Goal: Communication & Community: Answer question/provide support

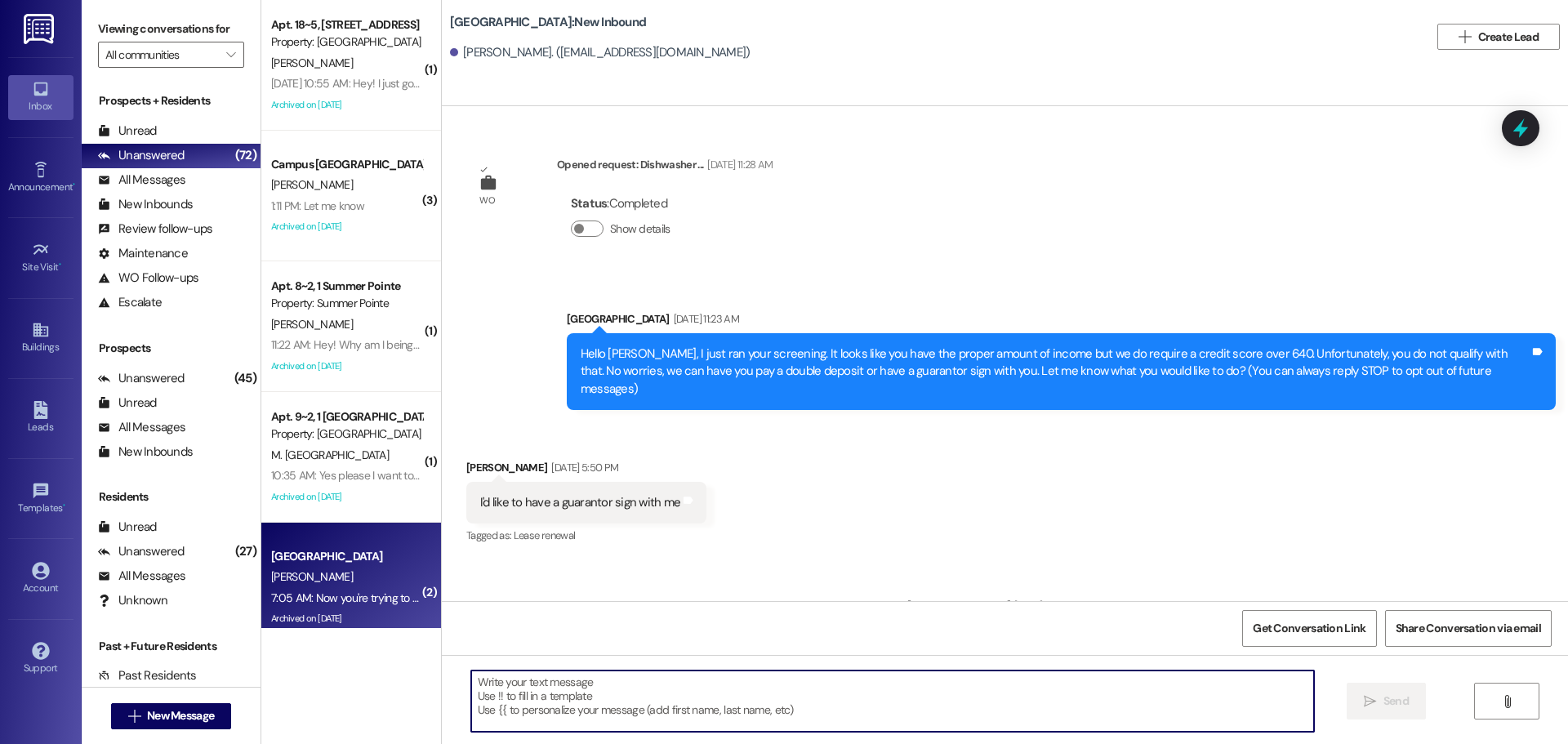
scroll to position [10076, 0]
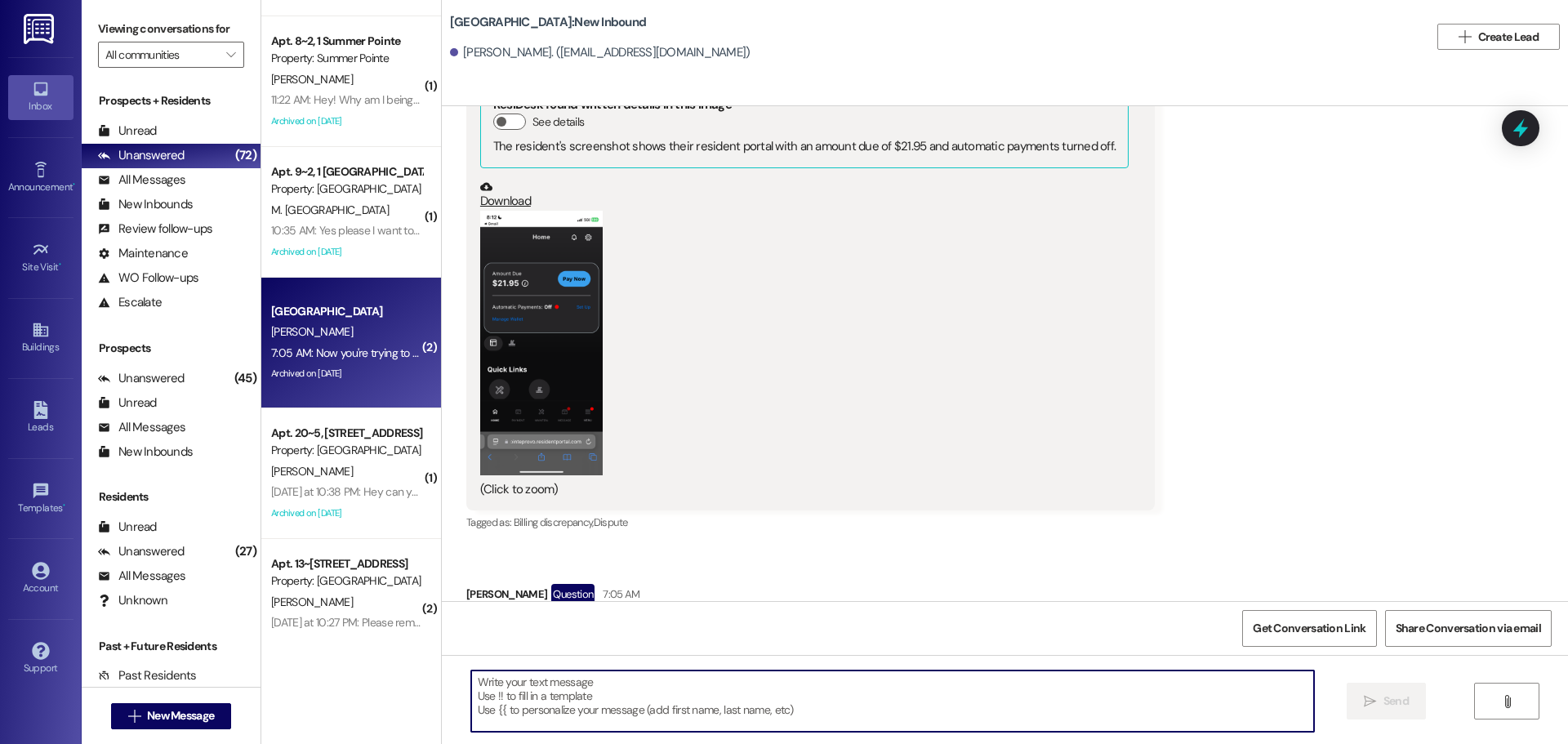
drag, startPoint x: 648, startPoint y: 718, endPoint x: 636, endPoint y: 723, distance: 13.0
click at [637, 723] on textarea at bounding box center [893, 701] width 843 height 61
click at [641, 709] on textarea at bounding box center [893, 701] width 843 height 61
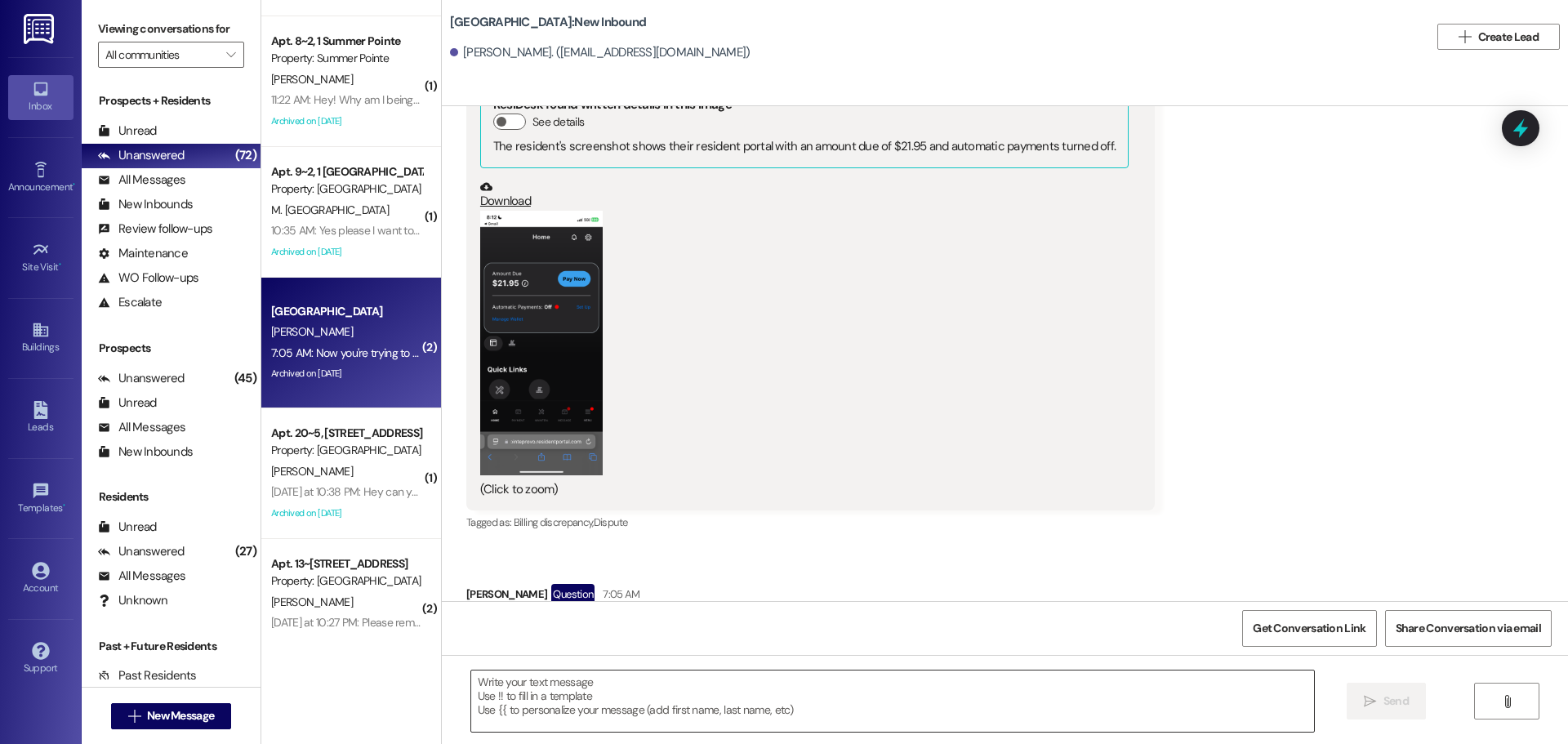
click at [565, 700] on textarea at bounding box center [893, 701] width 843 height 61
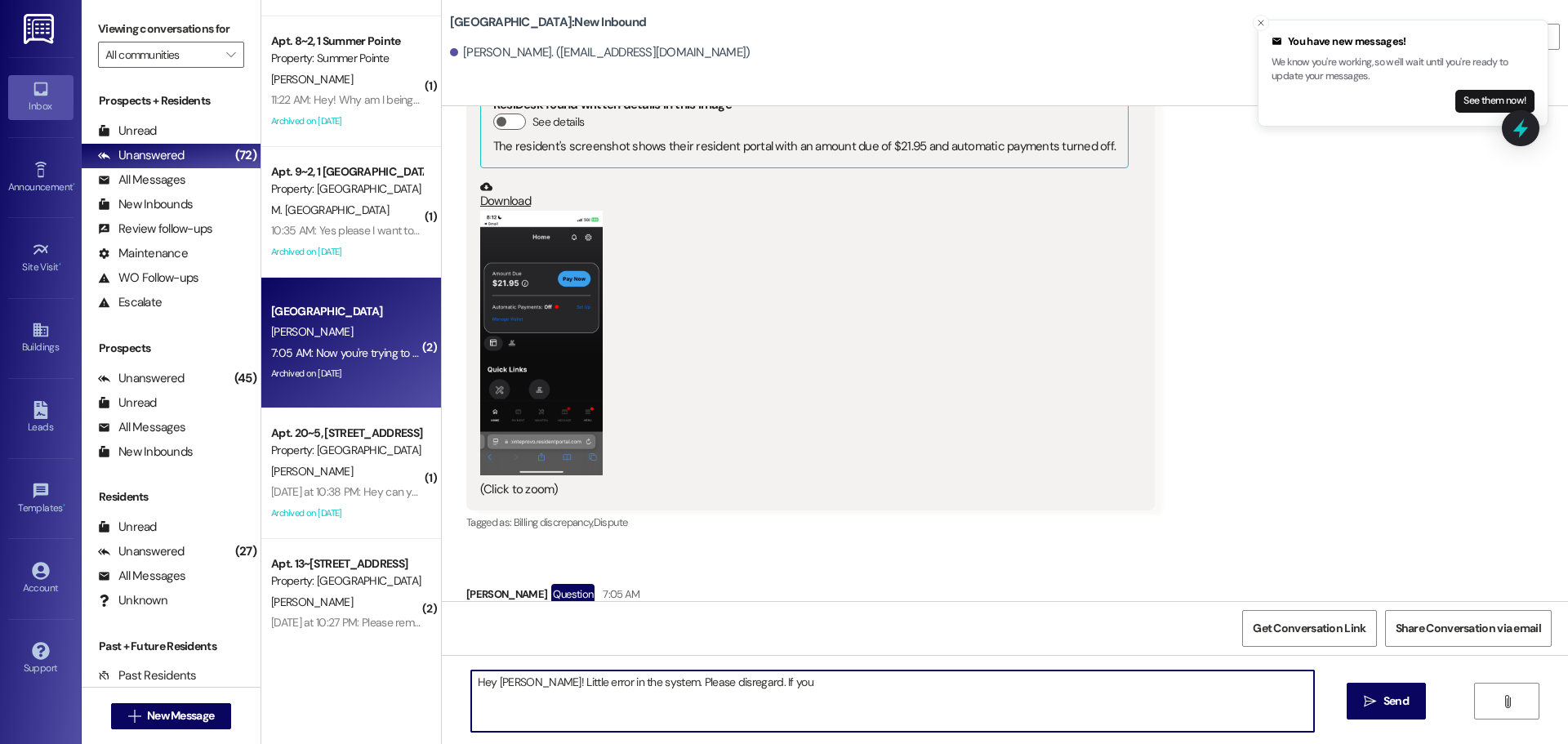
type textarea "Hey Robert! Little error in the system. Please disregard. If you"
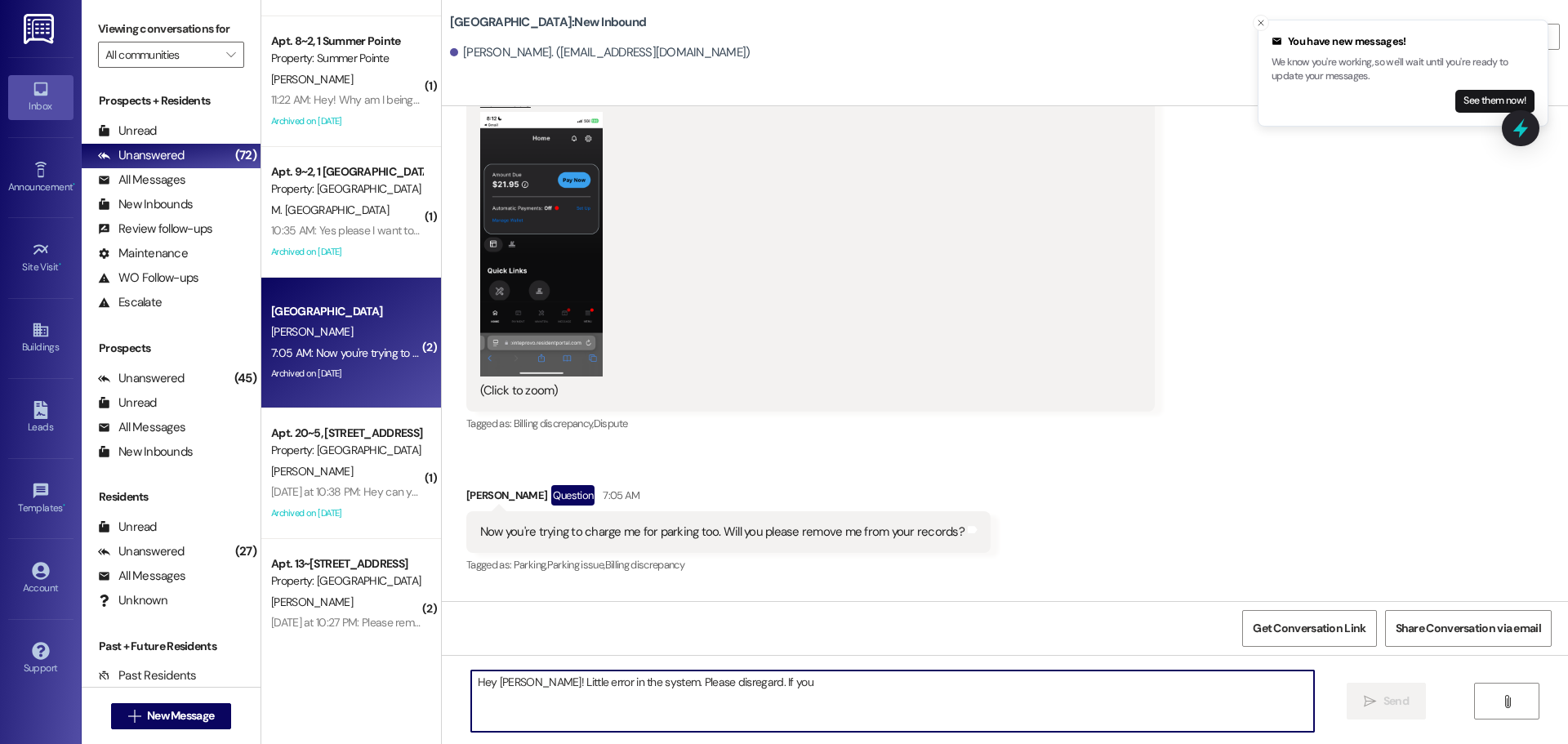
scroll to position [10190, 0]
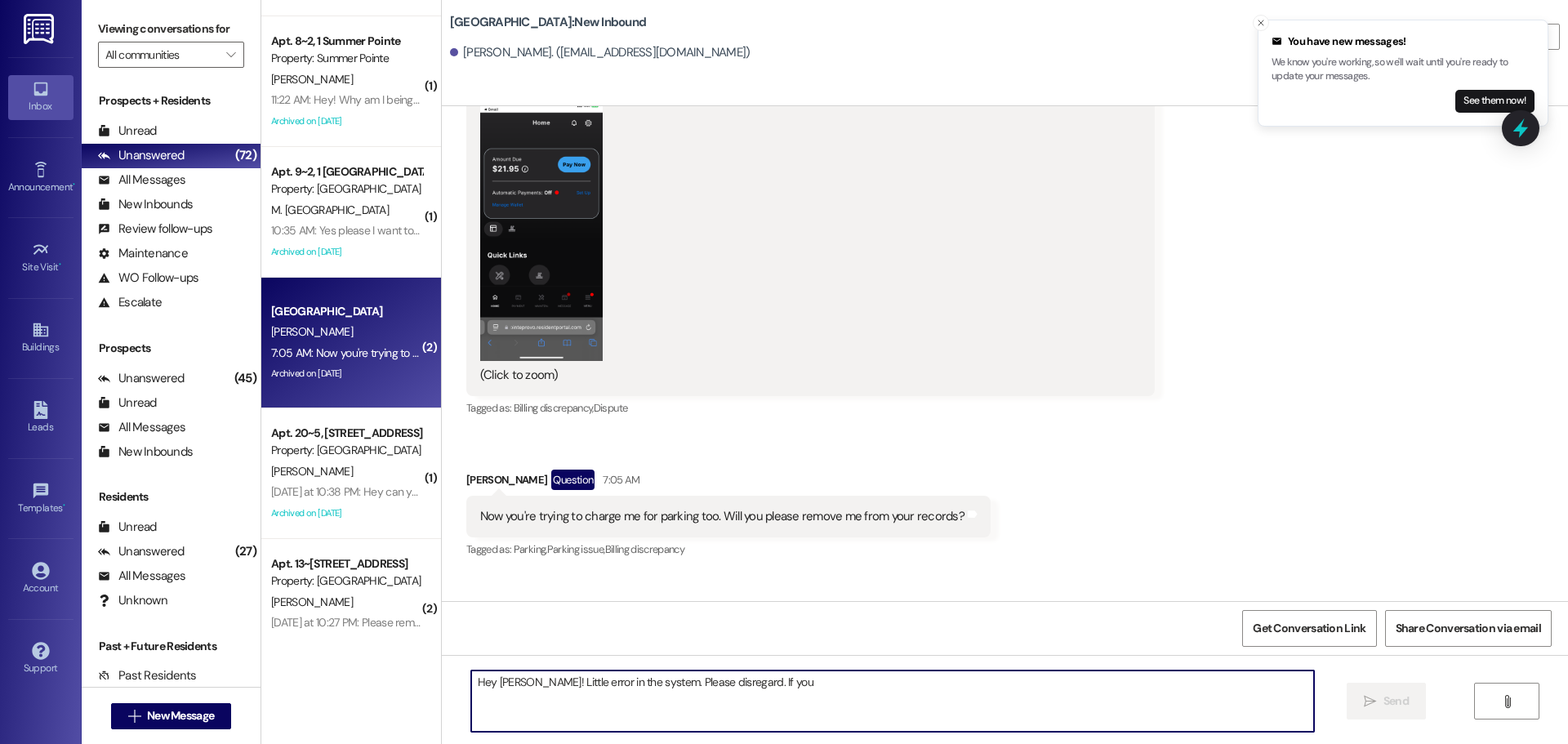
click at [577, 694] on textarea "Hey Robert! Little error in the system. Please disregard. If you" at bounding box center [893, 701] width 843 height 61
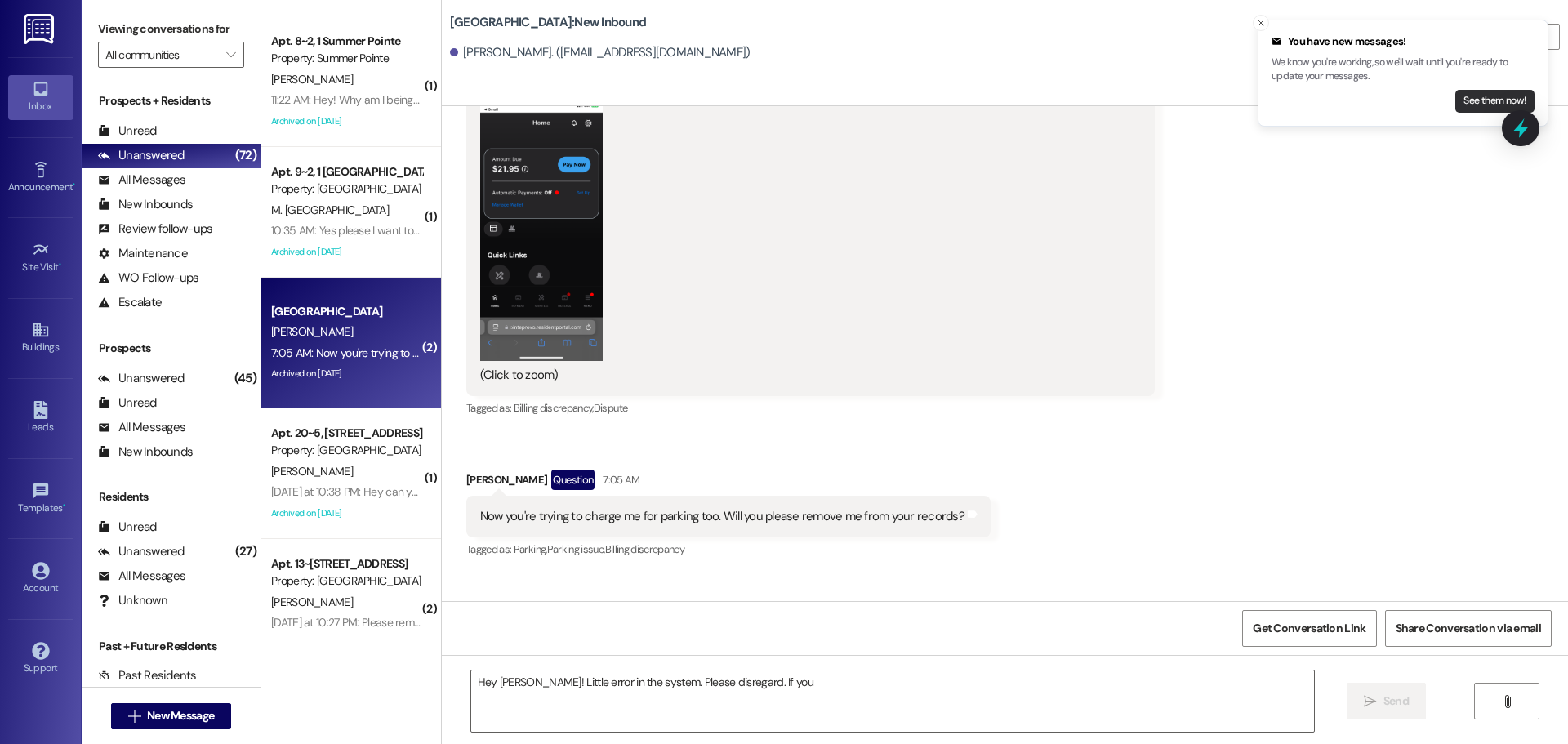
click at [1481, 105] on button "See them now!" at bounding box center [1495, 101] width 79 height 23
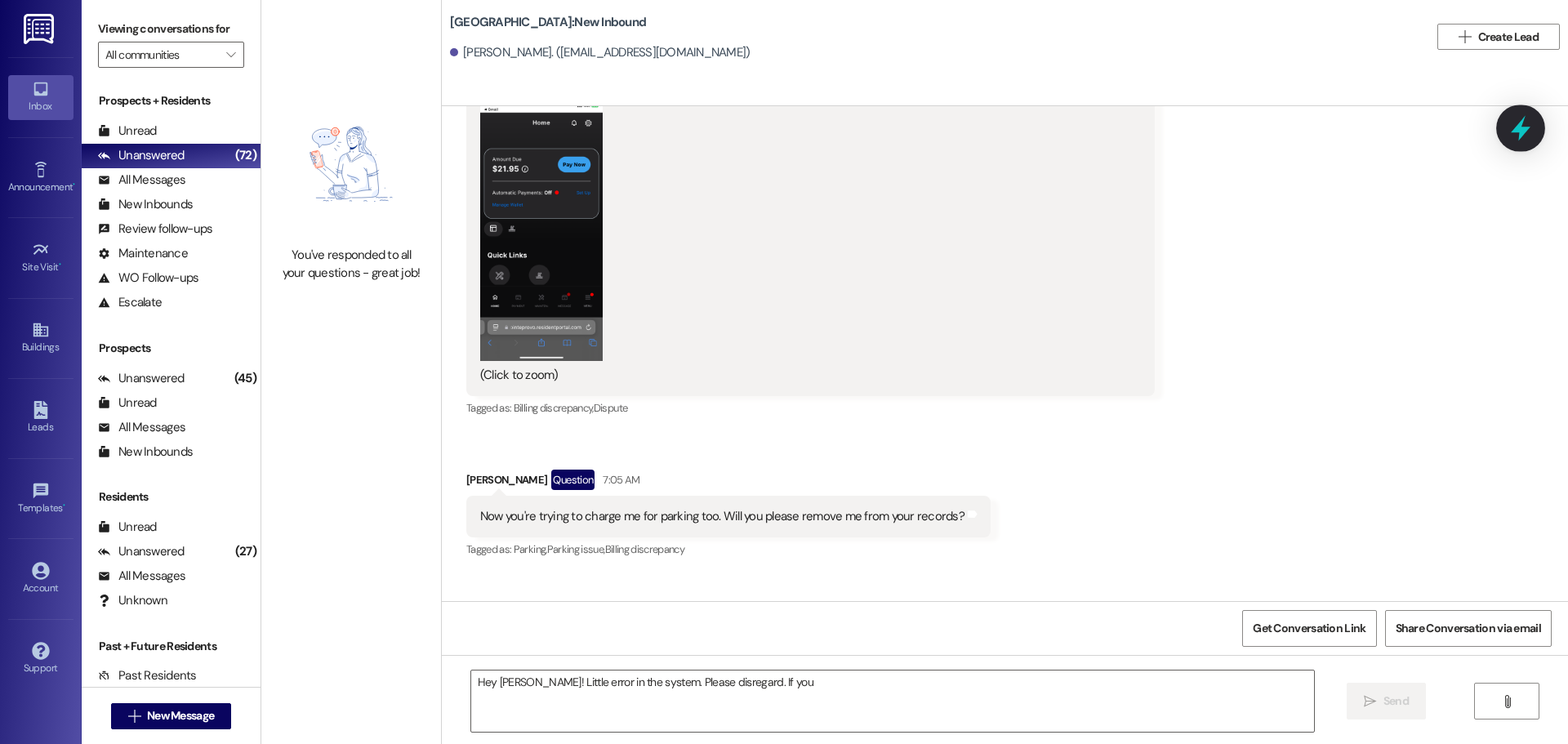
click at [1525, 135] on icon at bounding box center [1521, 128] width 28 height 28
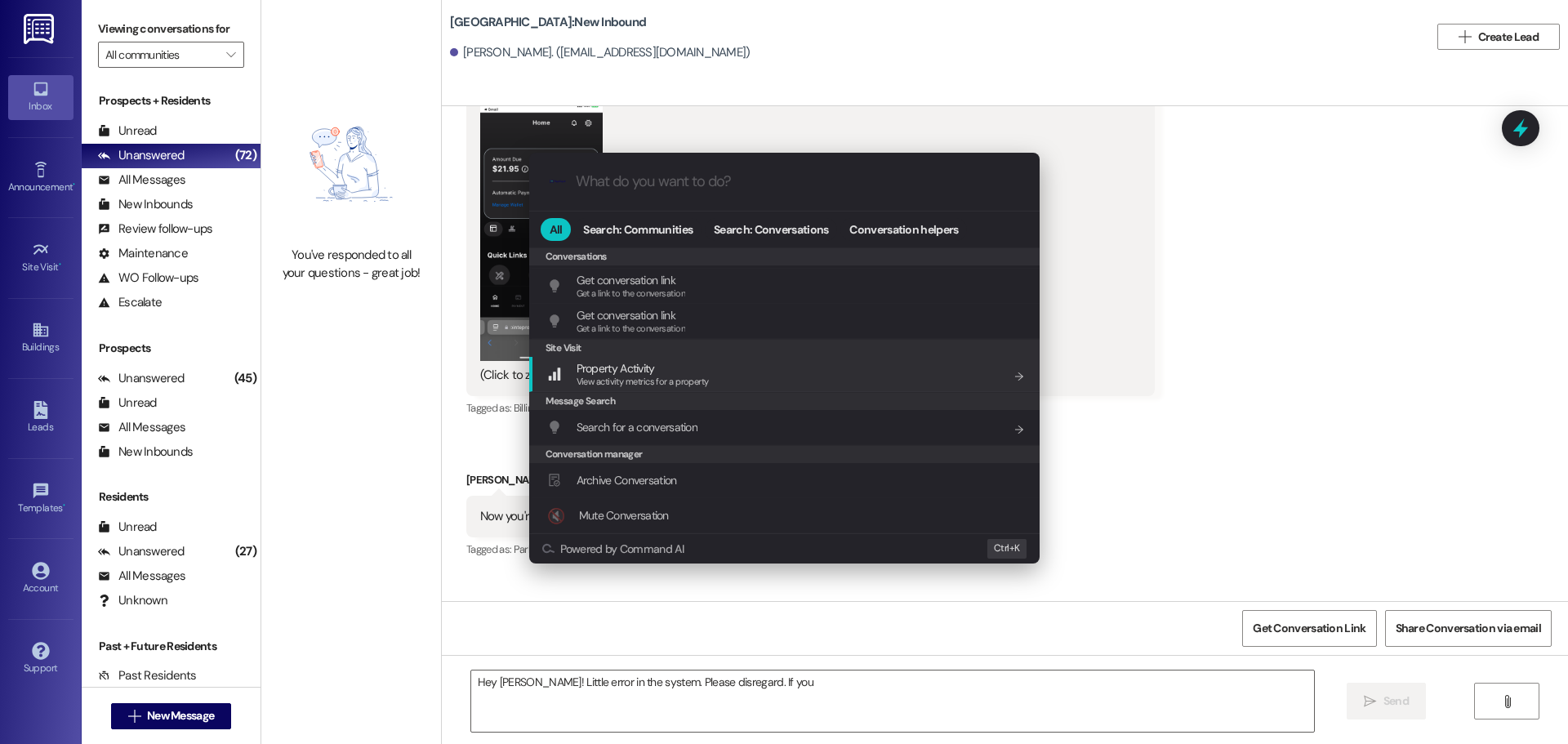
scroll to position [713, 0]
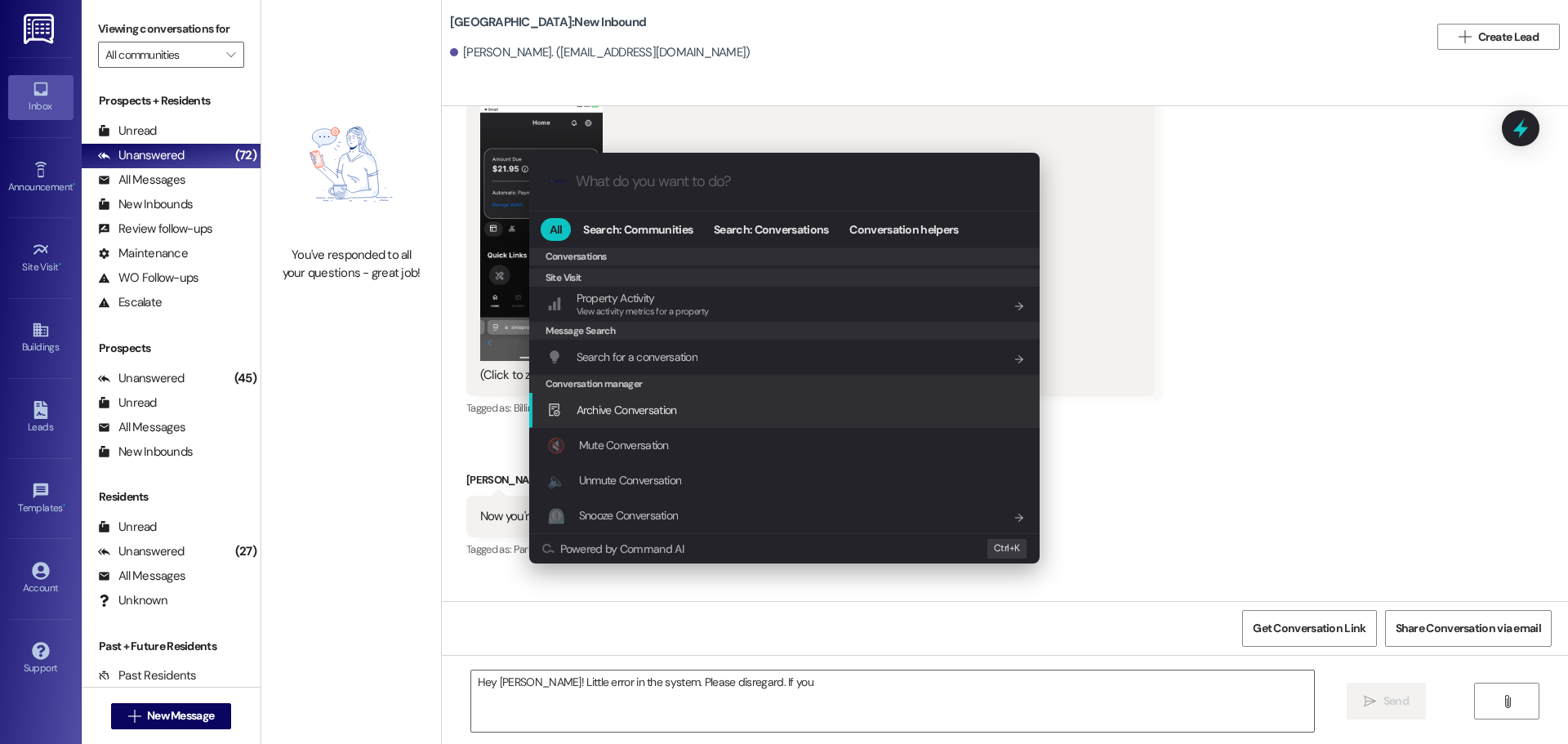
drag, startPoint x: 662, startPoint y: 404, endPoint x: 633, endPoint y: 411, distance: 29.8
click at [661, 405] on span "Archive Conversation" at bounding box center [627, 410] width 100 height 15
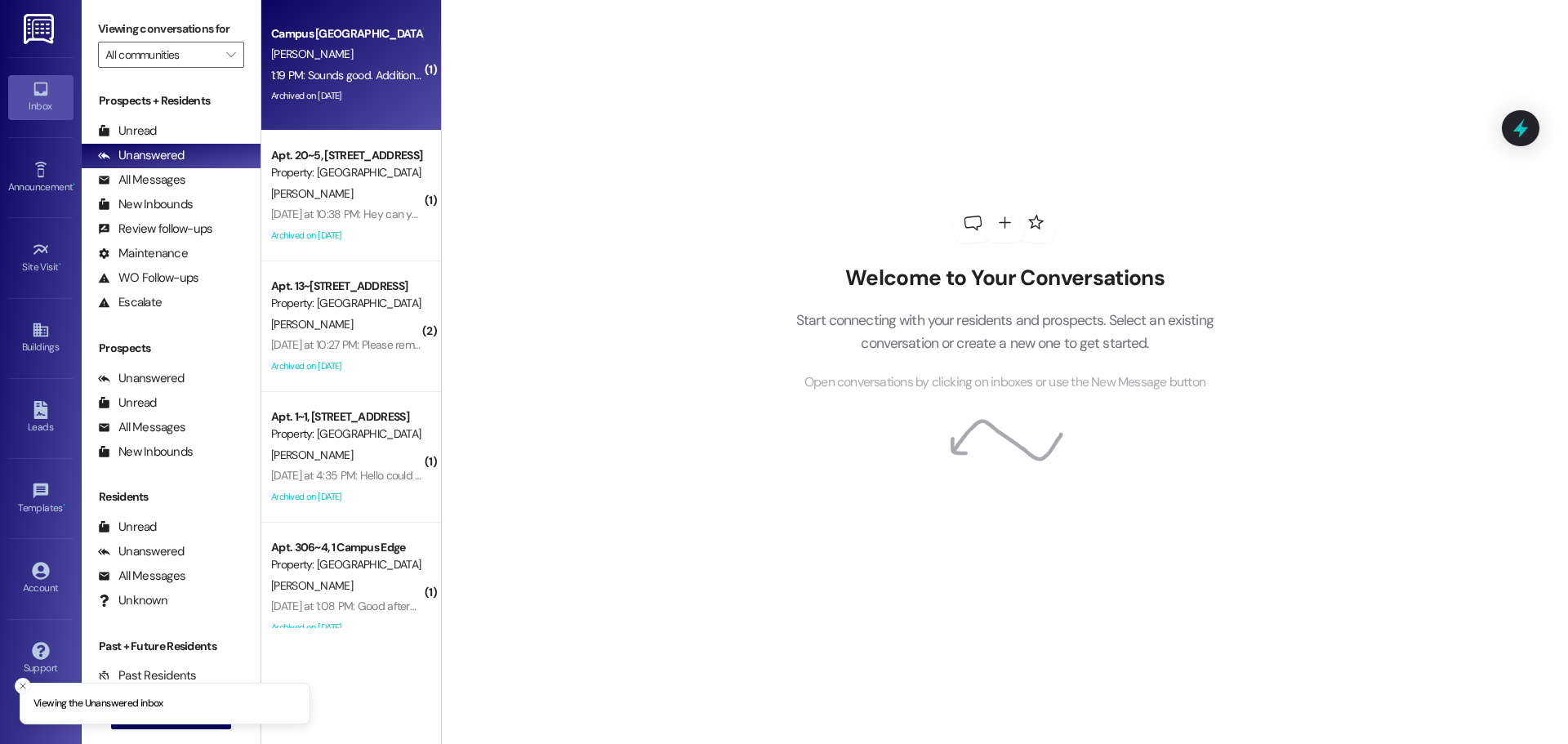
click at [336, 100] on div "Archived on [DATE]" at bounding box center [347, 95] width 155 height 21
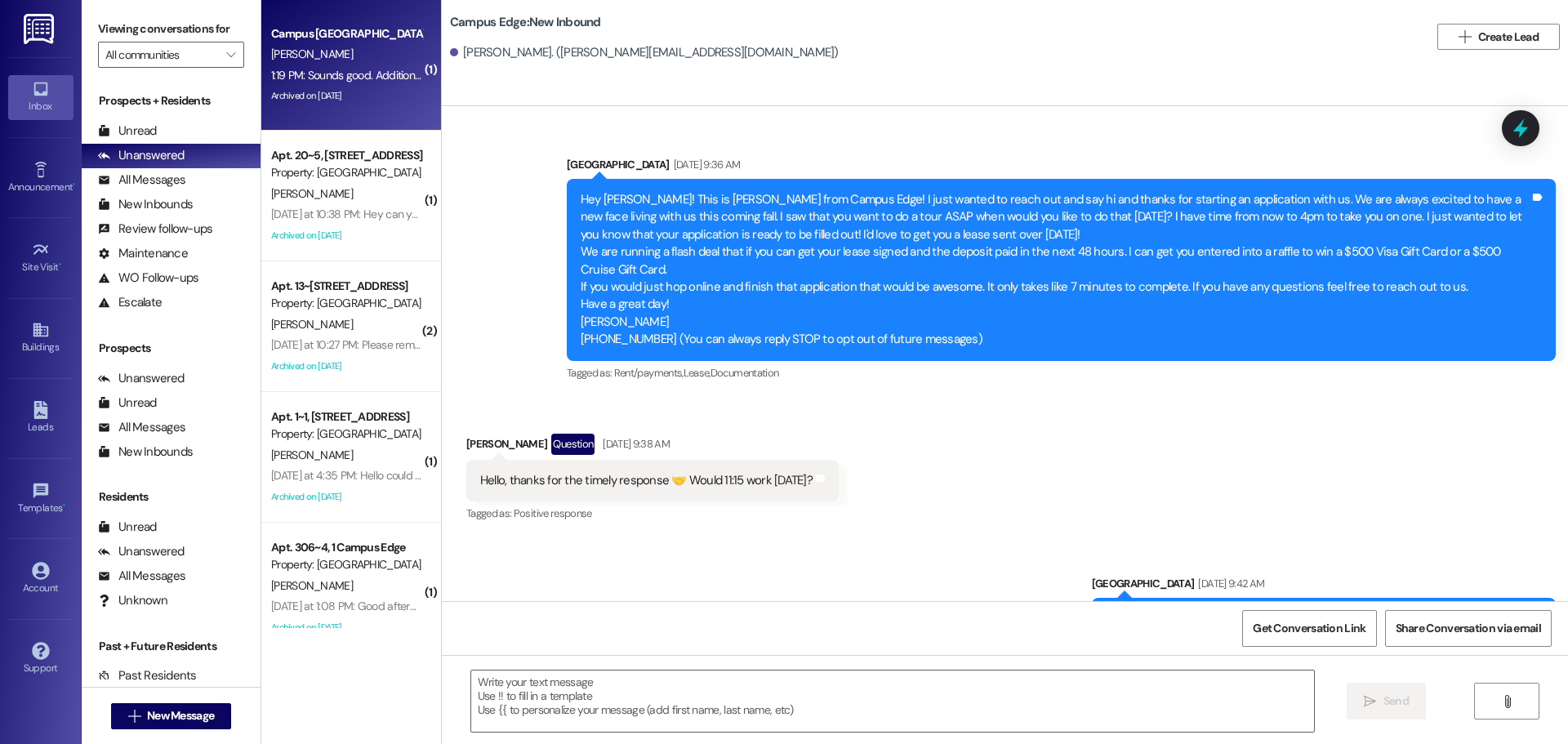
scroll to position [10321, 0]
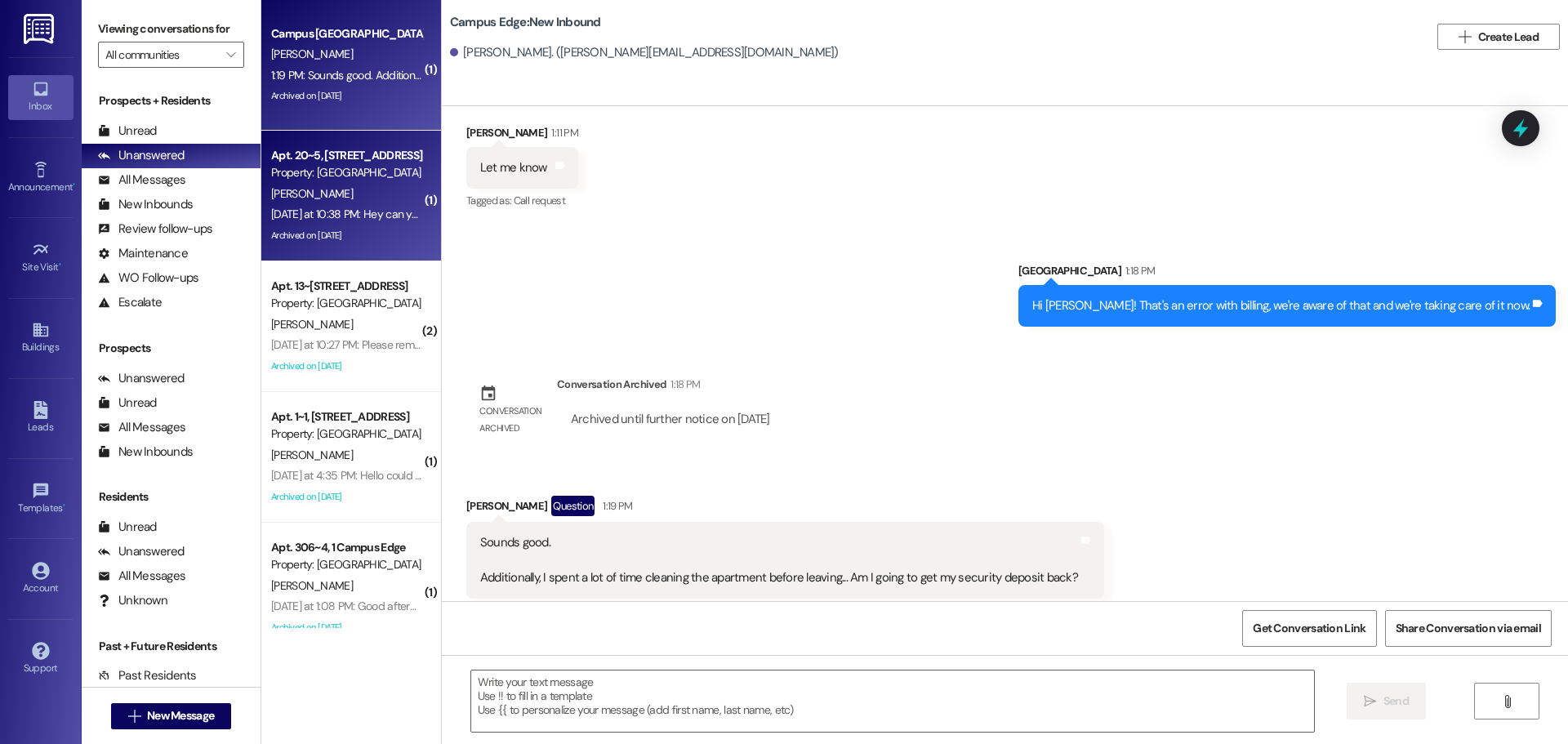
click at [355, 174] on div "Property: [GEOGRAPHIC_DATA]" at bounding box center [347, 173] width 151 height 17
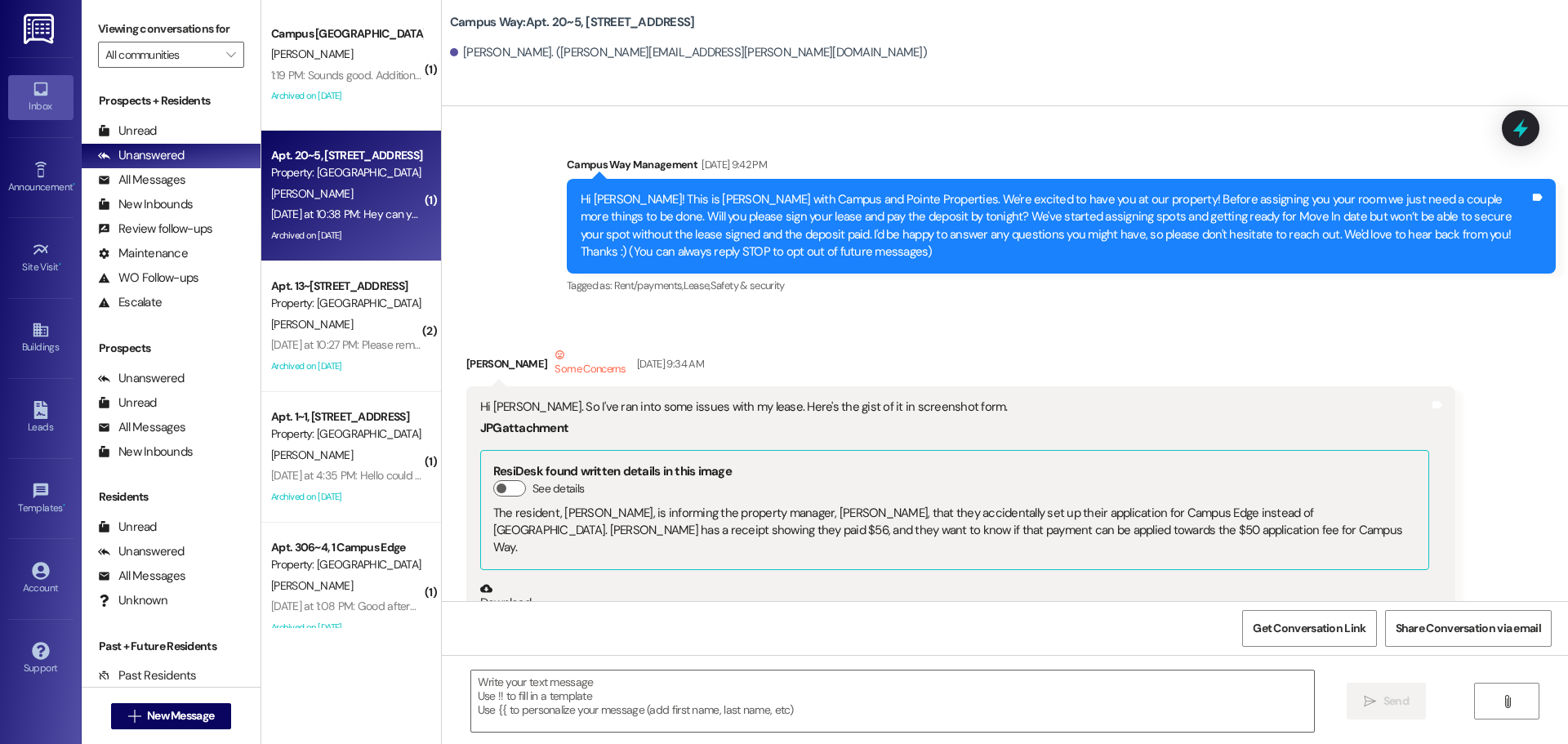
scroll to position [32011, 0]
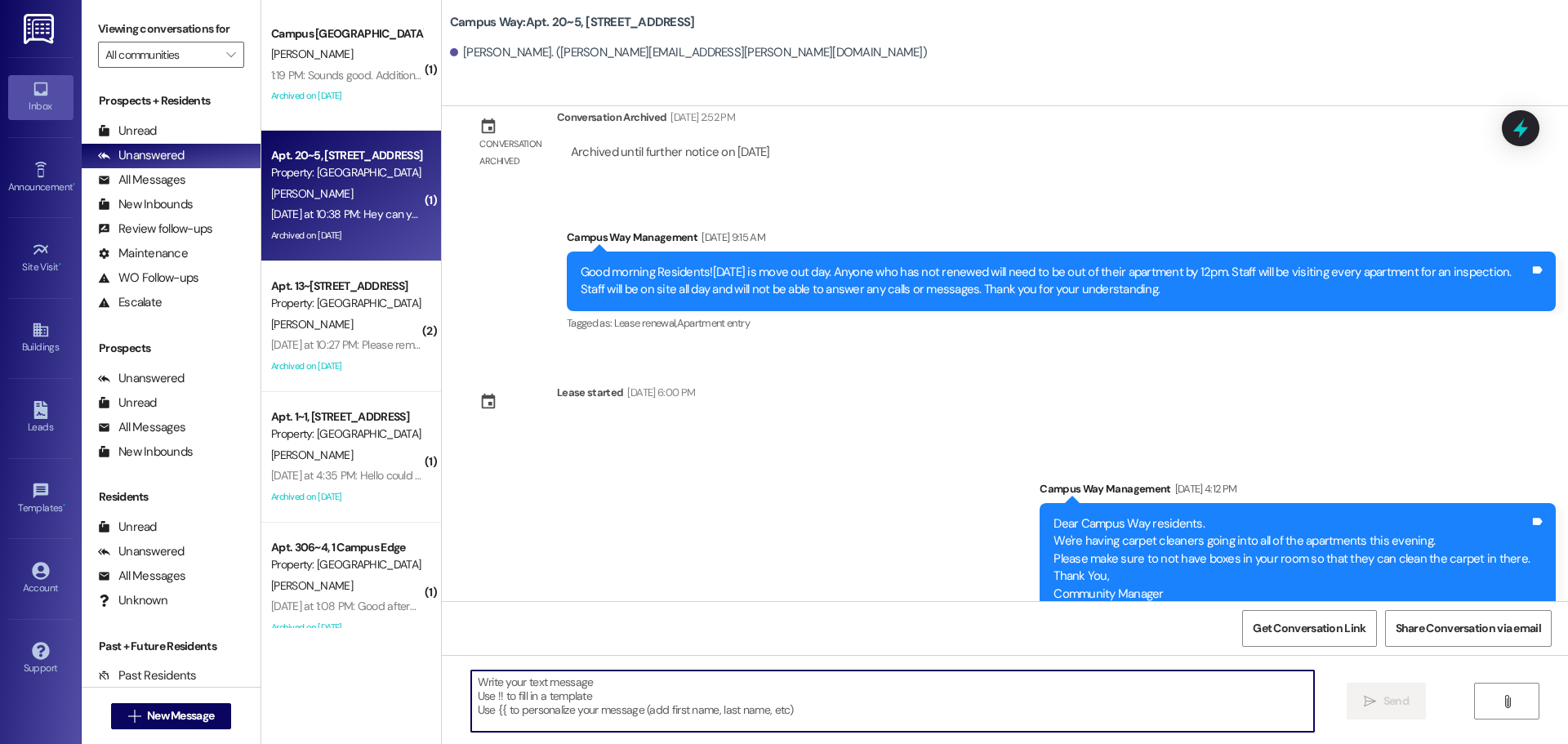
click at [594, 715] on textarea at bounding box center [893, 701] width 843 height 61
click at [599, 704] on textarea at bounding box center [893, 701] width 843 height 61
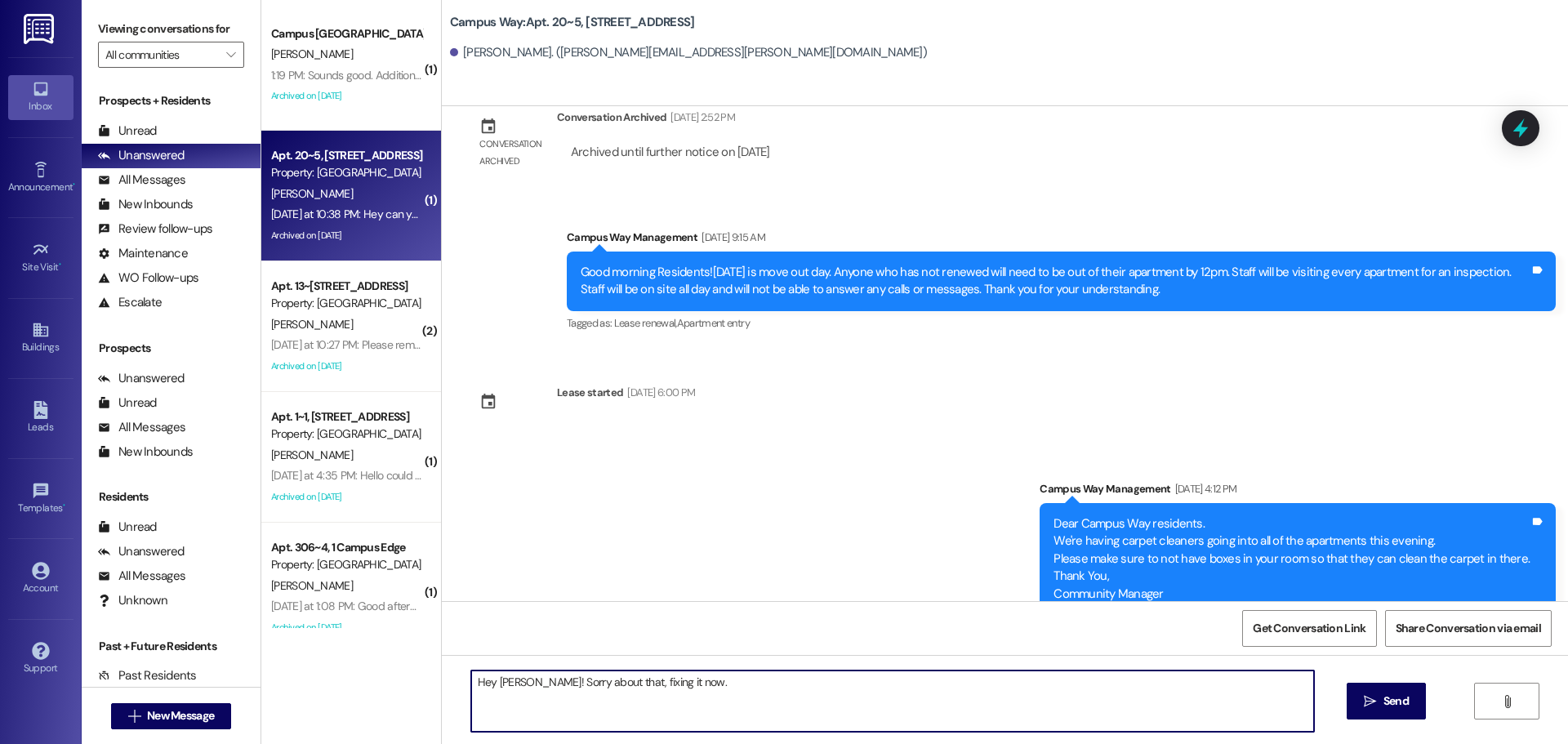
click at [608, 676] on textarea "Hey [PERSON_NAME]! Sorry about that, fixing it now." at bounding box center [893, 701] width 843 height 61
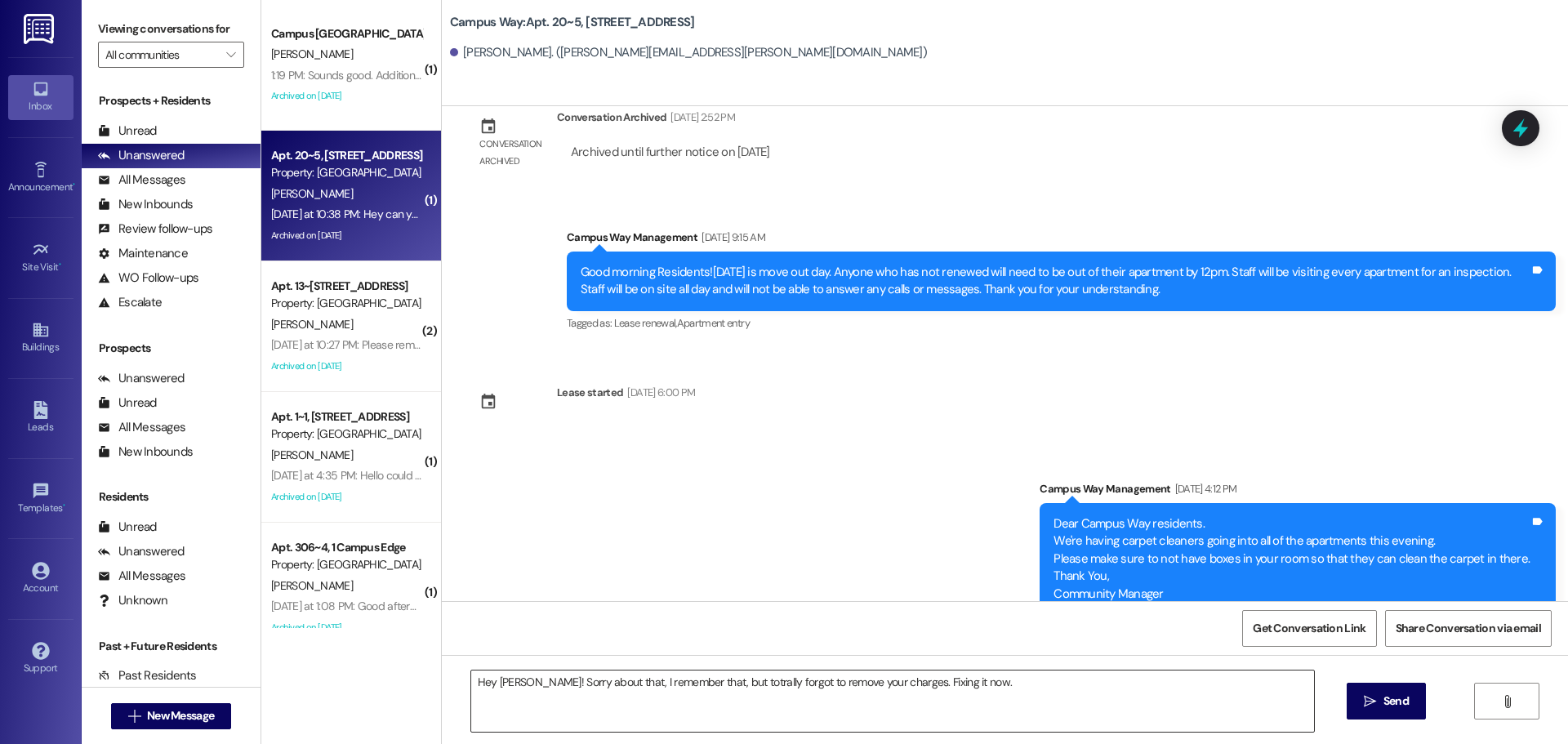
drag, startPoint x: 722, startPoint y: 667, endPoint x: 728, endPoint y: 682, distance: 16.2
click at [724, 668] on div "Hey Reagan! Sorry about that, I remember that, but totrally forgot to remove yo…" at bounding box center [1004, 716] width 1126 height 123
click at [729, 682] on textarea "Hey Reagan! Sorry about that, I remember that, but totrally forgot to remove yo…" at bounding box center [893, 701] width 843 height 61
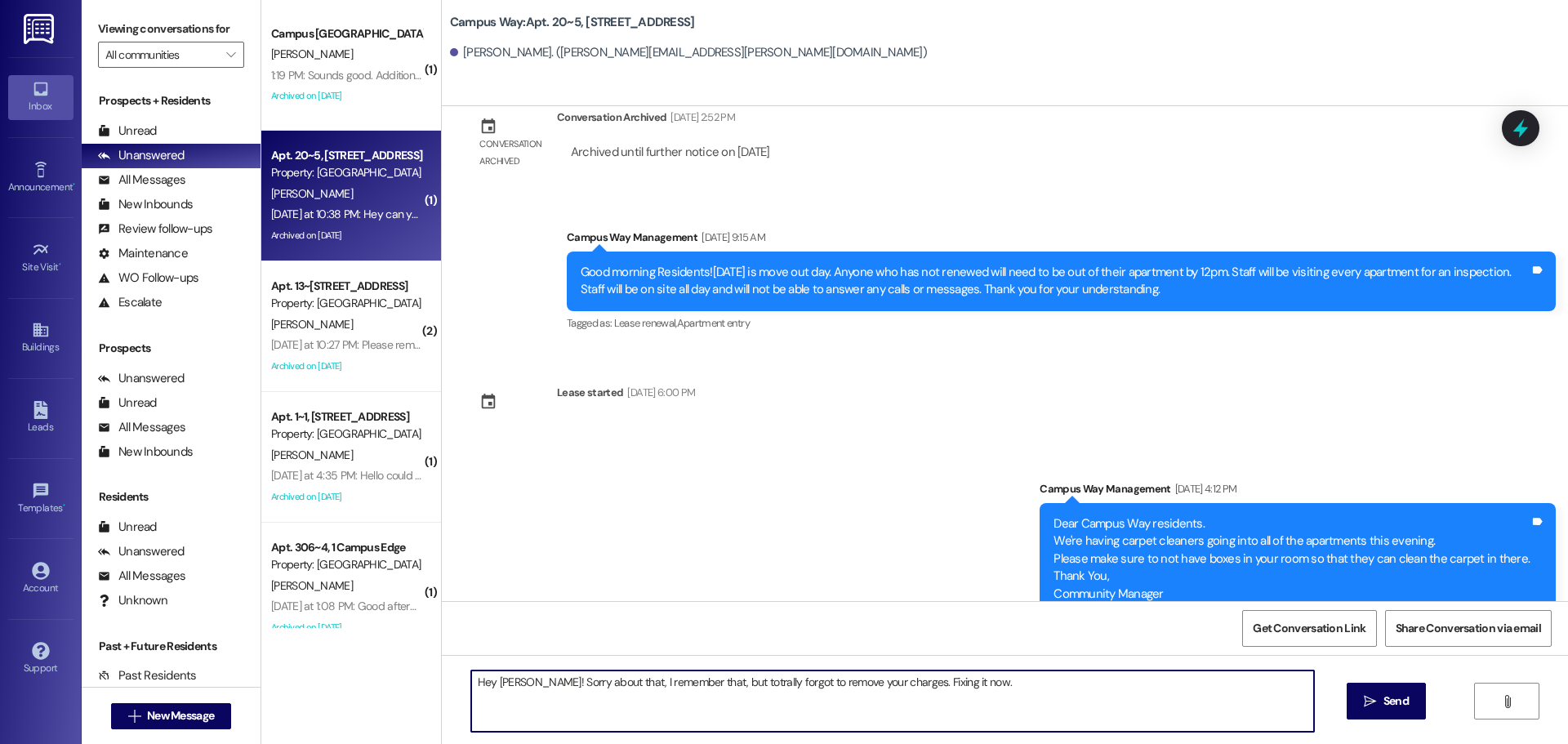
click at [730, 684] on textarea "Hey Reagan! Sorry about that, I remember that, but totrally forgot to remove yo…" at bounding box center [893, 701] width 843 height 61
type textarea "Hey Reagan! Sorry about that, I remember that, but totally forgot to remove you…"
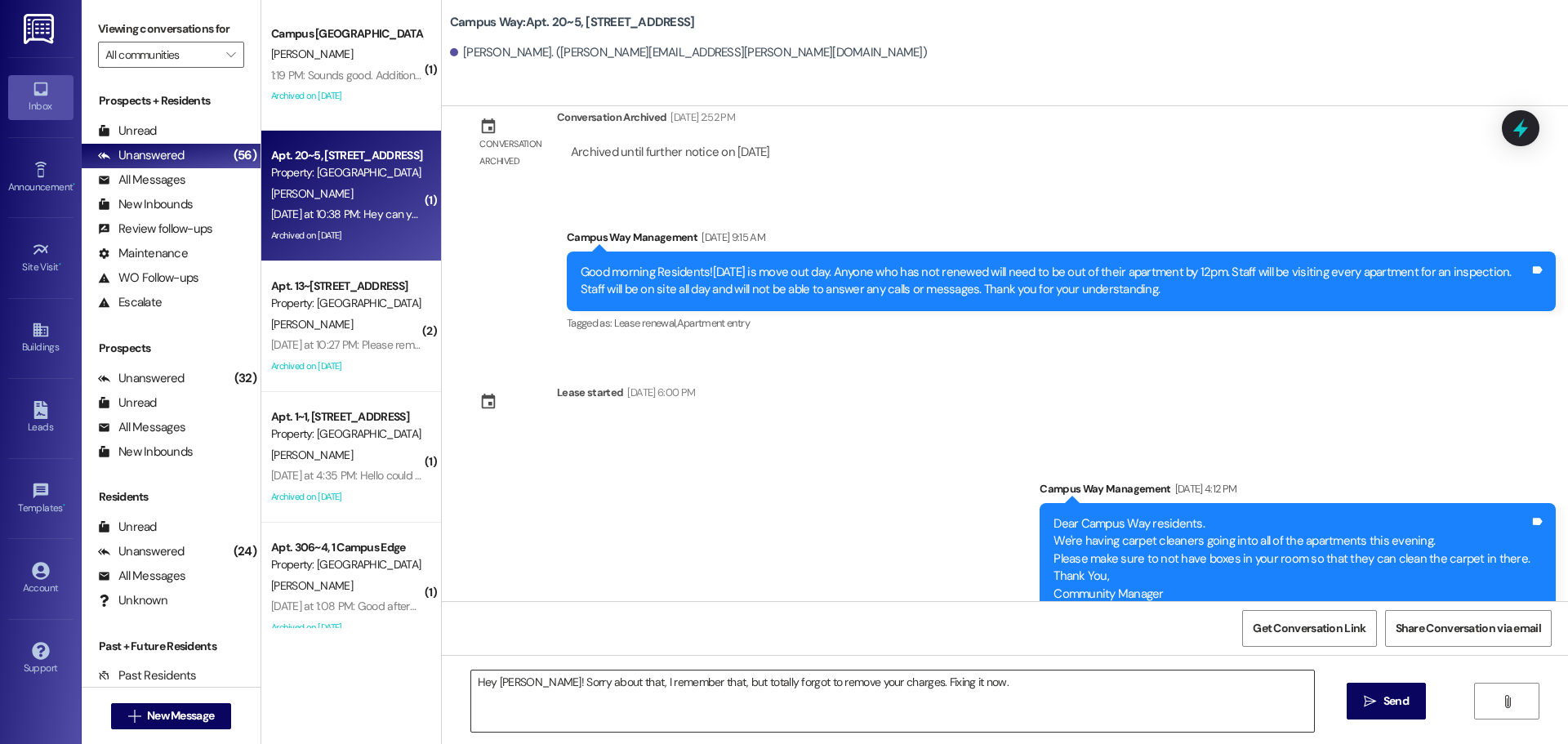
drag, startPoint x: 1008, startPoint y: 645, endPoint x: 1003, endPoint y: 683, distance: 38.3
click at [1006, 650] on div "Get Conversation Link Share Conversation via email" at bounding box center [1004, 629] width 1126 height 54
click at [1003, 683] on textarea "Hey Reagan! Sorry about that, I remember that, but totally forgot to remove you…" at bounding box center [893, 701] width 843 height 61
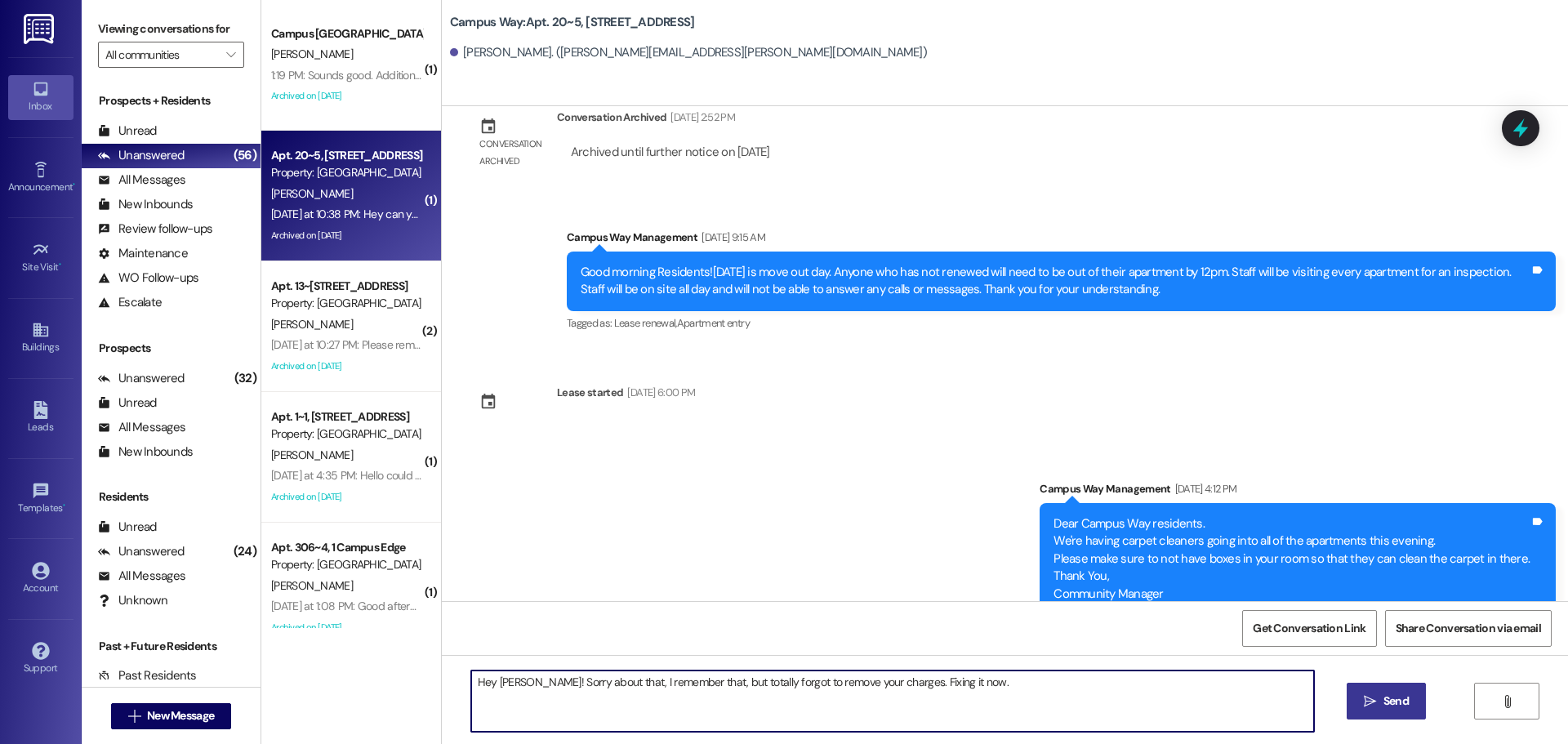
click at [1376, 694] on span " Send" at bounding box center [1386, 701] width 52 height 17
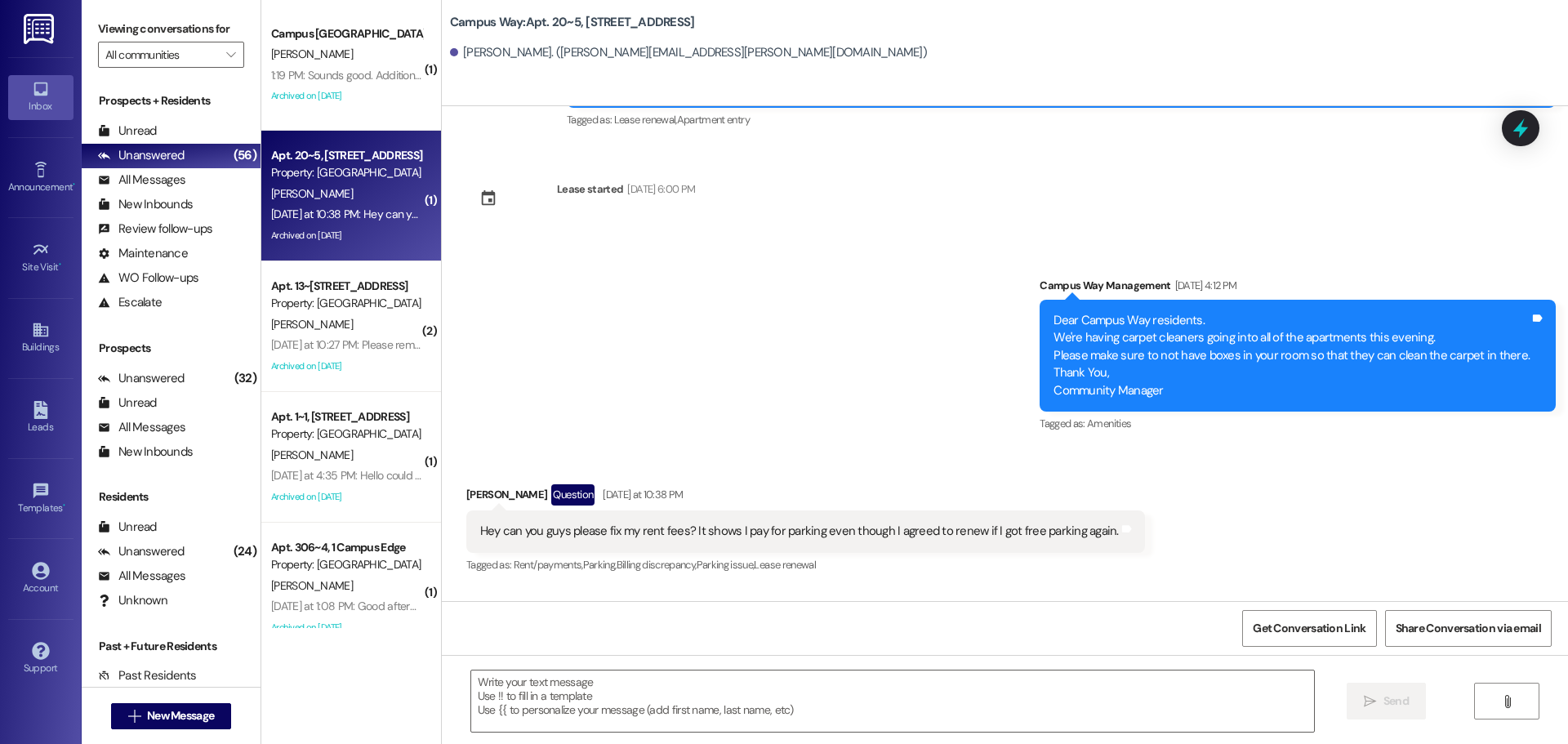
scroll to position [32237, 0]
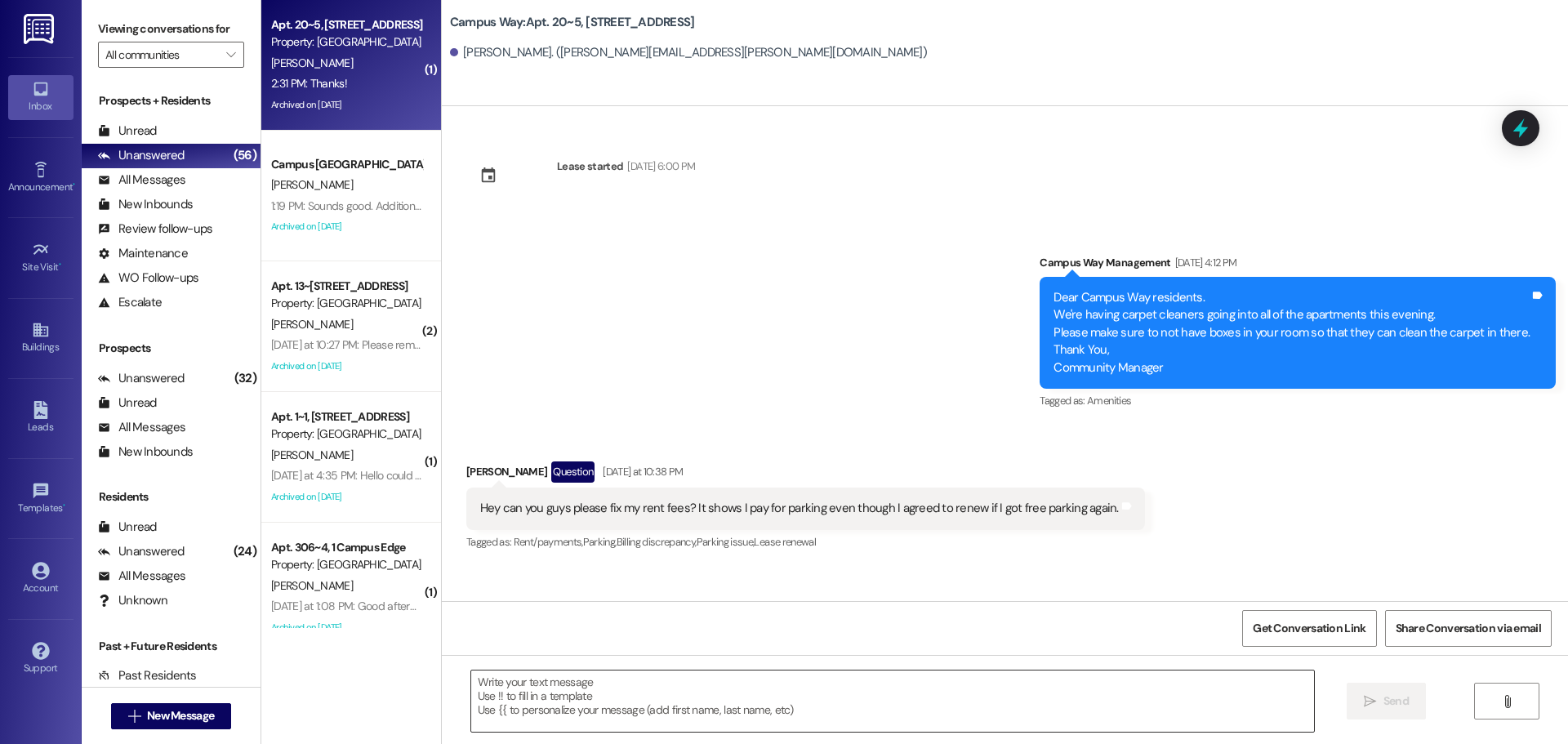
click at [574, 714] on textarea at bounding box center [893, 701] width 843 height 61
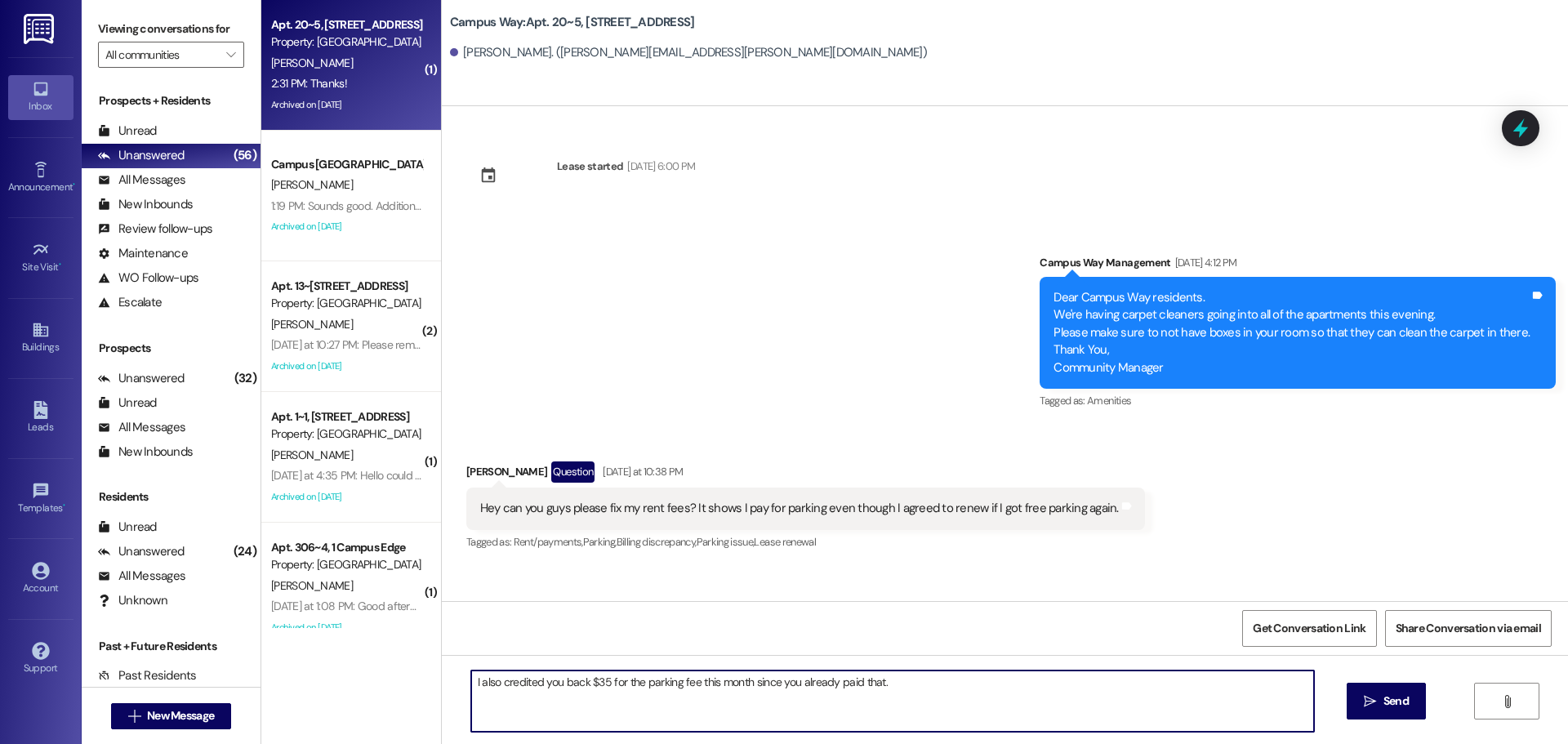
type textarea "I also credited you back $35 for the parking fee this month since you already p…"
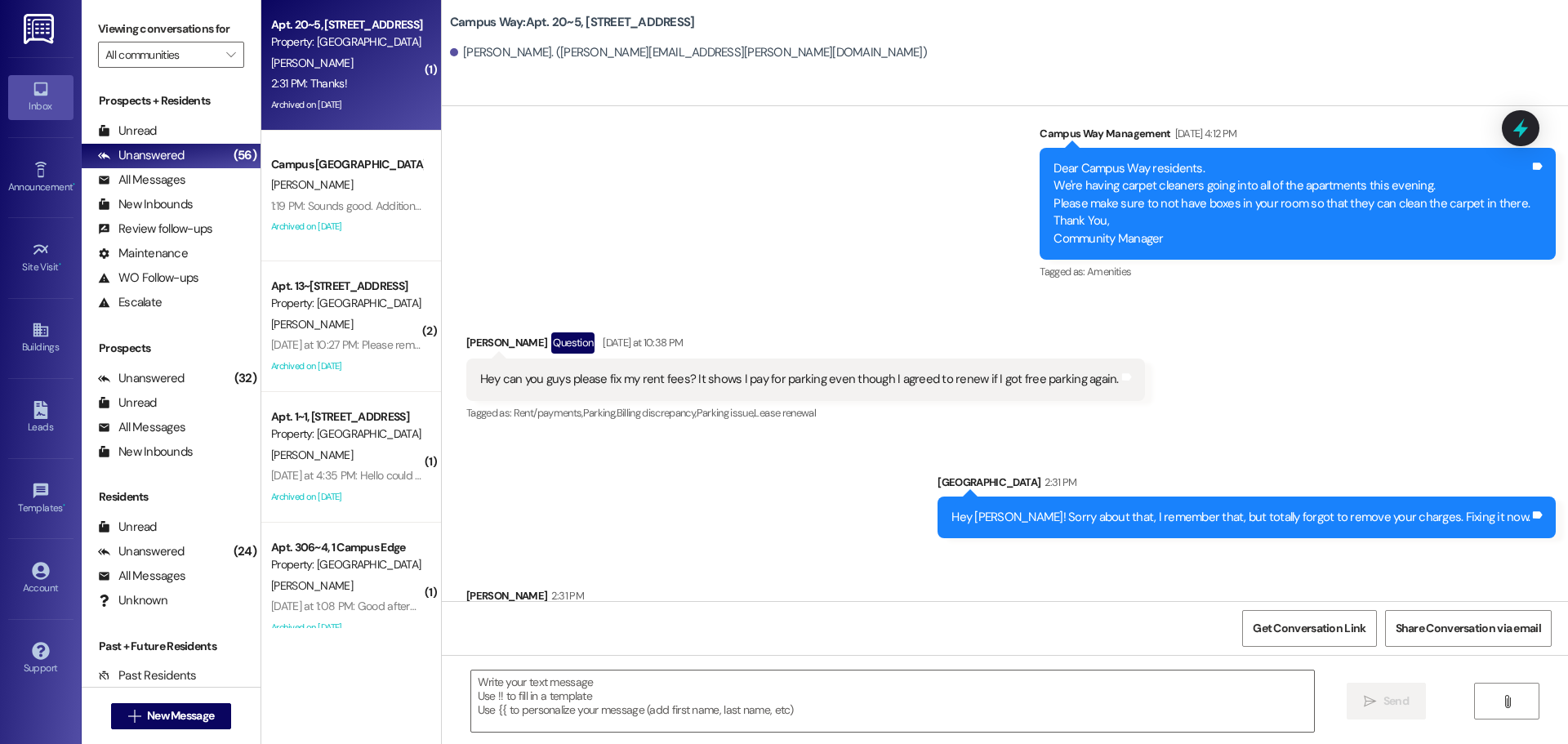
scroll to position [32465, 0]
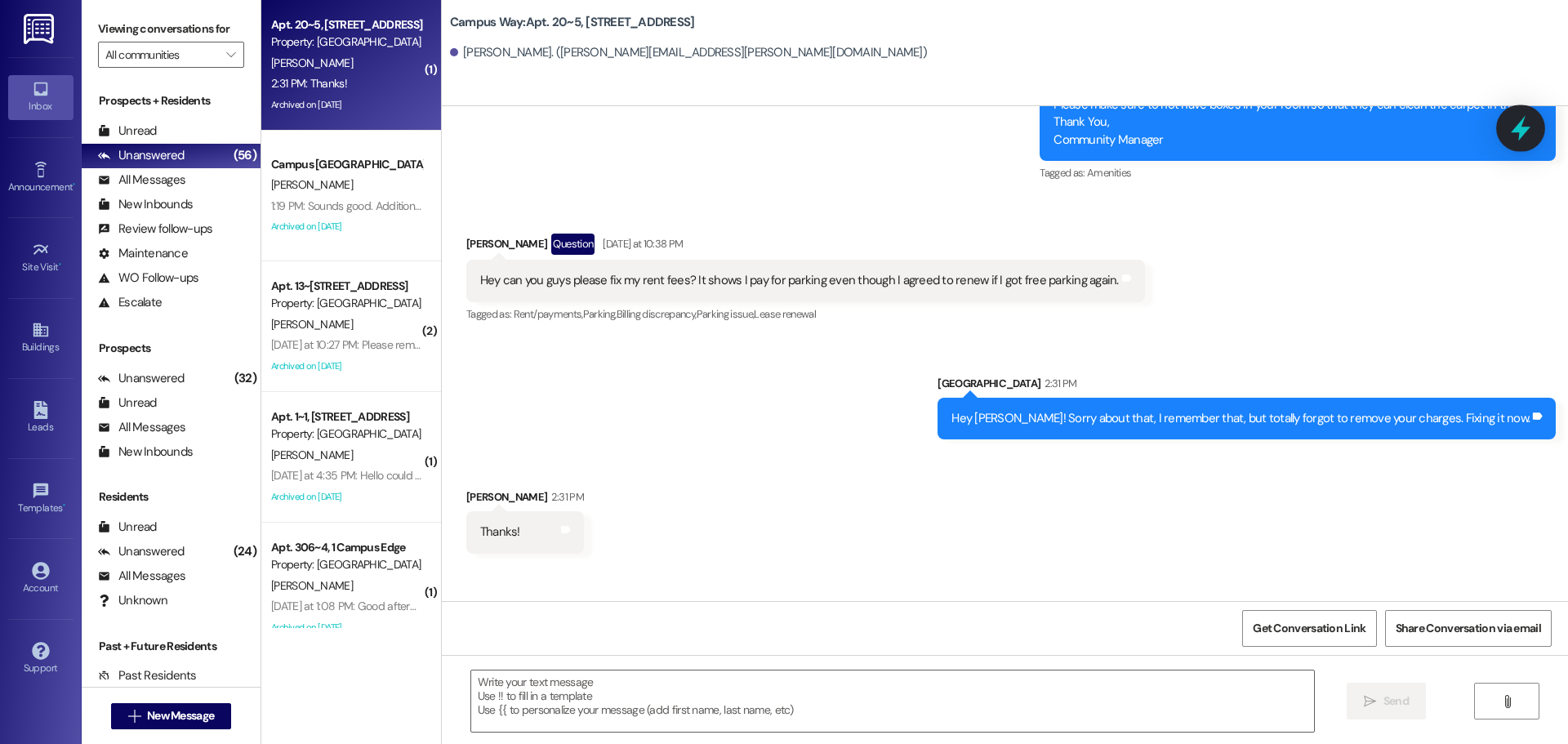
click at [1509, 134] on icon at bounding box center [1521, 128] width 28 height 28
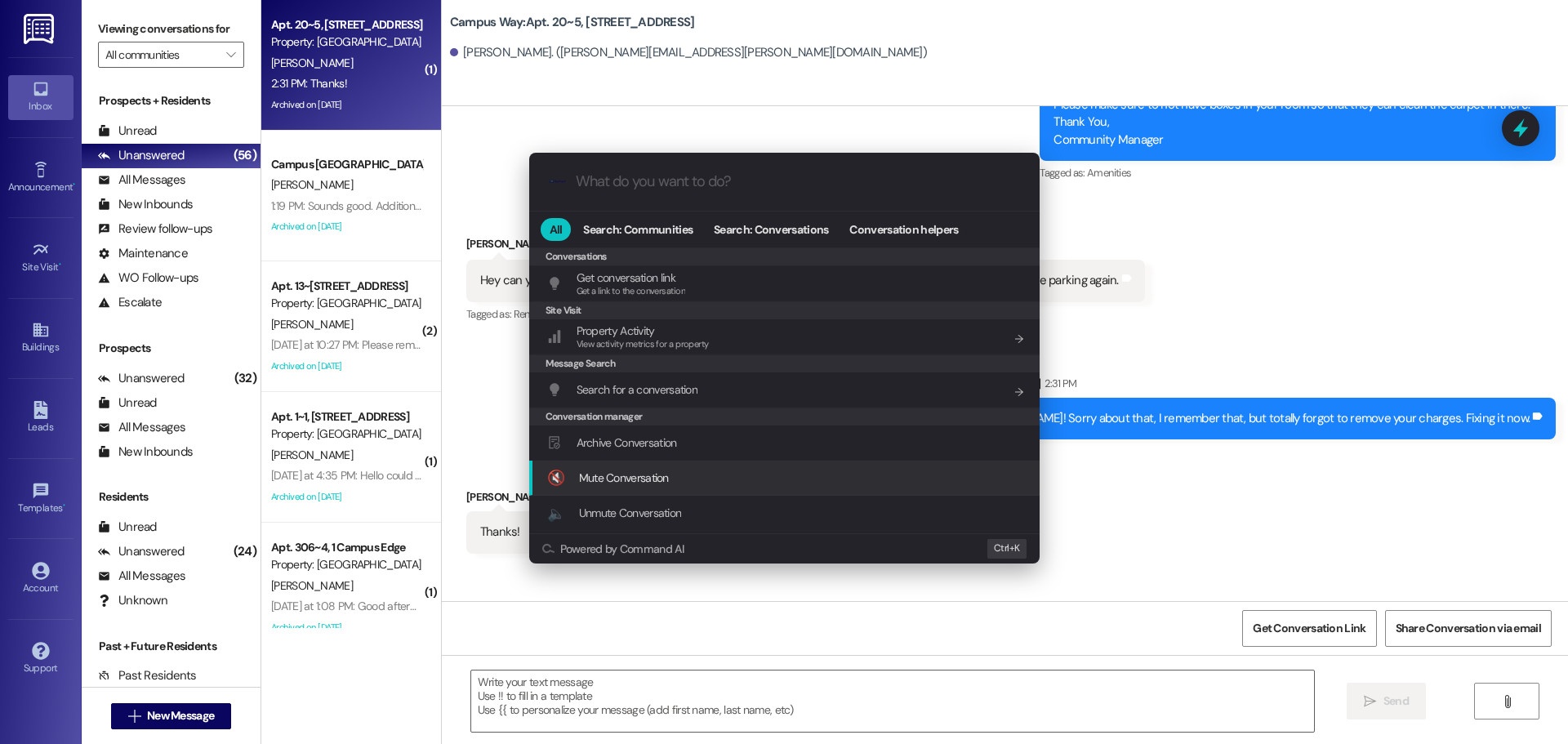
scroll to position [713, 0]
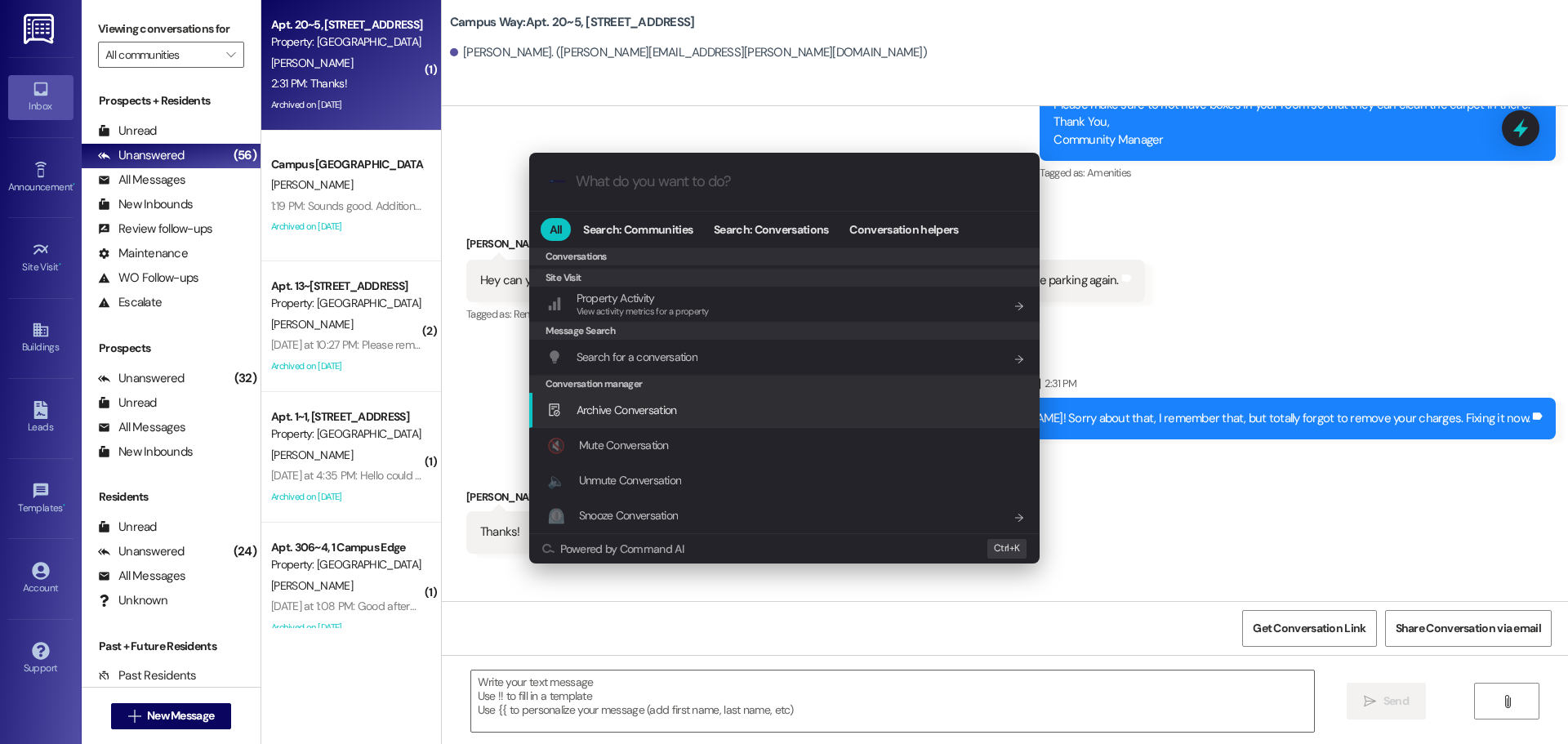
click at [669, 415] on span "Archive Conversation" at bounding box center [627, 410] width 100 height 15
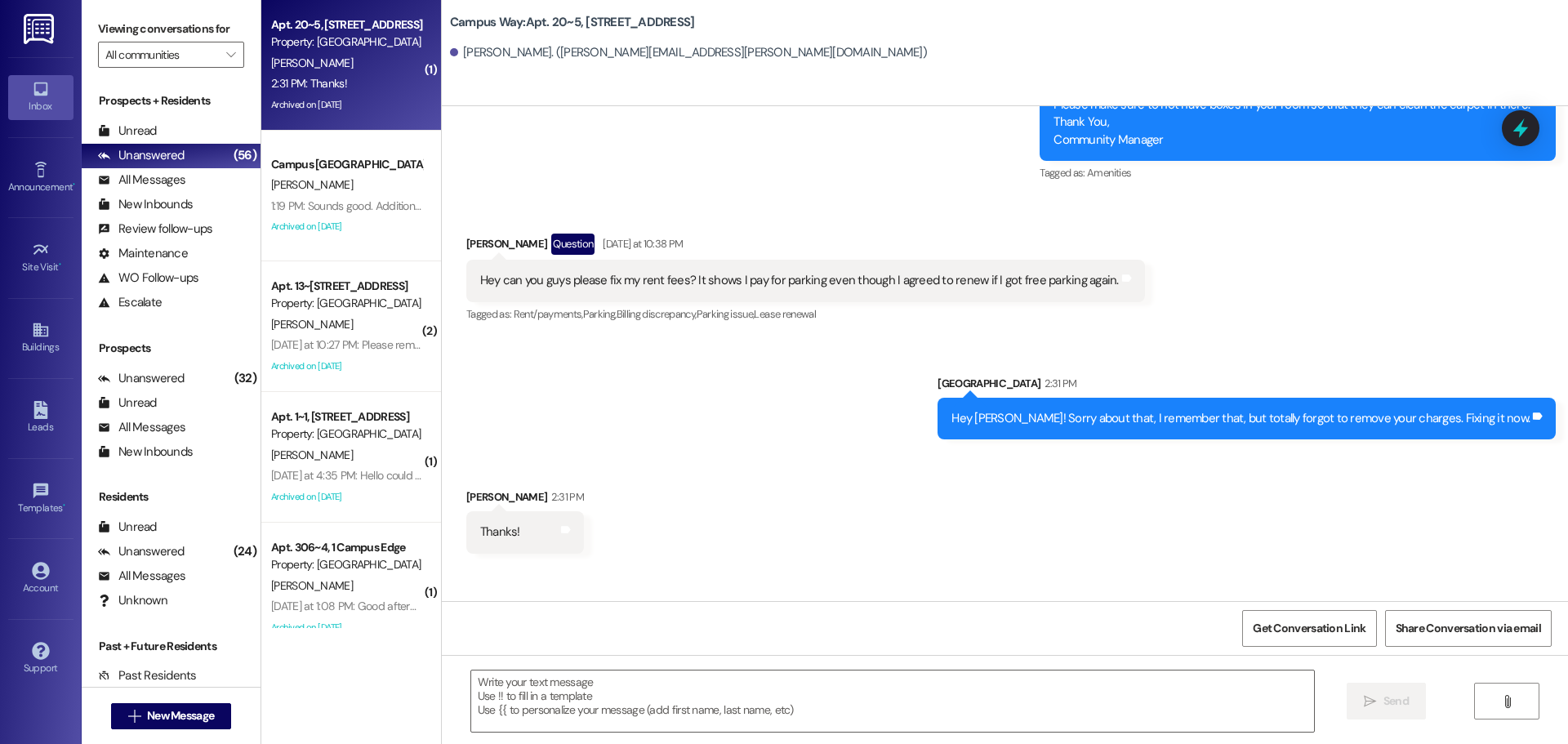
scroll to position [32466, 0]
click at [1541, 128] on div at bounding box center [1521, 128] width 49 height 47
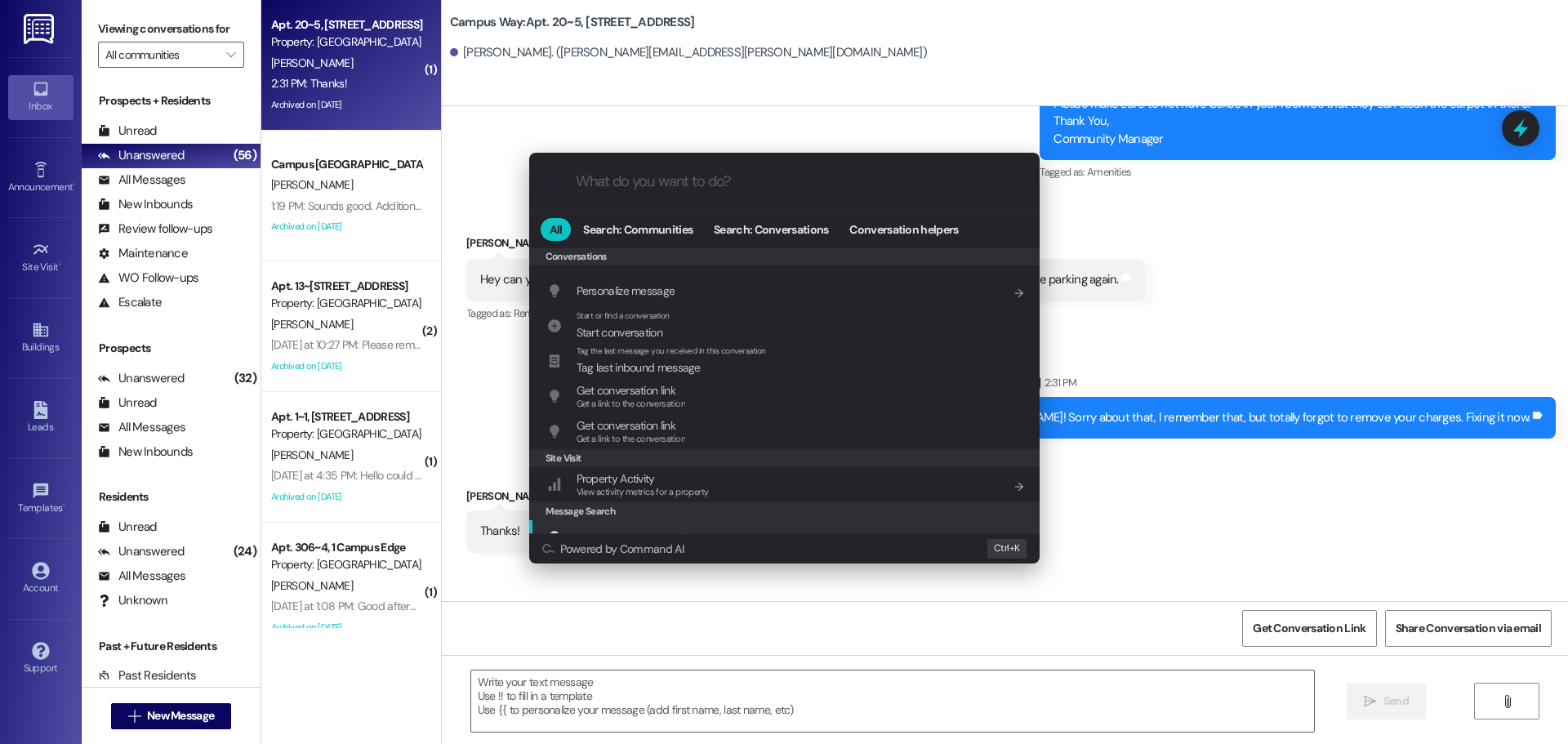
scroll to position [713, 0]
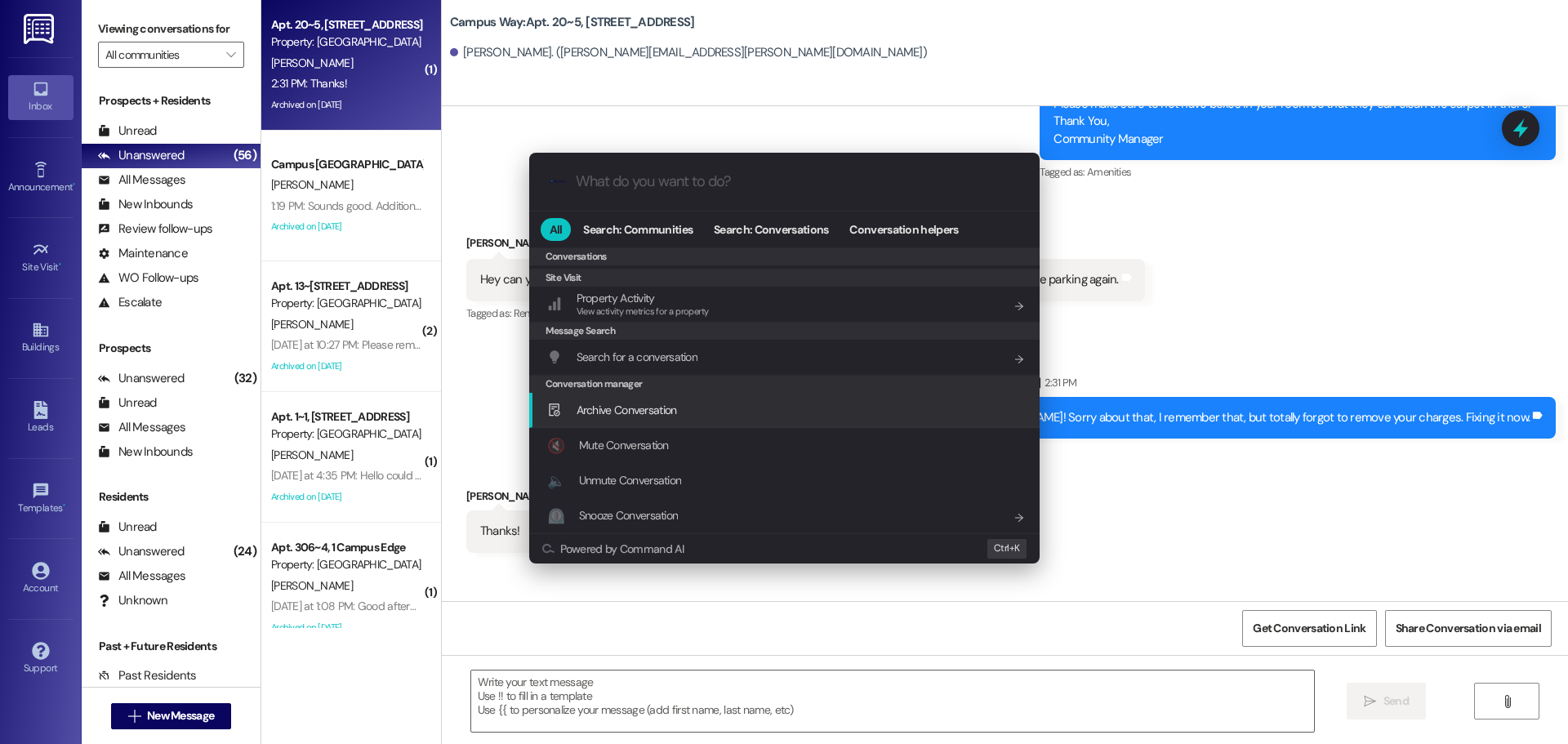
click at [717, 412] on div "Archive Conversation Add shortcut" at bounding box center [786, 410] width 478 height 18
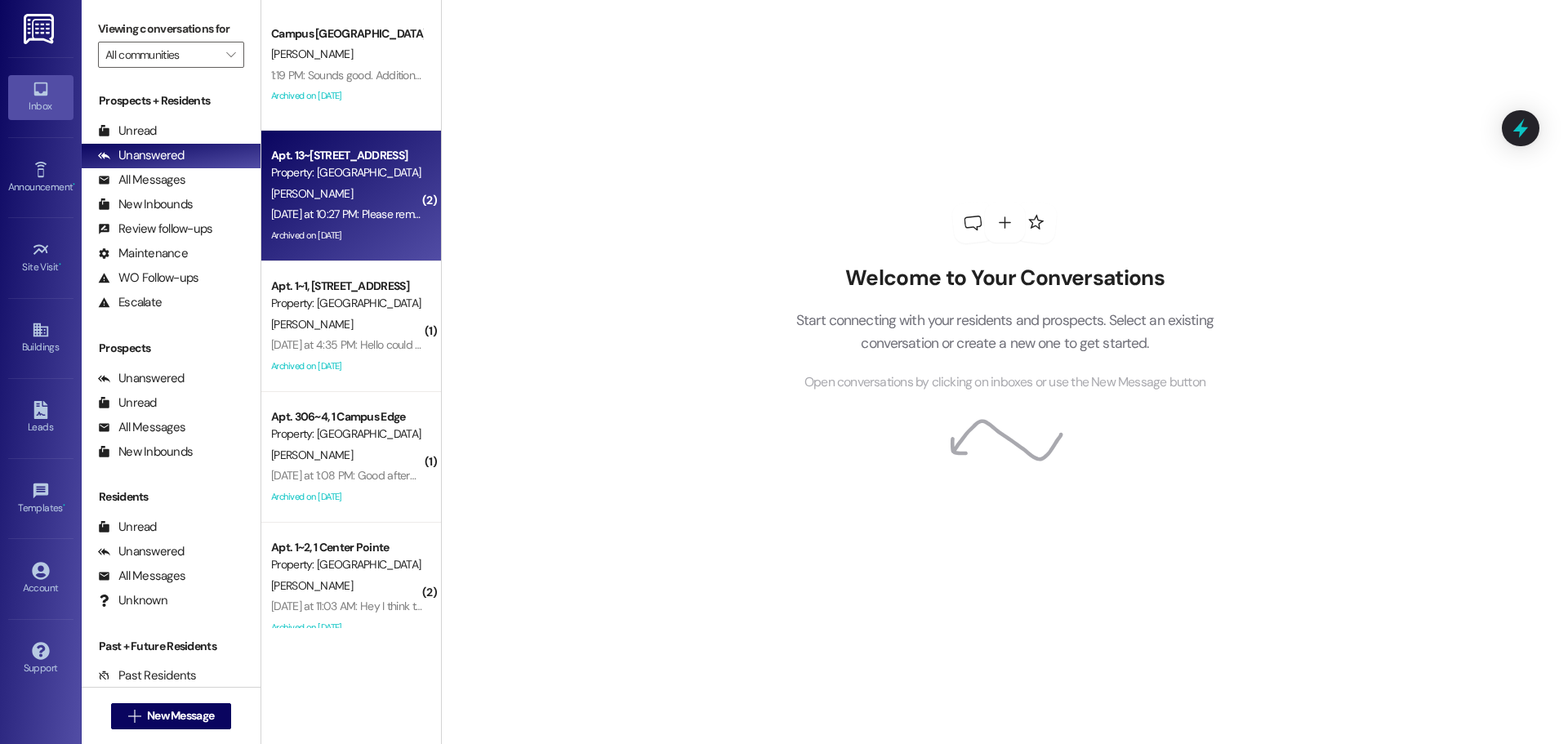
click at [398, 224] on div "Yesterday at 10:27 PM: Please remove my credit lift. Yesterday at 10:27 PM: Ple…" at bounding box center [347, 214] width 155 height 21
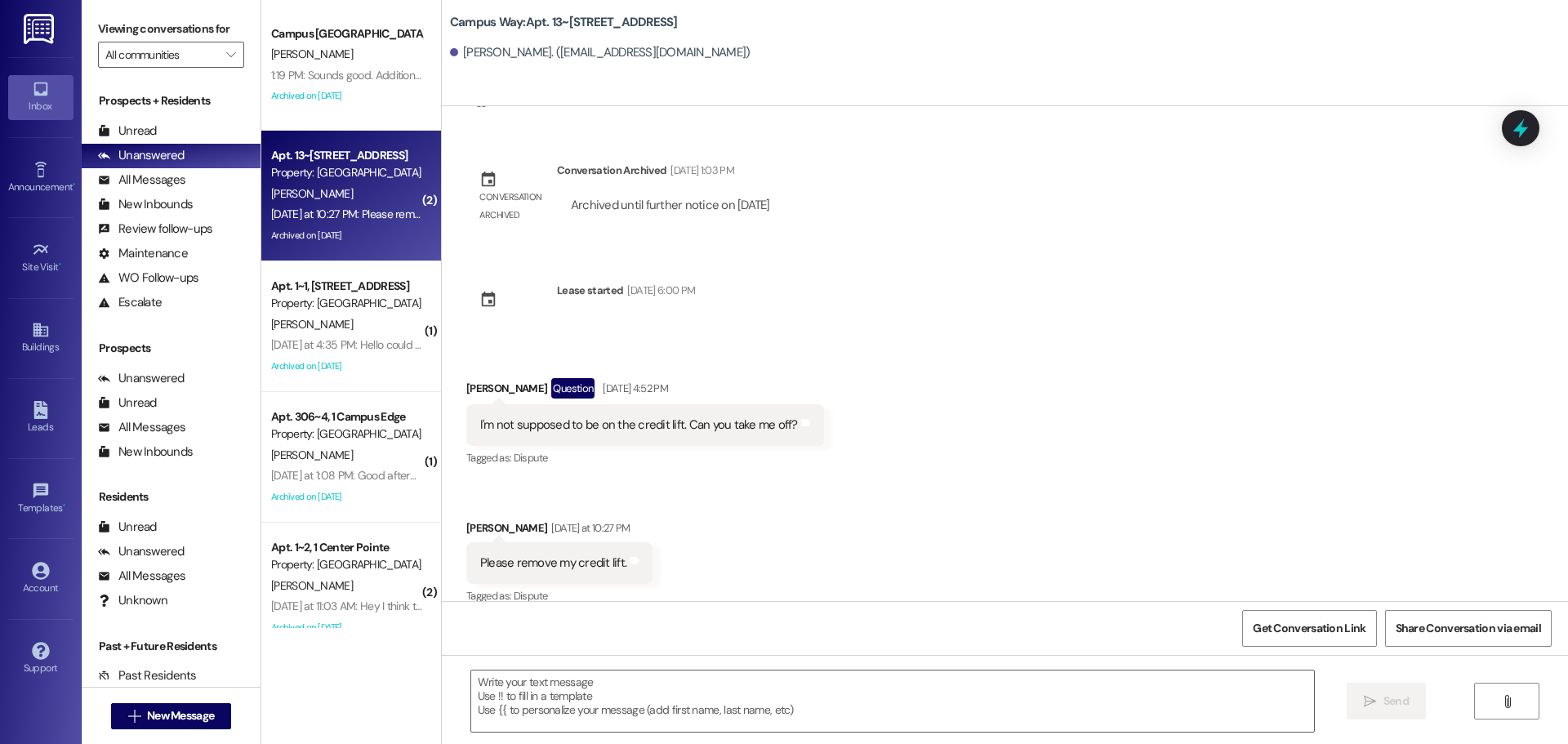
scroll to position [2899, 0]
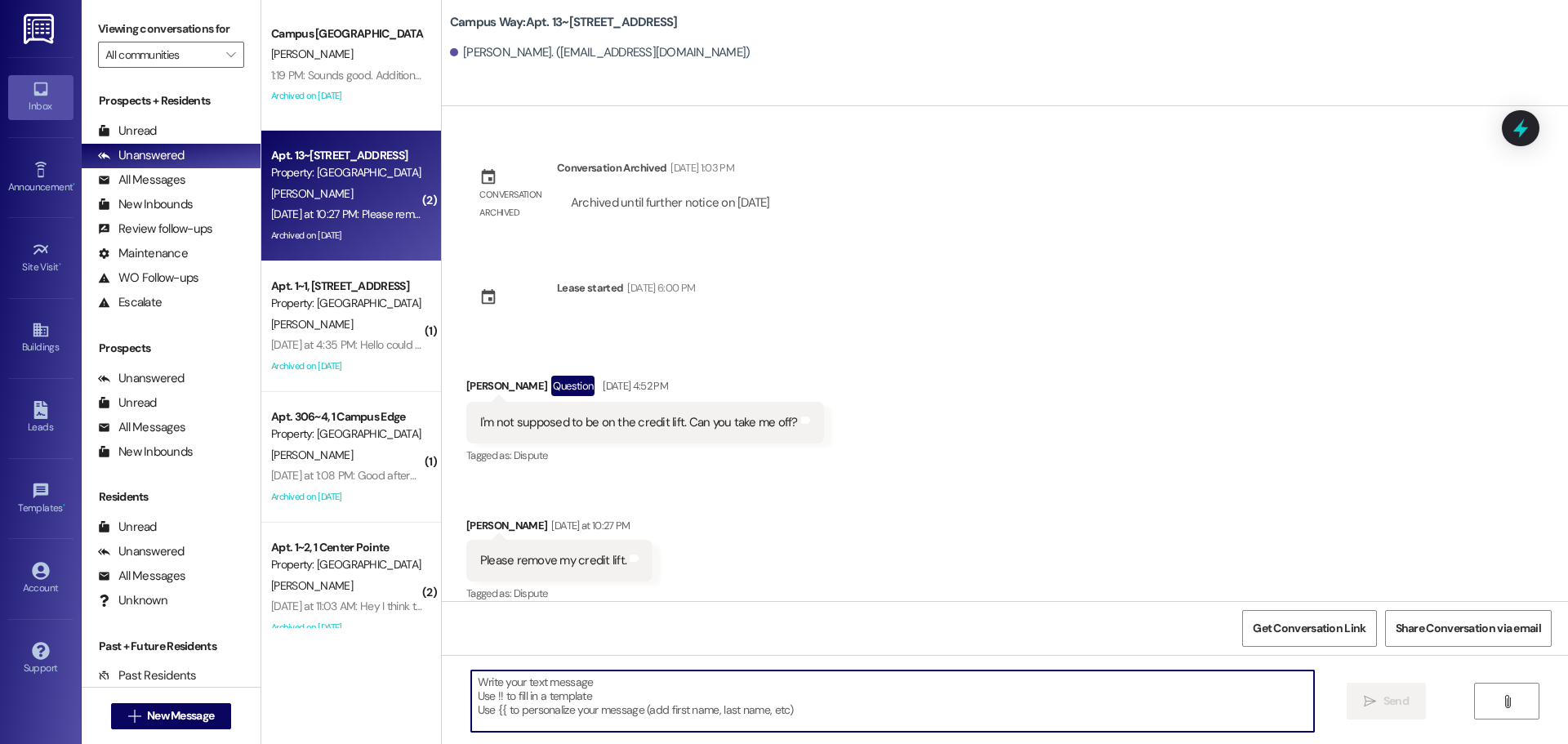
click at [512, 706] on textarea at bounding box center [893, 701] width 843 height 61
click at [560, 690] on textarea "Hi Jenna!" at bounding box center [893, 701] width 843 height 61
click at [587, 700] on textarea "Hi Jenna! If" at bounding box center [893, 701] width 843 height 61
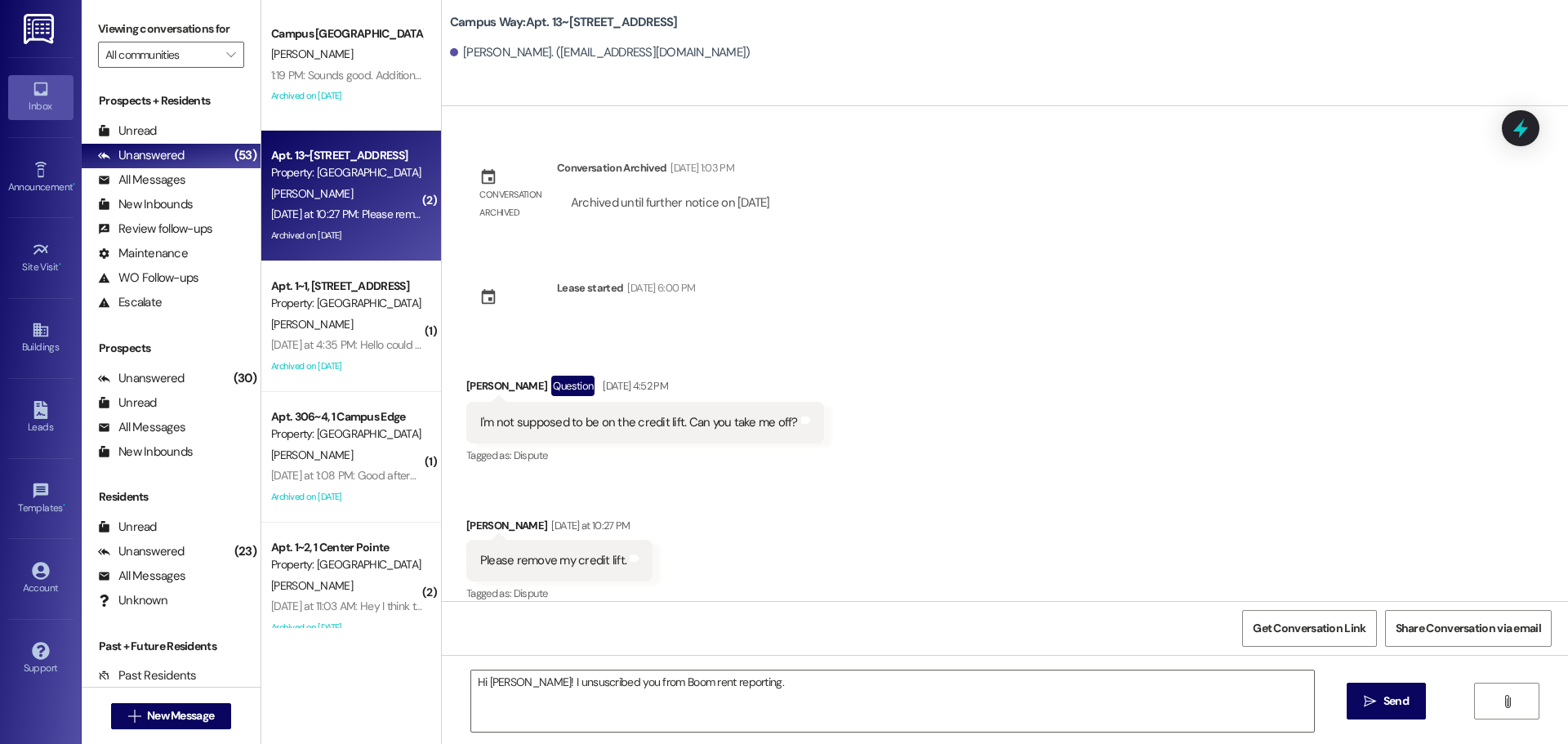
drag, startPoint x: 559, startPoint y: 681, endPoint x: 620, endPoint y: 363, distance: 323.8
click at [620, 378] on div "Aug 31, 2025 at 4:52 PM" at bounding box center [633, 386] width 69 height 17
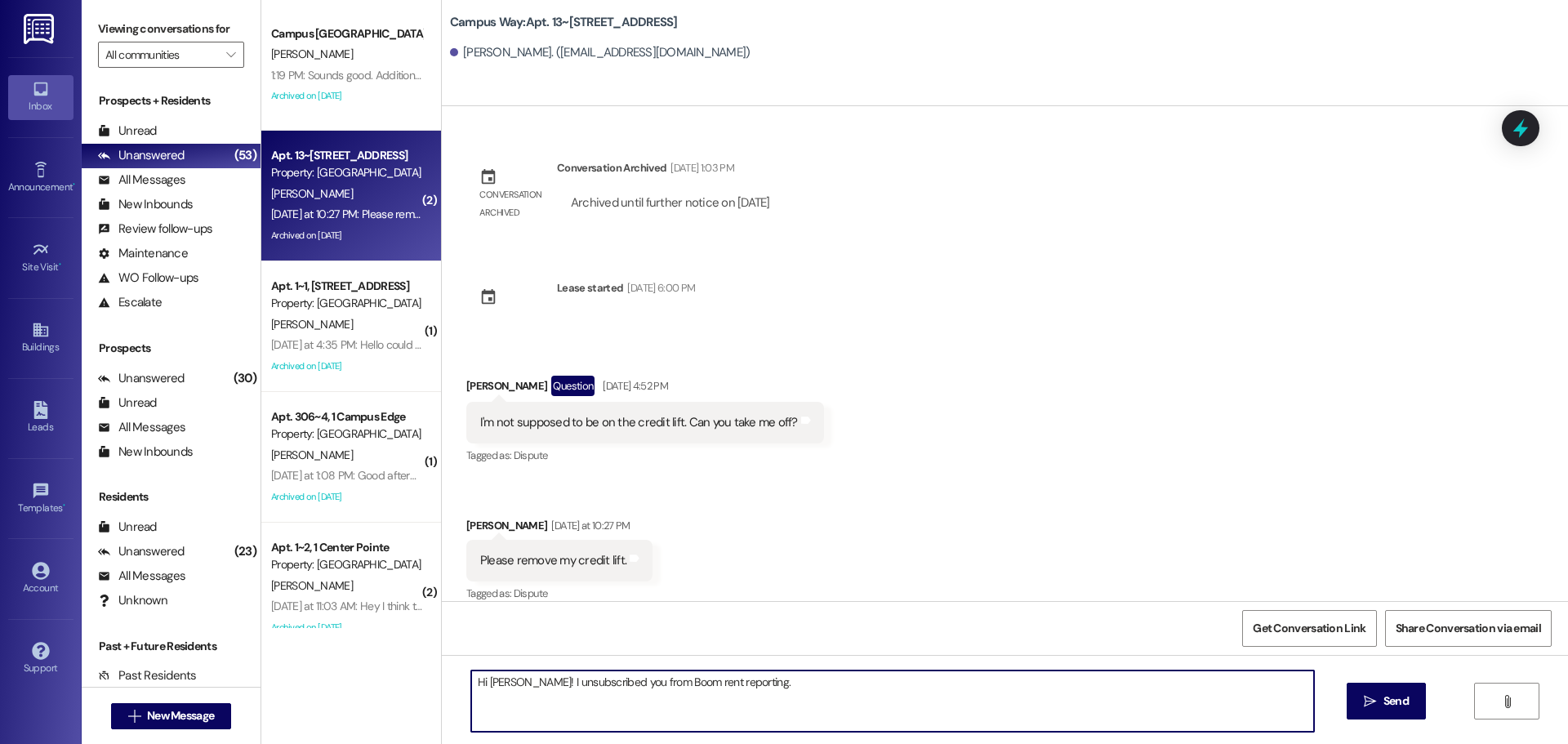
click at [763, 706] on textarea "Hi Jenna! I unsubscribed you from Boom rent reporting." at bounding box center [893, 701] width 843 height 61
type textarea "Hi Jenna! I unsubscribed you from Boom rent reporting."
click at [947, 723] on textarea "Hi Jenna! I unsubscribed you from Boom rent reporting." at bounding box center [893, 701] width 843 height 61
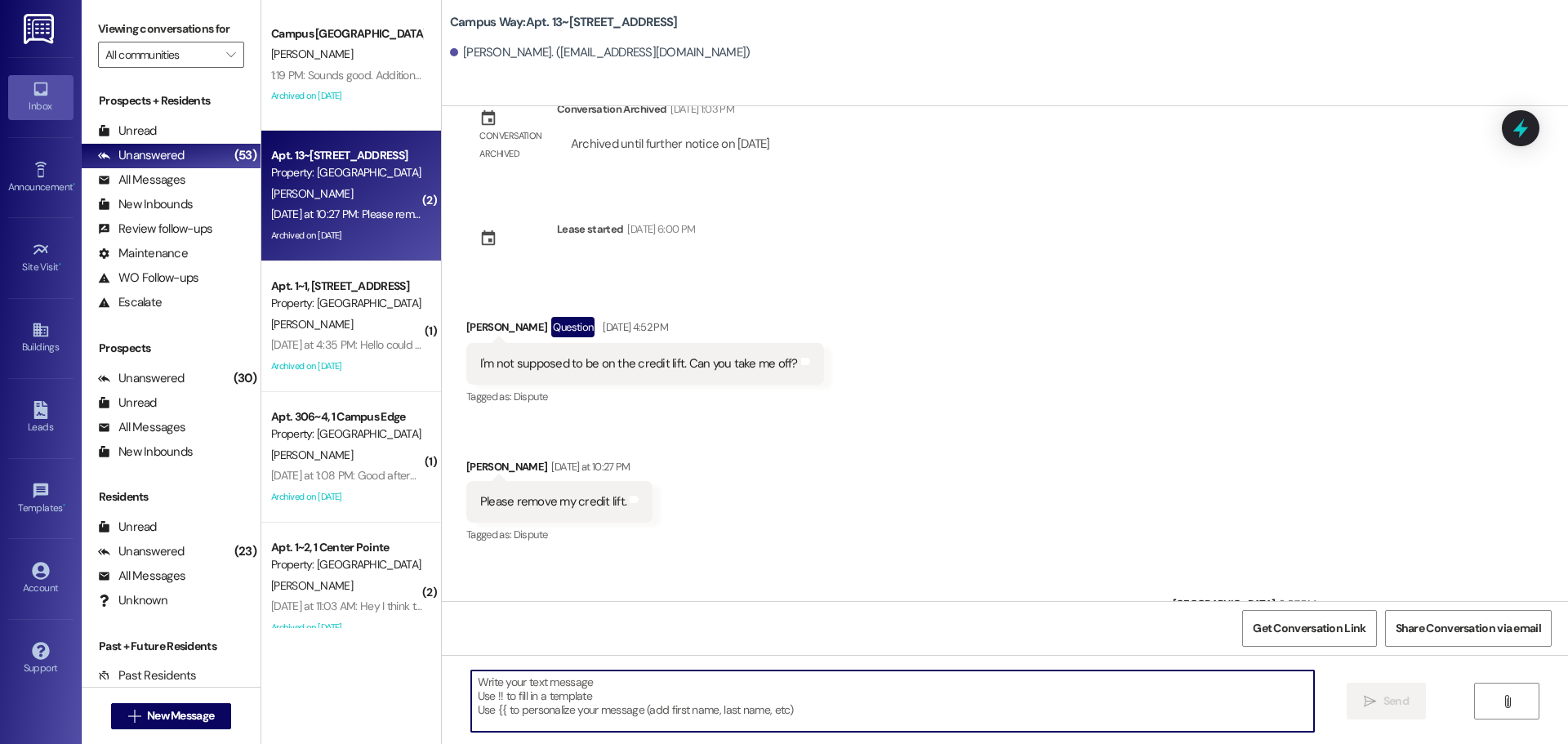
scroll to position [3013, 0]
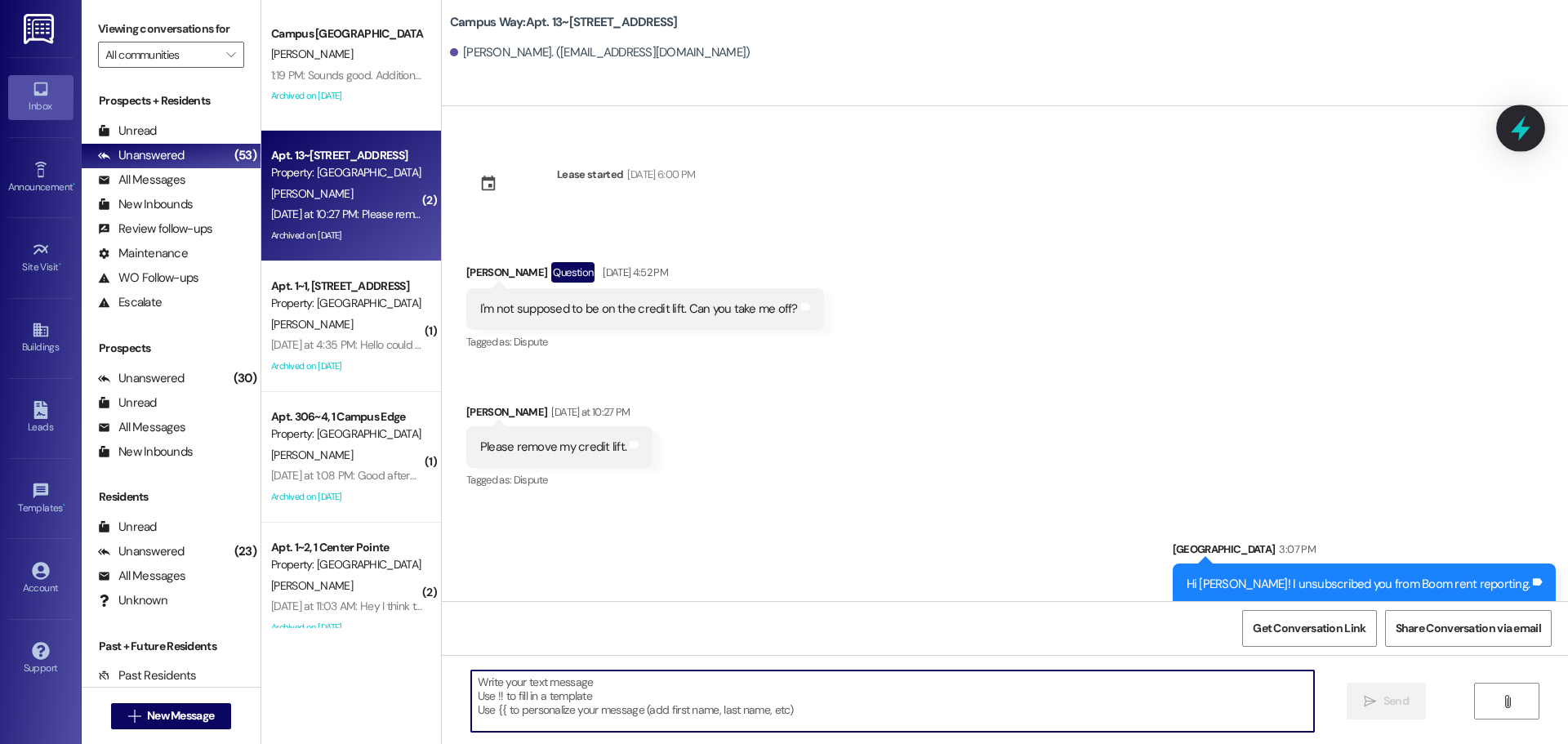
click at [1521, 123] on icon at bounding box center [1521, 128] width 20 height 26
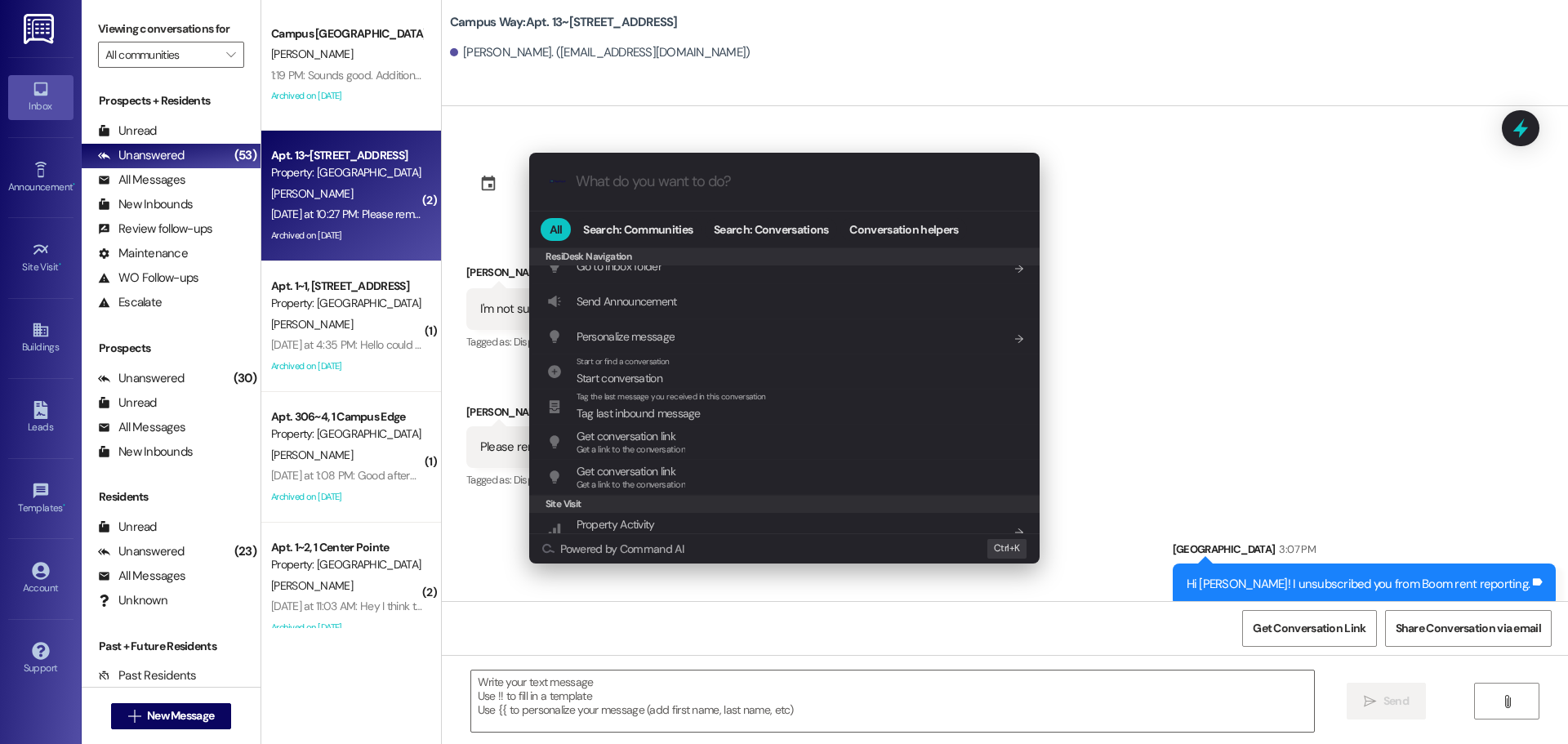
scroll to position [713, 0]
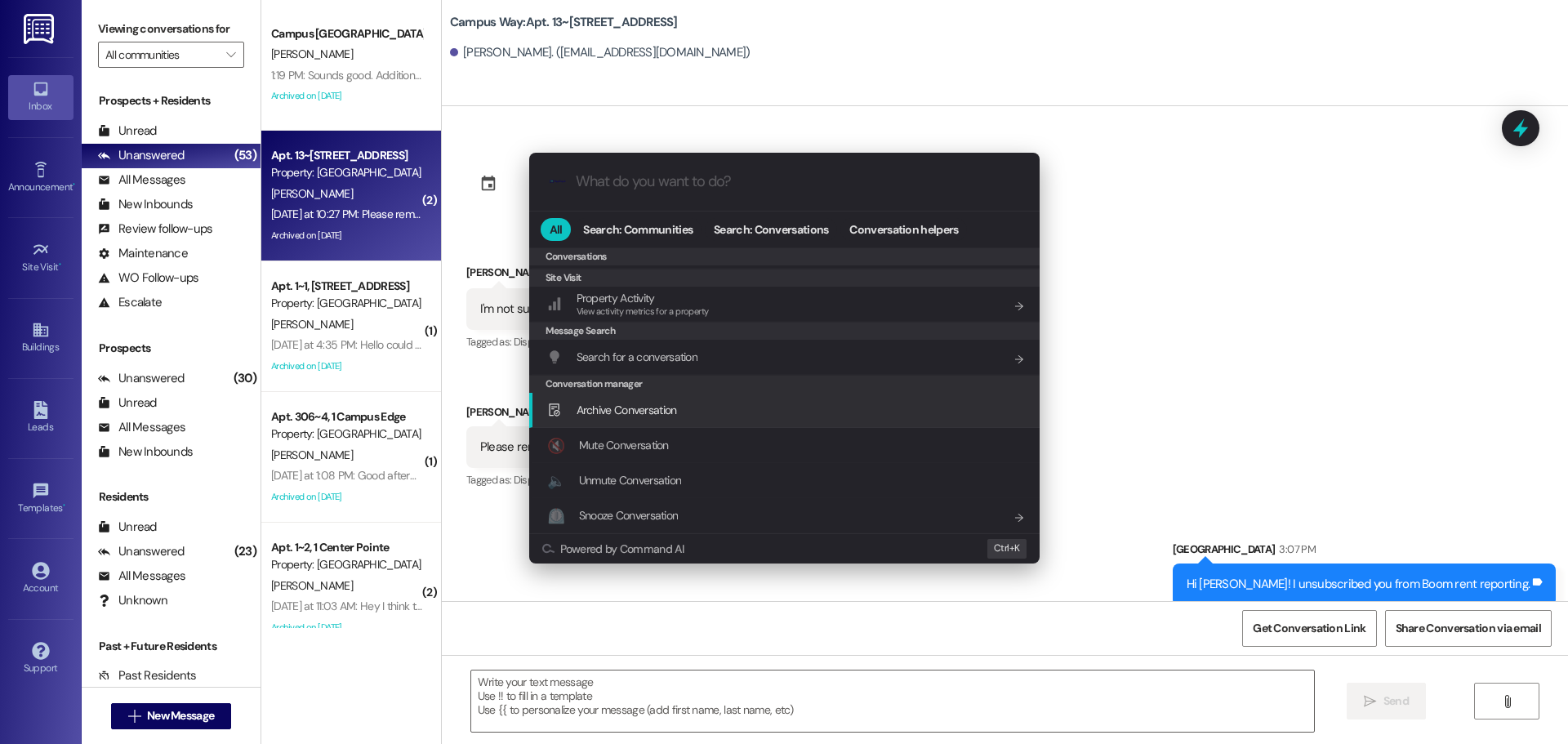
click at [743, 407] on div "Archive Conversation Add shortcut" at bounding box center [786, 410] width 478 height 18
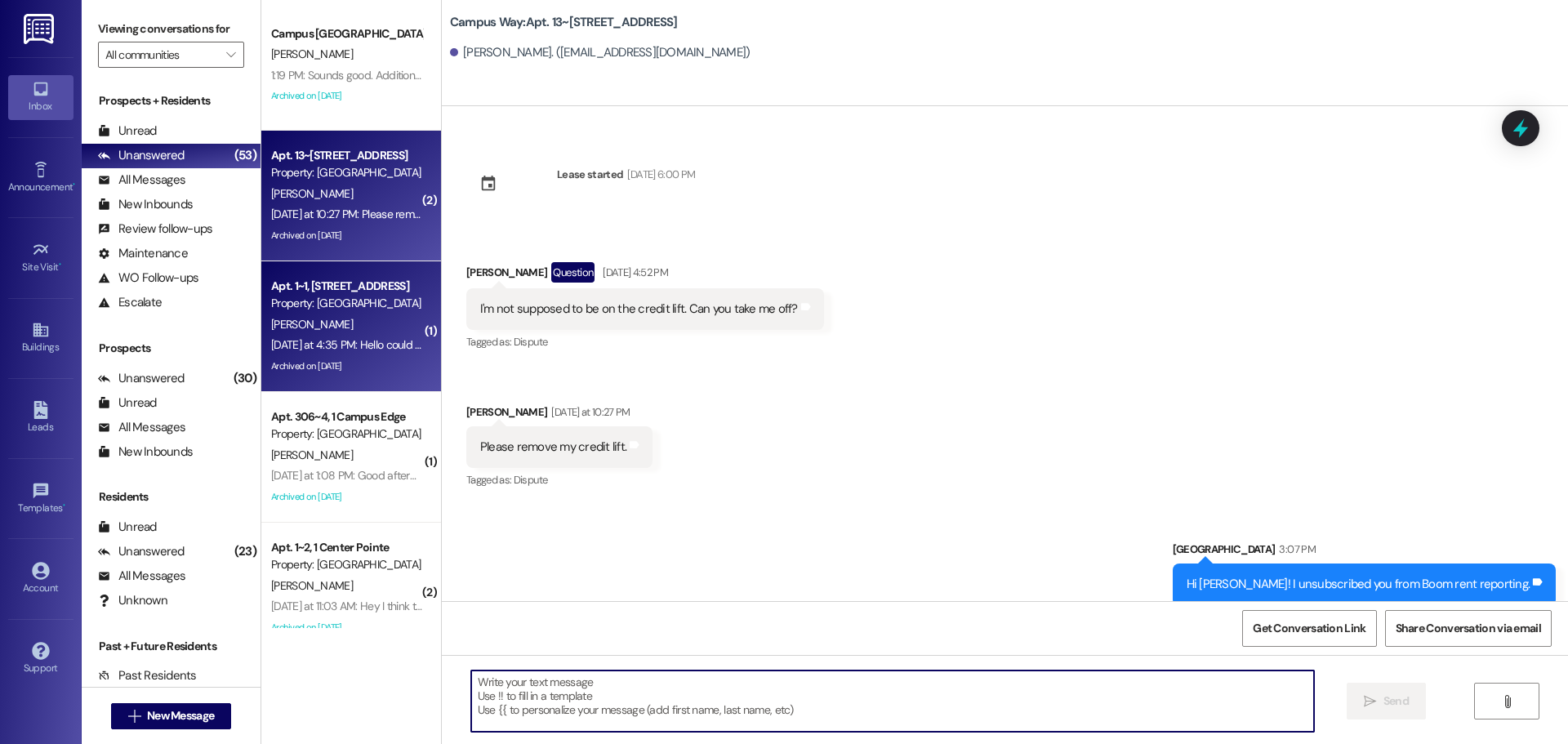
click at [346, 314] on div "[PERSON_NAME]" at bounding box center [347, 324] width 155 height 21
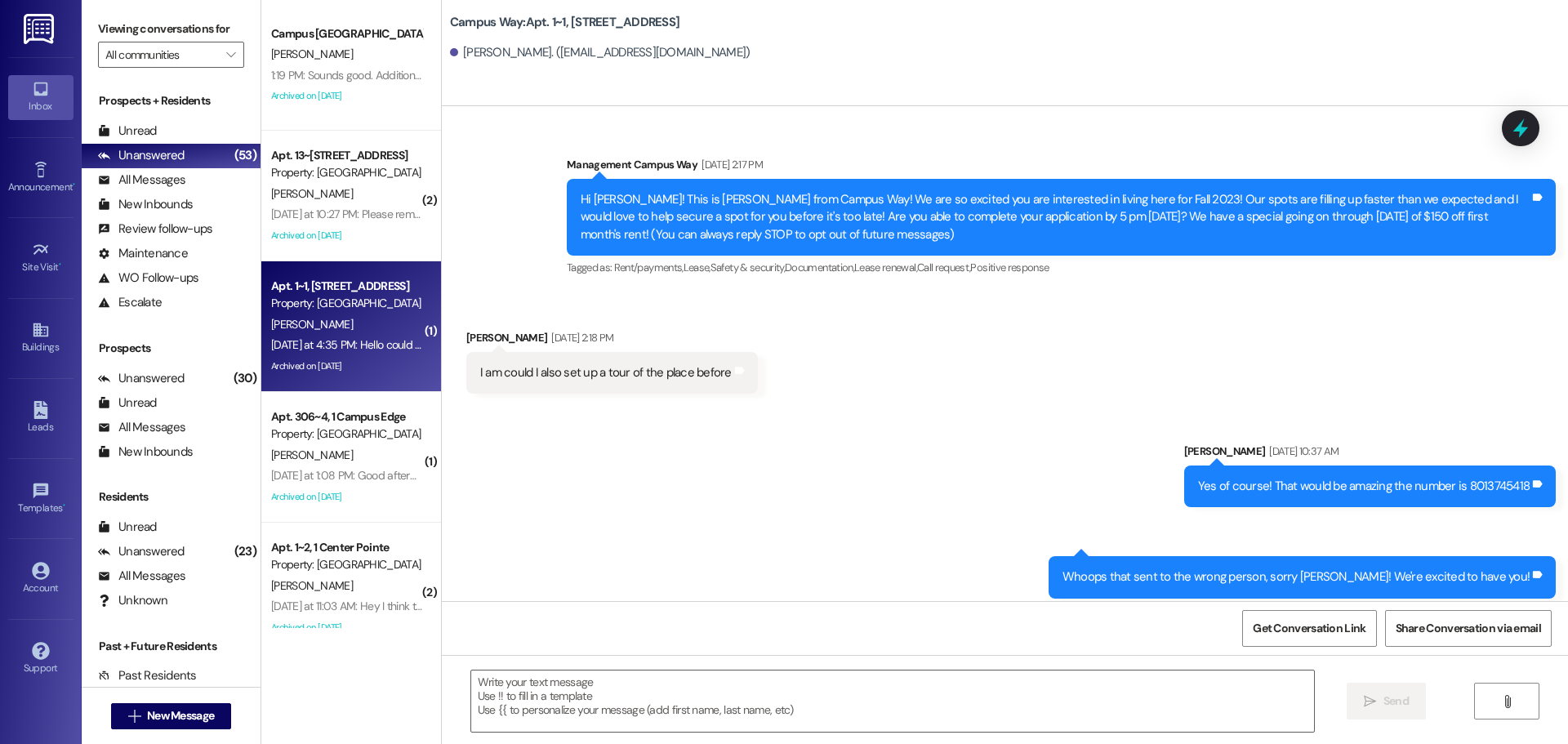
scroll to position [38672, 0]
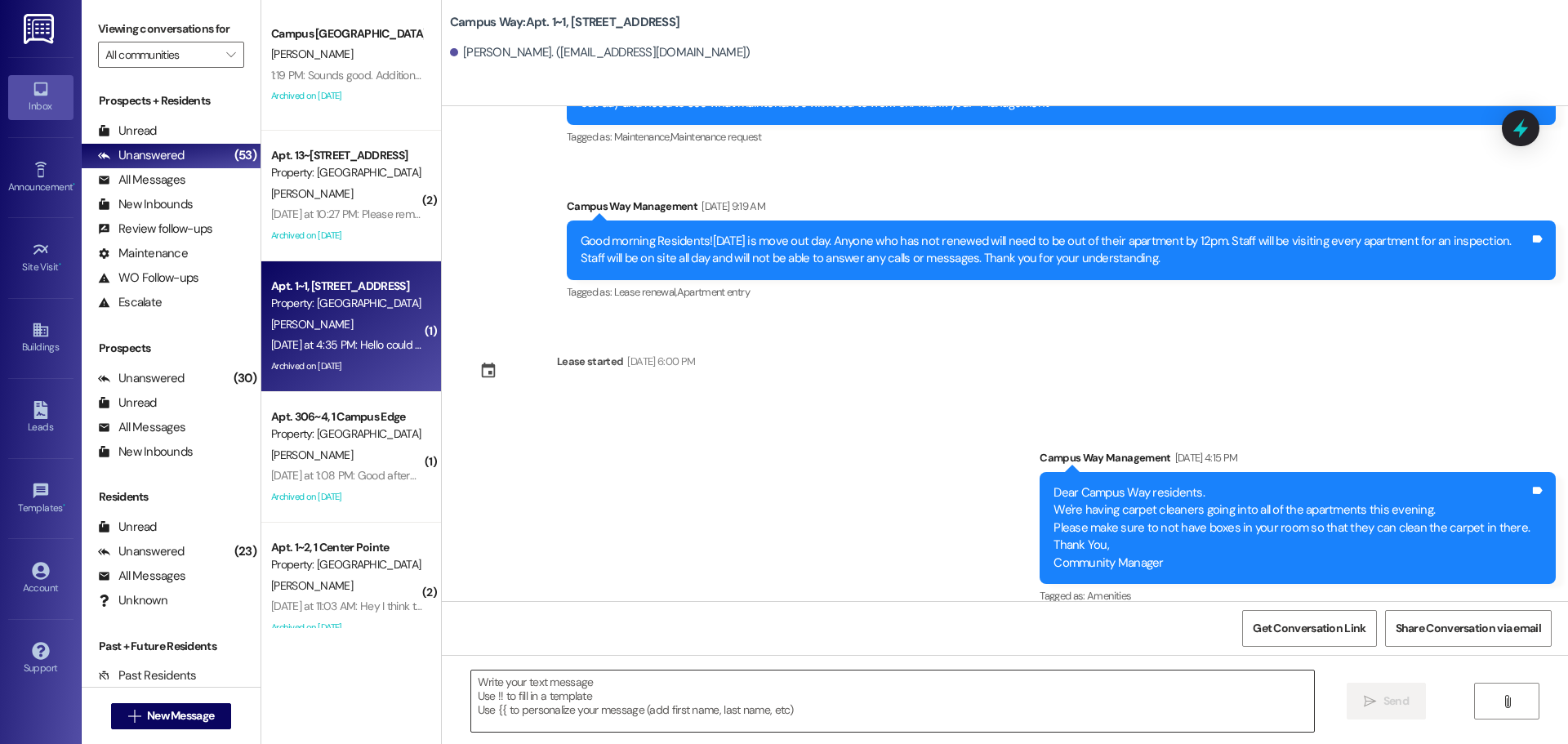
click at [694, 707] on textarea at bounding box center [893, 701] width 843 height 61
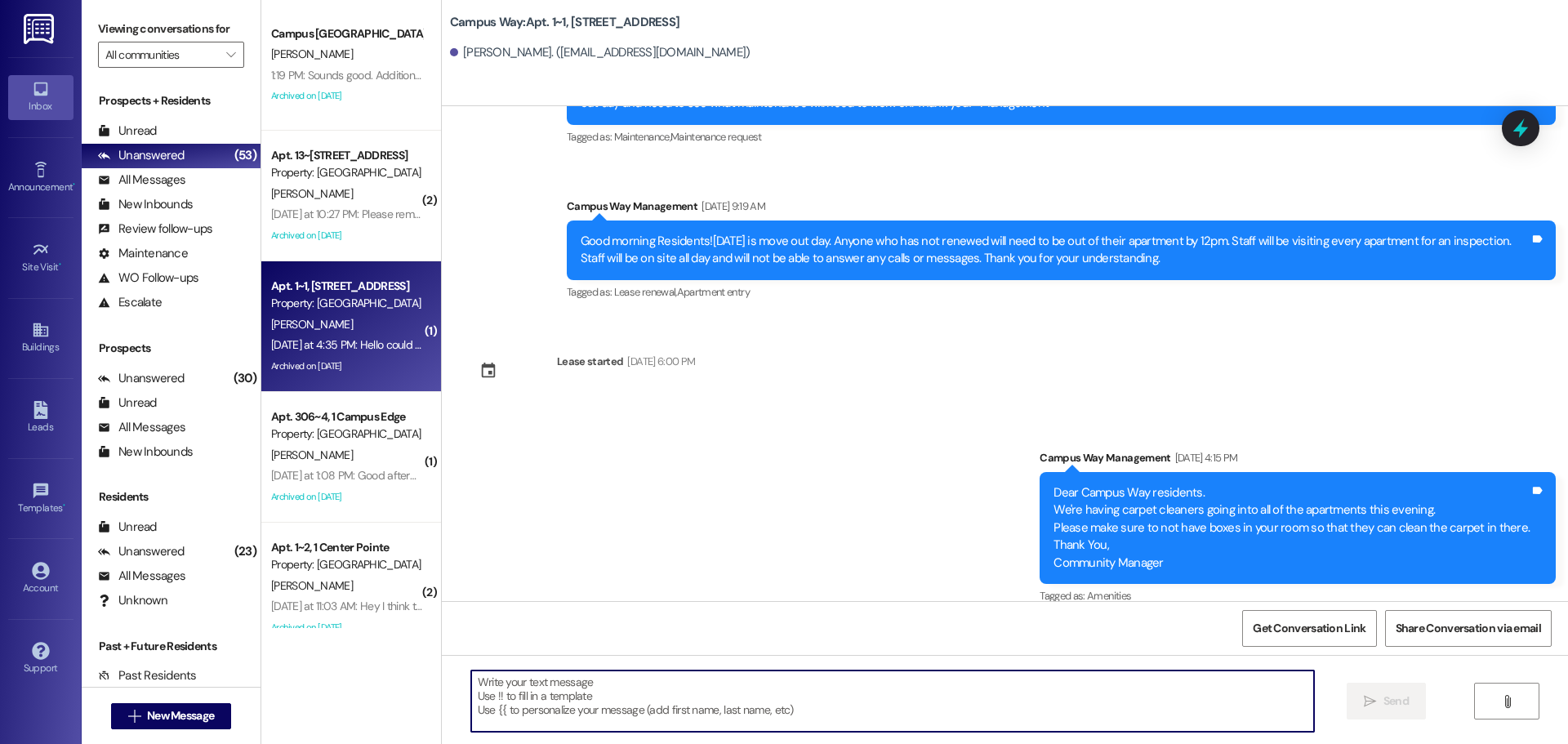
click at [535, 723] on textarea at bounding box center [893, 701] width 843 height 61
click at [532, 699] on textarea at bounding box center [893, 701] width 843 height 61
type textarea "Hi Treyton! I just did that for you."
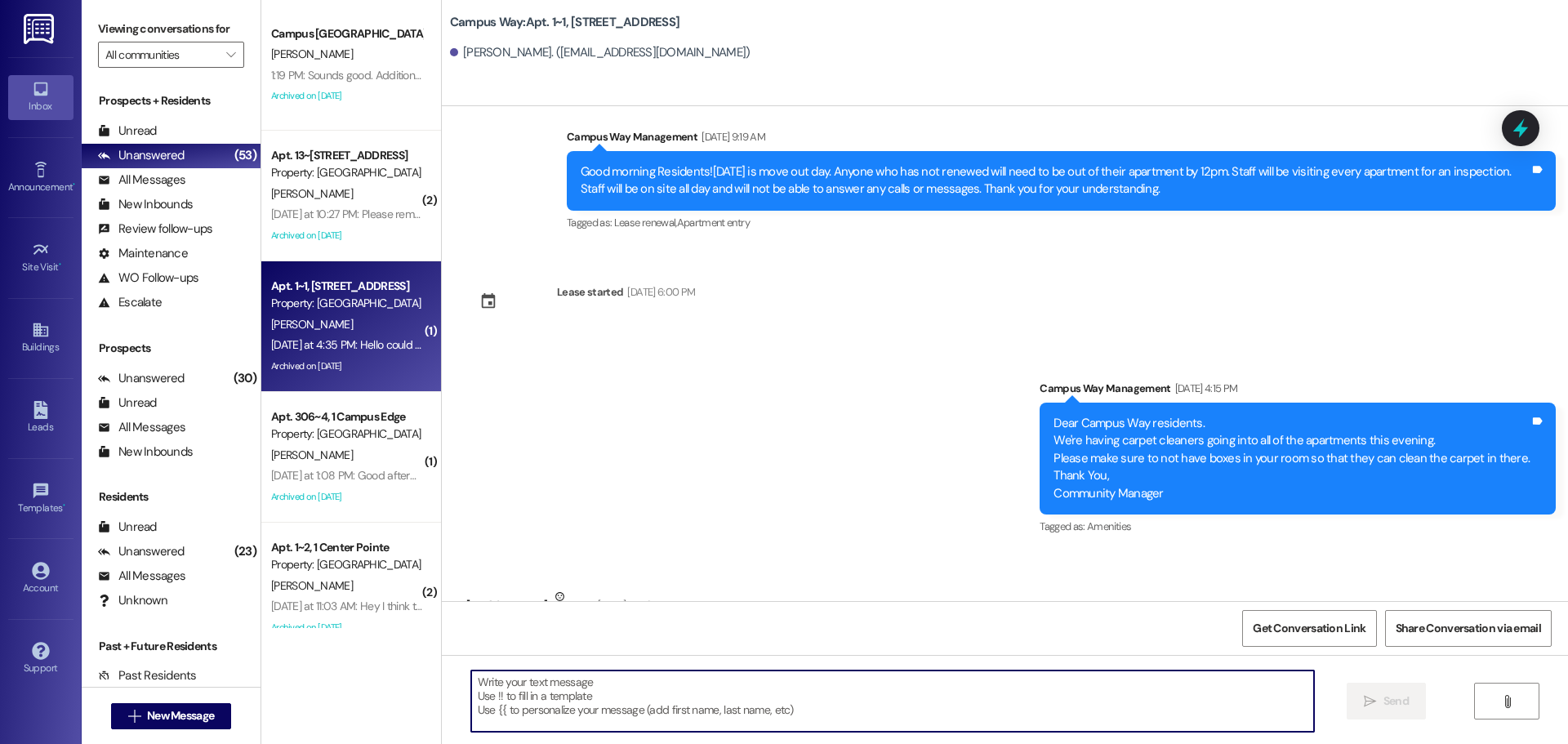
scroll to position [38786, 0]
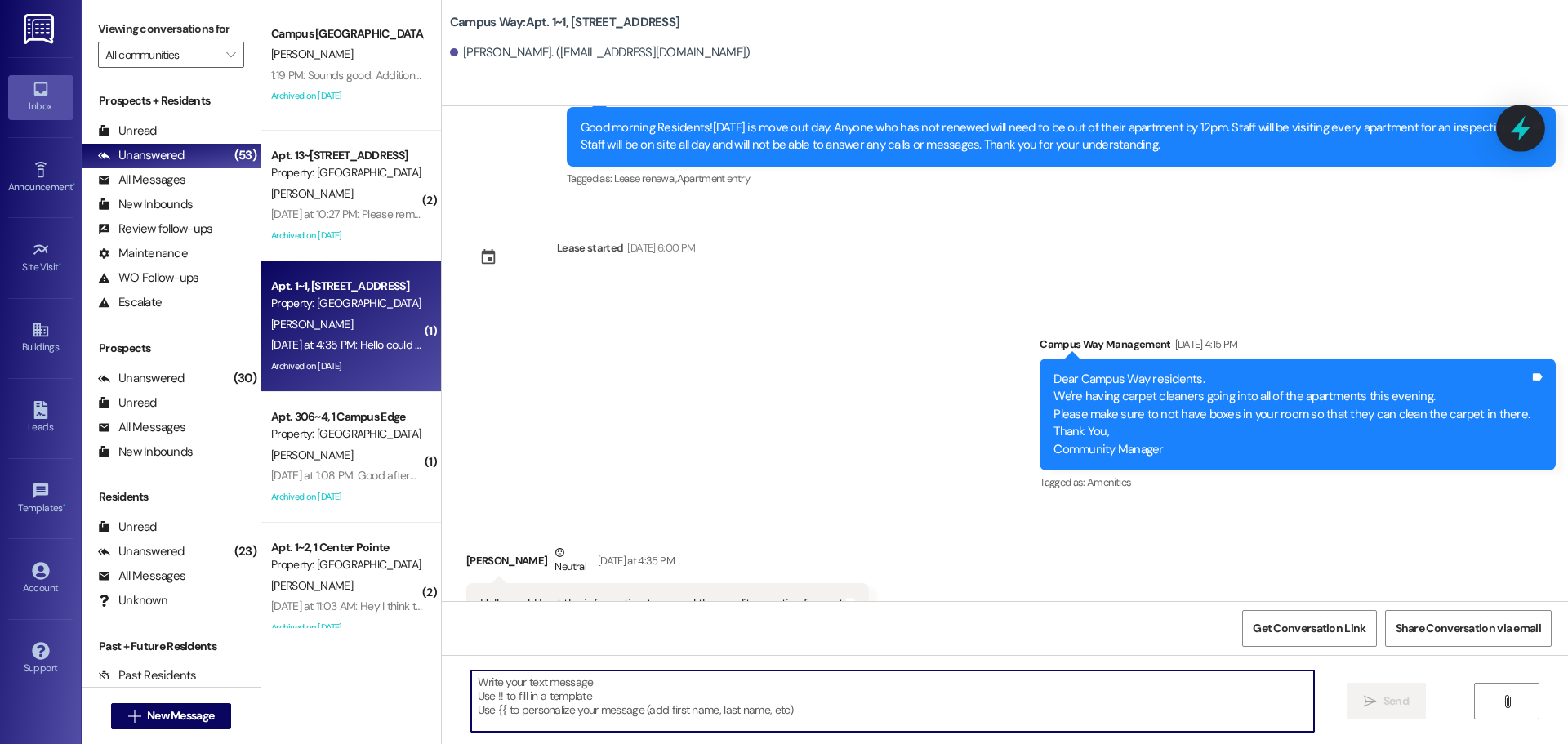
click at [1529, 119] on icon at bounding box center [1521, 128] width 28 height 28
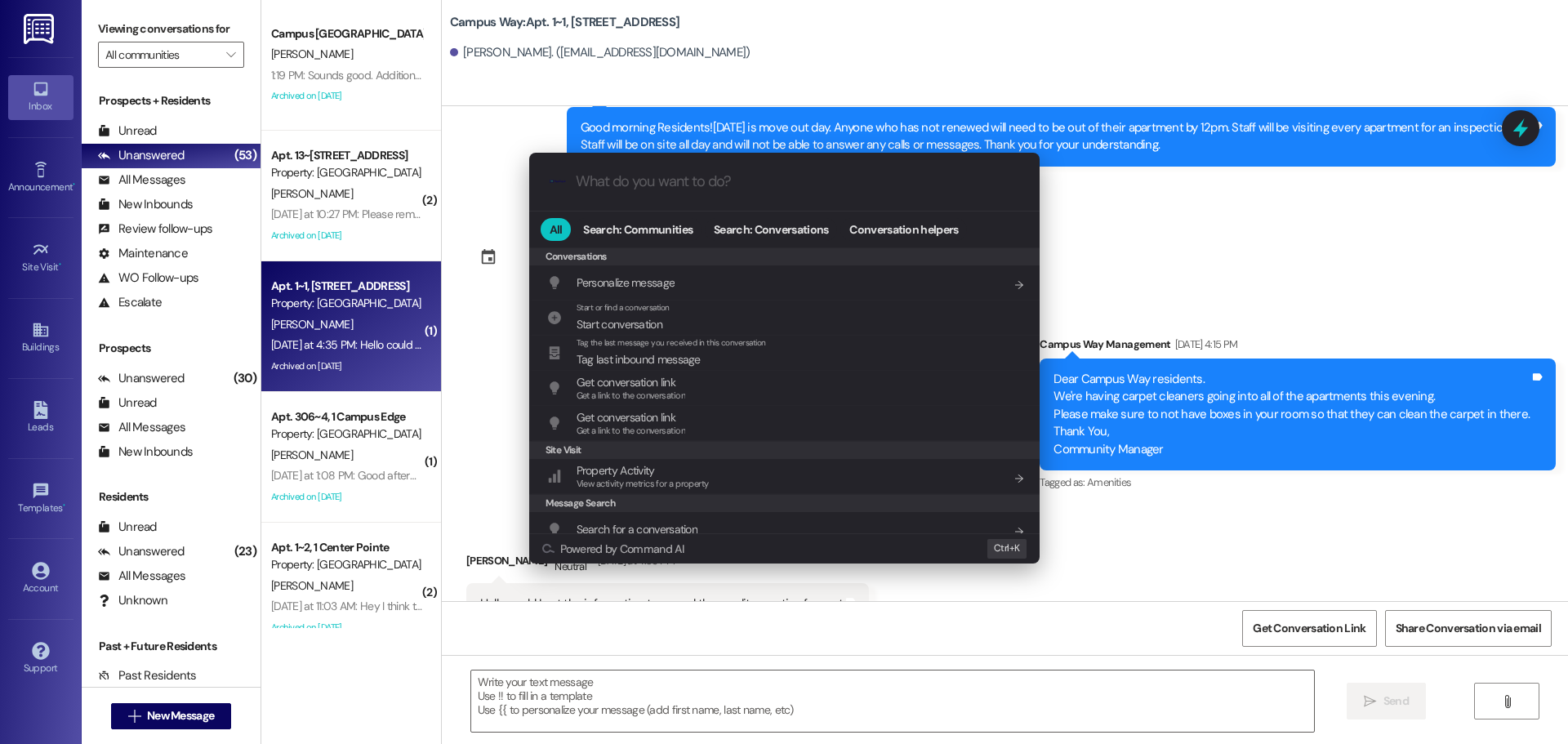
scroll to position [713, 0]
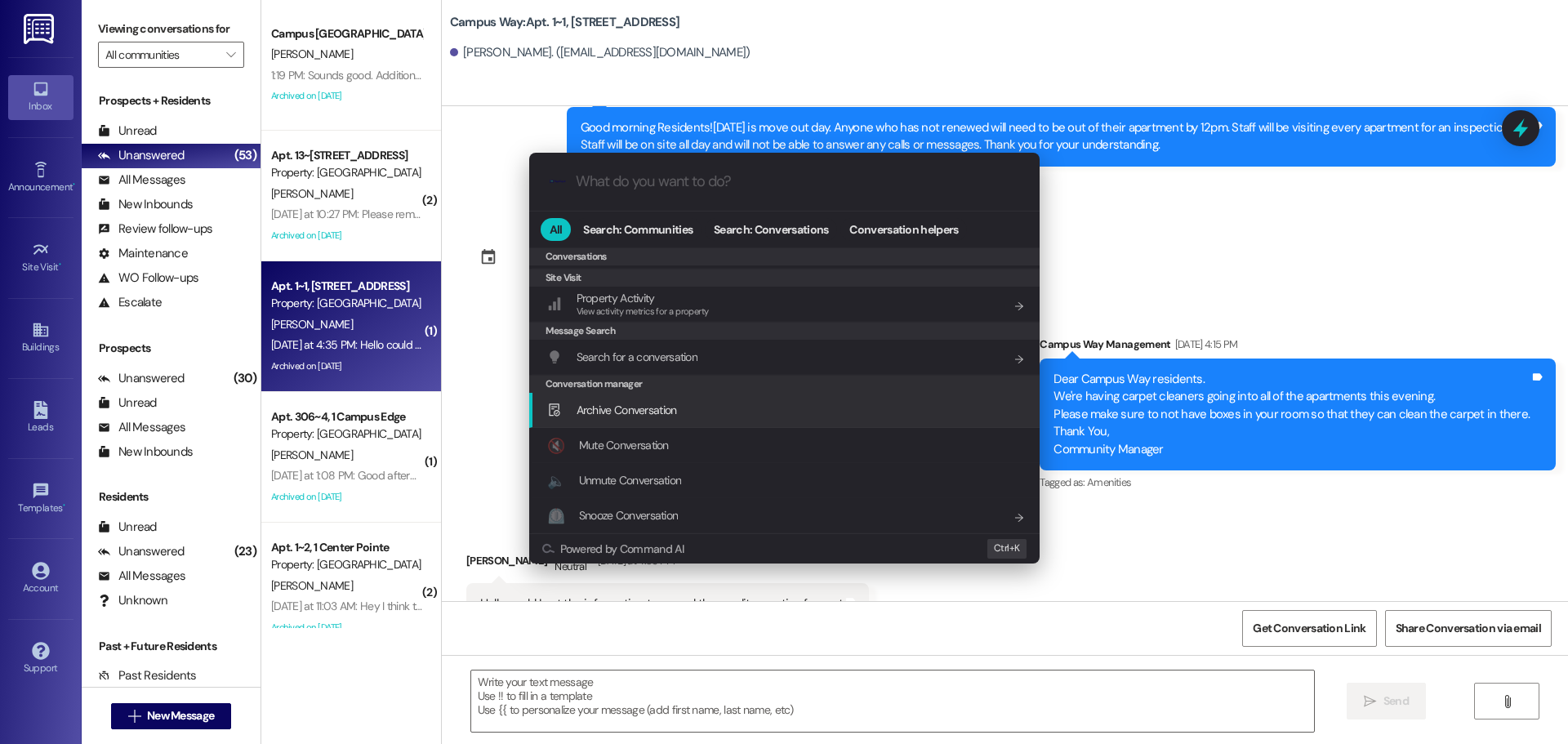
click at [685, 412] on div "Archive Conversation Add shortcut" at bounding box center [786, 410] width 478 height 18
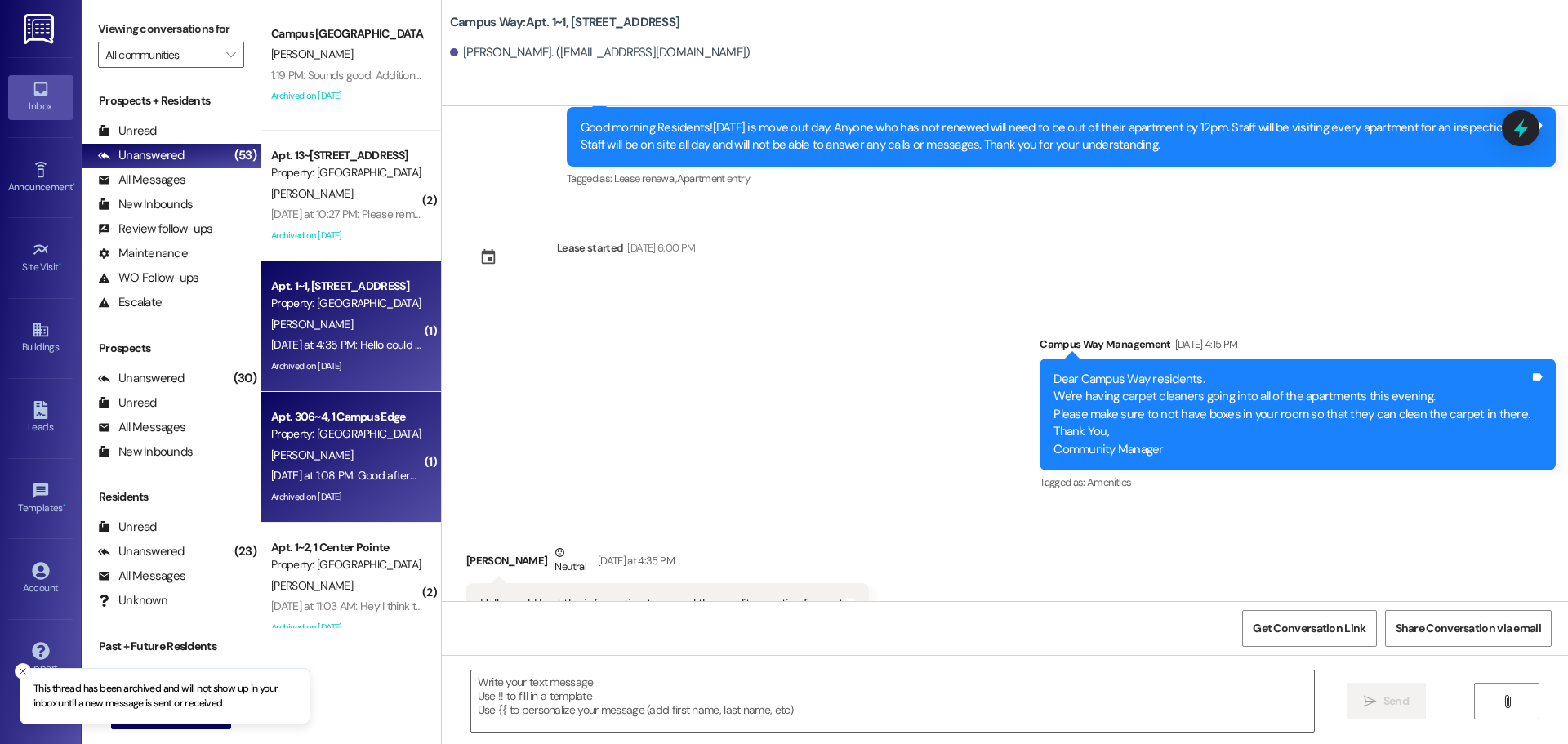
click at [360, 419] on div "Apt. 306~4, 1 Campus Edge" at bounding box center [347, 416] width 151 height 17
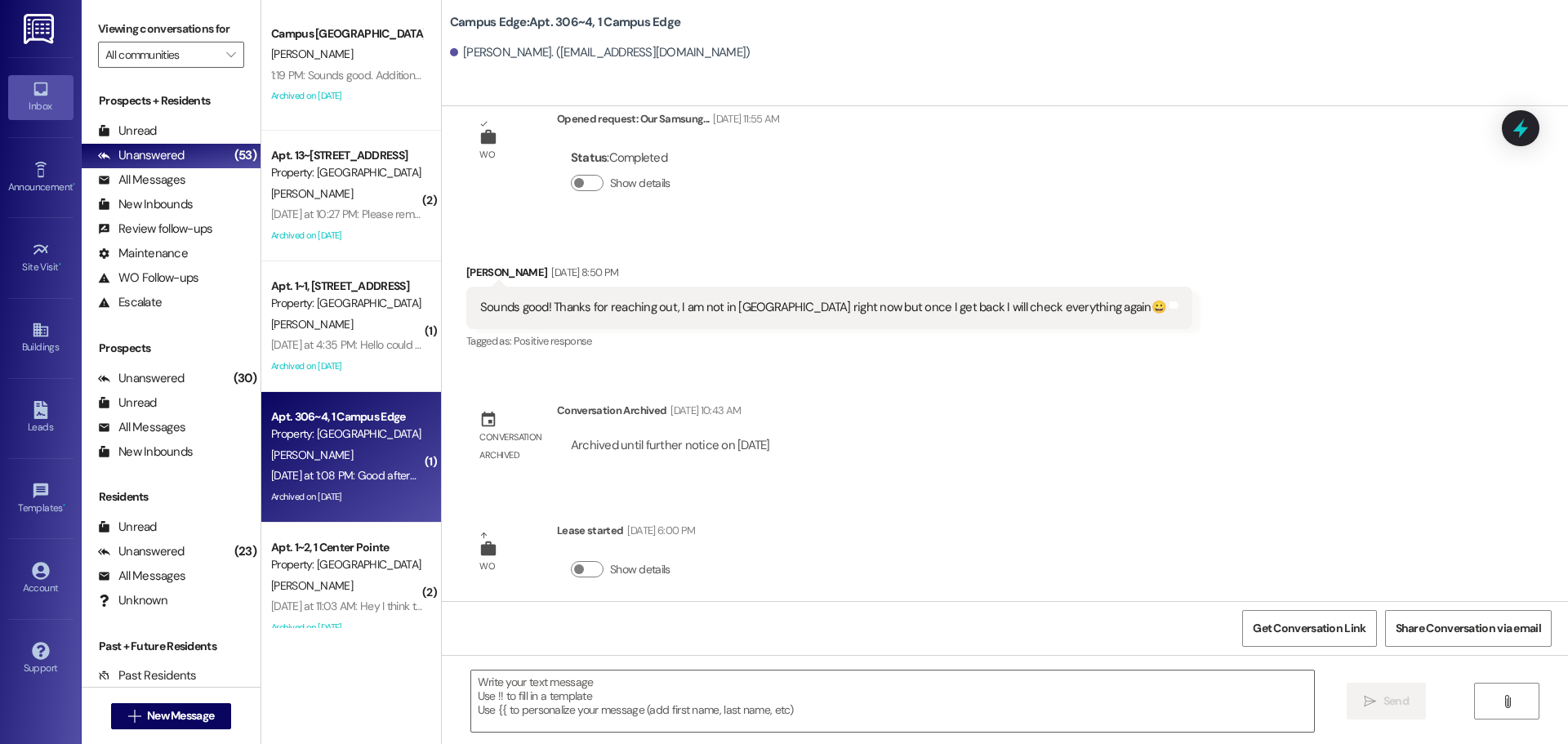
scroll to position [3974, 0]
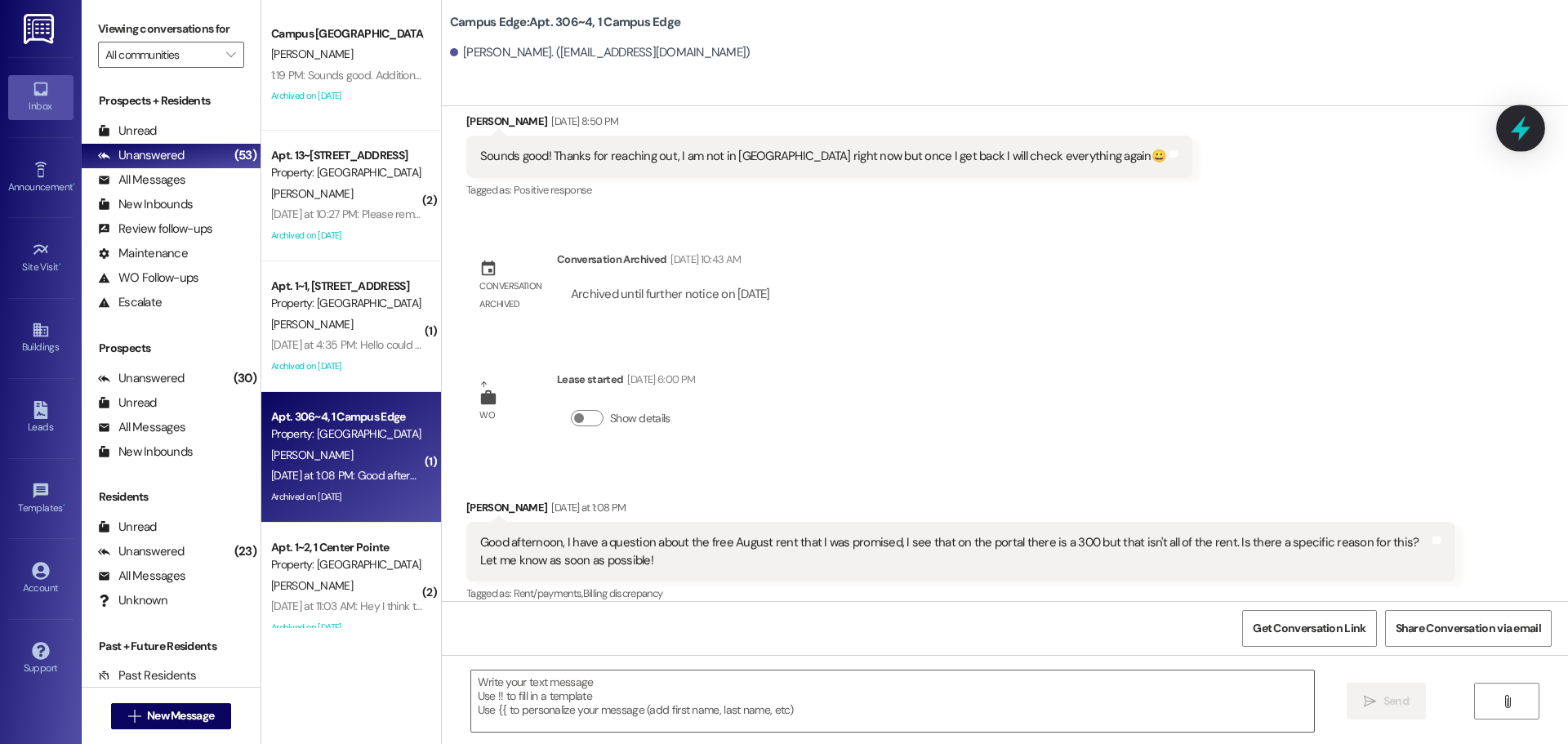
click at [1506, 129] on div at bounding box center [1521, 128] width 49 height 47
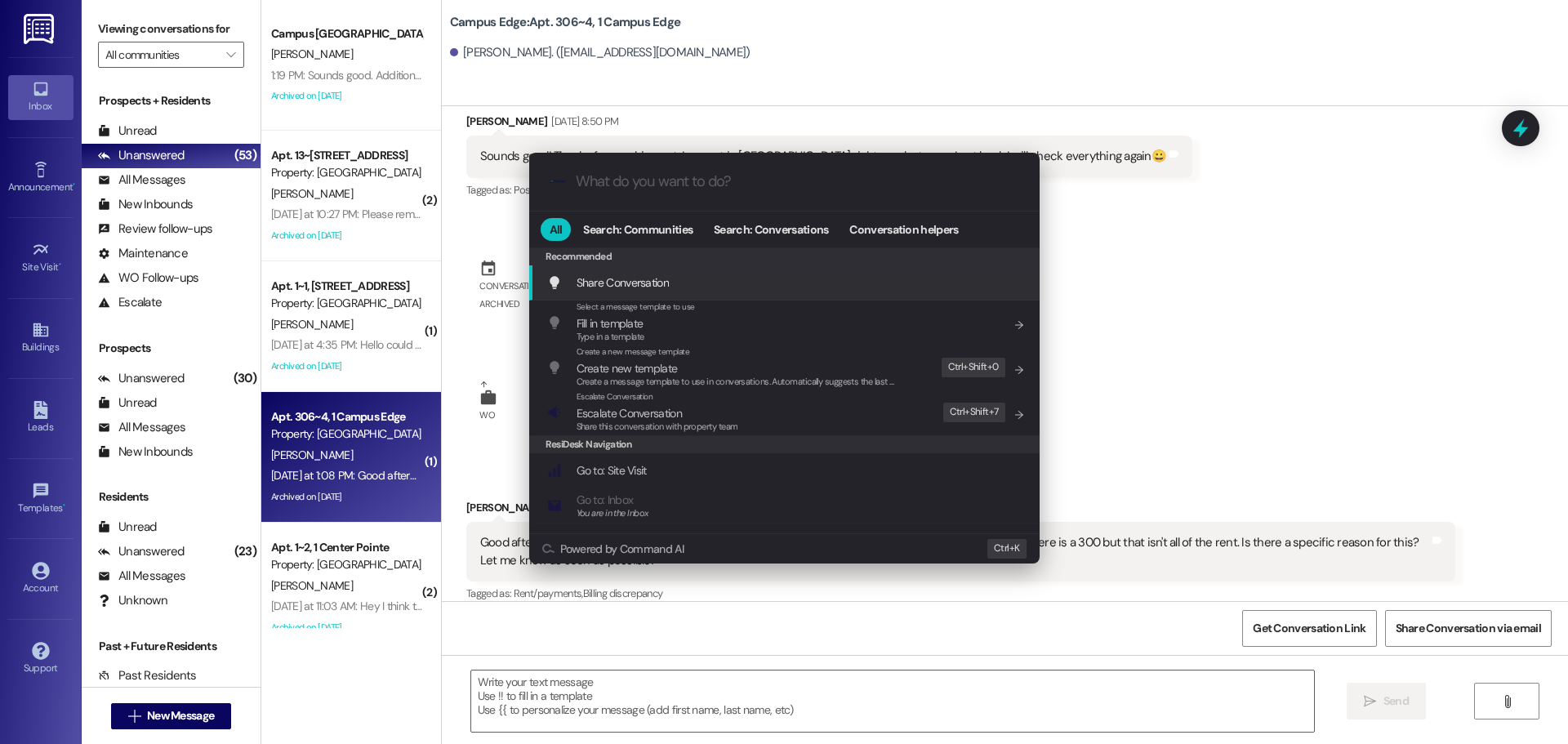
click at [1446, 179] on div ".cls-1{fill:#0a055f;}.cls-2{fill:#0cc4c4;} resideskLogoBlueOrange All Search: C…" at bounding box center [784, 372] width 1568 height 744
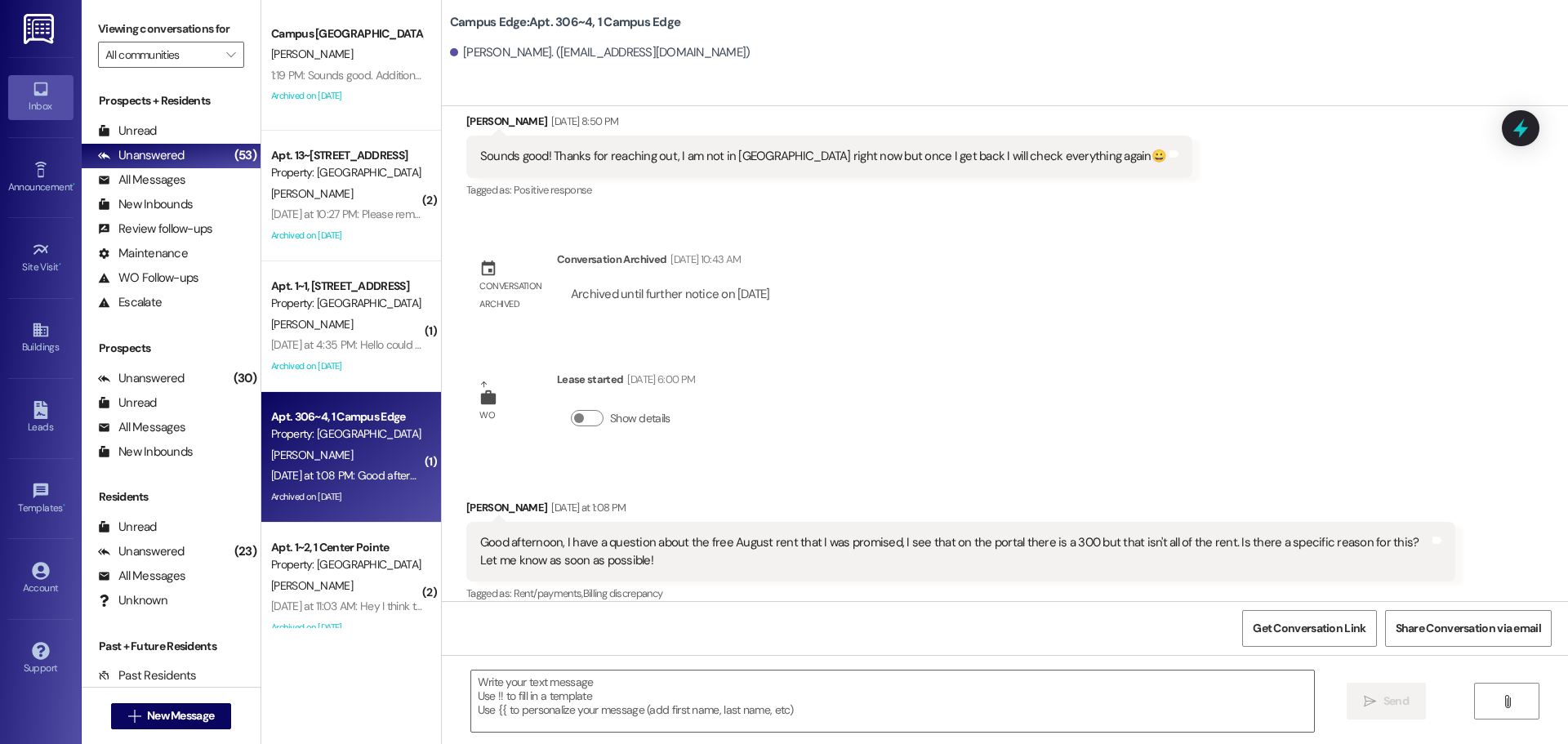
click at [832, 661] on div " Send " at bounding box center [1004, 716] width 1126 height 123
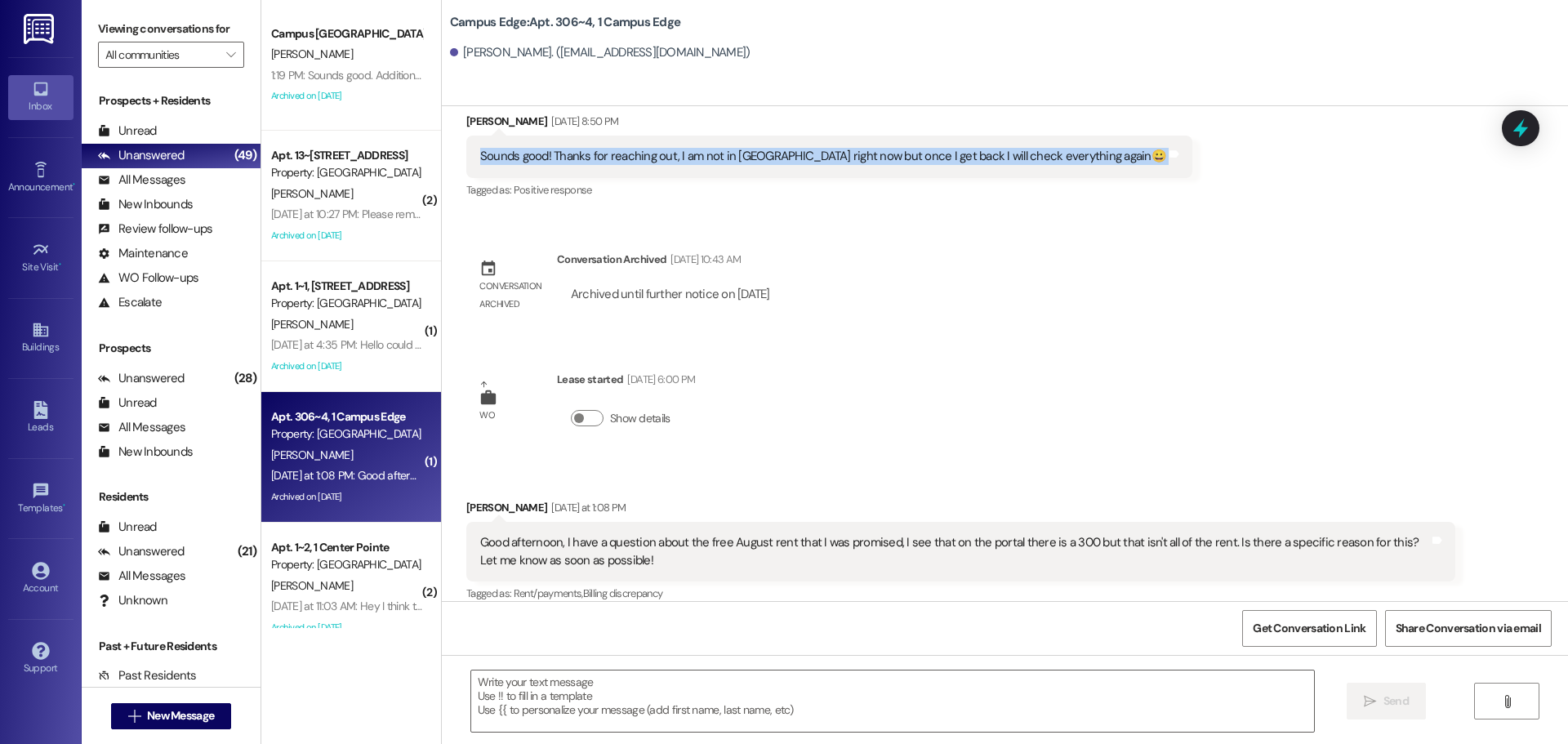
drag, startPoint x: 1088, startPoint y: 138, endPoint x: 438, endPoint y: 149, distance: 650.1
click at [442, 149] on div "Received via SMS Kevin Coleman Jul 07, 2025 at 8:50 PM Sounds good! Thanks for …" at bounding box center [1004, 145] width 1126 height 138
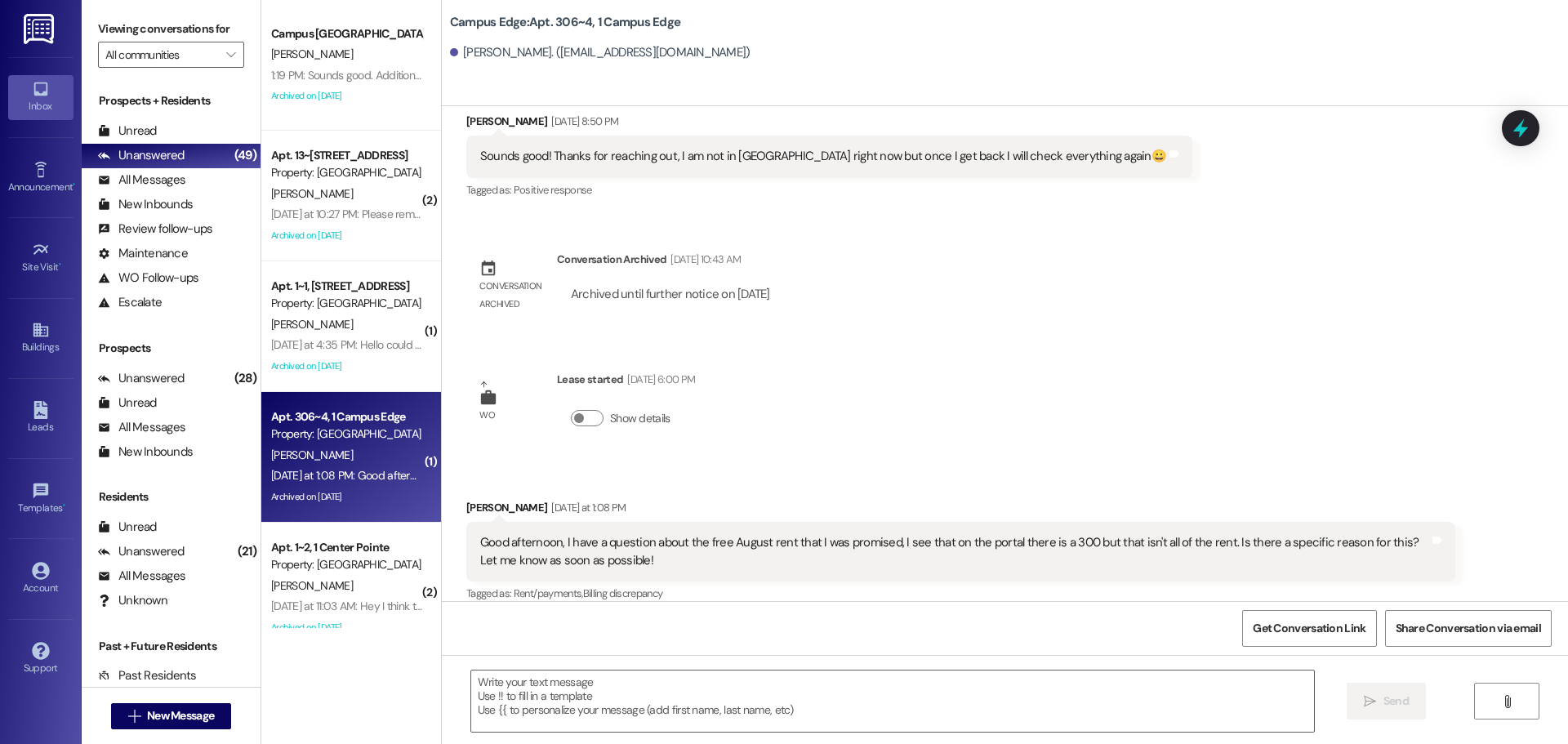
click at [1075, 250] on div "Sent via SMS Leasing Campus Way Dec 17, 2024 at 9:43 AM Hey Kevin! I ran the sc…" at bounding box center [1004, 354] width 1126 height 495
click at [726, 685] on textarea at bounding box center [893, 701] width 843 height 61
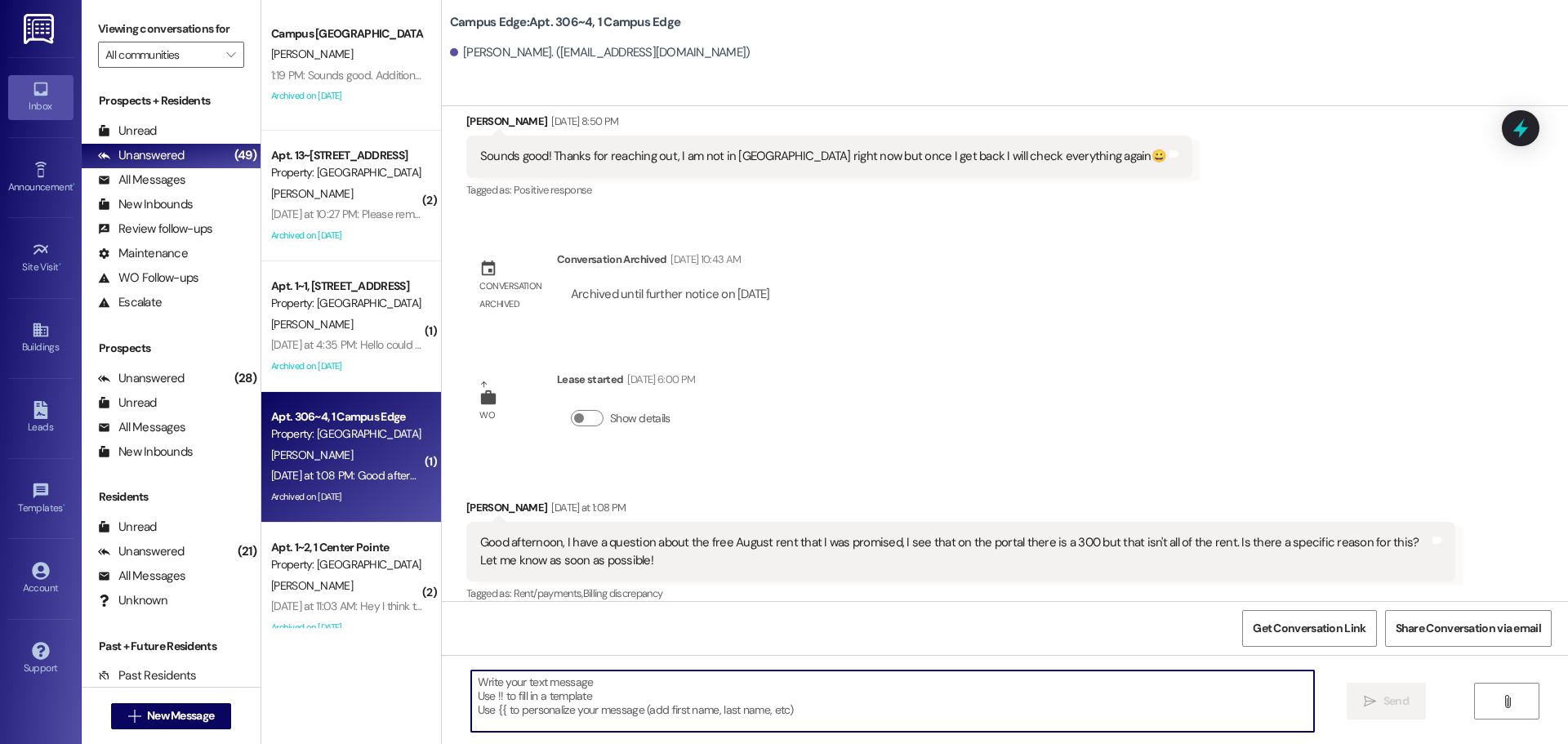
click at [690, 695] on textarea at bounding box center [893, 701] width 843 height 61
click at [718, 704] on textarea at bounding box center [893, 701] width 843 height 61
click at [726, 691] on textarea at bounding box center [893, 701] width 843 height 61
click at [639, 675] on textarea at bounding box center [893, 701] width 843 height 61
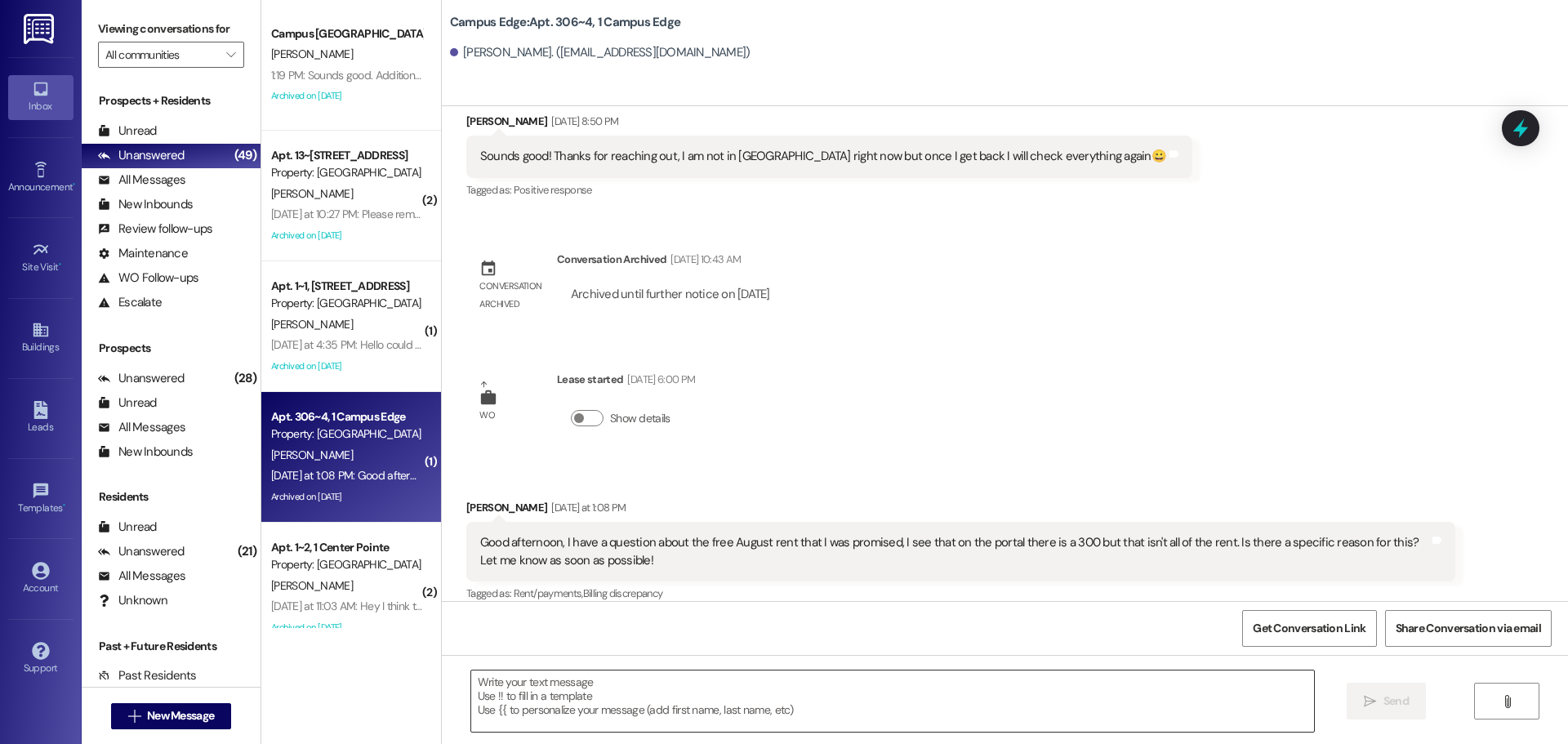
click at [541, 682] on textarea at bounding box center [893, 701] width 843 height 61
click at [842, 719] on textarea at bounding box center [893, 701] width 843 height 61
click at [559, 714] on textarea at bounding box center [893, 701] width 843 height 61
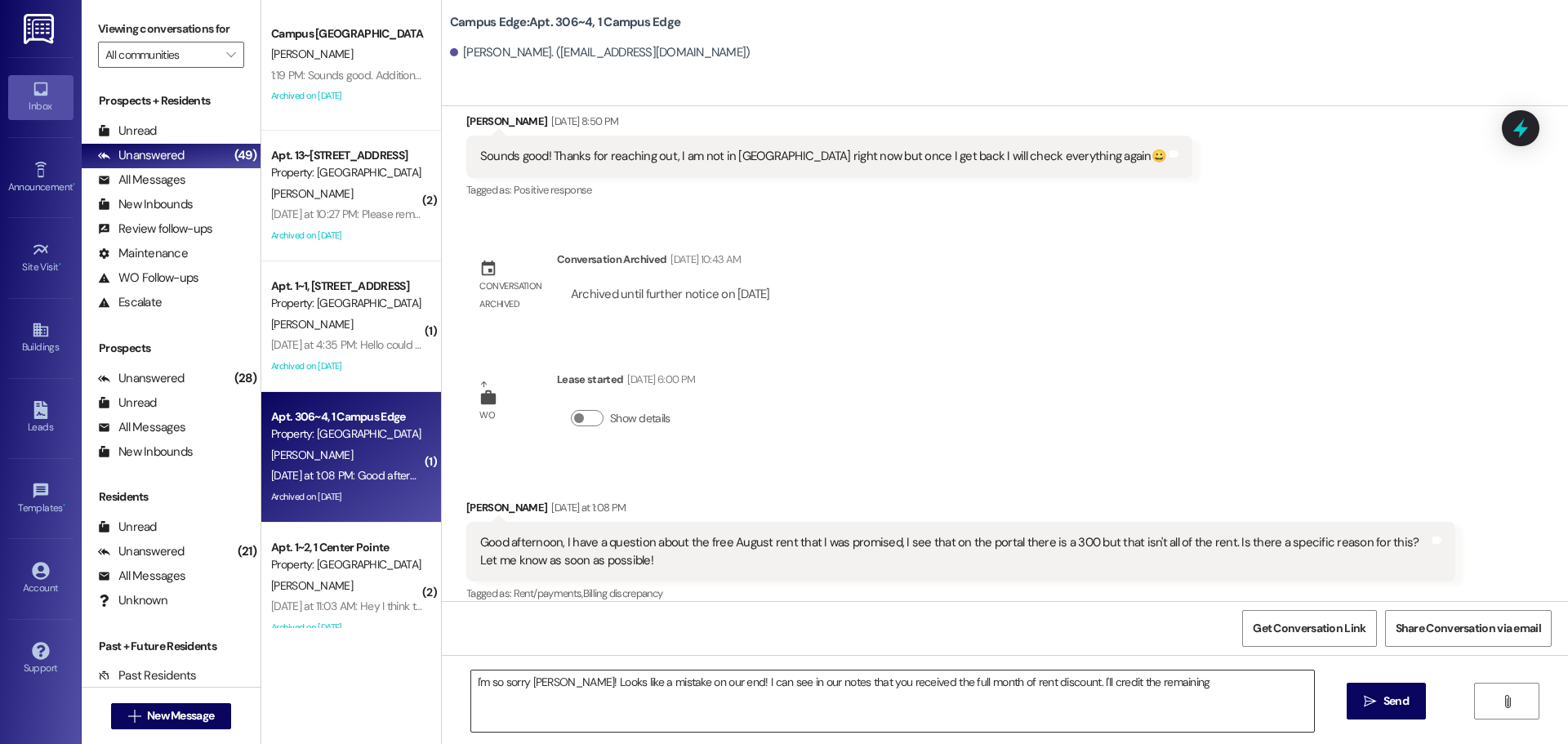
click at [1181, 693] on textarea "I'm so sorry Kevin! Looks like a mistake on our end! I can see in our notes tha…" at bounding box center [893, 701] width 843 height 61
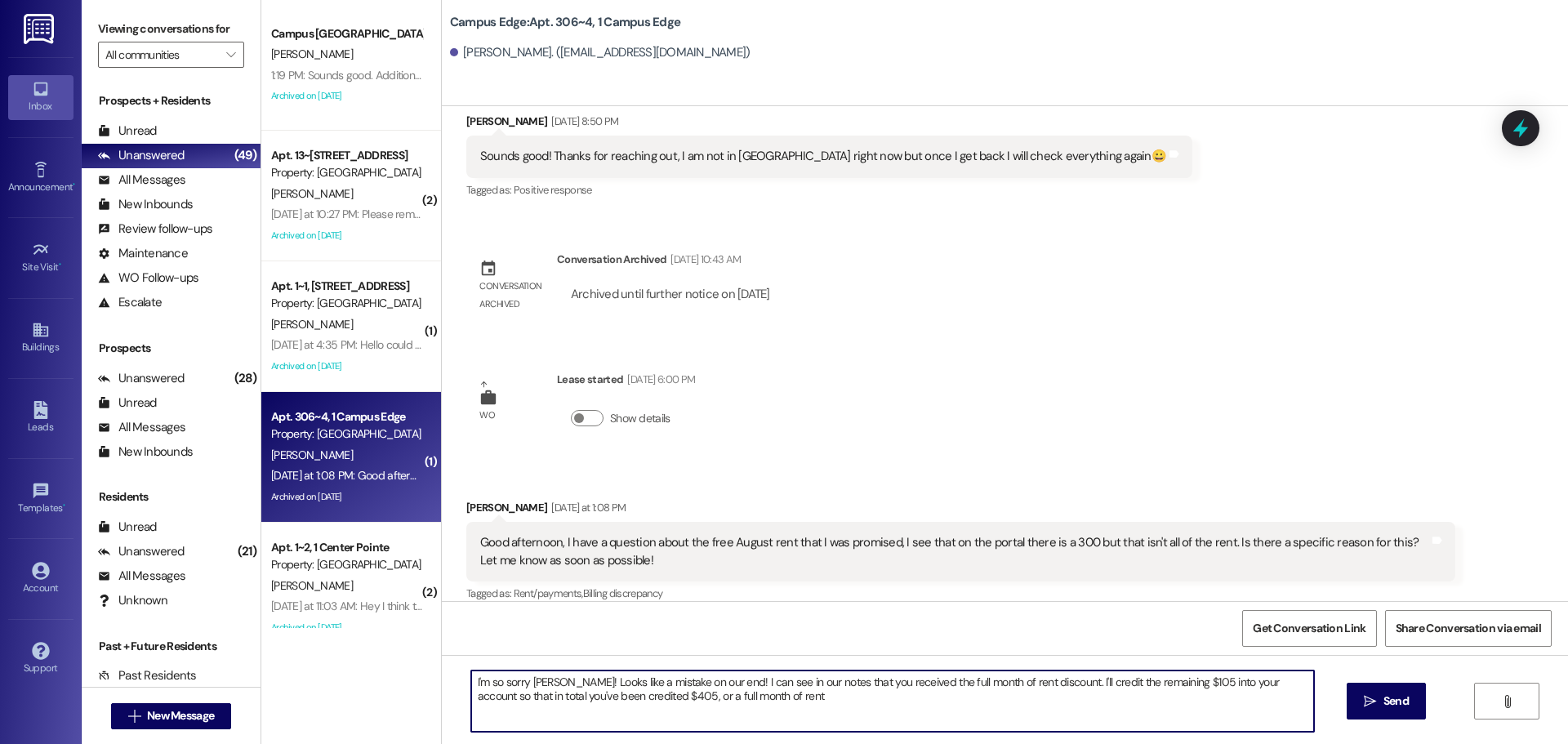
type textarea "I'm so sorry Kevin! Looks like a mistake on our end! I can see in our notes tha…"
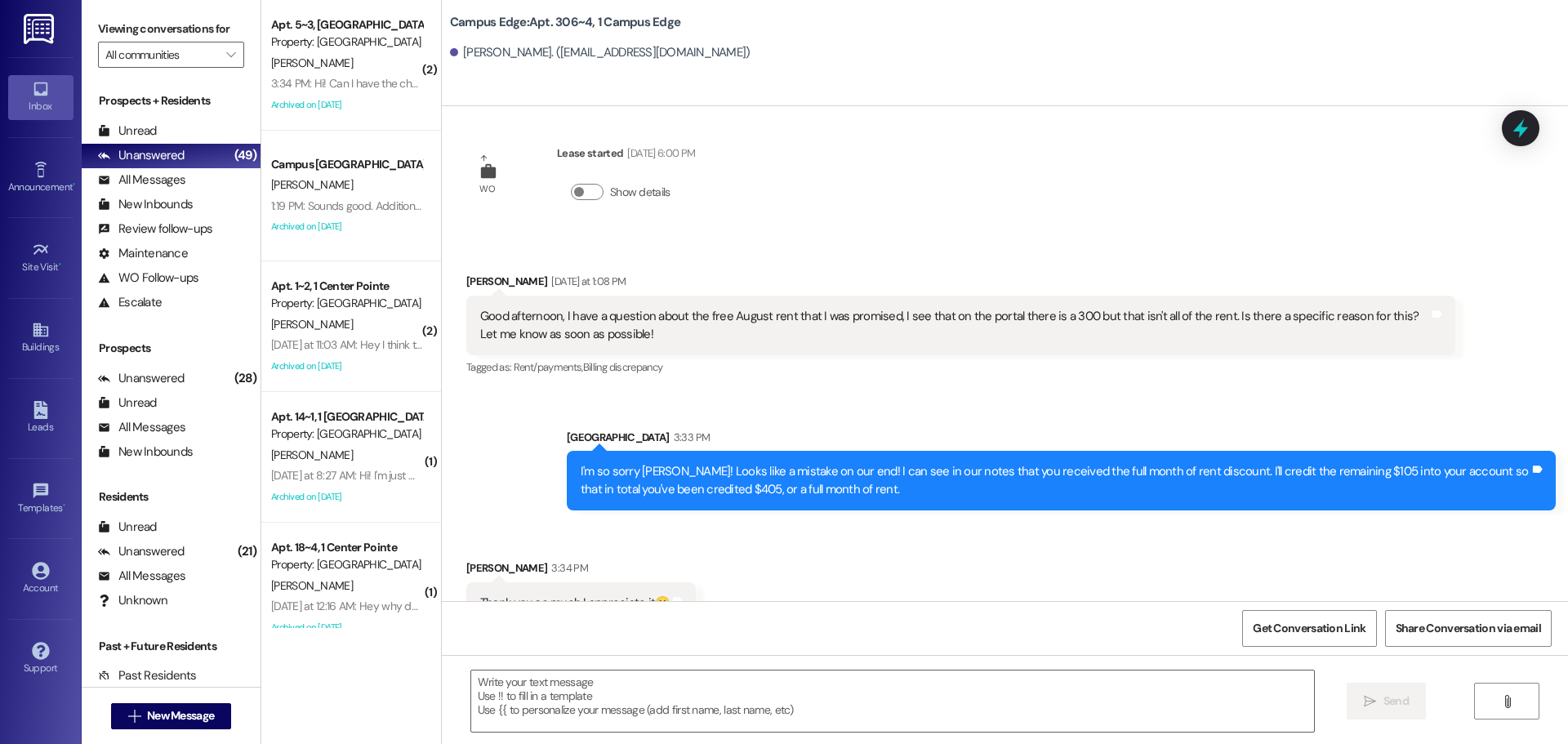
scroll to position [4219, 0]
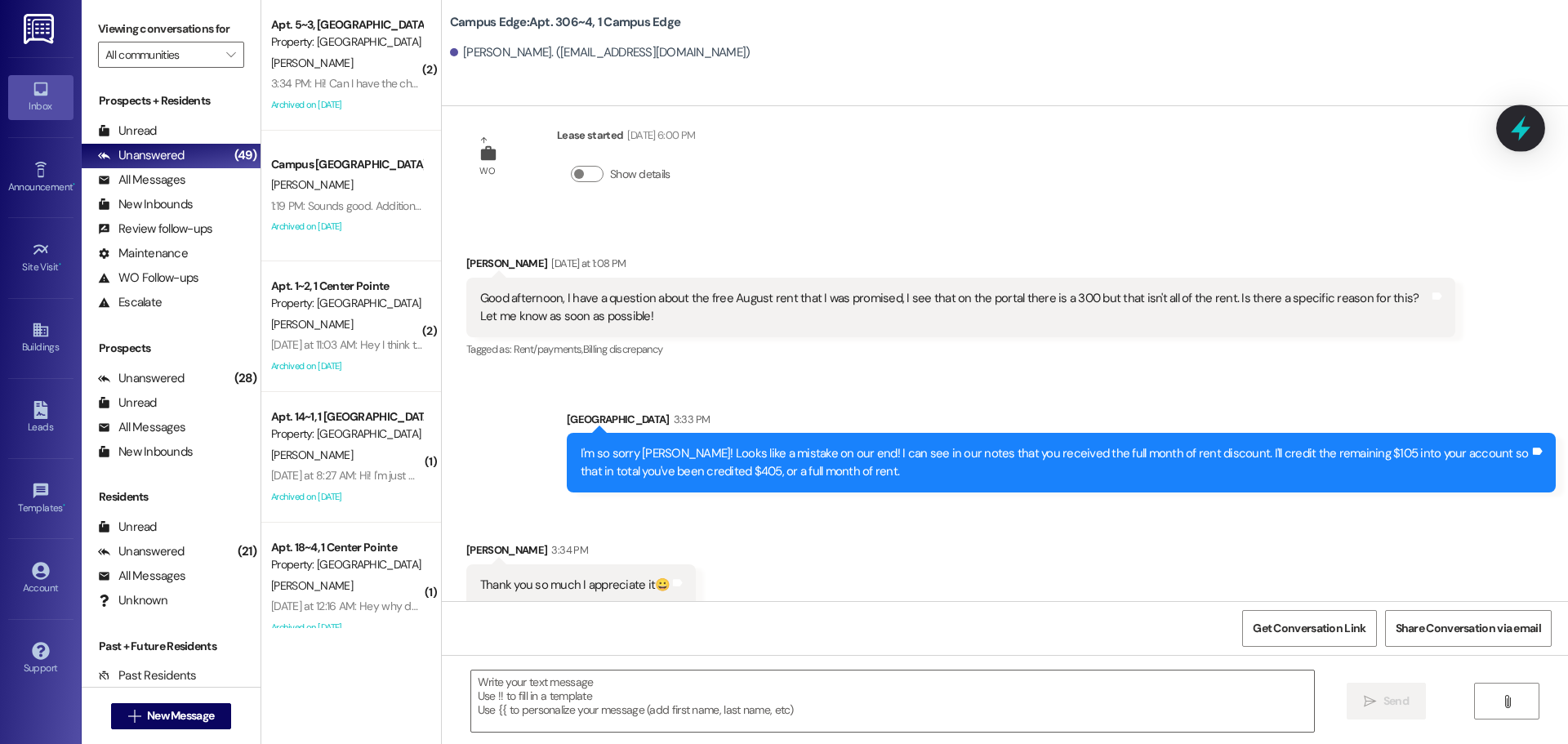
click at [1515, 126] on icon at bounding box center [1521, 128] width 28 height 28
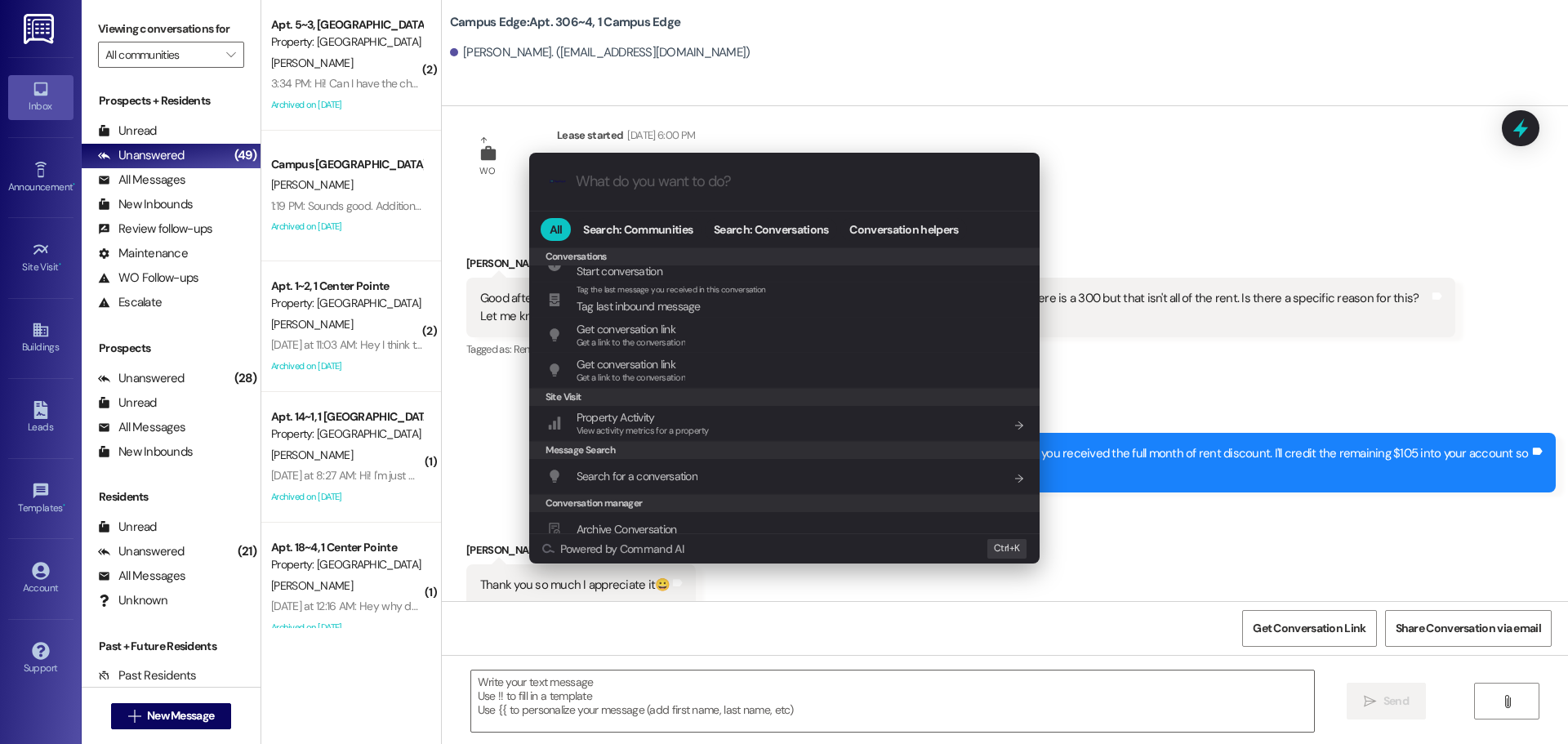
scroll to position [713, 0]
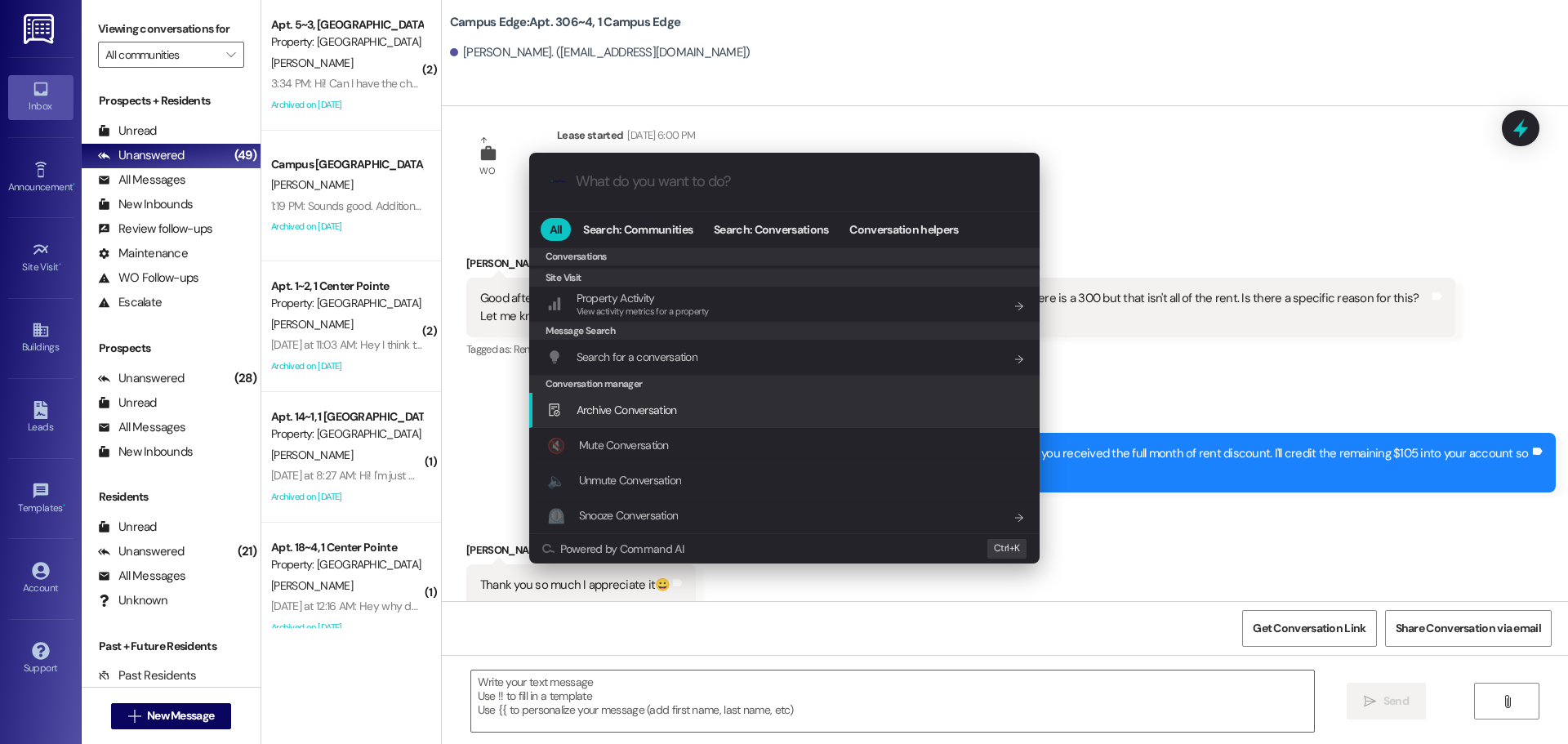
click at [695, 407] on div "Archive Conversation Add shortcut" at bounding box center [786, 410] width 478 height 18
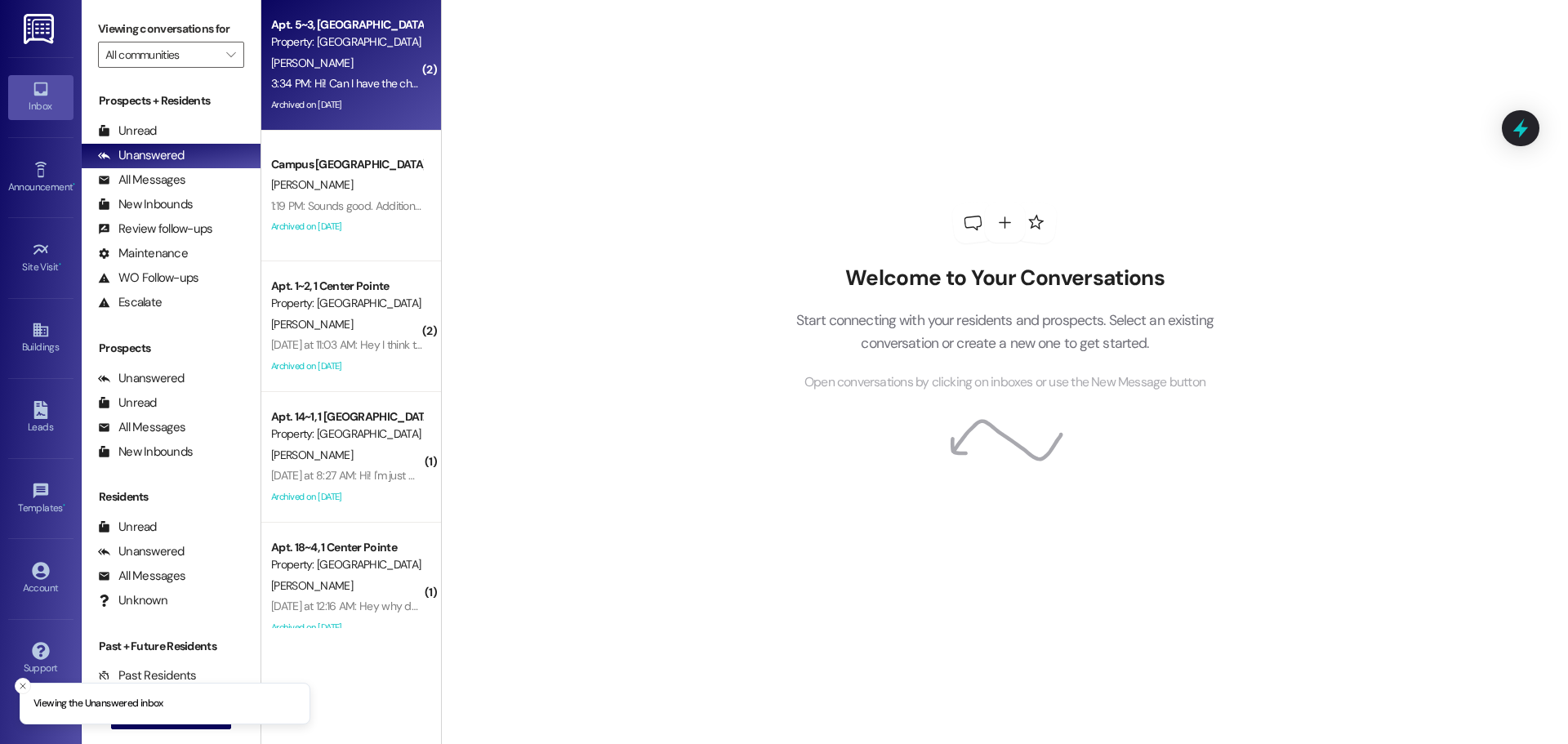
click at [312, 44] on div "Property: [GEOGRAPHIC_DATA]" at bounding box center [347, 42] width 151 height 17
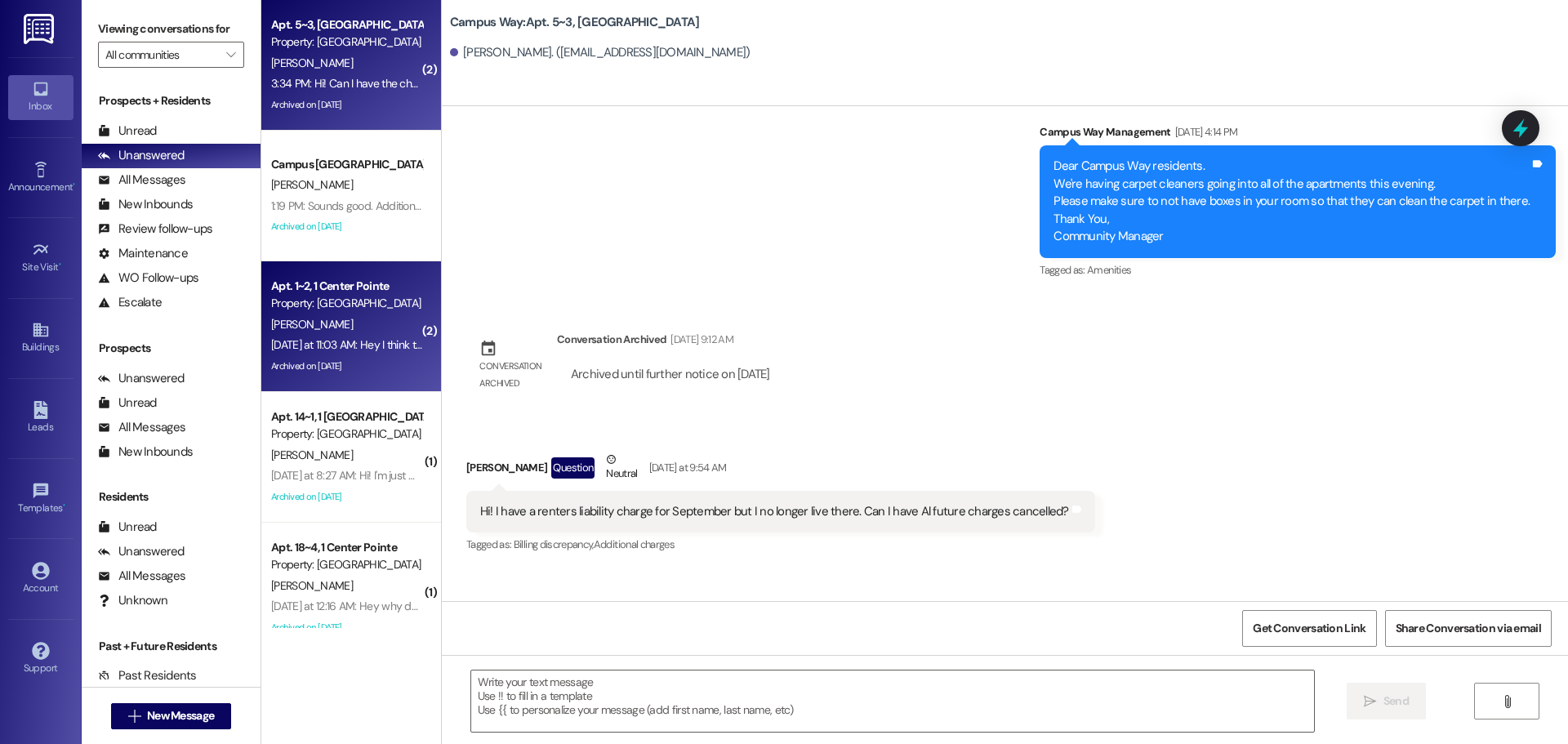
click at [334, 303] on div "Property: [GEOGRAPHIC_DATA]" at bounding box center [347, 303] width 151 height 17
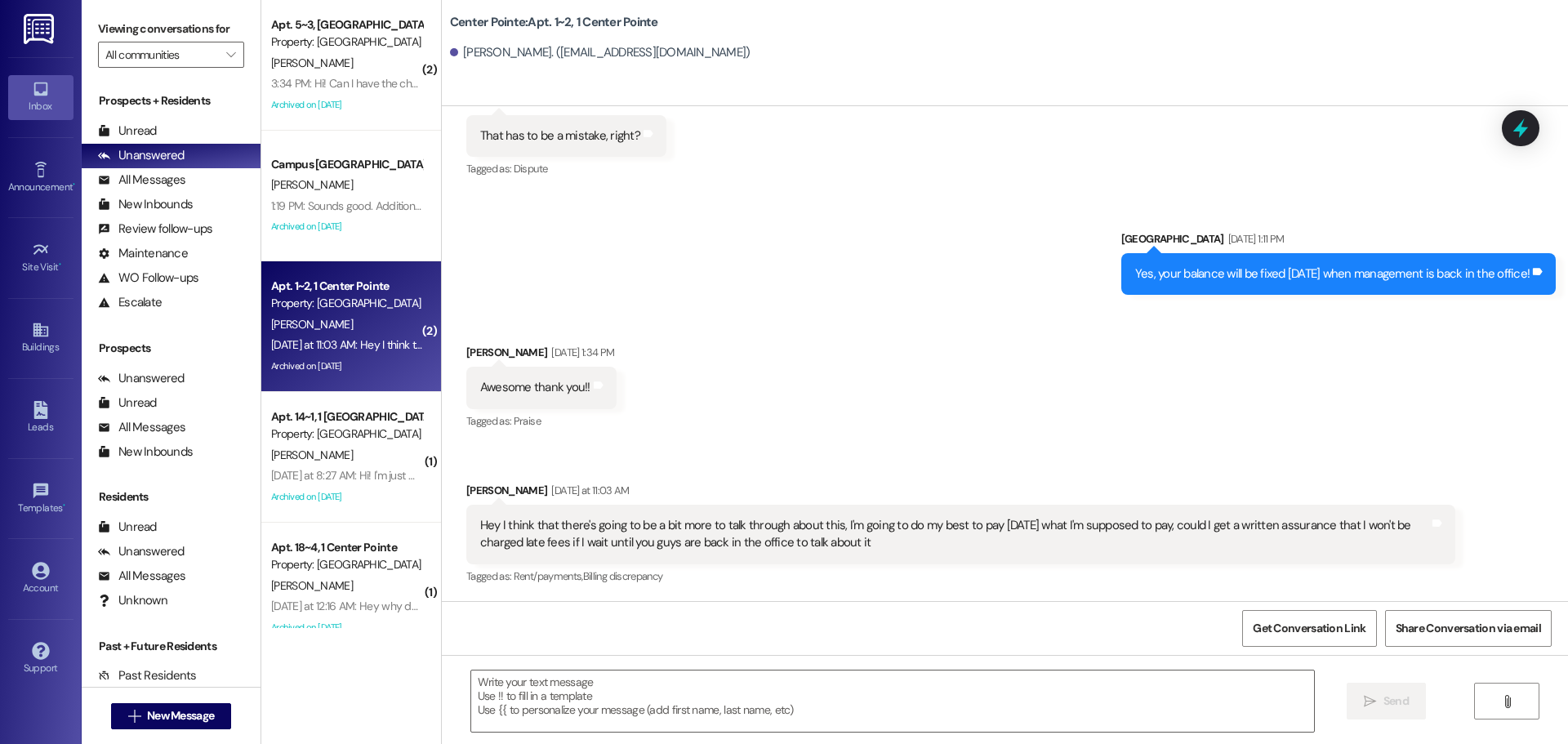
scroll to position [1366, 0]
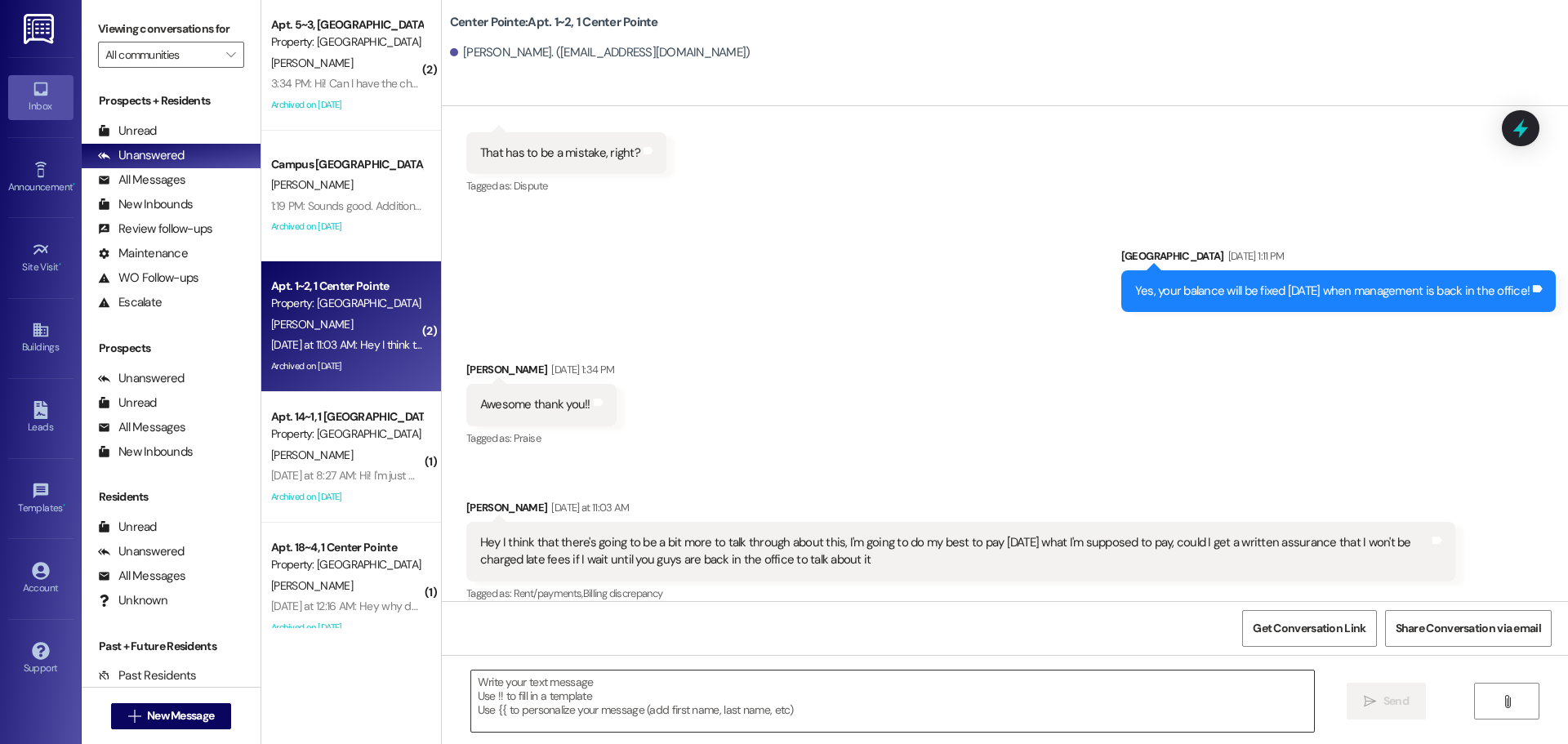
click at [564, 709] on textarea at bounding box center [893, 701] width 843 height 61
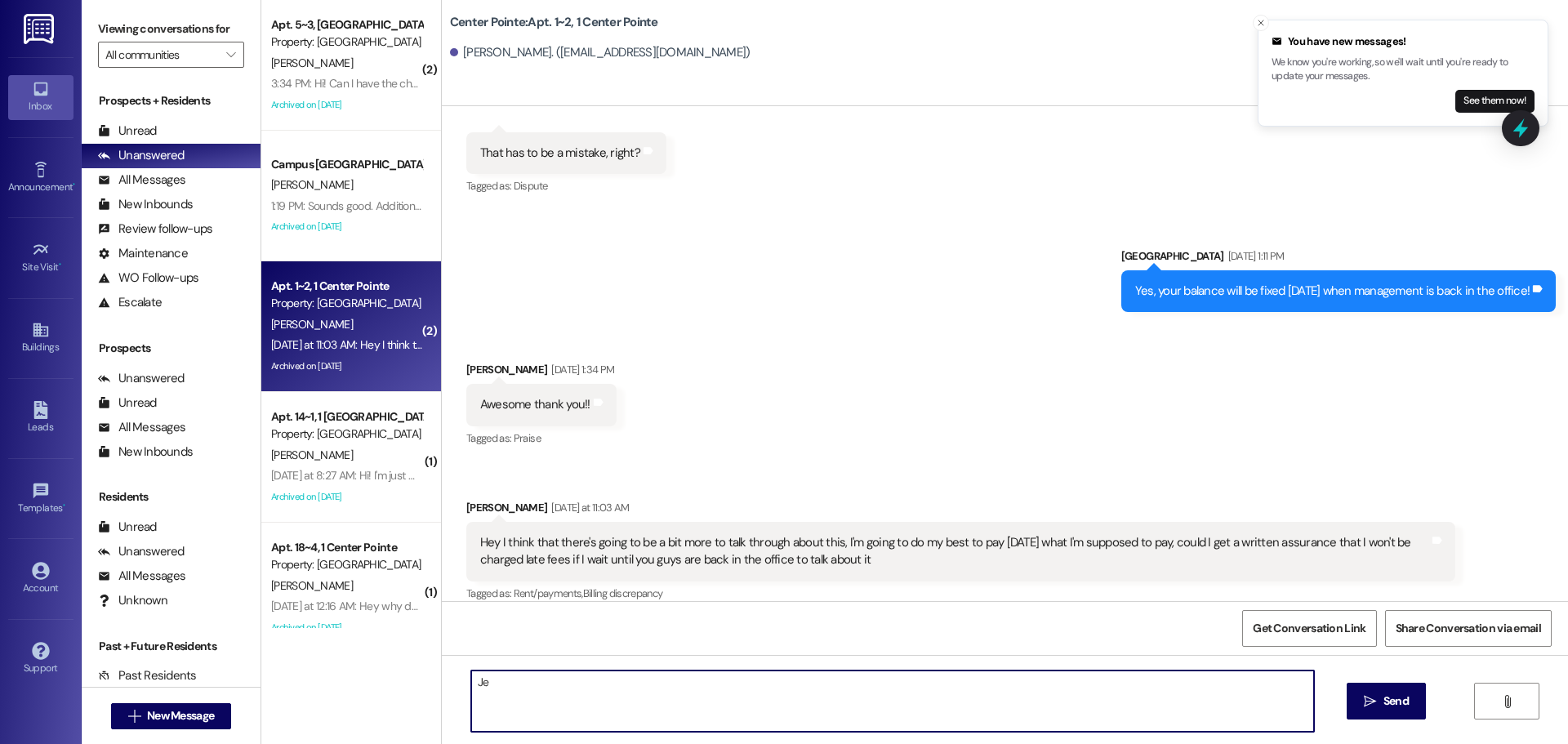
type textarea "J"
click at [628, 683] on textarea "Hey MArshall! Thanks for reachin gout and" at bounding box center [893, 701] width 843 height 61
click at [502, 686] on textarea "Hey MArshall! Thanks for reachingout and" at bounding box center [893, 701] width 843 height 61
click at [623, 676] on textarea "Hey Marshall! Thanks for reachingout and" at bounding box center [893, 701] width 843 height 61
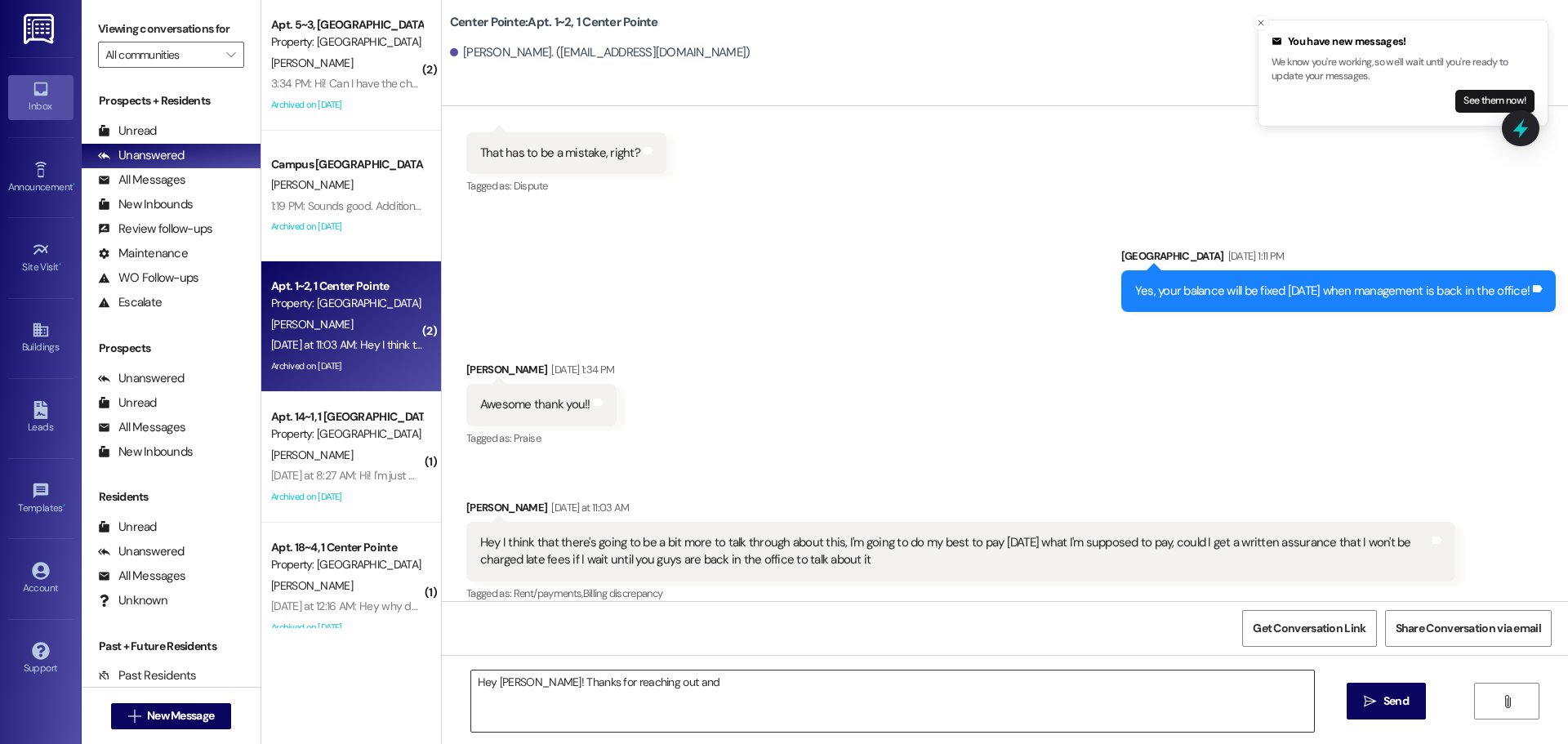
click at [693, 670] on div "Hey Marshall! Thanks for reaching out and" at bounding box center [893, 701] width 845 height 63
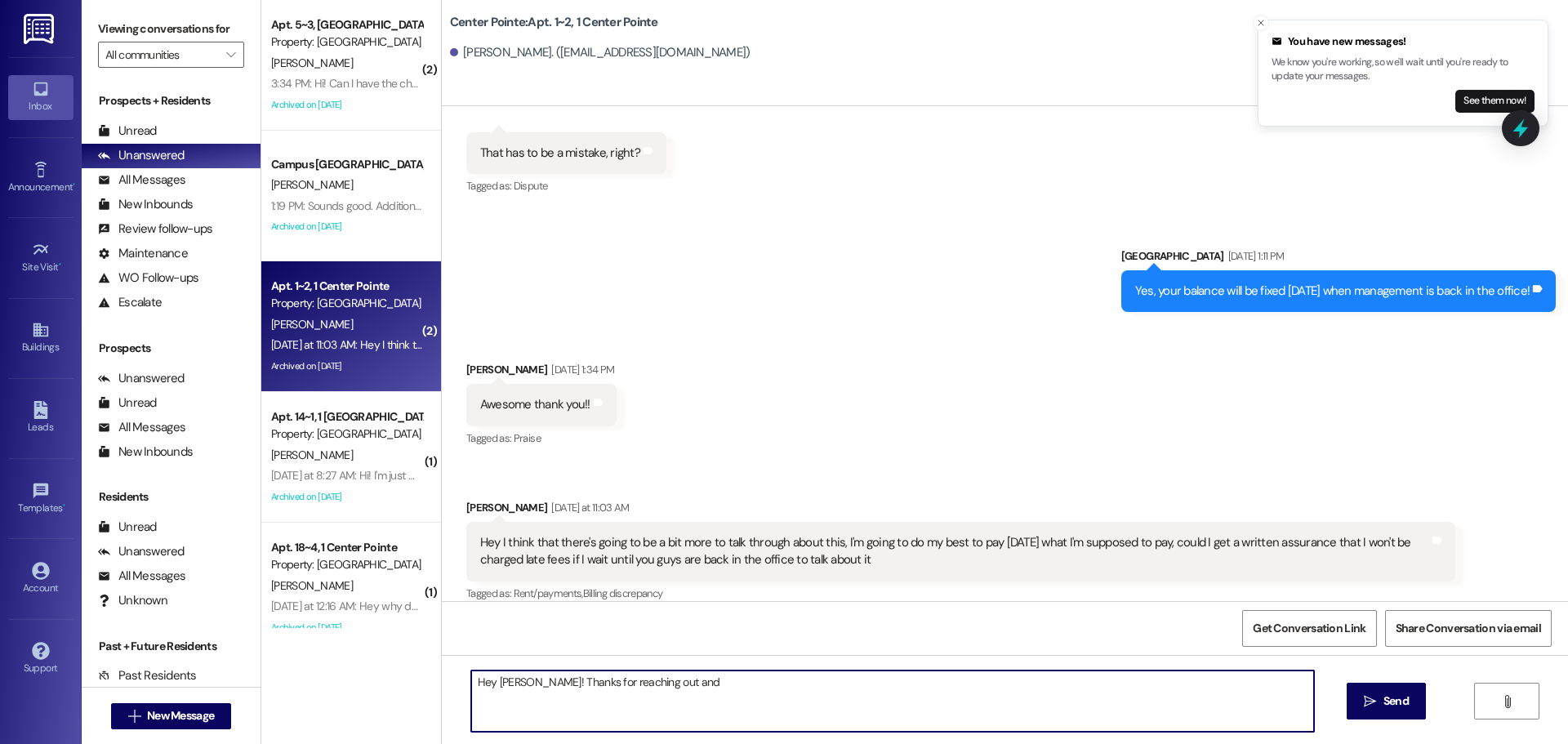
click at [692, 695] on textarea "Hey Marshall! Thanks for reaching out and" at bounding box center [893, 701] width 843 height 61
click at [823, 695] on textarea "Hey Marshall! Thanks for reaching out and having us fix this for you." at bounding box center [893, 701] width 843 height 61
type textarea "Hey Marshall! Thanks for reaching out and having us fix this for you. Let us kn…"
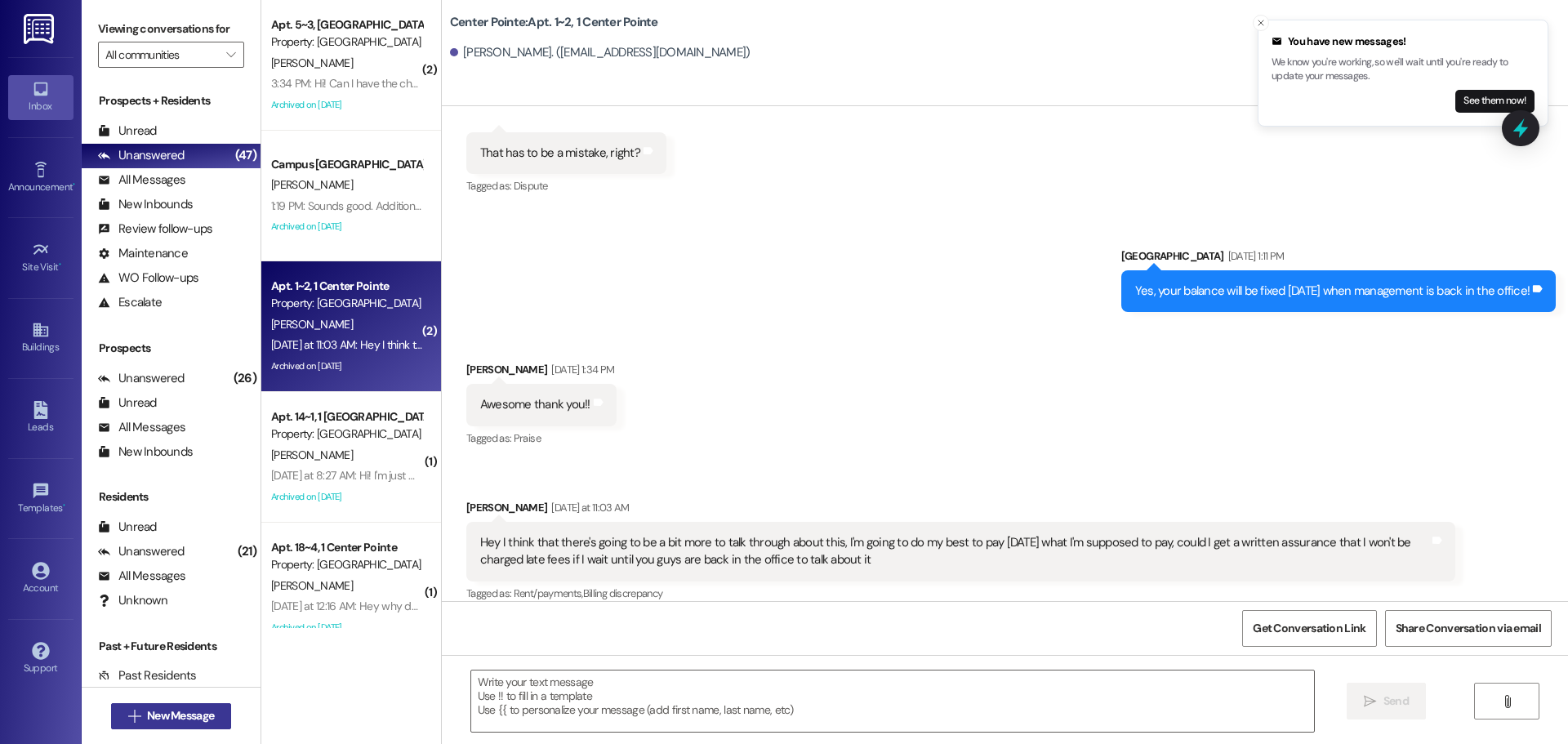
click at [128, 711] on icon "" at bounding box center [134, 717] width 12 height 13
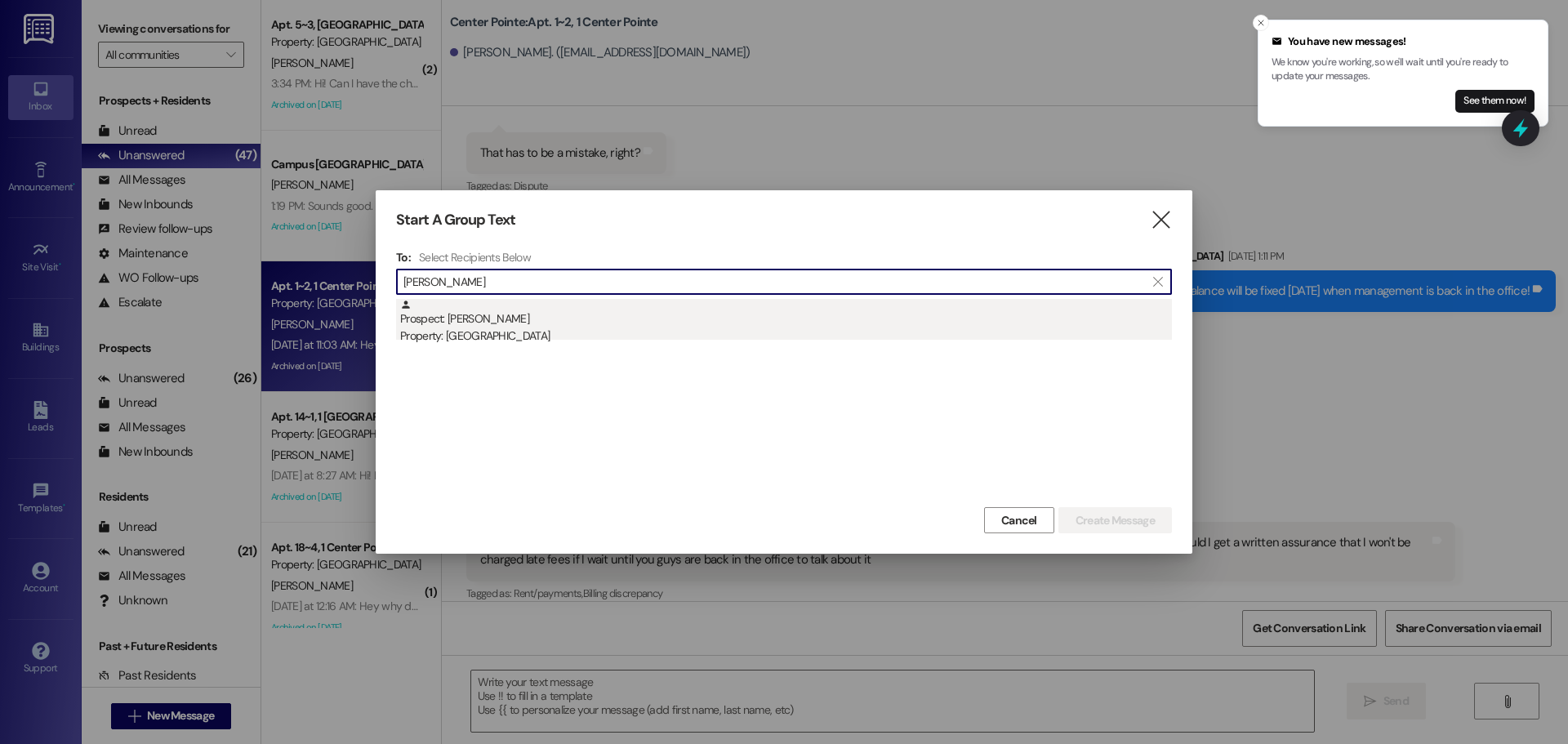
type input "joseph agui"
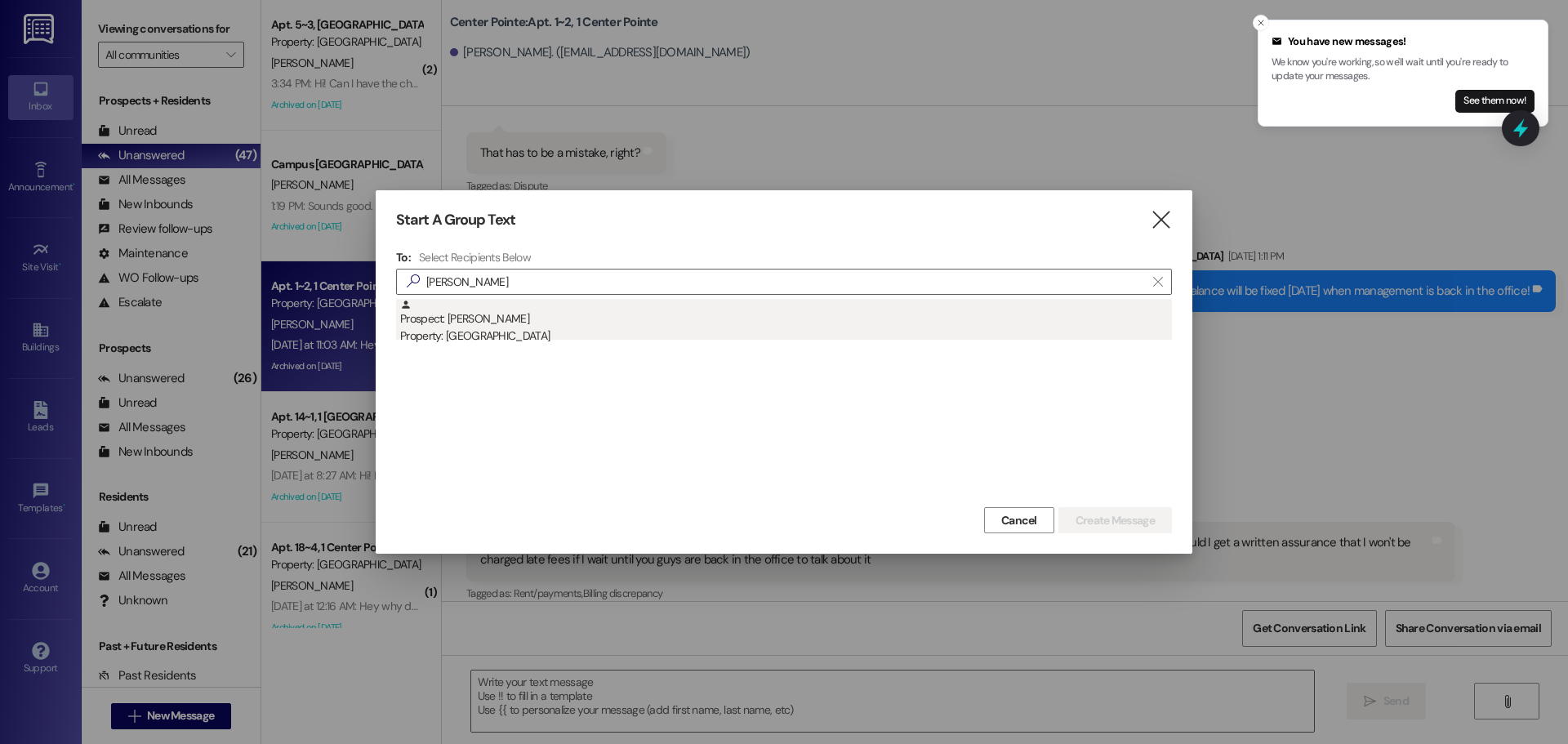
click at [680, 315] on div "Prospect: Joseph Aguilar Property: Campus Edge" at bounding box center [786, 322] width 772 height 47
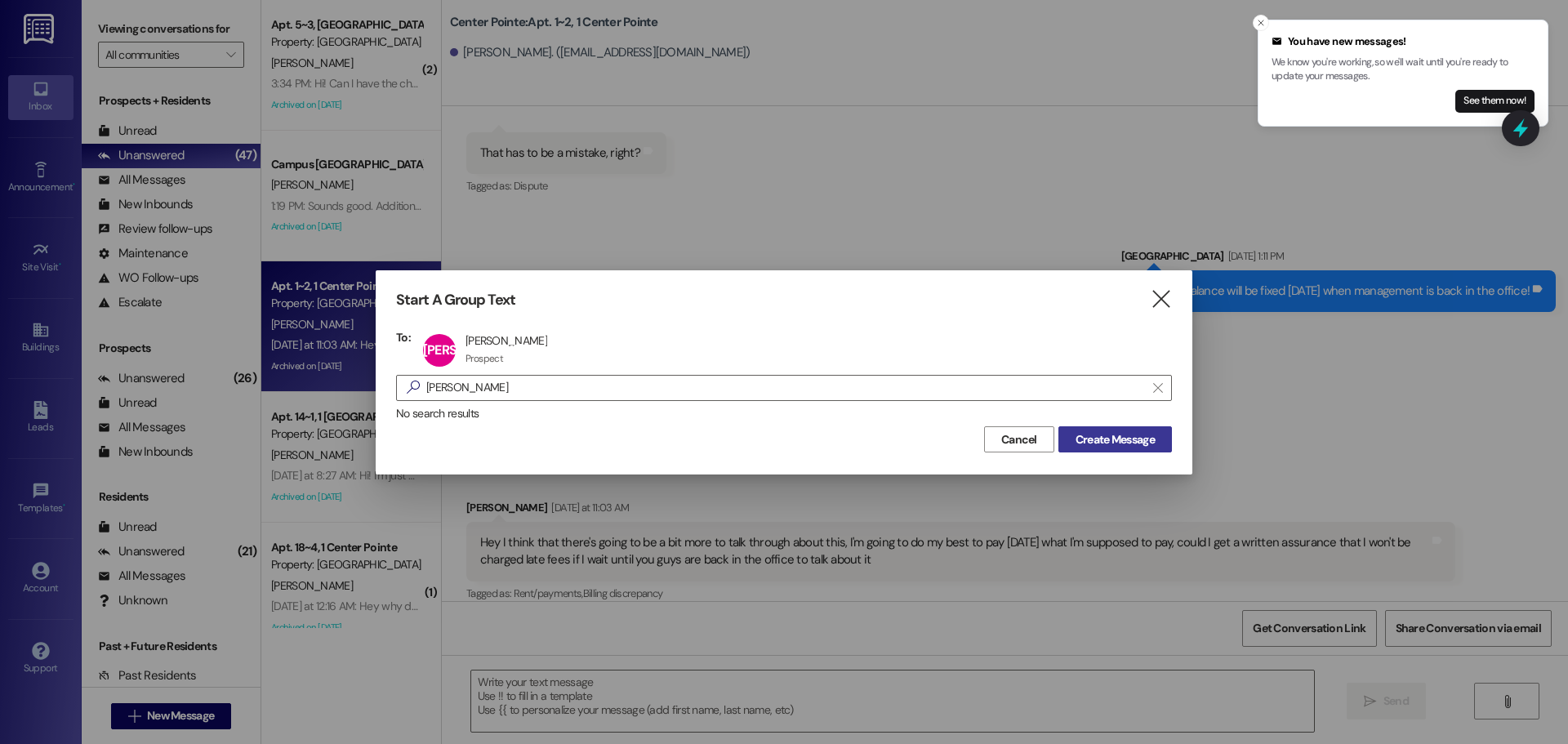
click at [1126, 439] on span "Create Message" at bounding box center [1116, 439] width 79 height 17
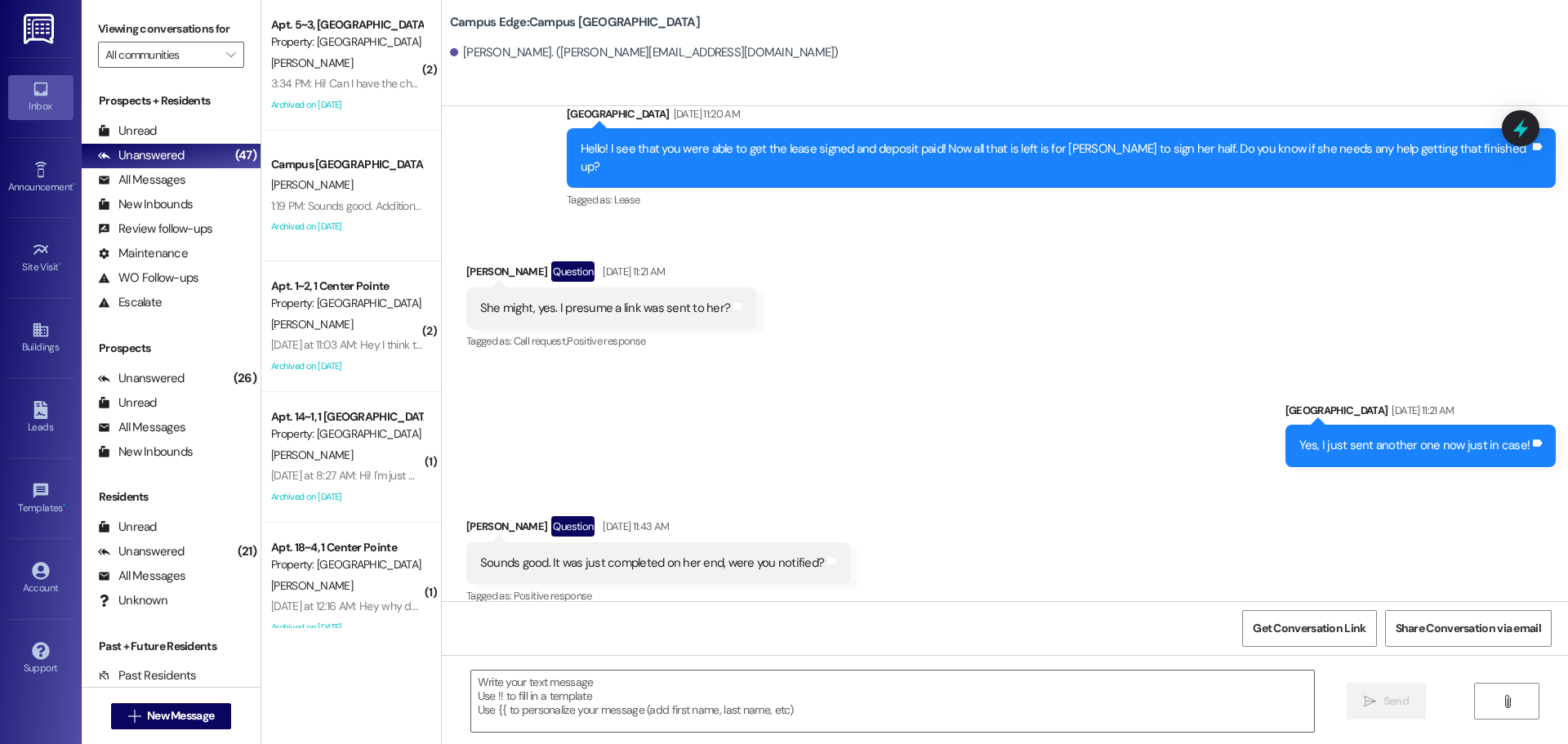
scroll to position [2059, 0]
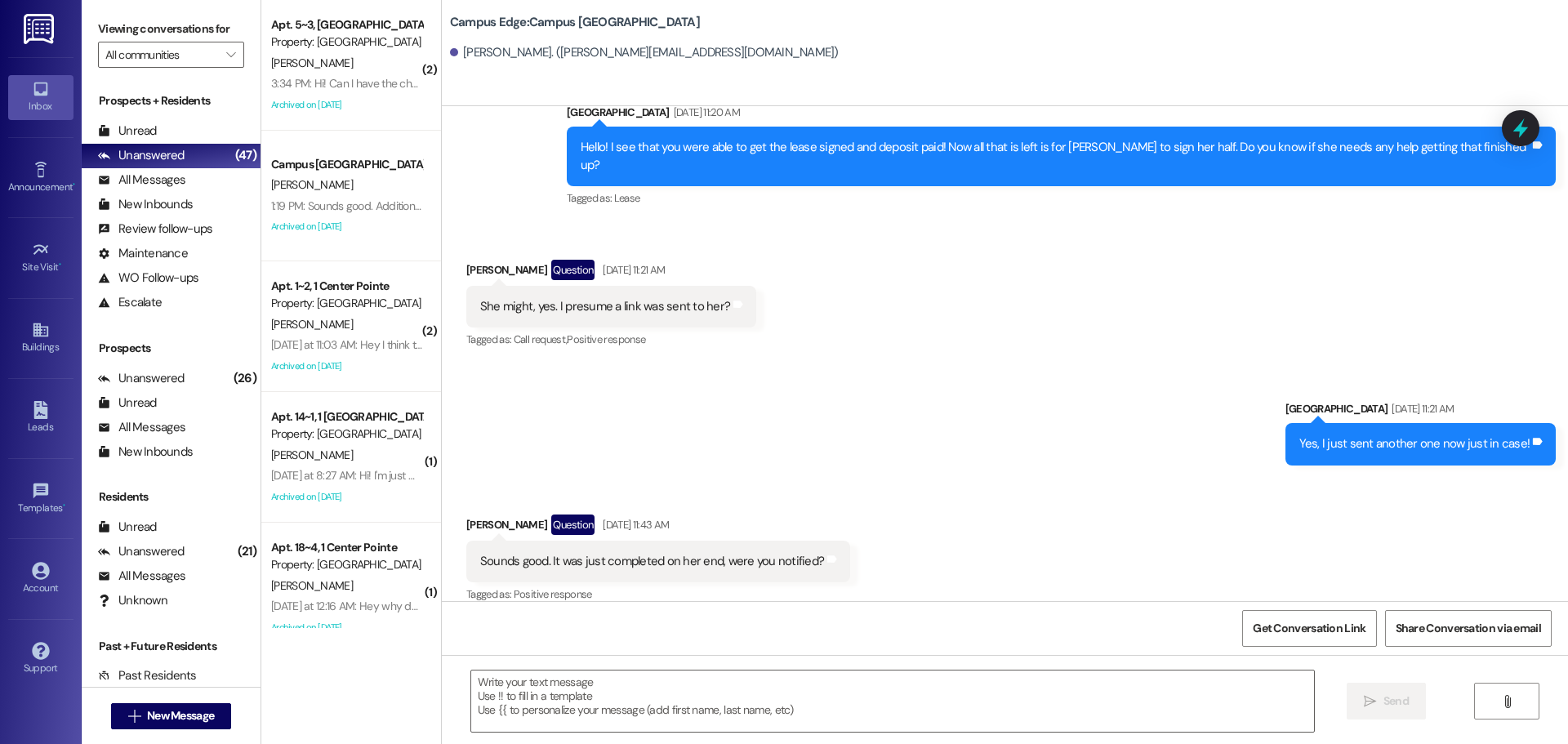
click at [187, 731] on div " New Message" at bounding box center [171, 717] width 121 height 41
click at [172, 718] on span "New Message" at bounding box center [180, 716] width 67 height 17
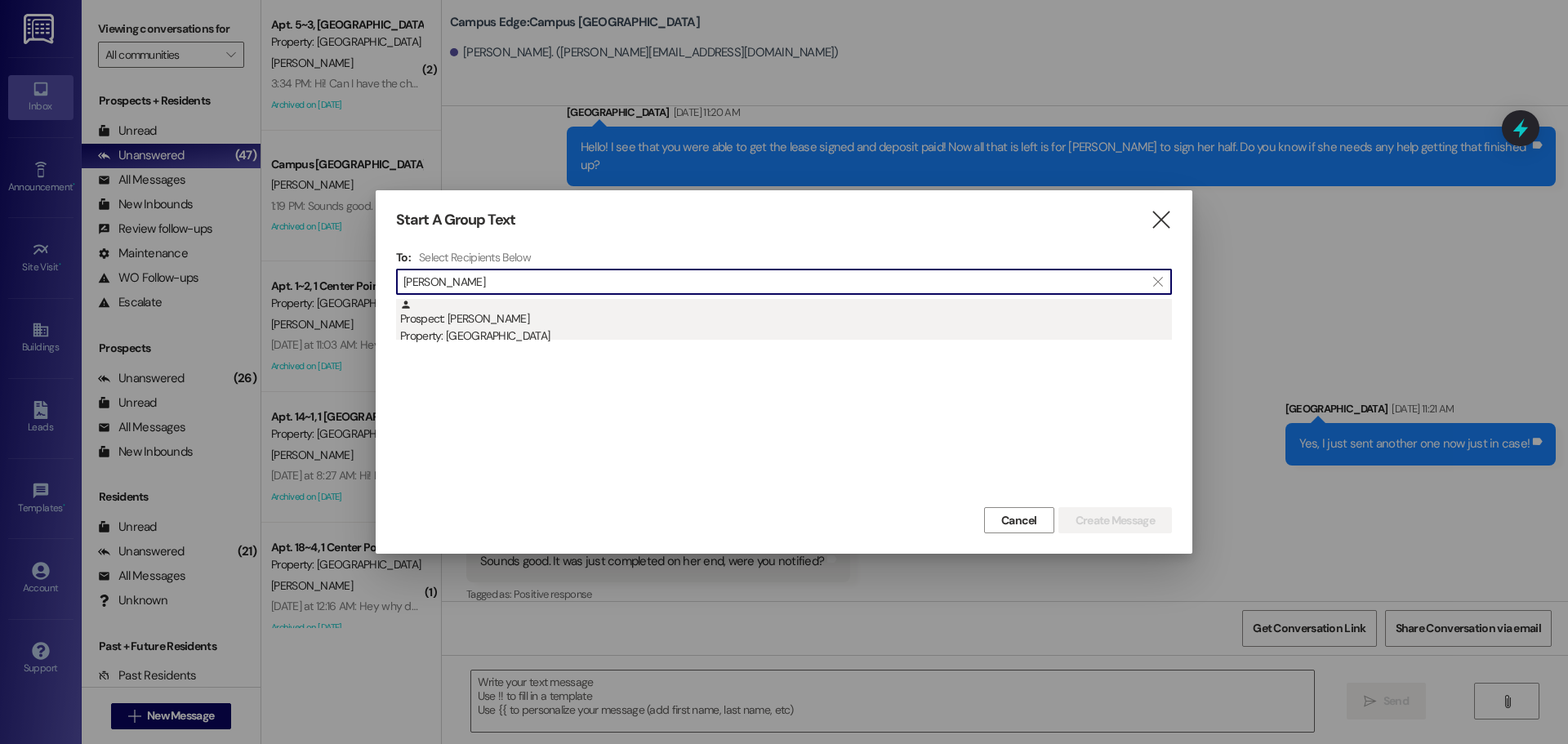
type input "joseph aguilar"
click at [572, 330] on div "Property: [GEOGRAPHIC_DATA]" at bounding box center [786, 336] width 772 height 17
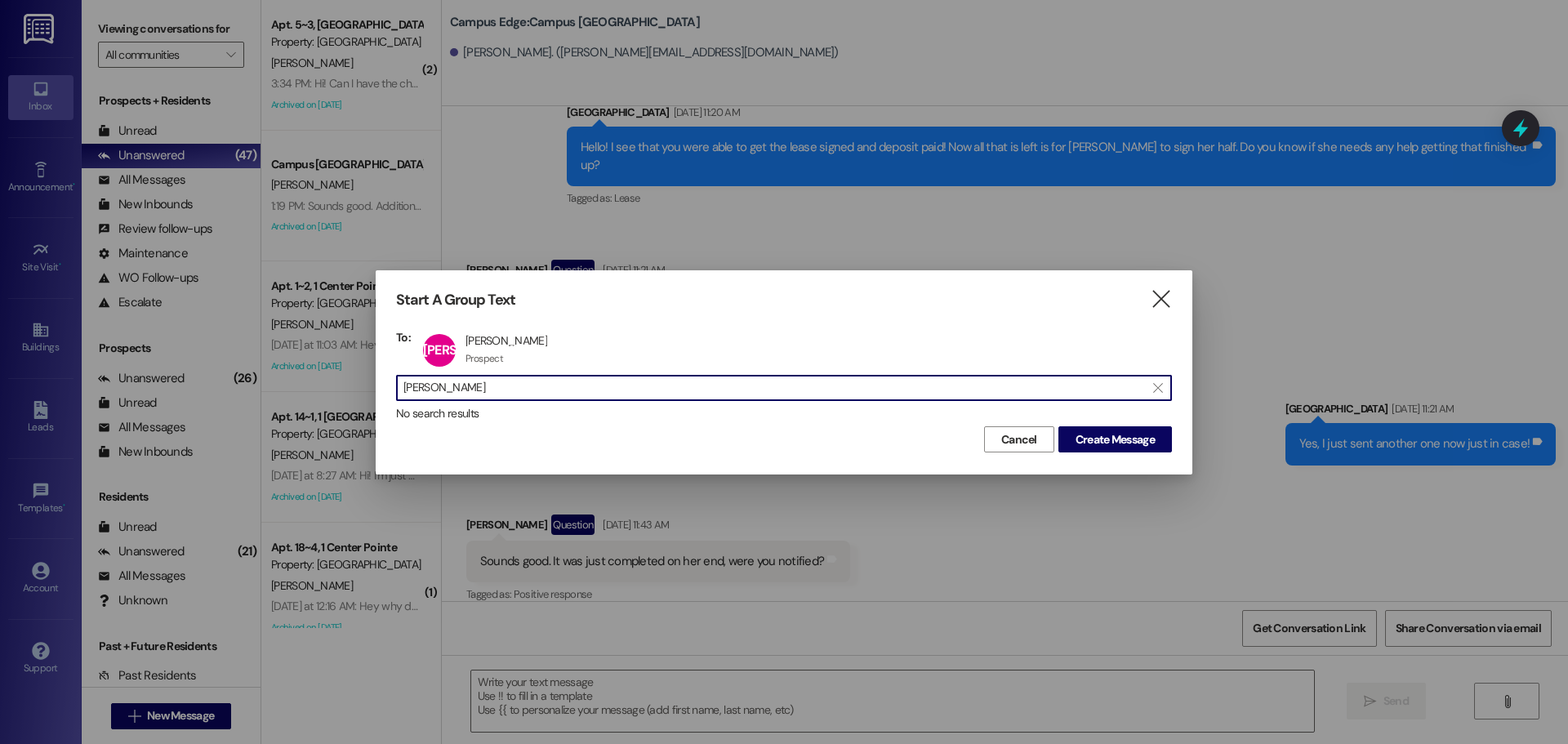
scroll to position [1, 0]
drag, startPoint x: 505, startPoint y: 384, endPoint x: -44, endPoint y: 423, distance: 550.4
click at [0, 423] on html "Inbox Go to Inbox Announcement • Send A Text Announcement Site Visit • Go to Si…" at bounding box center [784, 372] width 1568 height 744
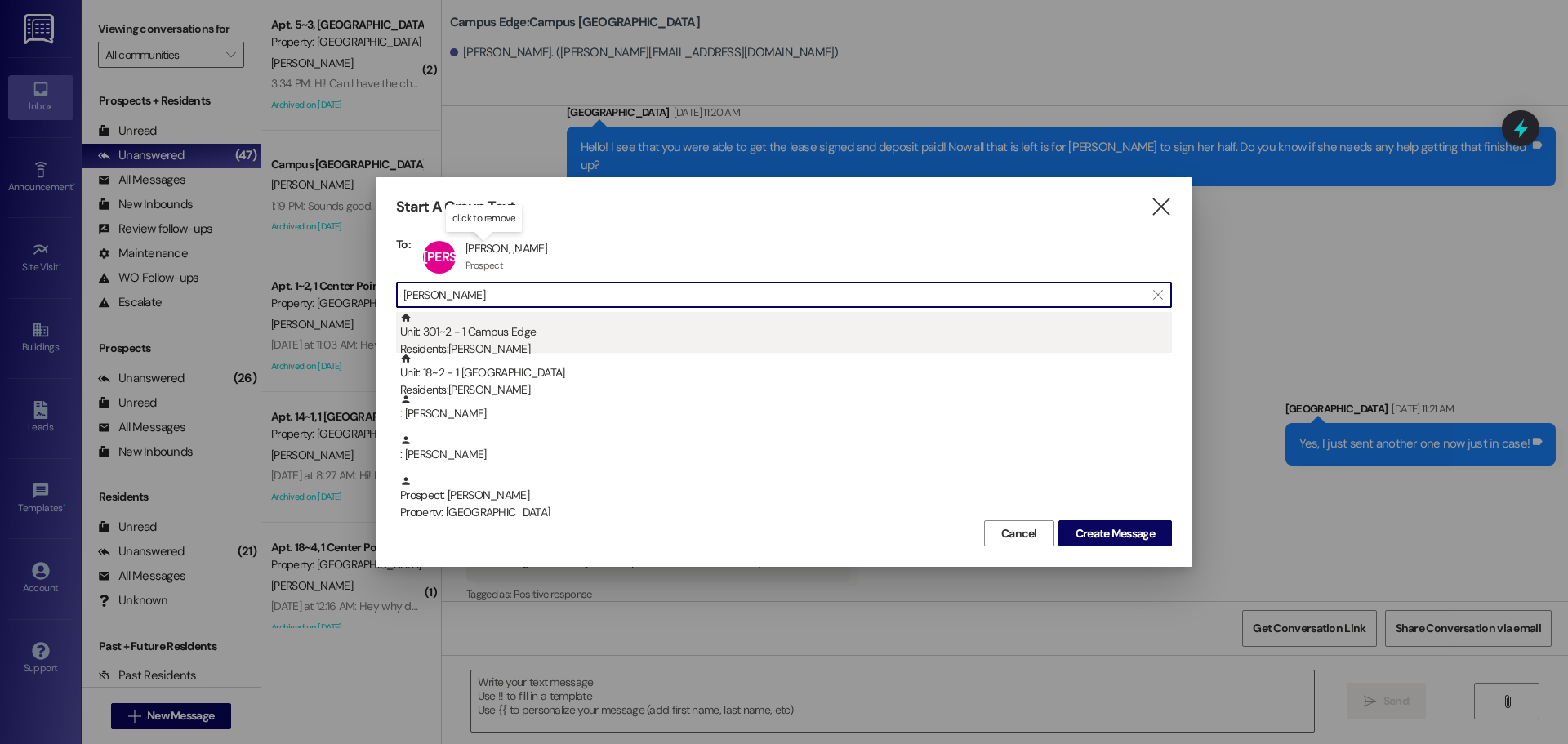
type input "jason"
click at [542, 327] on div "Unit: 301~2 - 1 Campus Edge Residents: Jason Owens" at bounding box center [786, 335] width 772 height 47
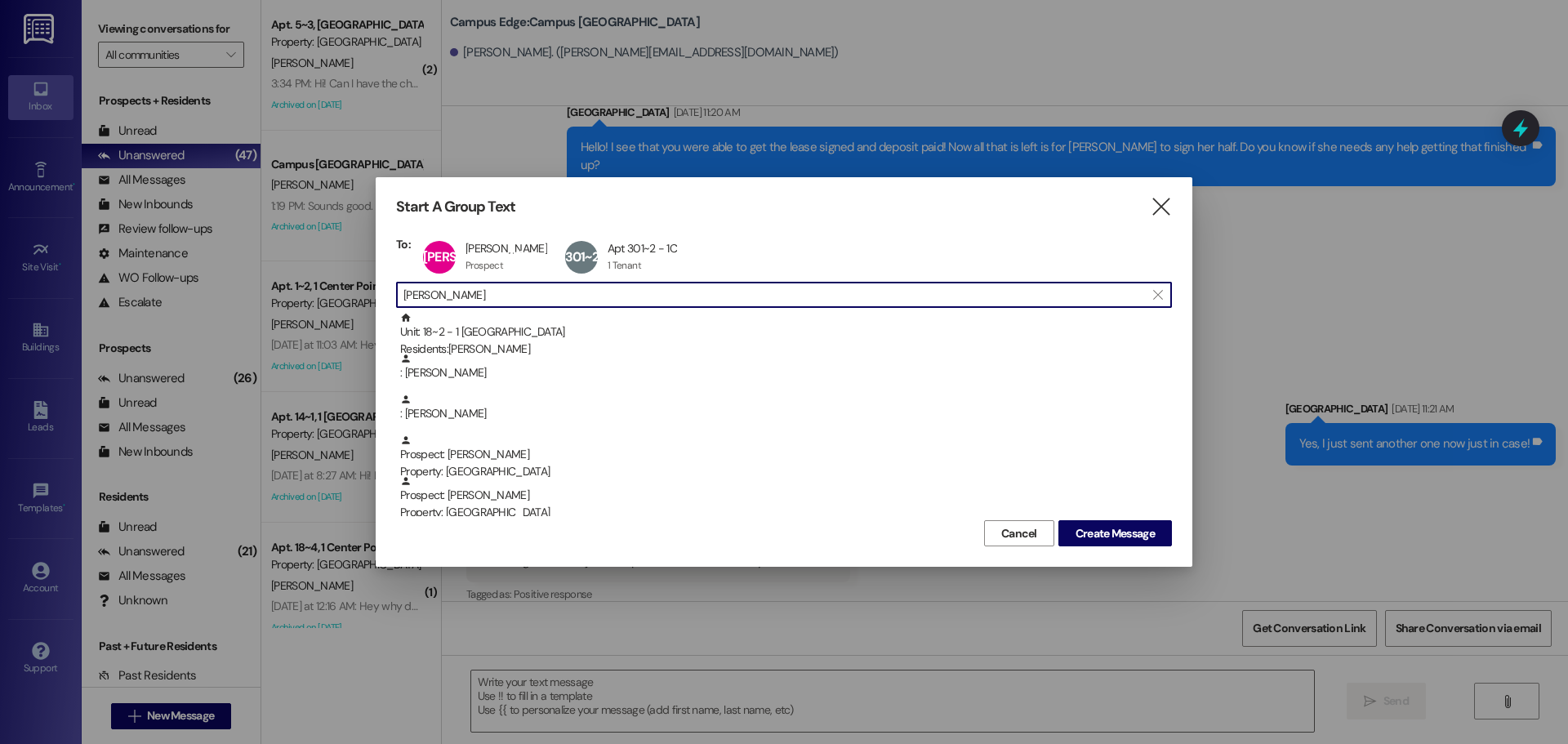
scroll to position [1, 0]
drag, startPoint x: 478, startPoint y: 295, endPoint x: 188, endPoint y: 355, distance: 296.1
click at [188, 355] on div "Start A Group Text  To: JA Joseph Aguilar Joseph Aguilar Prospect Prospect cli…" at bounding box center [784, 372] width 1568 height 744
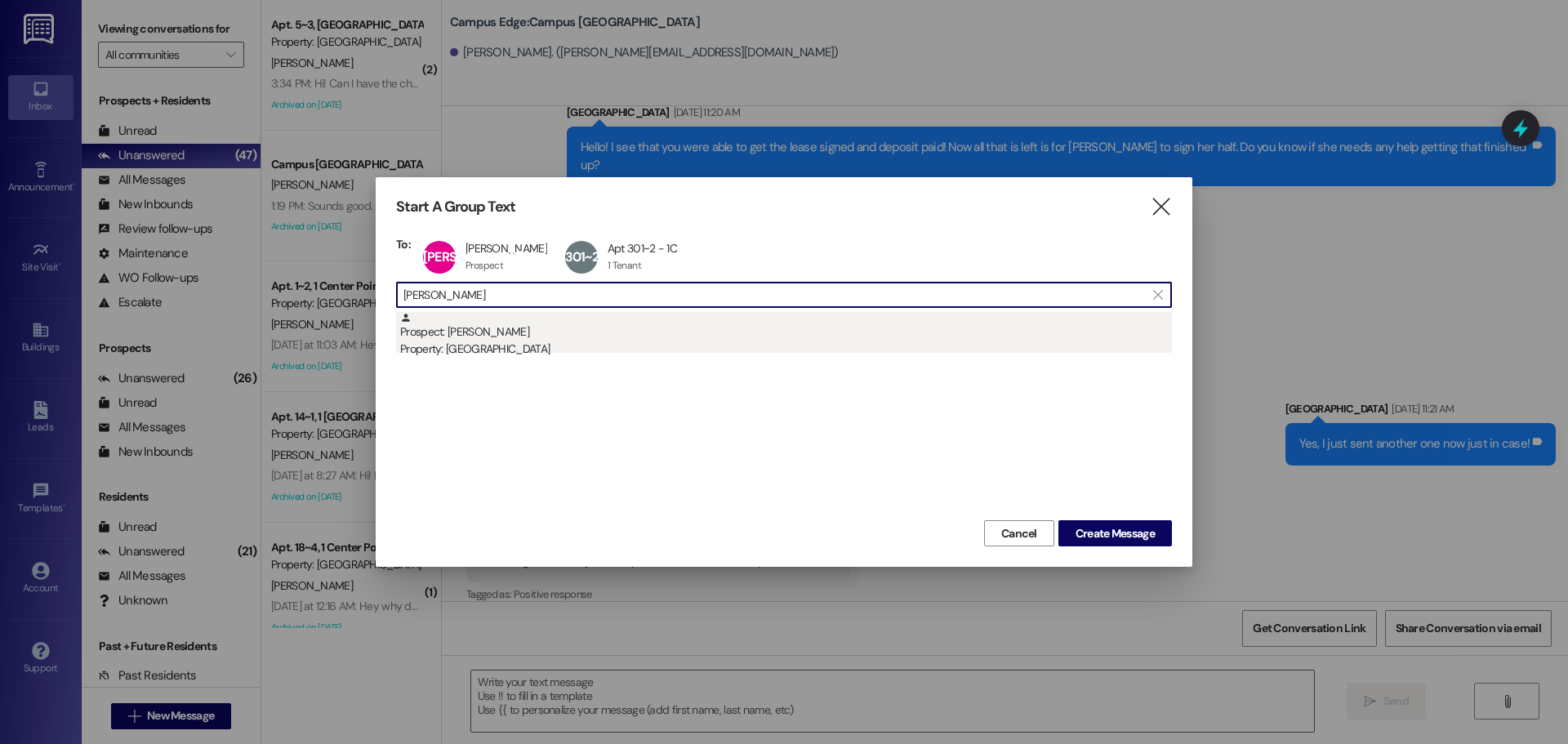
type input "robert cope"
click at [498, 318] on div "Prospect: Robert Cope Property: Campus Edge" at bounding box center [786, 335] width 772 height 47
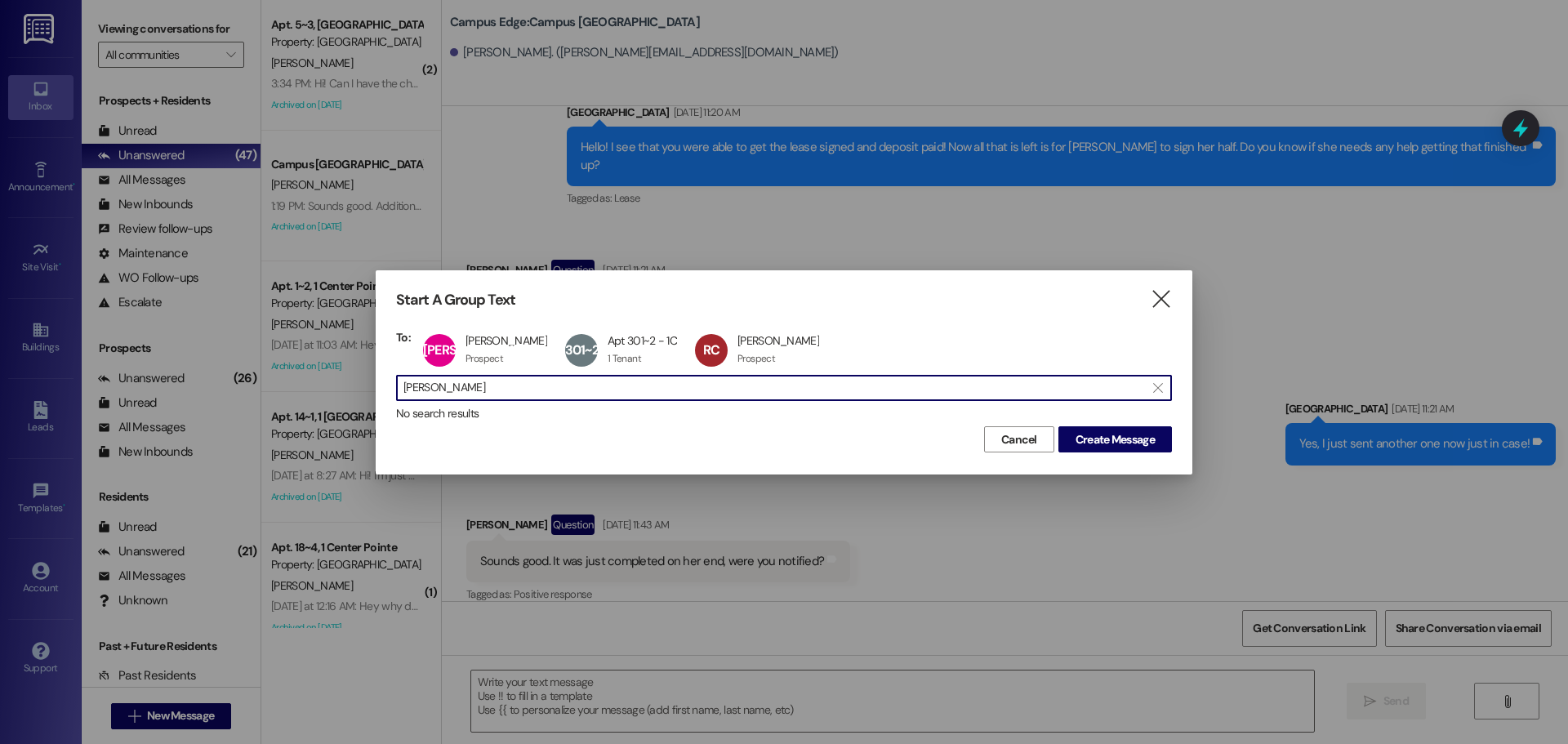
drag, startPoint x: 492, startPoint y: 384, endPoint x: 160, endPoint y: 484, distance: 346.7
click at [160, 484] on div "Start A Group Text  To: JA Joseph Aguilar Joseph Aguilar Prospect Prospect cli…" at bounding box center [784, 372] width 1568 height 744
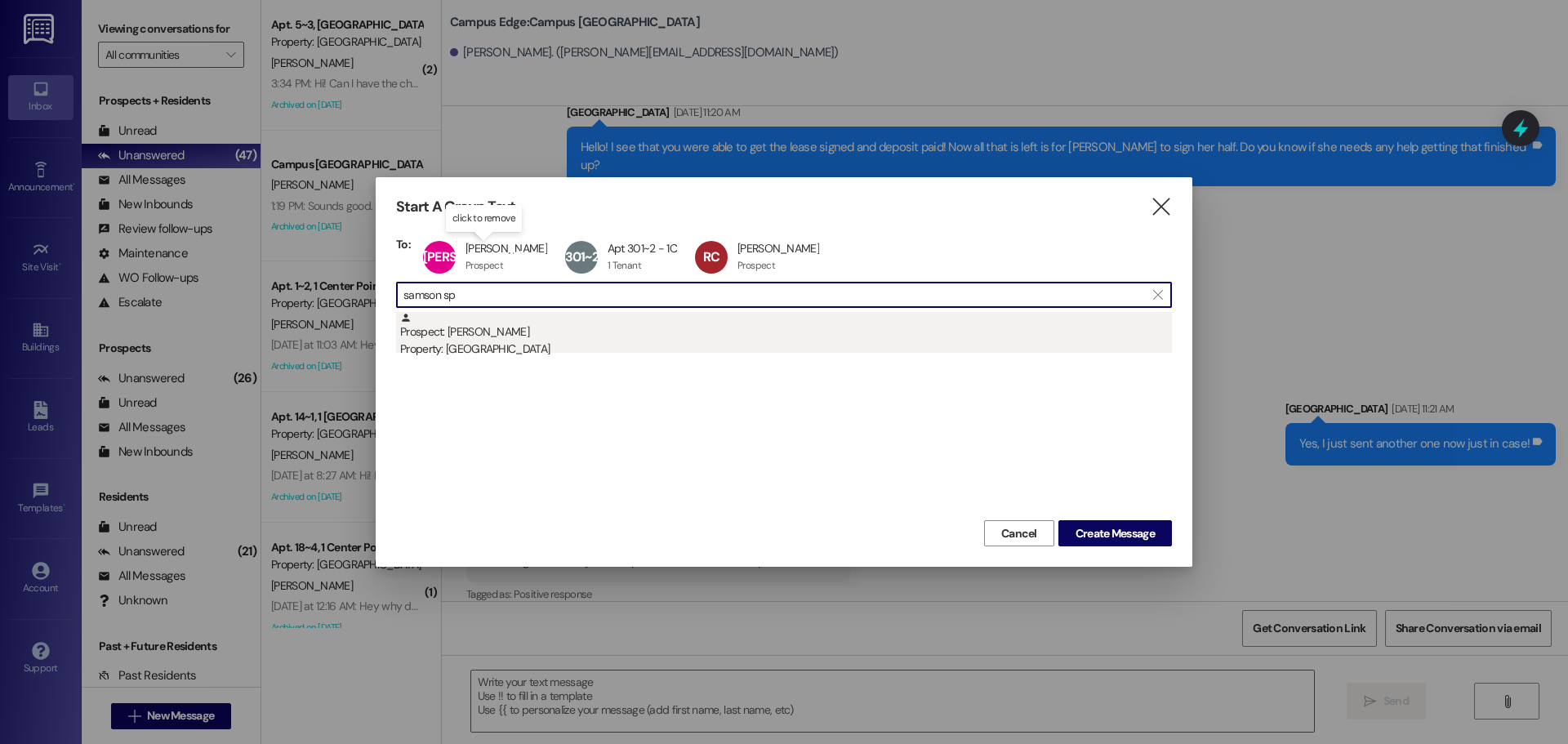
type input "samson sp"
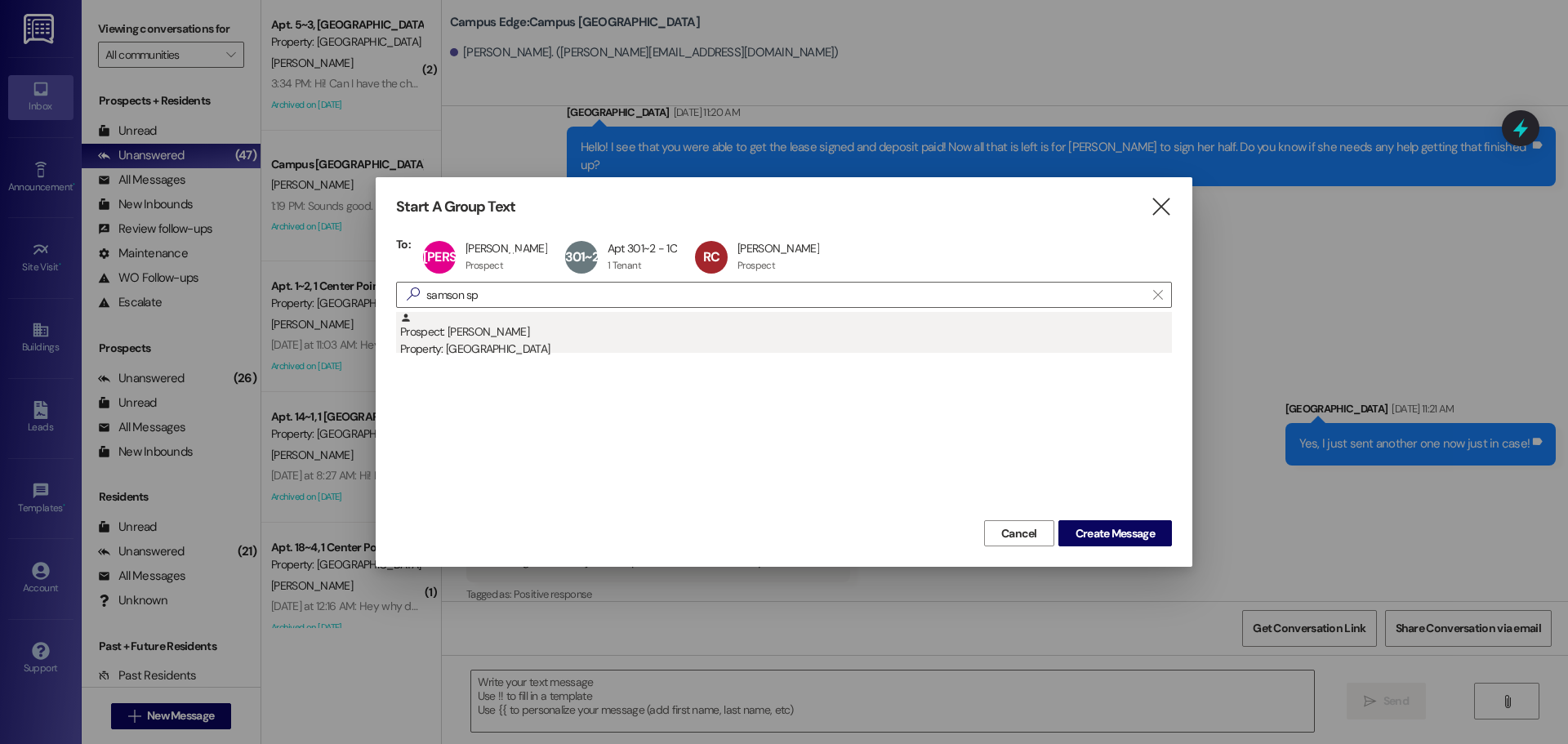
click at [608, 328] on div "Prospect: Samson Sperry Property: Campus Edge" at bounding box center [786, 335] width 772 height 47
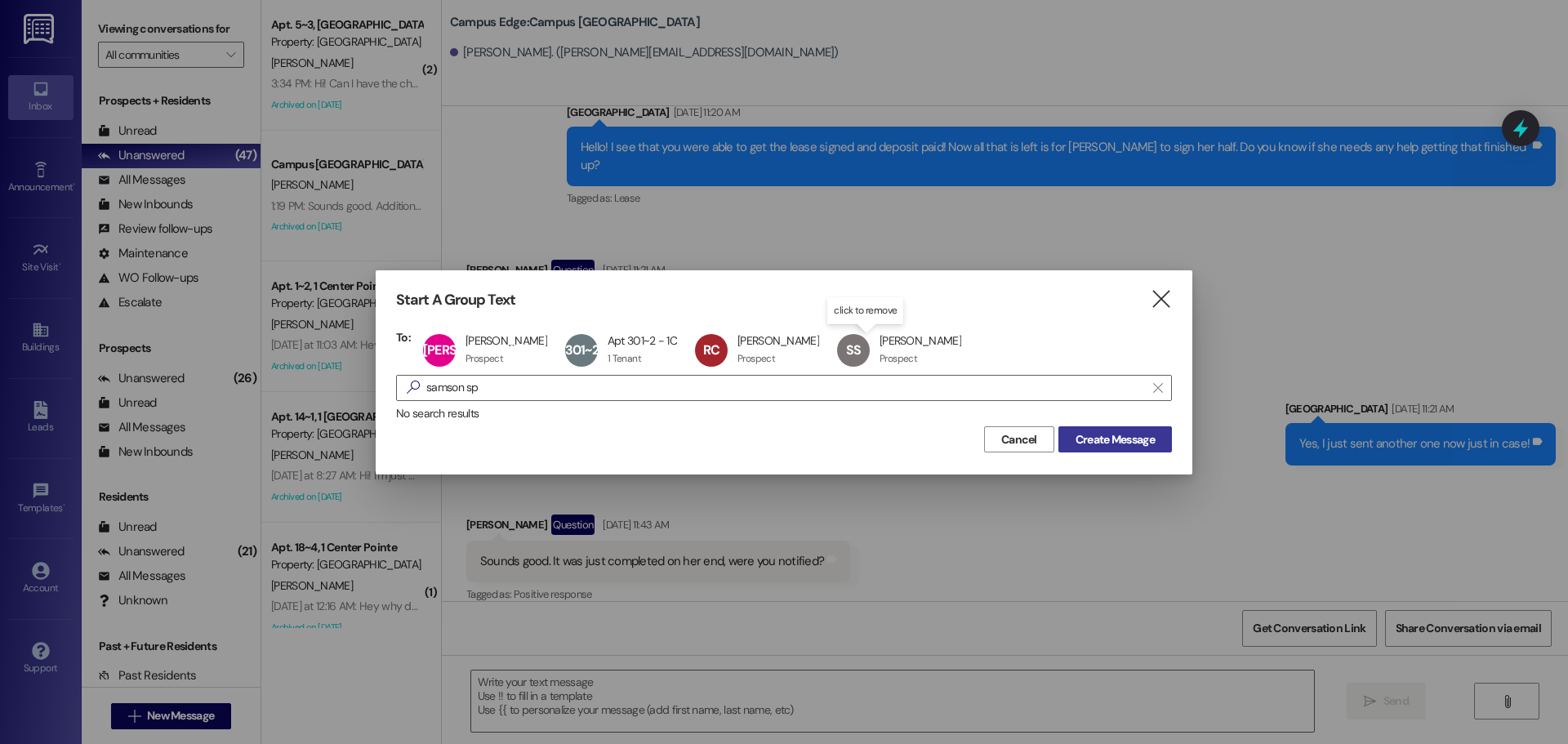
click at [1061, 427] on button "Create Message" at bounding box center [1116, 439] width 114 height 26
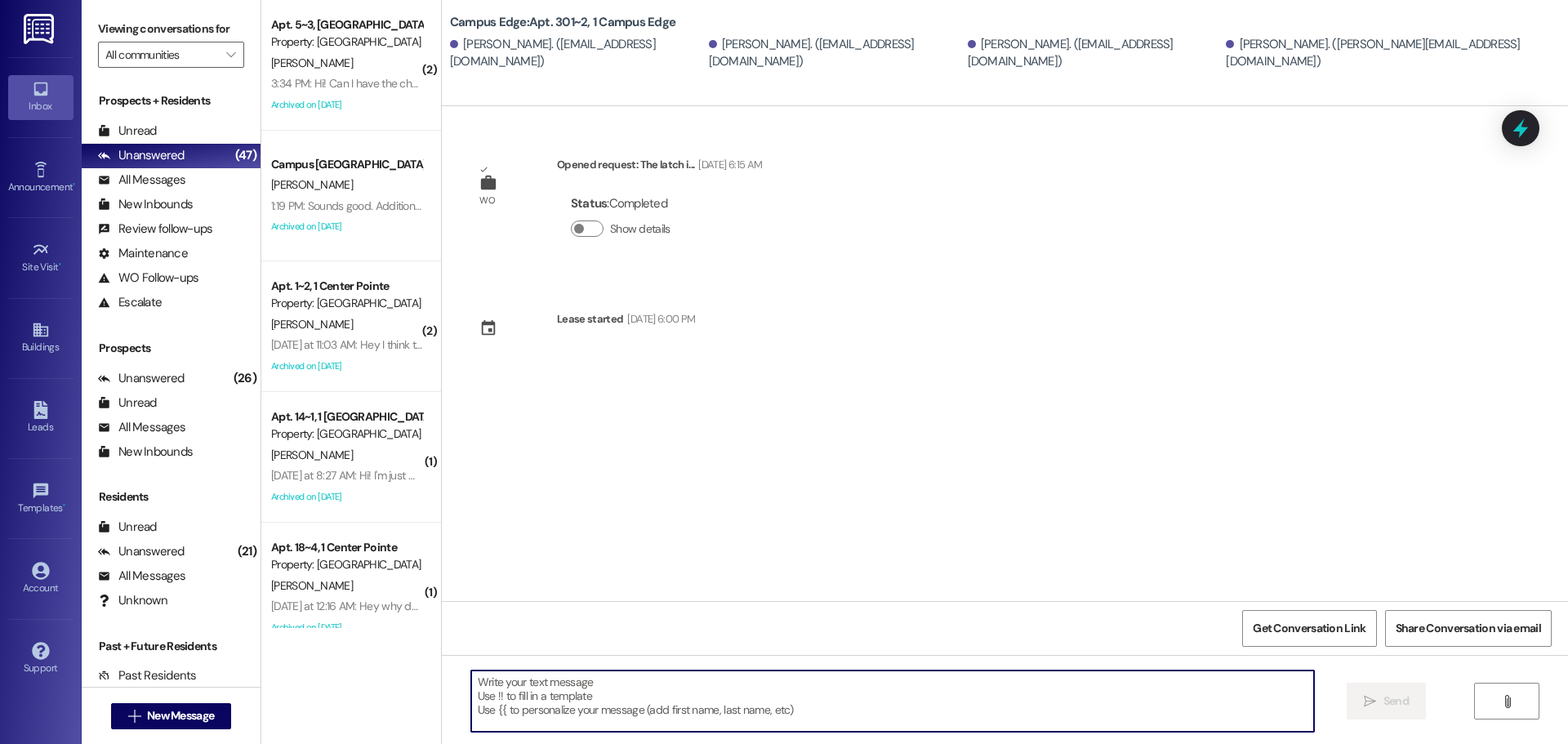
click at [656, 723] on textarea at bounding box center [893, 701] width 843 height 61
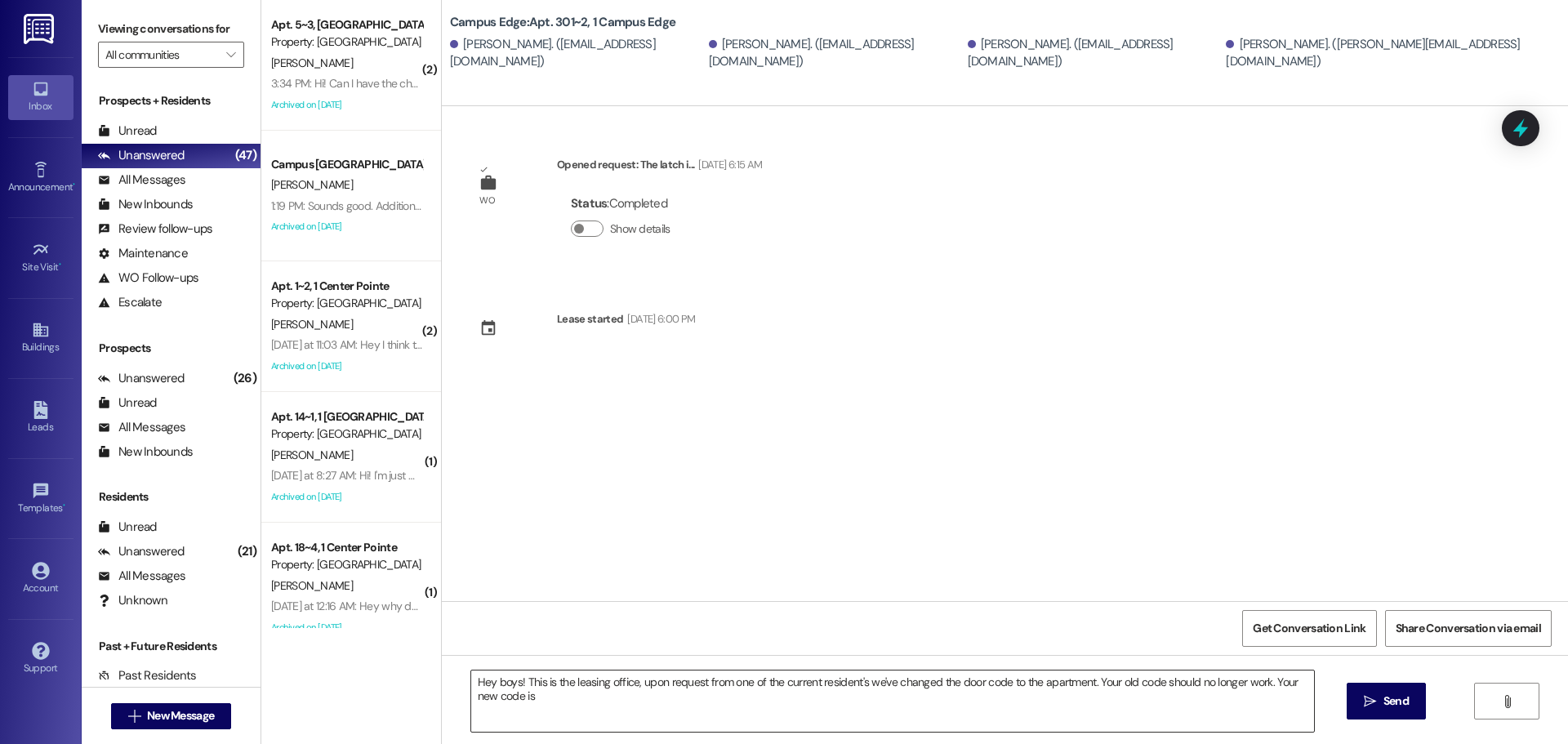
click at [604, 695] on textarea "Hey boys! This is the leasing office, upon request from one of the current resi…" at bounding box center [893, 701] width 843 height 61
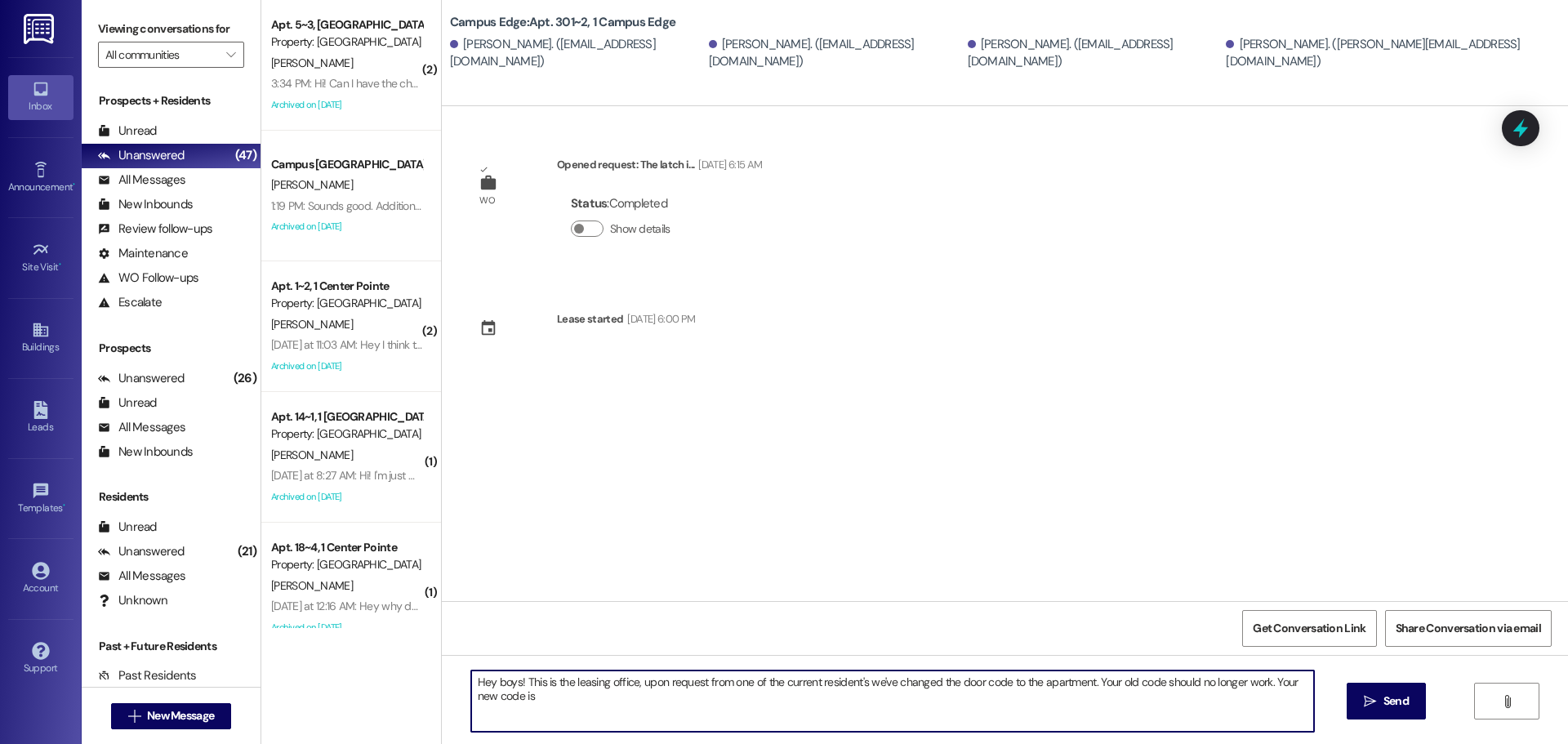
paste textarea "402386"
type textarea "Hey boys! This is the leasing office, upon request from one of the current resi…"
click at [1403, 688] on button " Send" at bounding box center [1386, 701] width 79 height 37
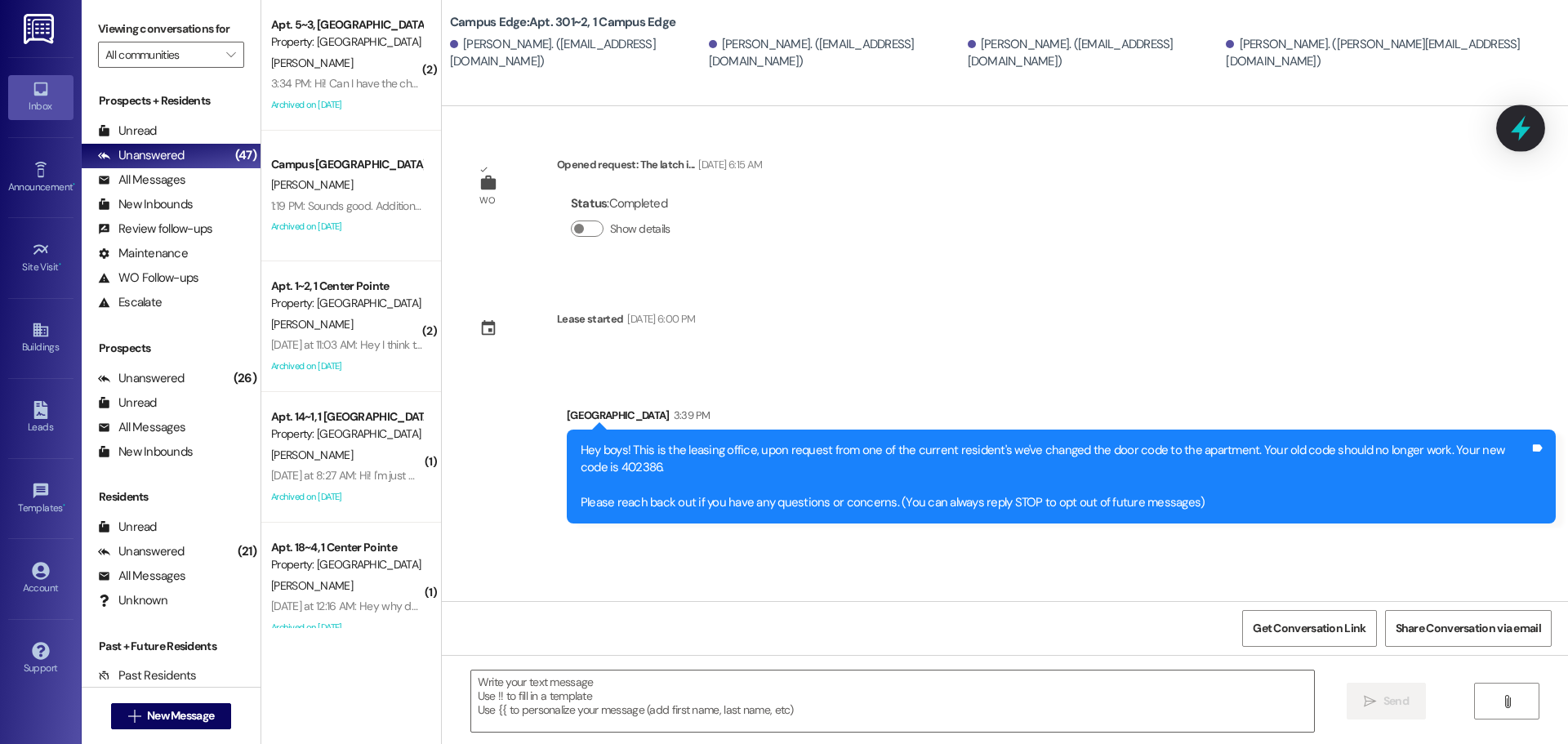
click at [1520, 128] on icon at bounding box center [1521, 128] width 20 height 26
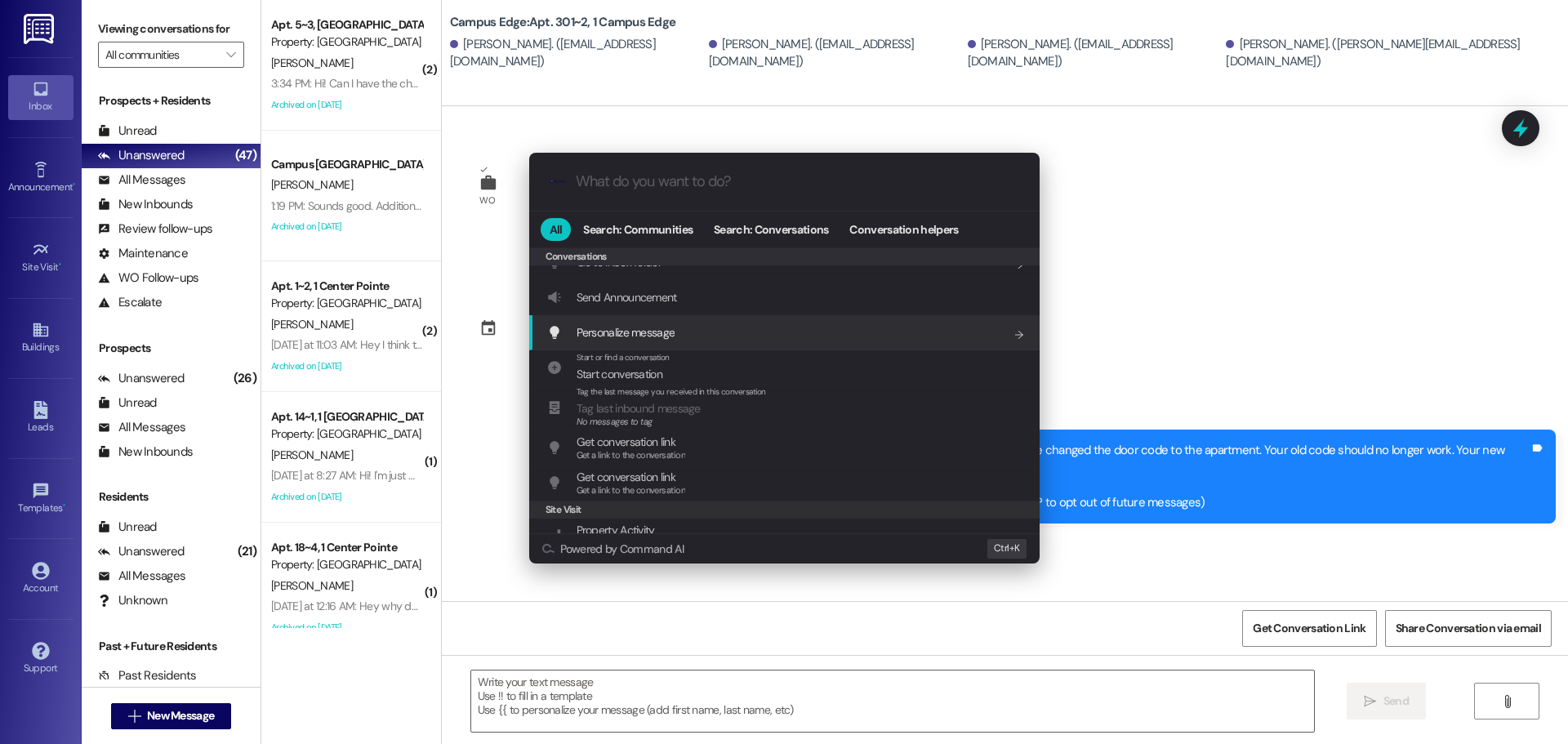
scroll to position [723, 0]
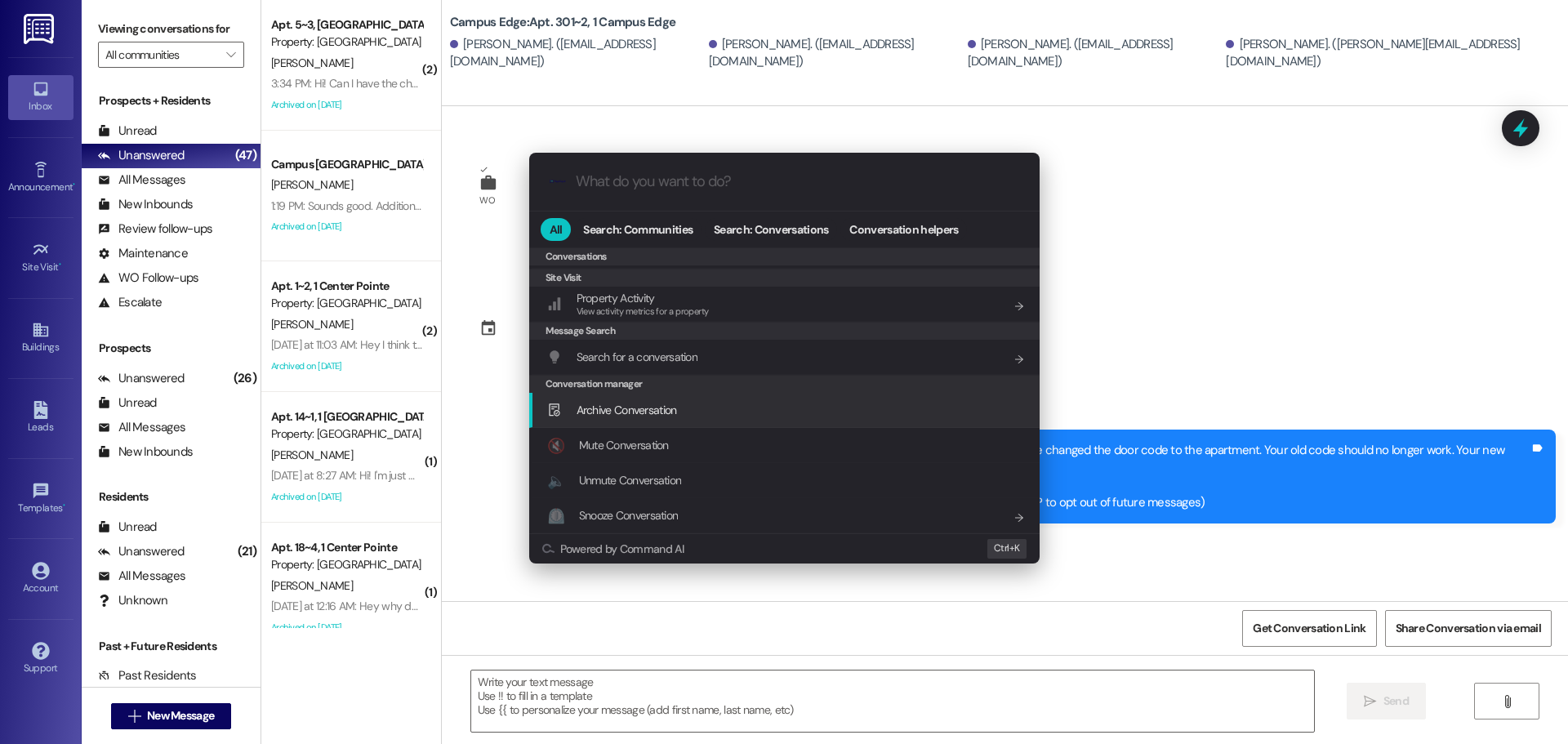
click at [698, 398] on div "Archive Conversation Add shortcut" at bounding box center [784, 411] width 511 height 35
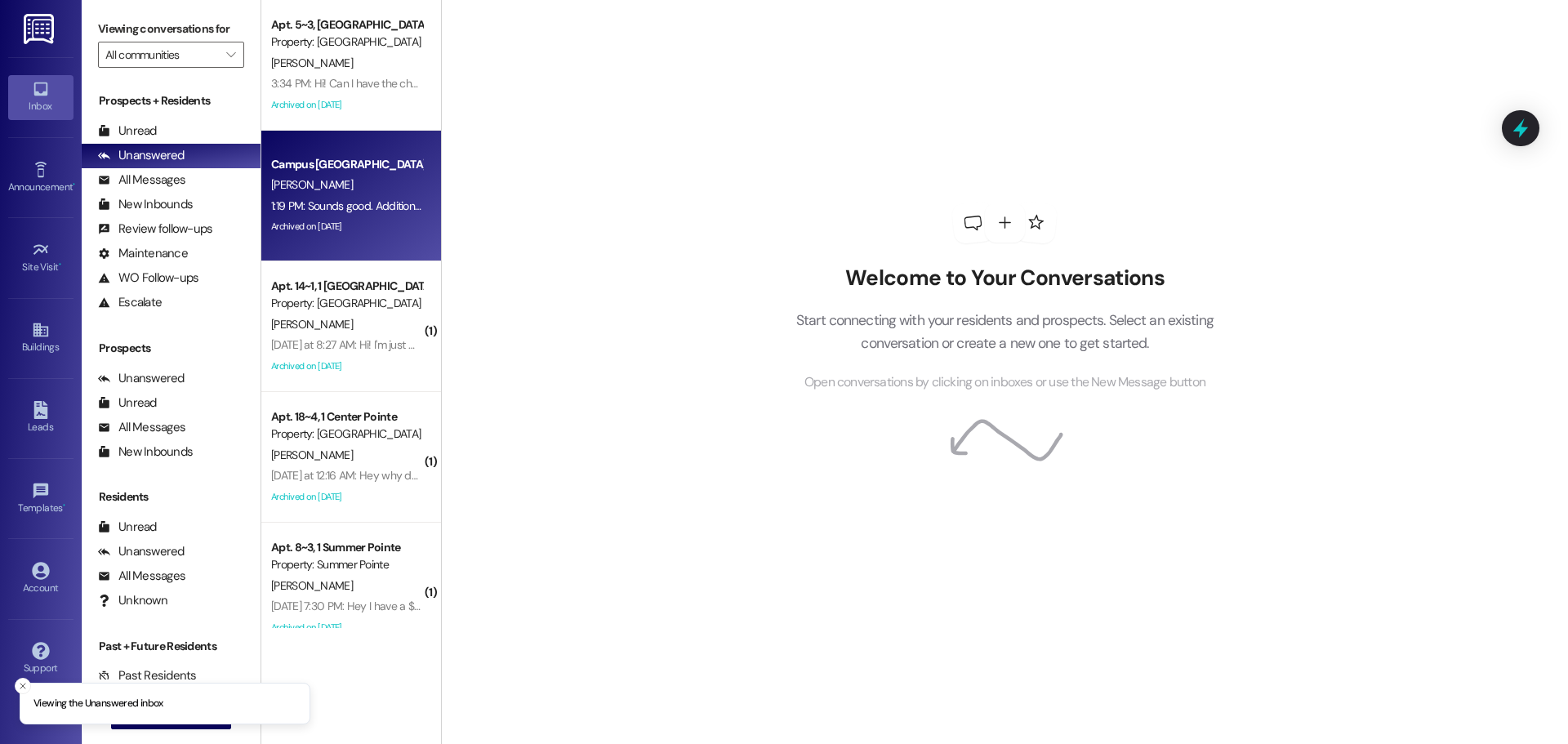
click at [378, 204] on div "1:19 PM: Sounds good. Additionally, I spent a lot of time cleaning the apartmen…" at bounding box center [598, 206] width 653 height 15
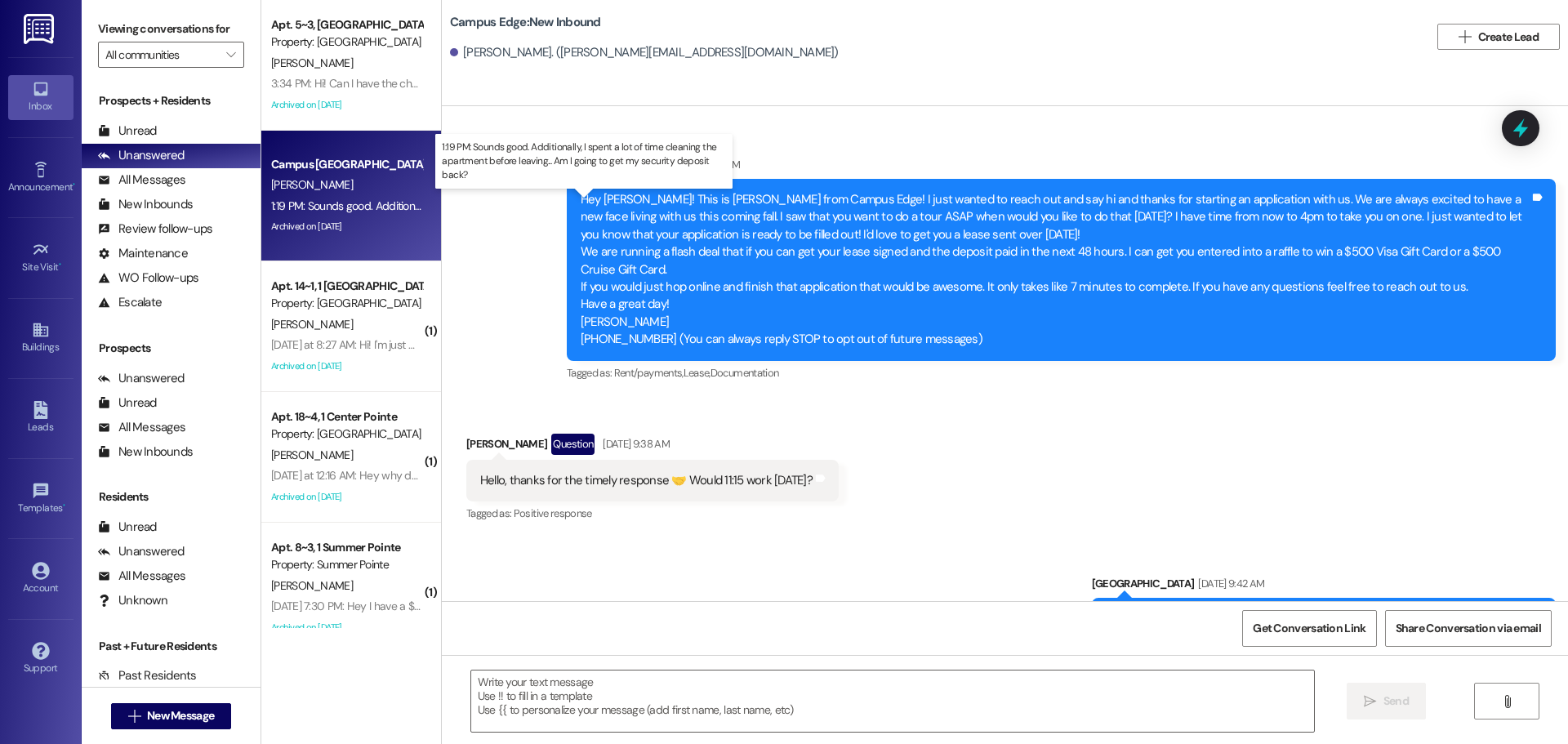
scroll to position [10321, 0]
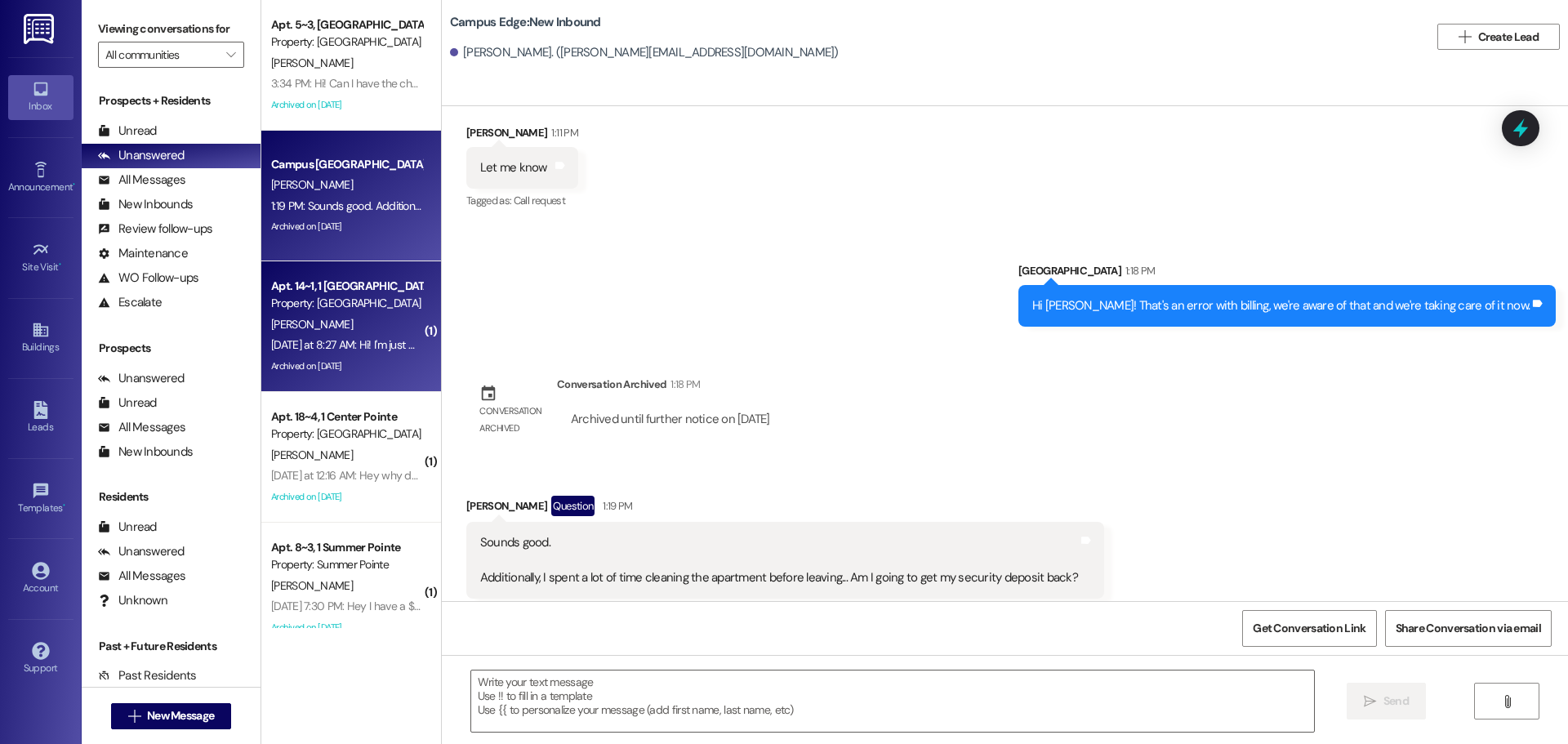
click at [355, 281] on div "Apt. 14~1, 1 [GEOGRAPHIC_DATA]" at bounding box center [347, 286] width 151 height 17
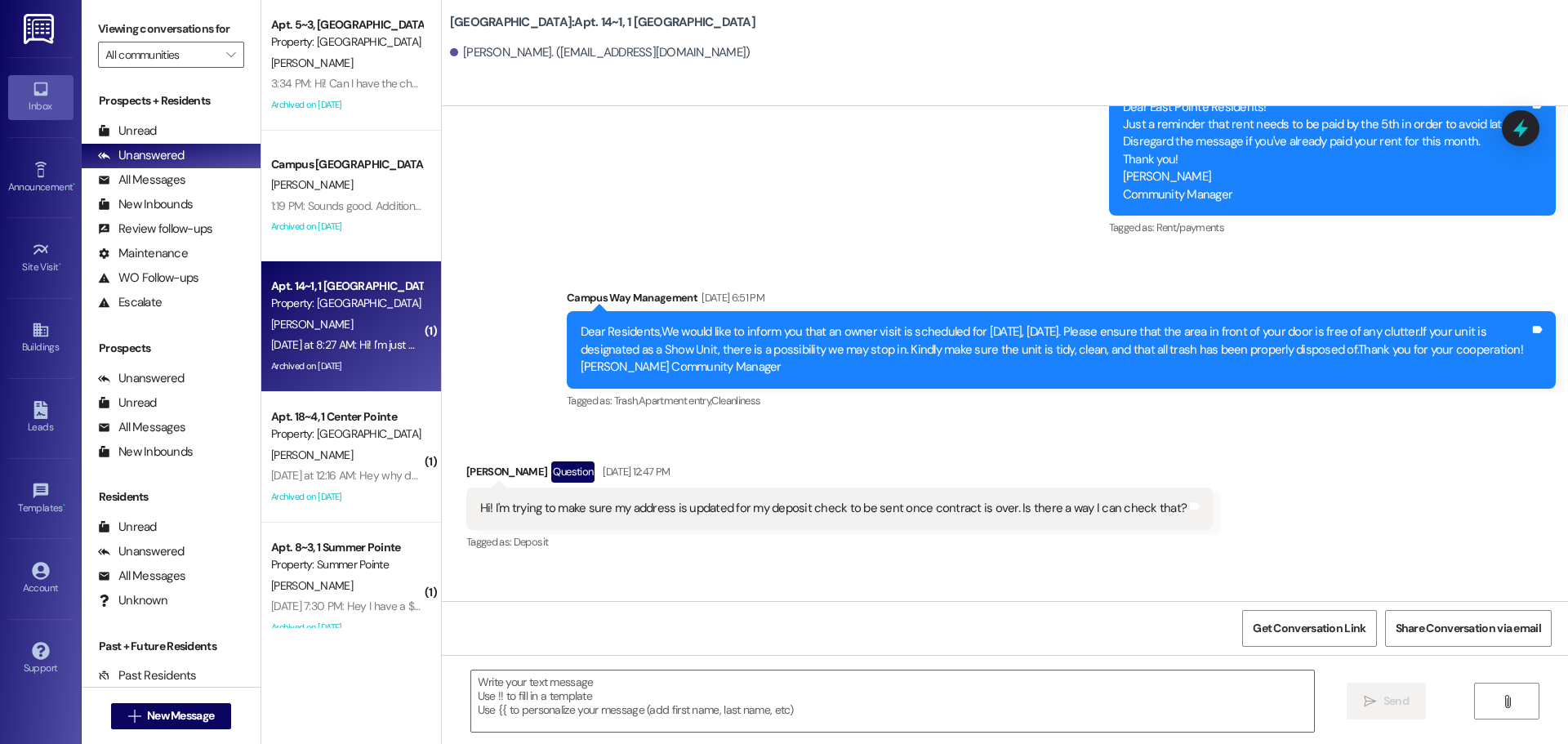
scroll to position [11827, 0]
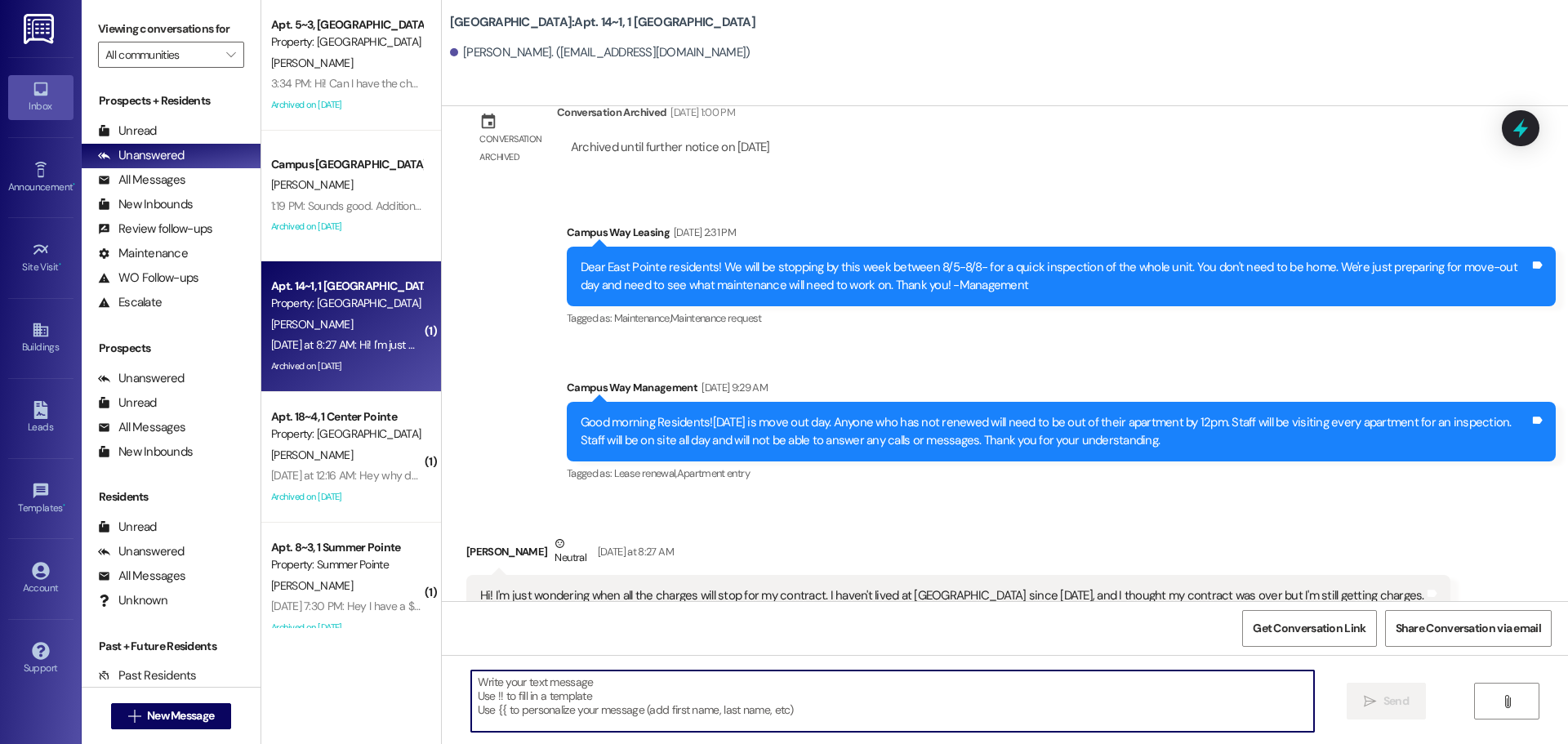
click at [617, 672] on textarea at bounding box center [893, 701] width 843 height 61
click at [762, 691] on textarea "Hi [PERSON_NAME], I'm so sorry about that." at bounding box center [893, 701] width 843 height 61
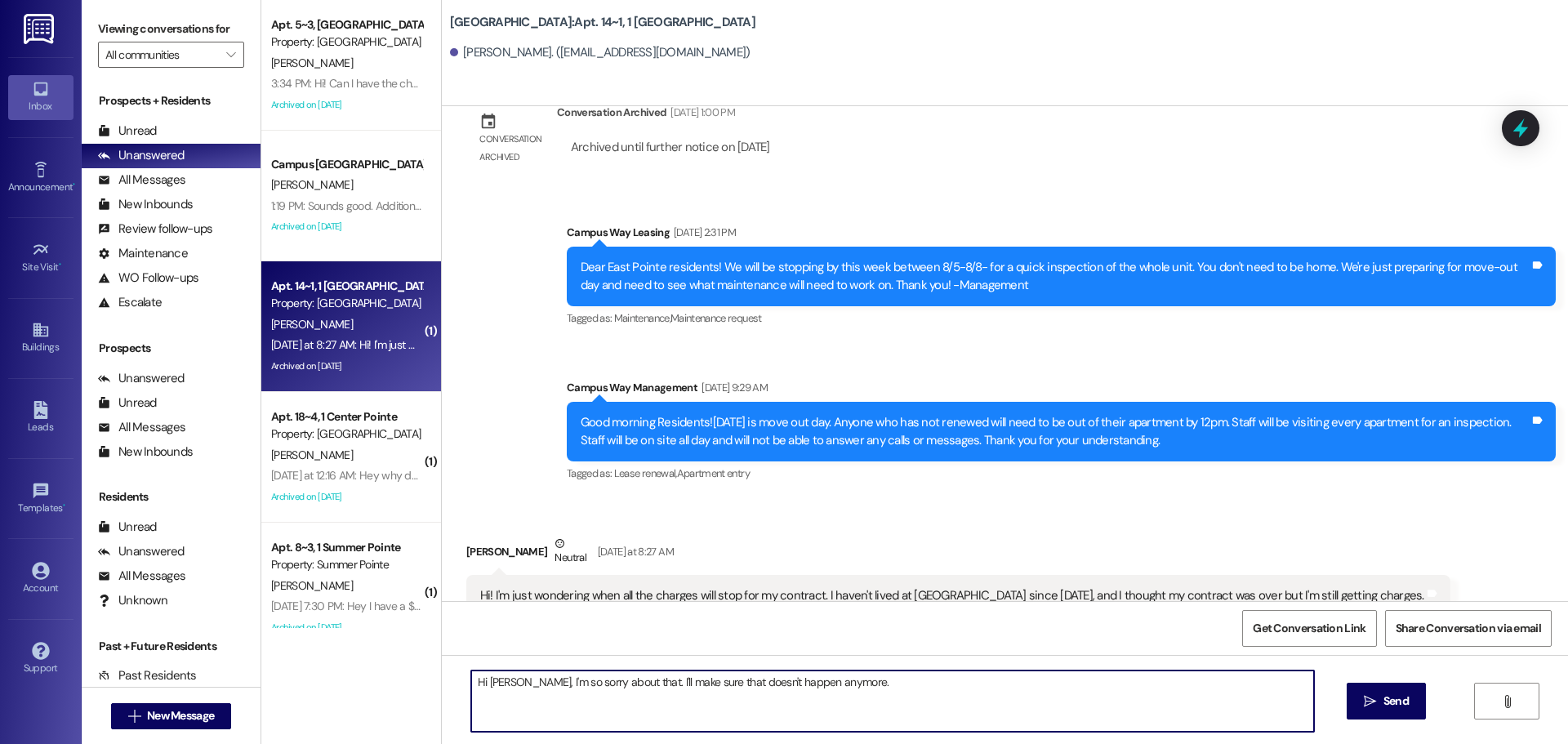
type textarea "Hi [PERSON_NAME], I'm so sorry about that. I'll make sure that doesn't happen a…"
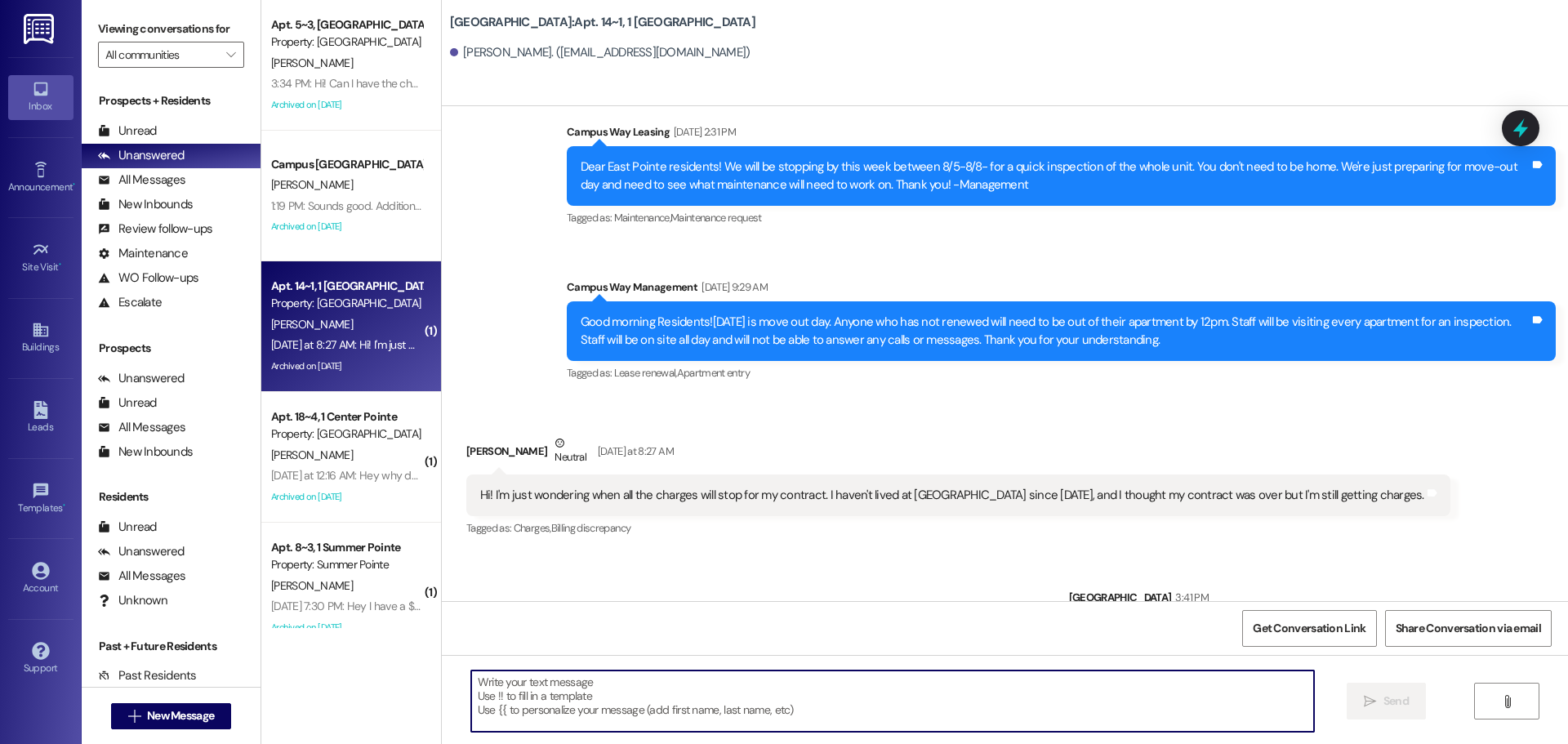
scroll to position [11941, 0]
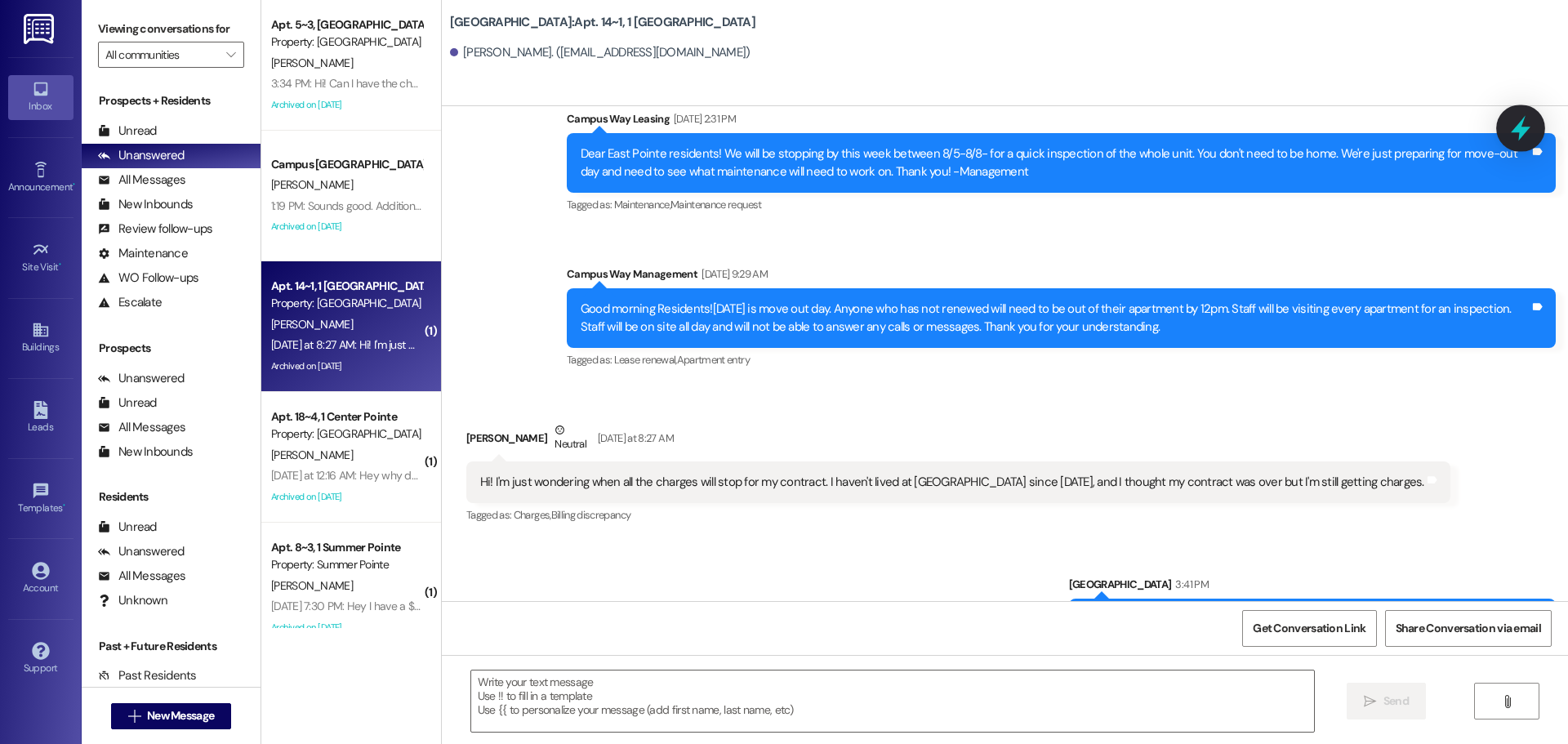
click at [1509, 121] on icon at bounding box center [1521, 128] width 28 height 28
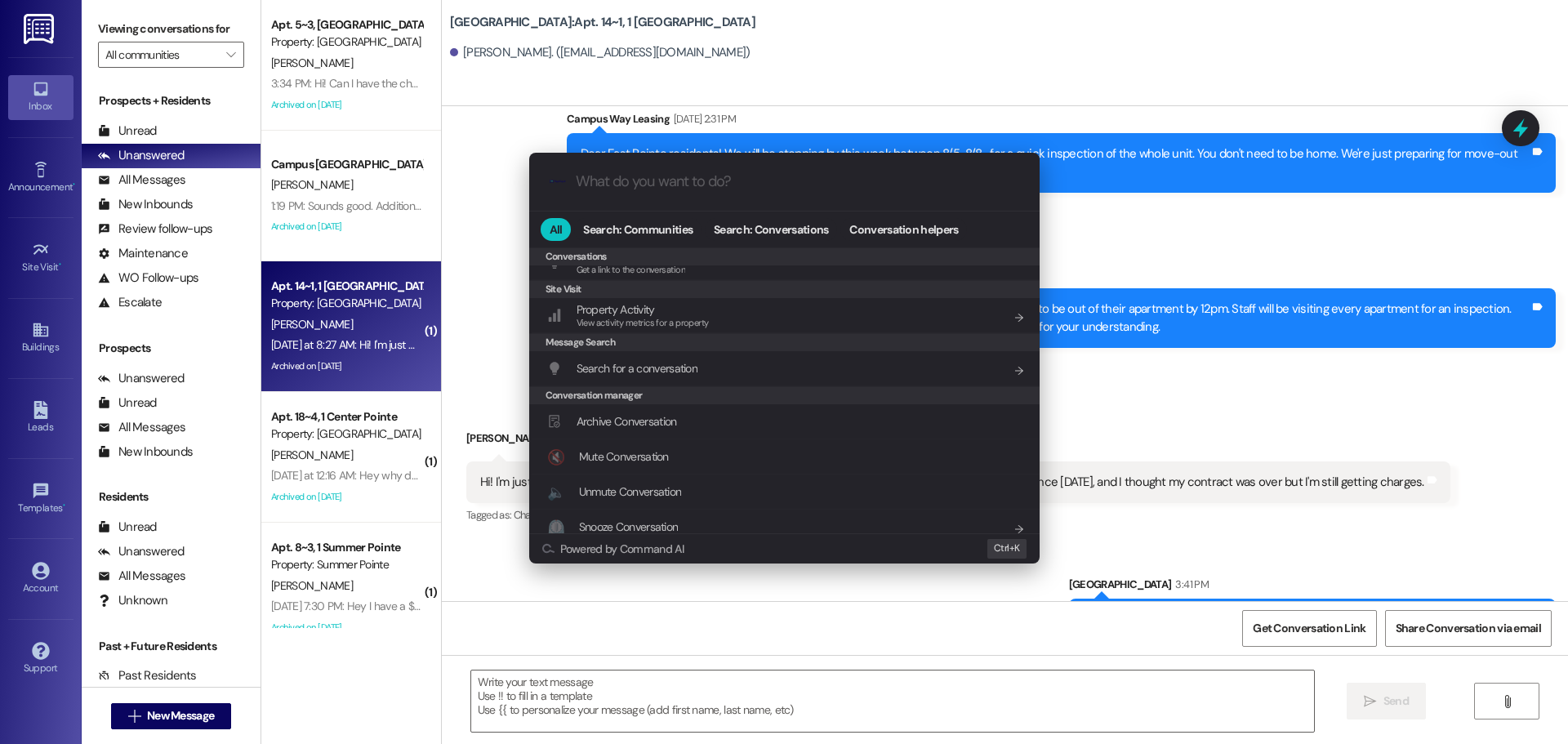
scroll to position [713, 0]
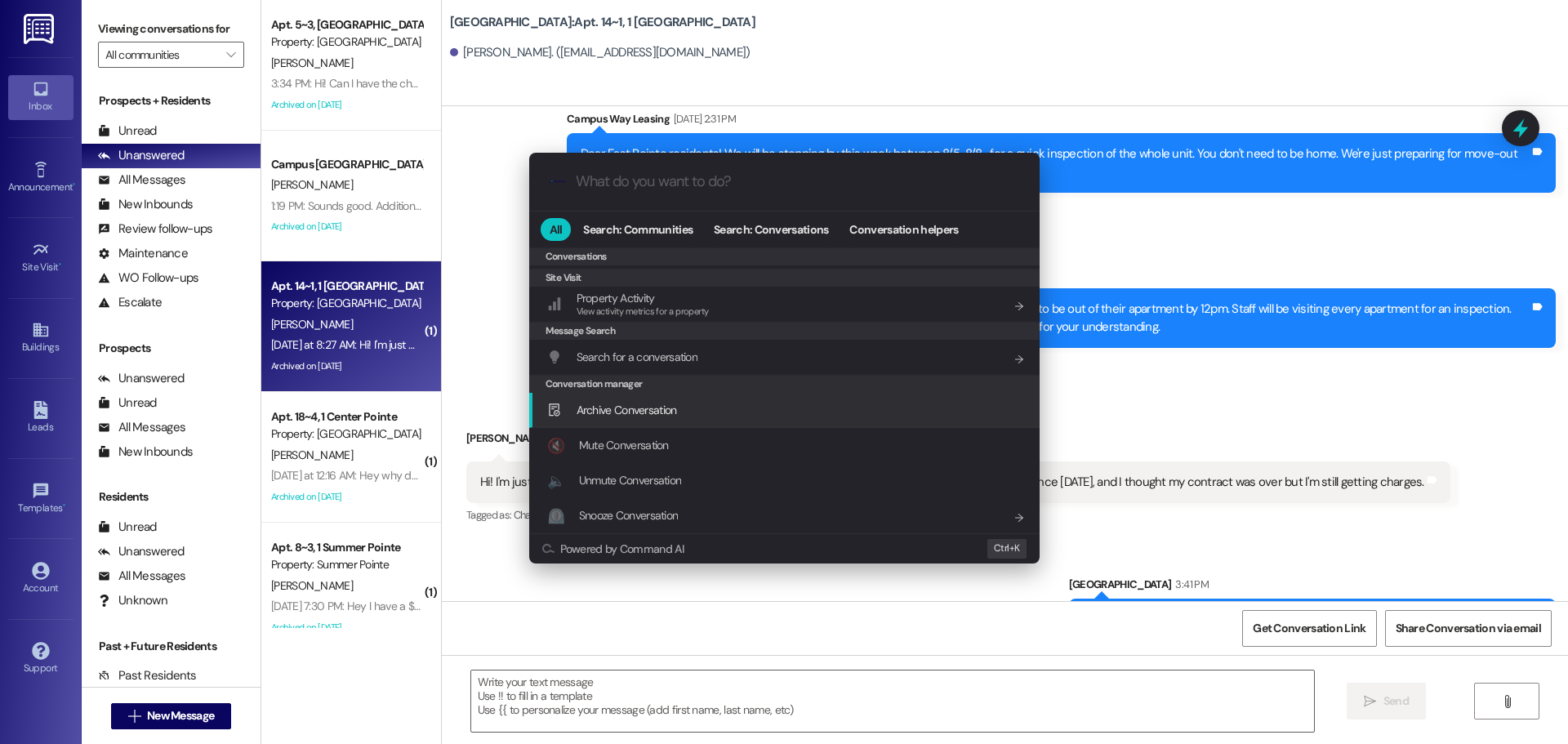
click at [735, 411] on div "Archive Conversation Add shortcut" at bounding box center [786, 410] width 478 height 18
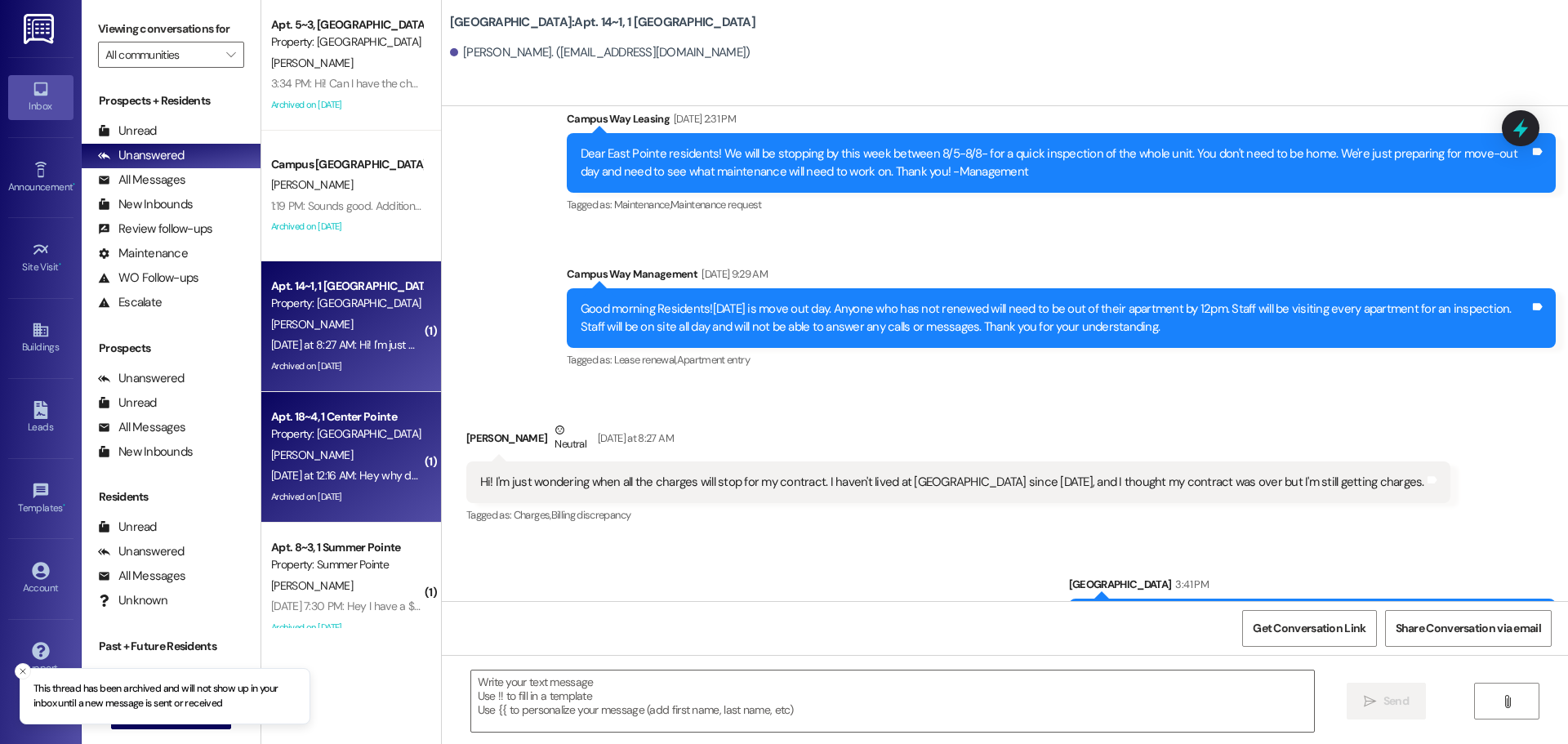
click at [330, 459] on div "[PERSON_NAME]" at bounding box center [347, 455] width 155 height 21
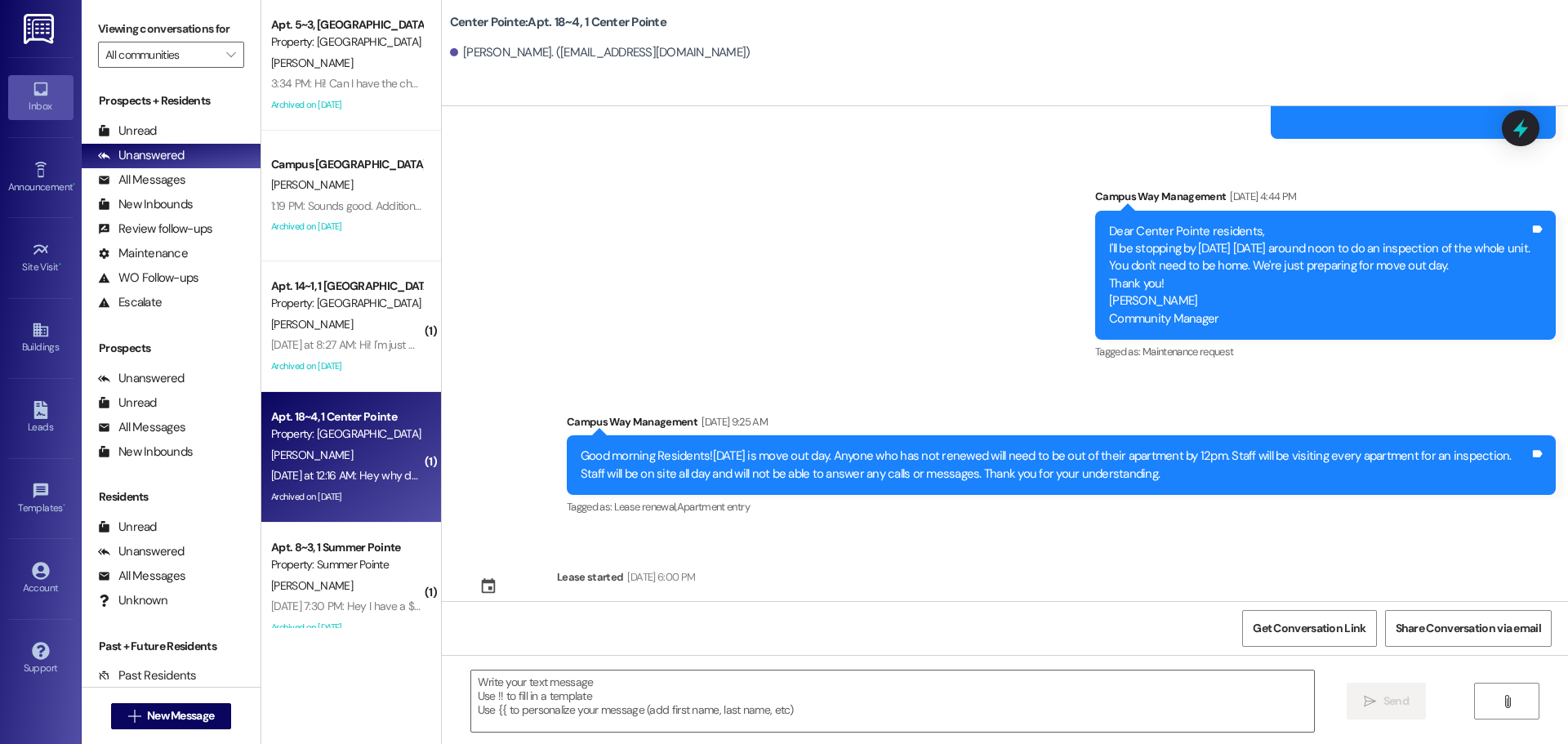
scroll to position [4268, 0]
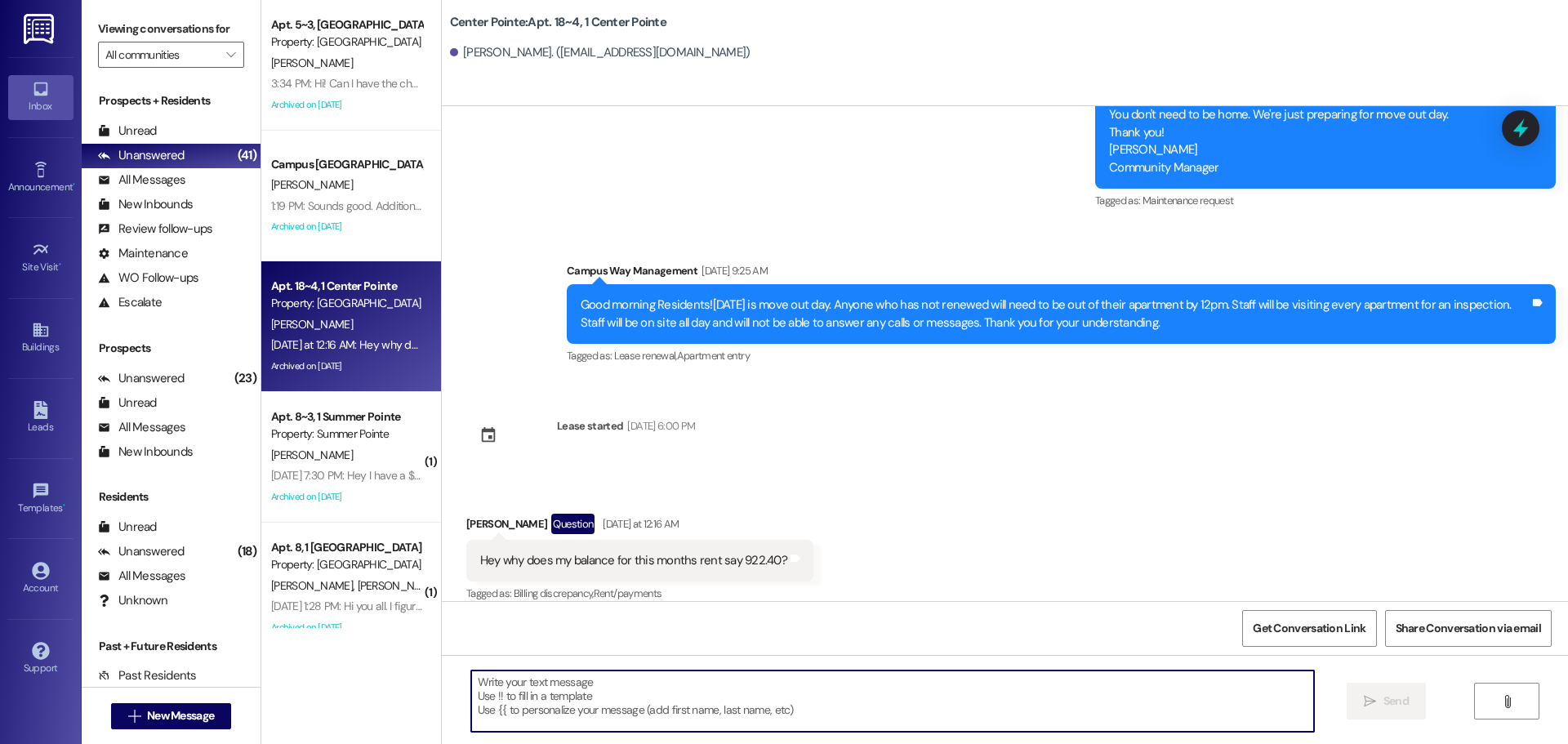
click at [673, 684] on textarea at bounding box center [893, 701] width 843 height 61
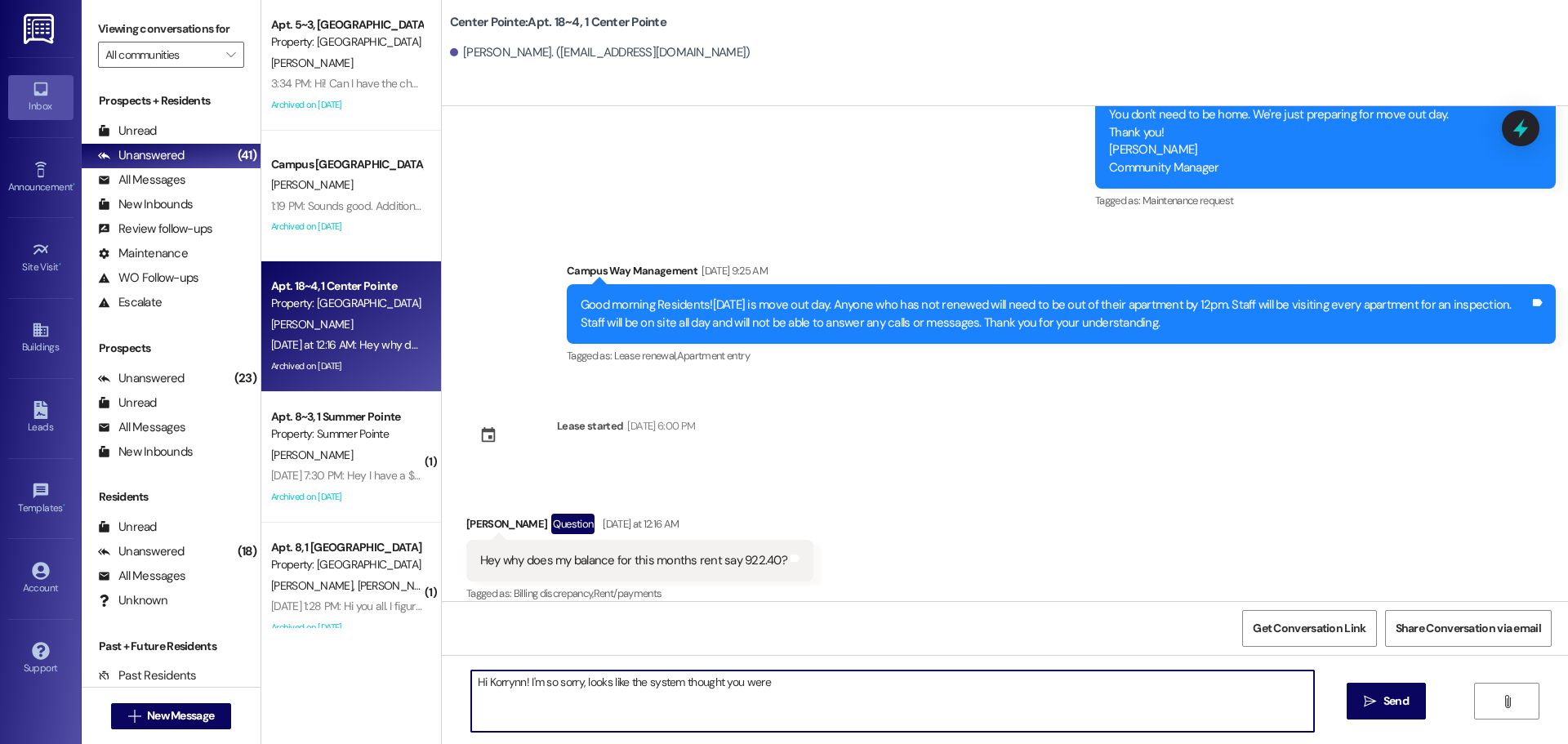
click at [838, 700] on textarea "Hi Korrynn! I'm so sorry, looks like the system thought you were" at bounding box center [893, 701] width 843 height 61
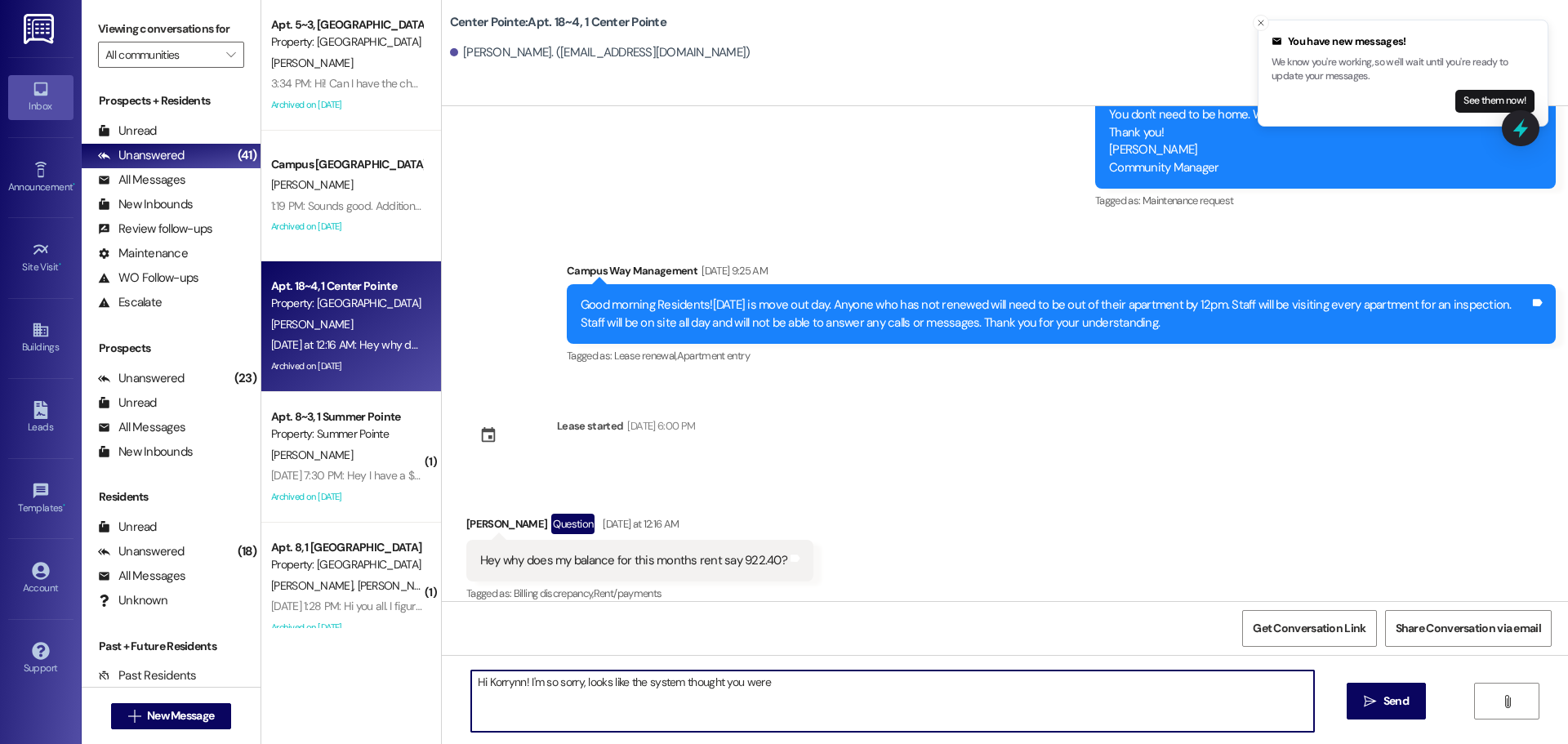
type textarea "Hi Korrynn! I'm so sorry, looks like the system thought you were"
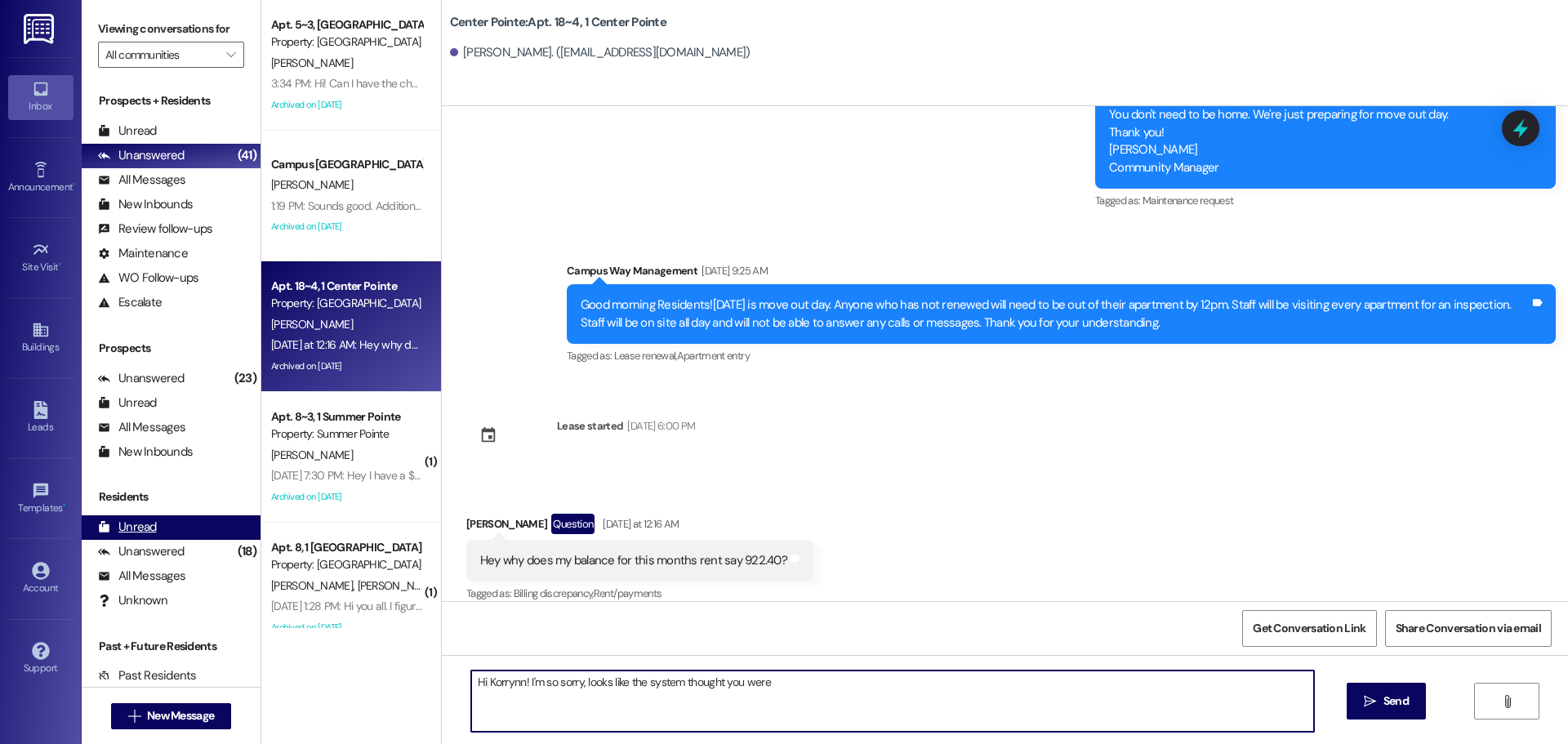
drag, startPoint x: 997, startPoint y: 709, endPoint x: 150, endPoint y: 528, distance: 866.1
click at [150, 528] on div "Viewing conversations for All communities  Prospects + Residents Unread (0) Un…" at bounding box center [824, 372] width 1487 height 744
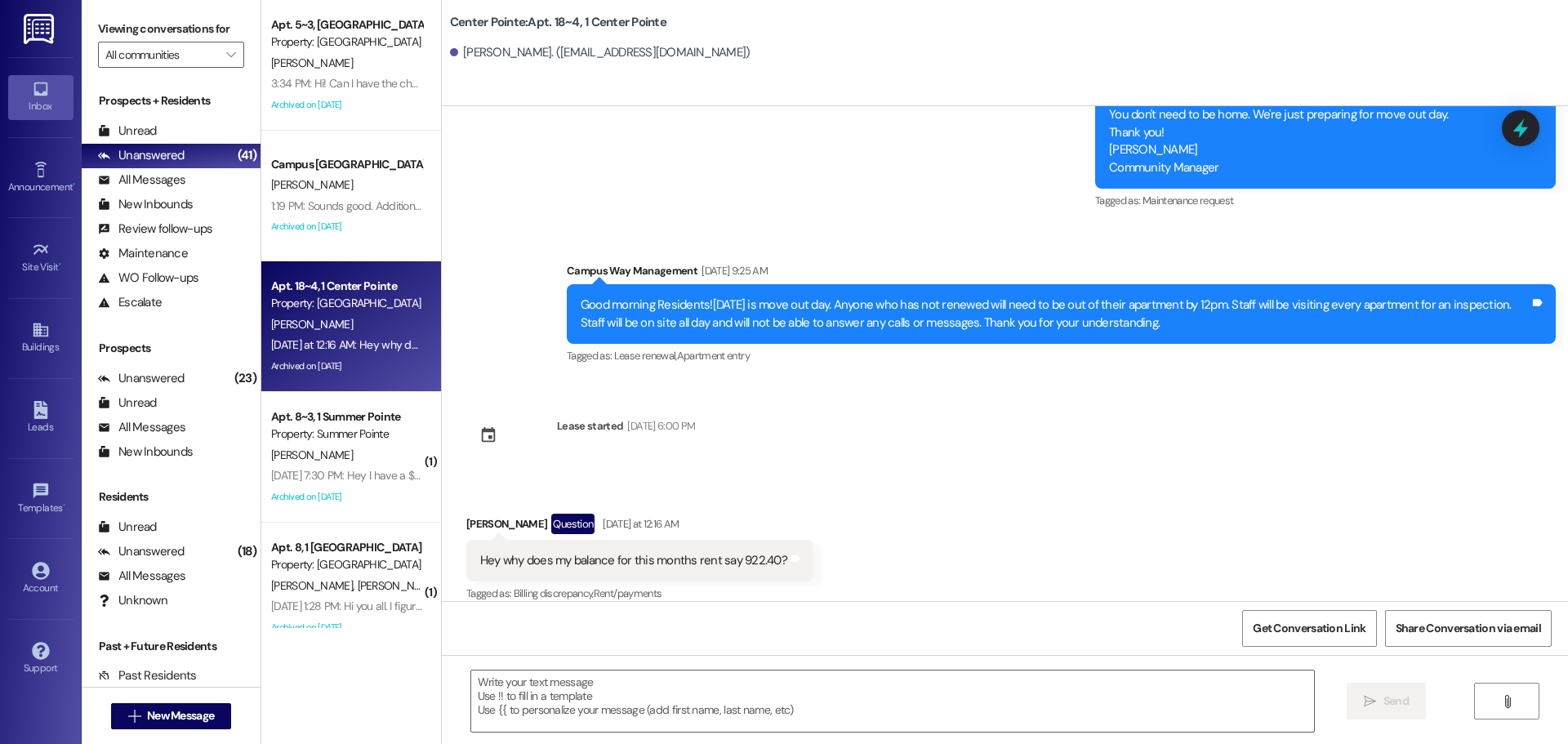
drag, startPoint x: 1510, startPoint y: 128, endPoint x: 1157, endPoint y: 260, distance: 376.9
click at [1510, 127] on icon at bounding box center [1521, 128] width 21 height 21
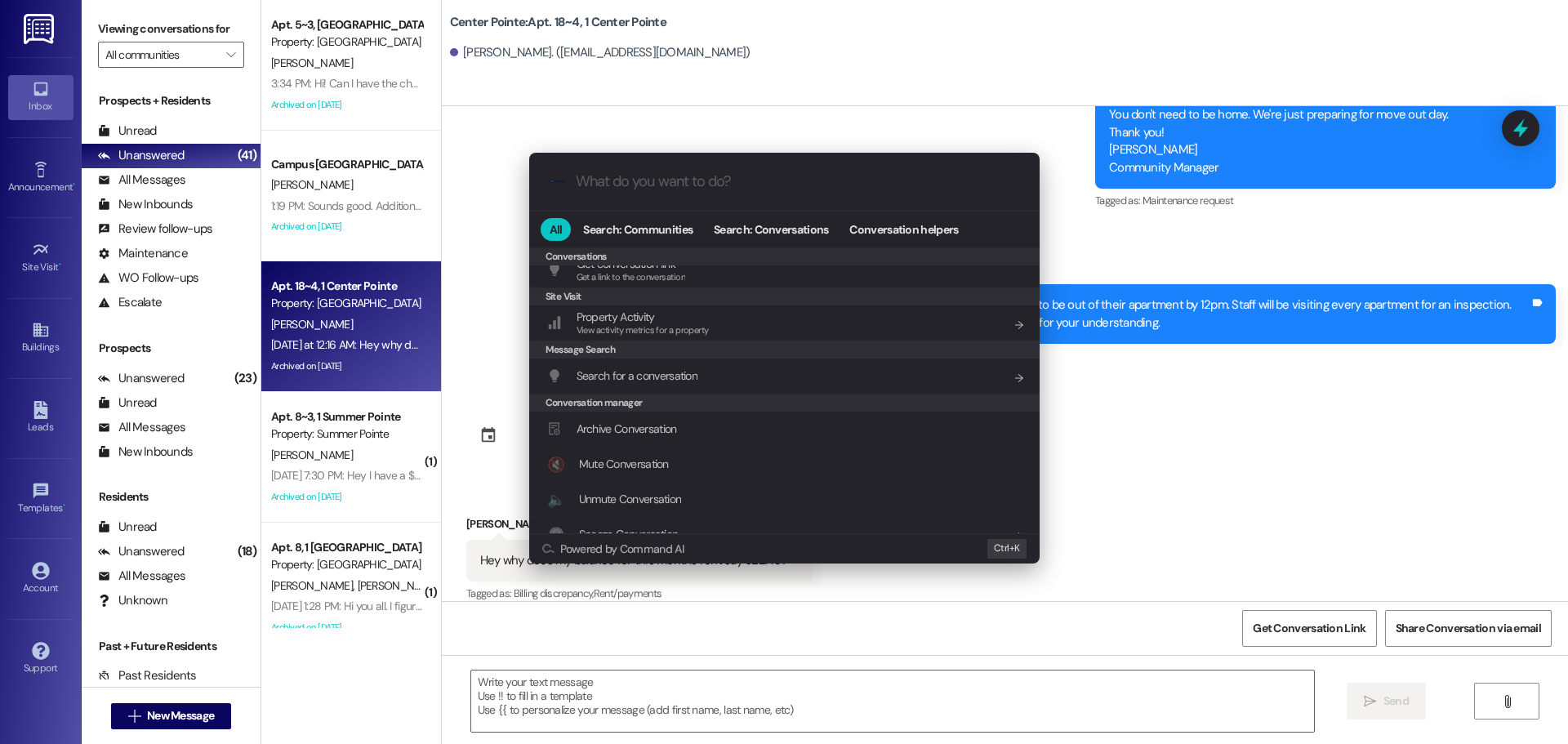
scroll to position [713, 0]
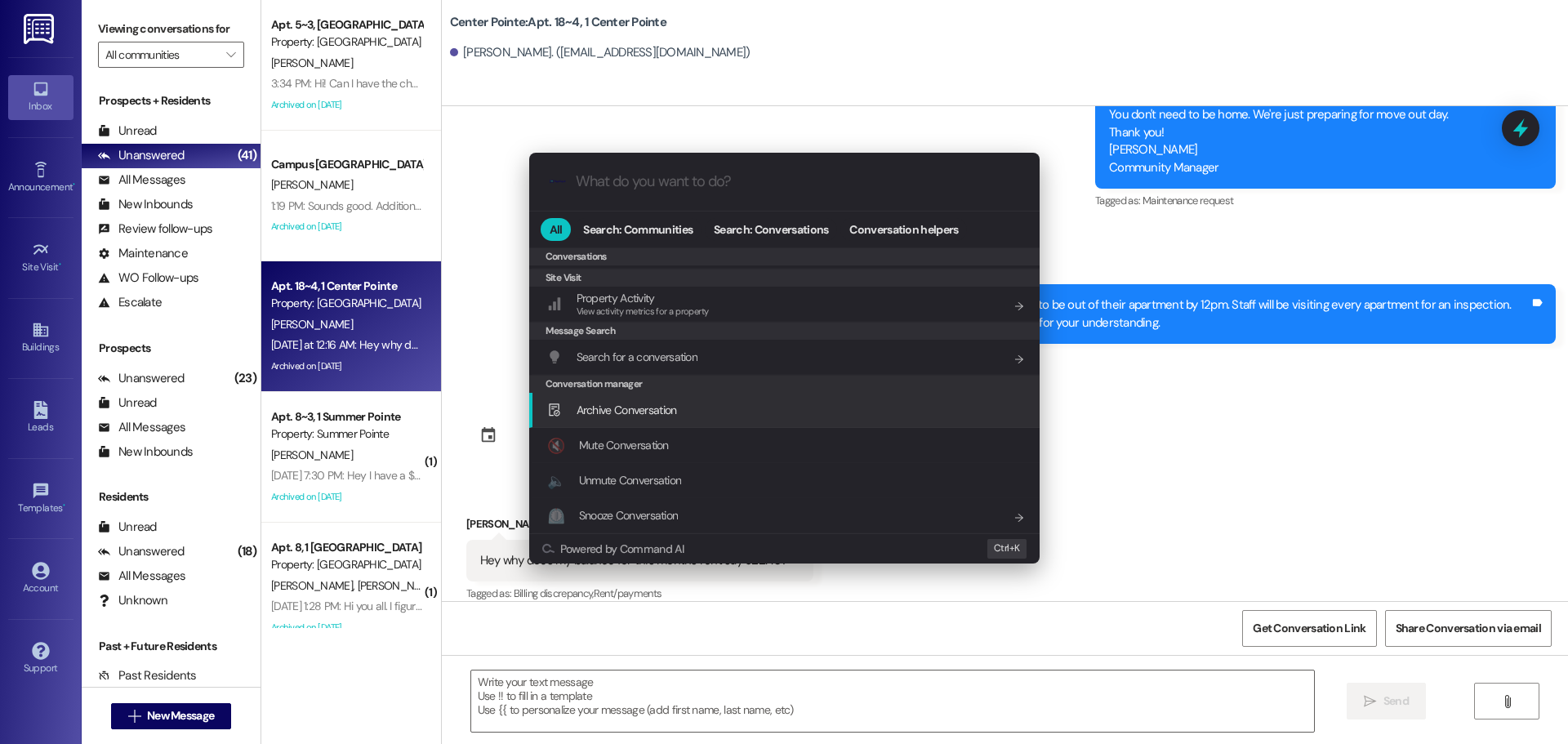
click at [668, 407] on span "Archive Conversation" at bounding box center [627, 410] width 100 height 15
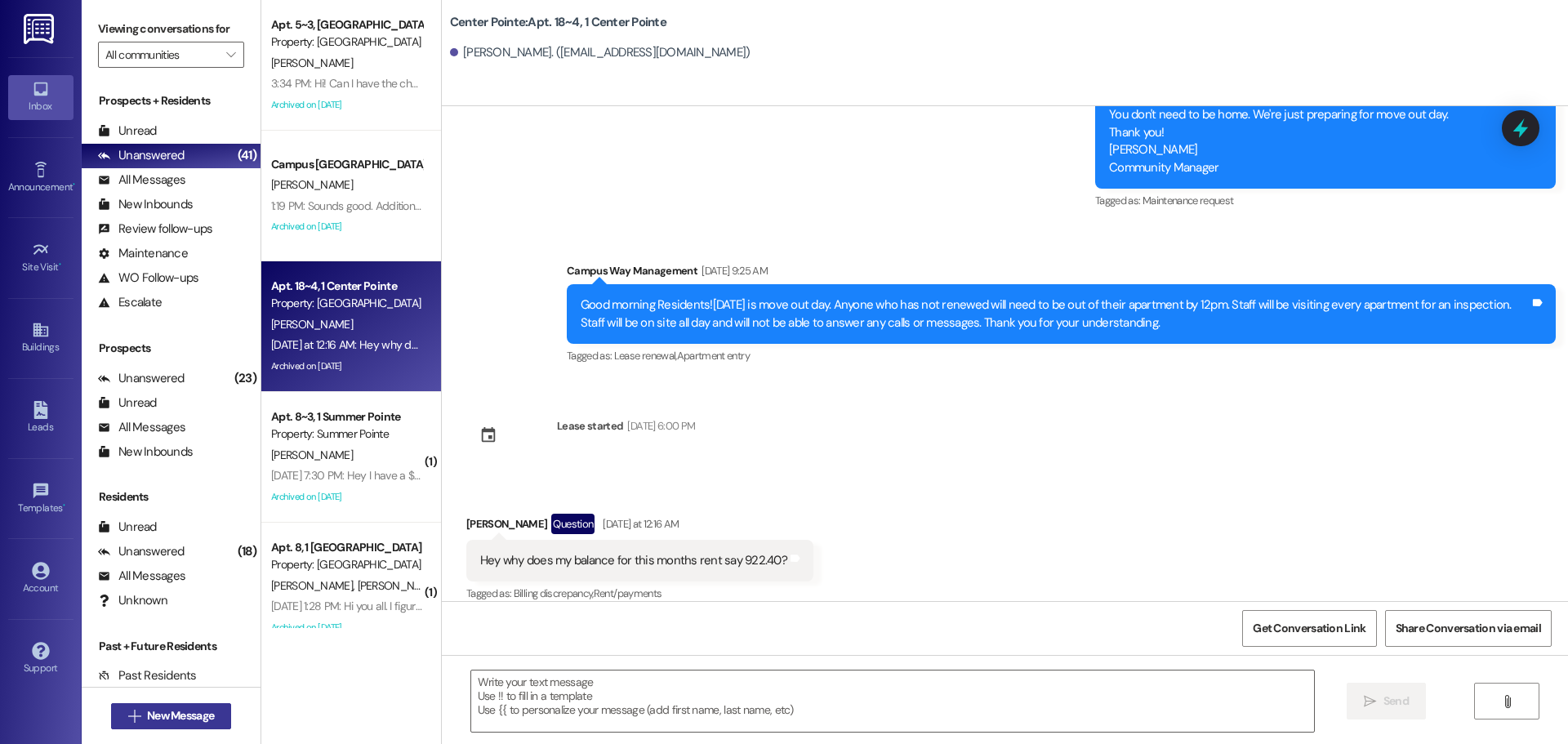
drag, startPoint x: 143, startPoint y: 702, endPoint x: 146, endPoint y: 716, distance: 14.3
click at [143, 703] on div " New Message" at bounding box center [171, 717] width 121 height 41
click at [147, 716] on span "New Message" at bounding box center [180, 716] width 67 height 17
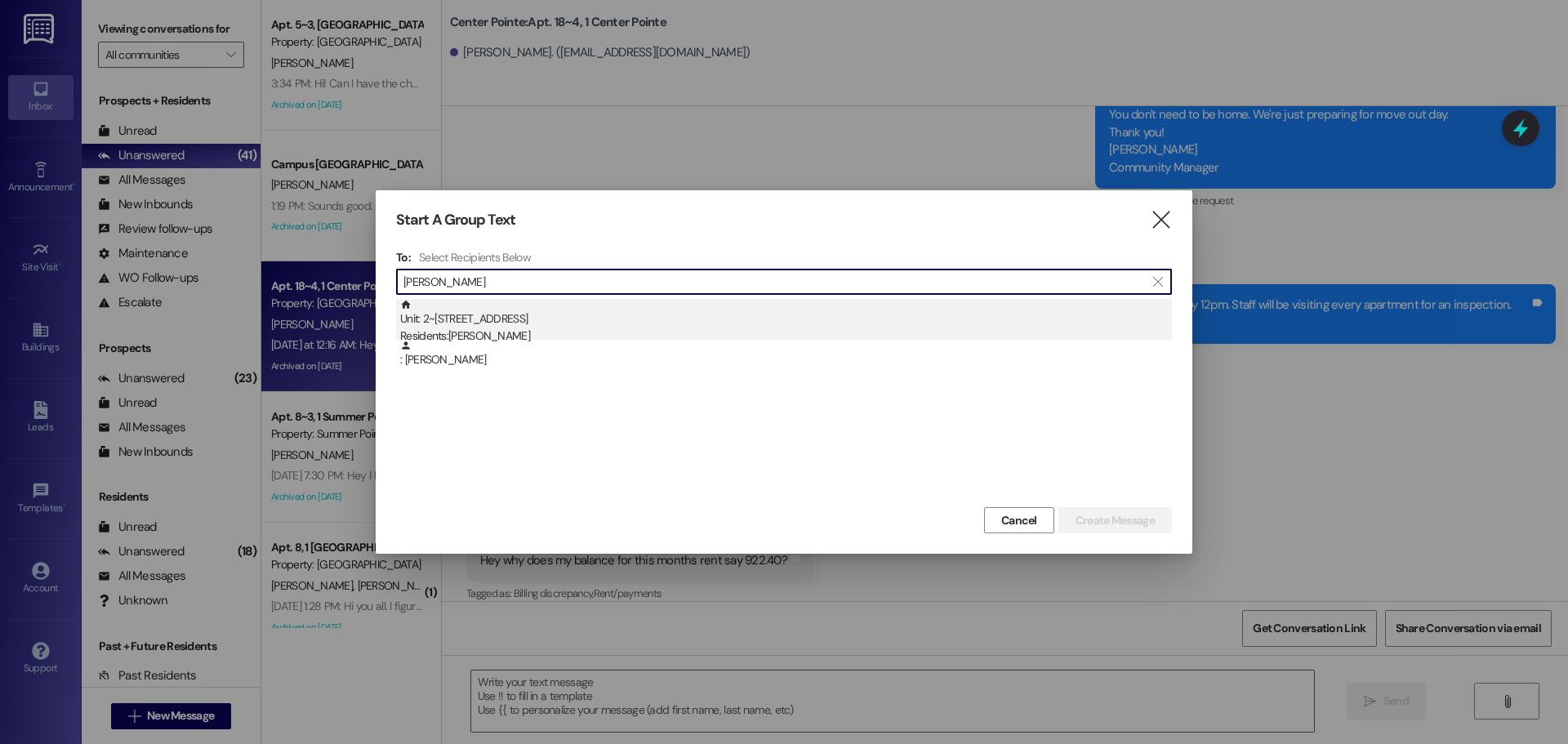
type input "[PERSON_NAME]"
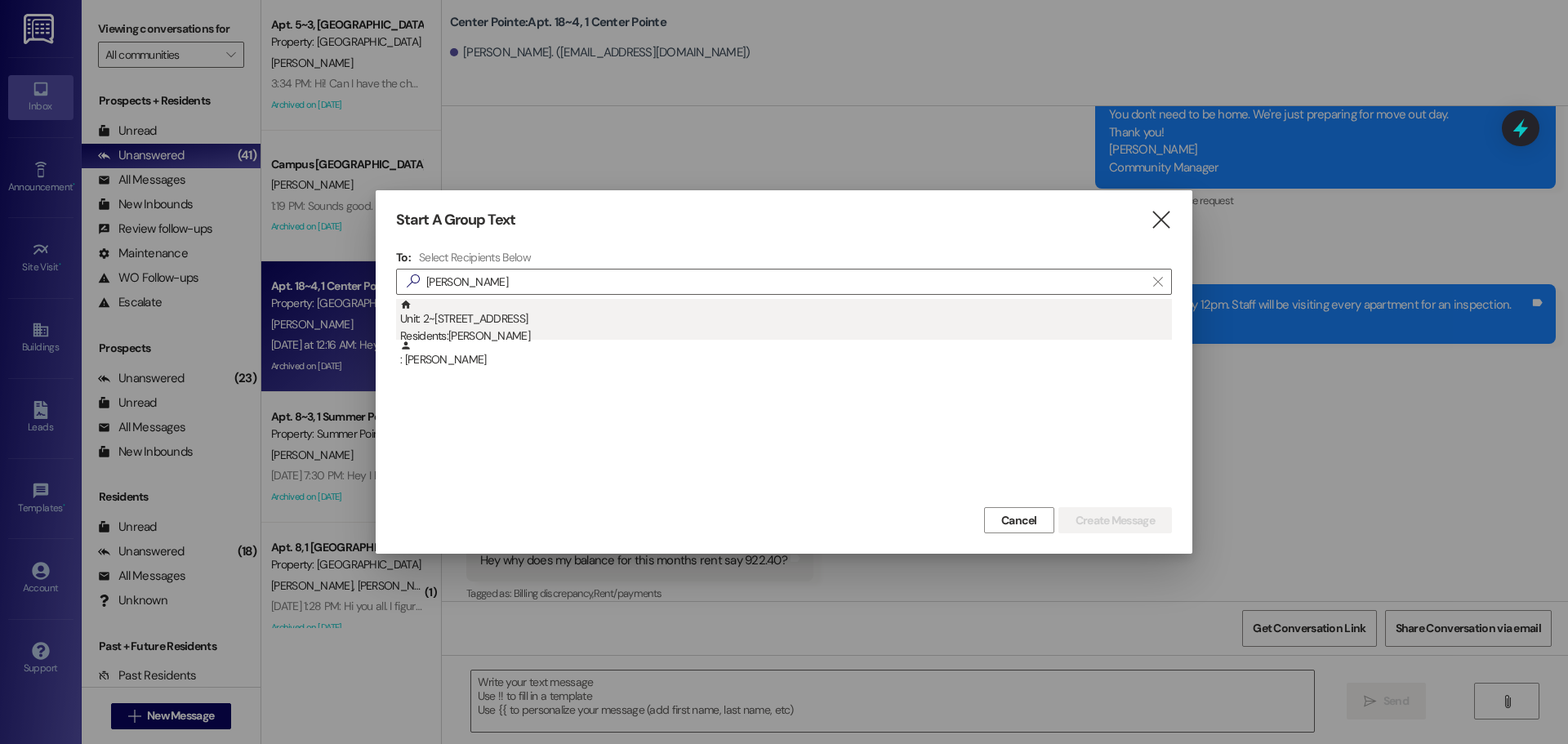
click at [638, 319] on div "Unit: 2~5 - 1 Campus Way Residents: [PERSON_NAME]" at bounding box center [786, 322] width 772 height 47
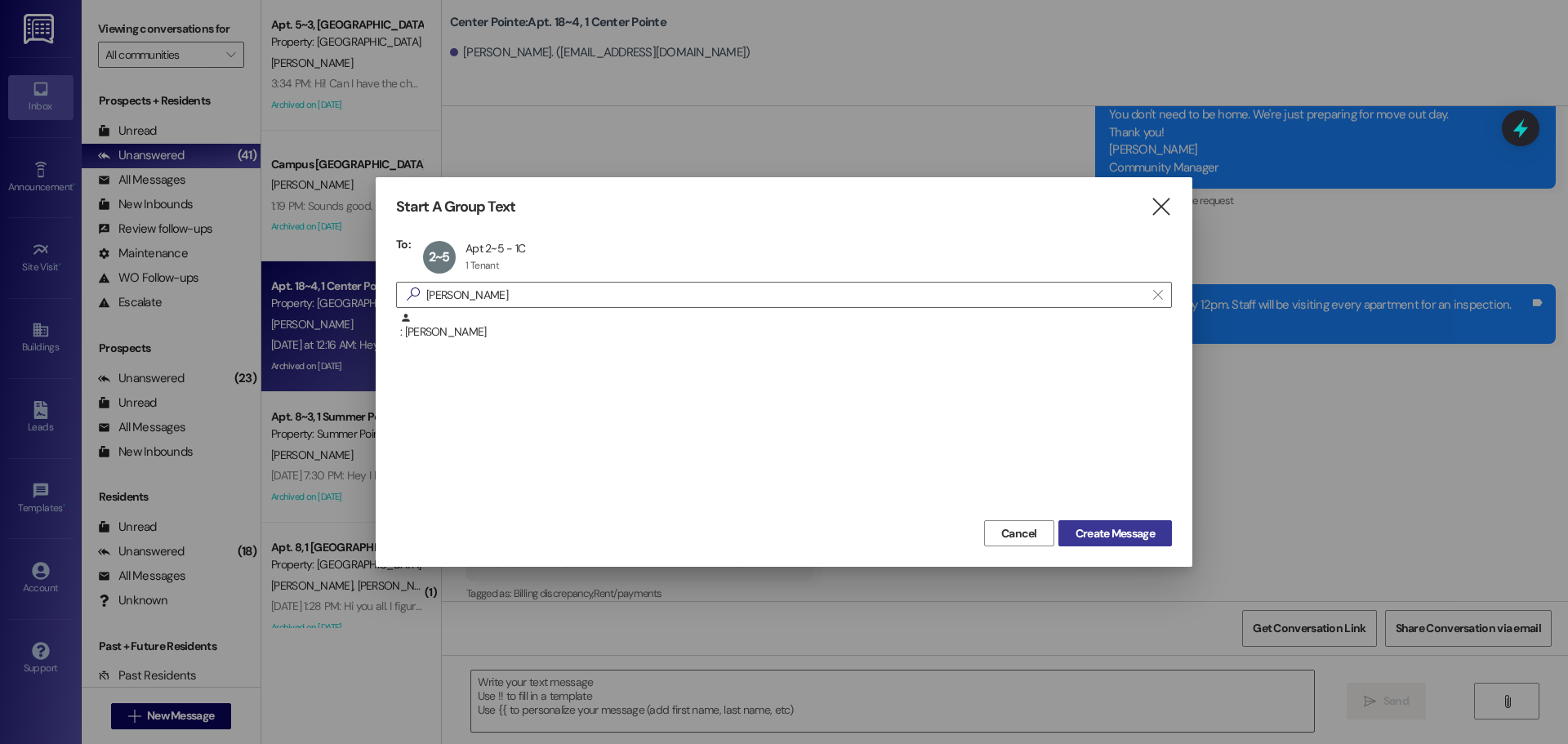
click at [1132, 521] on button "Create Message" at bounding box center [1116, 533] width 114 height 26
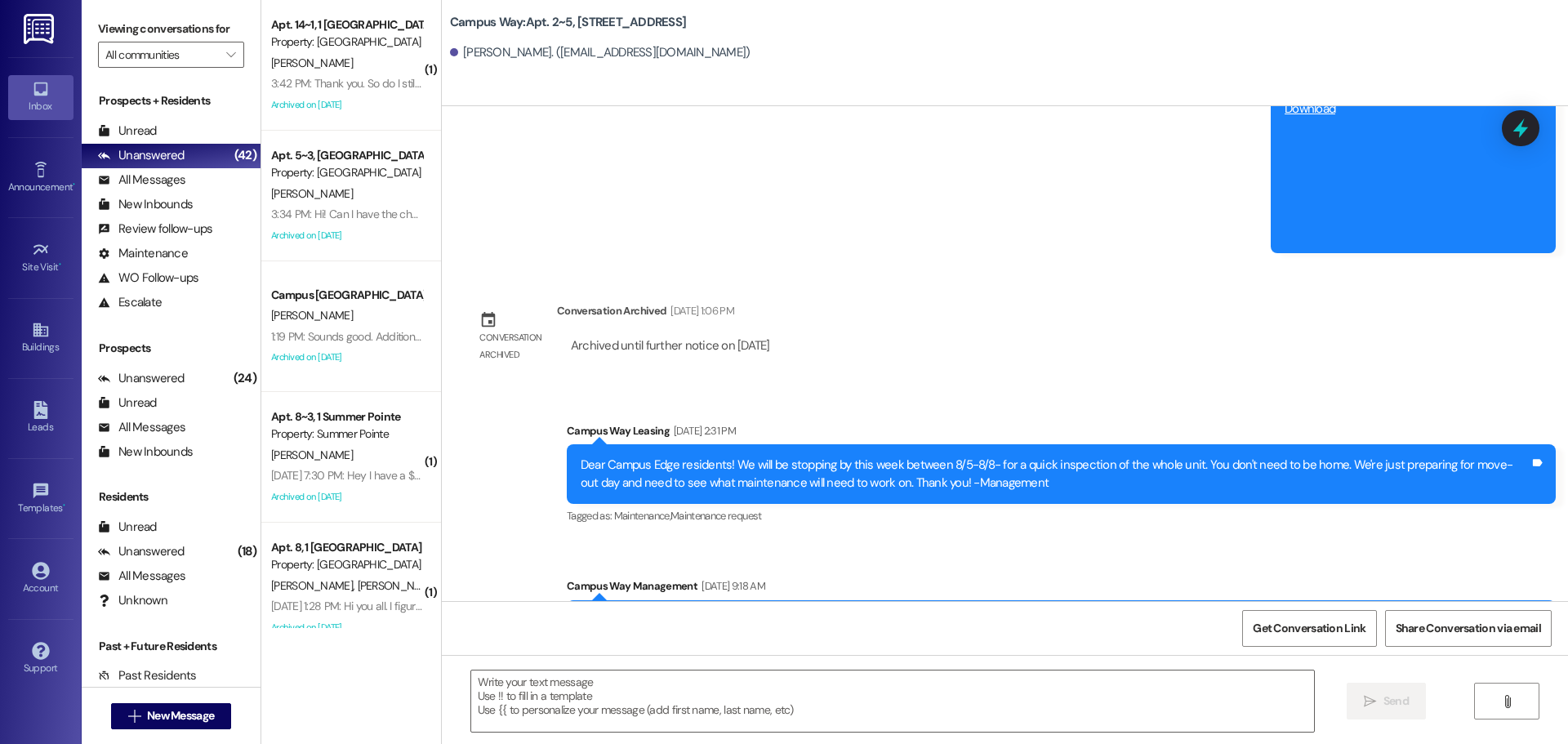
scroll to position [33300, 0]
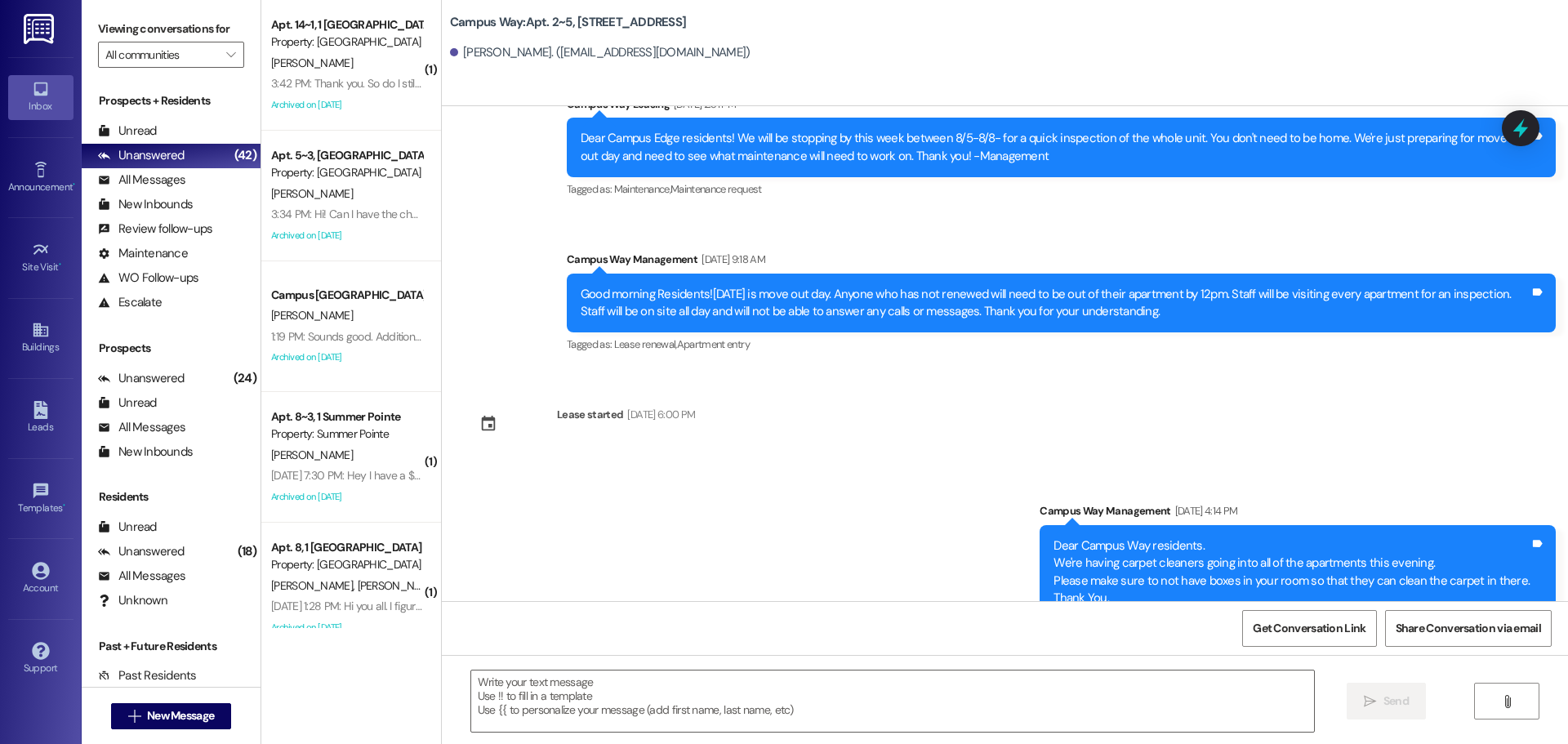
click at [1544, 332] on div "Tagged as: Lease renewal , Click to highlight conversations about Lease renewal…" at bounding box center [1061, 344] width 989 height 24
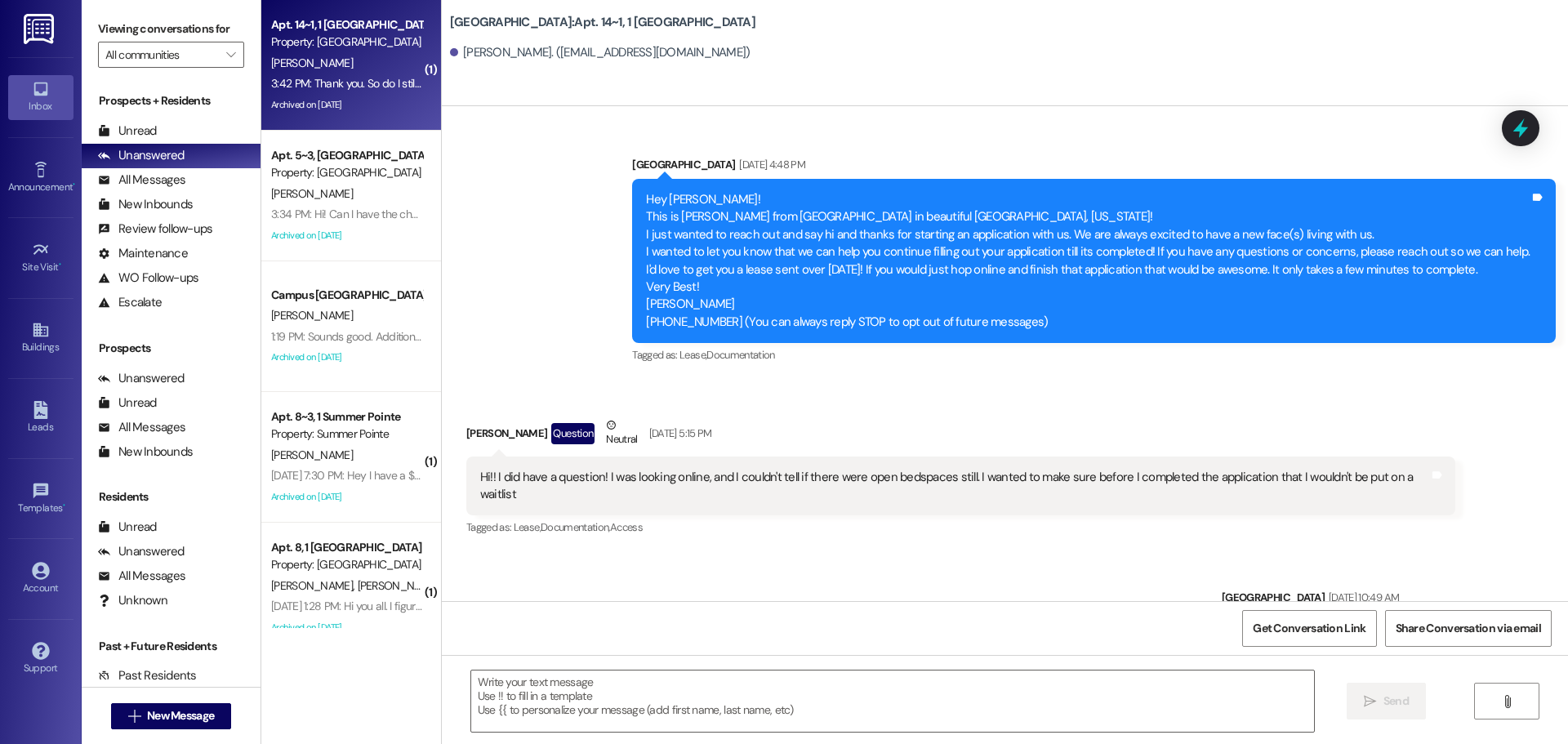
scroll to position [12083, 0]
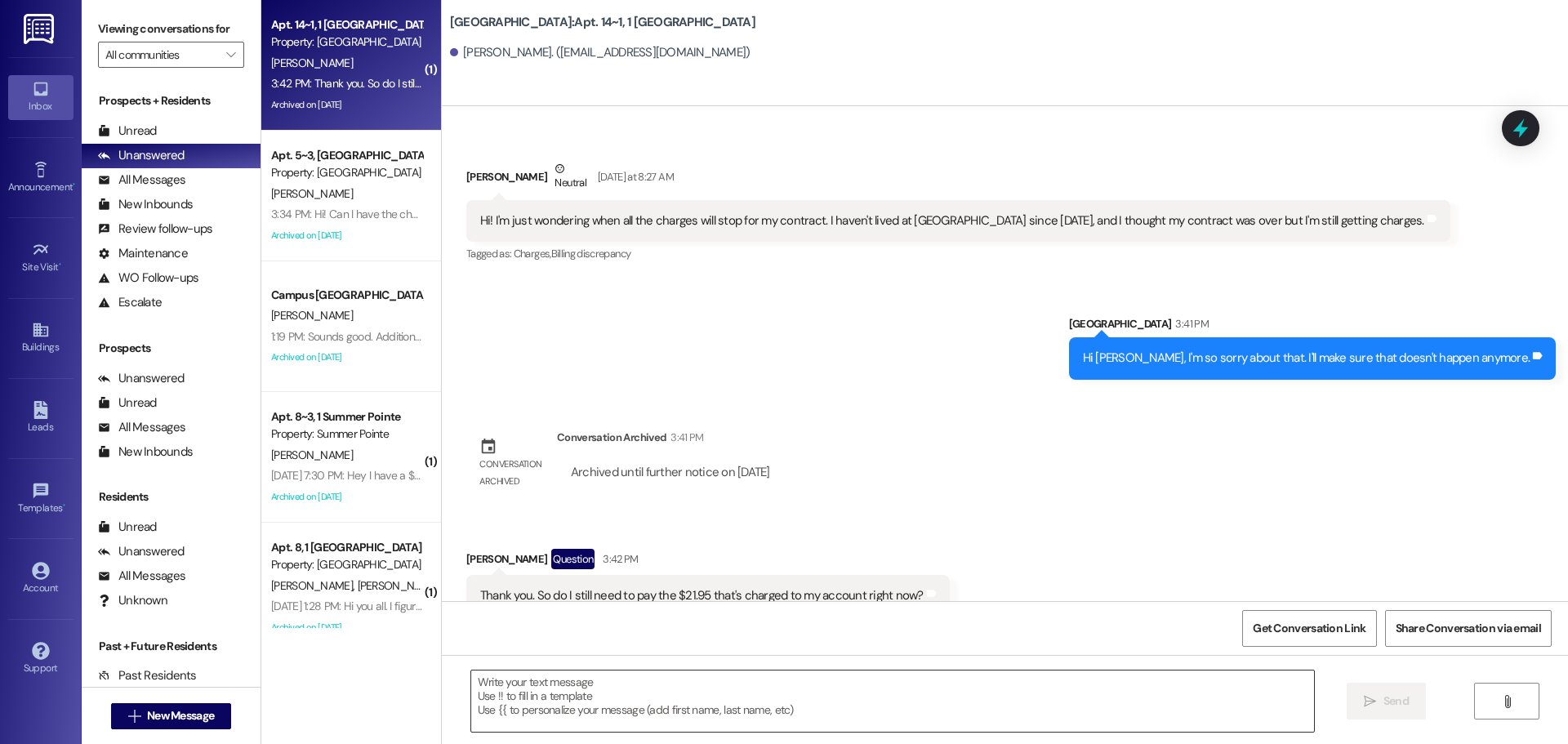
click at [591, 700] on textarea at bounding box center [893, 701] width 843 height 61
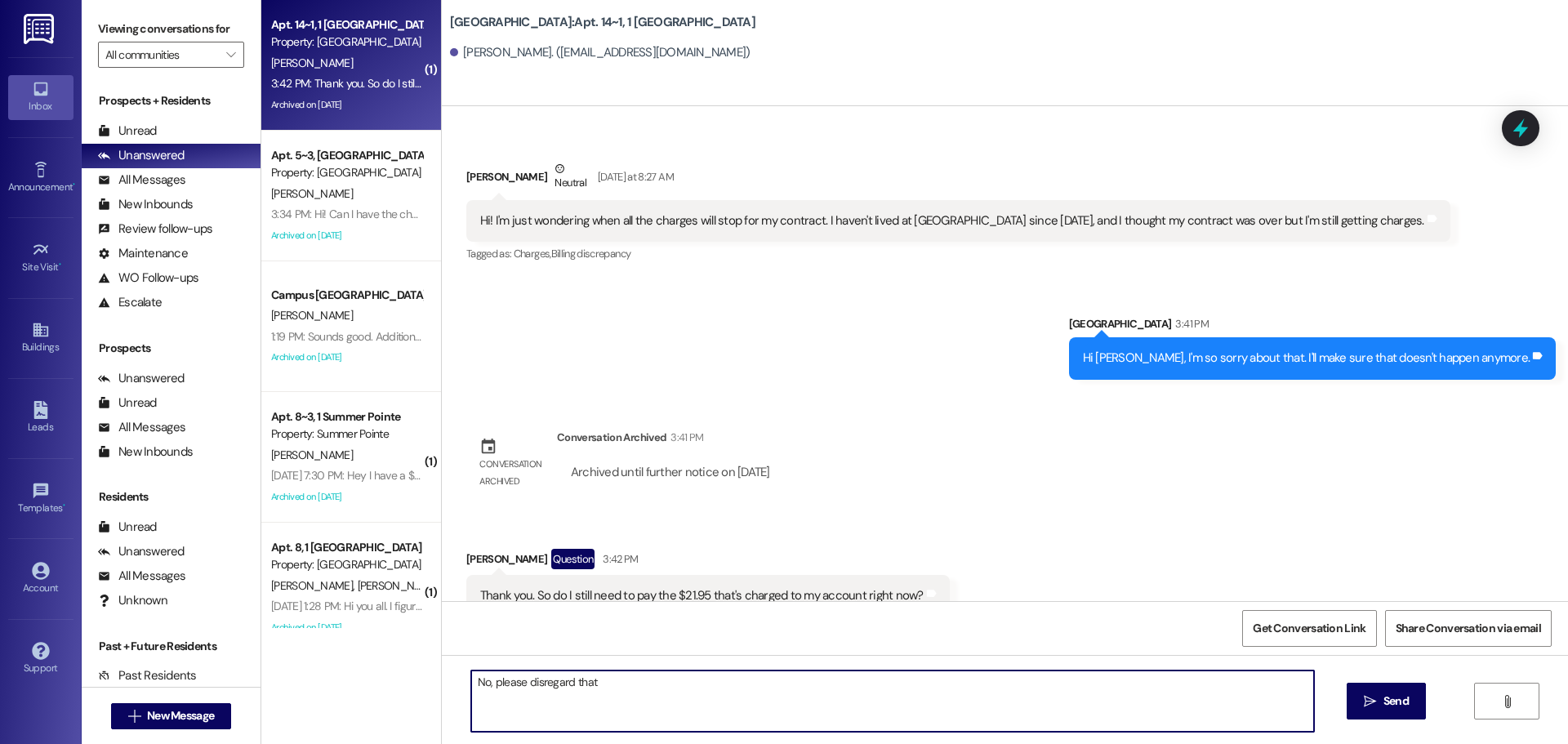
type textarea "No, please disregard that."
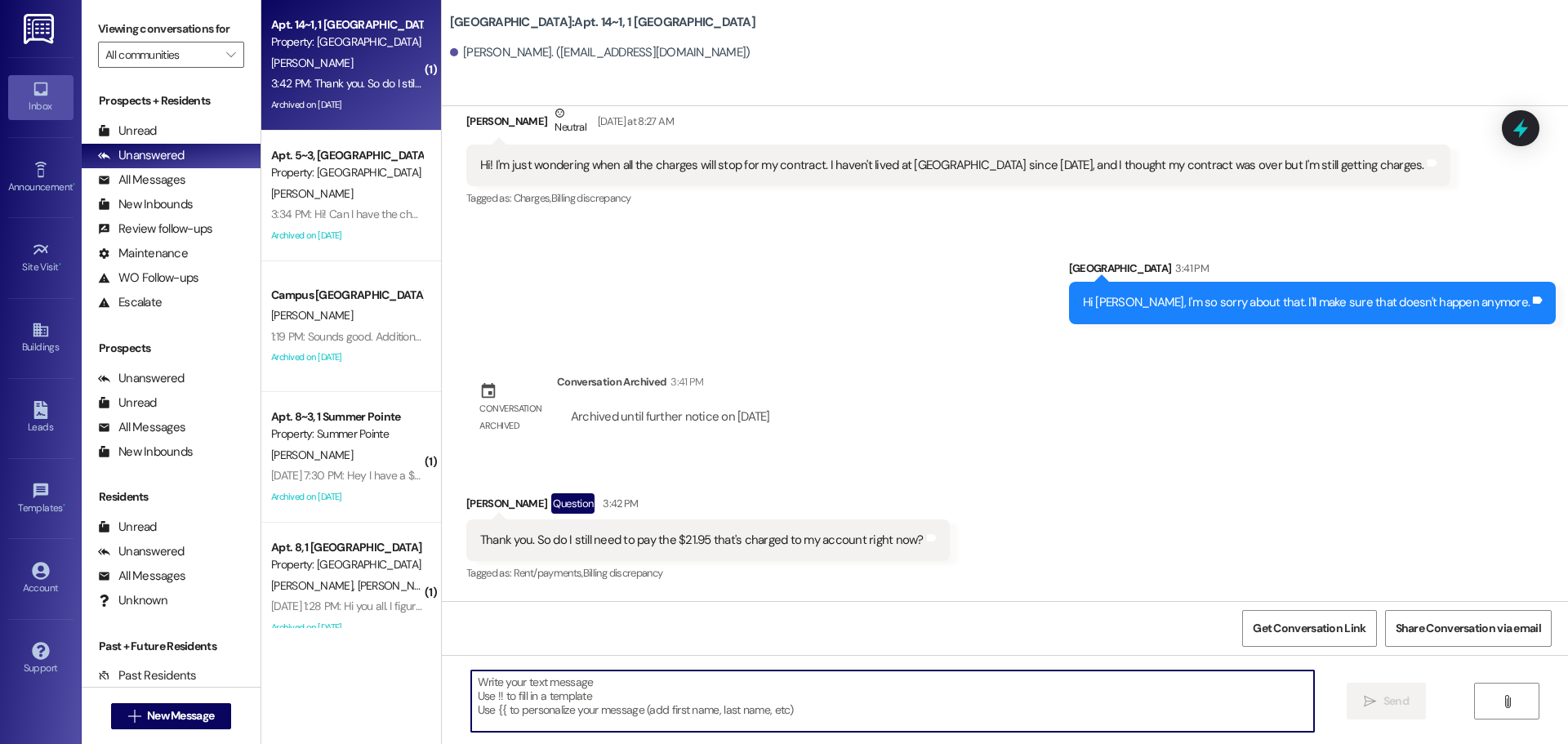
scroll to position [12197, 0]
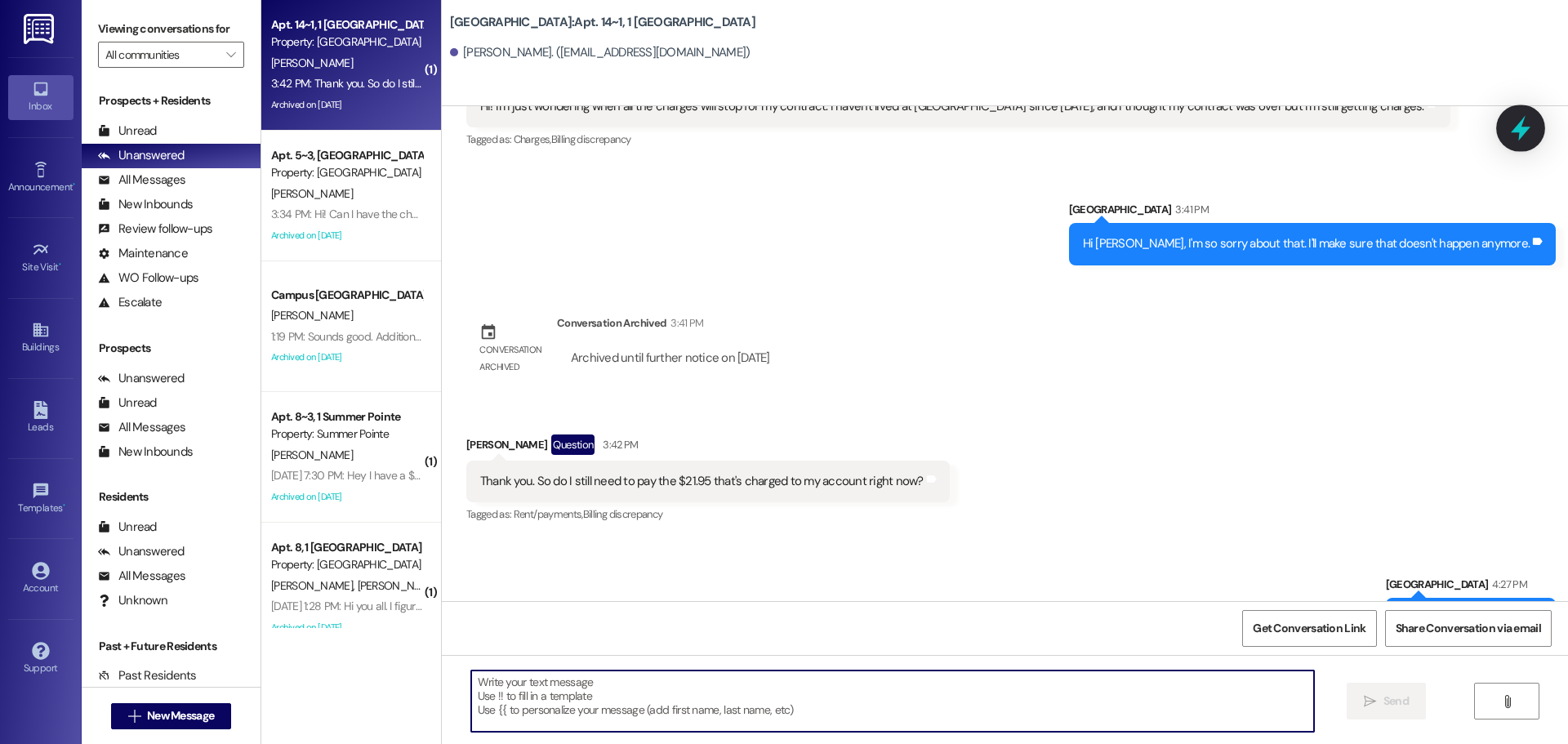
click at [1522, 130] on icon at bounding box center [1521, 128] width 20 height 26
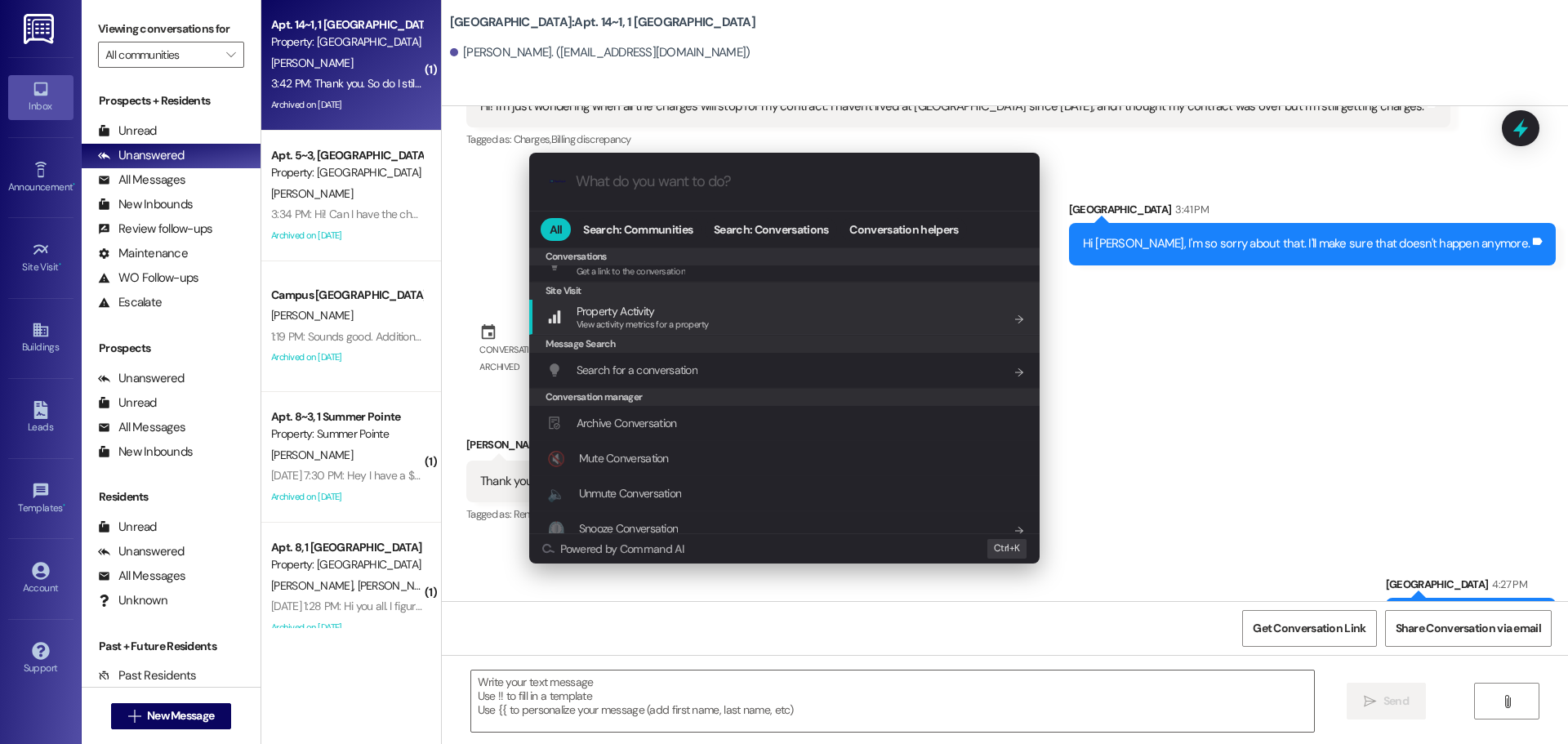
scroll to position [713, 0]
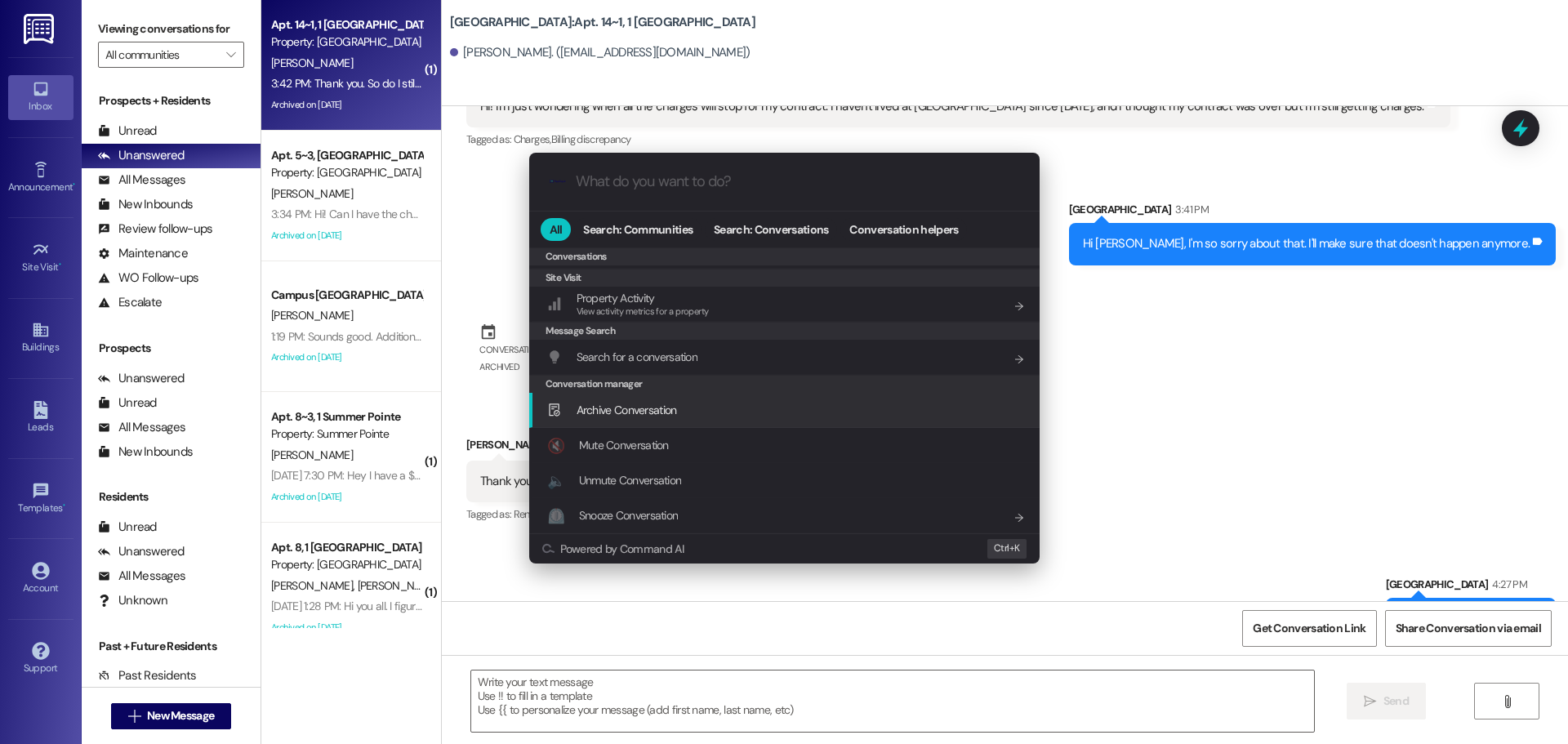
click at [715, 404] on div "Archive Conversation Add shortcut" at bounding box center [786, 410] width 478 height 18
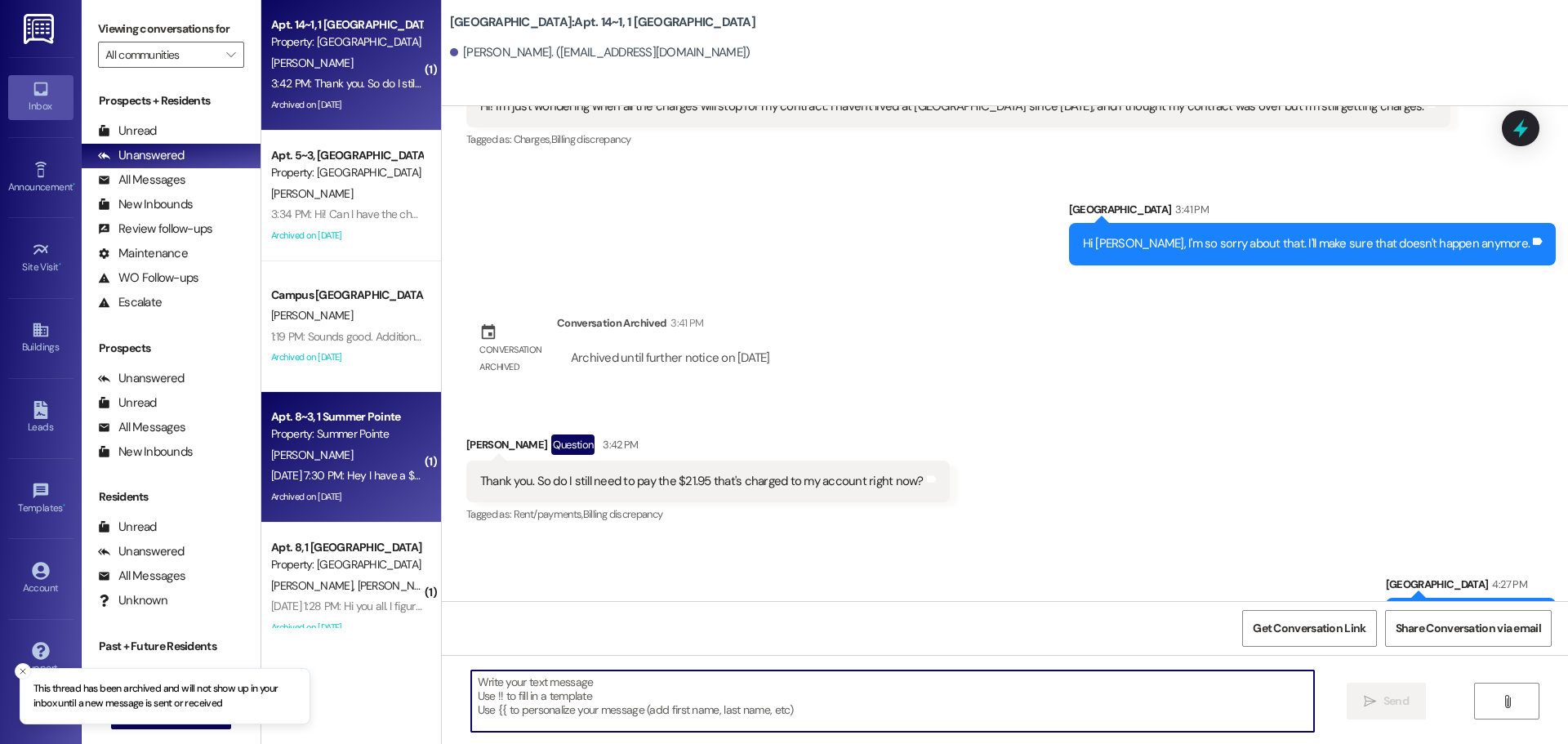
click at [374, 425] on div "Apt. 8~3, 1 Summer Pointe" at bounding box center [347, 416] width 151 height 17
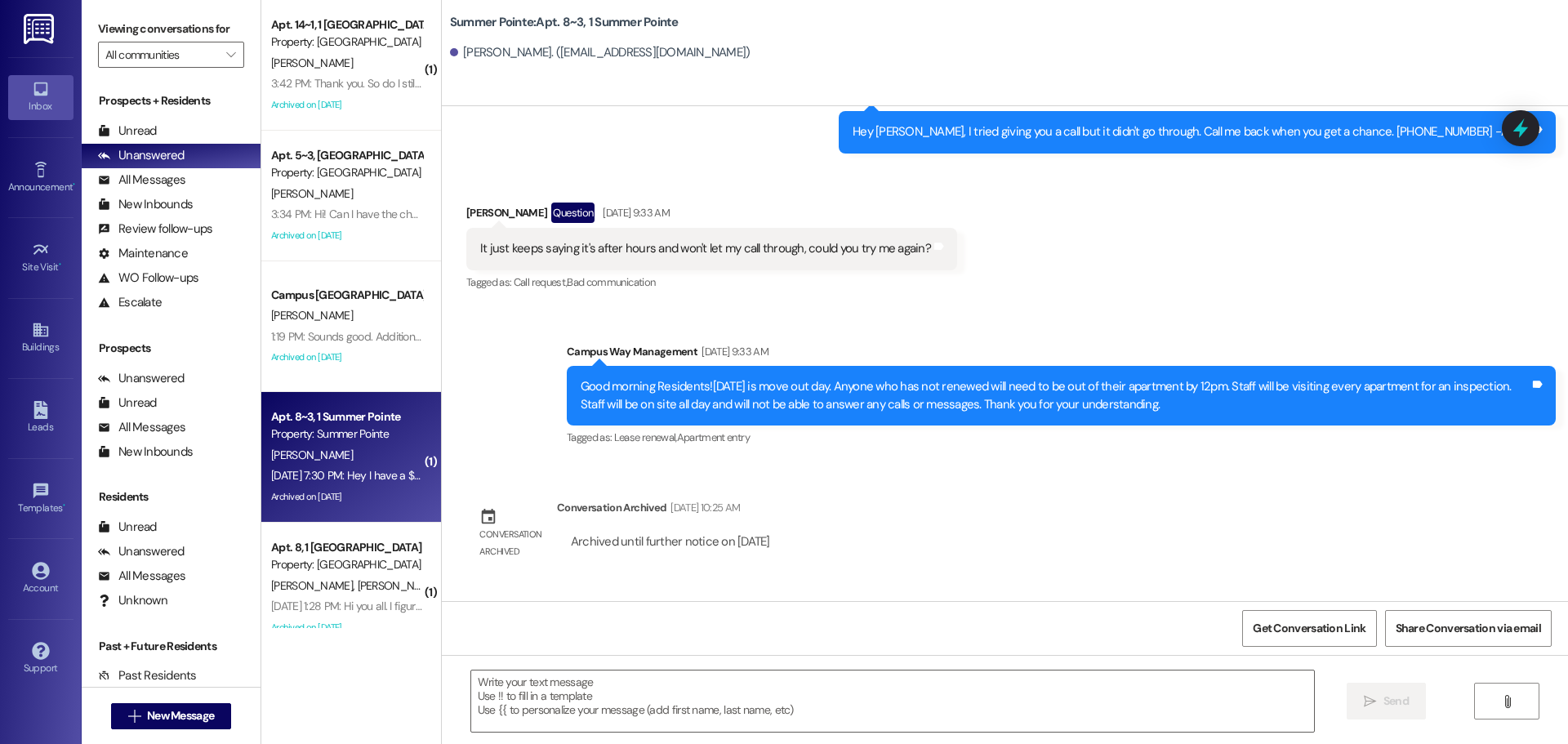
scroll to position [12523, 0]
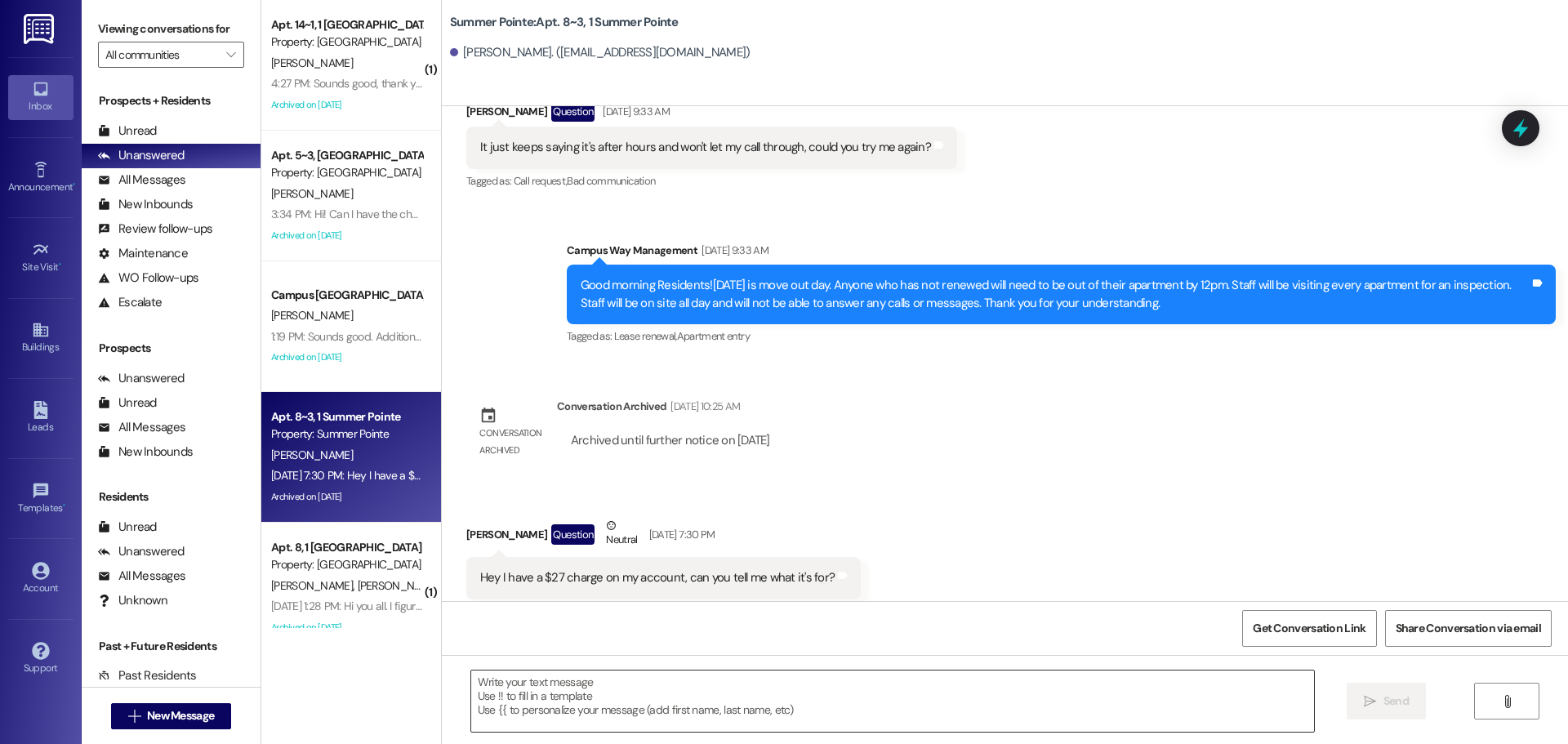
click at [644, 695] on textarea at bounding box center [893, 701] width 843 height 61
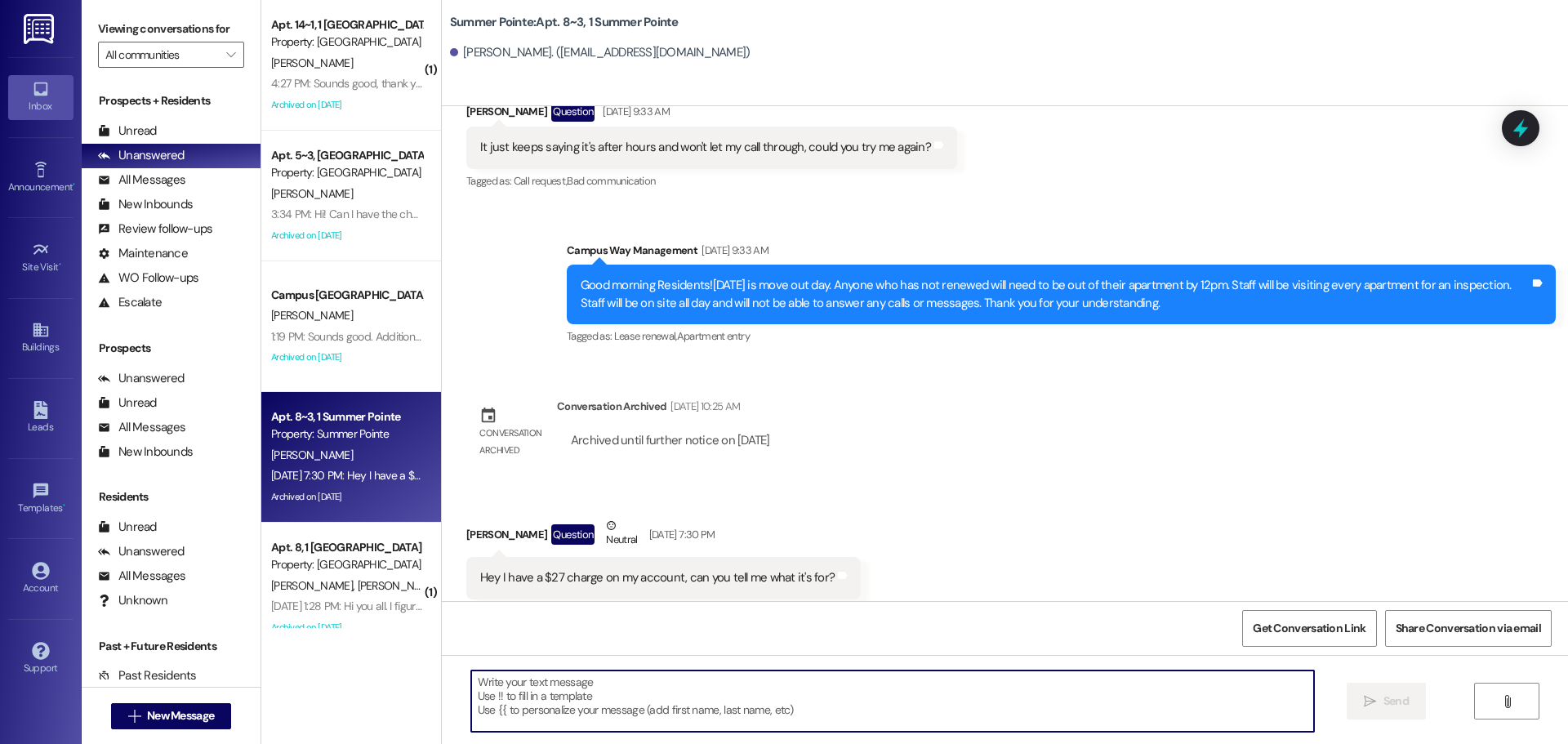
click at [619, 696] on textarea at bounding box center [893, 701] width 843 height 61
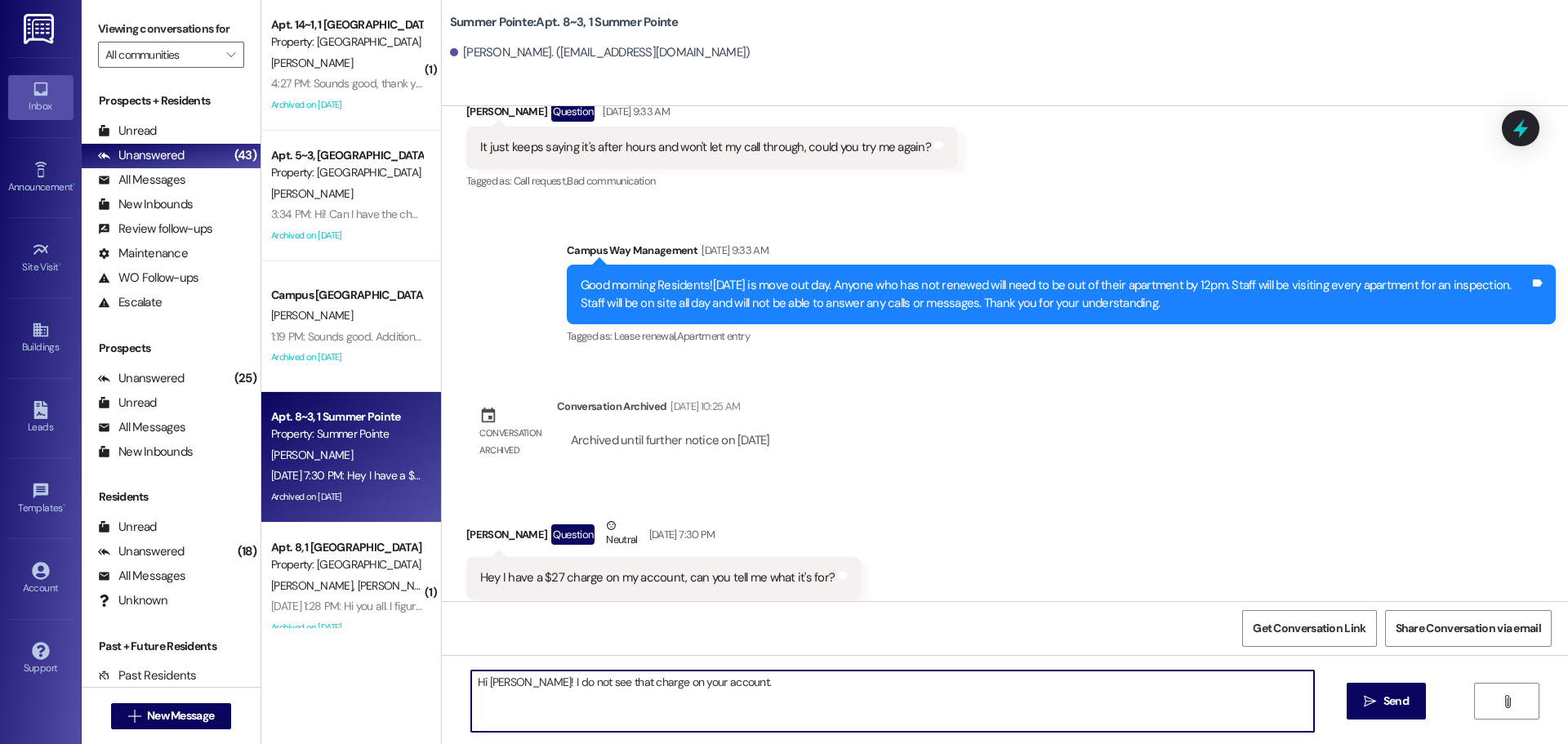
click at [768, 710] on textarea "Hi Erica! I do not see that charge on your account." at bounding box center [893, 701] width 843 height 61
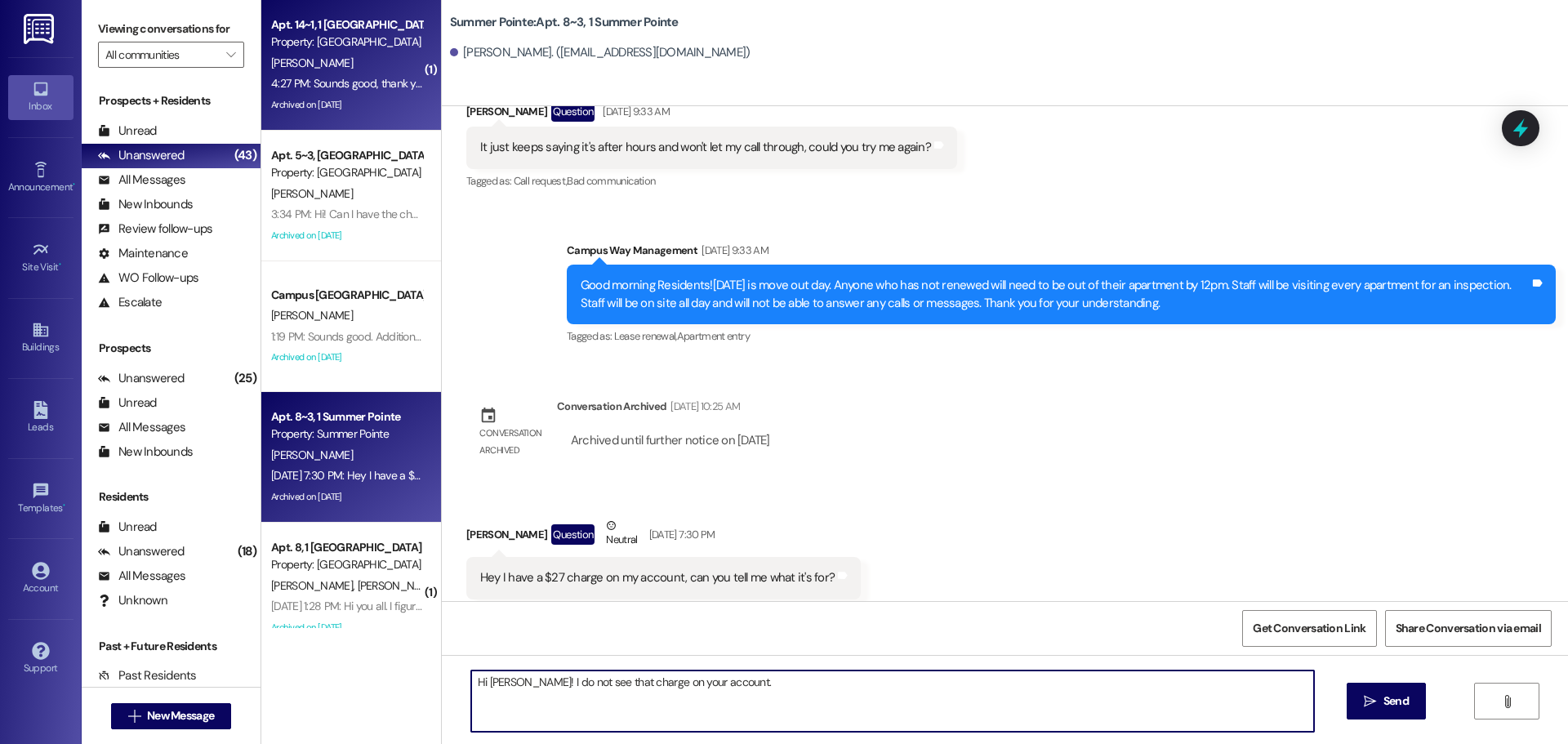
type textarea "Hi Erica! I do not see that charge on your account."
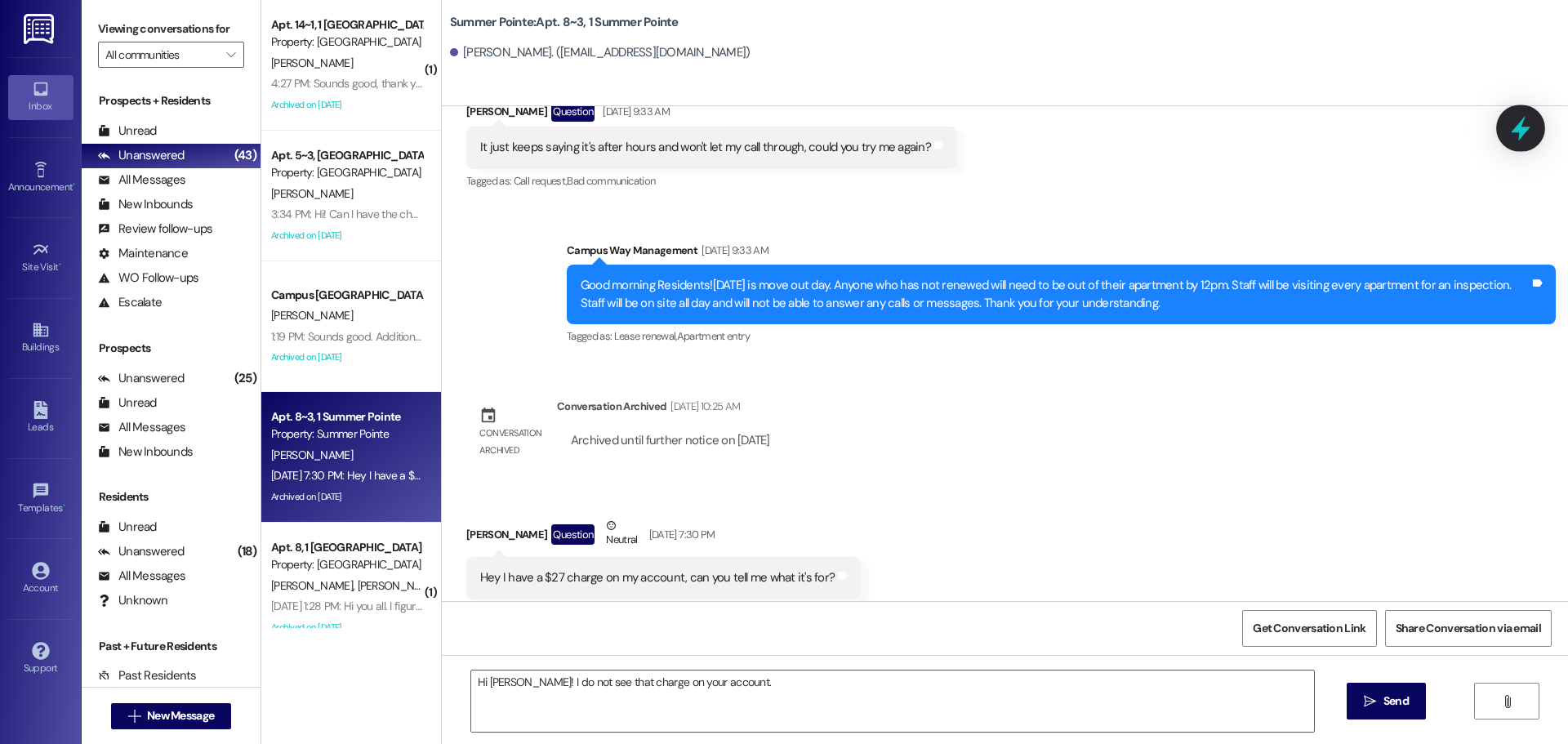
click at [1523, 131] on icon at bounding box center [1521, 128] width 20 height 26
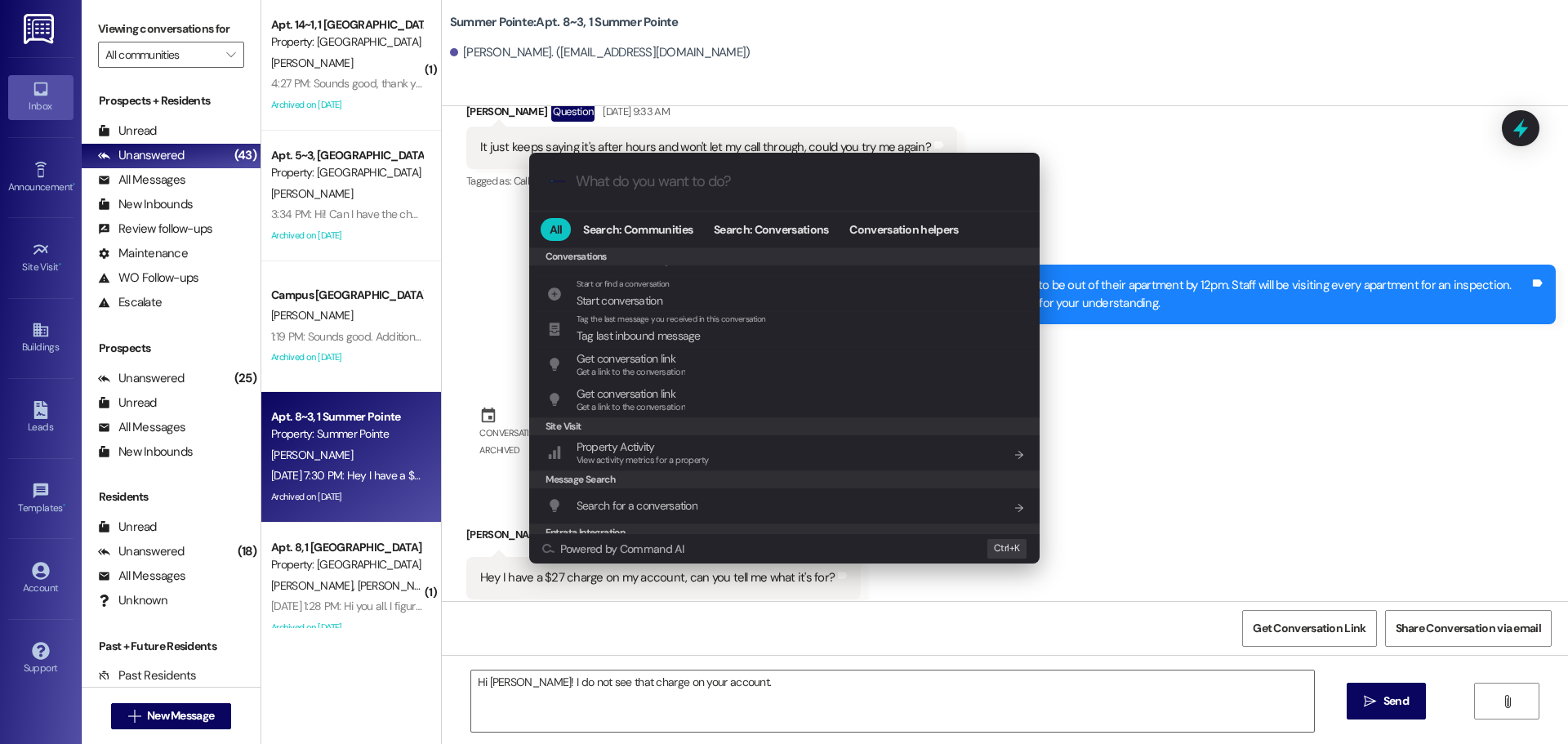
scroll to position [765, 0]
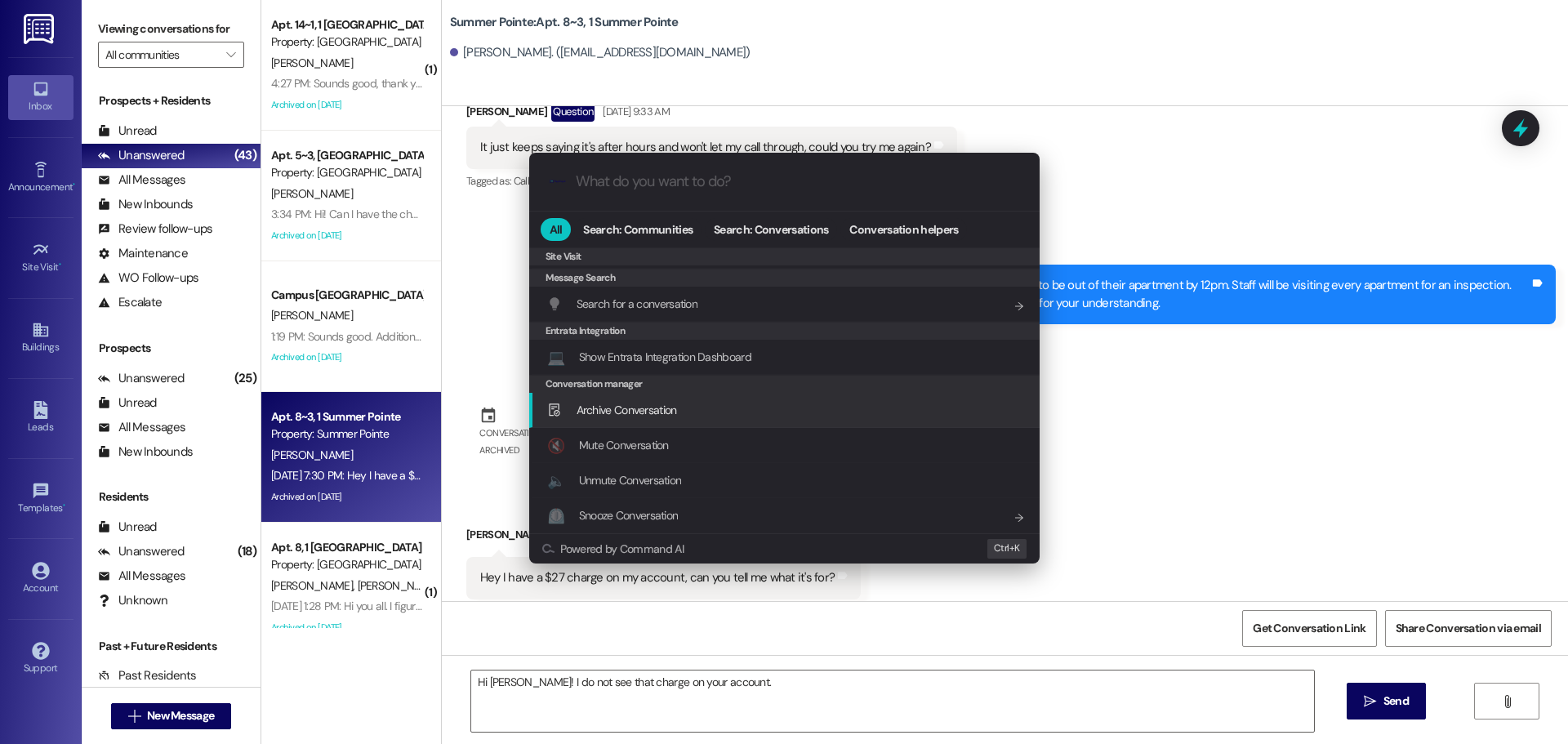
click at [666, 414] on span "Archive Conversation" at bounding box center [627, 410] width 100 height 15
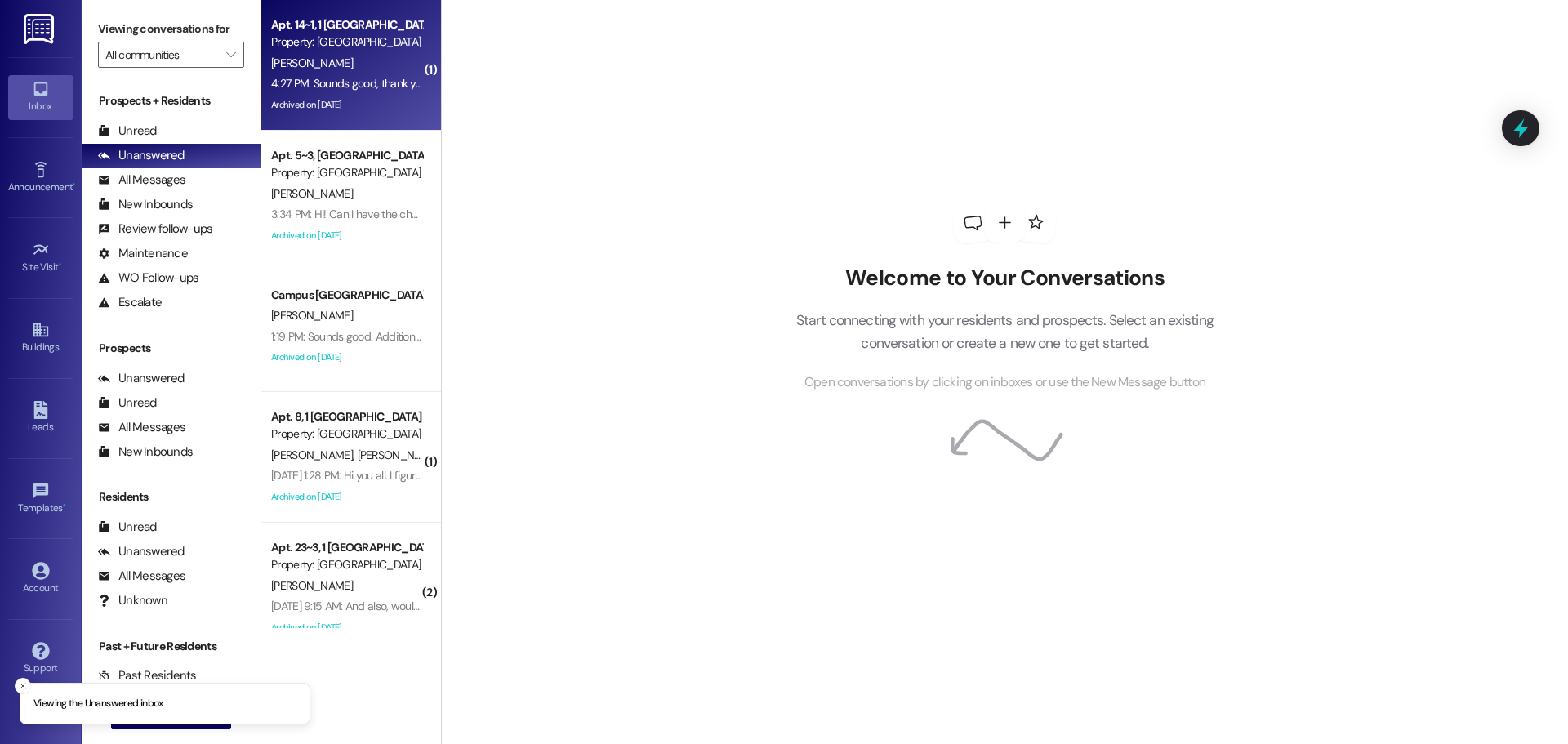
click at [356, 40] on div "Property: [GEOGRAPHIC_DATA]" at bounding box center [347, 42] width 151 height 17
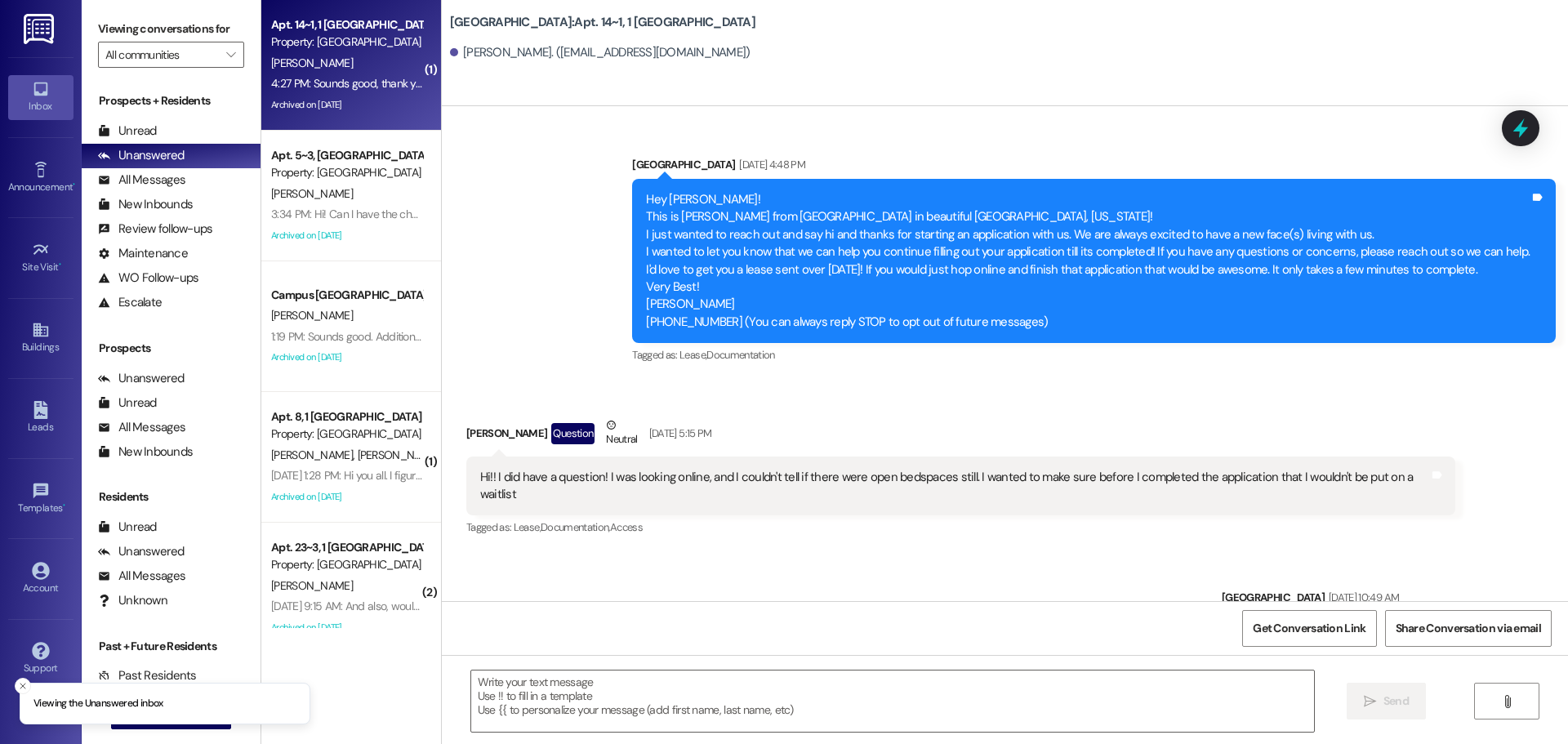
scroll to position [12334, 0]
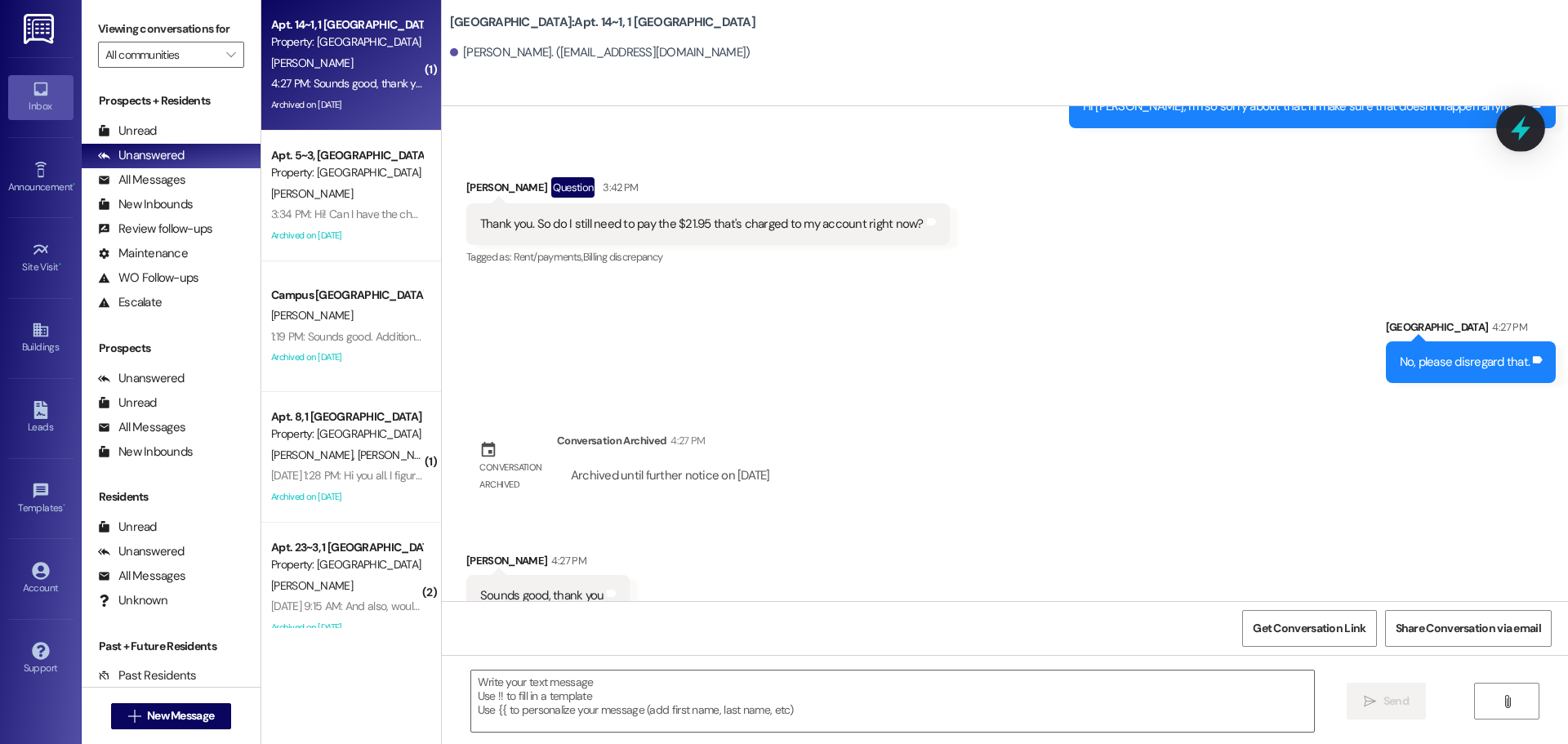
click at [1521, 123] on icon at bounding box center [1521, 128] width 20 height 26
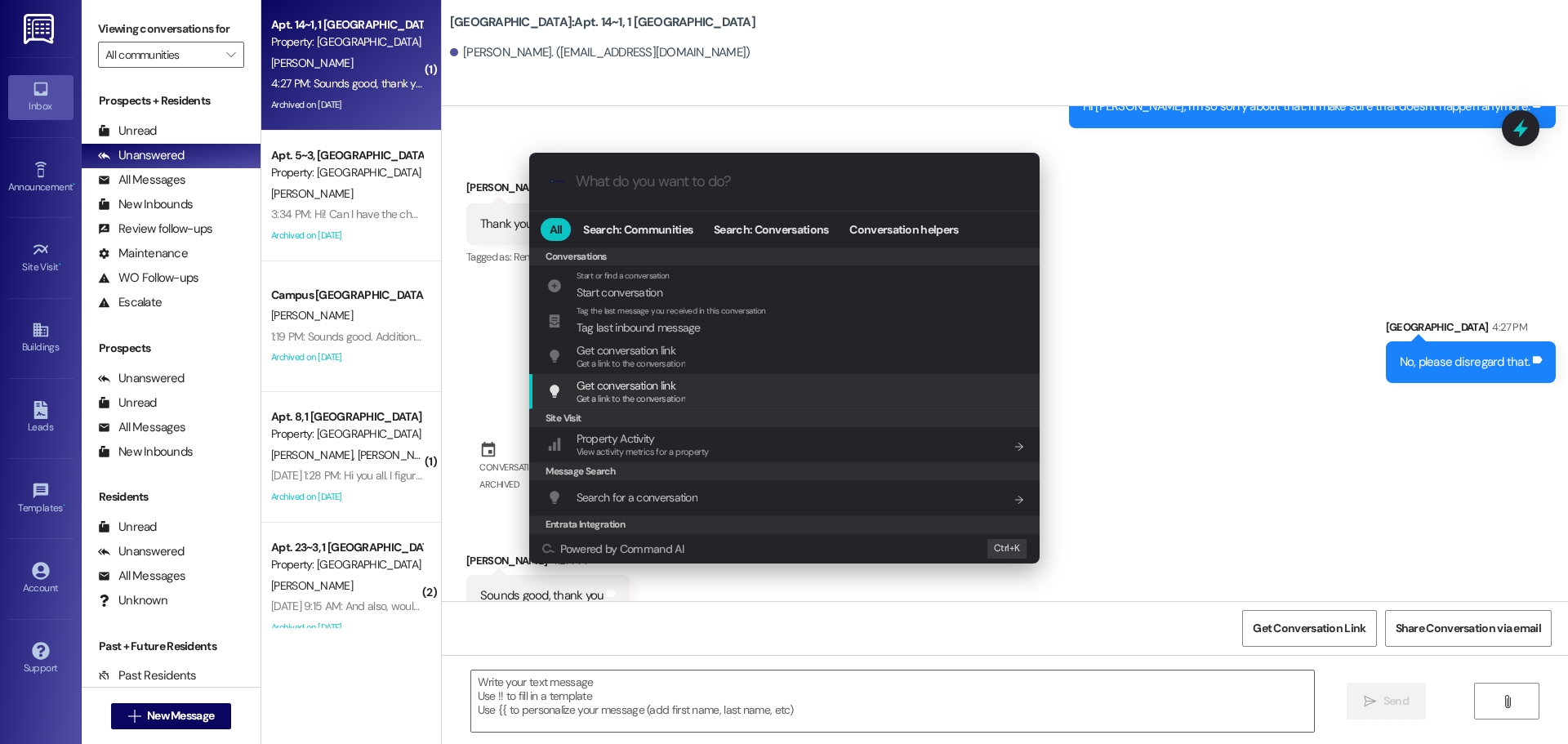
scroll to position [765, 0]
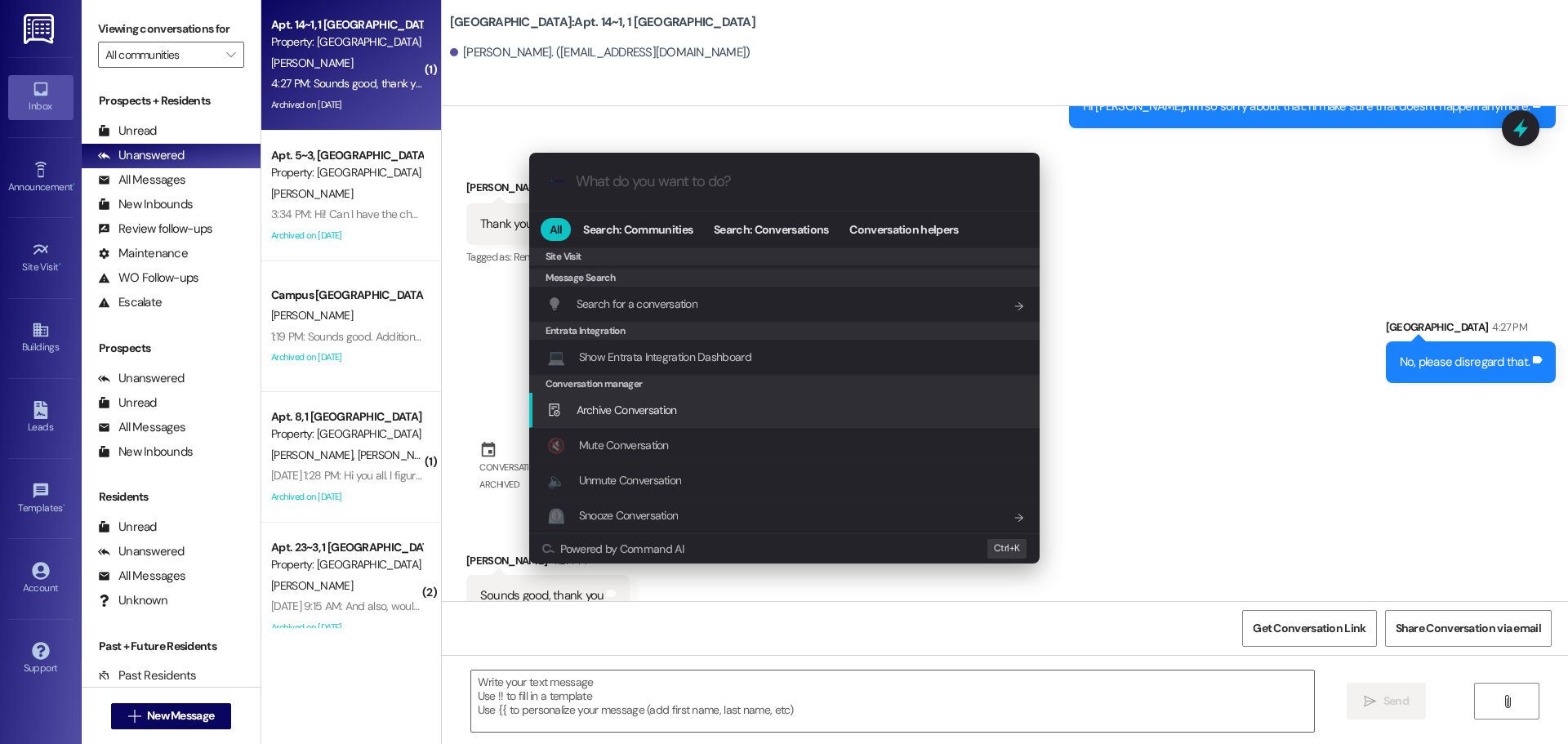
click at [737, 395] on div "Archive Conversation Add shortcut" at bounding box center [784, 411] width 511 height 35
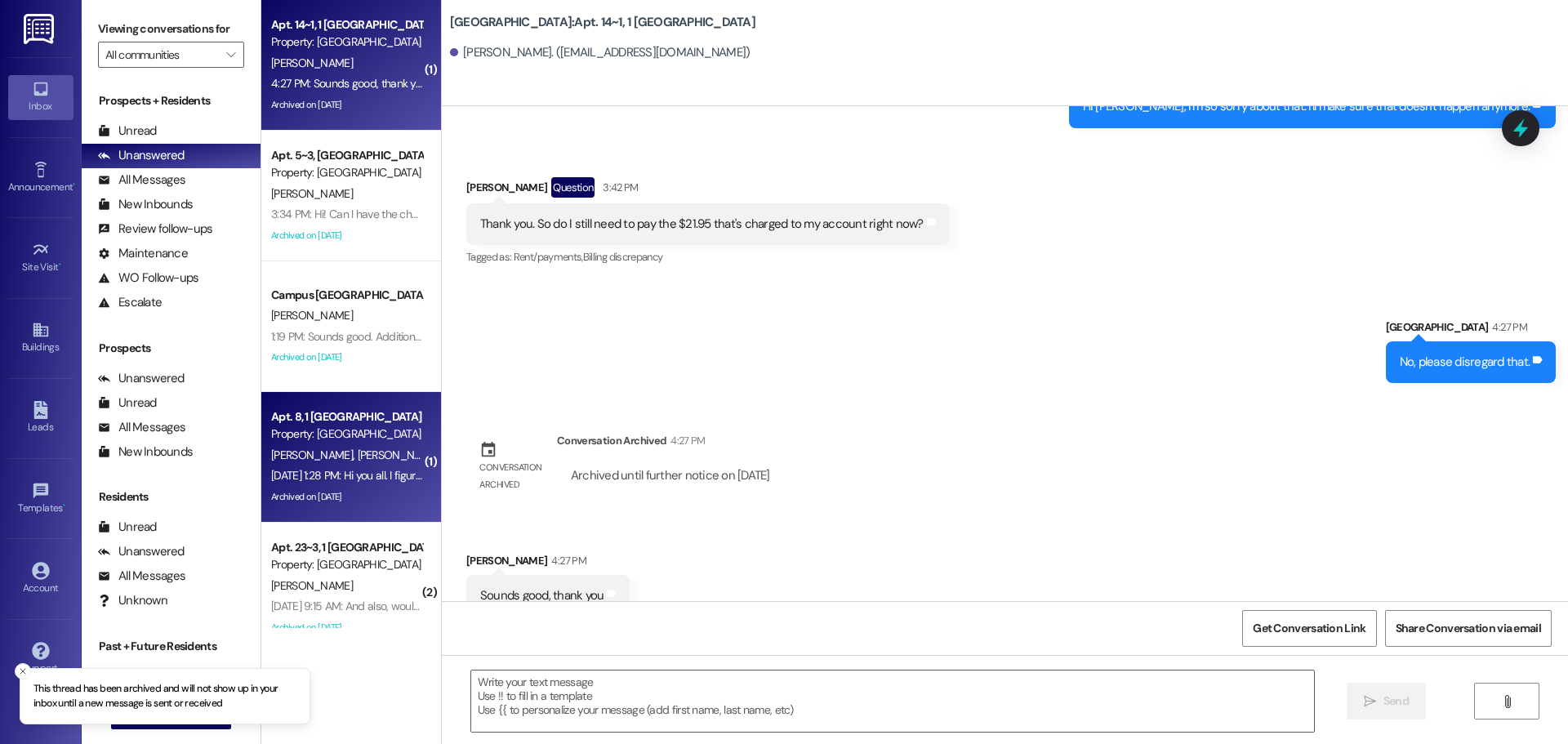
click at [339, 441] on div "Property: [GEOGRAPHIC_DATA]" at bounding box center [347, 434] width 151 height 17
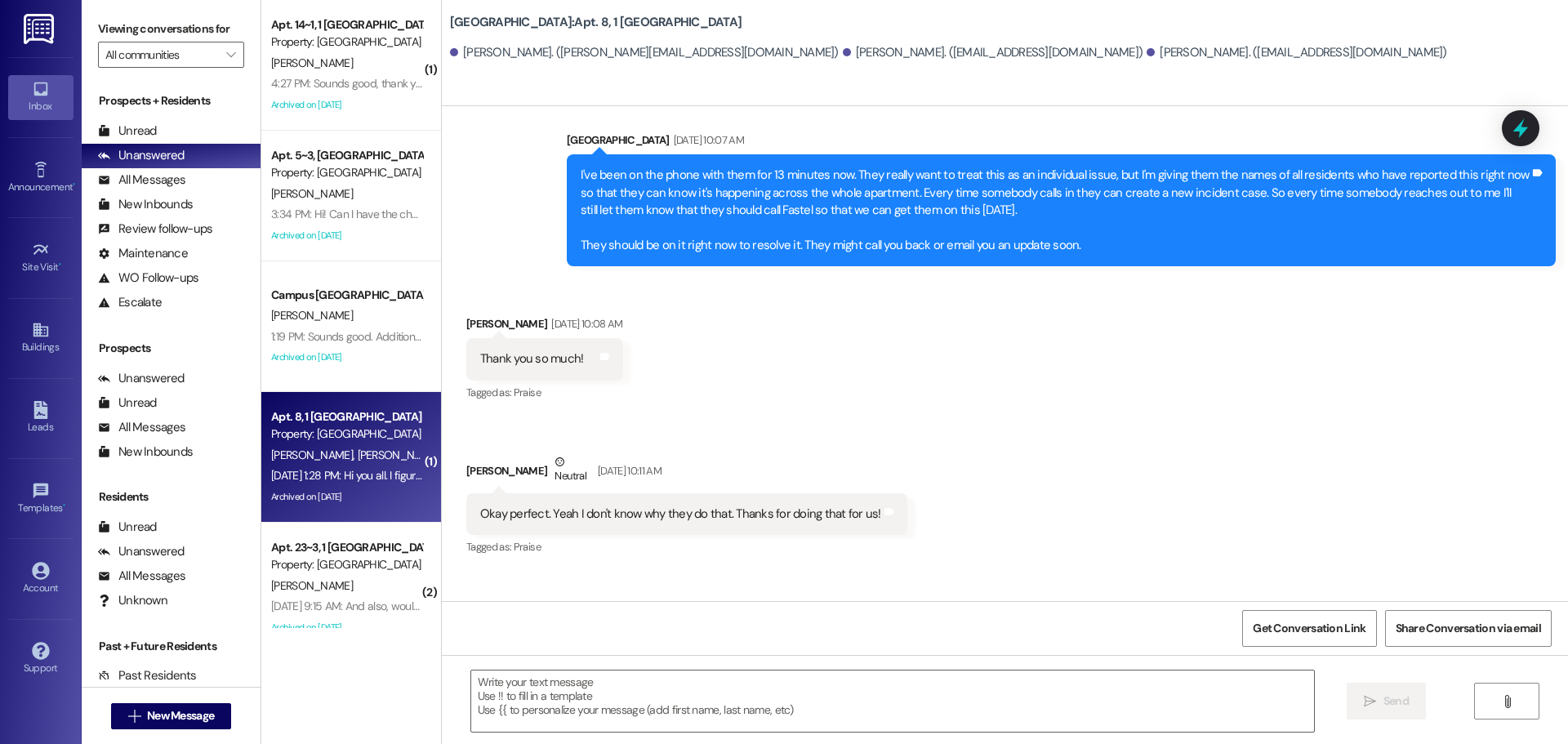
scroll to position [20658, 0]
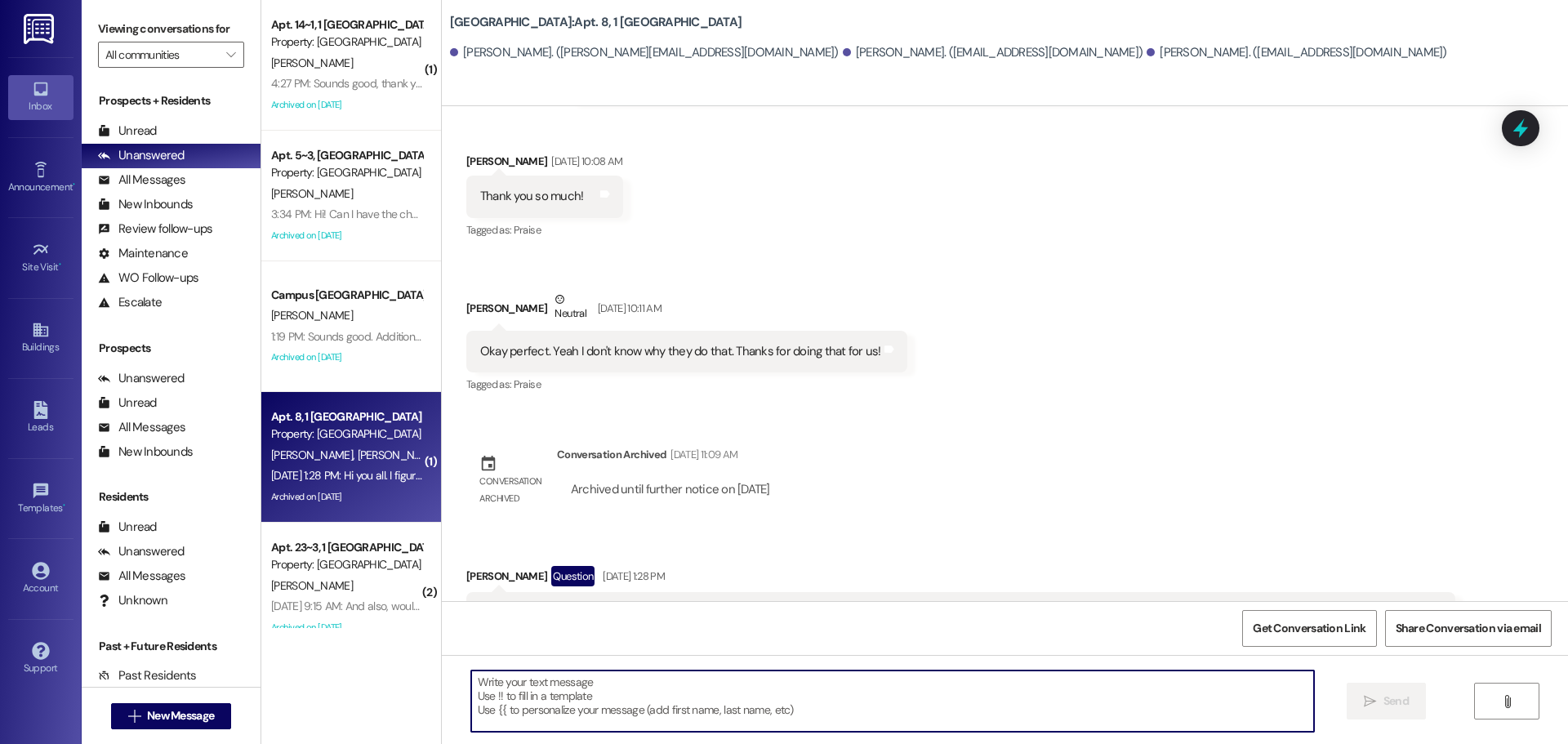
click at [587, 672] on textarea at bounding box center [893, 701] width 843 height 61
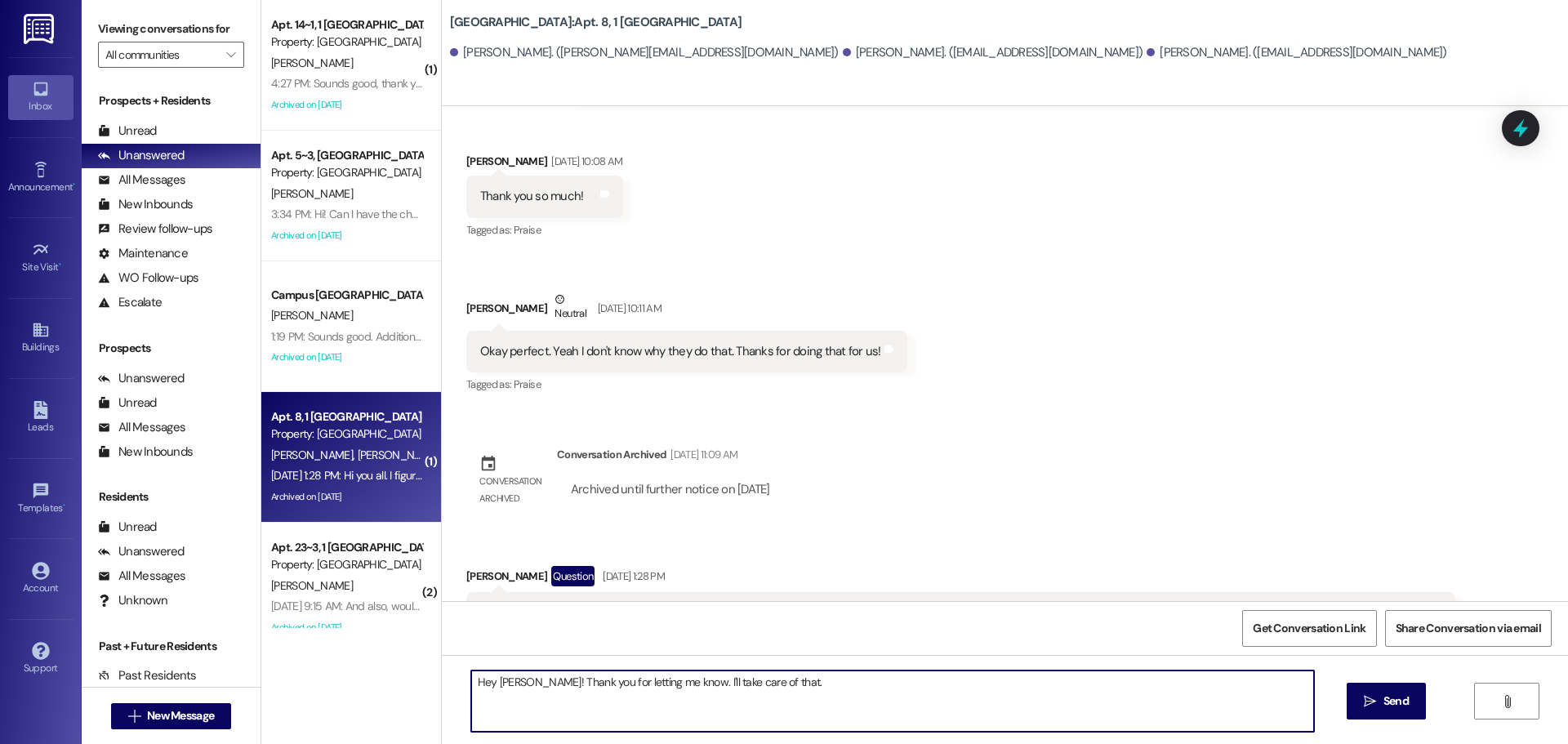
type textarea "Hey [PERSON_NAME]! Thank you for letting me know. I'll take care of that."
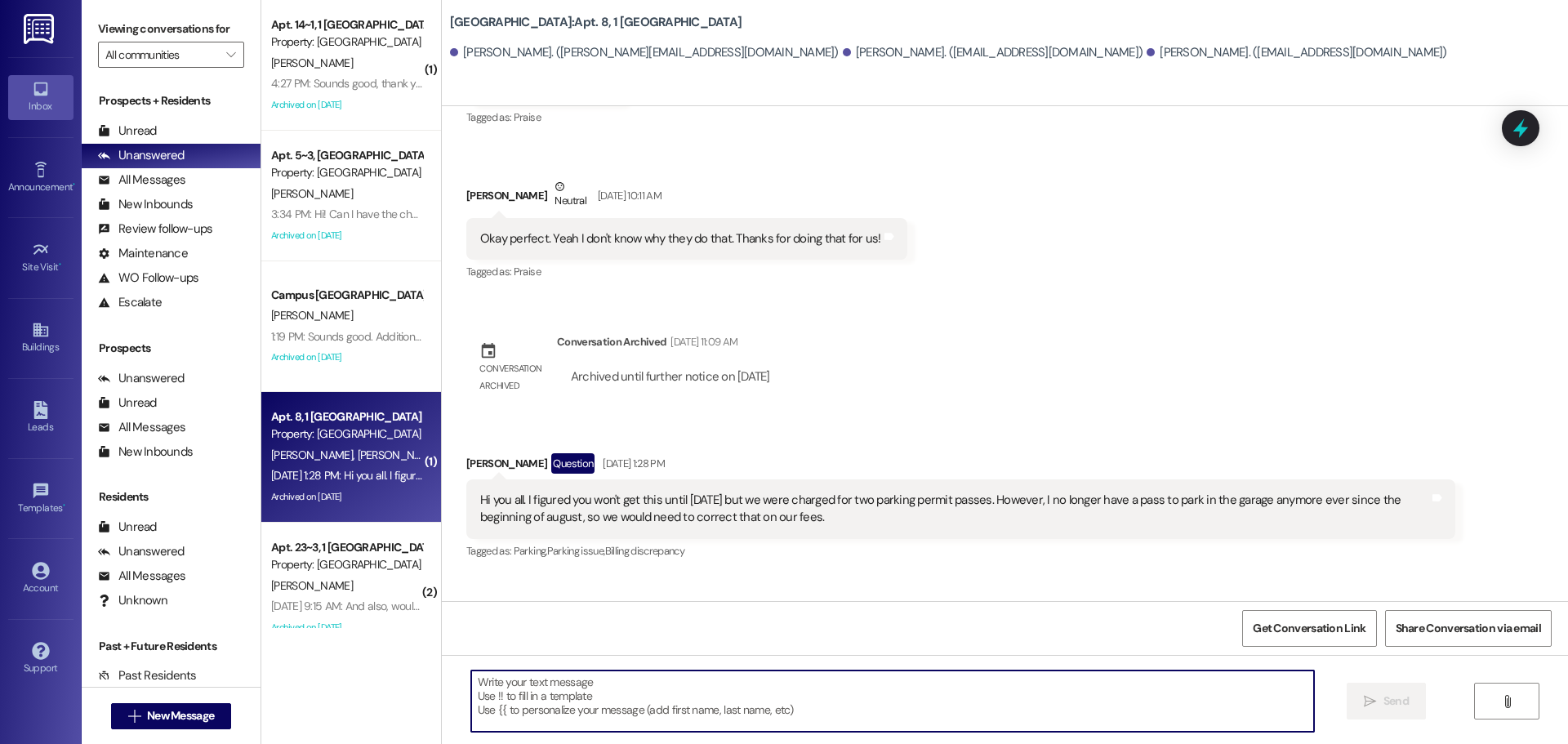
scroll to position [20771, 0]
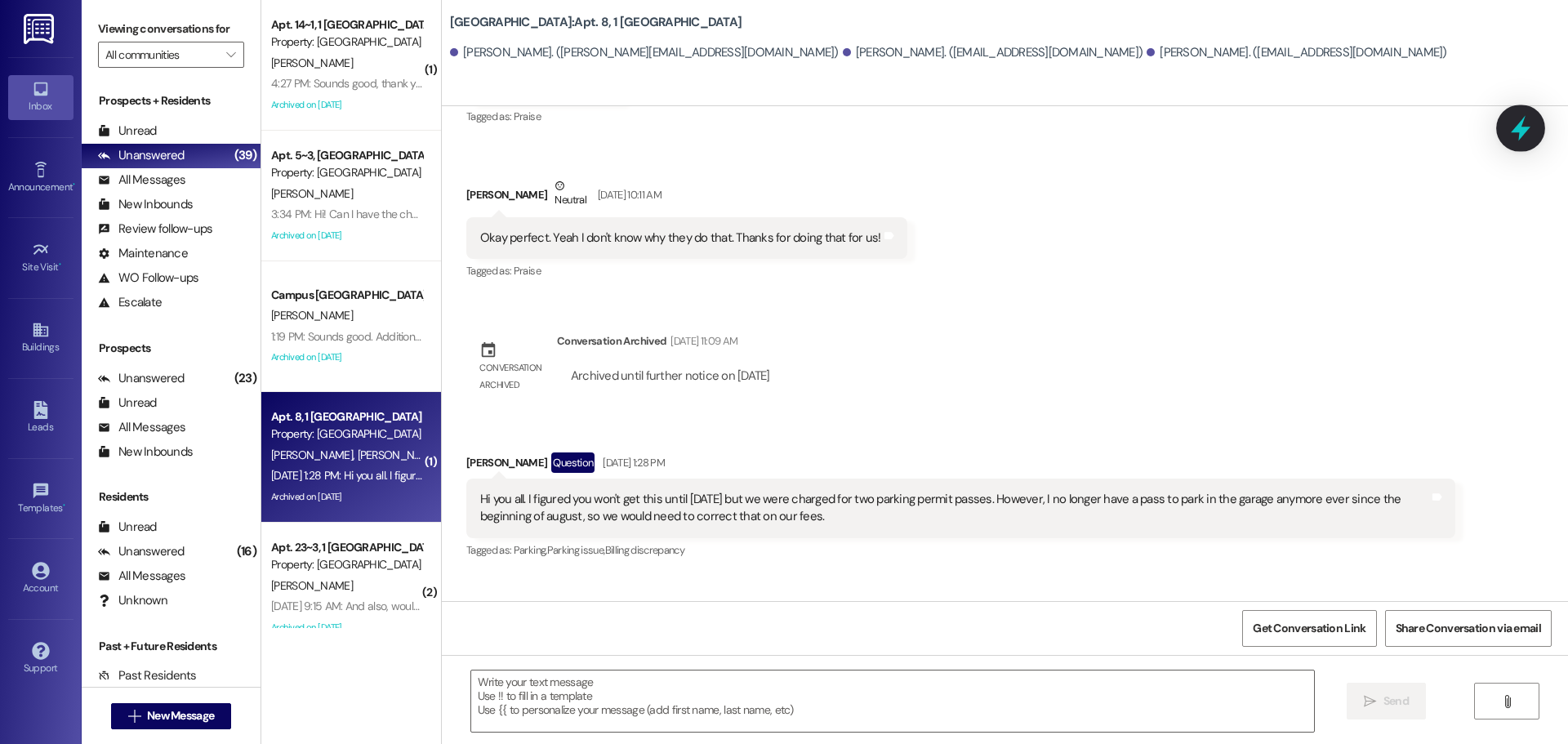
click at [1524, 142] on div at bounding box center [1521, 128] width 49 height 47
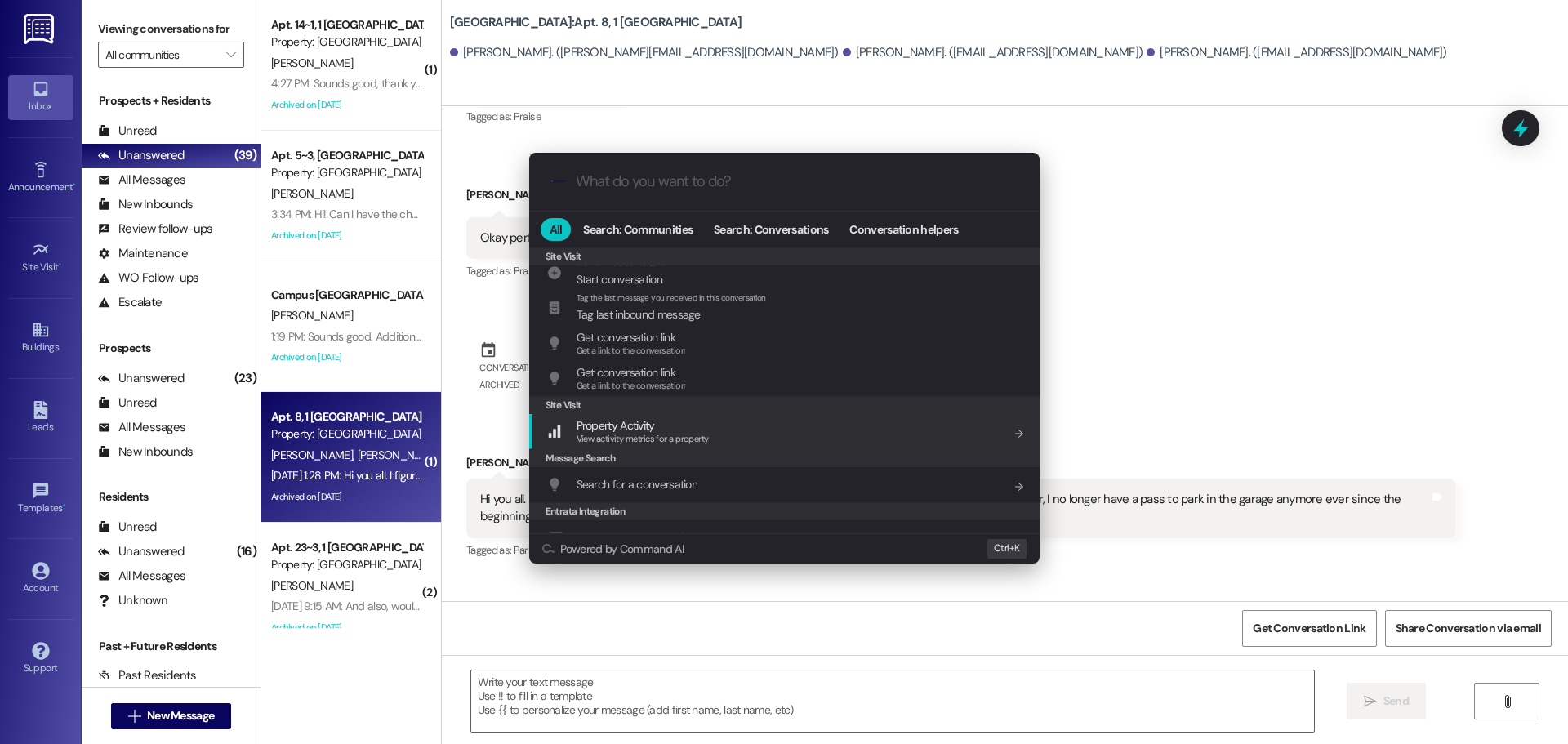
scroll to position [765, 0]
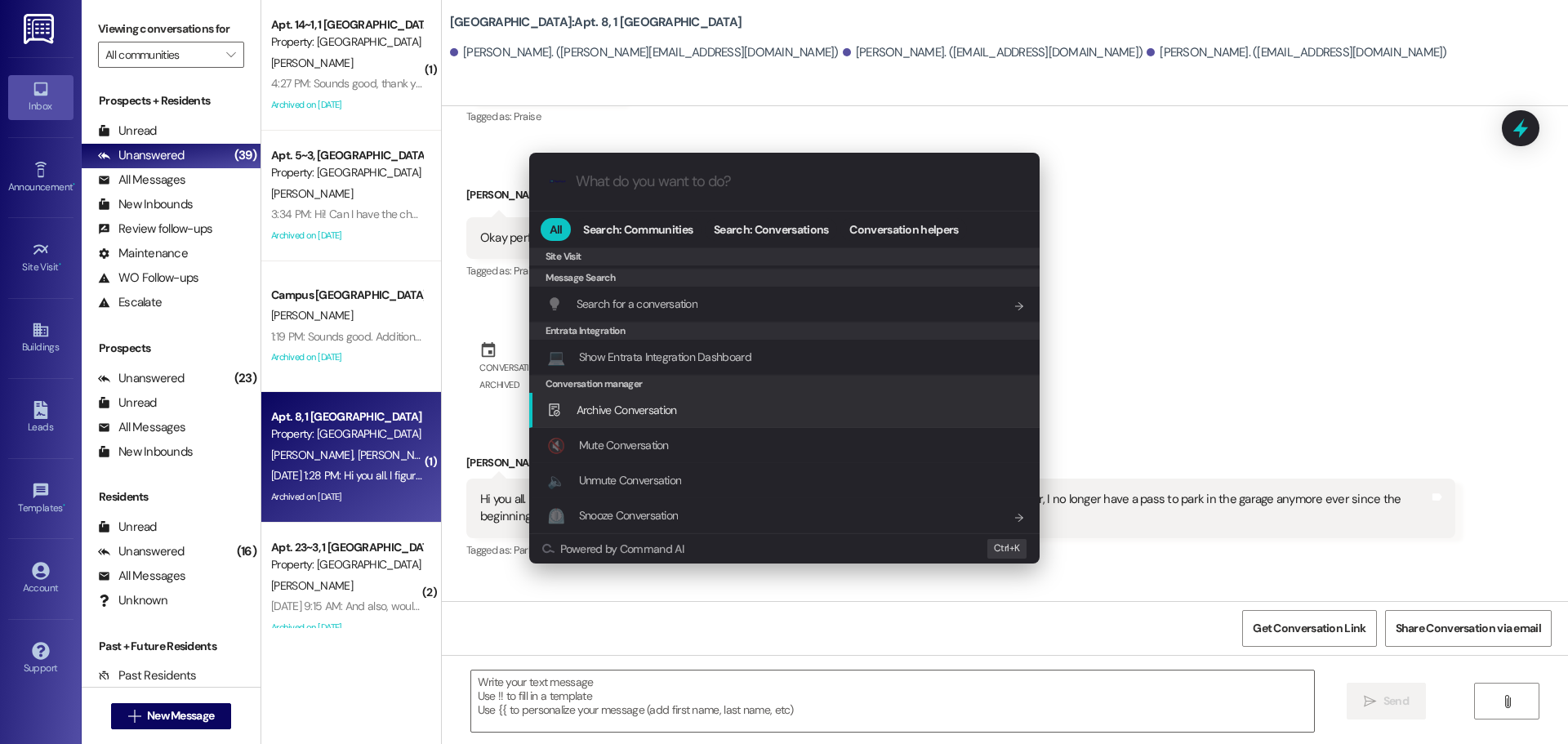
click at [676, 416] on span "Archive Conversation" at bounding box center [627, 410] width 100 height 15
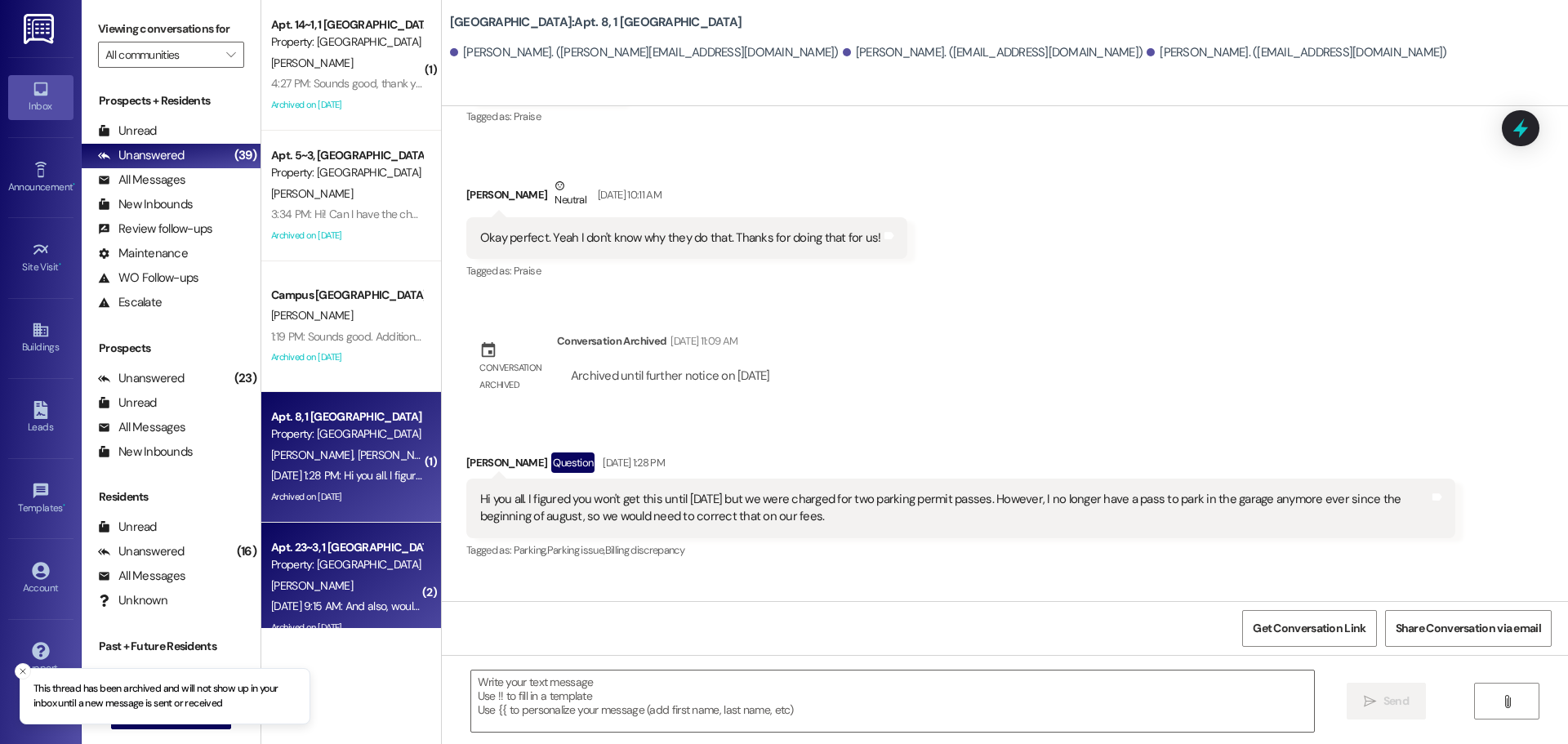
click at [382, 602] on div "[DATE] 9:15 AM: And also, would you know when I might receive my deposit back? …" at bounding box center [464, 607] width 385 height 15
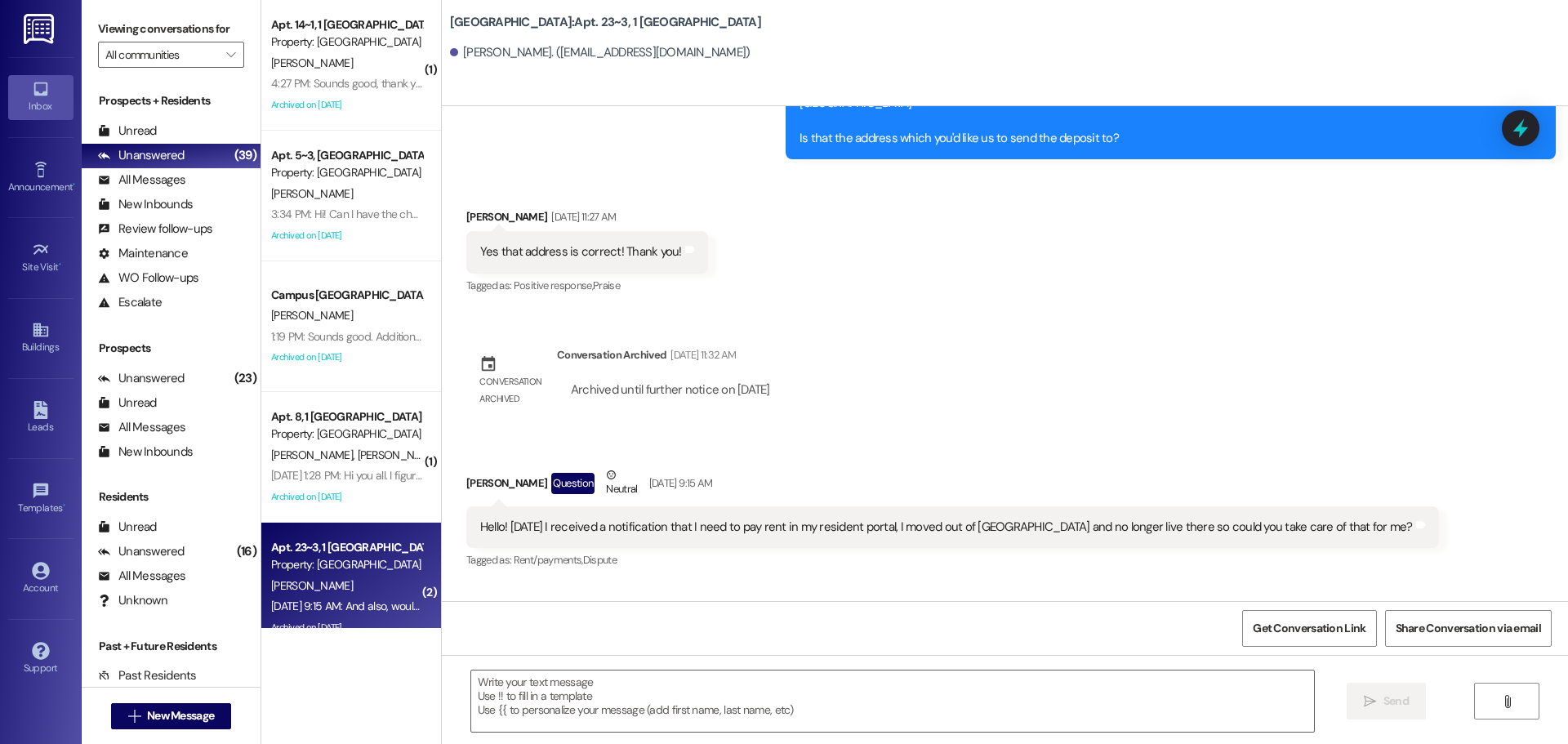
scroll to position [11353, 0]
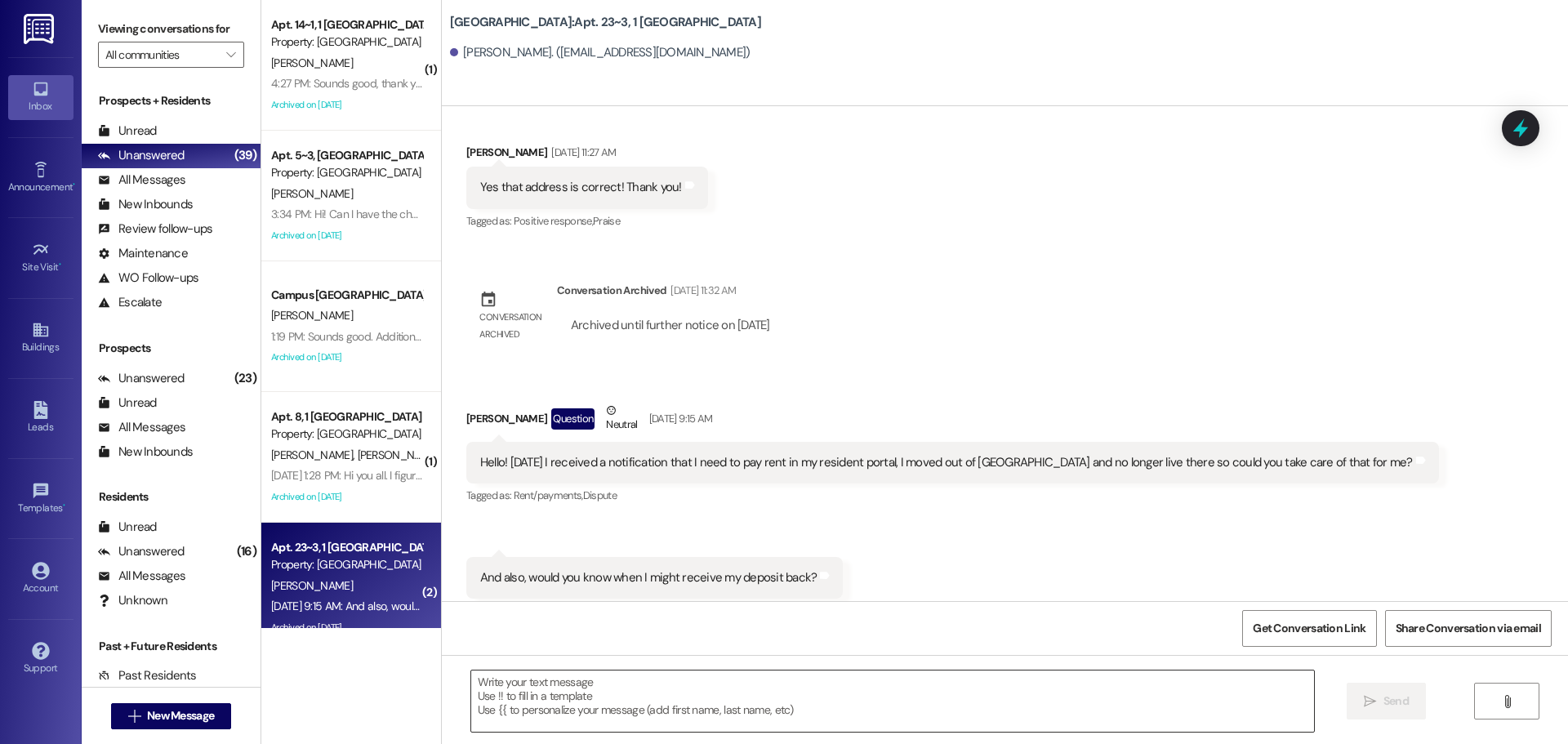
click at [684, 704] on textarea at bounding box center [893, 701] width 843 height 61
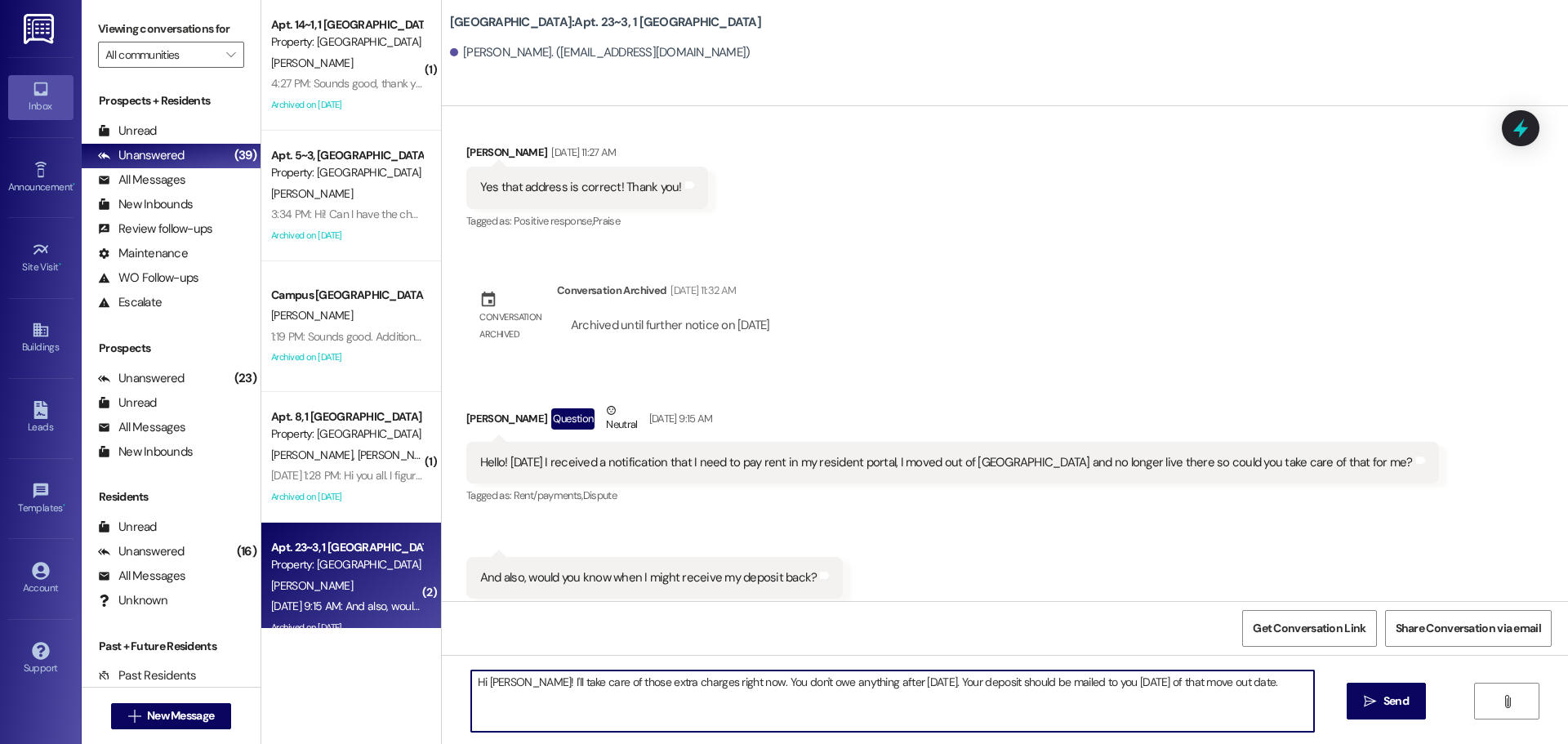
type textarea "Hi [PERSON_NAME]! I'll take care of those extra charges right now. You don't ow…"
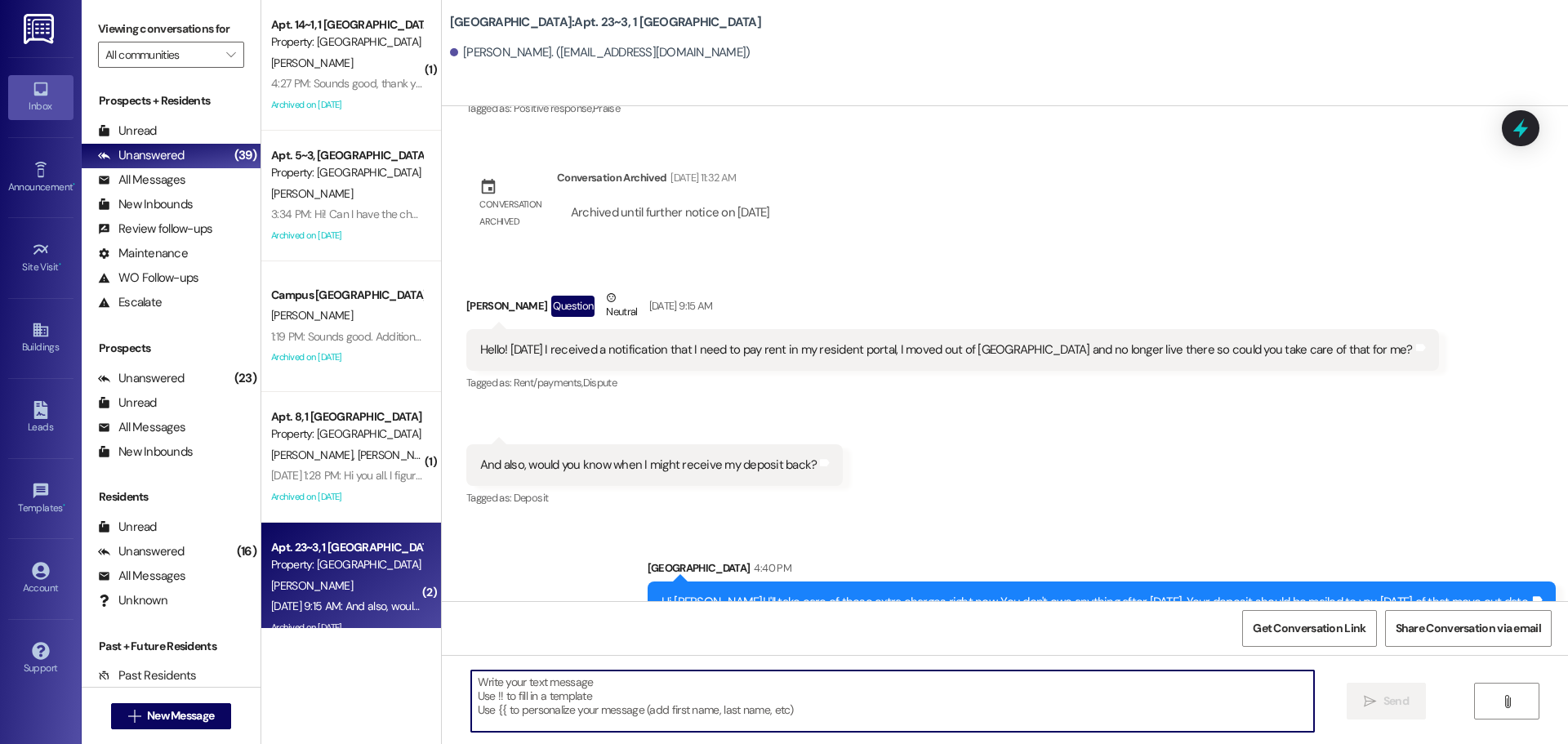
scroll to position [11466, 0]
click at [1515, 118] on icon at bounding box center [1521, 128] width 28 height 28
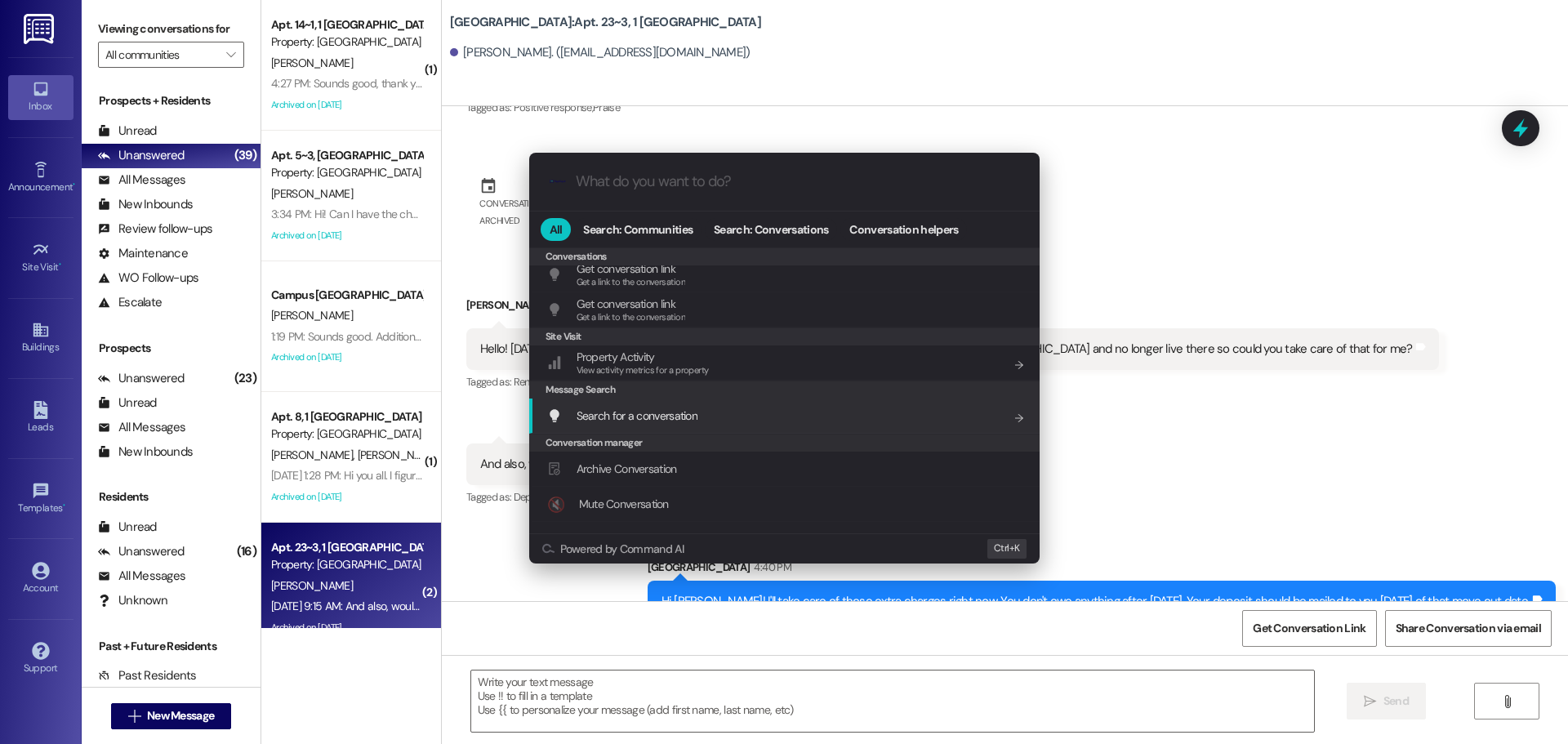
scroll to position [713, 0]
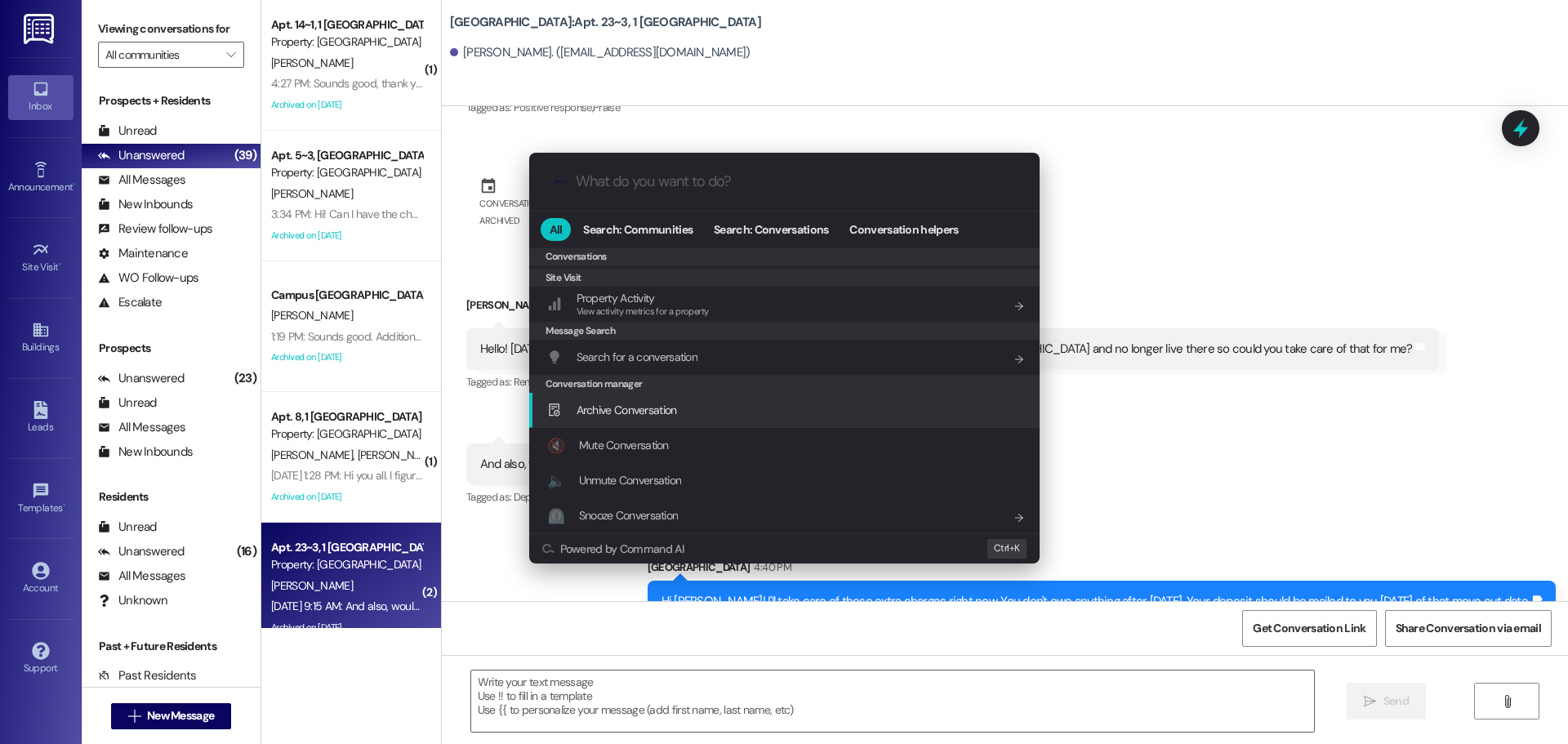
click at [731, 415] on div "Archive Conversation Add shortcut" at bounding box center [786, 410] width 478 height 18
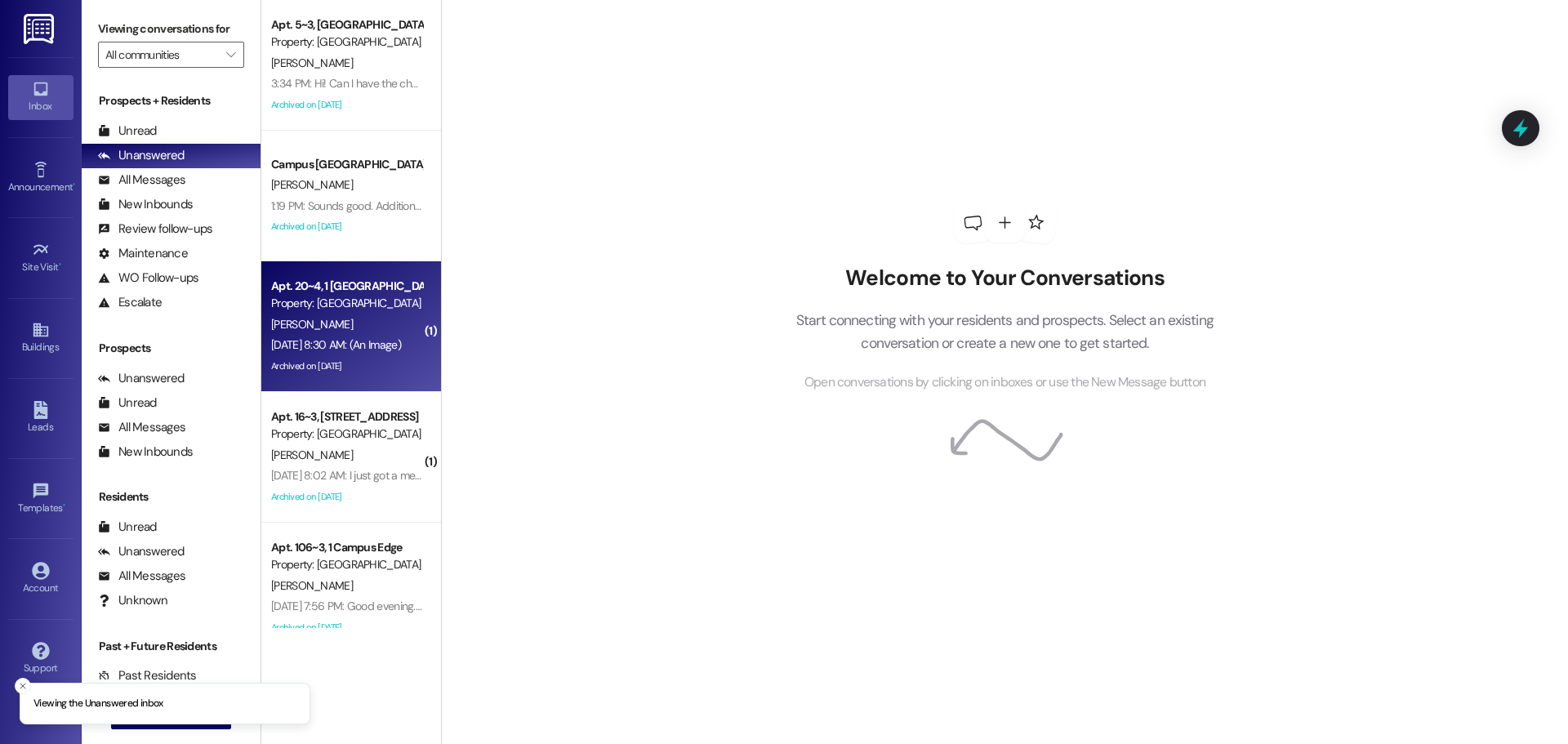
click at [345, 346] on div "[DATE] 8:30 AM: (An Image) [DATE] 8:30 AM: (An Image)" at bounding box center [336, 345] width 130 height 15
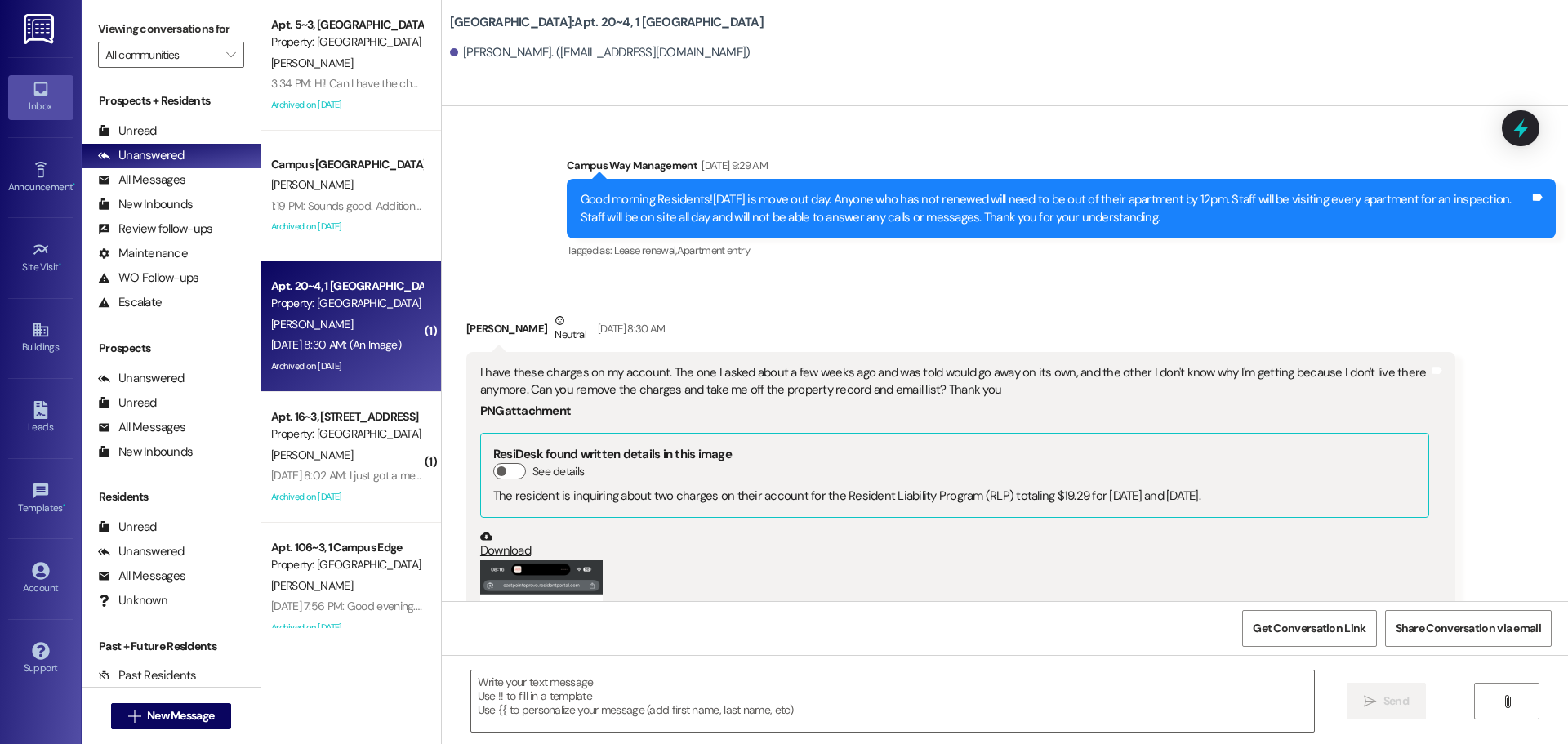
scroll to position [5878, 0]
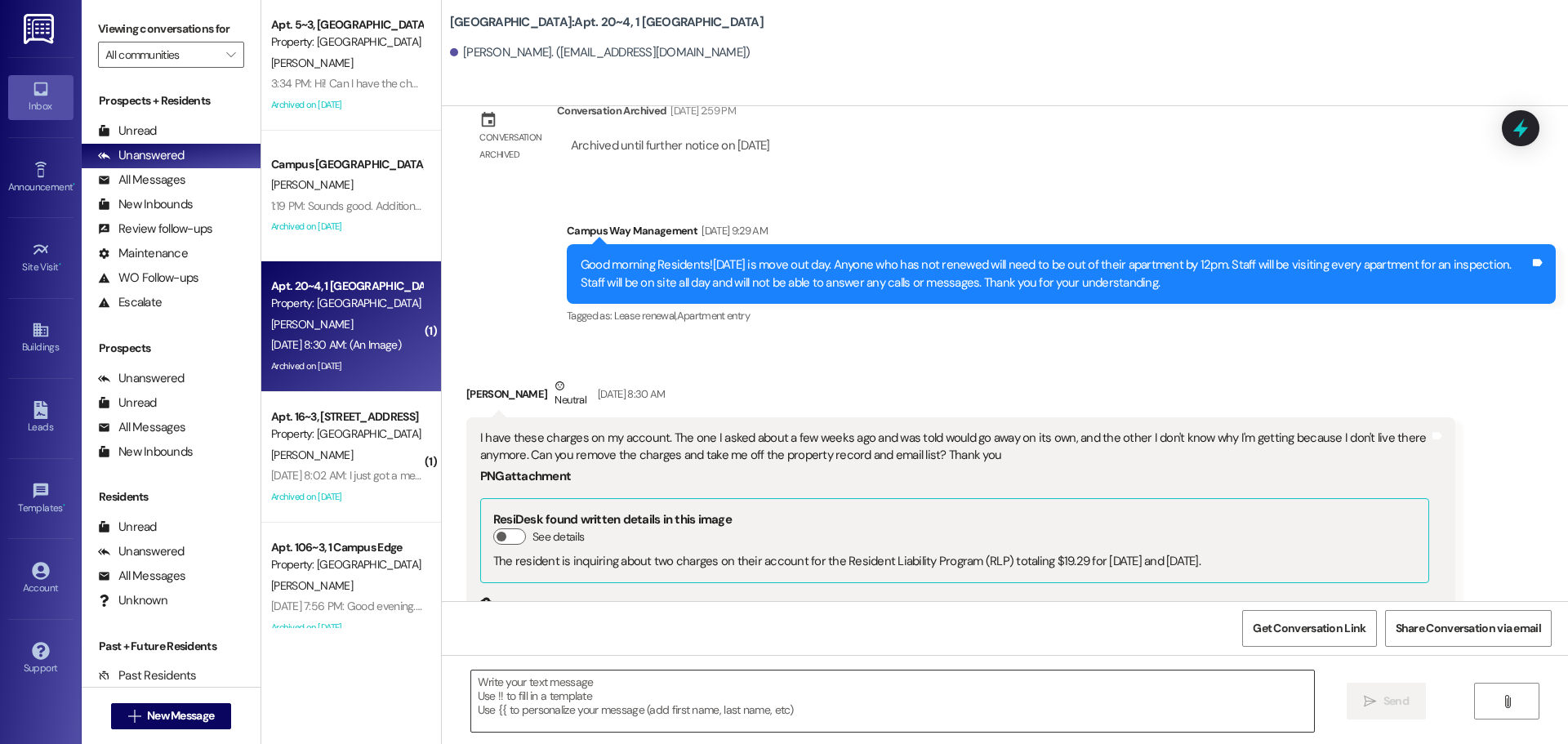
click at [522, 726] on textarea at bounding box center [893, 701] width 843 height 61
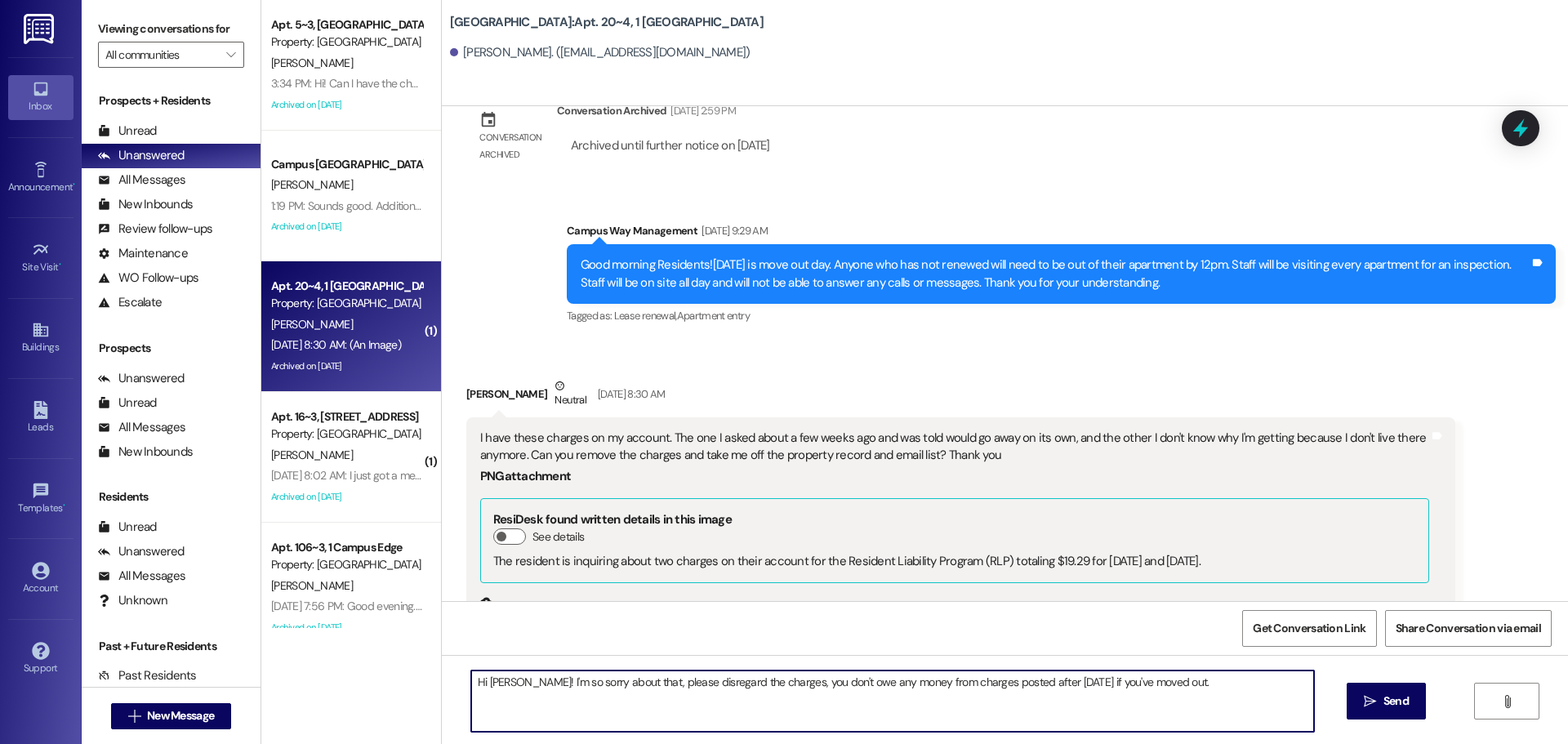
drag, startPoint x: 1225, startPoint y: 702, endPoint x: 372, endPoint y: 783, distance: 856.8
click at [372, 743] on html "Inbox Go to Inbox Announcement • Send A Text Announcement Site Visit • Go to Si…" at bounding box center [784, 372] width 1568 height 744
type textarea "Hi [PERSON_NAME]! I'm so sorry about that, please disregard the charges, you do…"
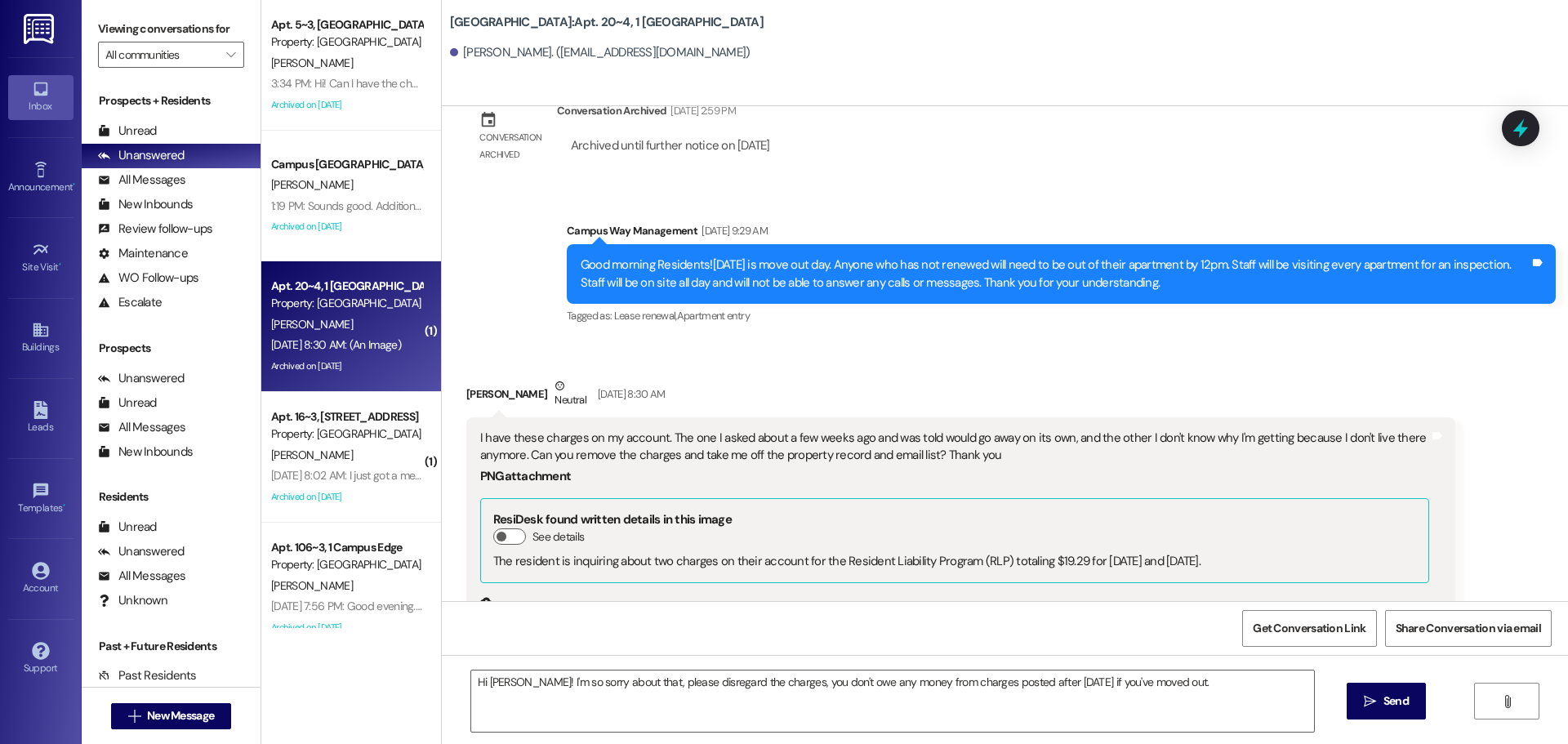
click at [1215, 663] on div "Hi Shea! I'm so sorry about that, please disregard the charges, you don't owe a…" at bounding box center [1004, 716] width 1126 height 123
click at [1212, 690] on textarea "Hi Shea! I'm so sorry about that, please disregard the charges, you don't owe a…" at bounding box center [893, 701] width 843 height 61
click at [1405, 700] on span "Send" at bounding box center [1396, 701] width 26 height 17
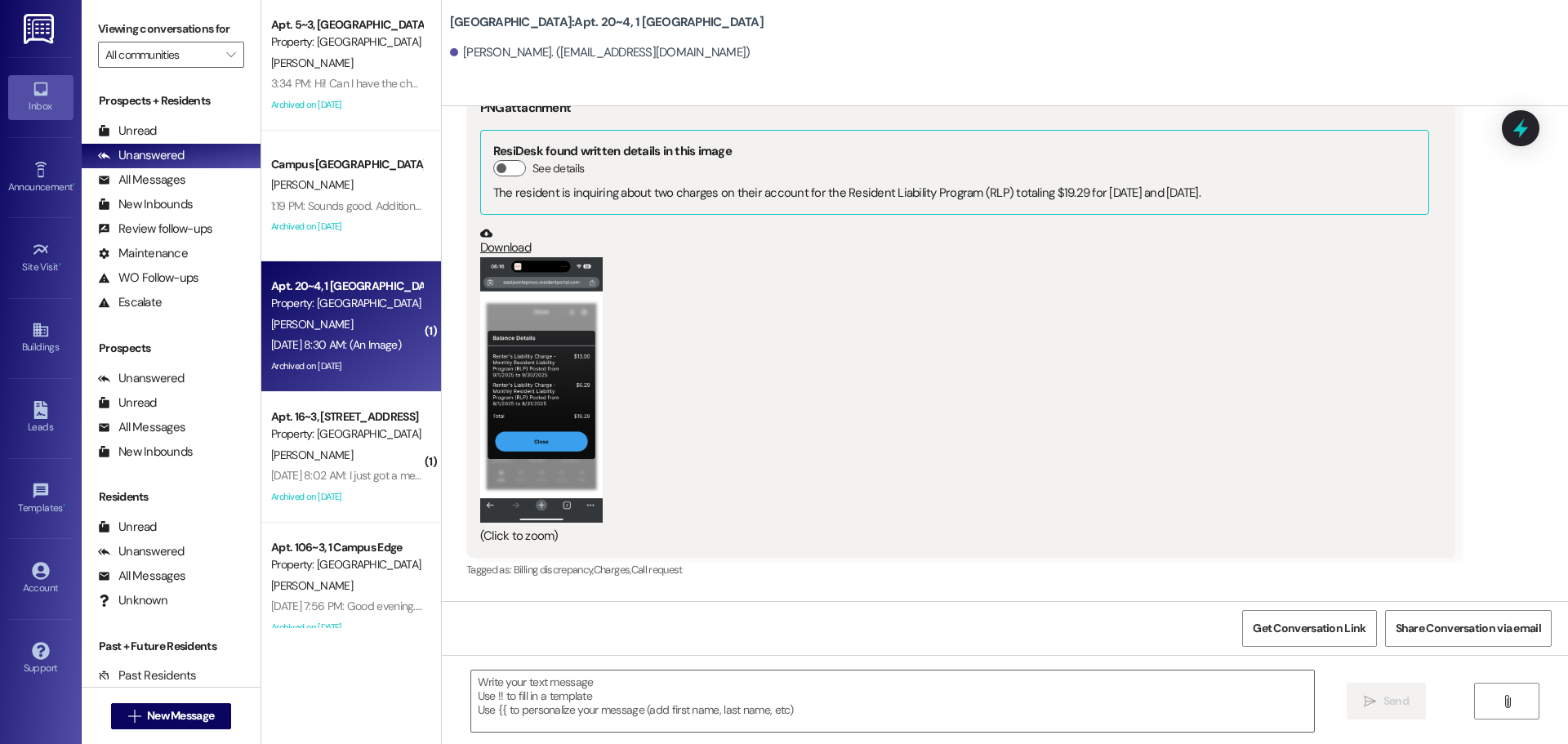
scroll to position [6318, 0]
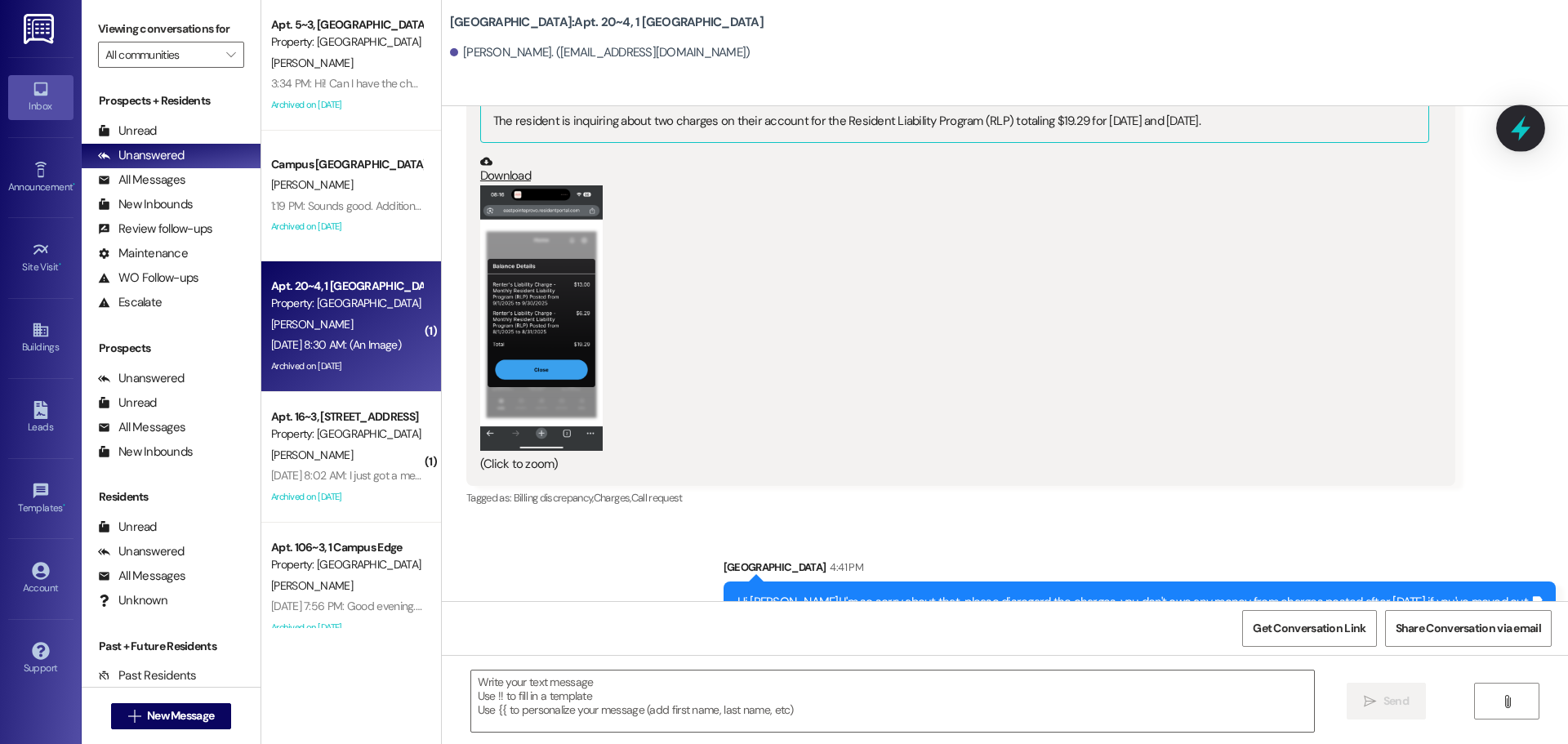
click at [1516, 133] on icon at bounding box center [1521, 128] width 28 height 28
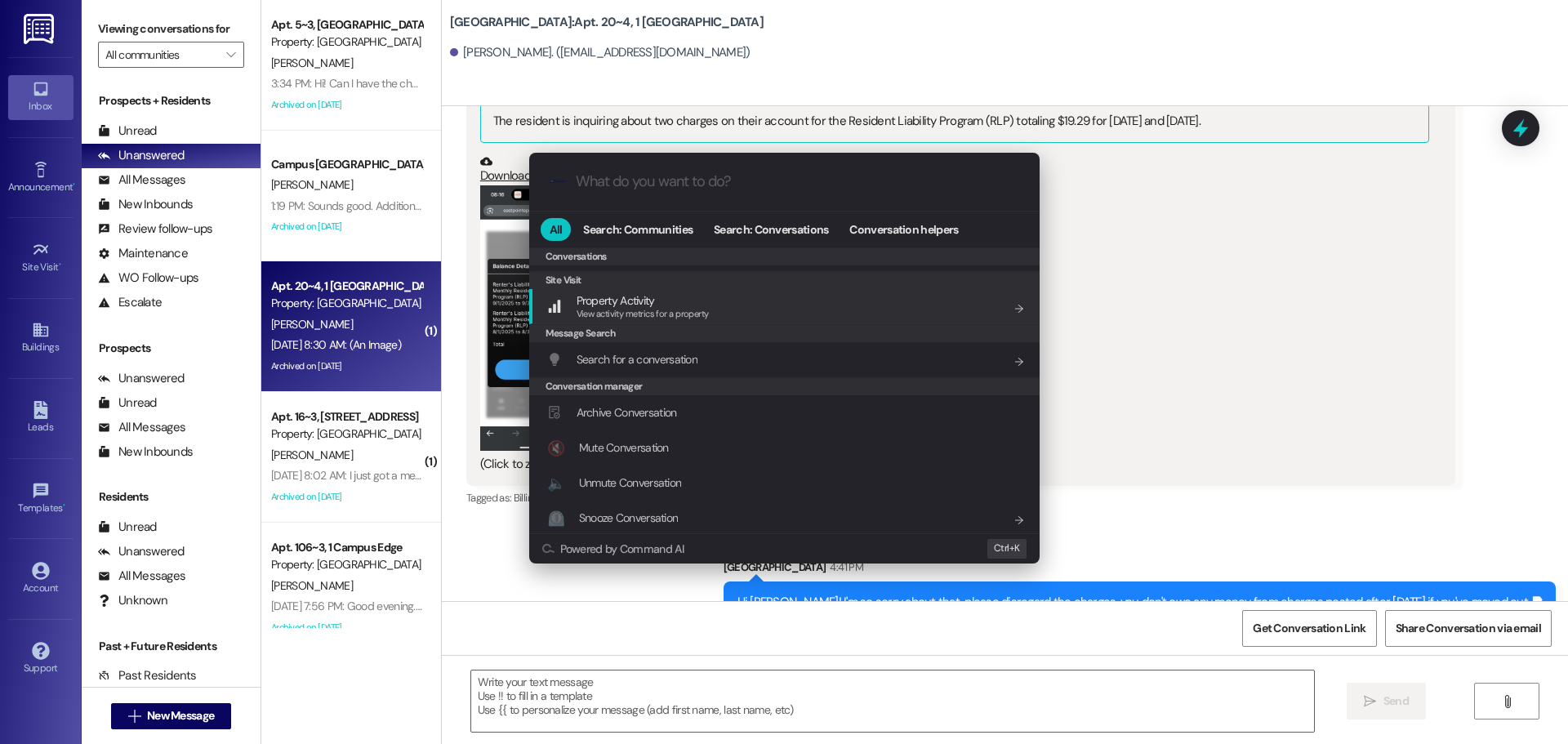
scroll to position [713, 0]
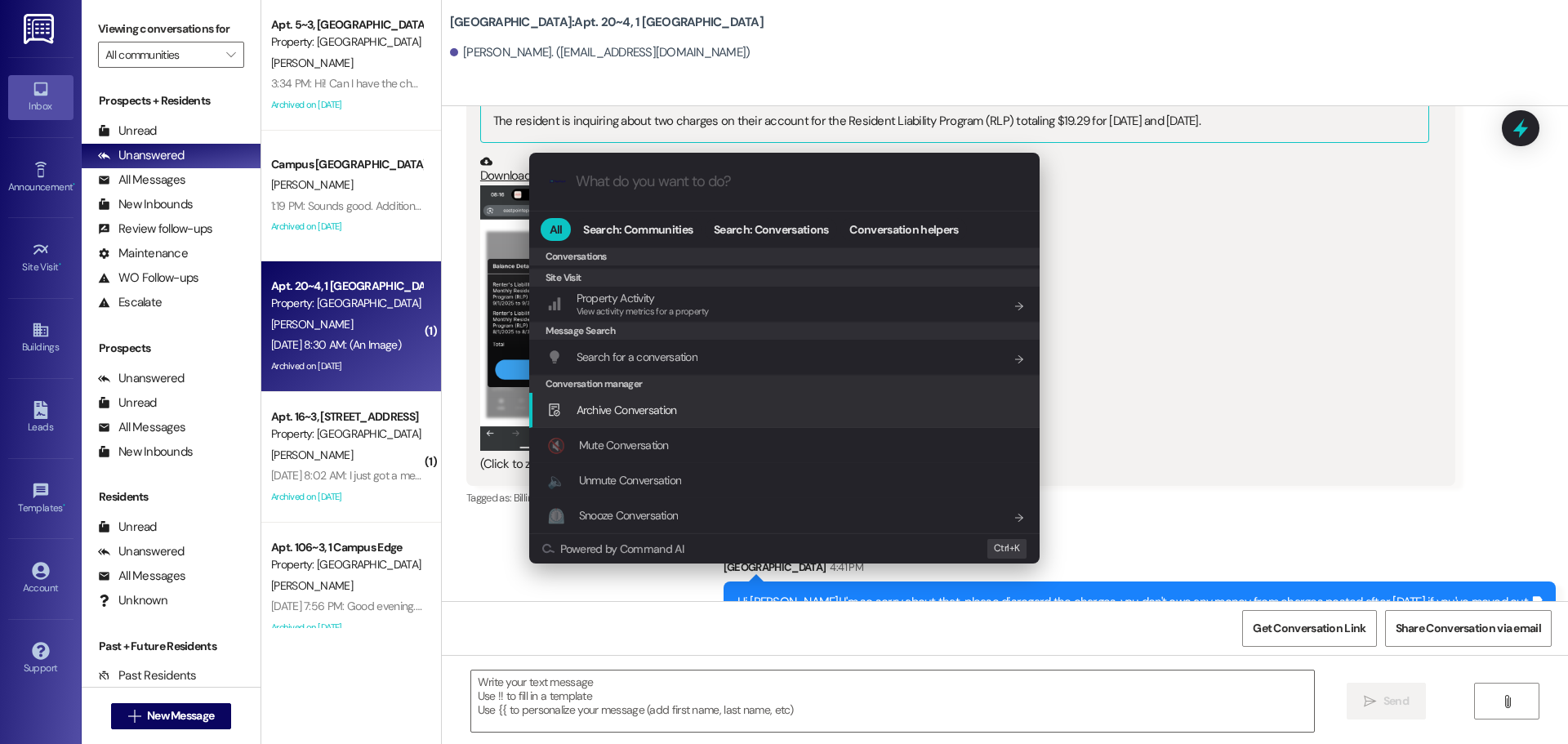
click at [665, 416] on span "Archive Conversation" at bounding box center [627, 410] width 100 height 15
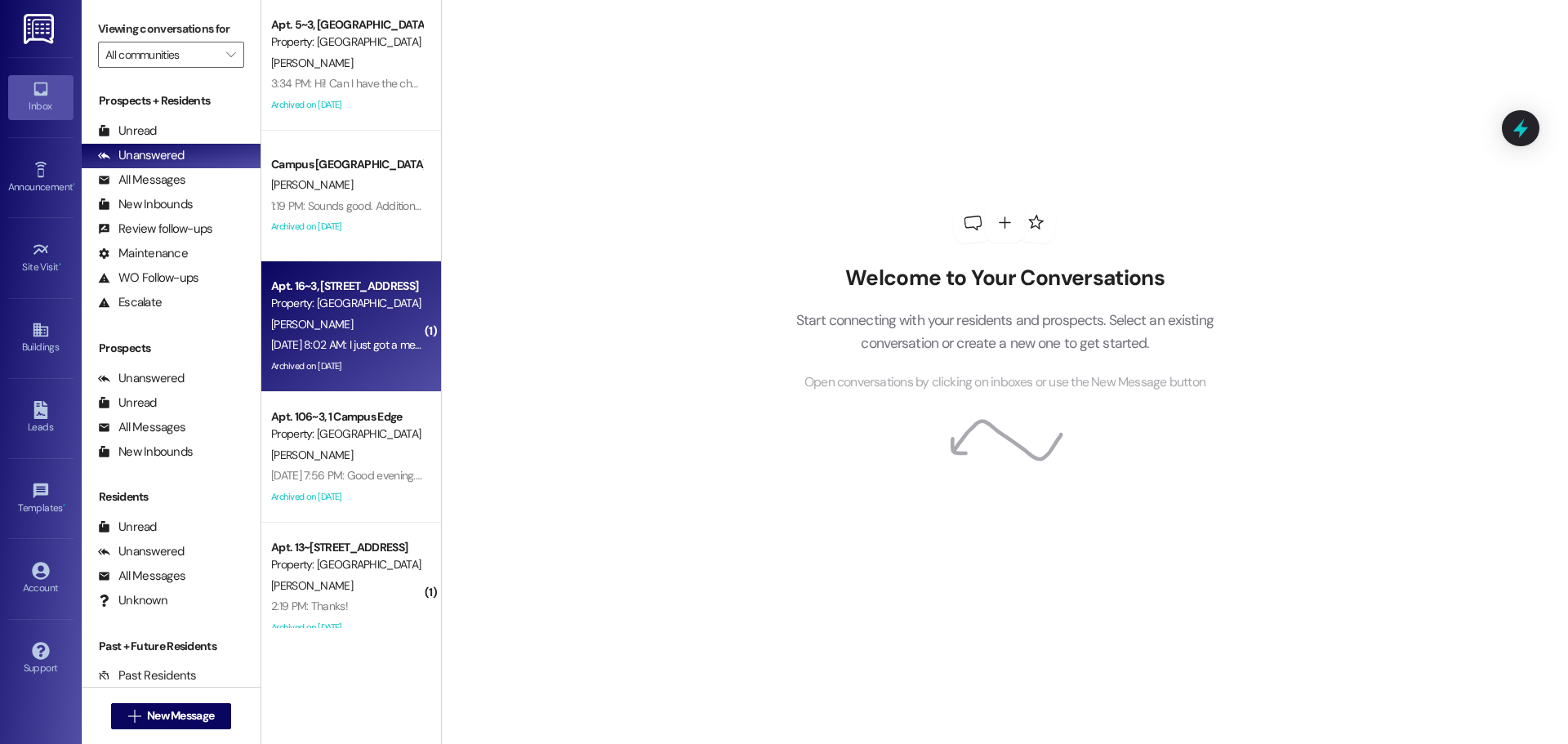
click at [336, 309] on div "Property: [GEOGRAPHIC_DATA]" at bounding box center [347, 303] width 151 height 17
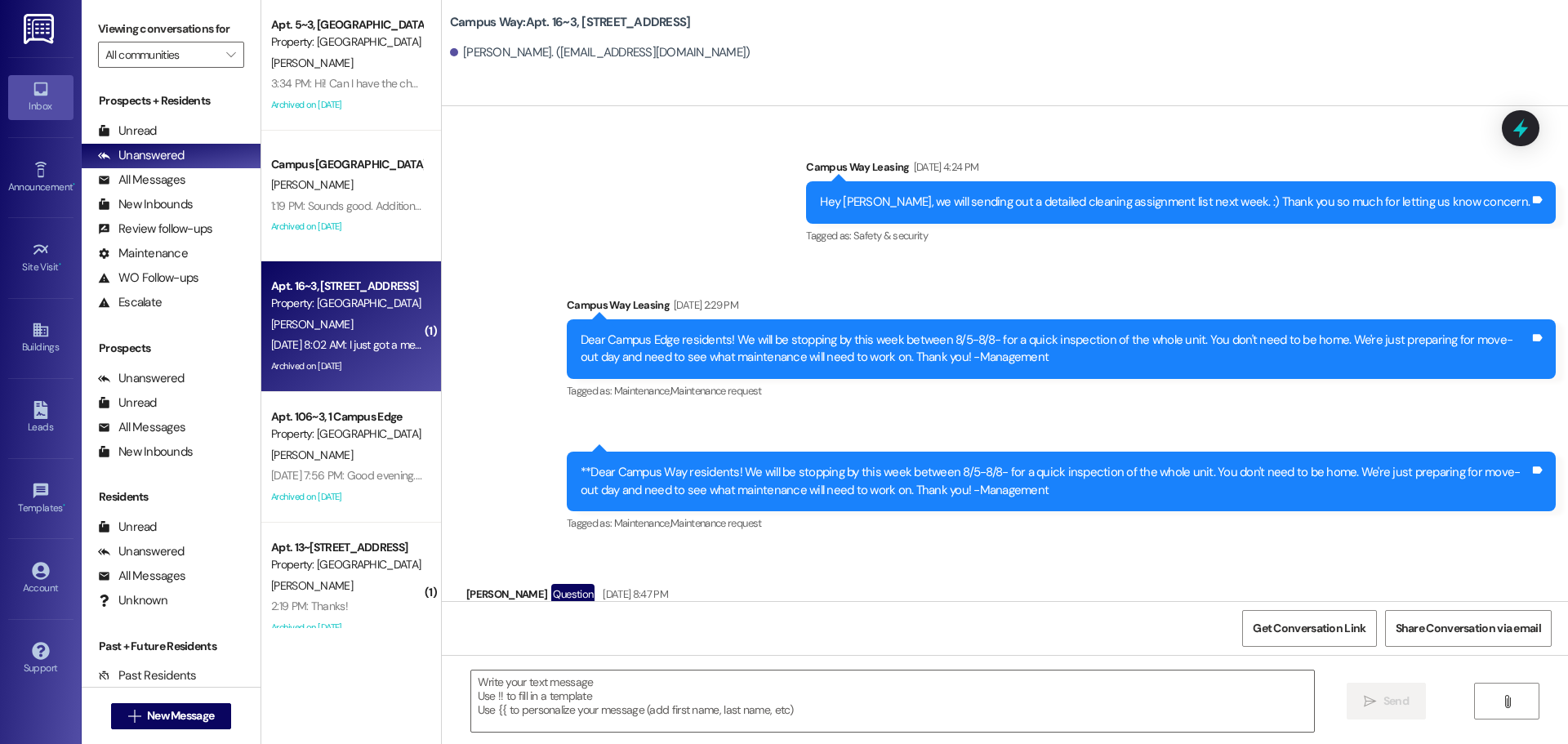
scroll to position [12767, 0]
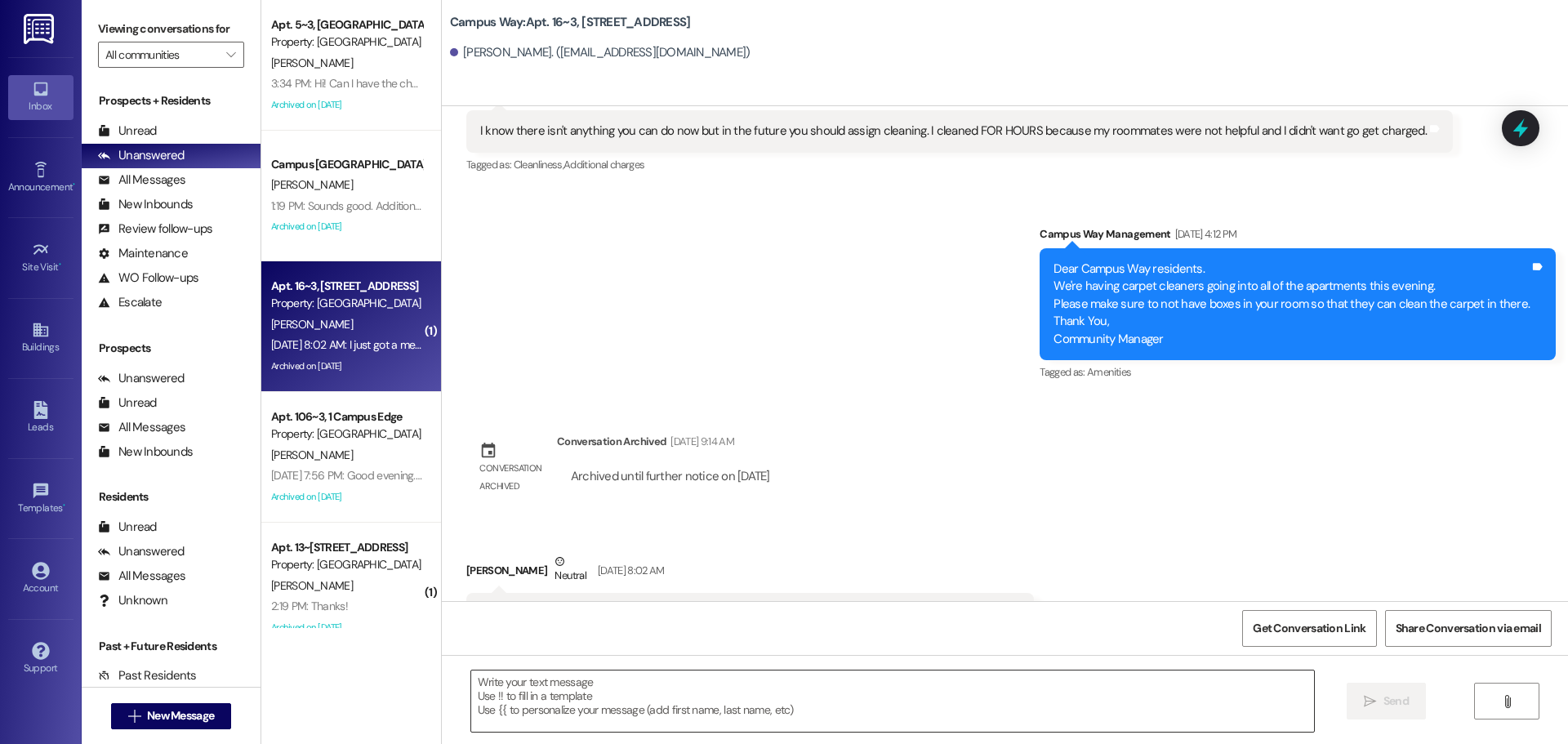
click at [694, 729] on textarea at bounding box center [893, 701] width 843 height 61
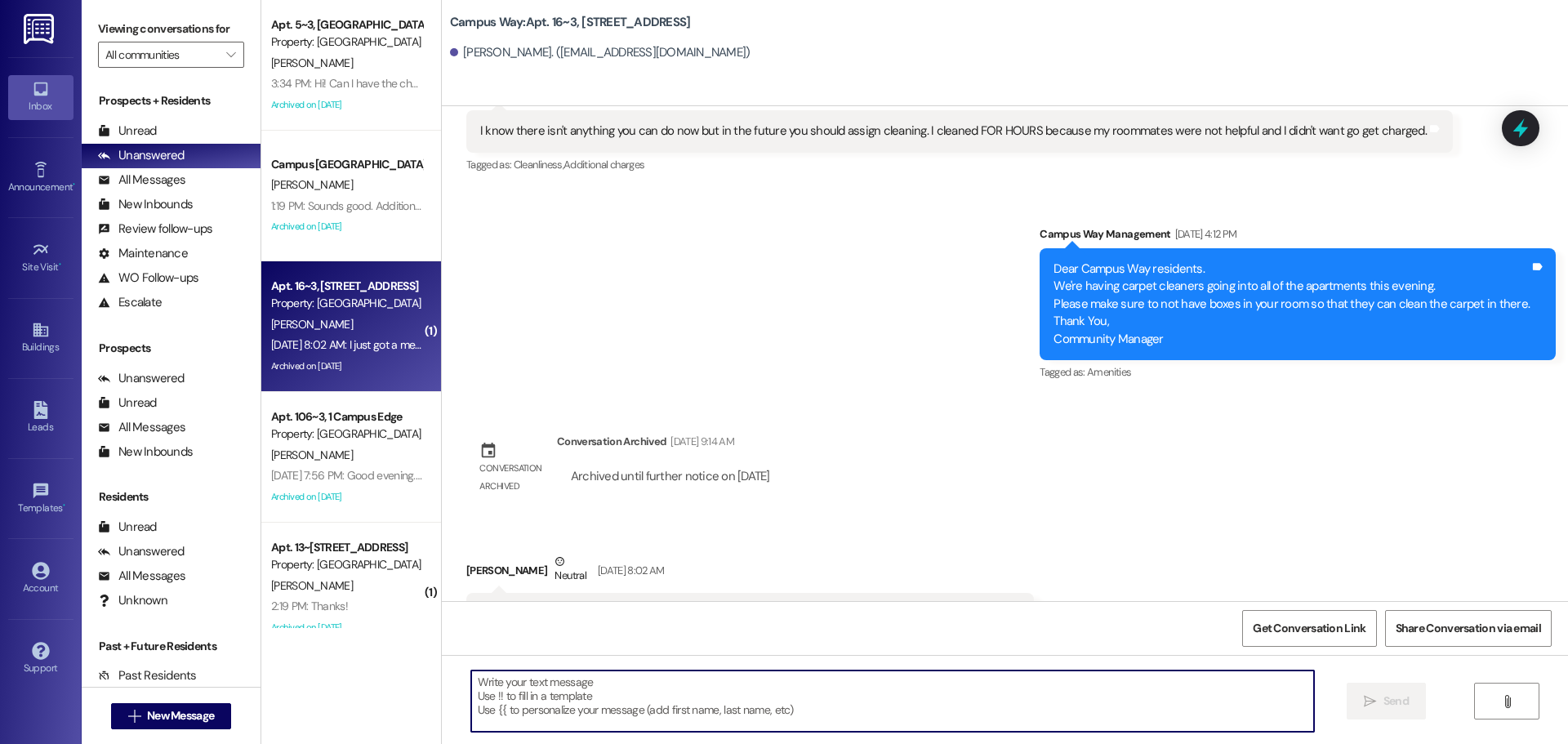
paste textarea "Hi [PERSON_NAME]! I'm so sorry about that, please disregard the charges, you do…"
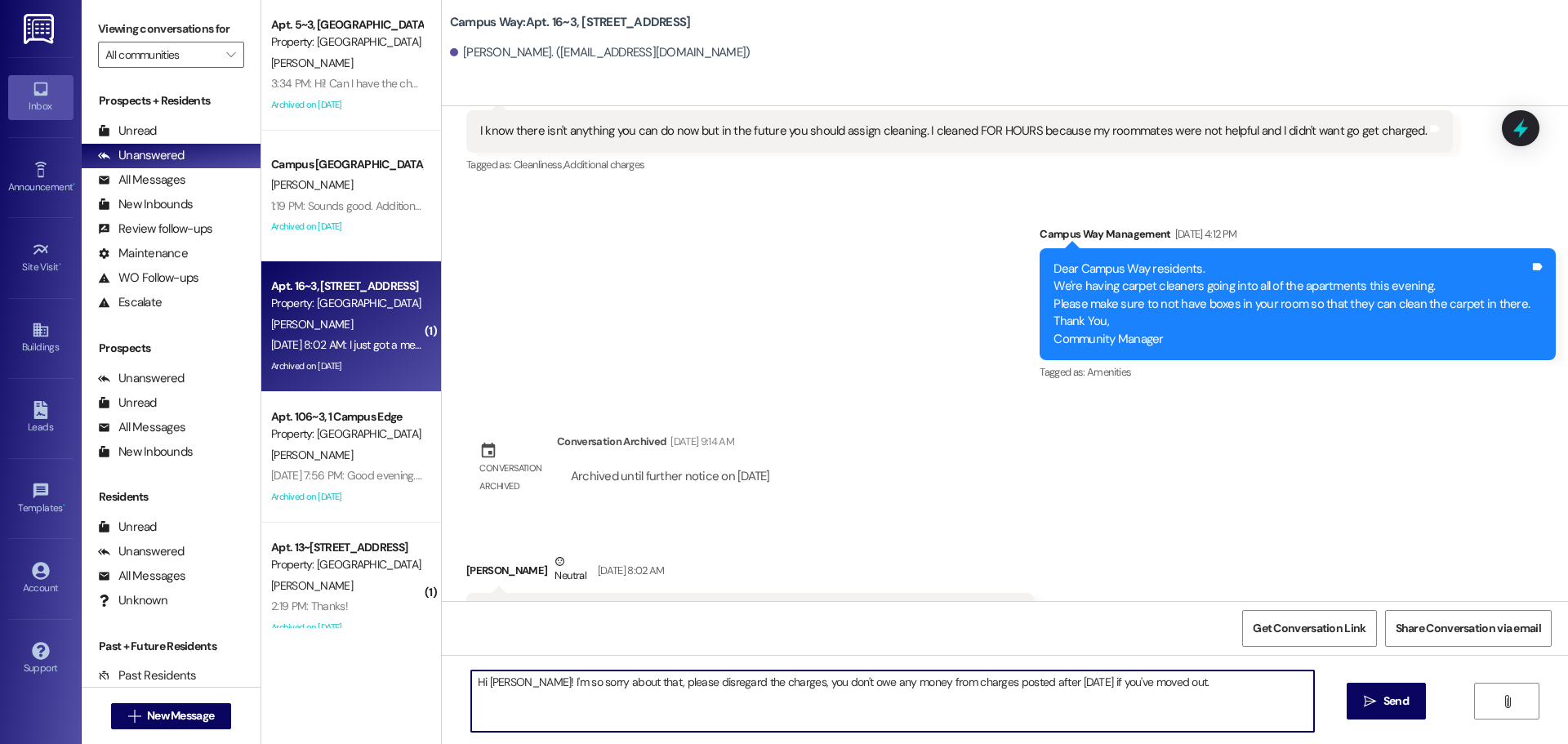
drag, startPoint x: 500, startPoint y: 677, endPoint x: 478, endPoint y: 687, distance: 24.2
click at [478, 687] on textarea "Hi Shea! I'm so sorry about that, please disregard the charges, you don't owe a…" at bounding box center [893, 701] width 843 height 61
click at [618, 688] on textarea "Hi {{first_name}}! I'm so sorry about that, please disregard the charges, you d…" at bounding box center [893, 701] width 843 height 61
drag, startPoint x: 1219, startPoint y: 676, endPoint x: 443, endPoint y: 700, distance: 776.4
click at [443, 700] on div "Hi {{first_name}}! I'm so sorry about that, please disregard the charges, you d…" at bounding box center [1004, 716] width 1126 height 123
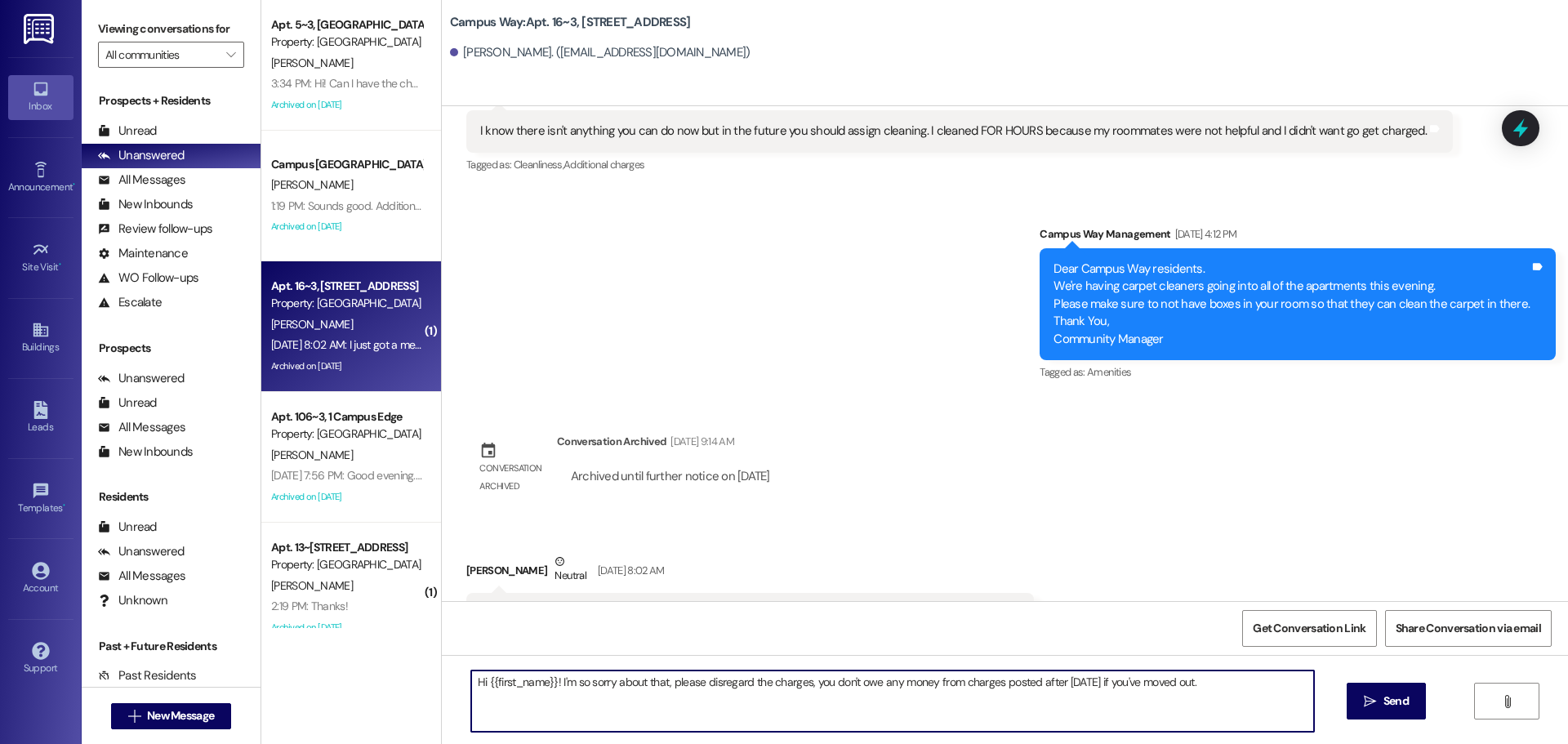
click at [1229, 683] on textarea "Hi {{first_name}}! I'm so sorry about that, please disregard the charges, you d…" at bounding box center [893, 701] width 843 height 61
type textarea "Hi {{first_name}}! I'm so sorry about that, please disregard the charges, you d…"
click at [1351, 697] on button " Send" at bounding box center [1386, 701] width 79 height 37
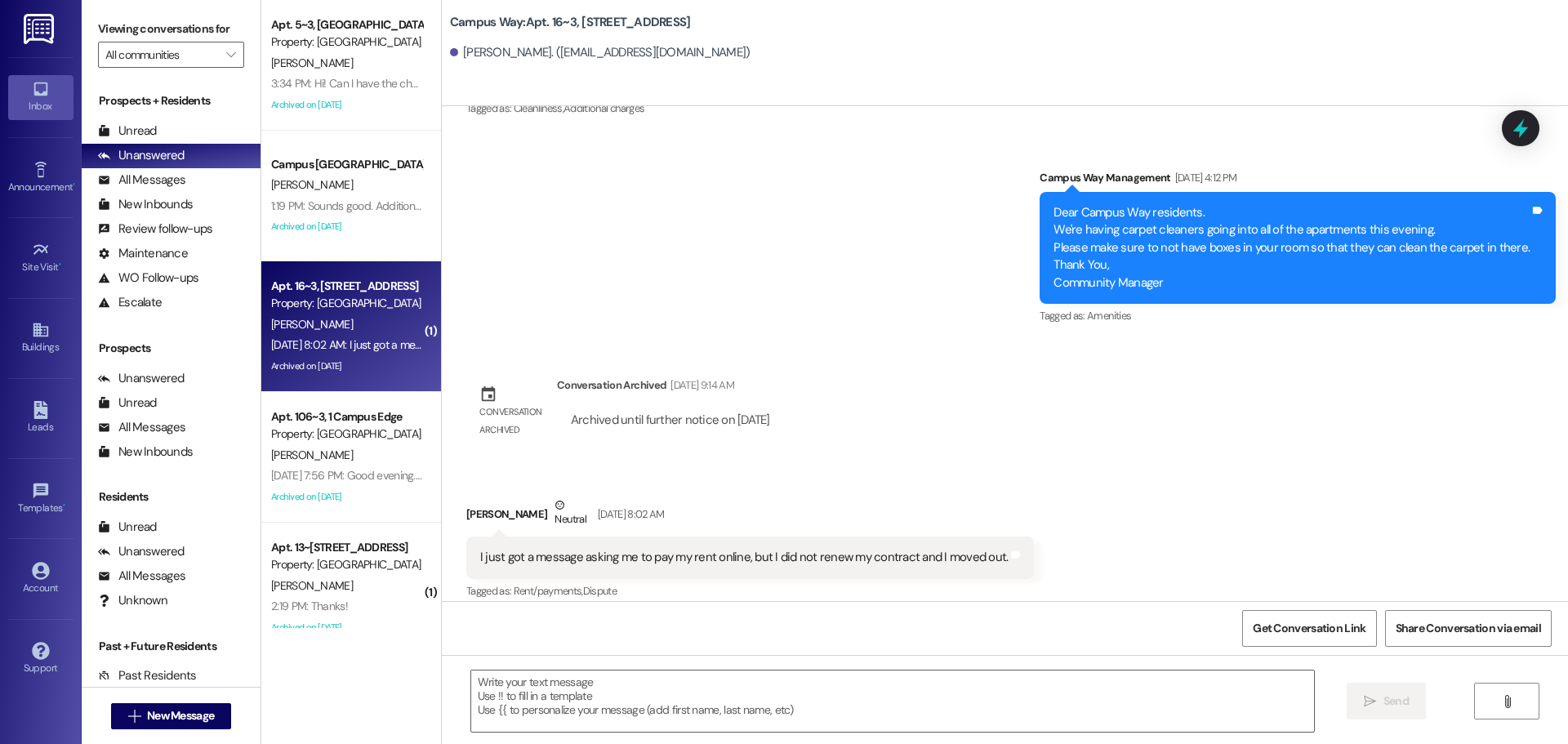
scroll to position [12883, 0]
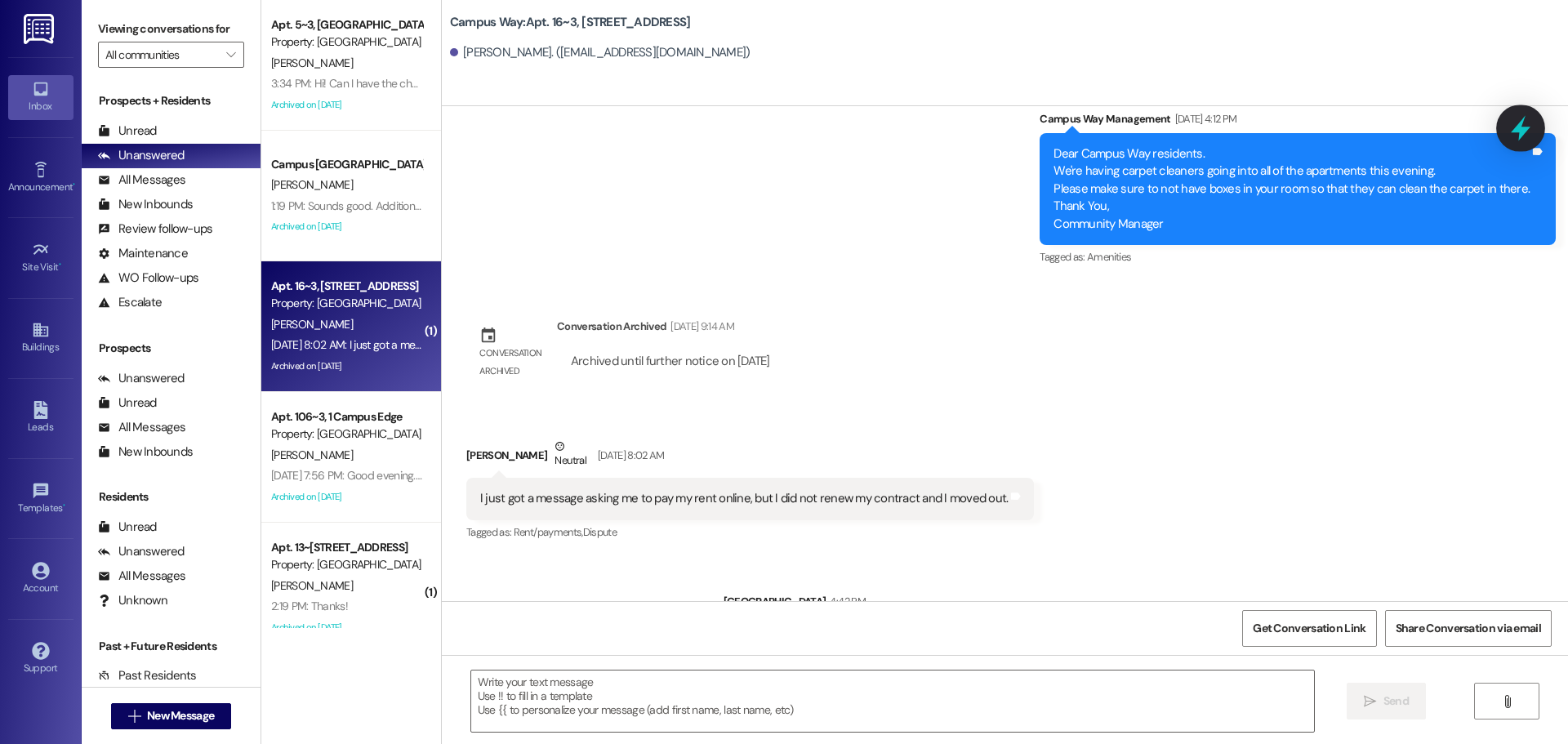
click at [1506, 122] on div at bounding box center [1521, 128] width 49 height 47
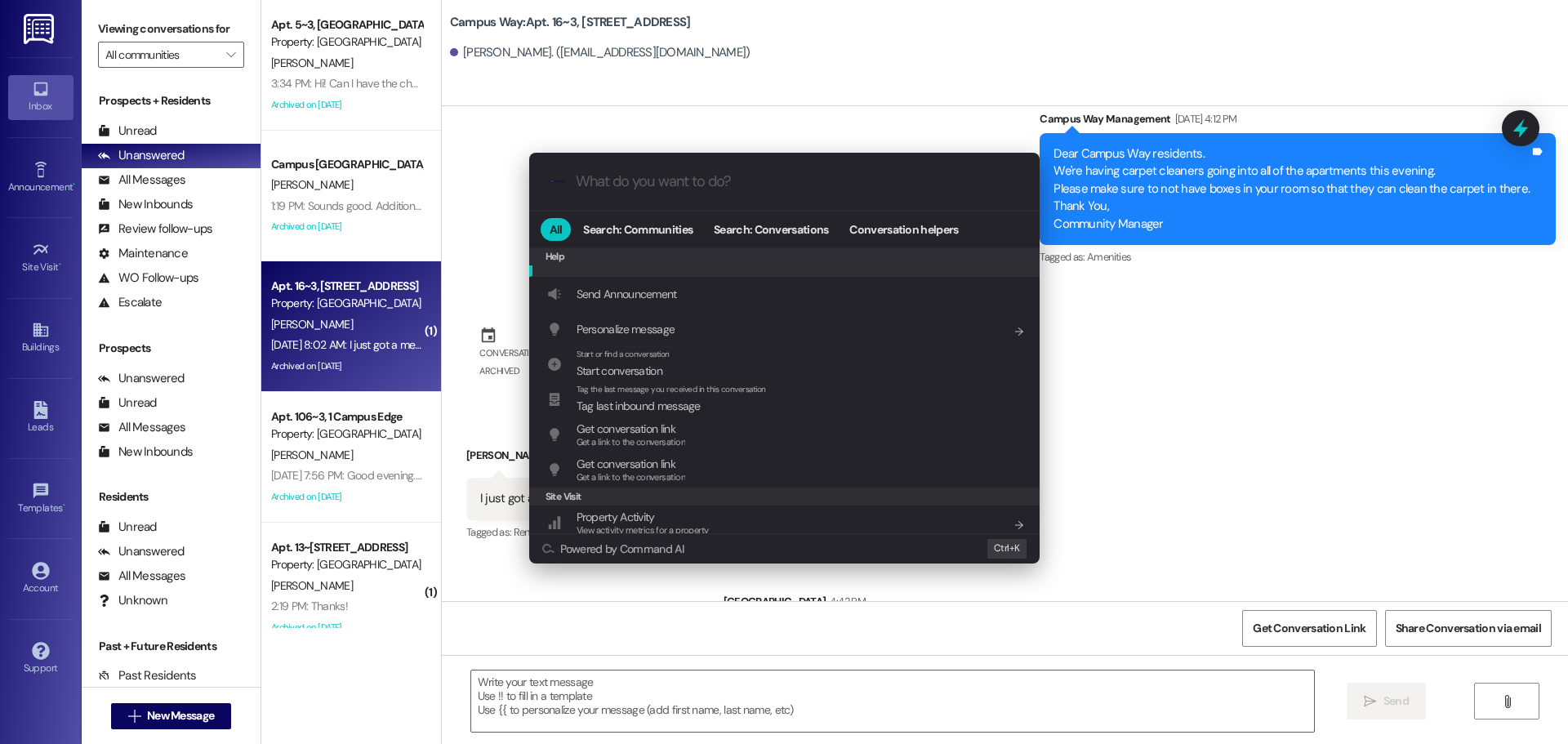
scroll to position [713, 0]
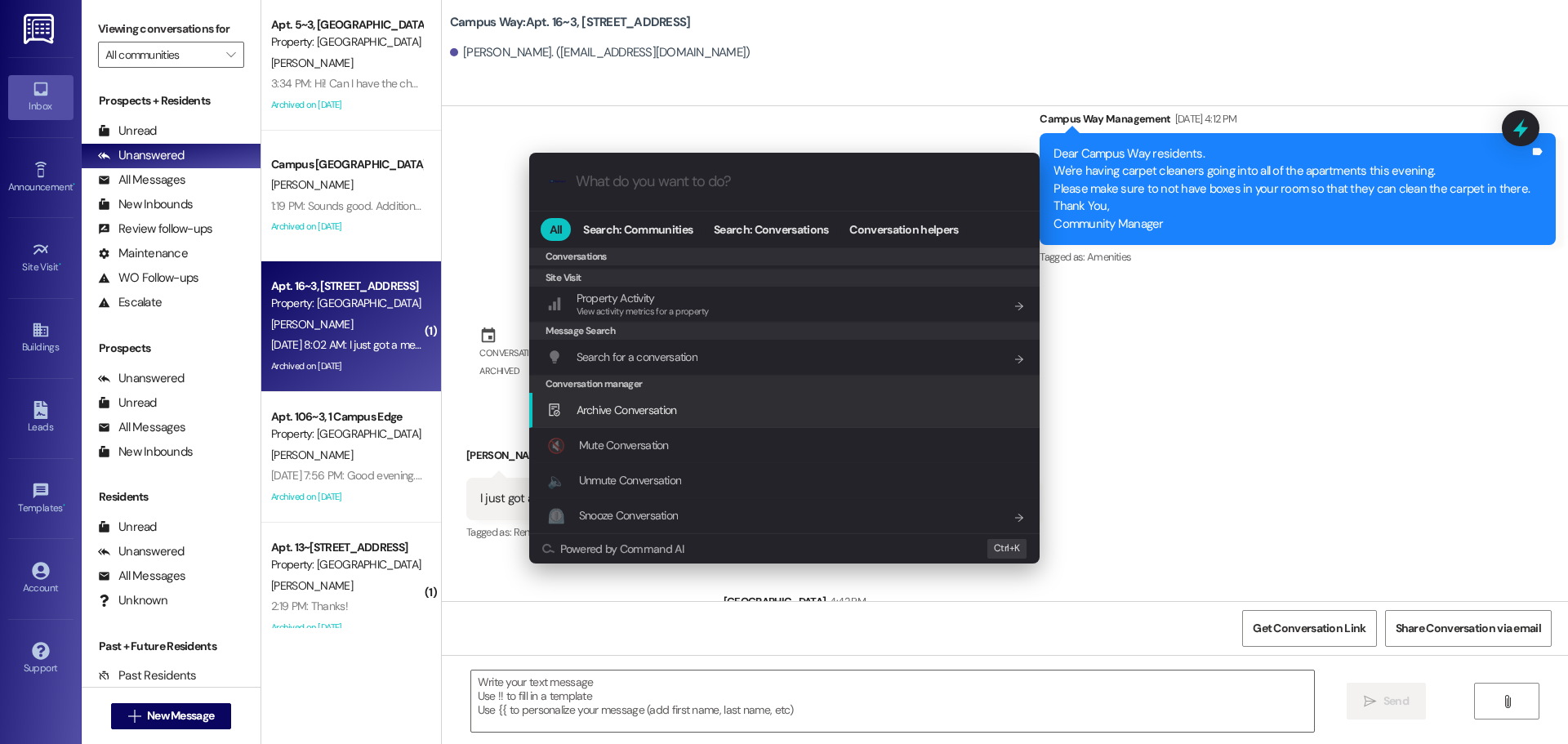
click at [624, 407] on span "Archive Conversation" at bounding box center [627, 410] width 100 height 15
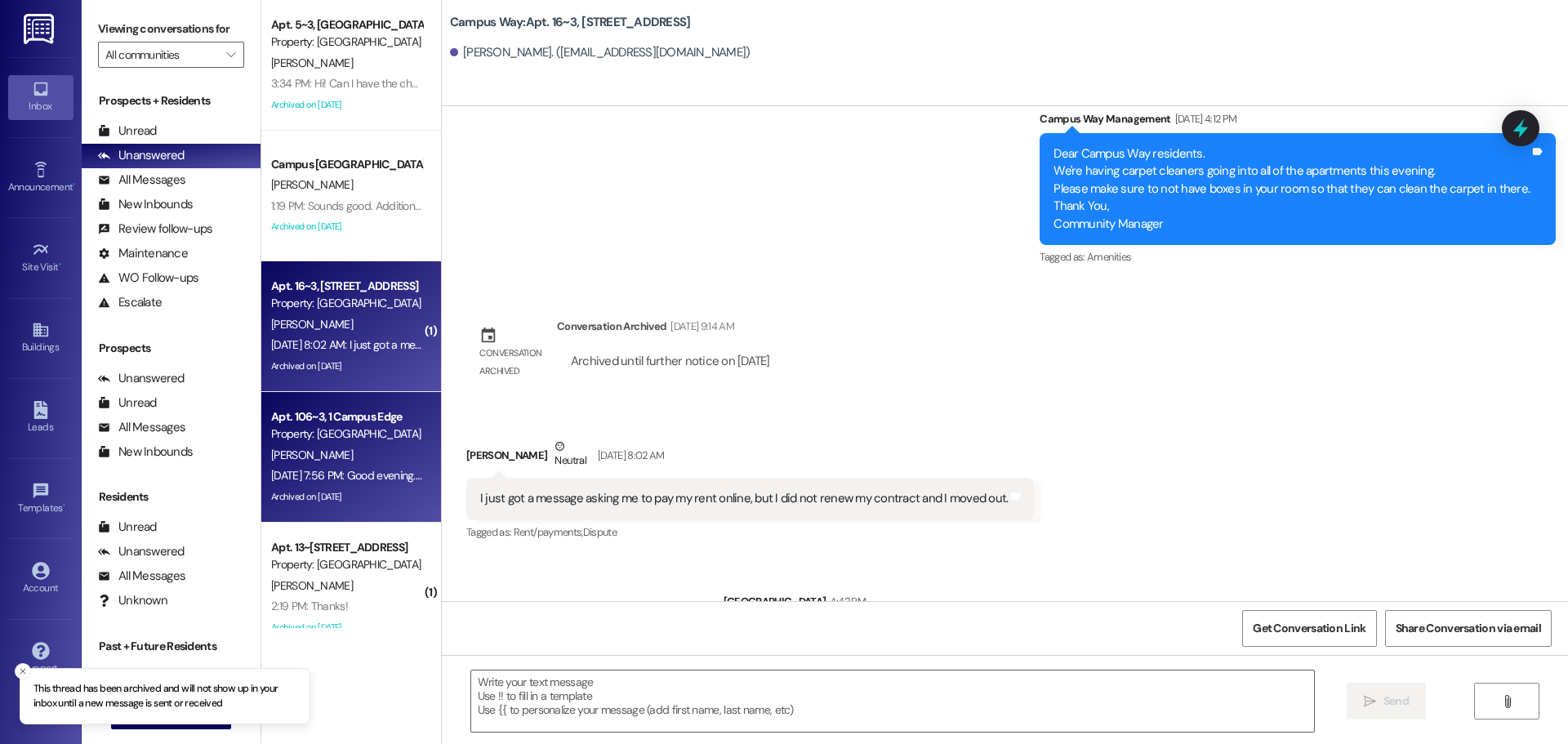
click at [359, 441] on div "Property: [GEOGRAPHIC_DATA]" at bounding box center [347, 434] width 151 height 17
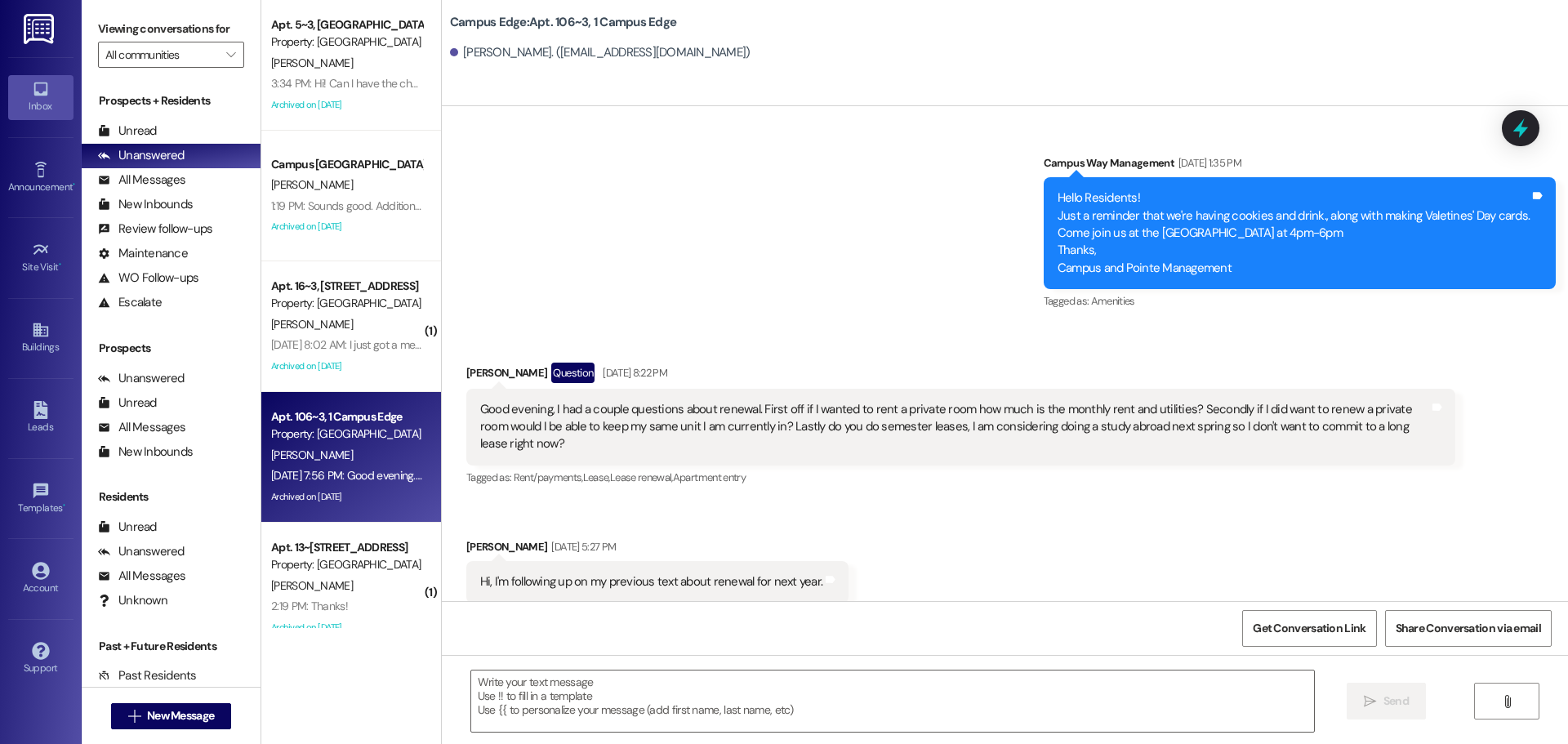
scroll to position [18190, 0]
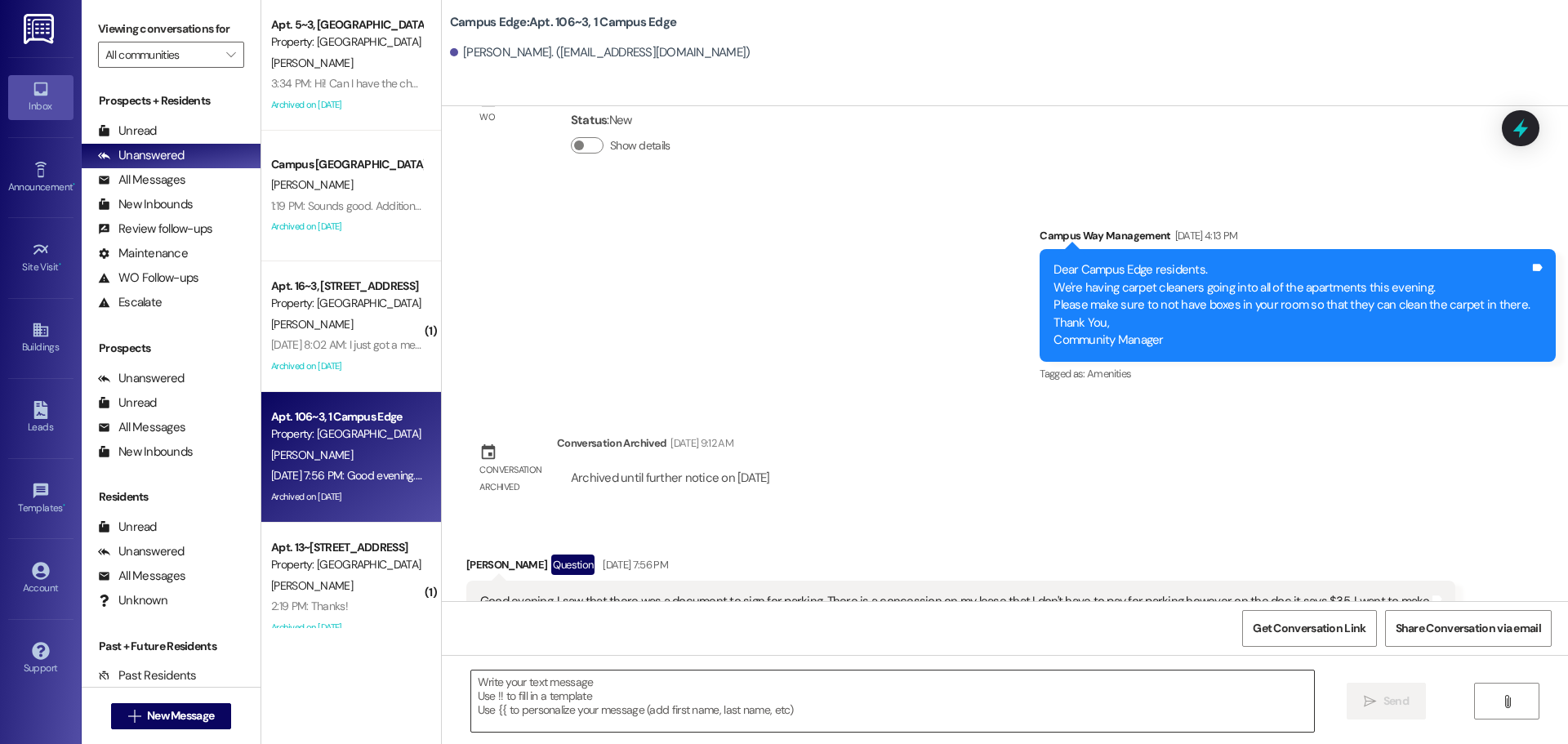
click at [918, 694] on textarea at bounding box center [893, 701] width 843 height 61
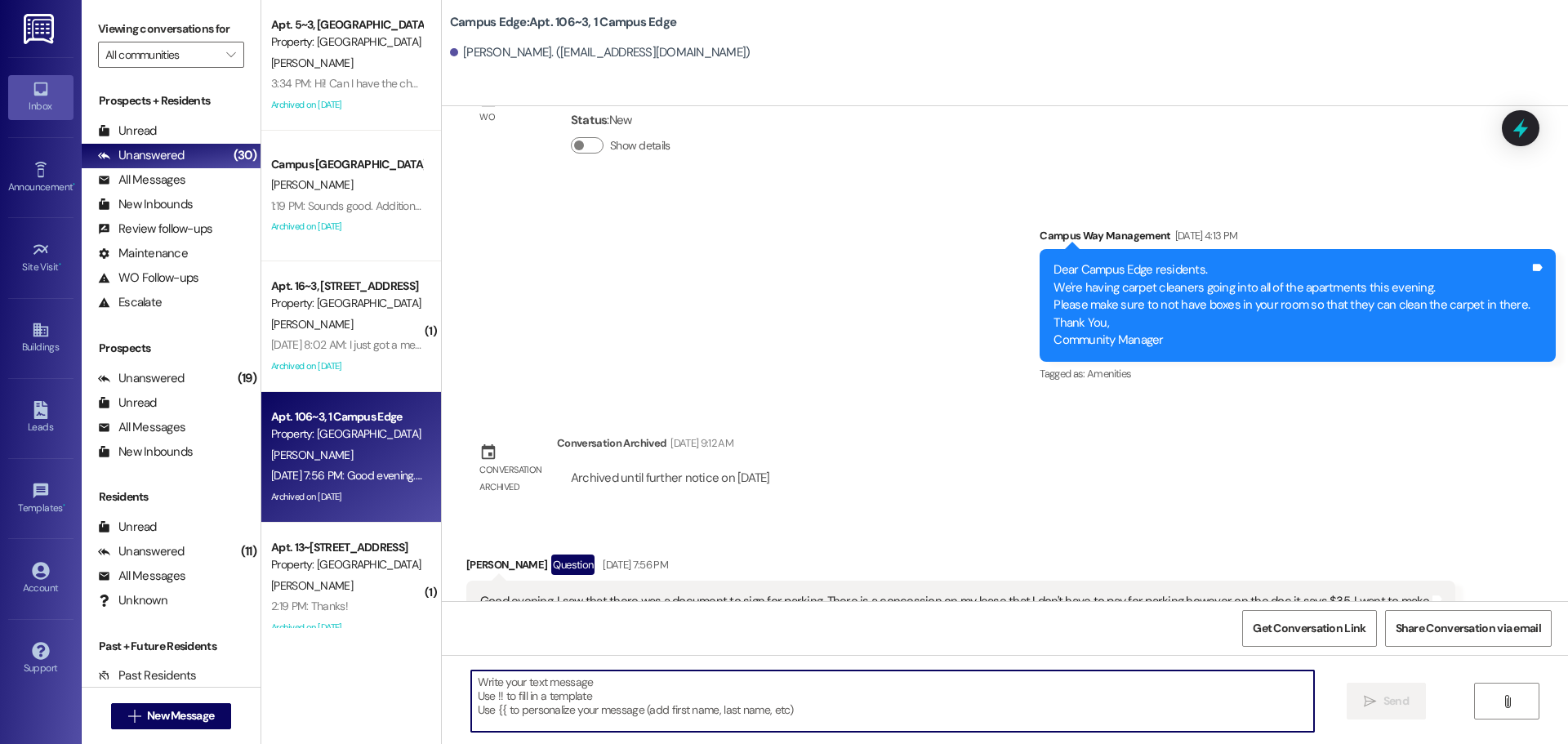
click at [713, 709] on textarea at bounding box center [893, 701] width 843 height 61
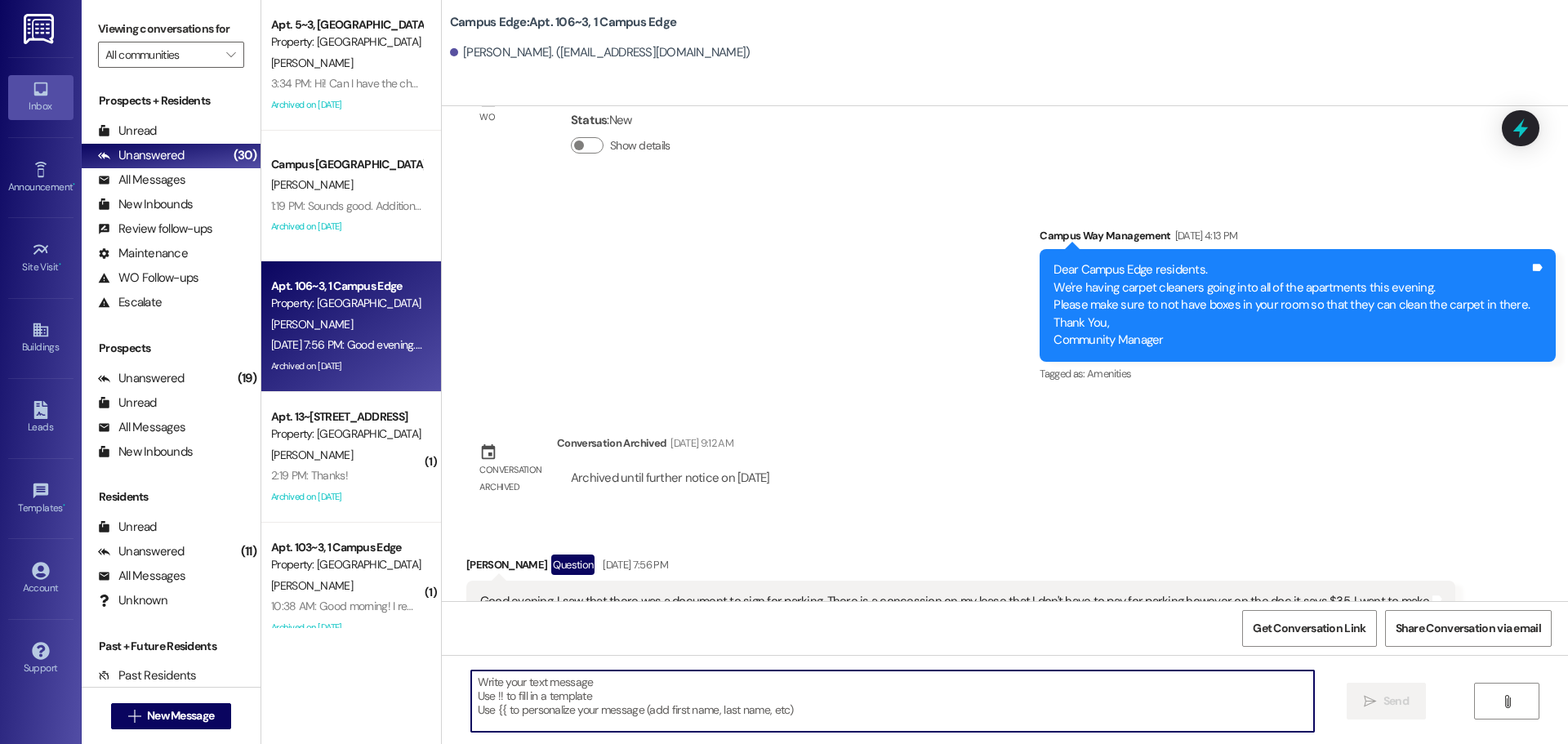
click at [534, 697] on textarea at bounding box center [893, 701] width 843 height 61
click at [520, 709] on textarea at bounding box center [893, 701] width 843 height 61
click at [623, 695] on textarea at bounding box center [893, 701] width 843 height 61
click at [715, 691] on textarea "Hey Sebastian! I'll" at bounding box center [893, 701] width 843 height 61
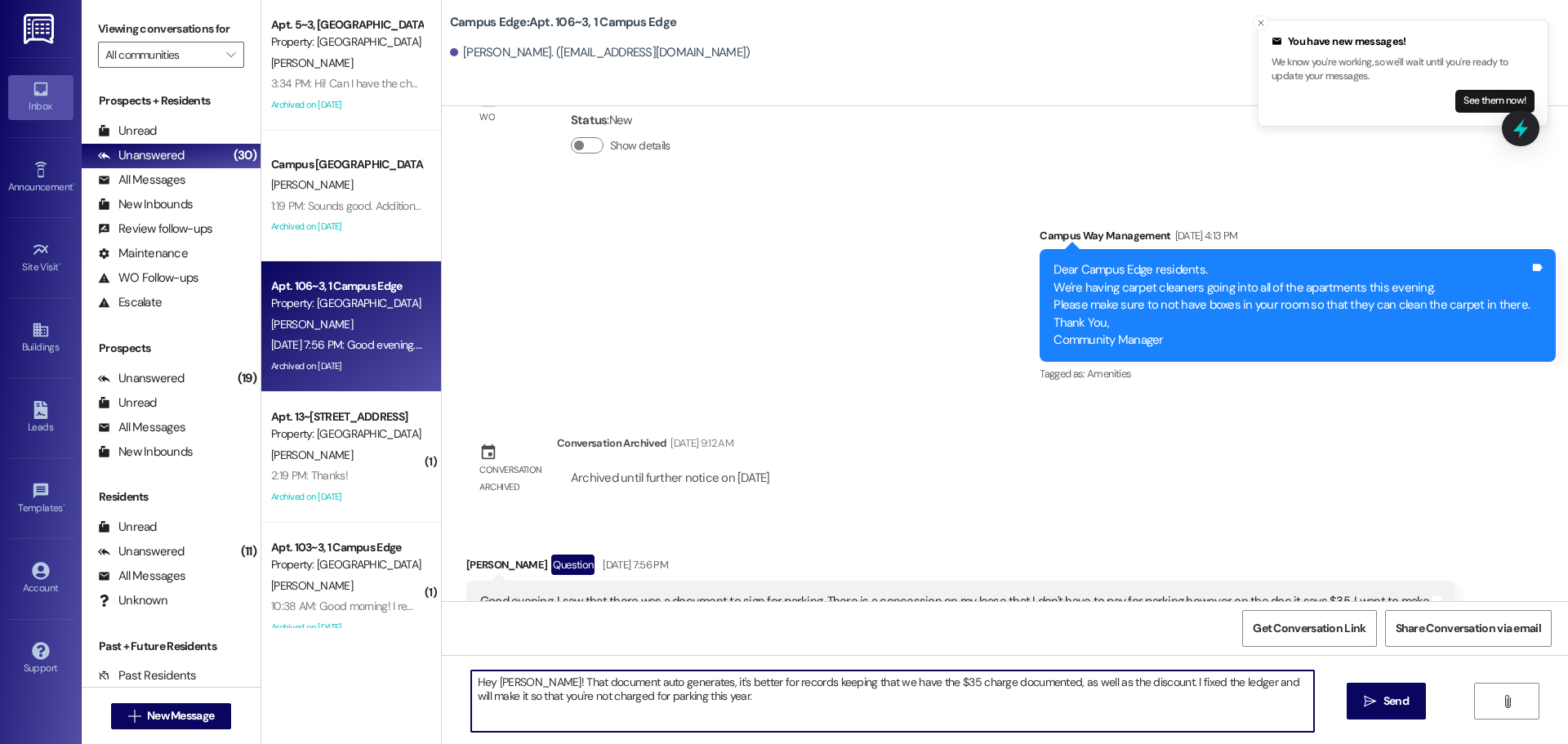
type textarea "Hey Sebastian! That document auto generates, it's better for records keeping th…"
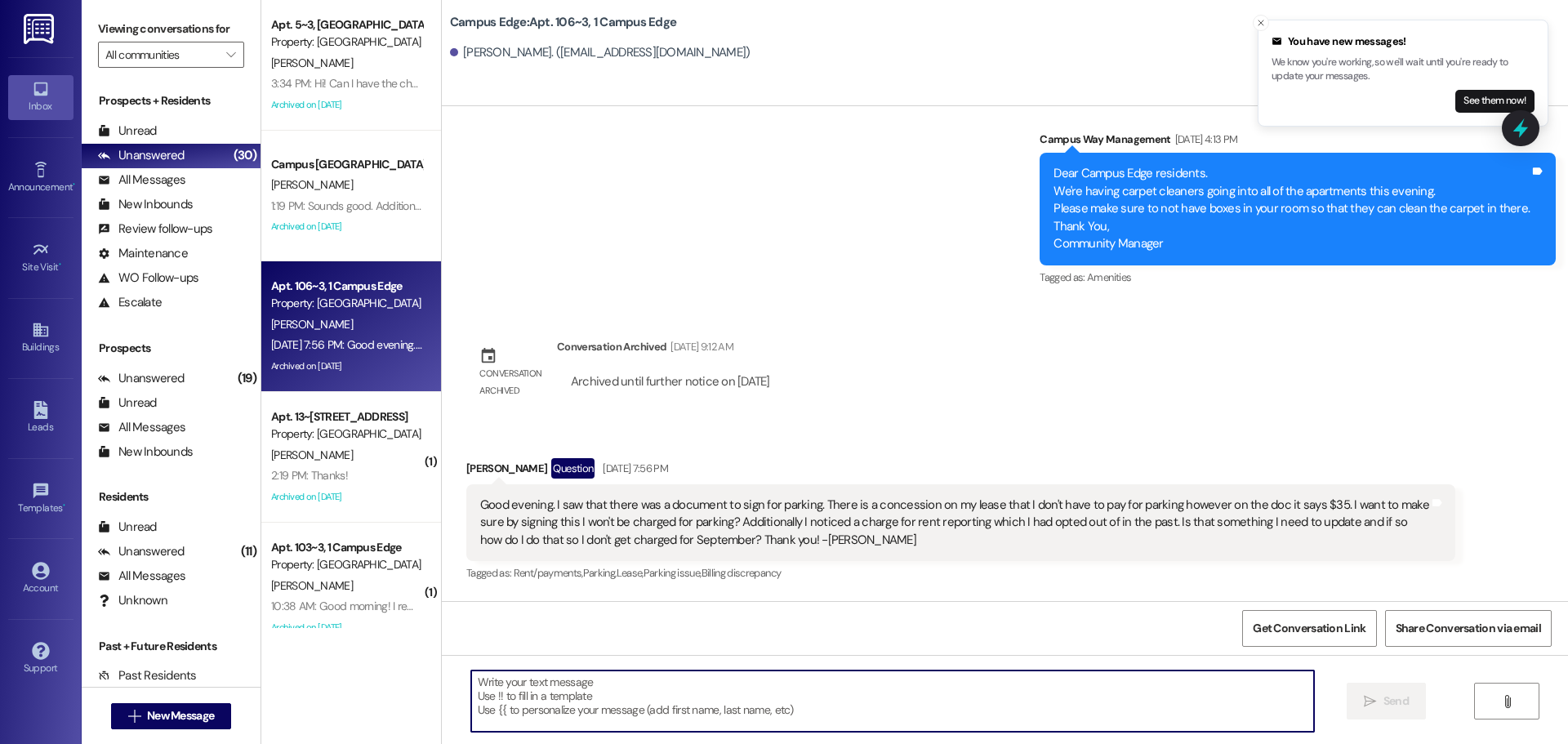
scroll to position [18328, 0]
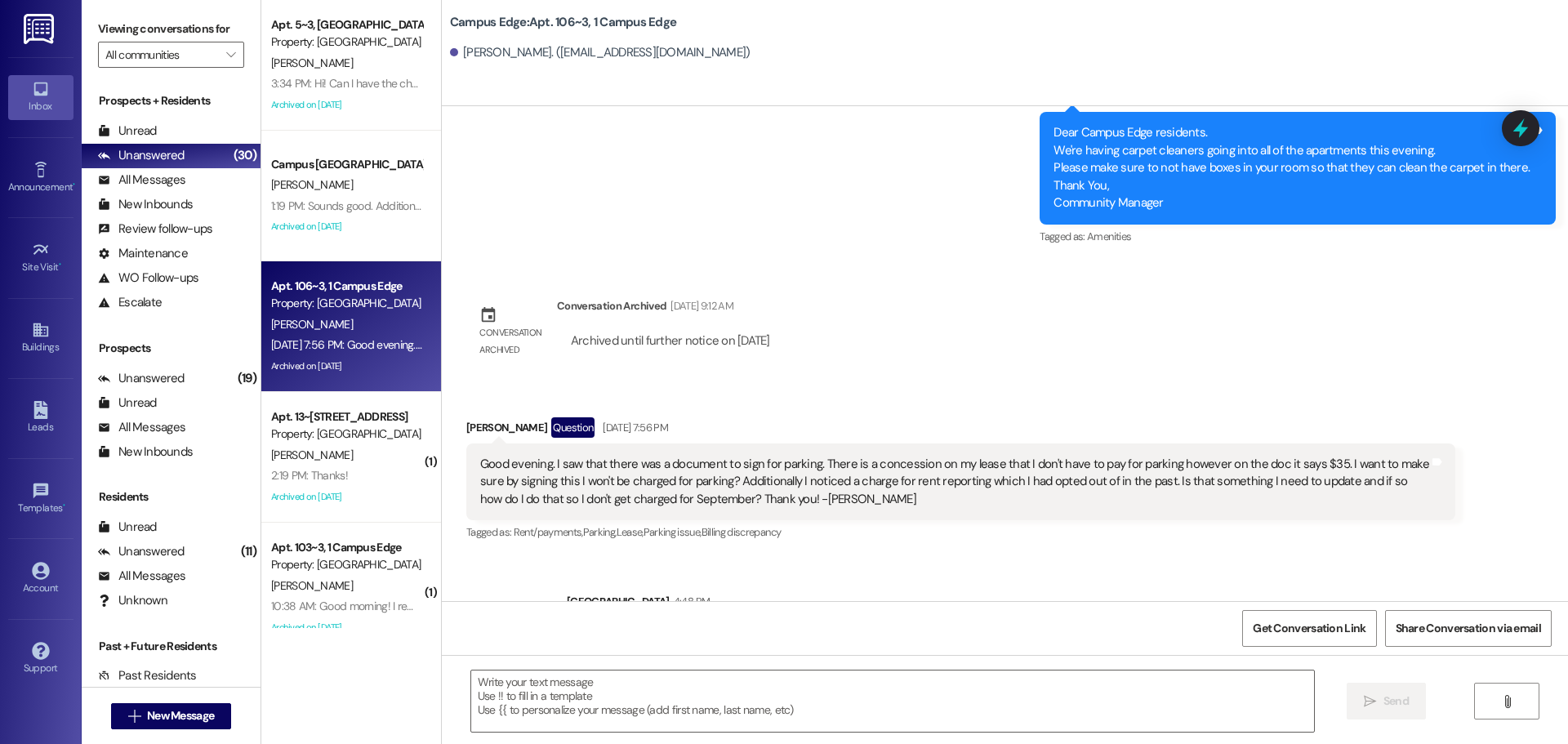
click at [1520, 118] on icon at bounding box center [1521, 128] width 21 height 21
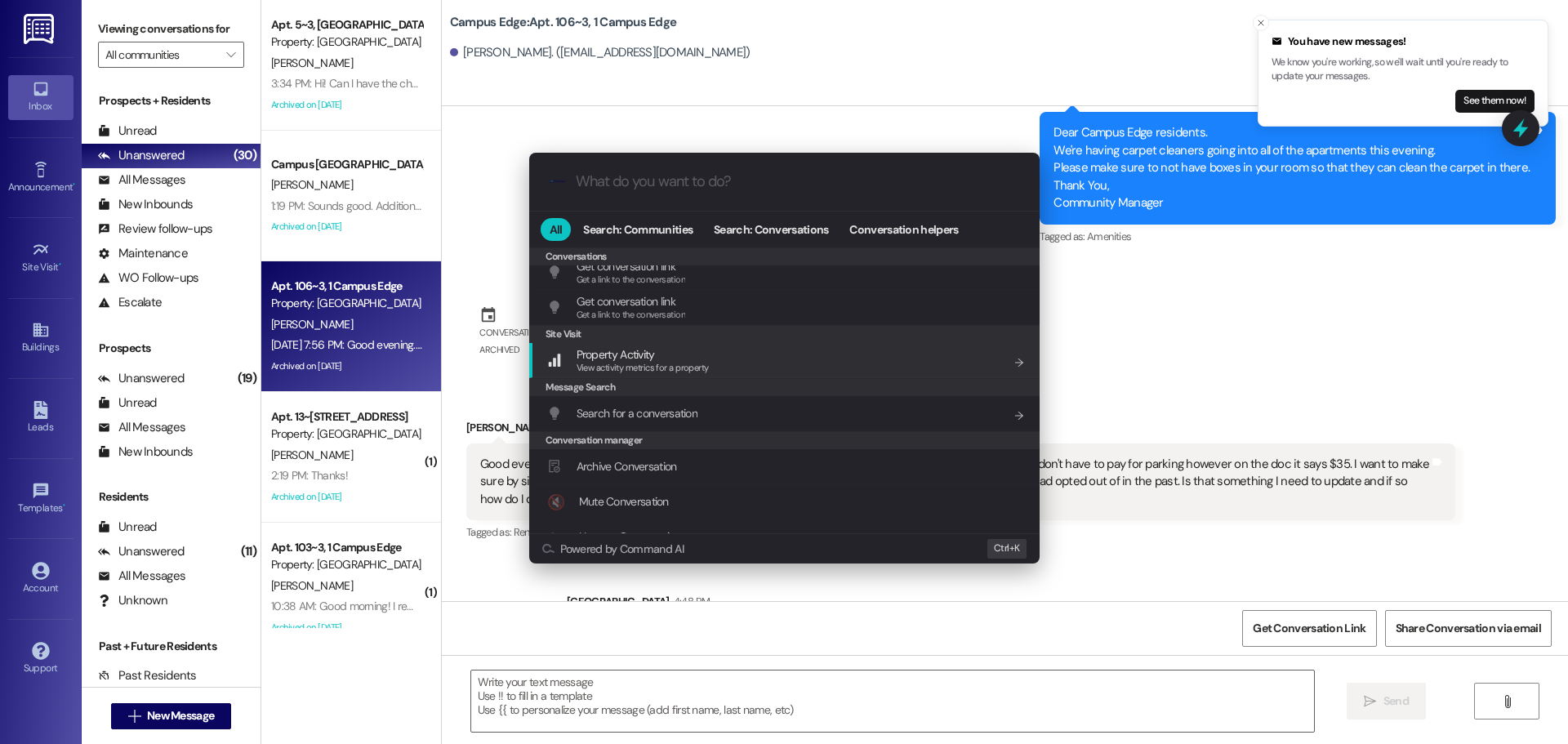
scroll to position [713, 0]
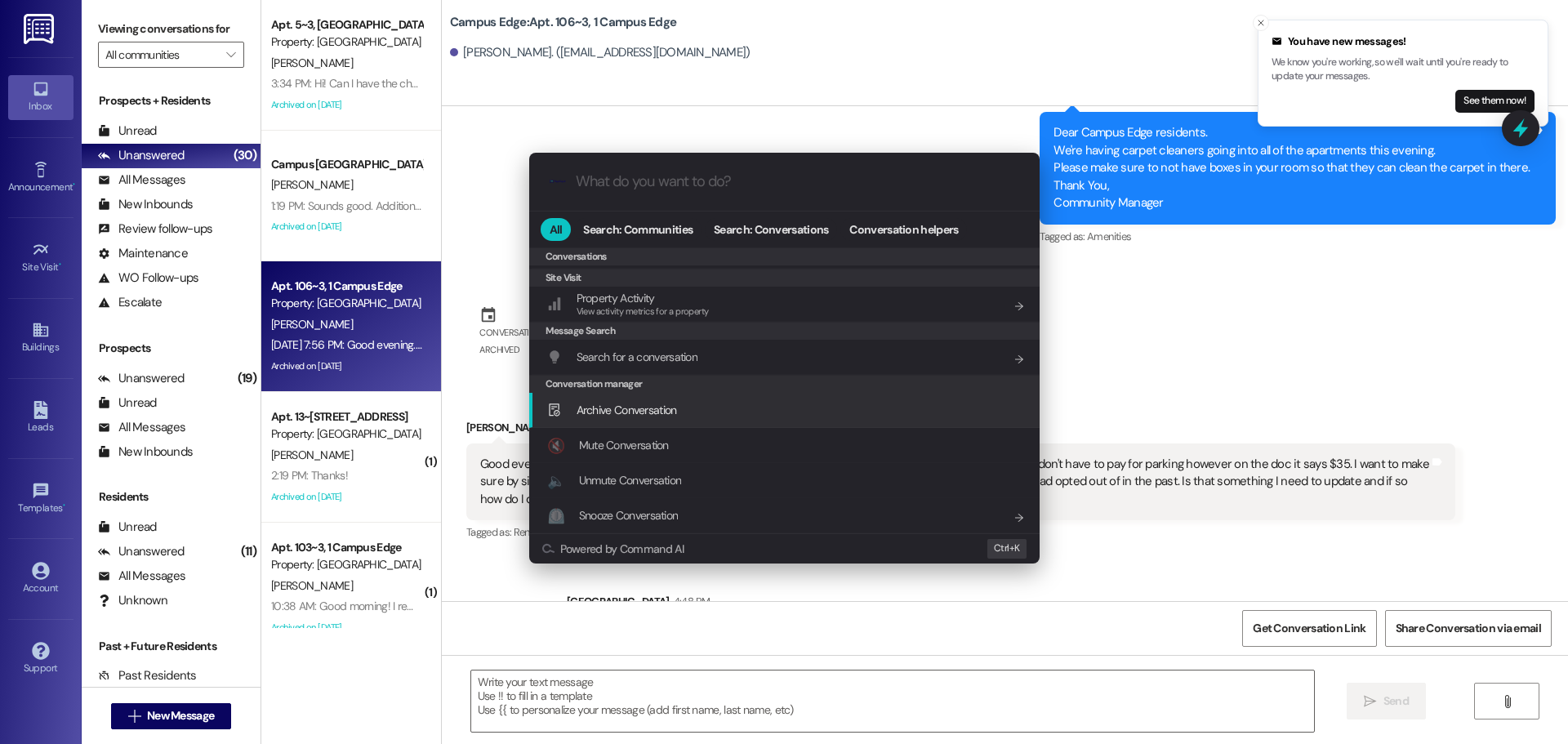
click at [689, 404] on div "Archive Conversation Add shortcut" at bounding box center [786, 410] width 478 height 18
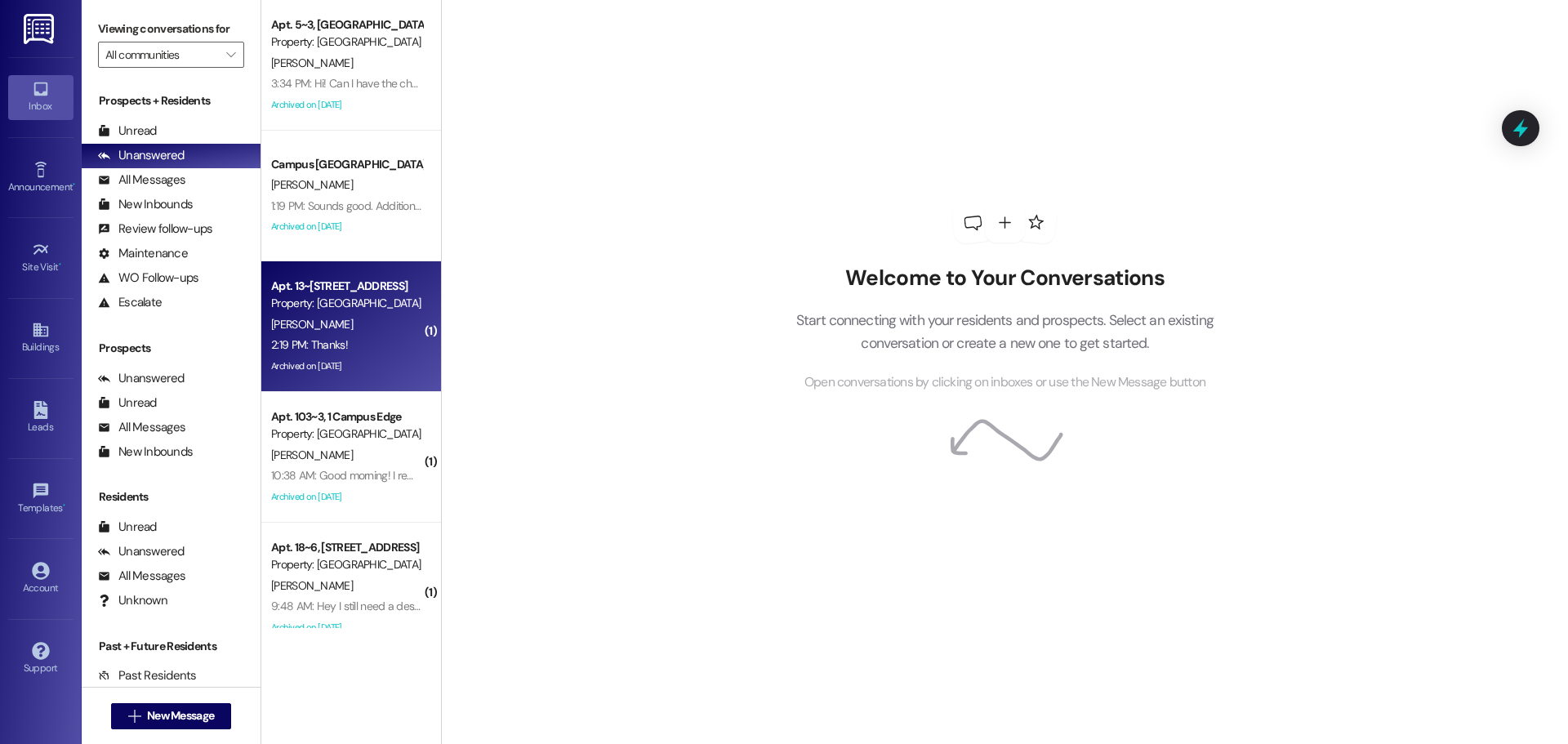
click at [400, 339] on div "2:19 PM: Thanks! 2:19 PM: Thanks!" at bounding box center [347, 345] width 155 height 21
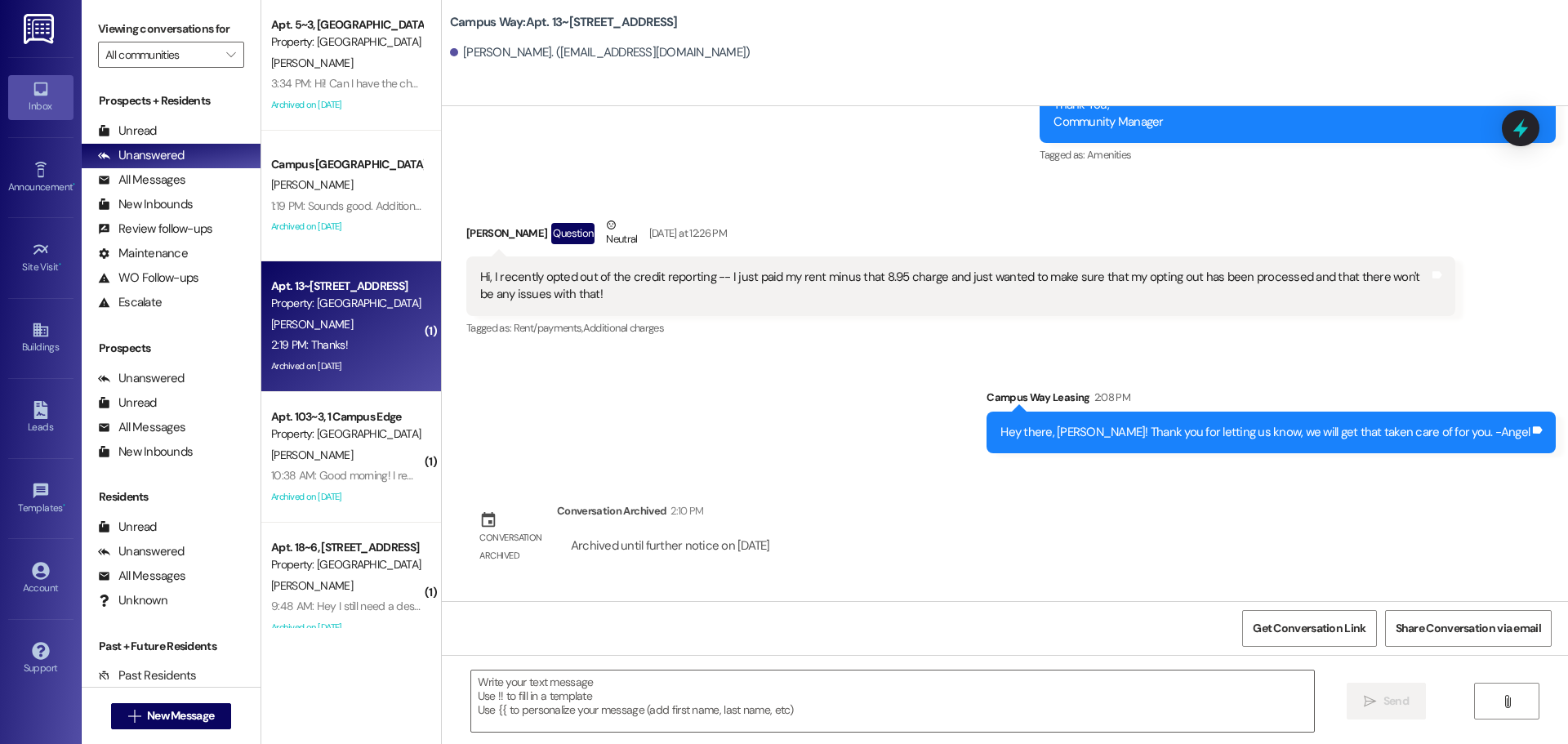
scroll to position [13219, 0]
click at [1502, 136] on div at bounding box center [1521, 128] width 38 height 36
click at [1512, 127] on icon at bounding box center [1521, 128] width 28 height 28
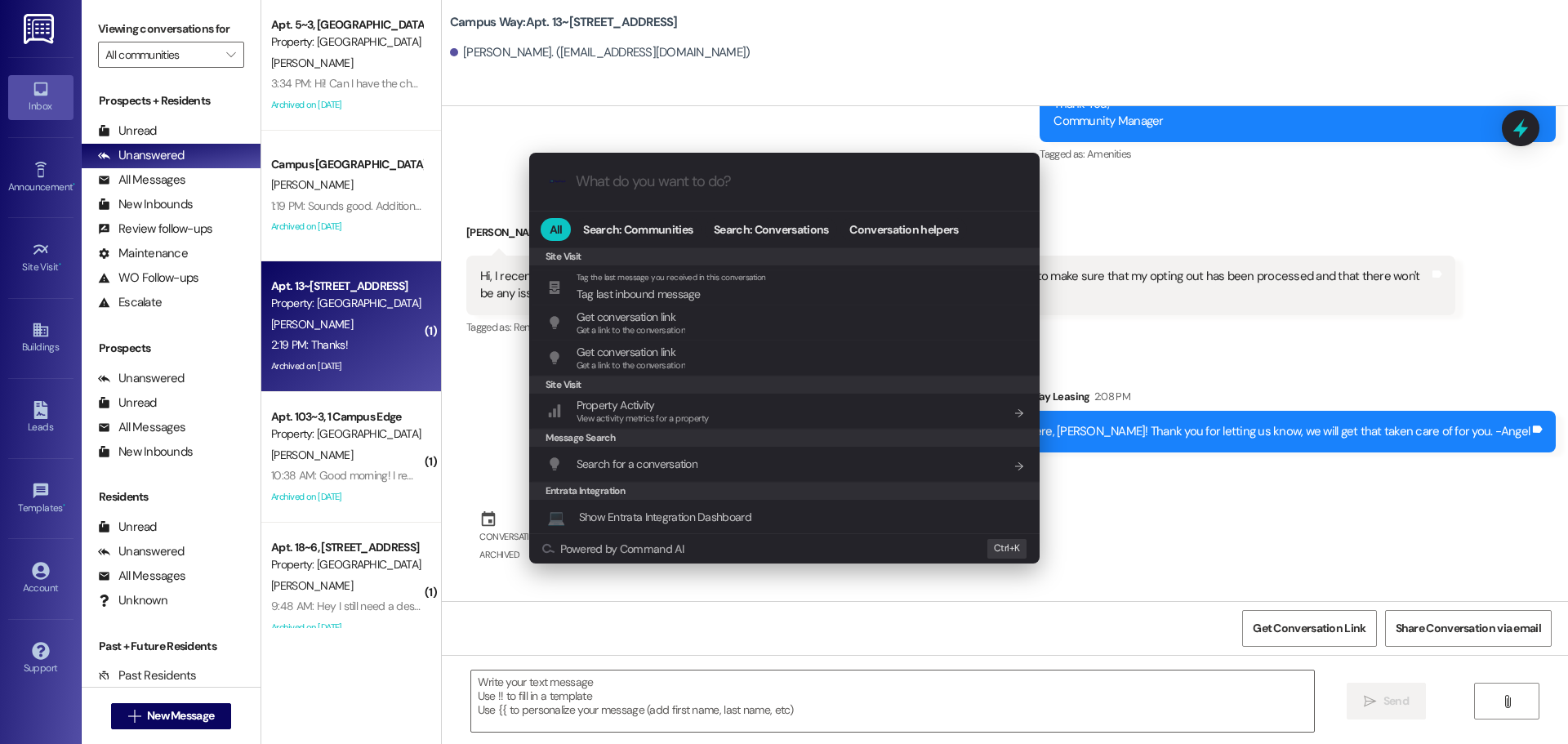
scroll to position [765, 0]
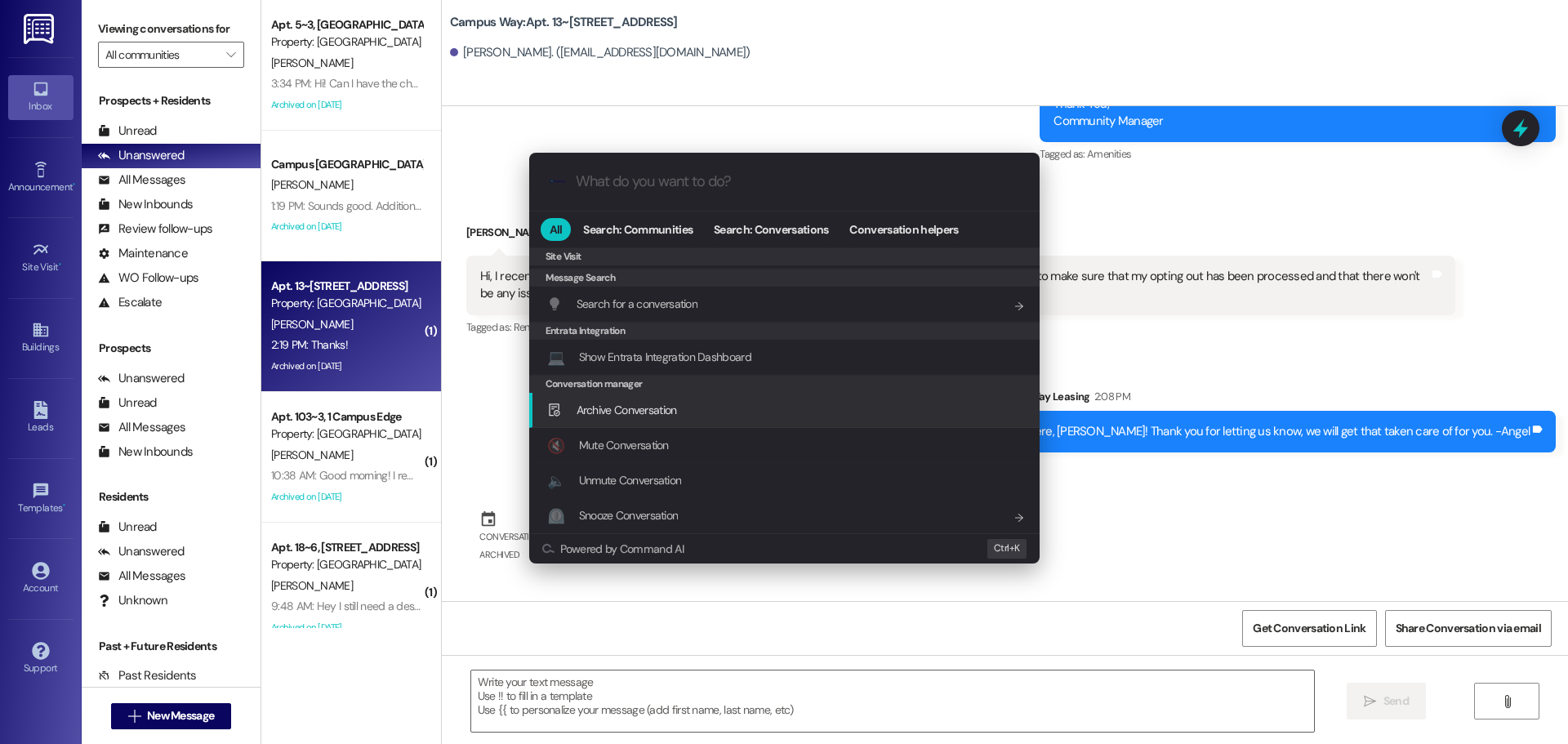
click at [650, 409] on span "Archive Conversation" at bounding box center [627, 410] width 100 height 15
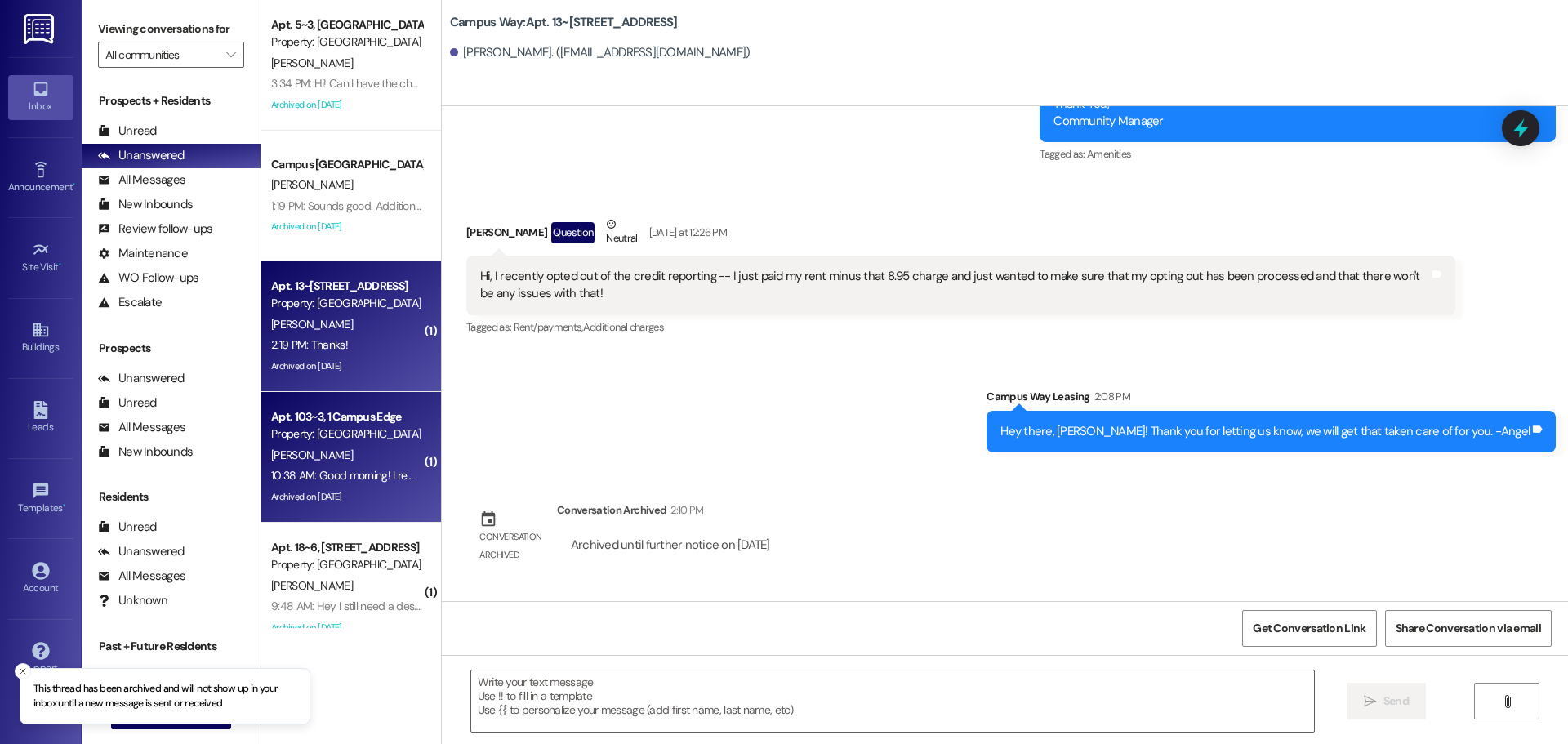
click at [392, 456] on div "J. Spencer" at bounding box center [347, 455] width 155 height 21
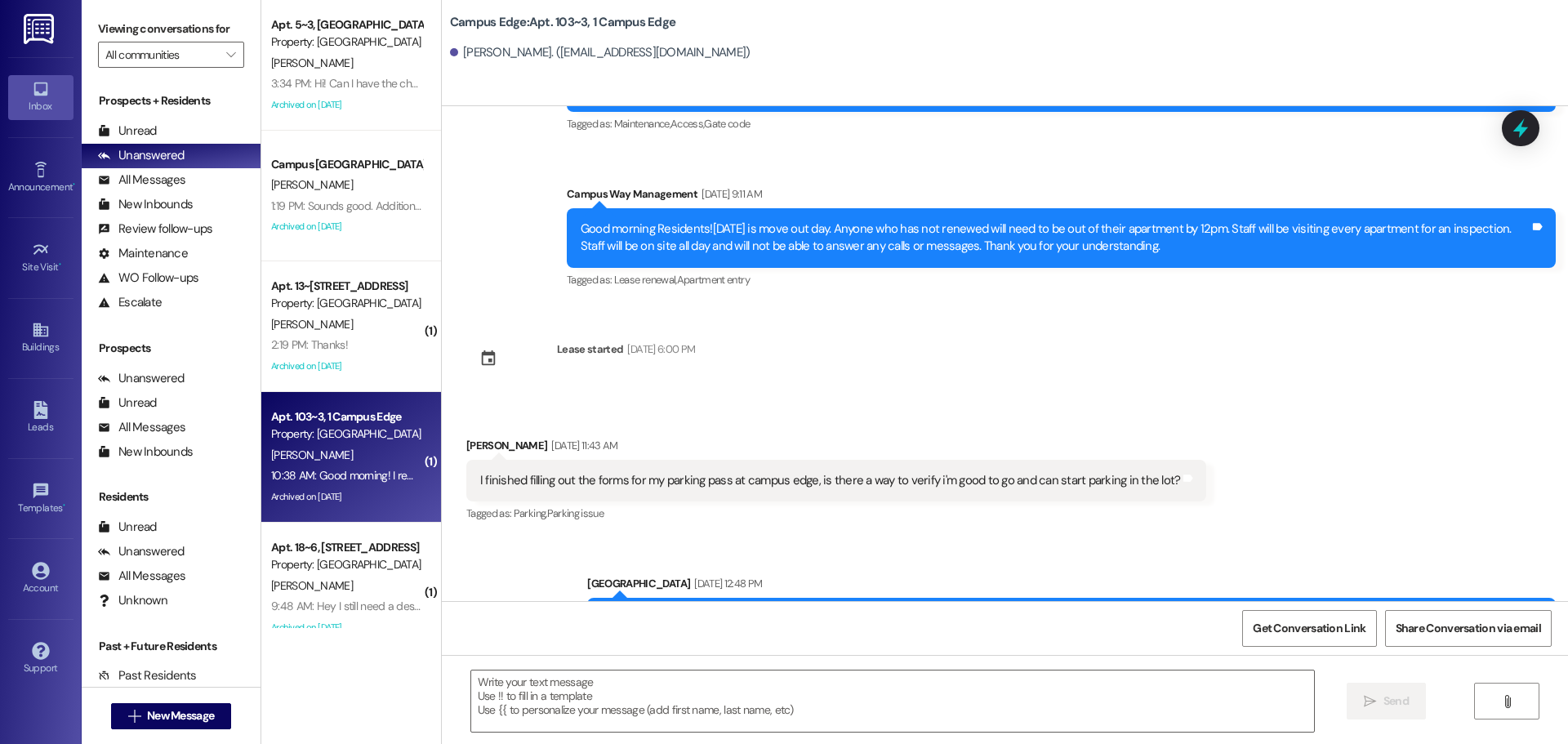
scroll to position [14003, 0]
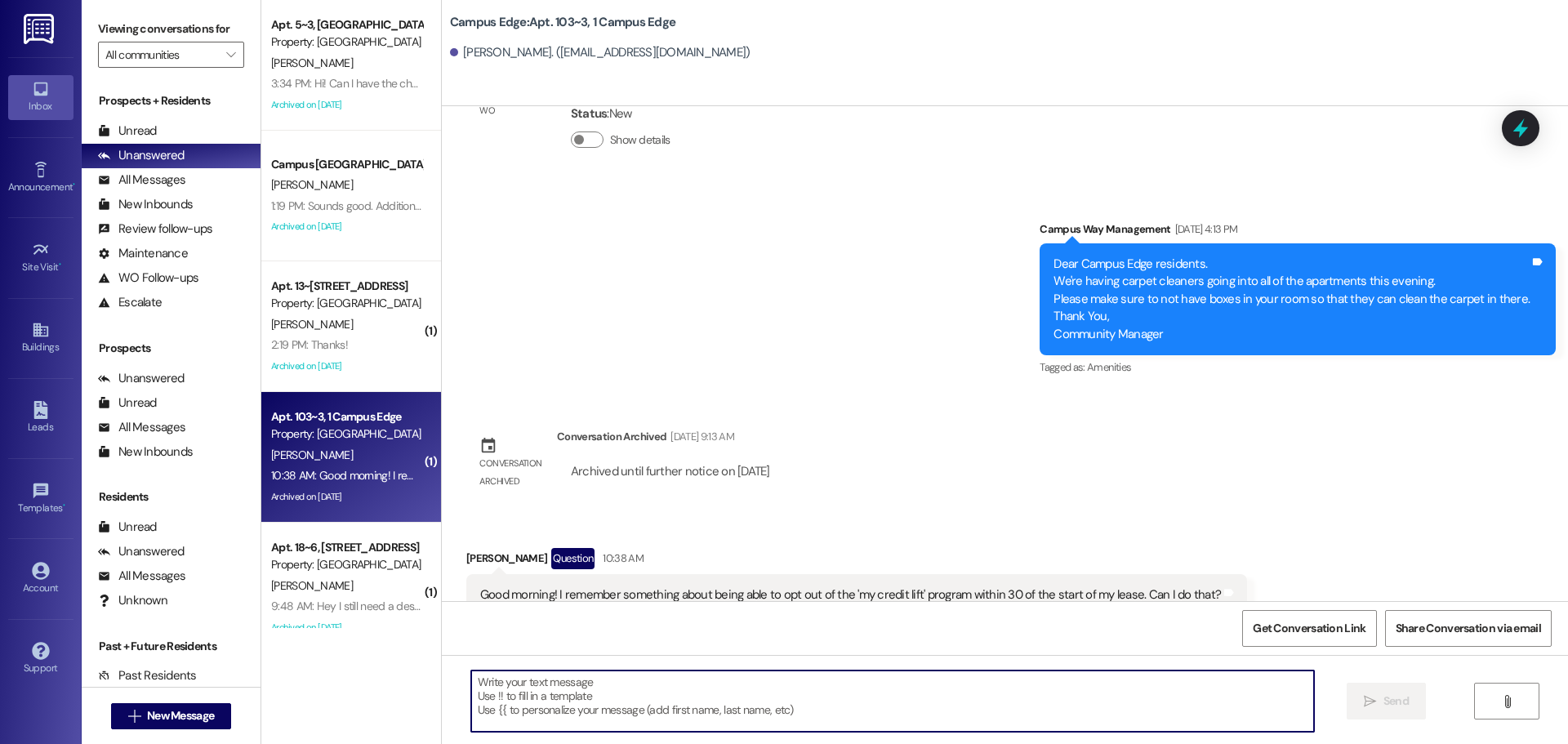
click at [698, 731] on textarea at bounding box center [893, 701] width 843 height 61
click at [624, 692] on textarea "Hey James!" at bounding box center [893, 701] width 843 height 61
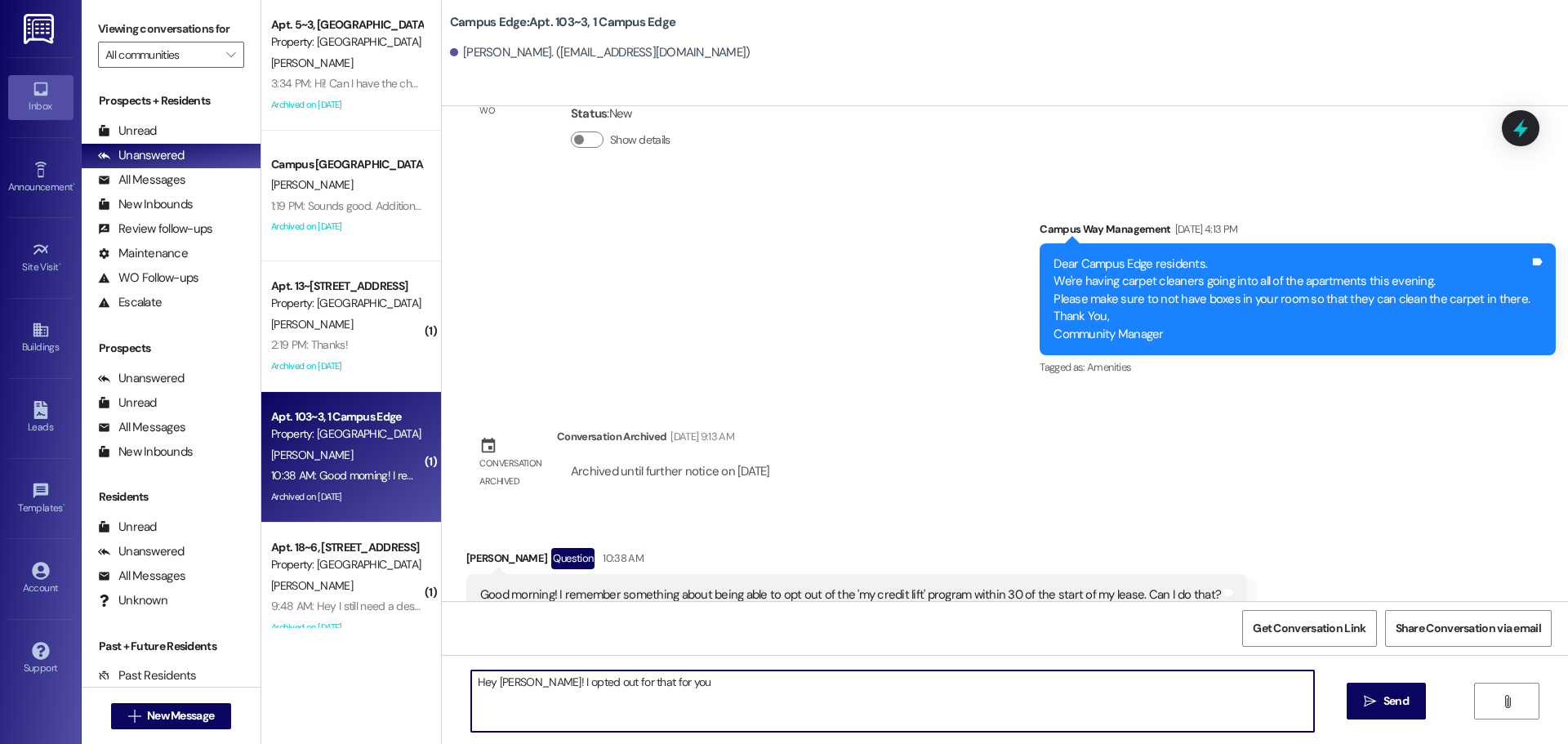
type textarea "Hey James! I opted out for that for you."
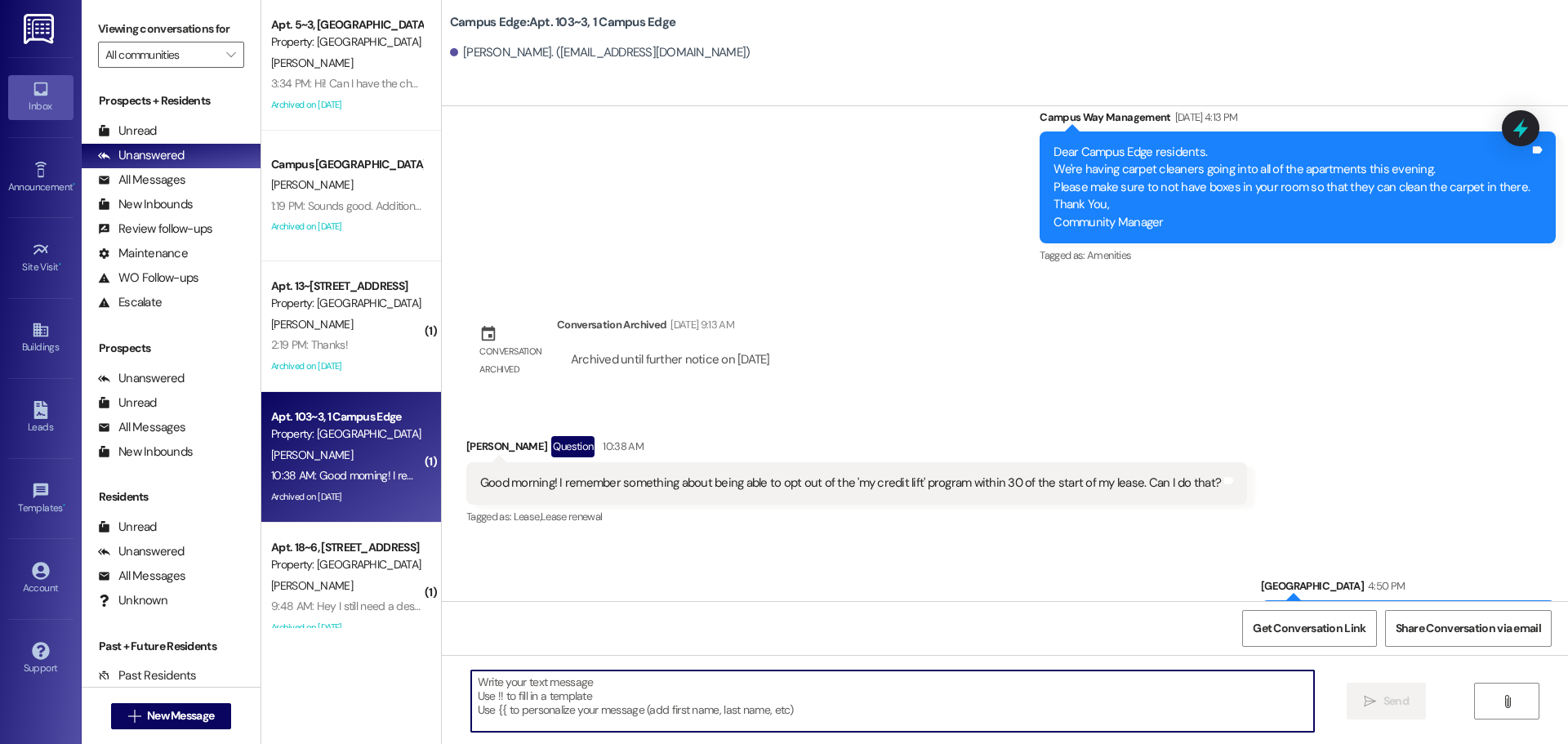
scroll to position [14117, 0]
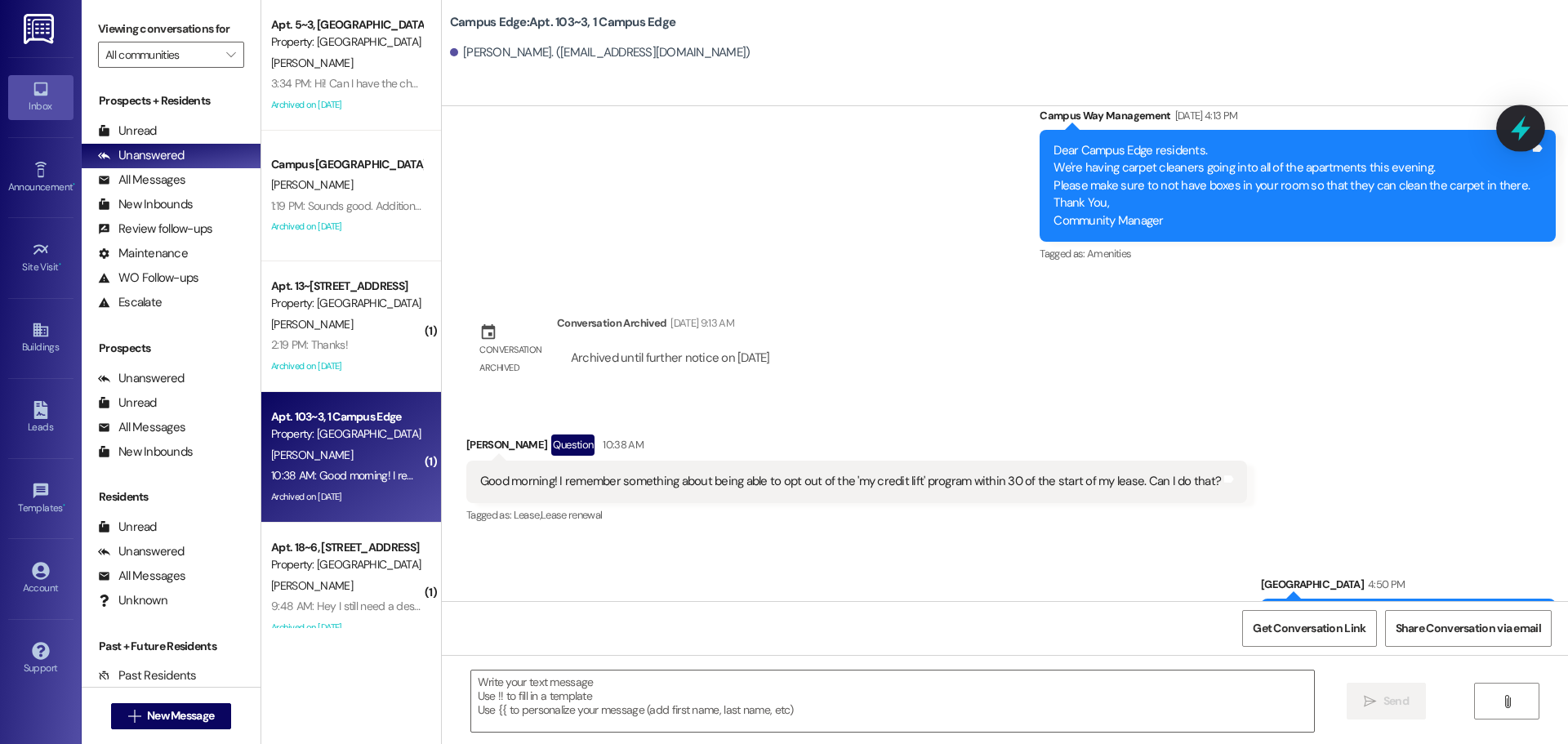
click at [1524, 119] on icon at bounding box center [1521, 128] width 20 height 26
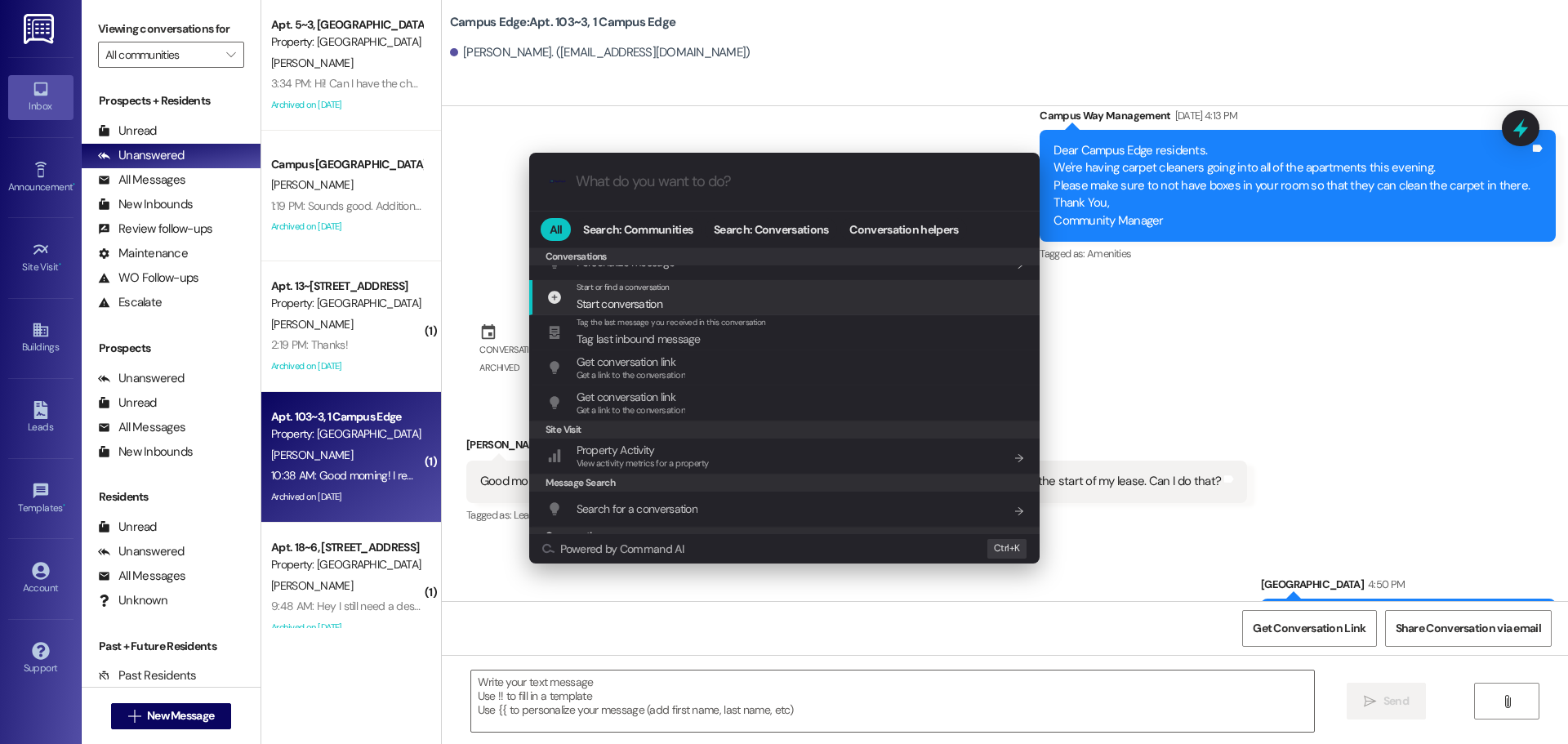
scroll to position [713, 0]
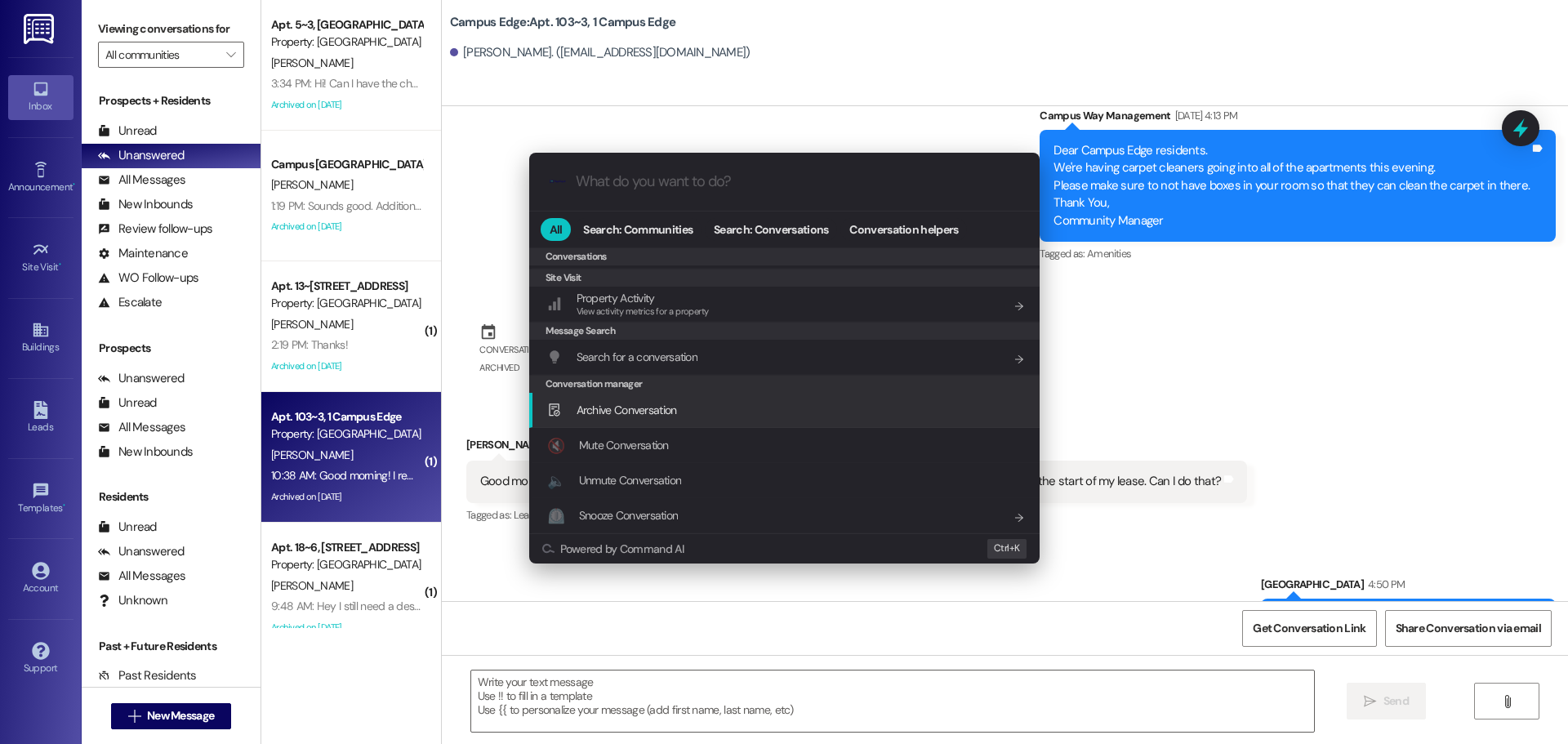
click at [703, 407] on div "Archive Conversation Add shortcut" at bounding box center [786, 410] width 478 height 18
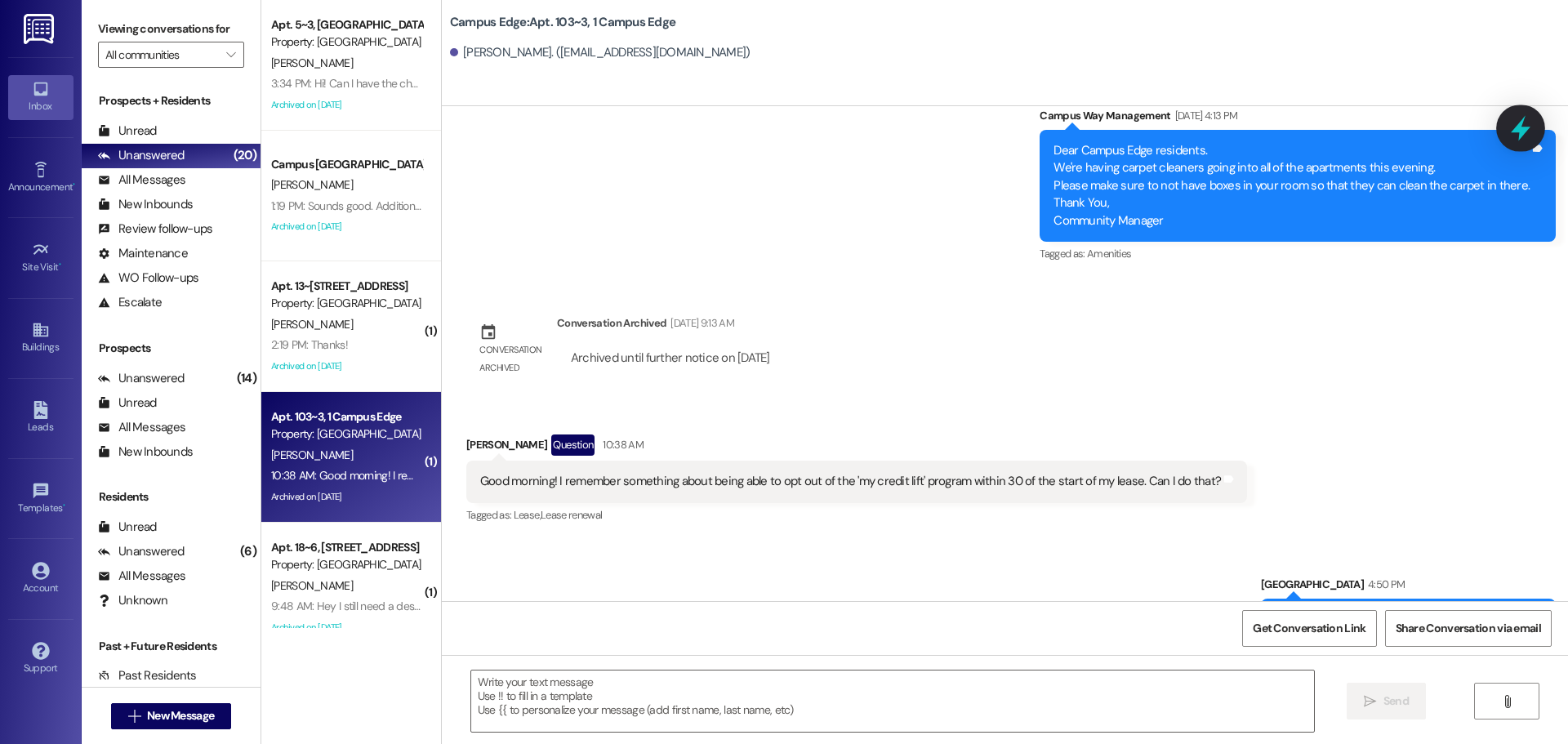
click at [1507, 137] on div at bounding box center [1521, 128] width 49 height 47
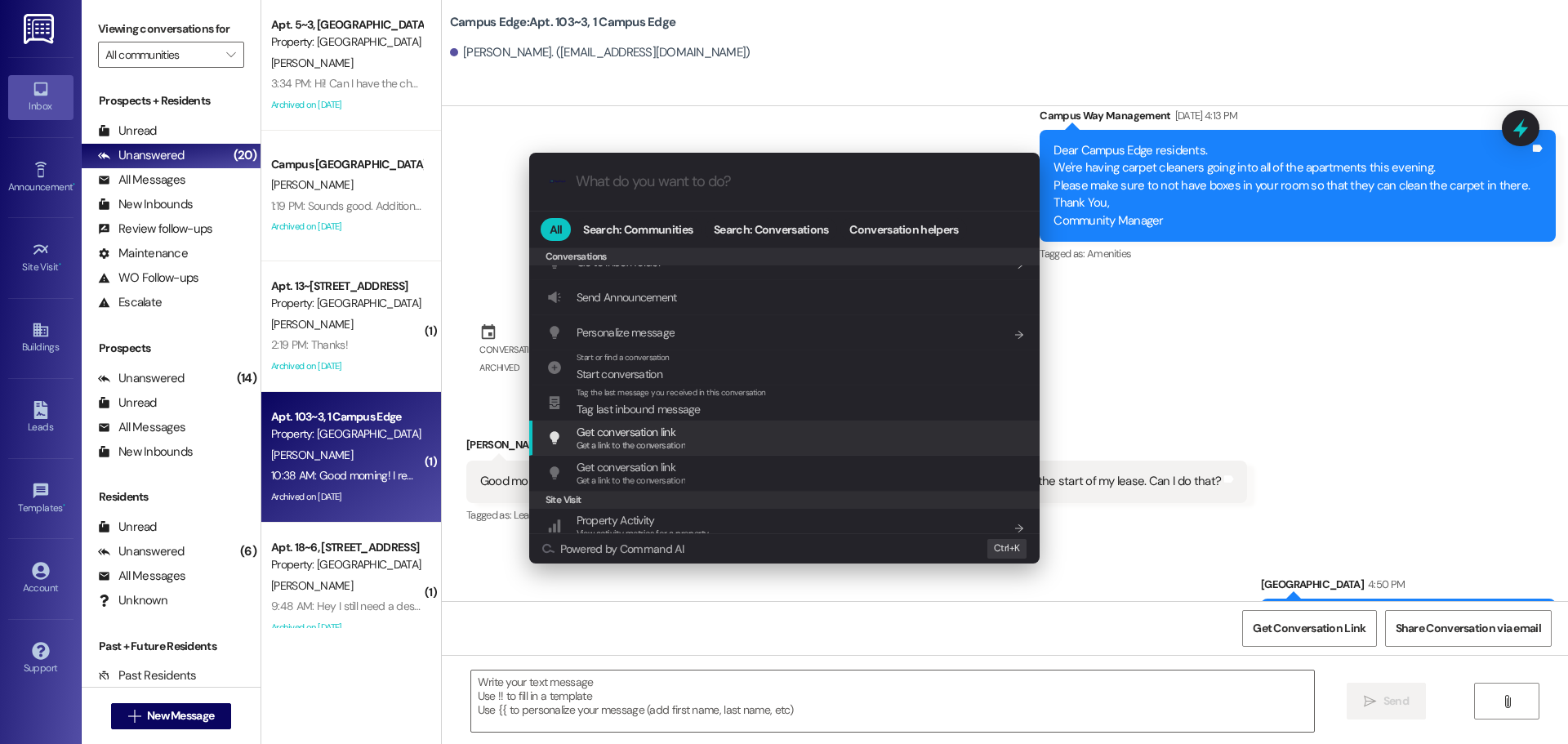
scroll to position [765, 0]
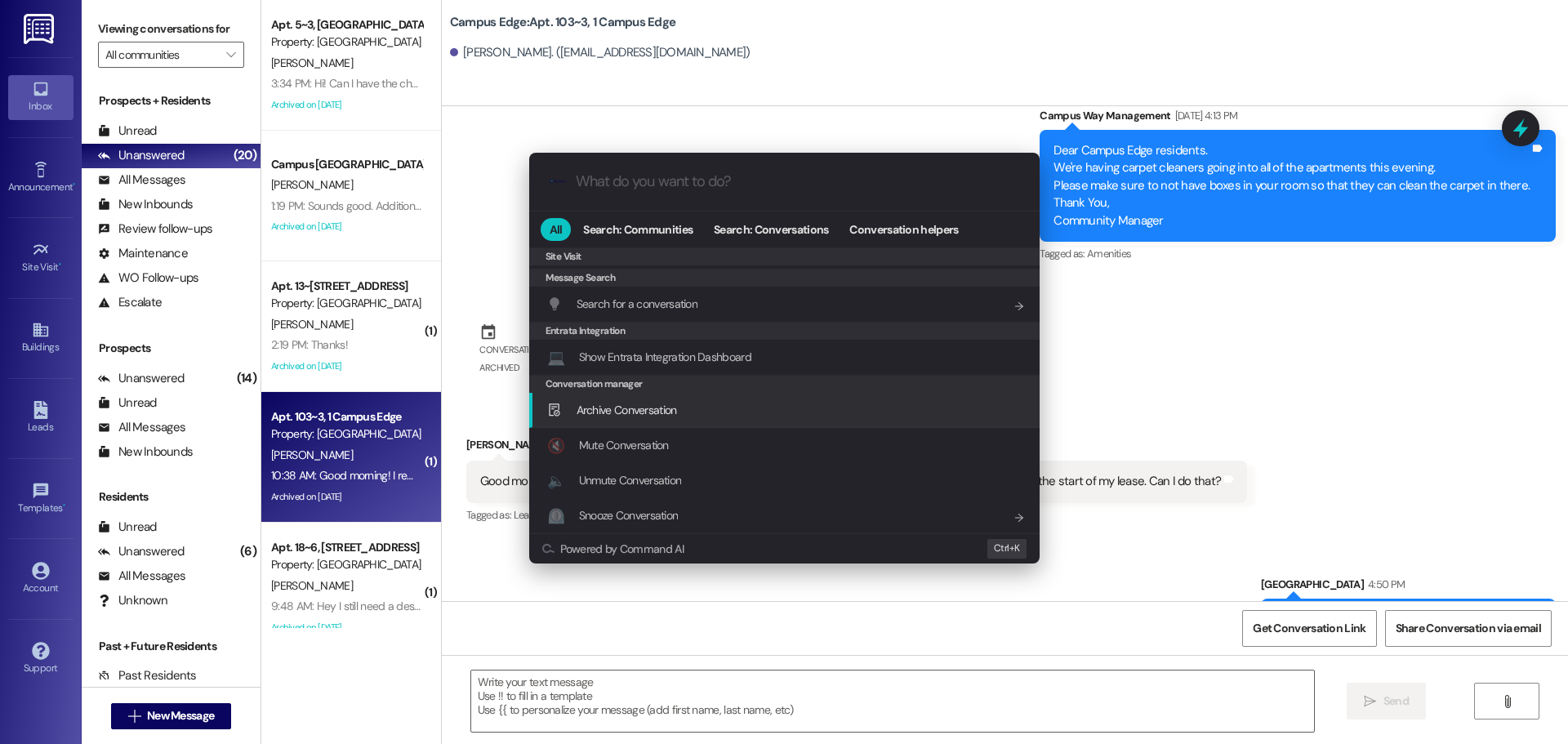
click at [652, 417] on span "Archive Conversation" at bounding box center [627, 410] width 100 height 15
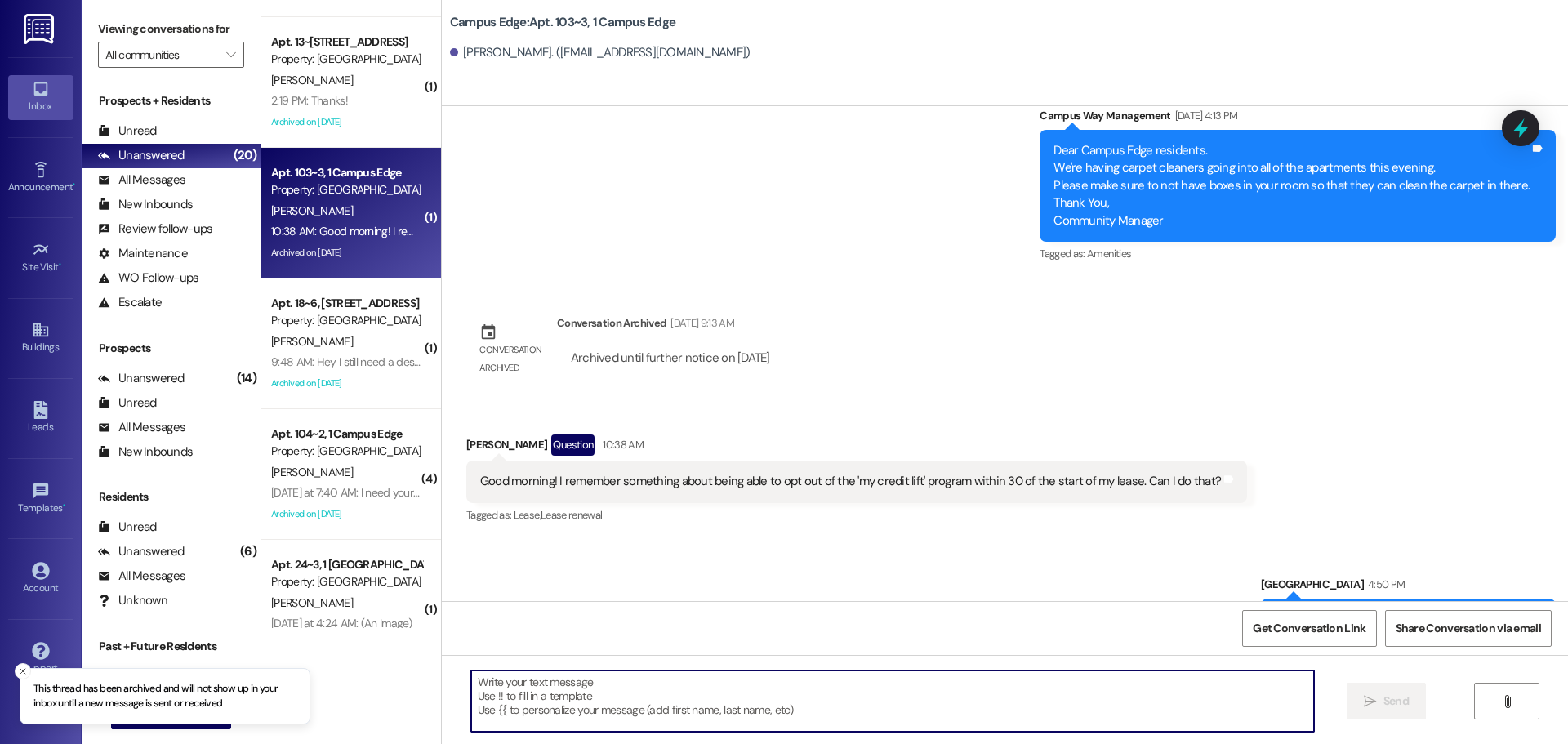
scroll to position [245, 0]
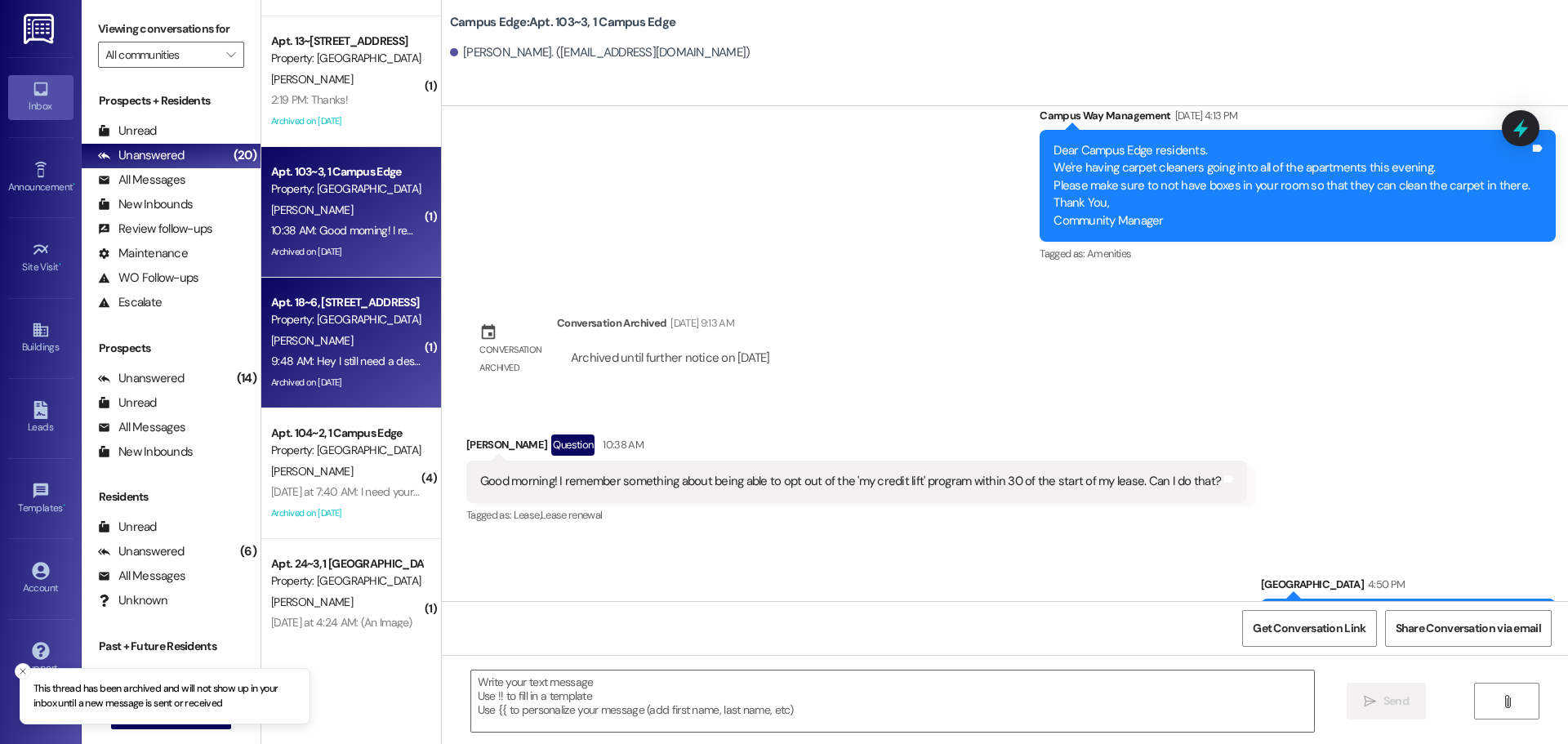
click at [351, 319] on div "Property: [GEOGRAPHIC_DATA]" at bounding box center [347, 319] width 151 height 17
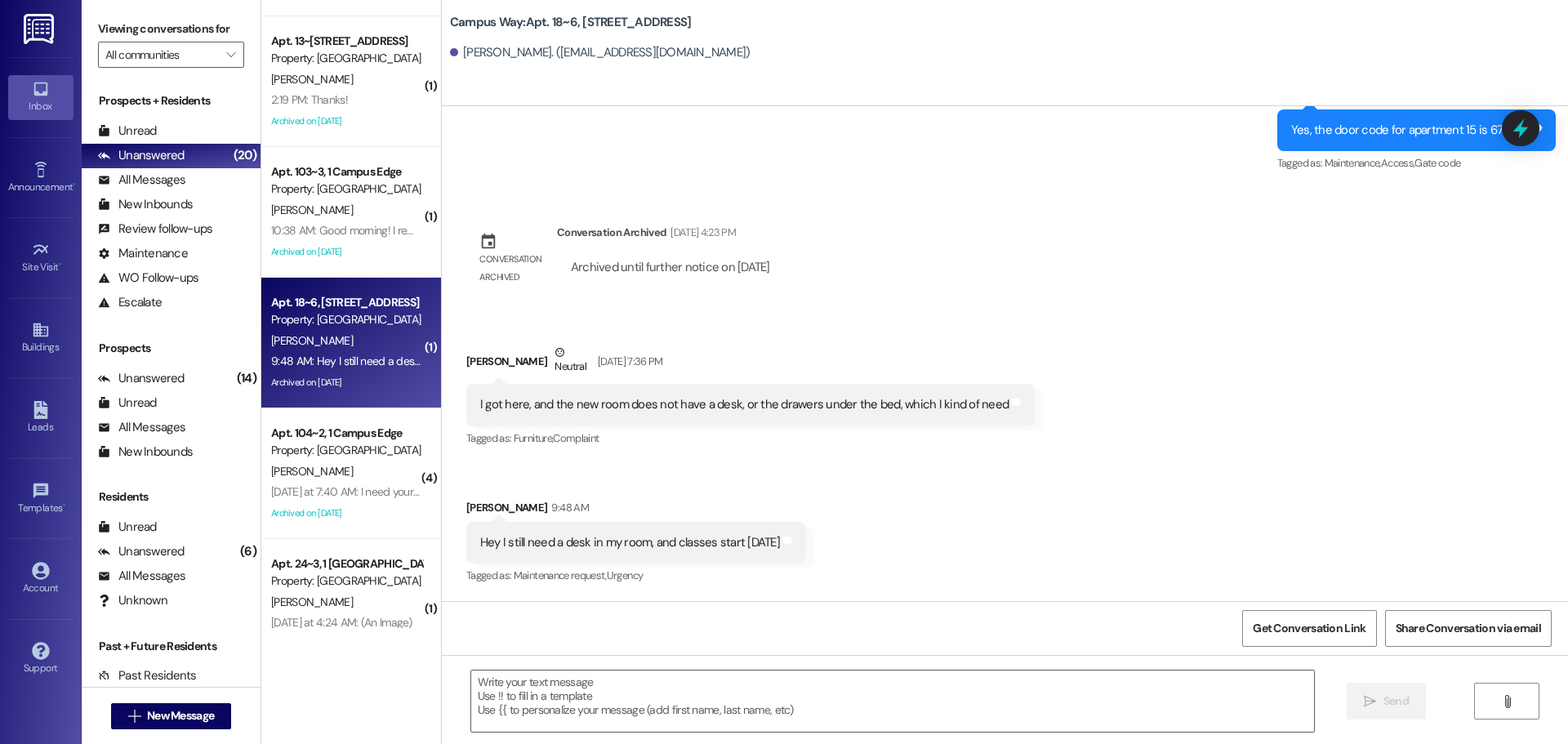
scroll to position [10210, 0]
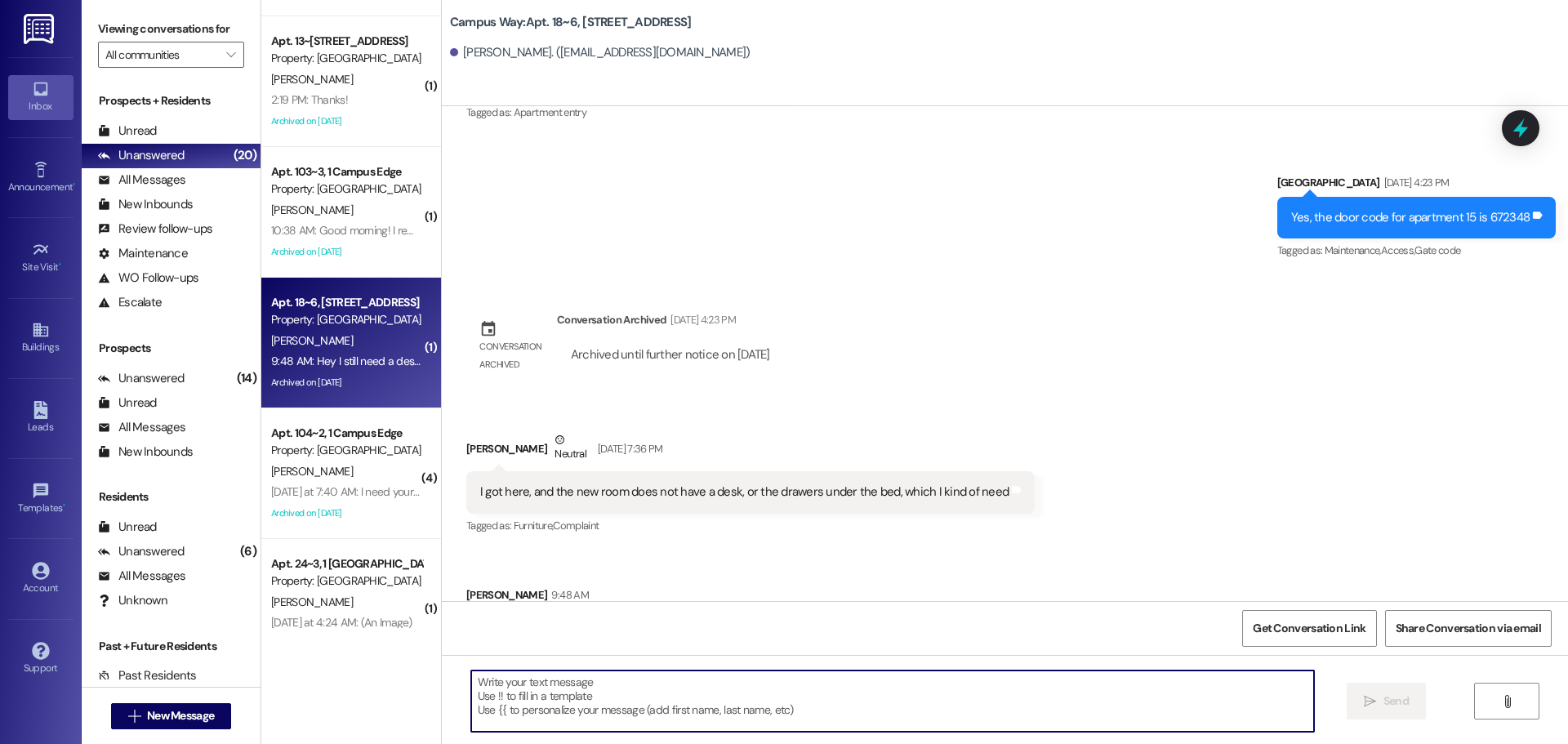
click at [579, 690] on textarea at bounding box center [893, 701] width 843 height 61
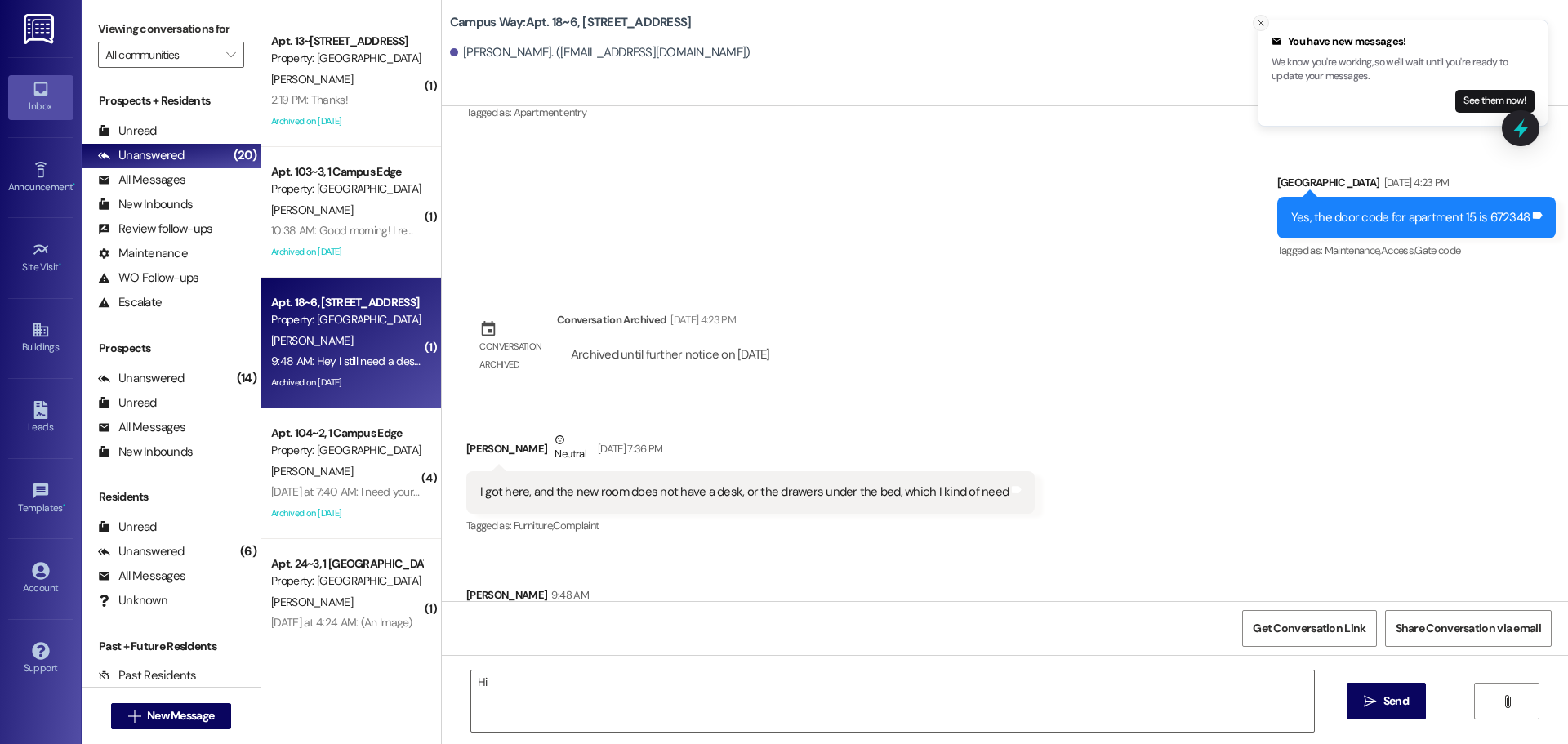
click at [1261, 26] on icon "Close toast" at bounding box center [1261, 23] width 10 height 10
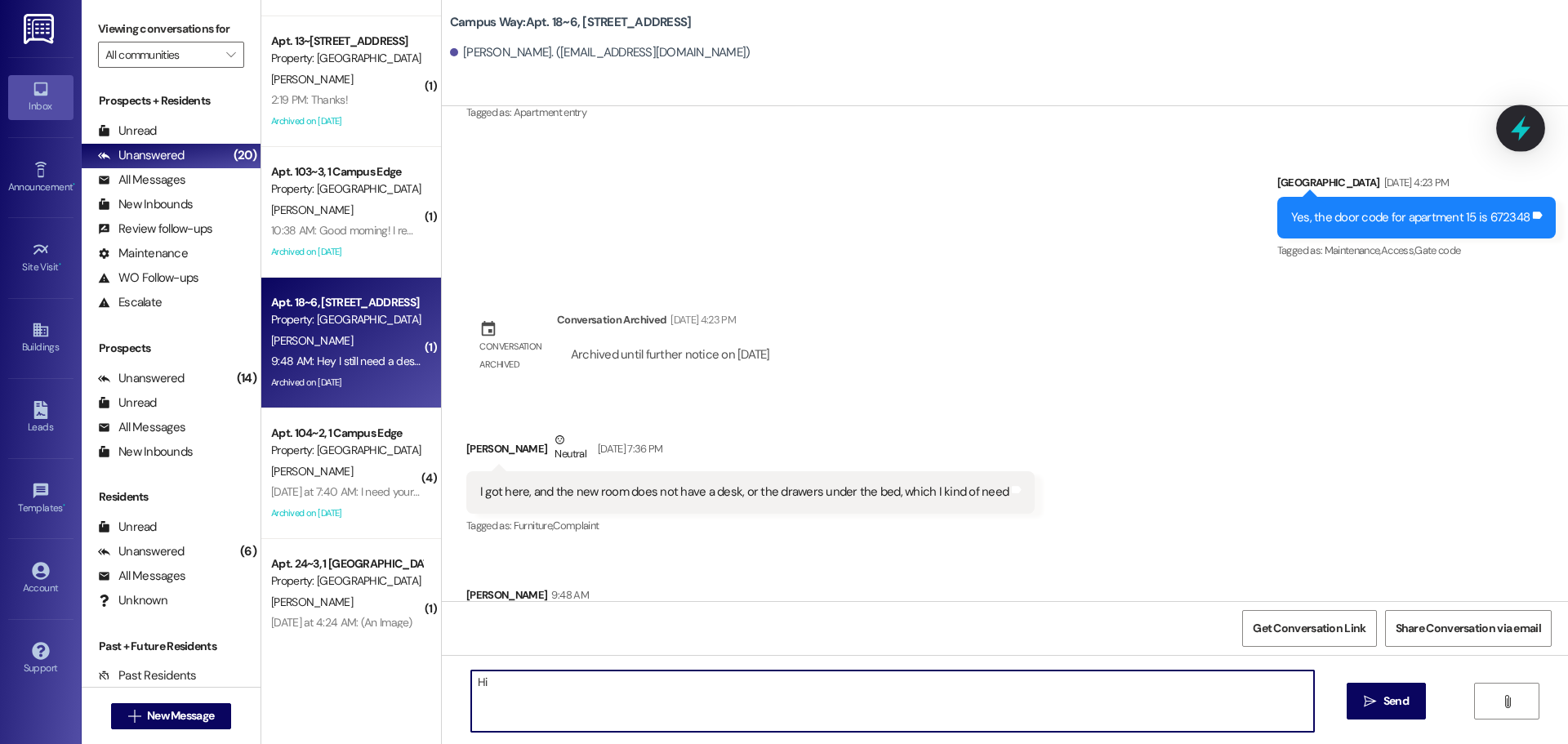
click at [1528, 125] on icon at bounding box center [1521, 128] width 28 height 28
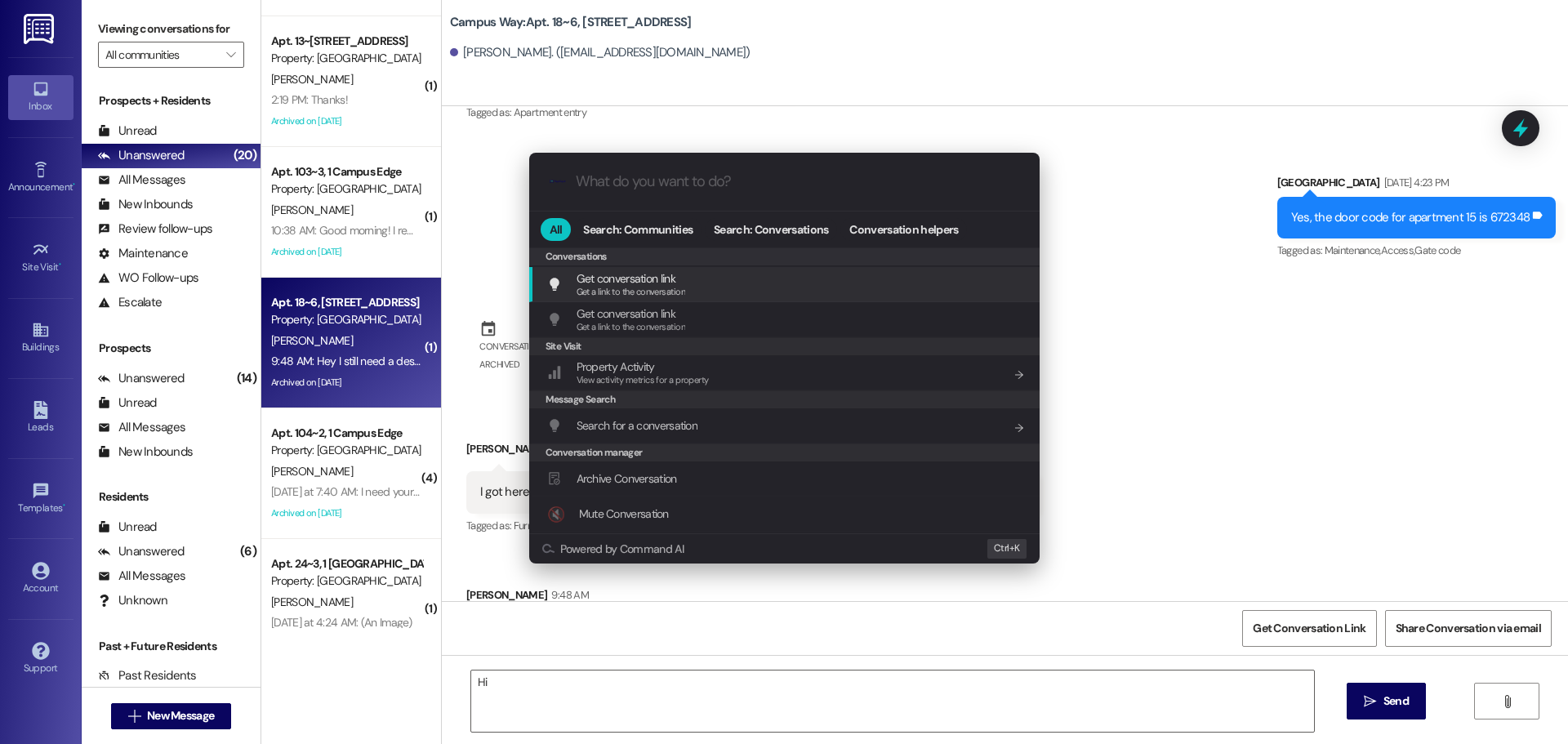
scroll to position [713, 0]
click at [635, 415] on span "Archive Conversation" at bounding box center [627, 410] width 100 height 15
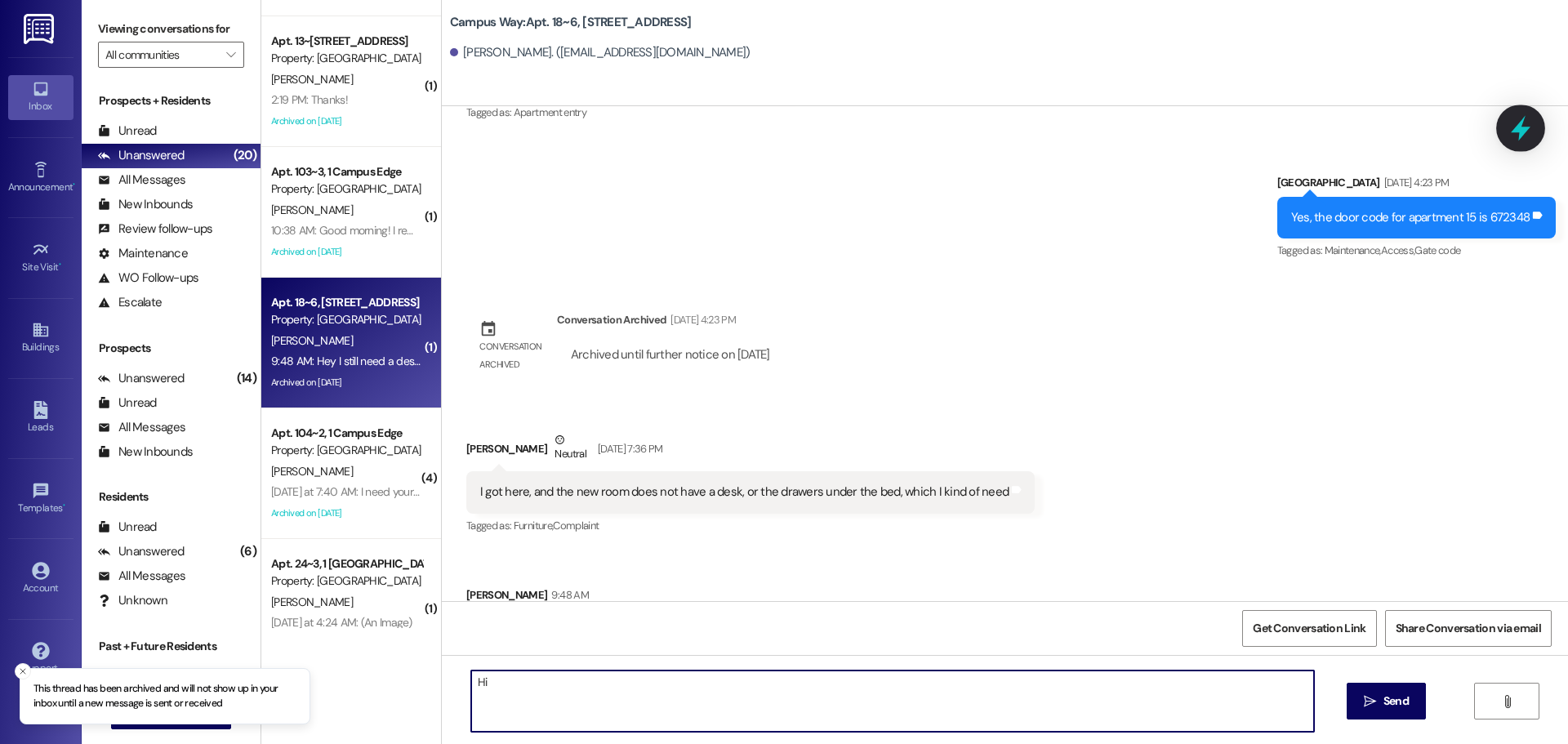
click at [1533, 128] on icon at bounding box center [1521, 128] width 28 height 28
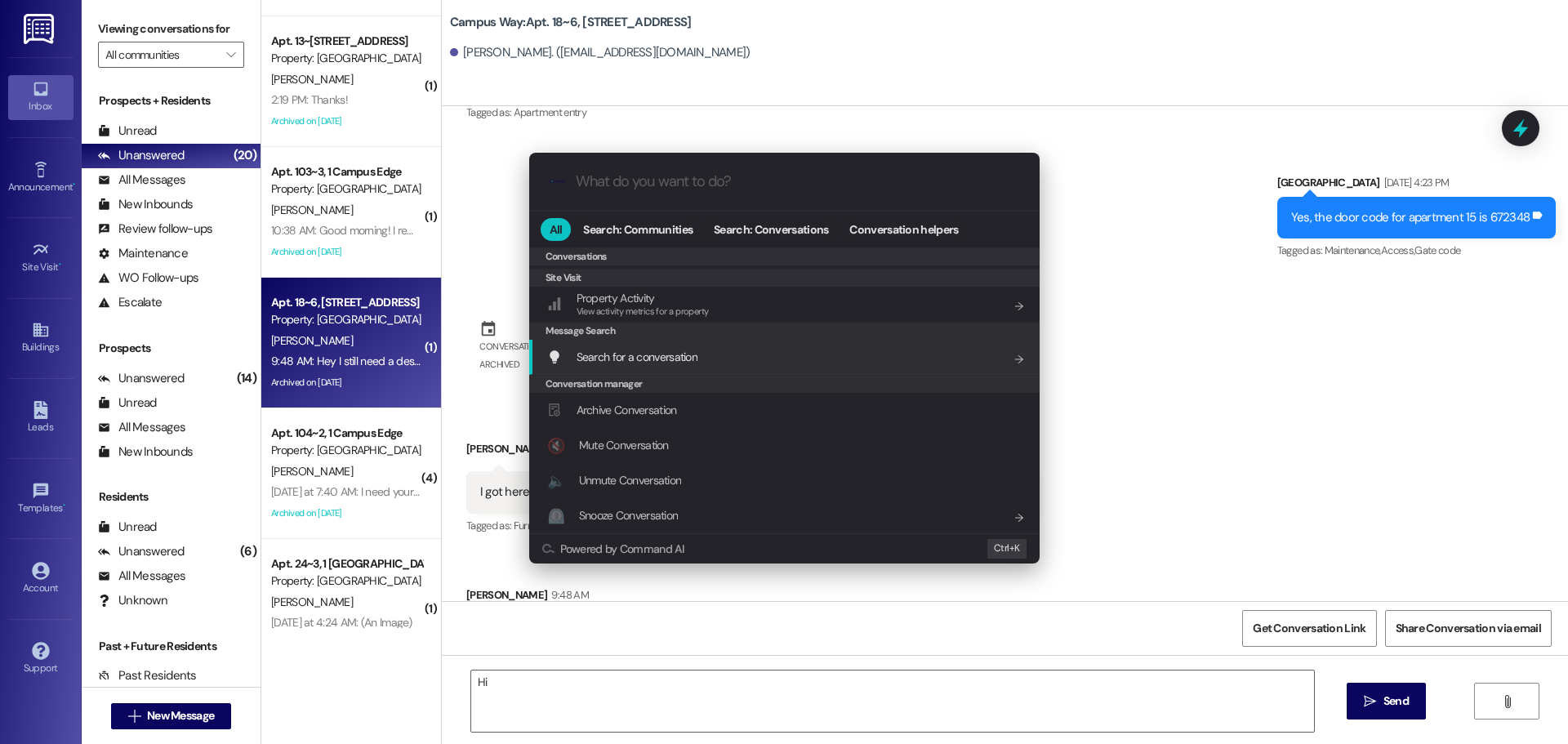
click at [1045, 328] on div ".cls-1{fill:#0a055f;}.cls-2{fill:#0cc4c4;} resideskLogoBlueOrange All Search: C…" at bounding box center [785, 358] width 551 height 444
click at [1087, 305] on div ".cls-1{fill:#0a055f;}.cls-2{fill:#0cc4c4;} resideskLogoBlueOrange All Search: C…" at bounding box center [784, 372] width 1568 height 744
click at [1087, 305] on div "Sent via SMS Leasing Campus Way Jun 20, 2024 at 12:43 PM Hey Libby, we do not h…" at bounding box center [1004, 354] width 1126 height 495
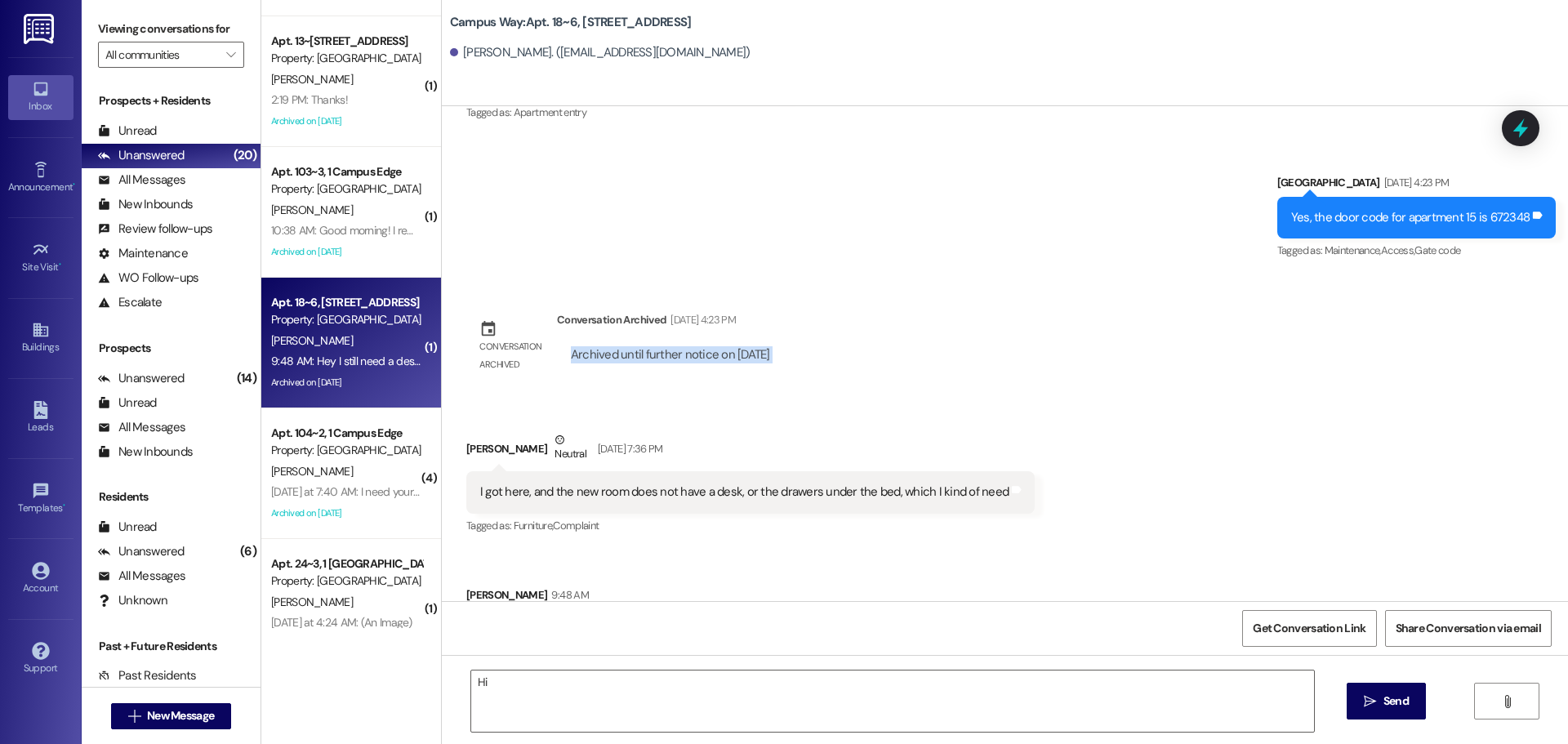
click at [1087, 305] on div "Sent via SMS Leasing Campus Way Jun 20, 2024 at 12:43 PM Hey Libby, we do not h…" at bounding box center [1004, 354] width 1126 height 495
click at [513, 691] on textarea "Hi" at bounding box center [893, 701] width 843 height 61
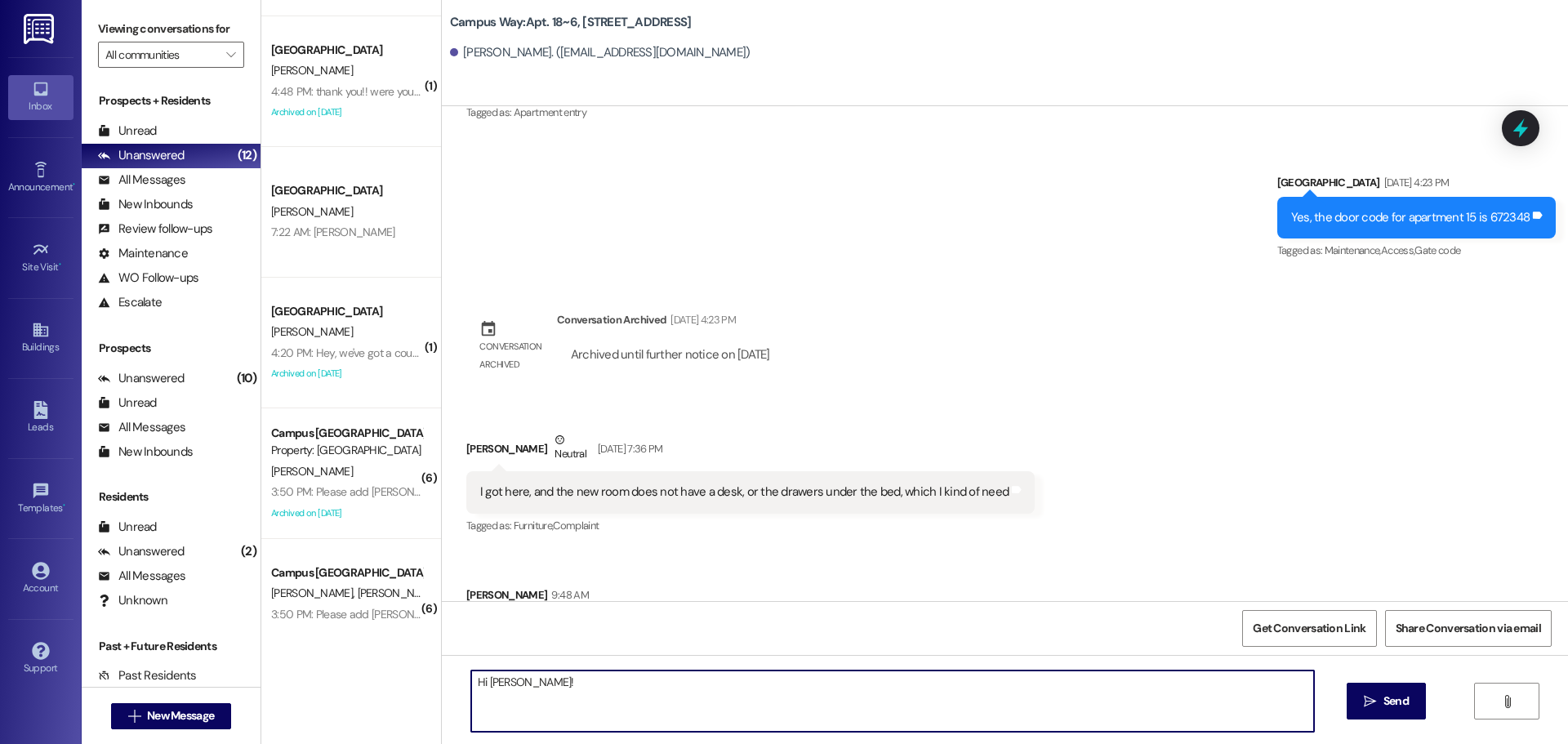
click at [698, 702] on textarea "Hi Libby!" at bounding box center [893, 701] width 843 height 61
type textarea "Hi Libby! I'm so sorry, I messaged maintenance right now to take care of it tod…"
click at [1530, 142] on div at bounding box center [1521, 128] width 49 height 47
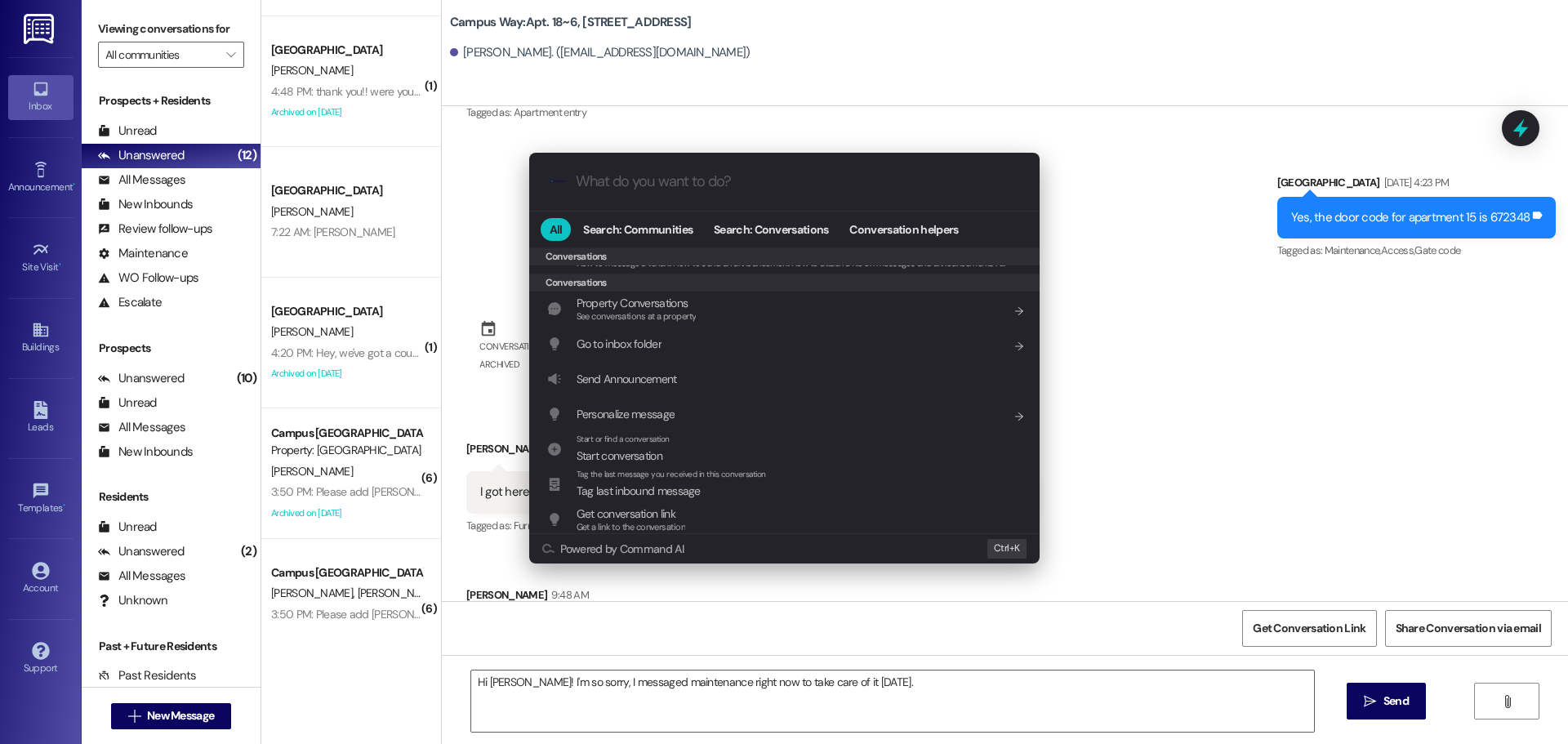
scroll to position [765, 0]
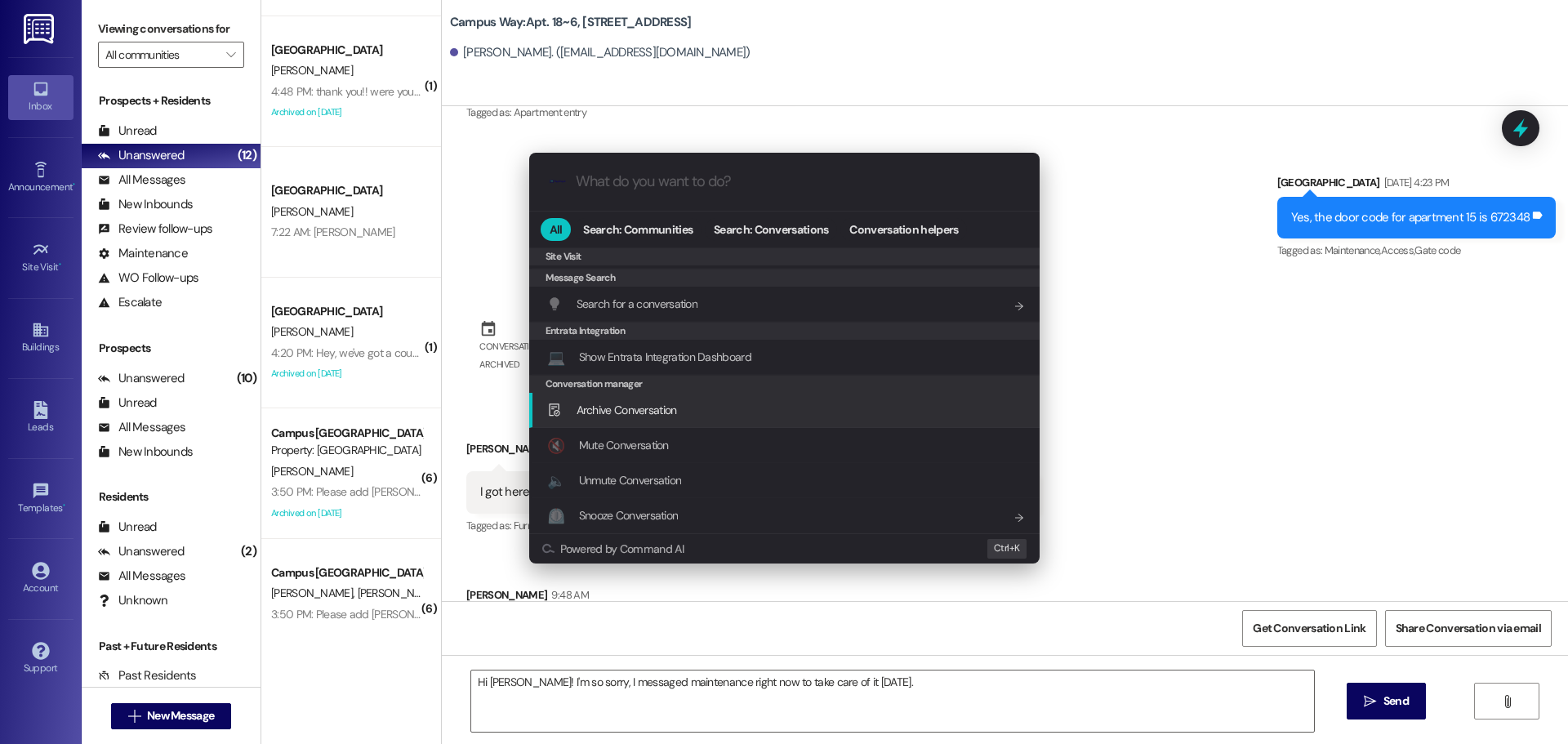
click at [611, 404] on span "Archive Conversation" at bounding box center [627, 410] width 100 height 15
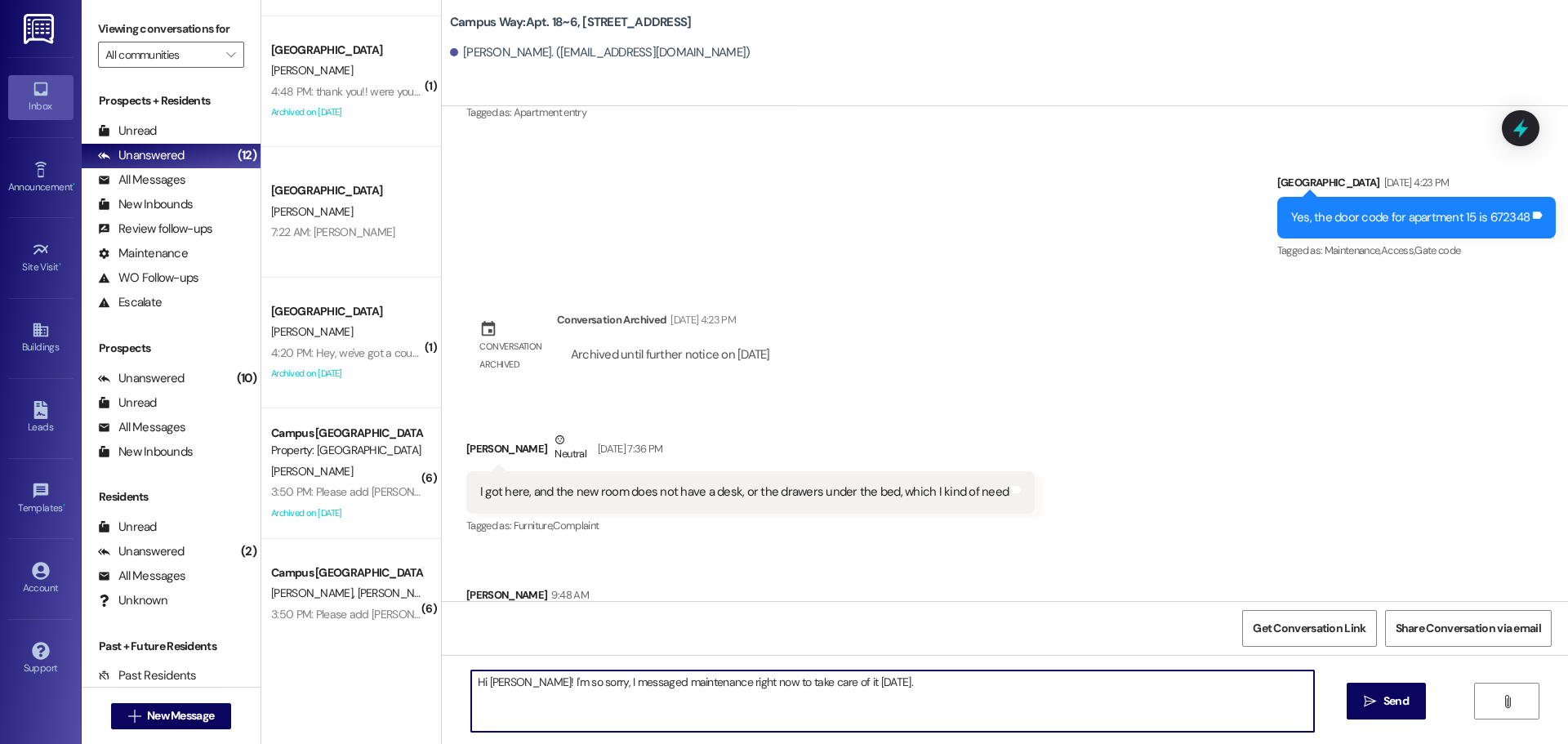
scroll to position [327, 0]
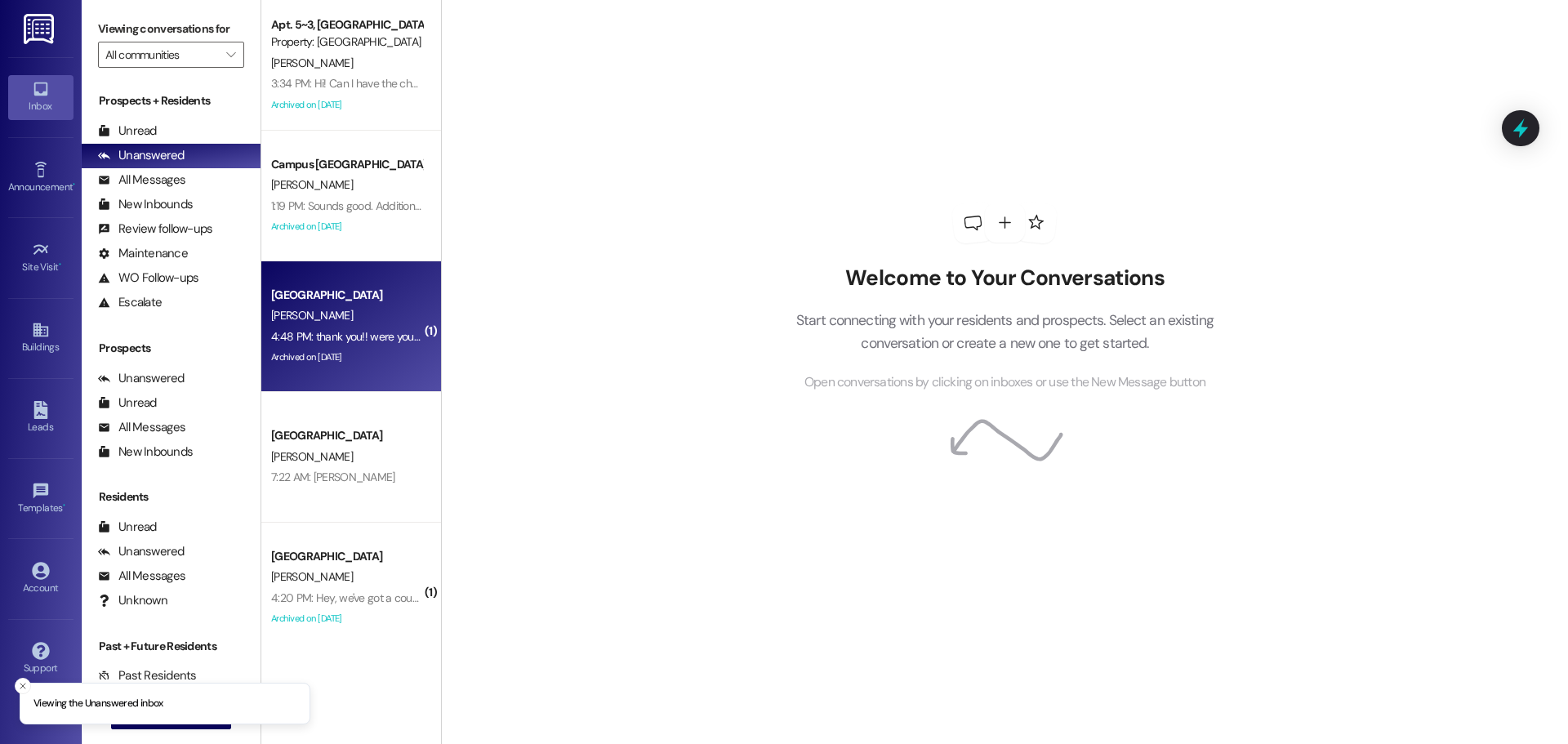
click at [354, 345] on div "4:48 PM: thank you!! were you guys able to make any progress on getting wifi in…" at bounding box center [347, 337] width 155 height 21
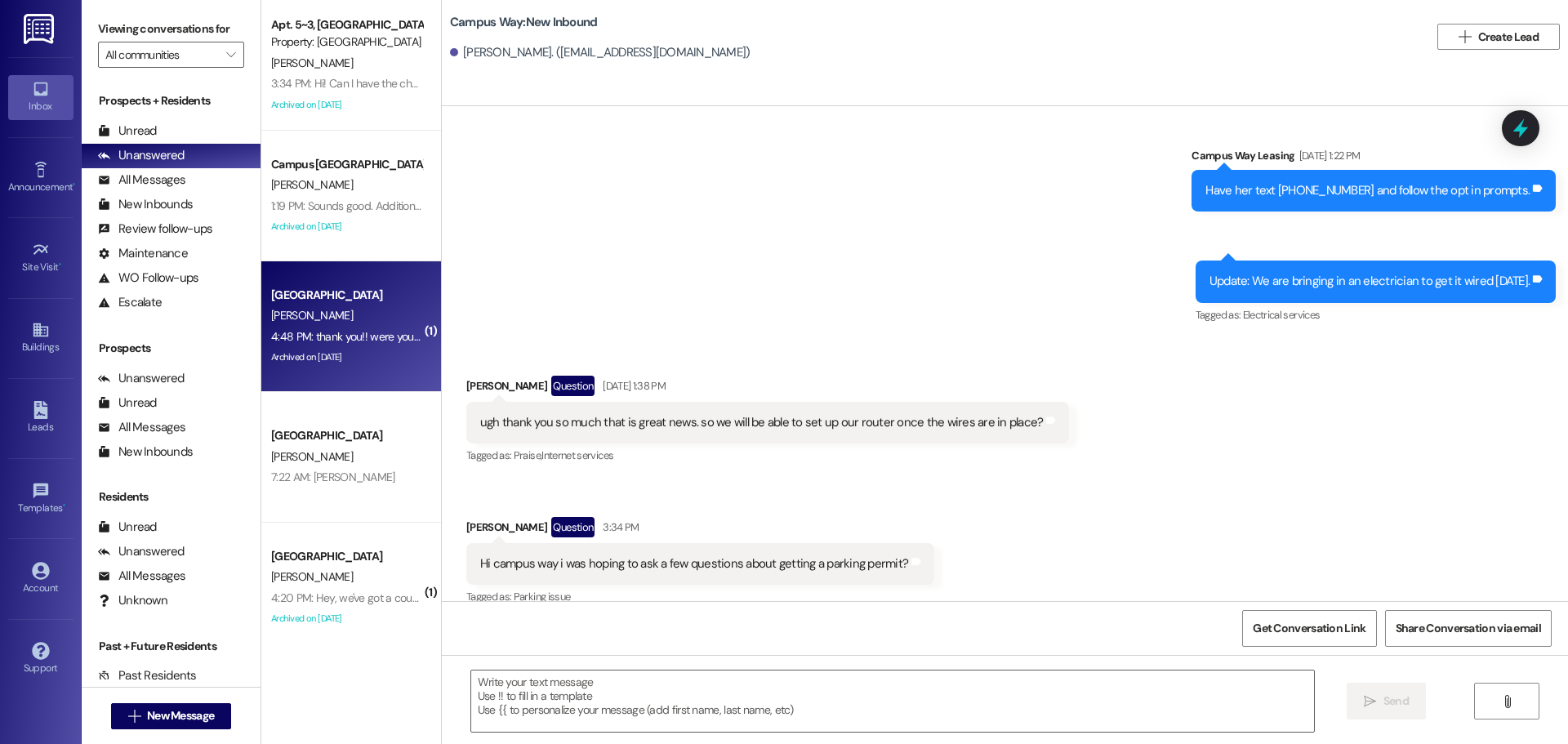
scroll to position [2330, 0]
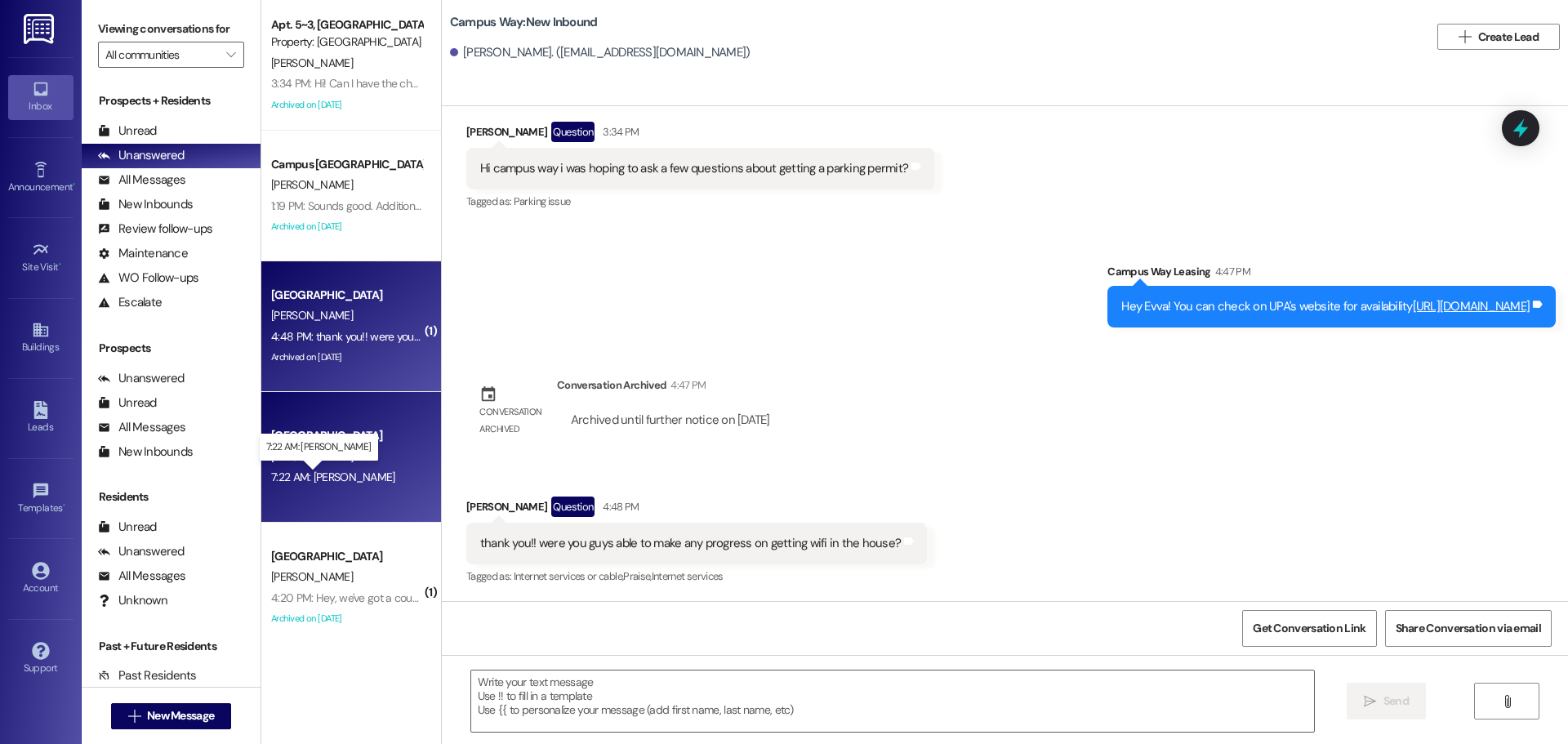
click at [290, 484] on div "7:22 AM: [PERSON_NAME] 7:22 AM: [PERSON_NAME]" at bounding box center [333, 477] width 124 height 15
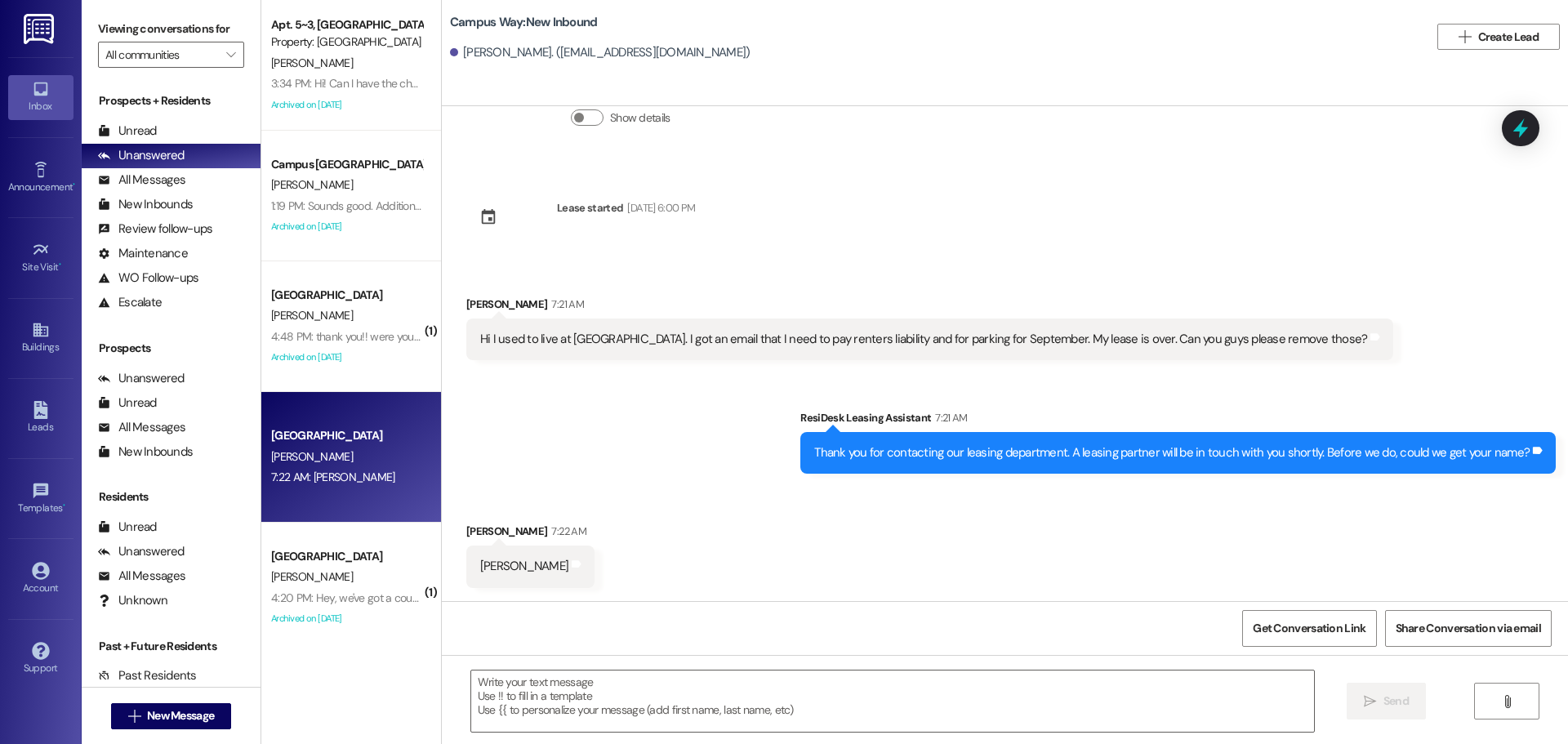
scroll to position [111, 0]
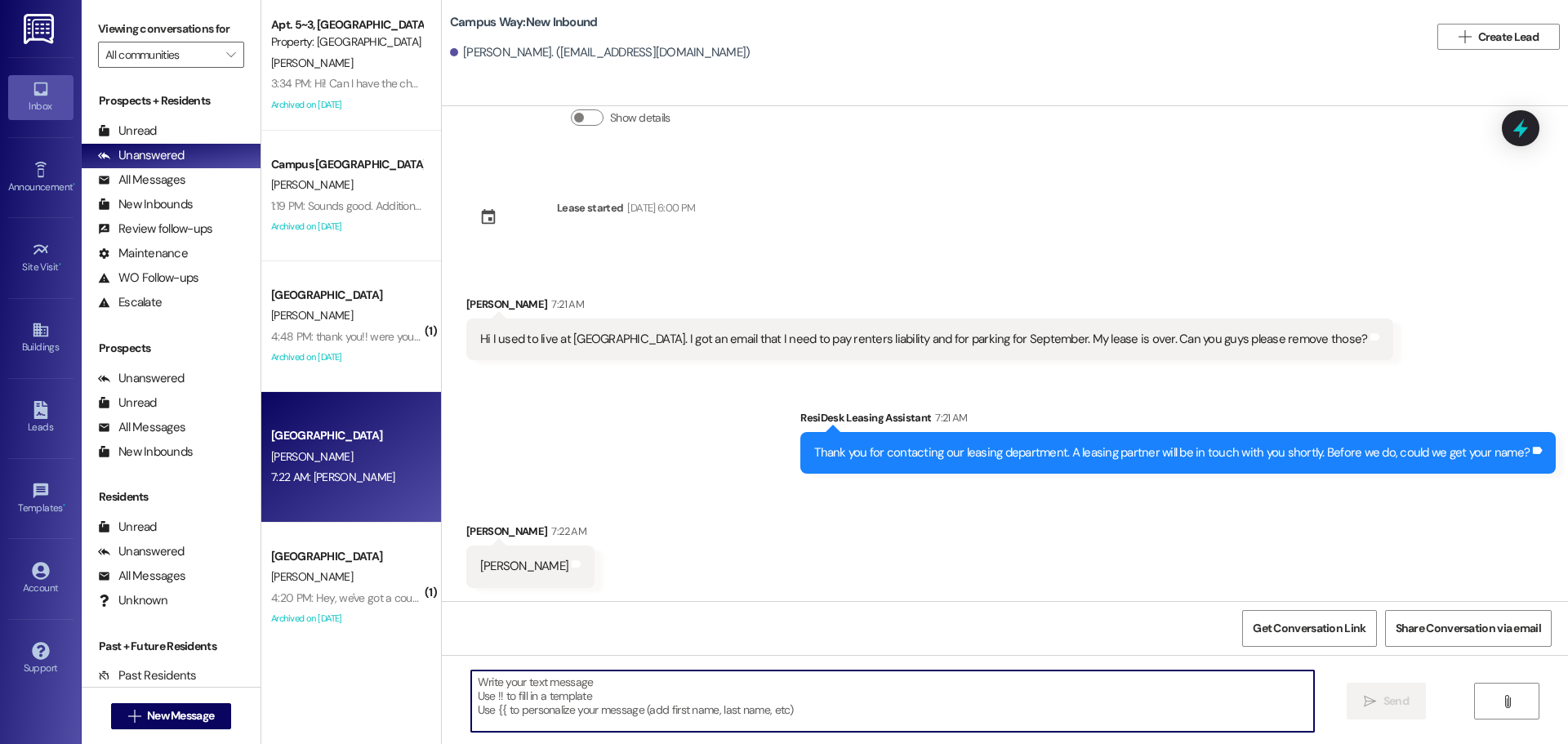
click at [737, 691] on textarea at bounding box center [893, 701] width 843 height 61
type textarea "H"
paste textarea "Hi {{first_name}}! I'm so sorry about that, please disregard the charges, you d…"
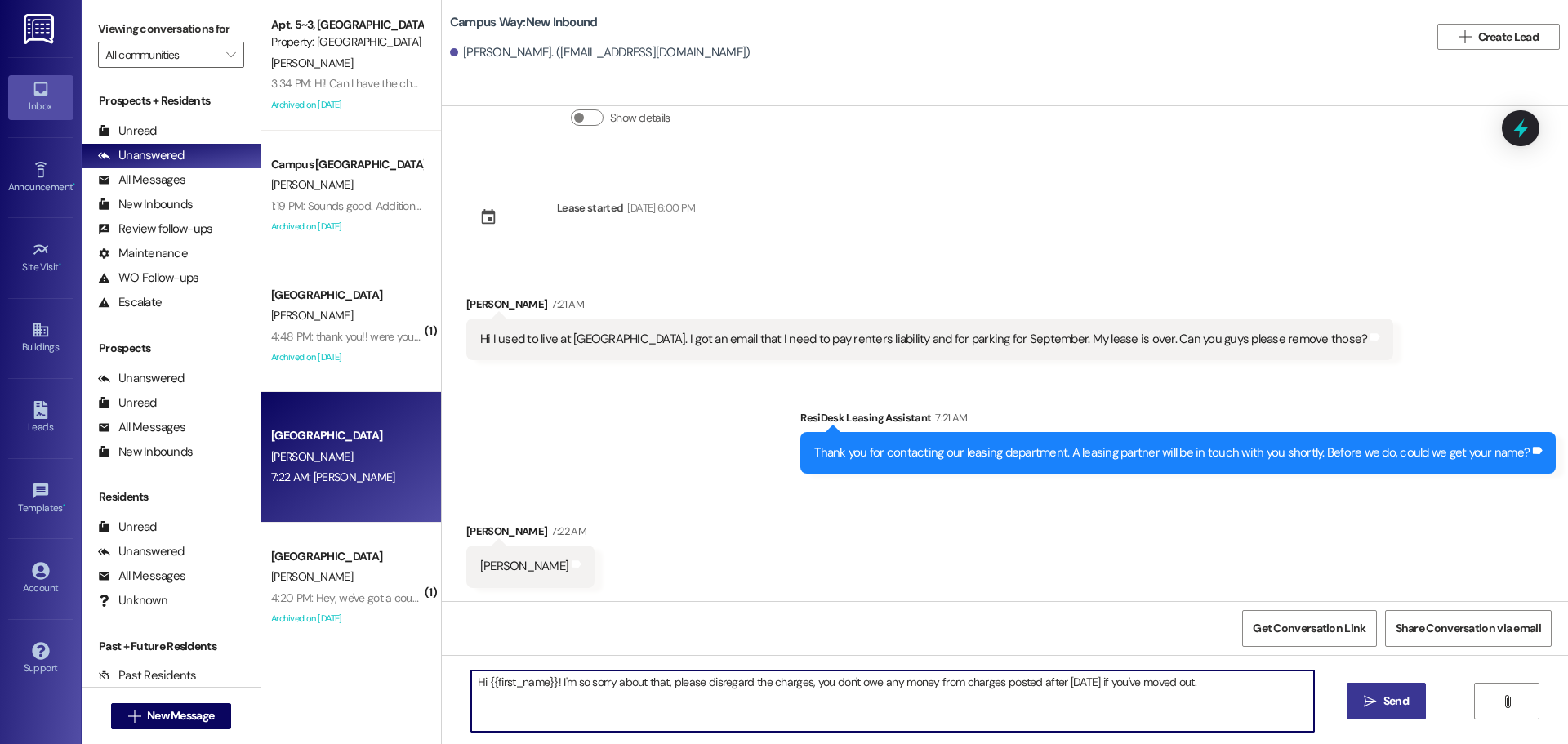
type textarea "Hi {{first_name}}! I'm so sorry about that, please disregard the charges, you d…"
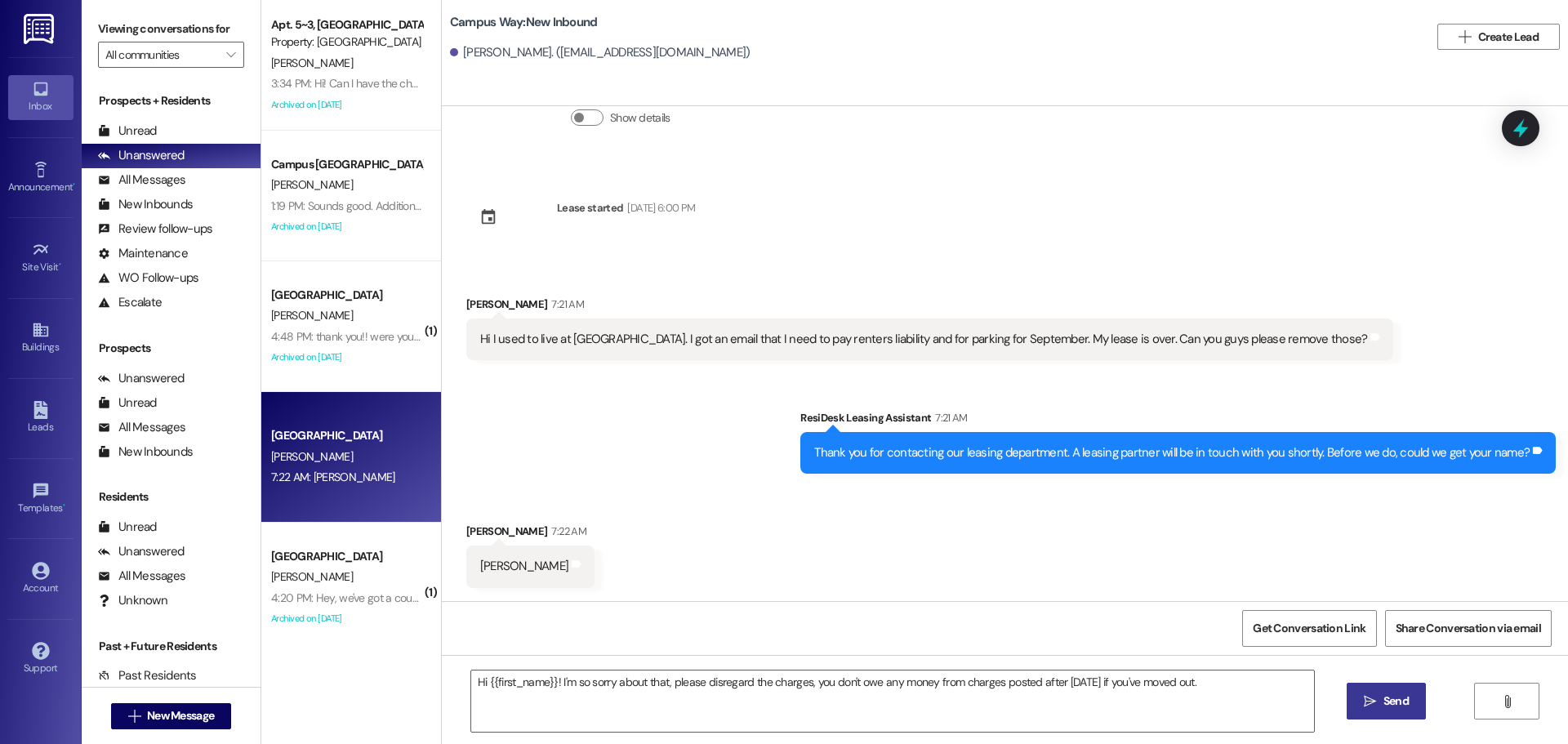
click at [1377, 693] on span " Send" at bounding box center [1386, 701] width 52 height 17
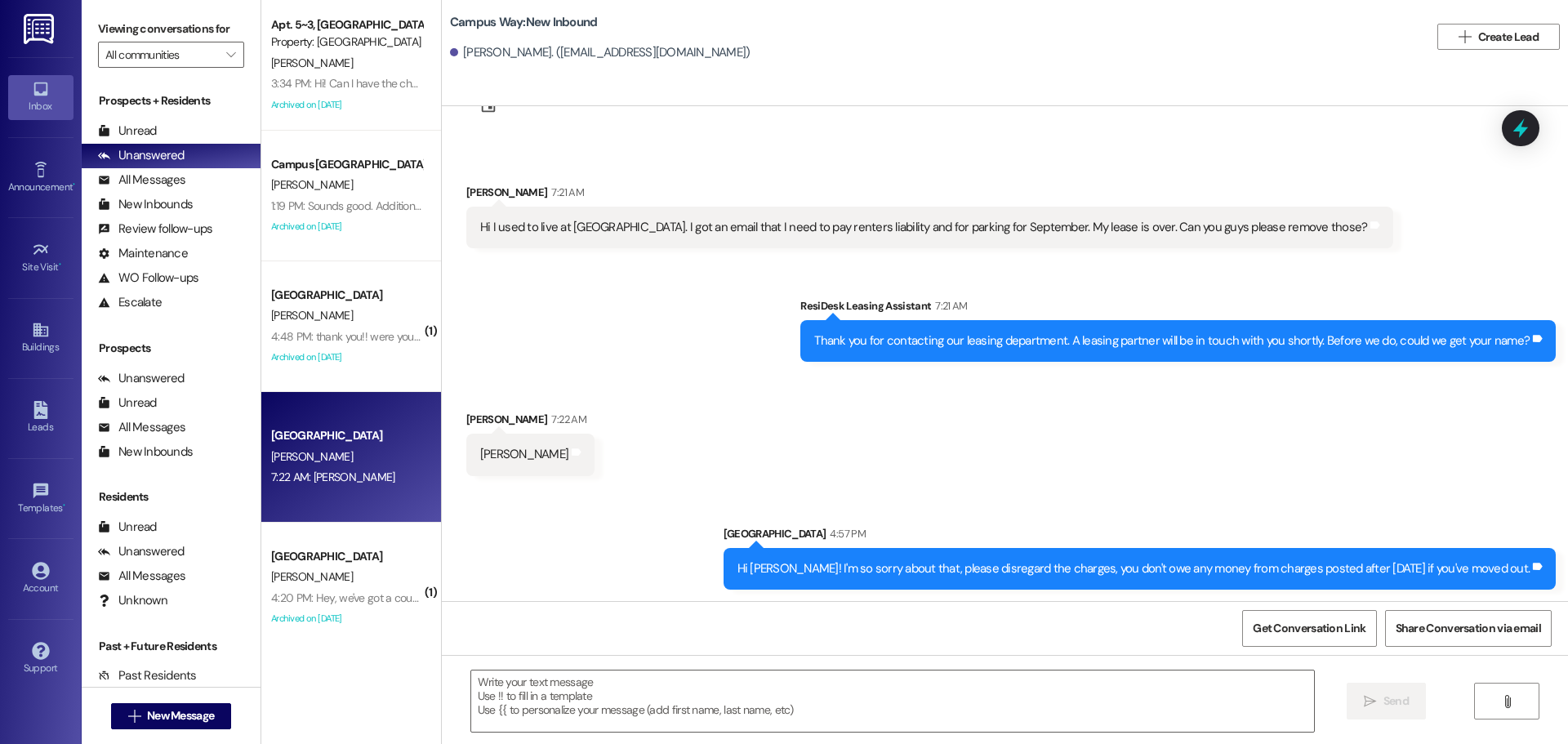
scroll to position [225, 0]
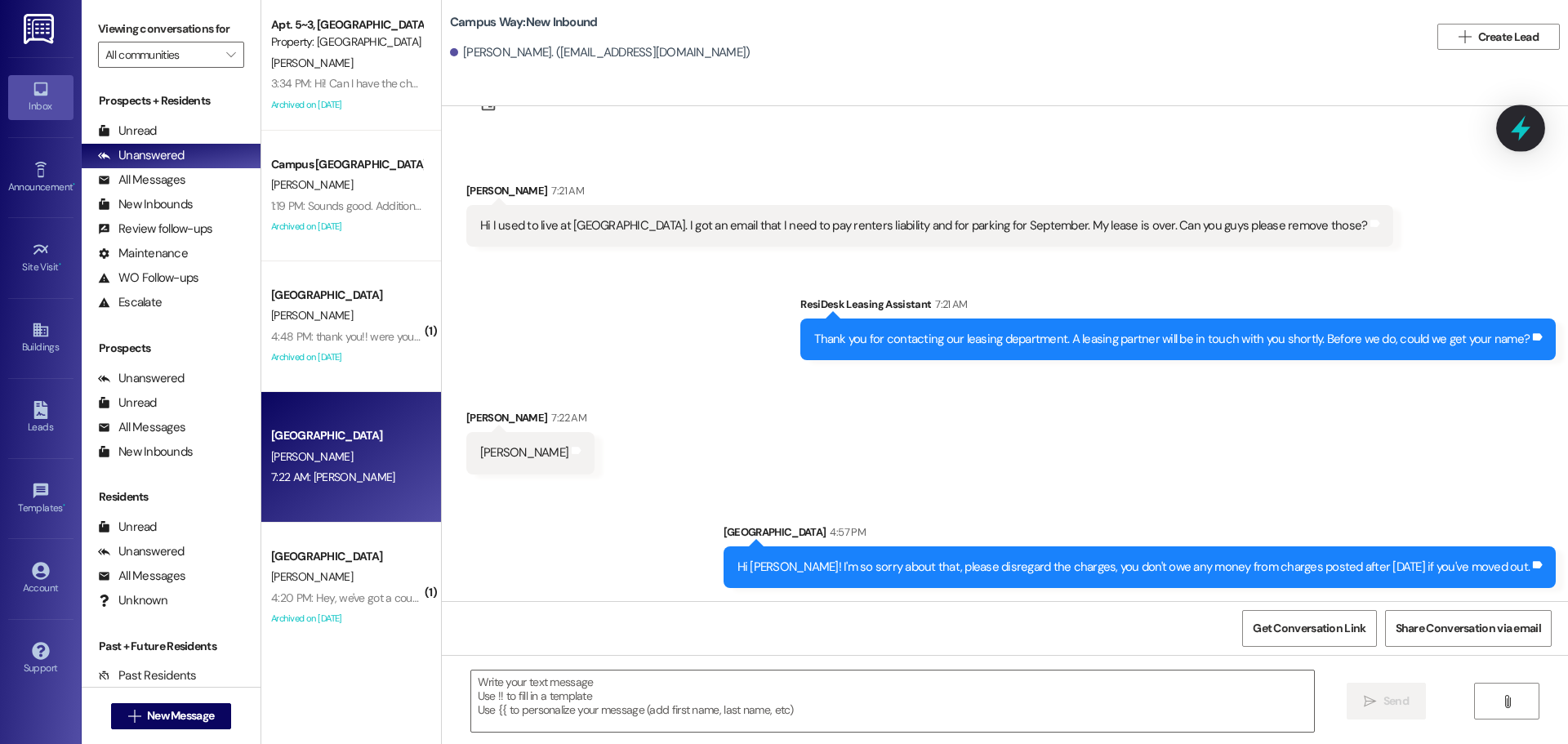
click at [1529, 122] on icon at bounding box center [1521, 128] width 28 height 28
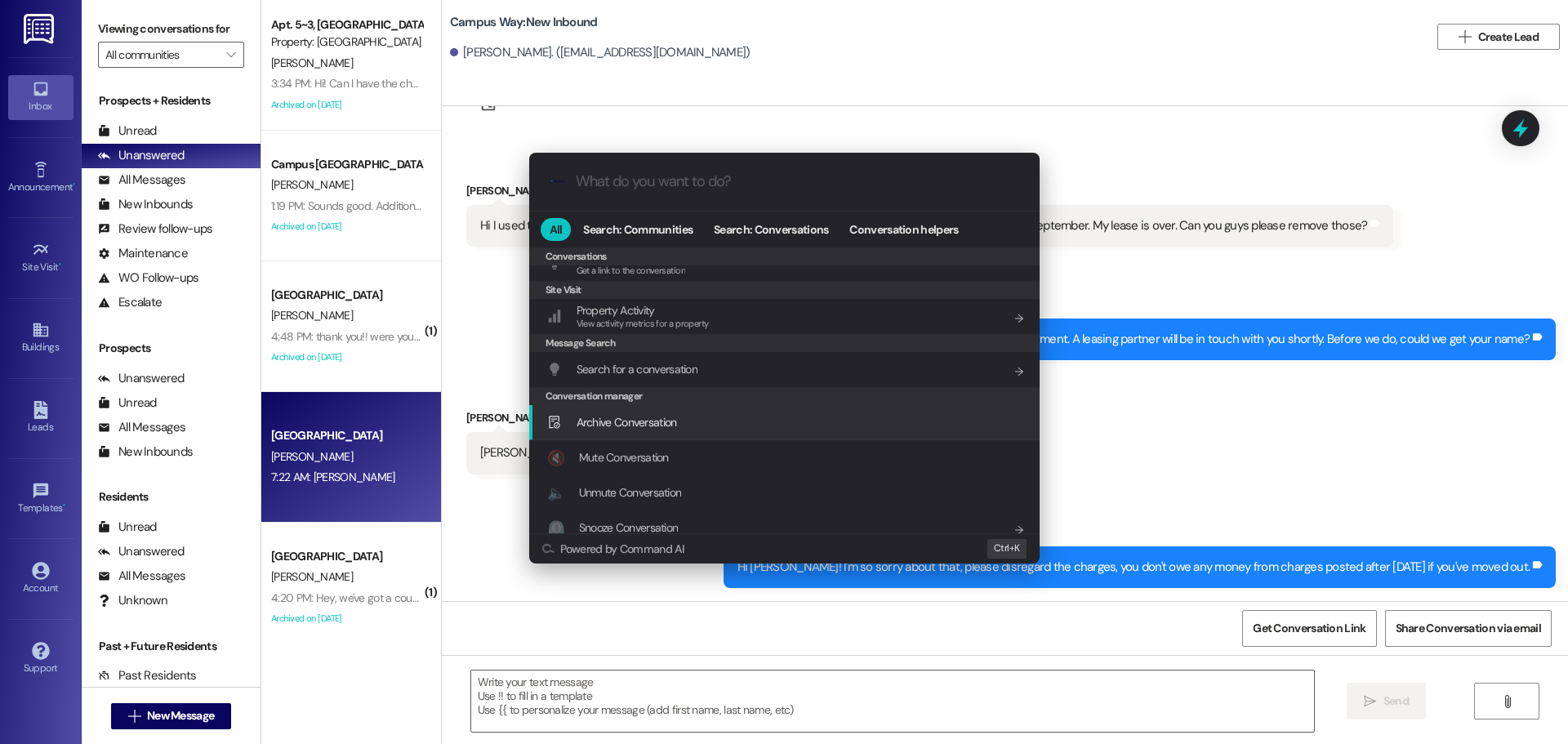
scroll to position [713, 0]
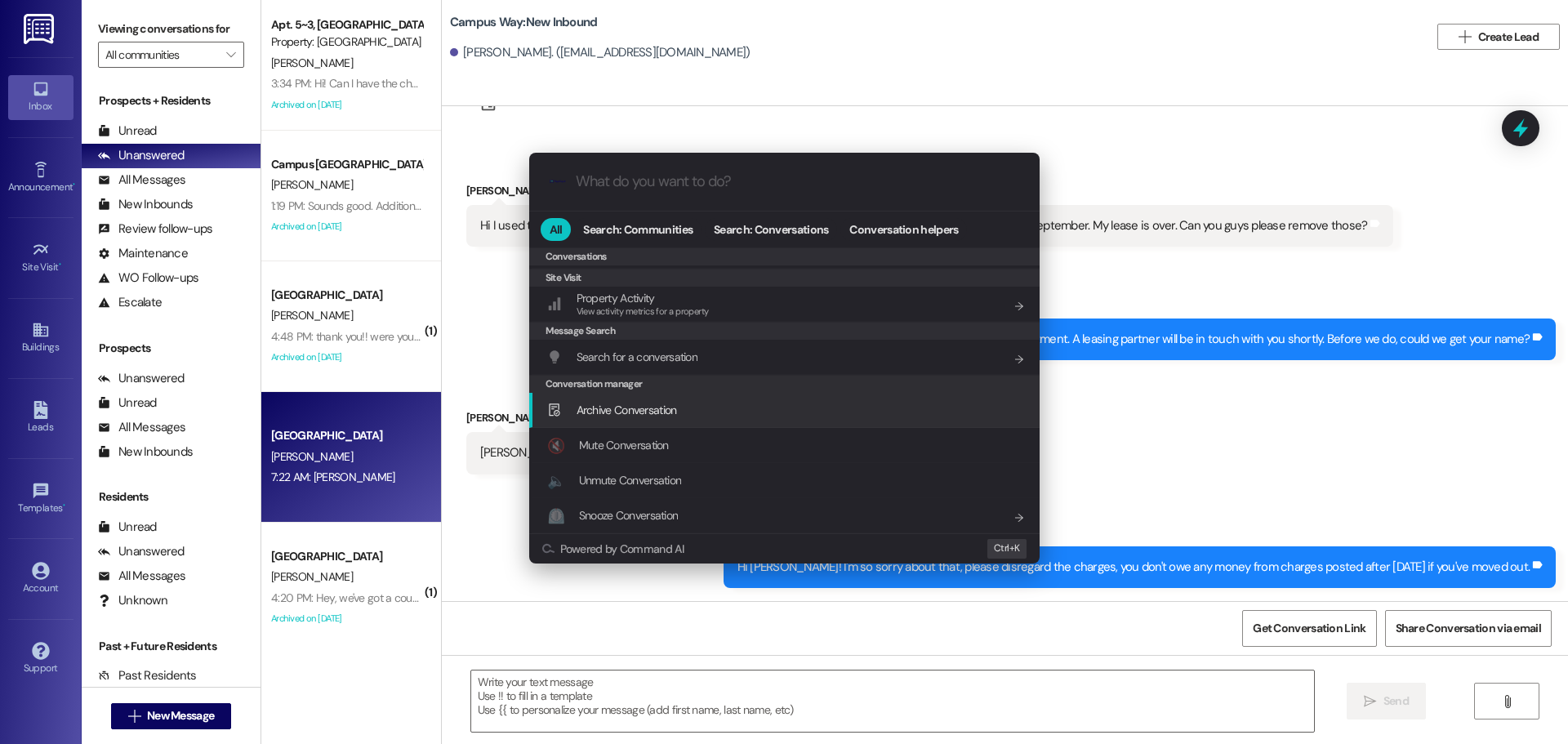
click at [682, 398] on div "Archive Conversation Add shortcut" at bounding box center [784, 411] width 511 height 35
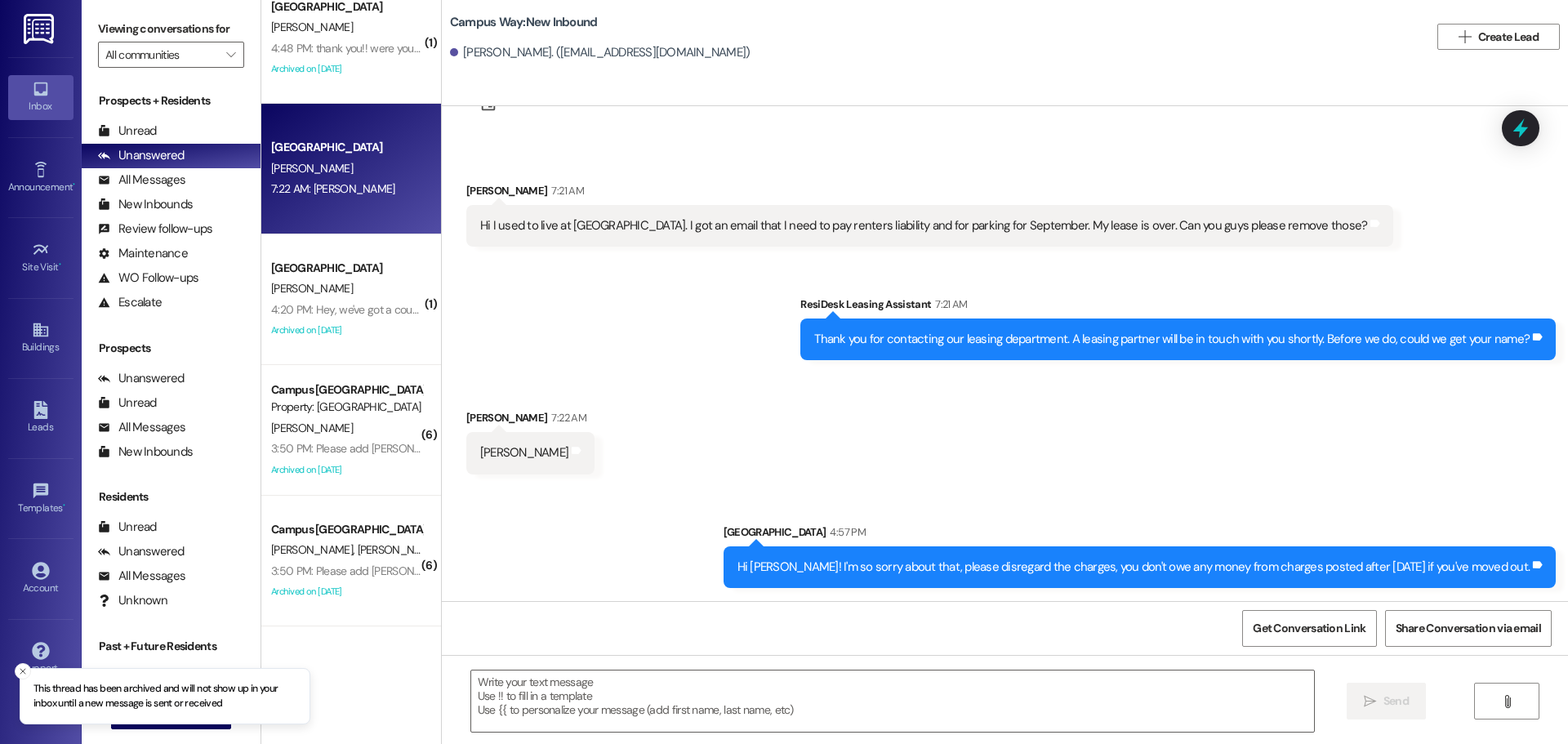
scroll to position [408, 0]
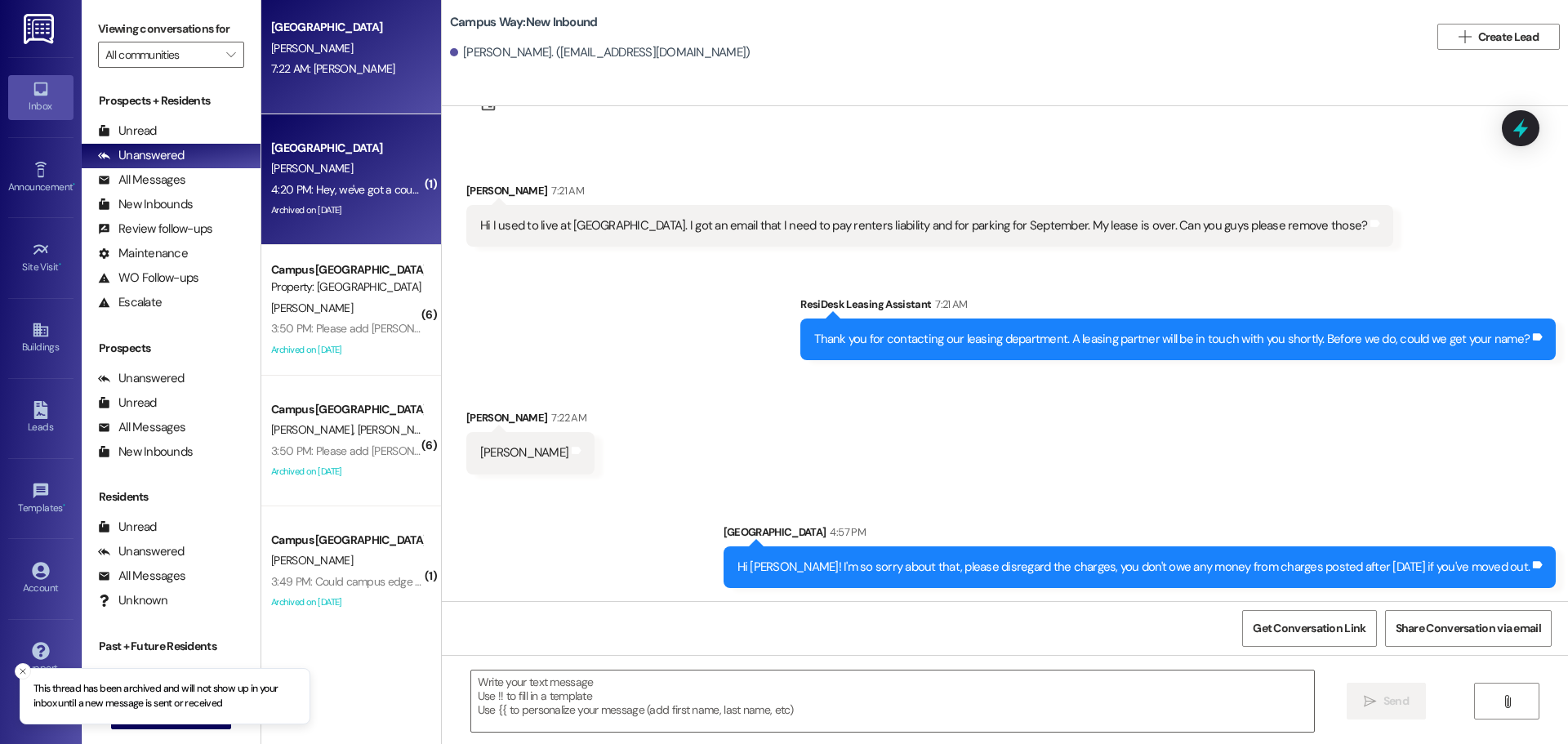
click at [343, 203] on div "Archived on [DATE]" at bounding box center [347, 210] width 155 height 21
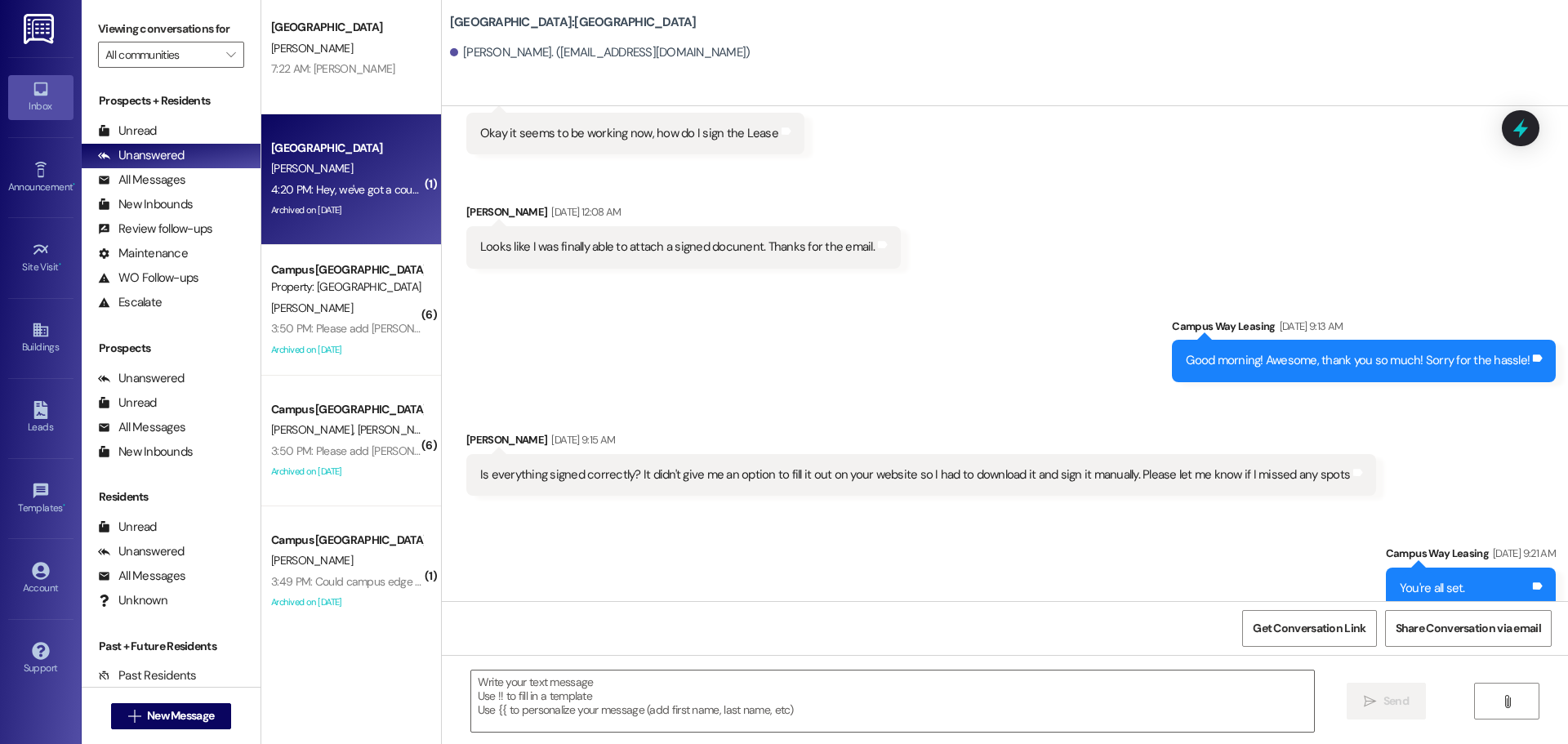
scroll to position [2960, 0]
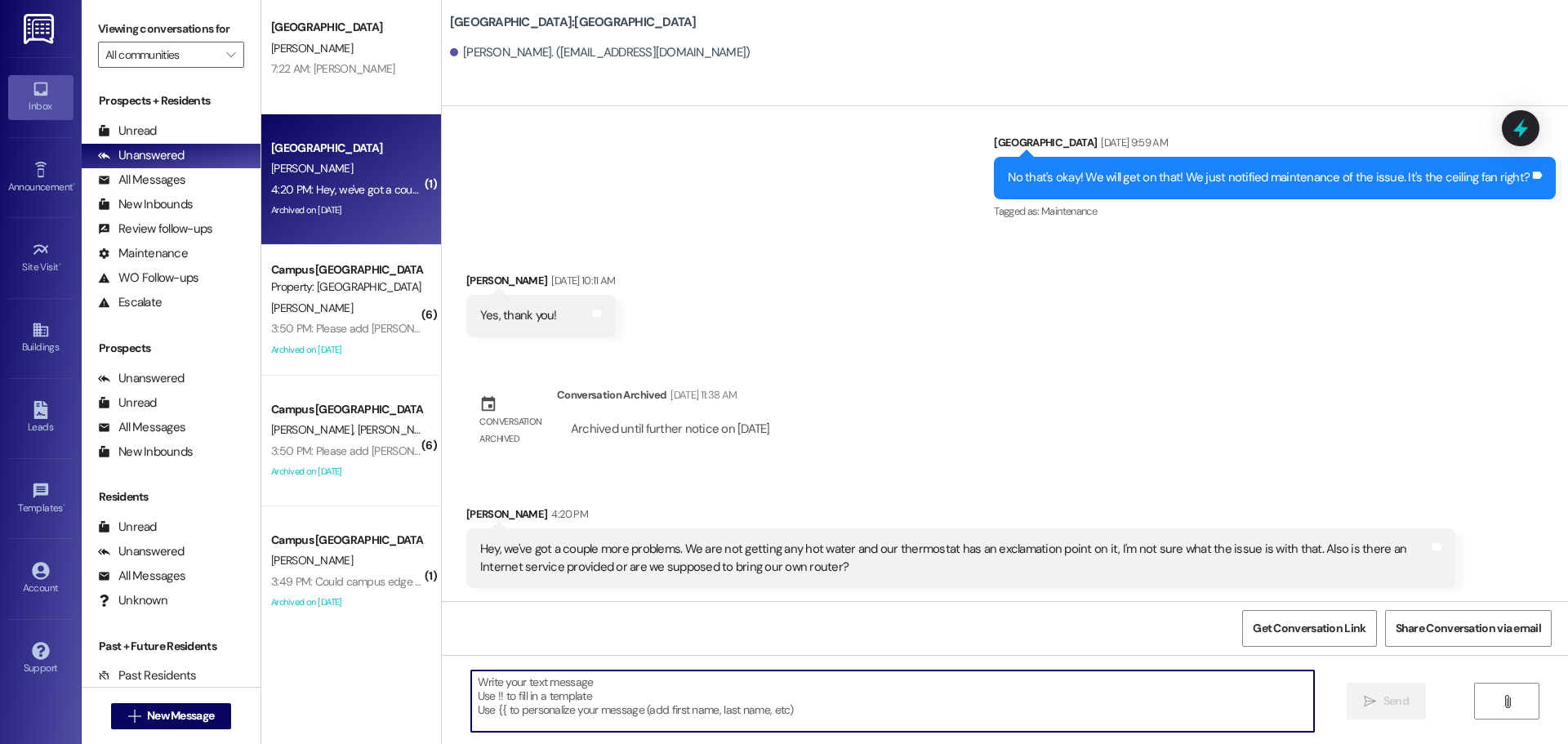
click at [910, 710] on textarea at bounding box center [893, 701] width 843 height 61
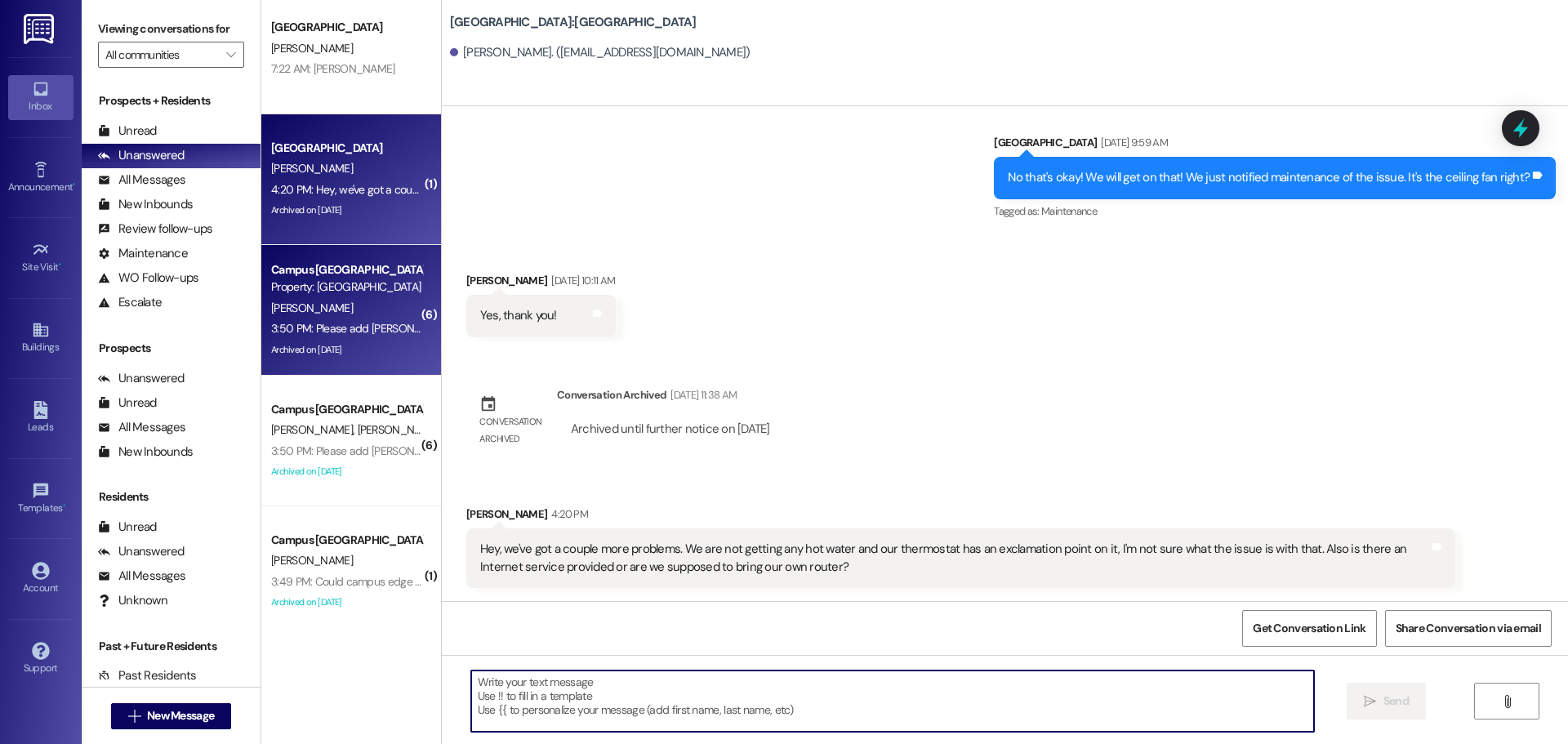
click at [292, 284] on div "Property: [GEOGRAPHIC_DATA]" at bounding box center [347, 287] width 151 height 17
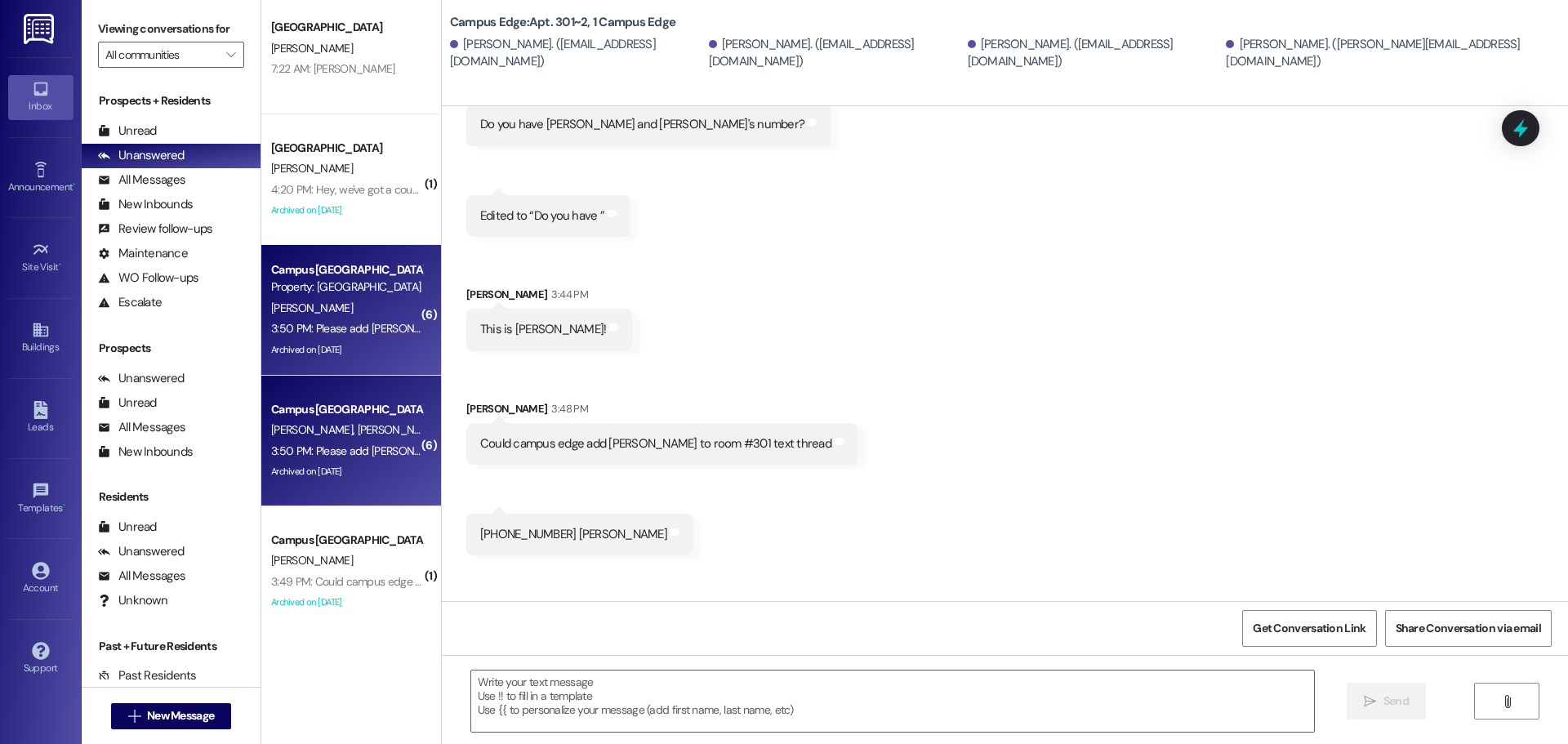
scroll to position [718, 0]
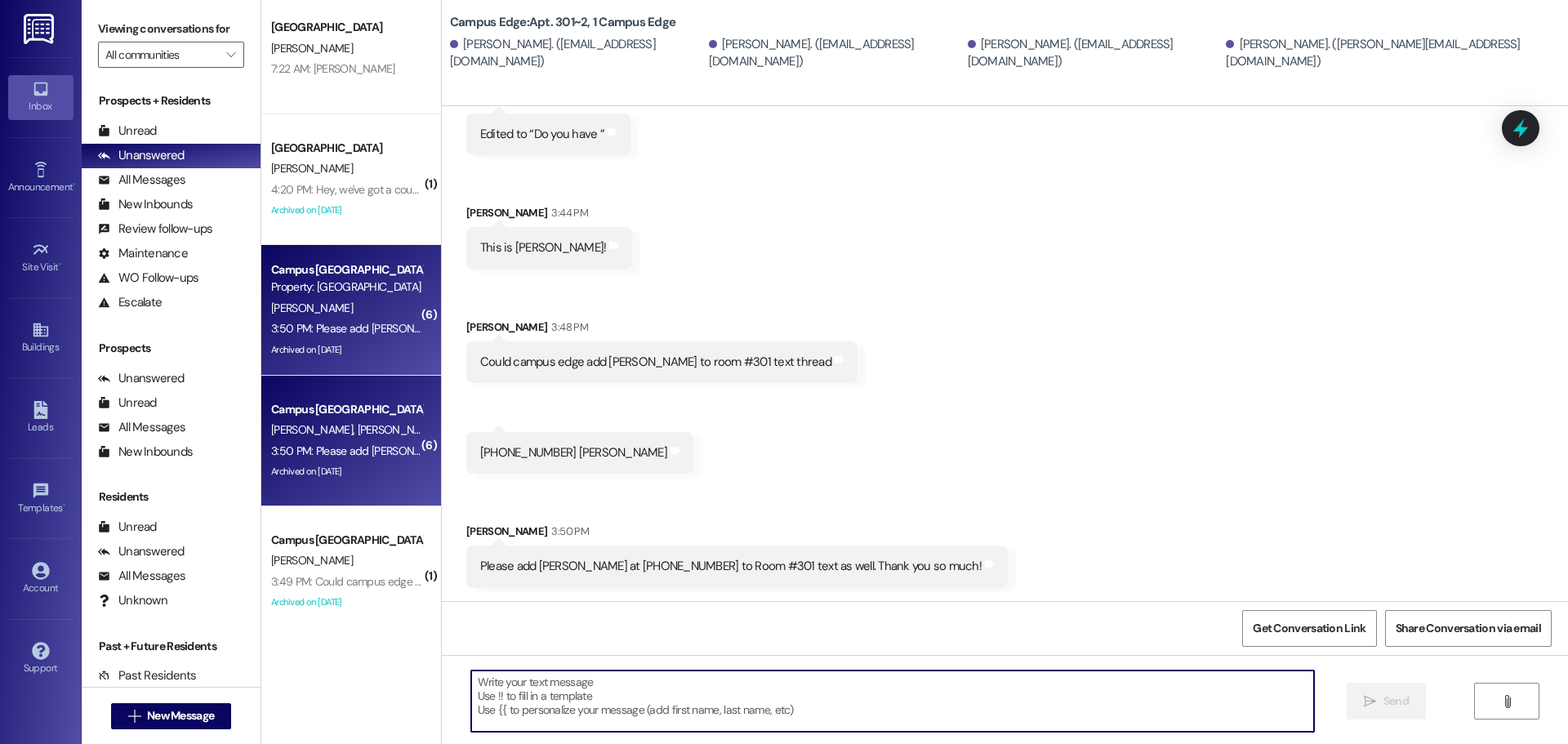
click at [831, 675] on textarea at bounding box center [893, 701] width 843 height 61
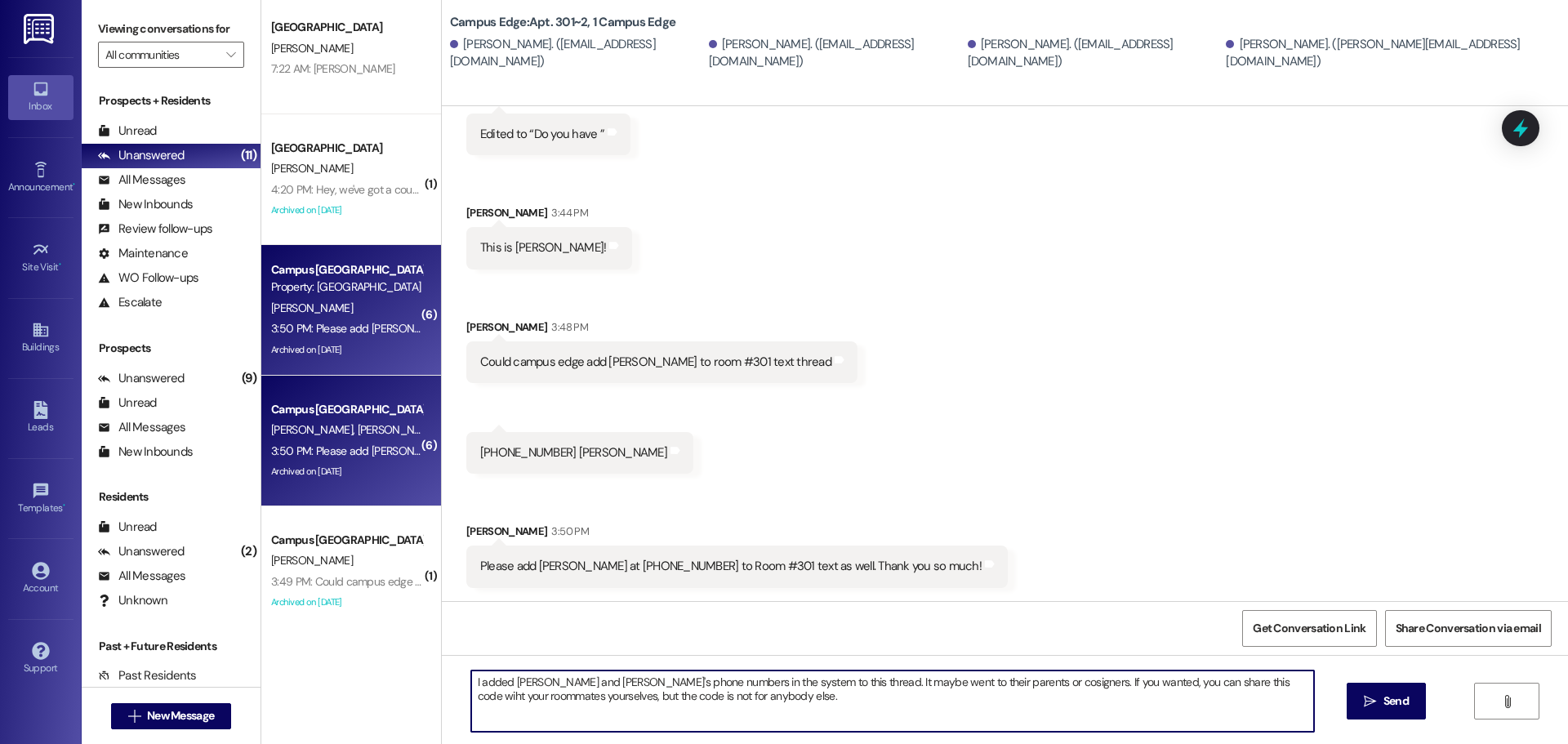
type textarea "I added [PERSON_NAME] and [PERSON_NAME]'s phone numbers in the system to this t…"
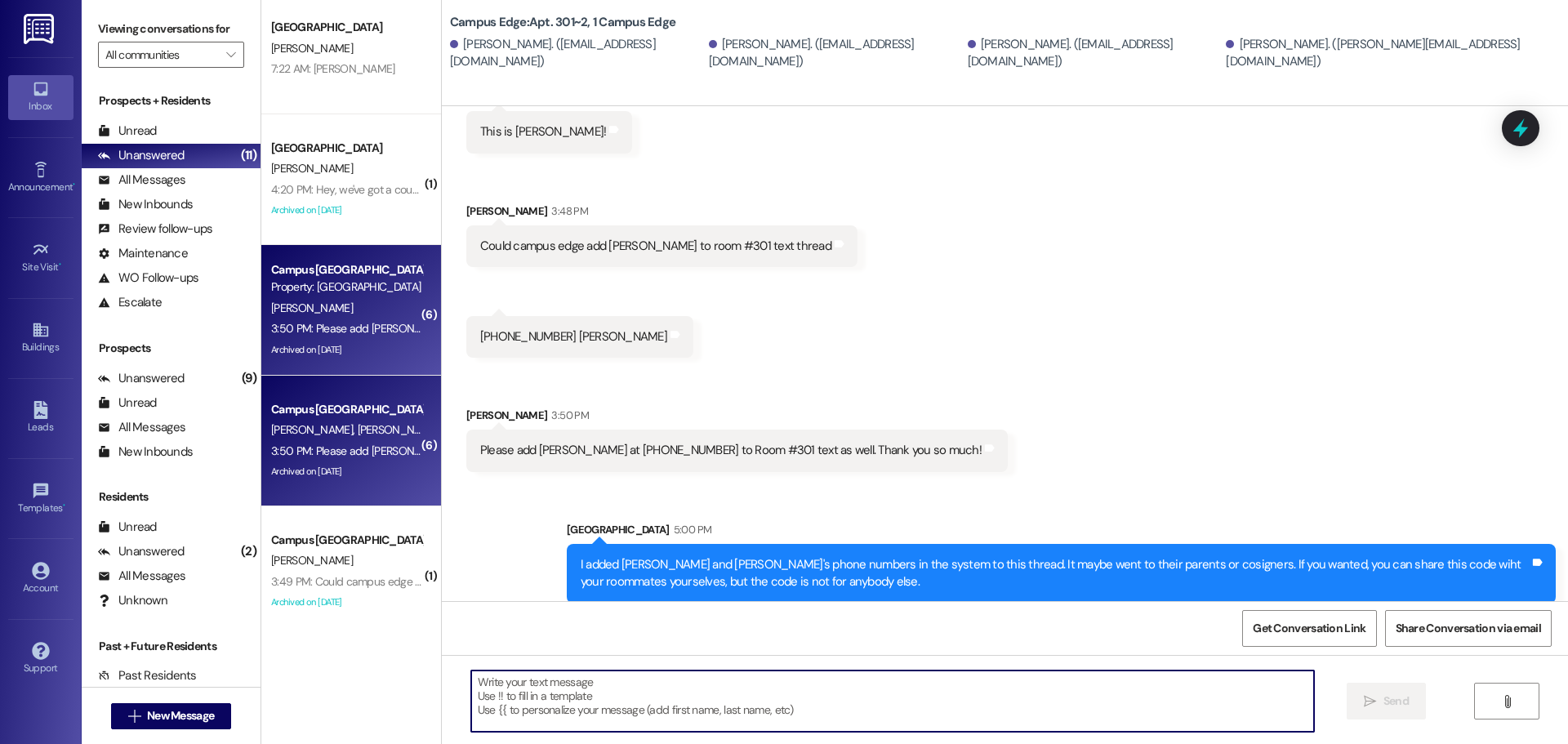
scroll to position [849, 0]
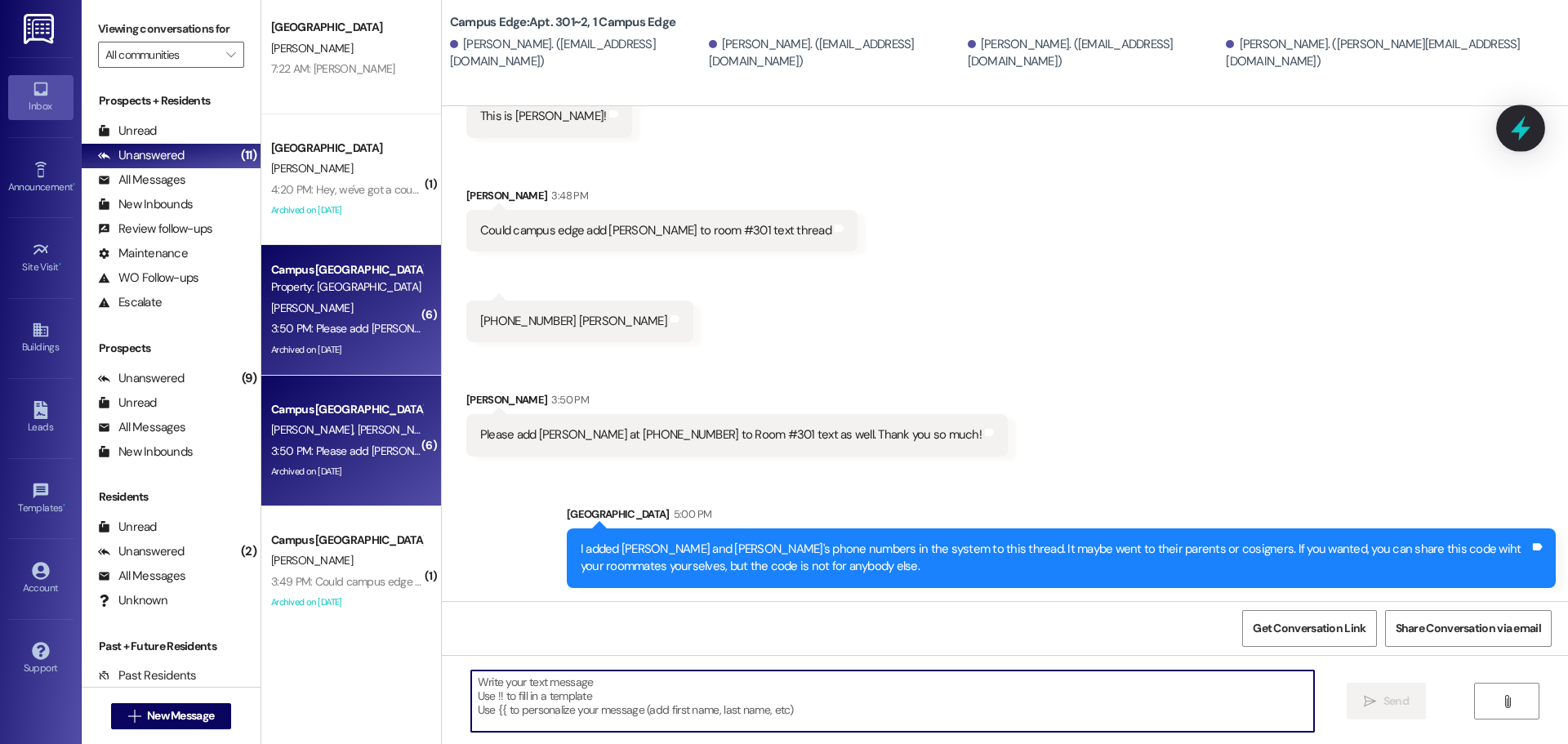
click at [1513, 132] on icon at bounding box center [1521, 128] width 20 height 26
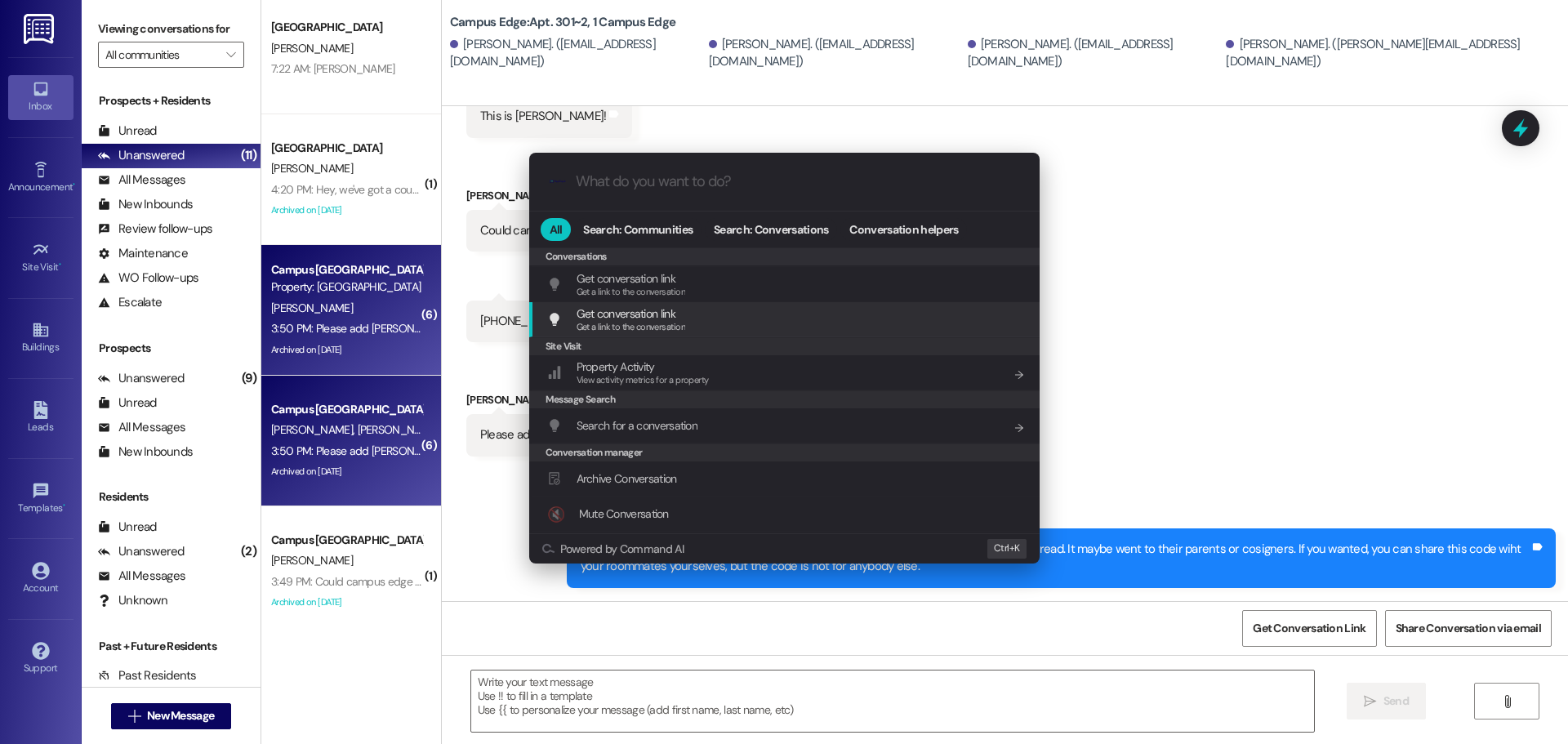
scroll to position [713, 0]
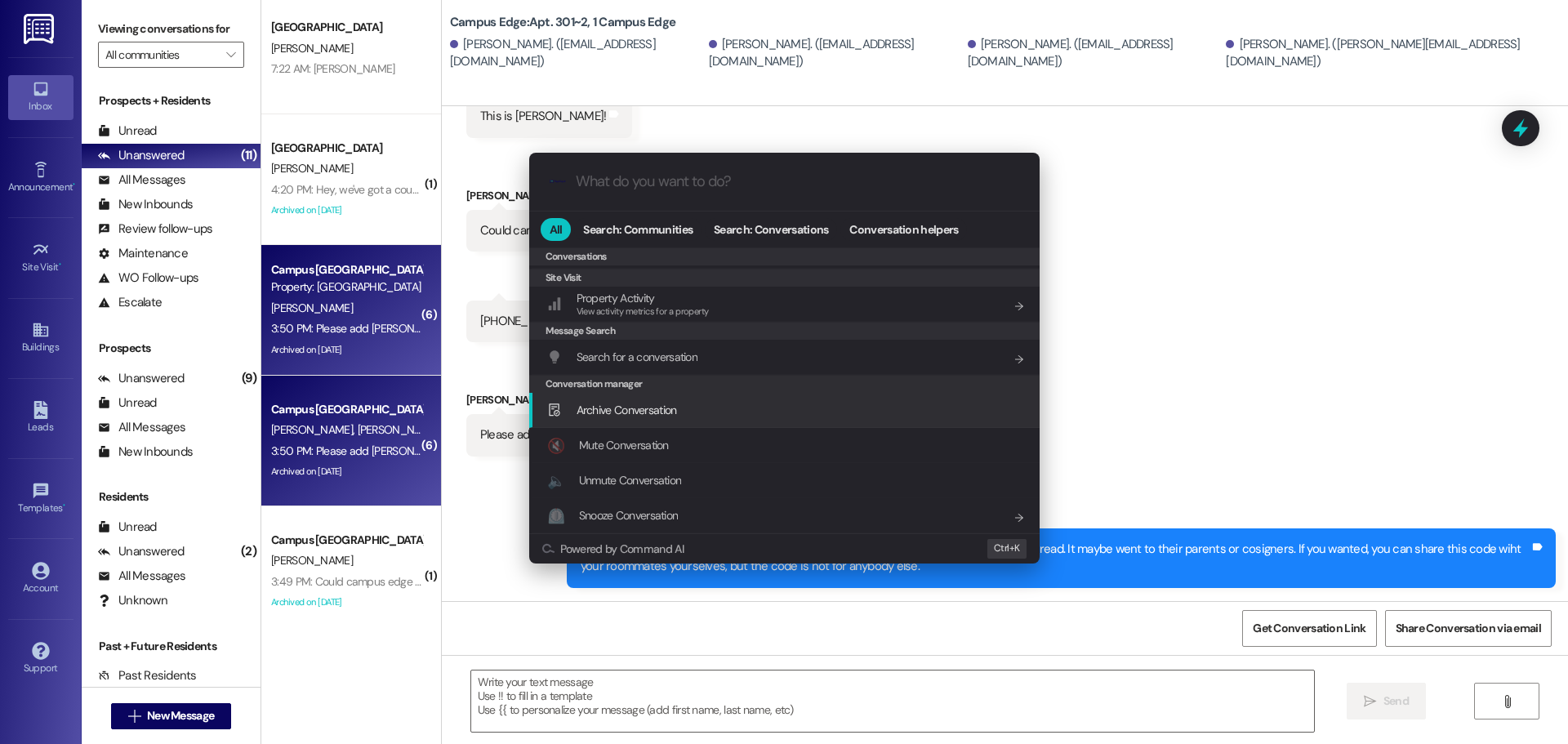
click at [643, 415] on span "Archive Conversation" at bounding box center [627, 410] width 100 height 15
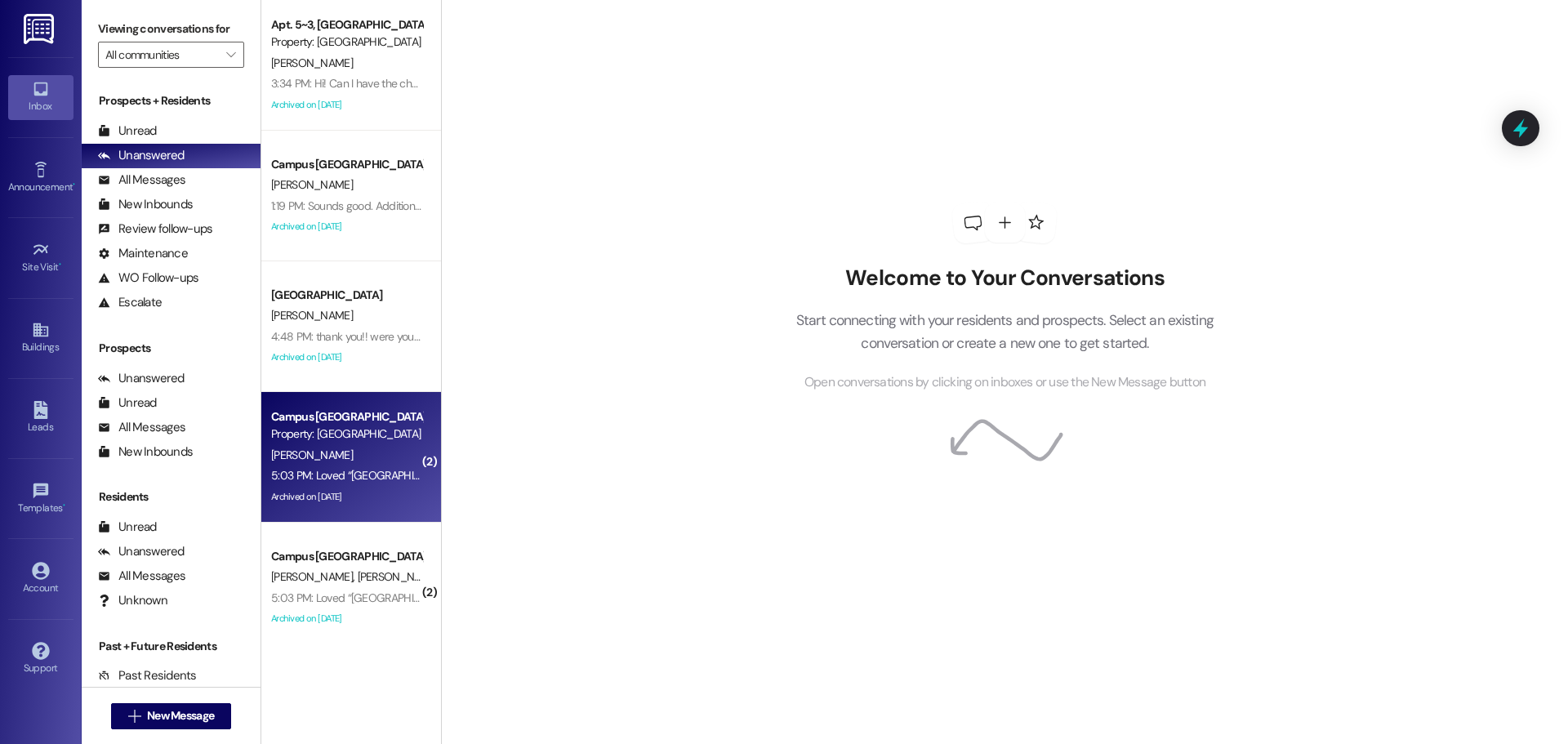
click at [321, 475] on div "5:03 PM: Loved “[GEOGRAPHIC_DATA] (Campus Edge): I added [PERSON_NAME] and [PER…" at bounding box center [993, 476] width 1443 height 15
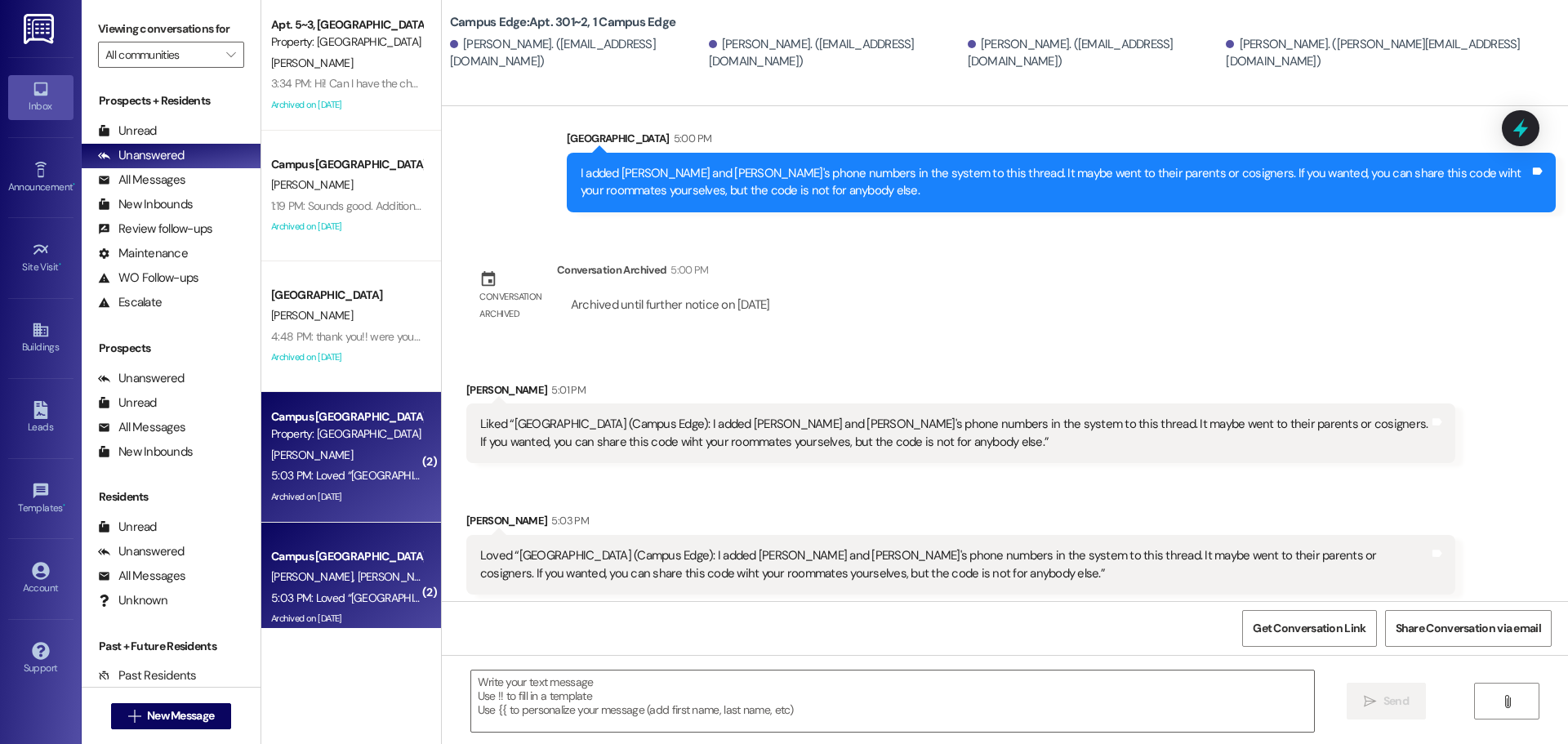
scroll to position [1110, 0]
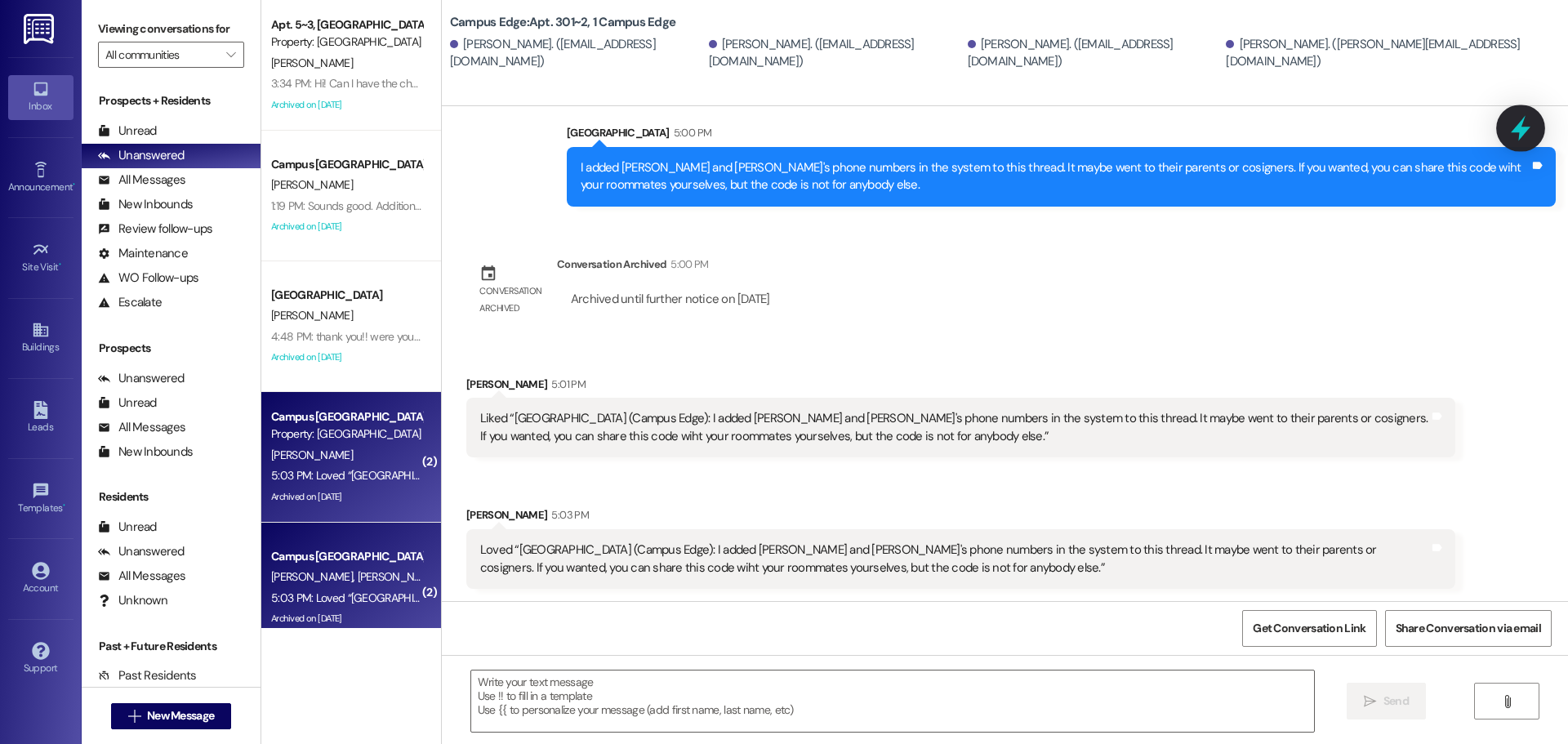
click at [1532, 118] on icon at bounding box center [1521, 128] width 28 height 28
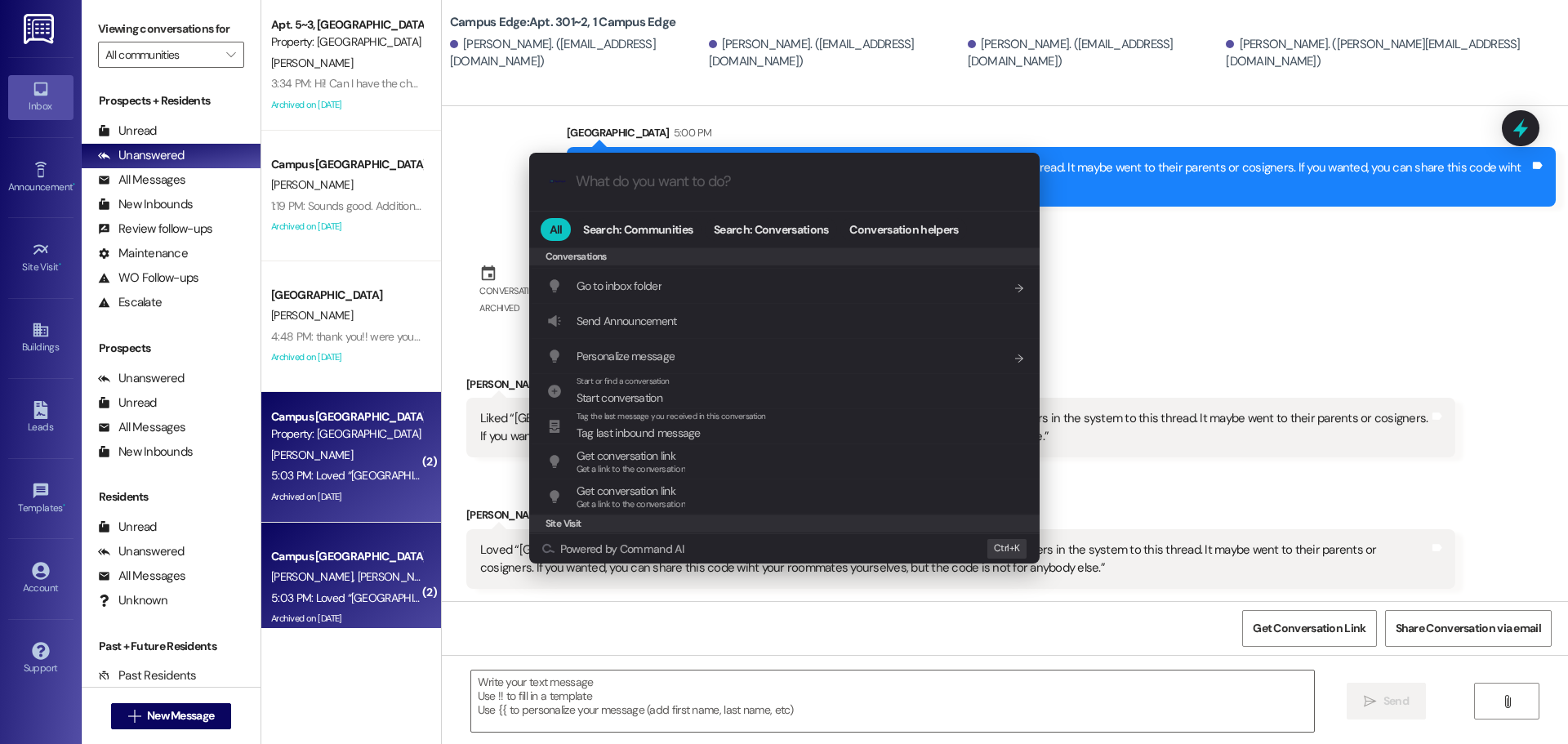
scroll to position [765, 0]
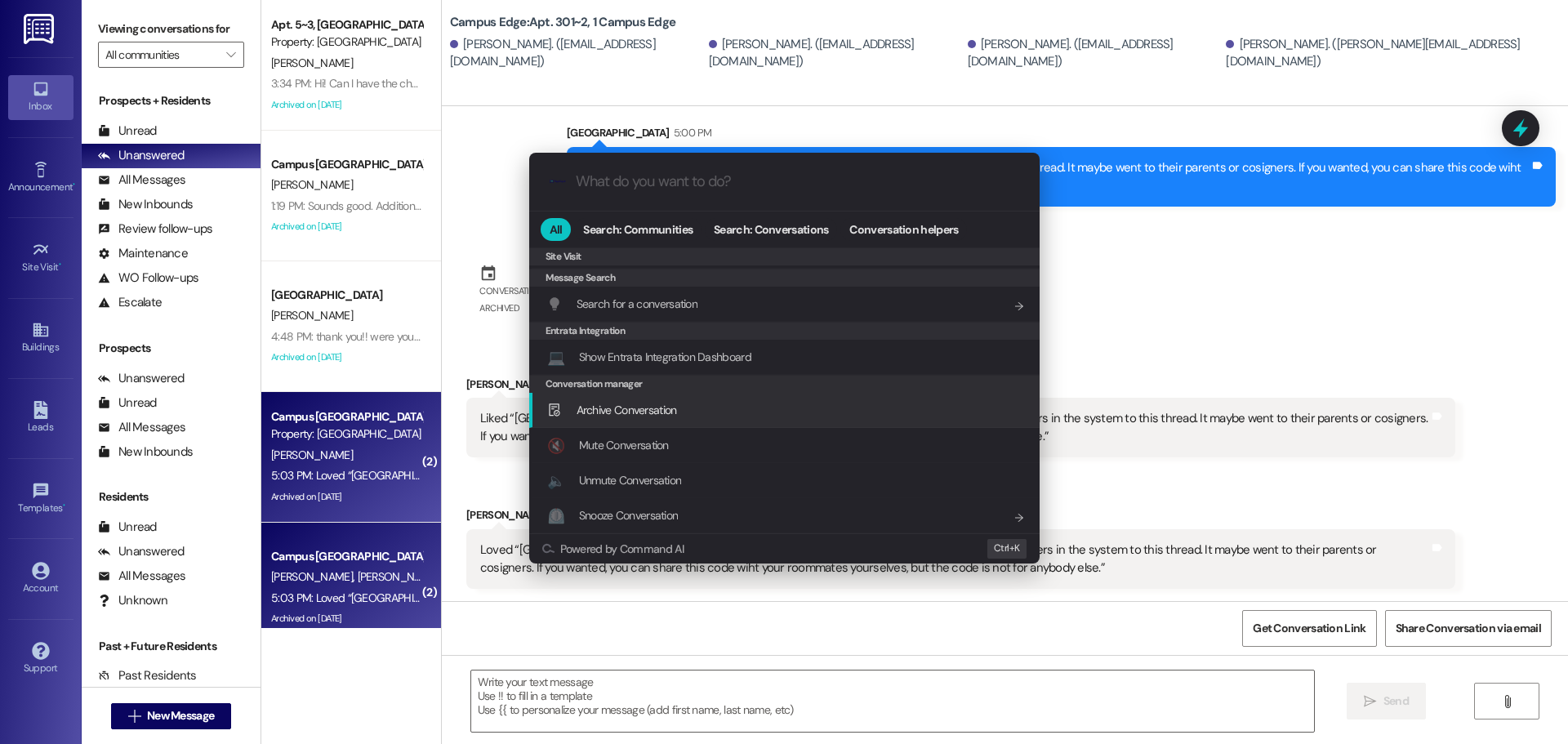
click at [829, 421] on div "Archive Conversation Add shortcut" at bounding box center [784, 411] width 511 height 35
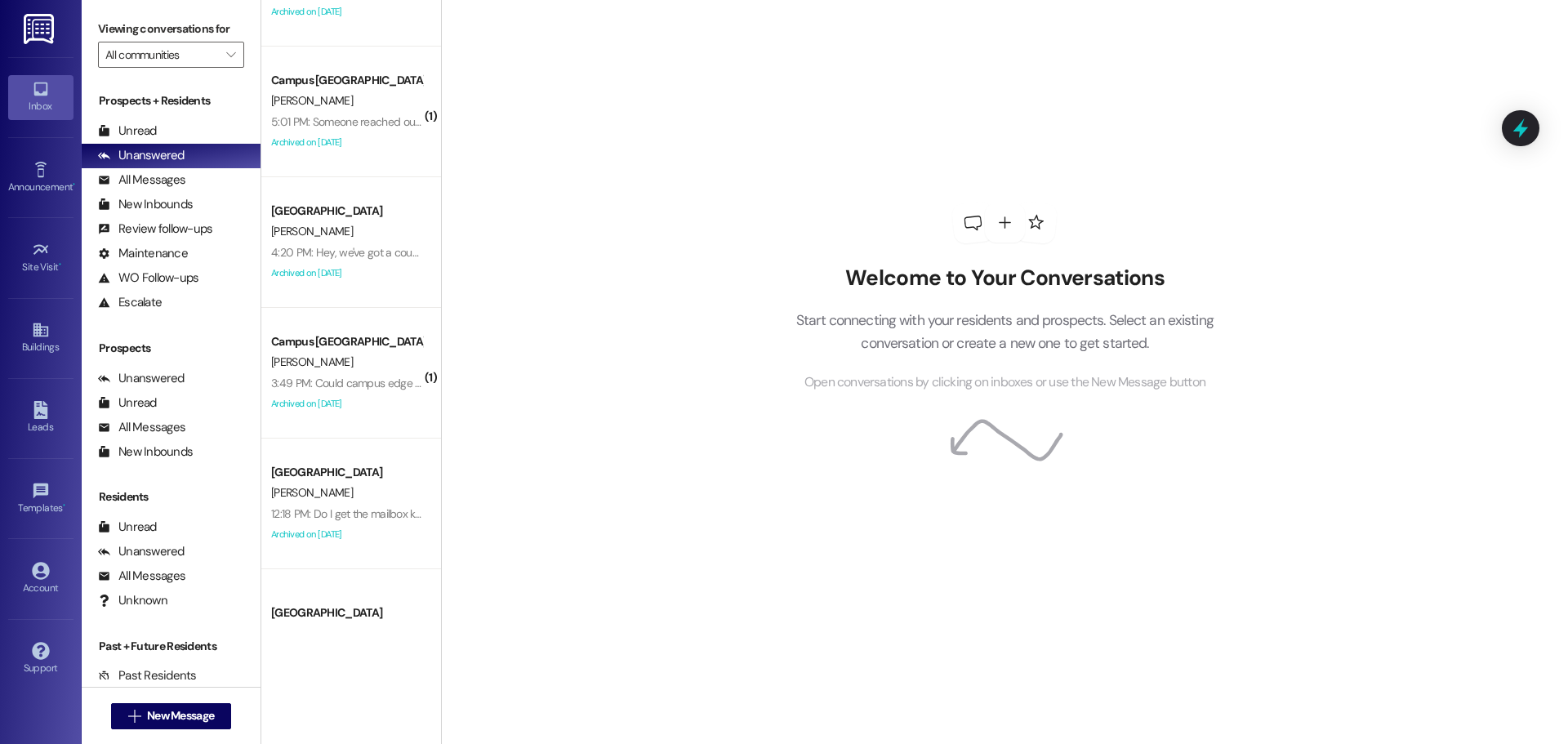
scroll to position [245, 0]
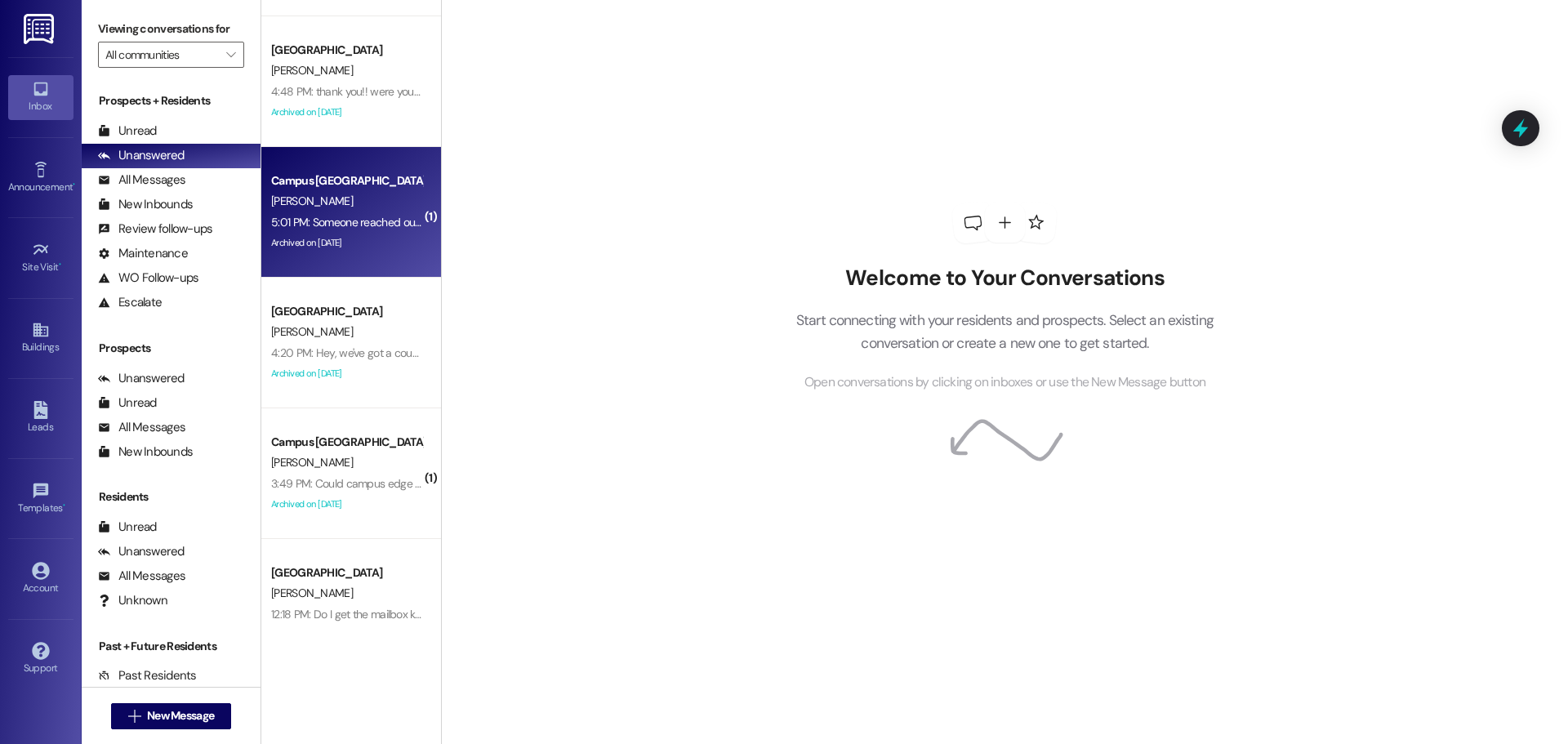
click at [325, 198] on div "[PERSON_NAME]" at bounding box center [347, 201] width 155 height 21
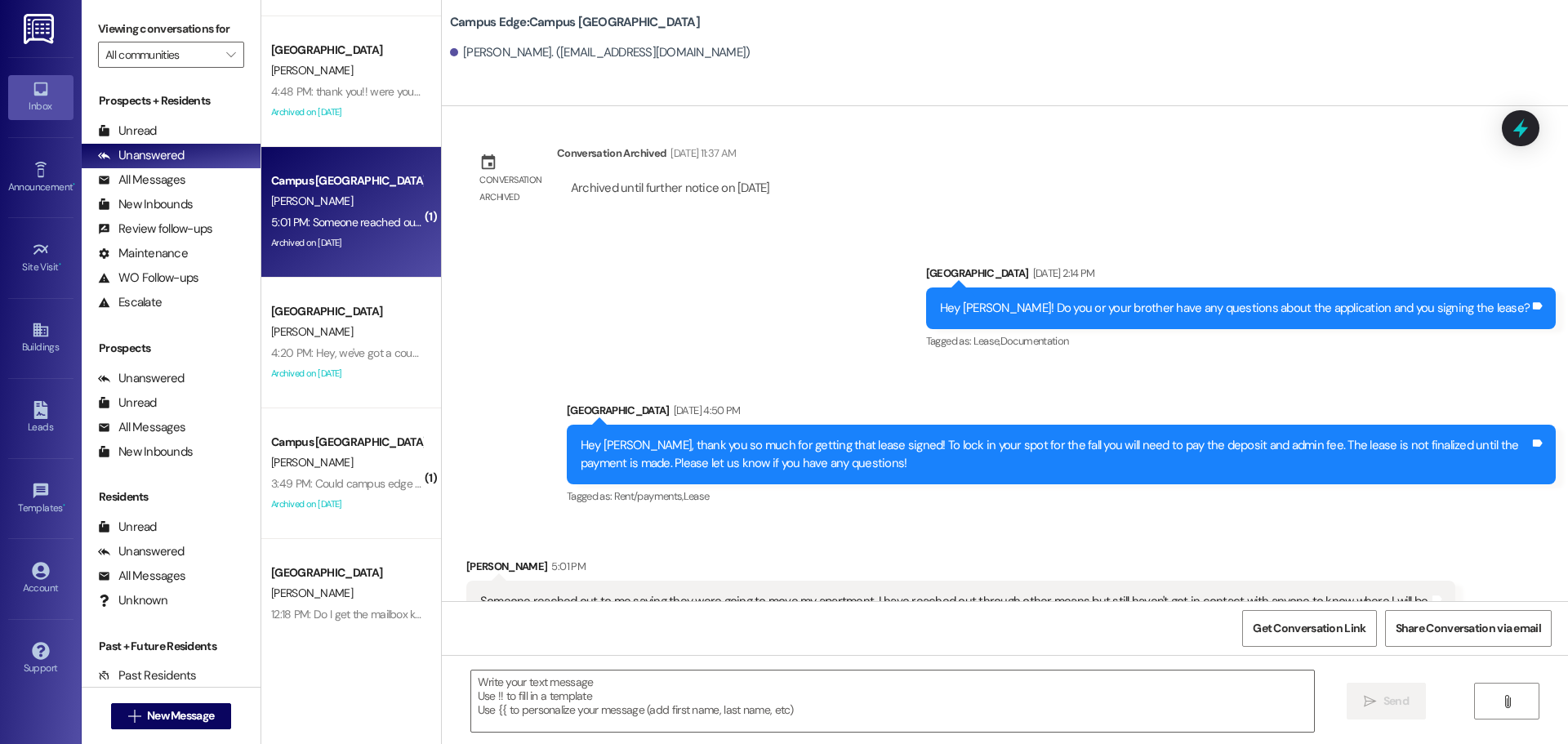
scroll to position [1686, 0]
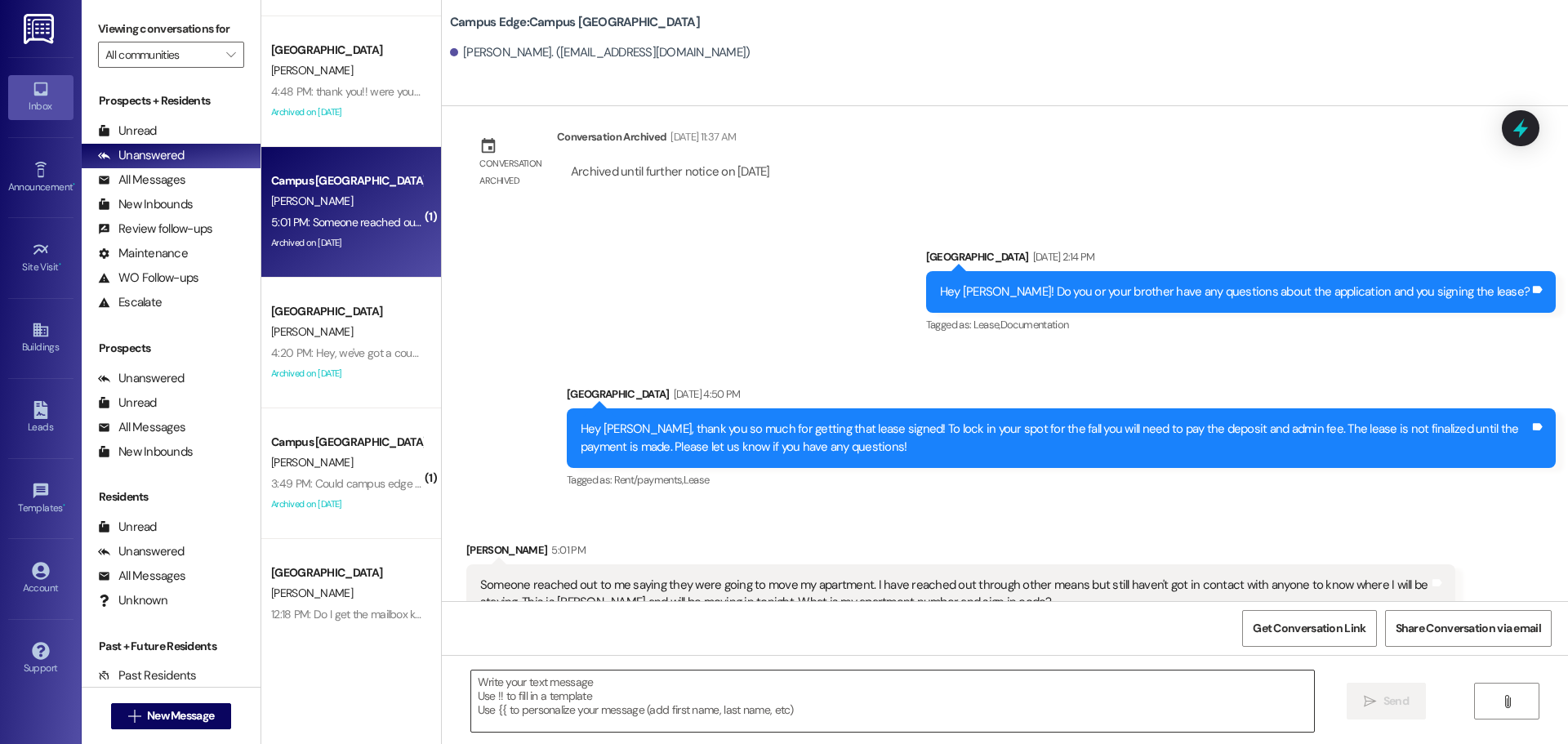
click at [540, 688] on textarea at bounding box center [893, 701] width 843 height 61
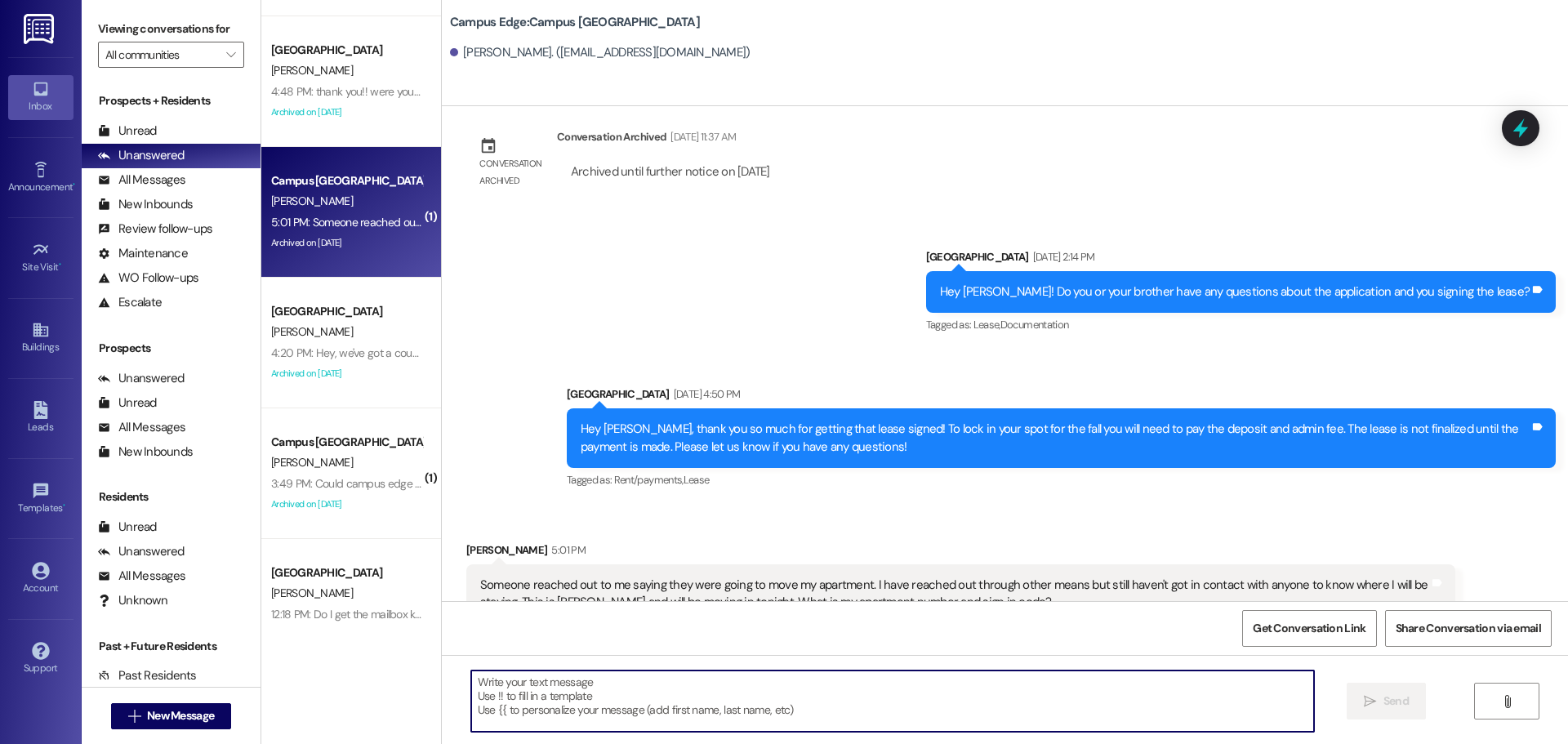
scroll to position [1686, 0]
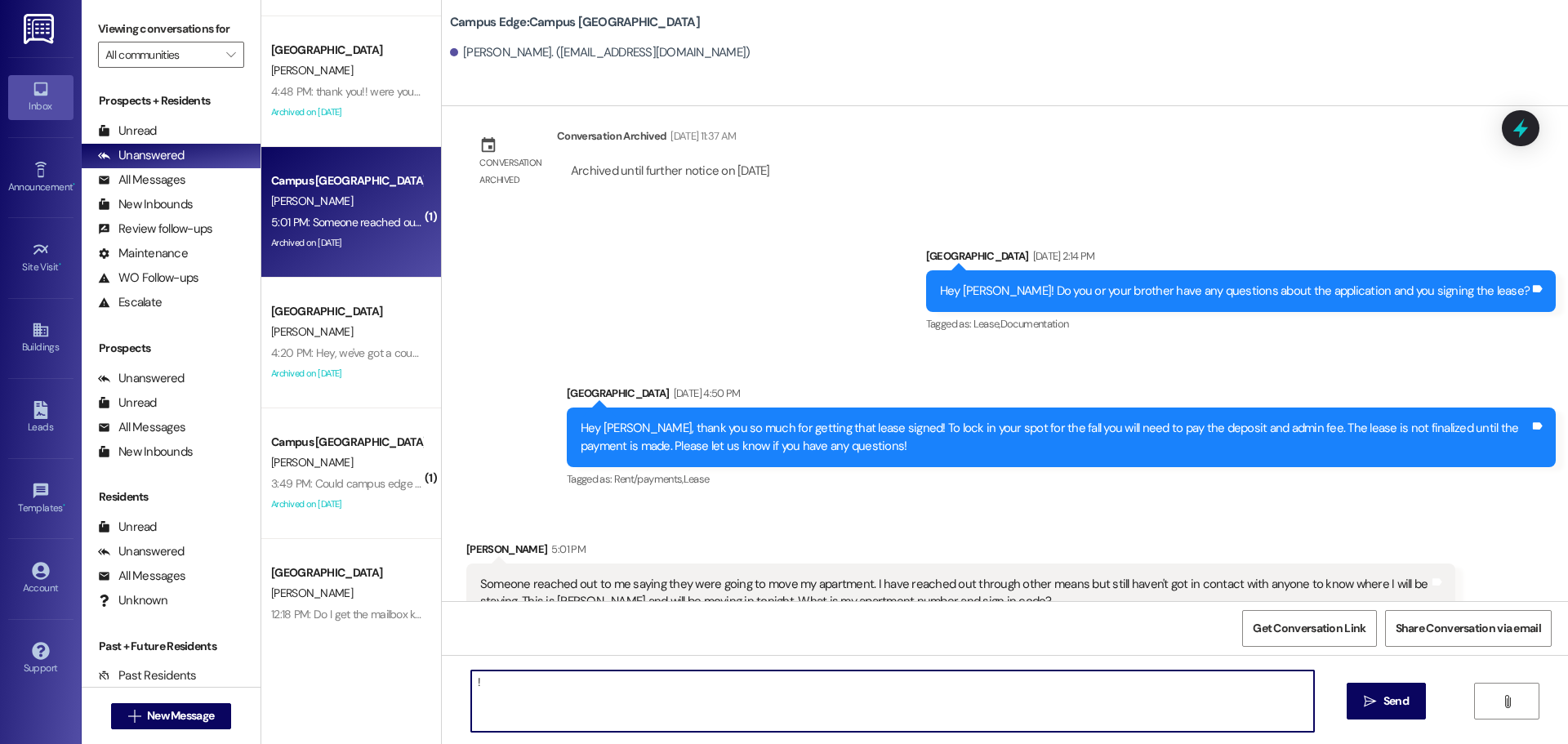
type textarea "!!"
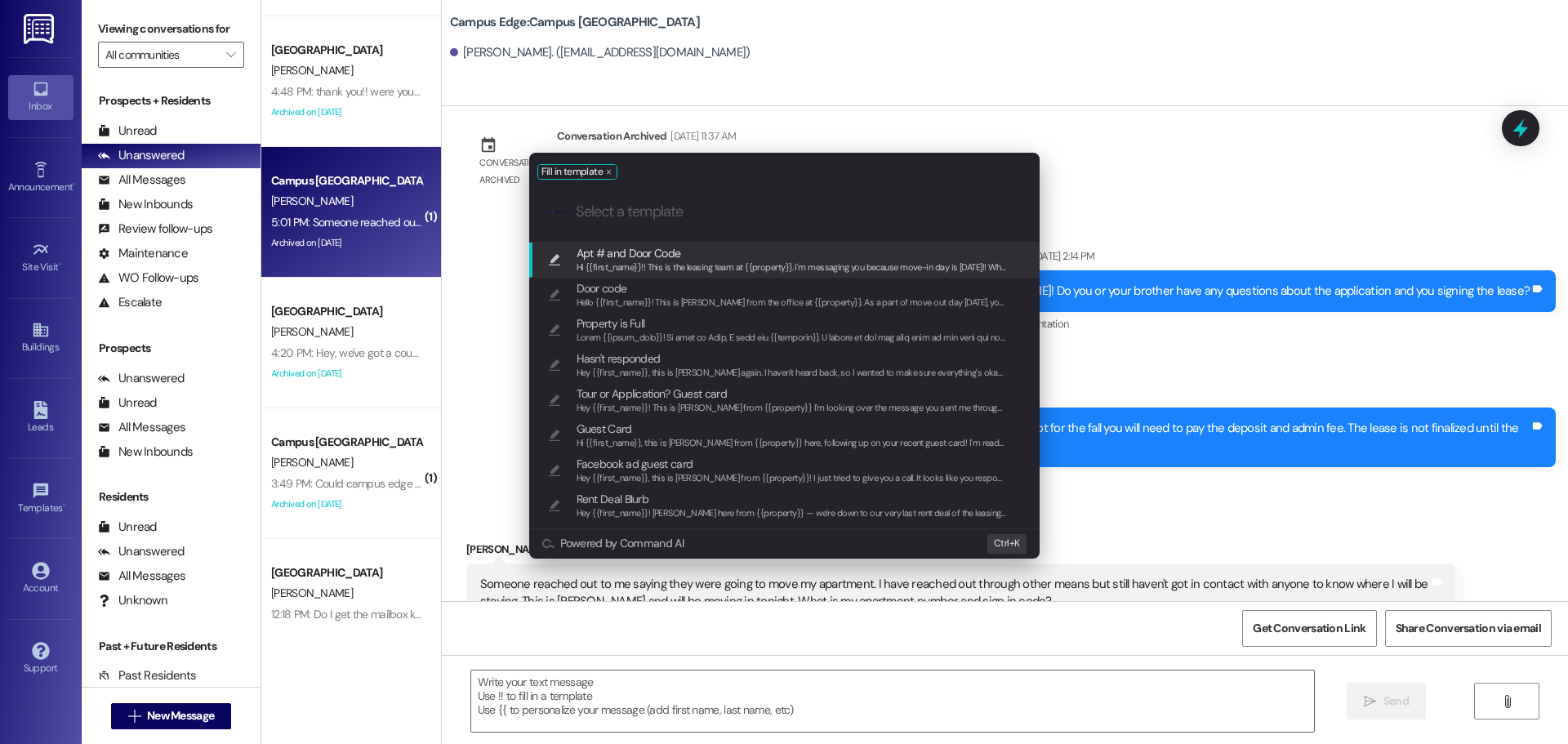
click at [706, 251] on span "Apt # and Door Code" at bounding box center [791, 253] width 430 height 18
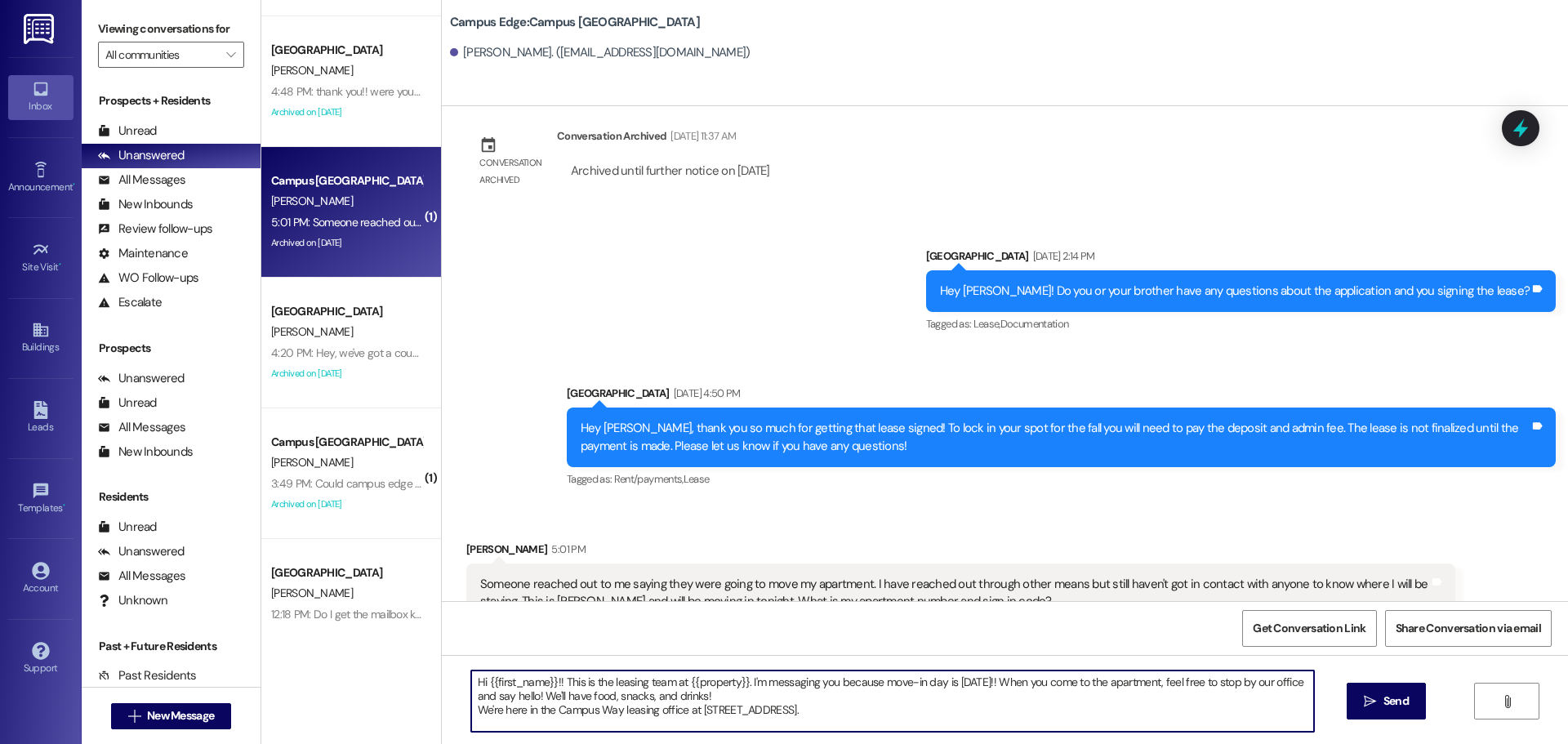
drag, startPoint x: 748, startPoint y: 691, endPoint x: 551, endPoint y: 681, distance: 197.3
click at [551, 681] on textarea "Hi {{first_name}}!! This is the leasing team at {{property}}. I'm messaging you…" at bounding box center [893, 701] width 843 height 61
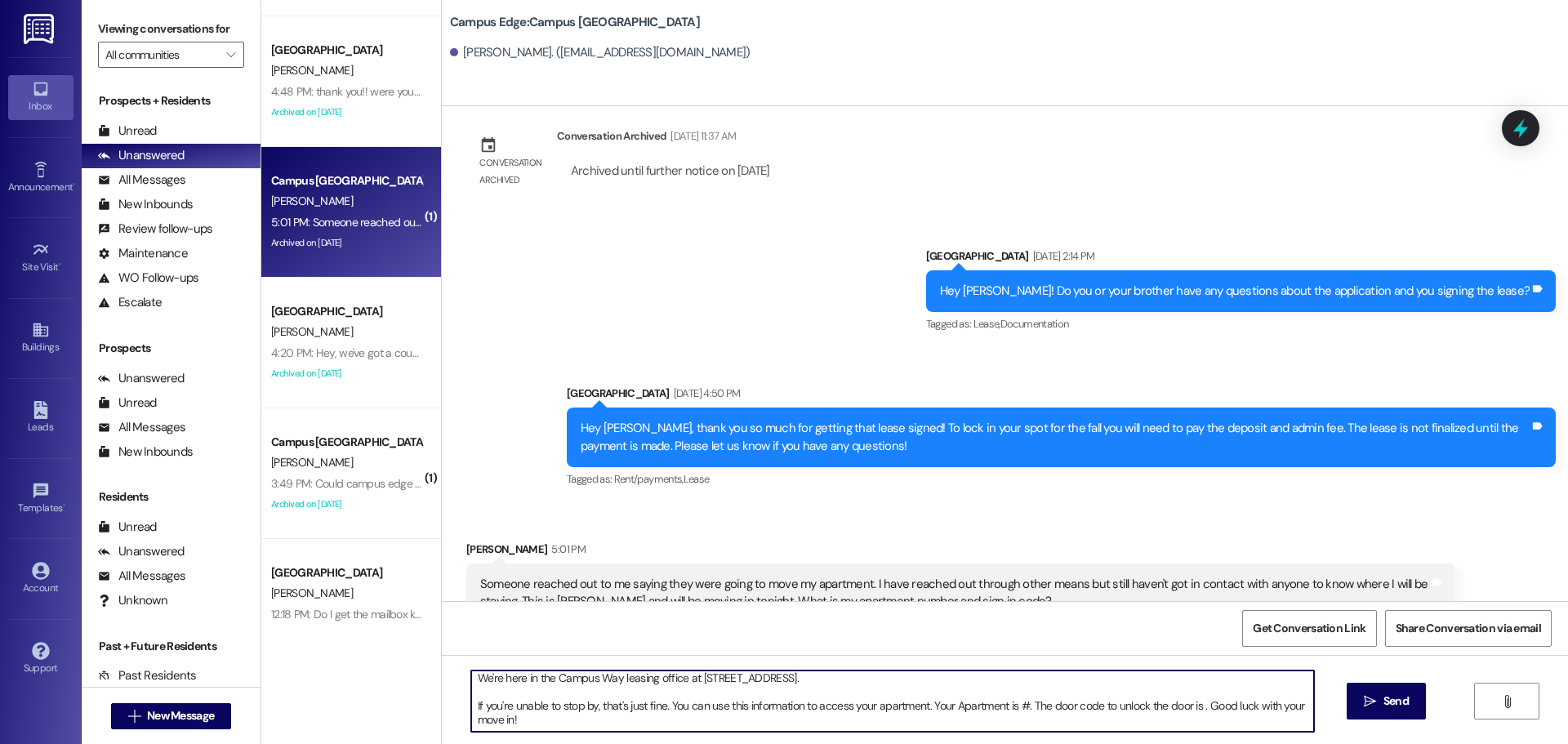
scroll to position [0, 0]
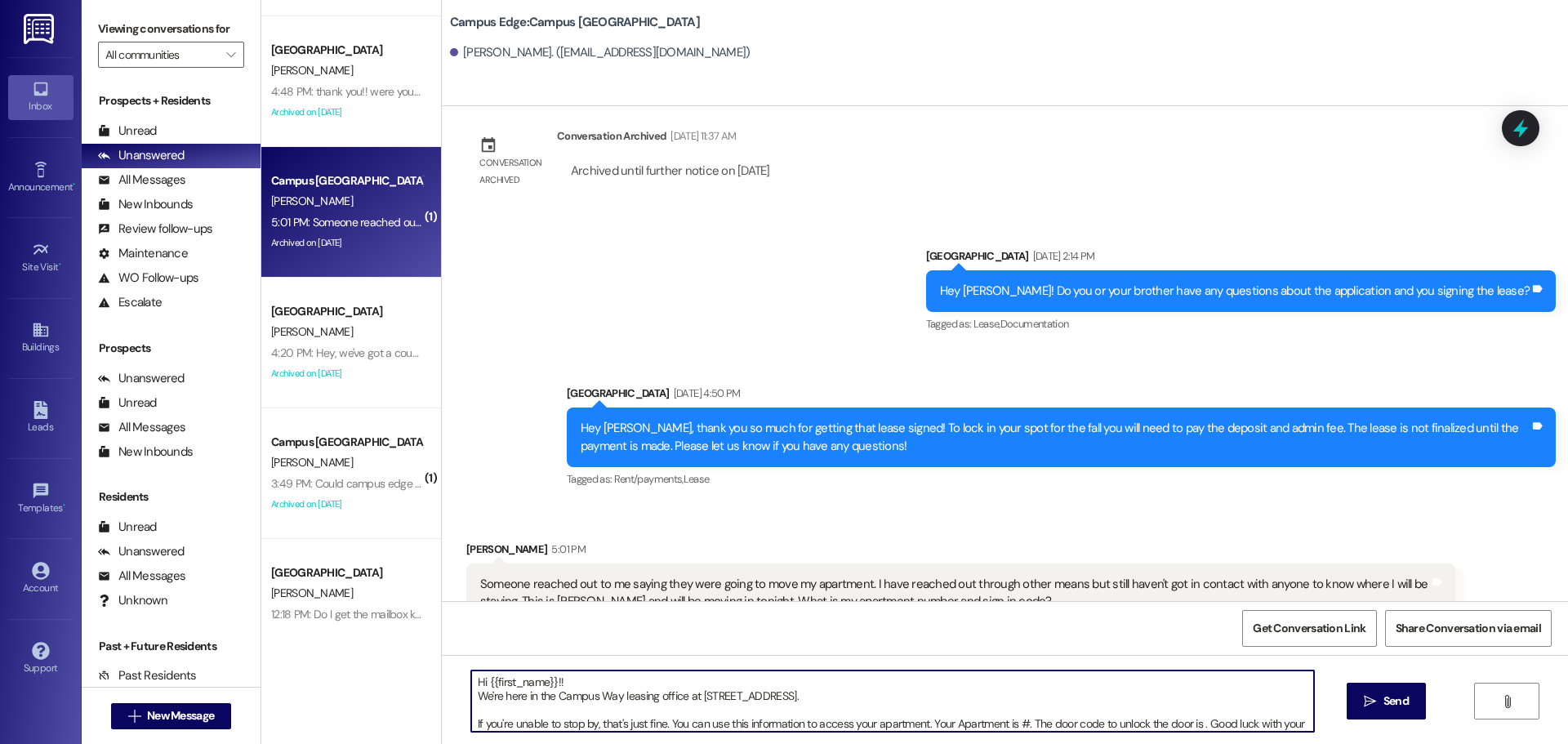
drag, startPoint x: 864, startPoint y: 700, endPoint x: 444, endPoint y: 699, distance: 420.0
click at [444, 699] on div "Hi {{first_name}}!! We're here in the Campus Way leasing office at 580 N 100 E,…" at bounding box center [1004, 716] width 1126 height 123
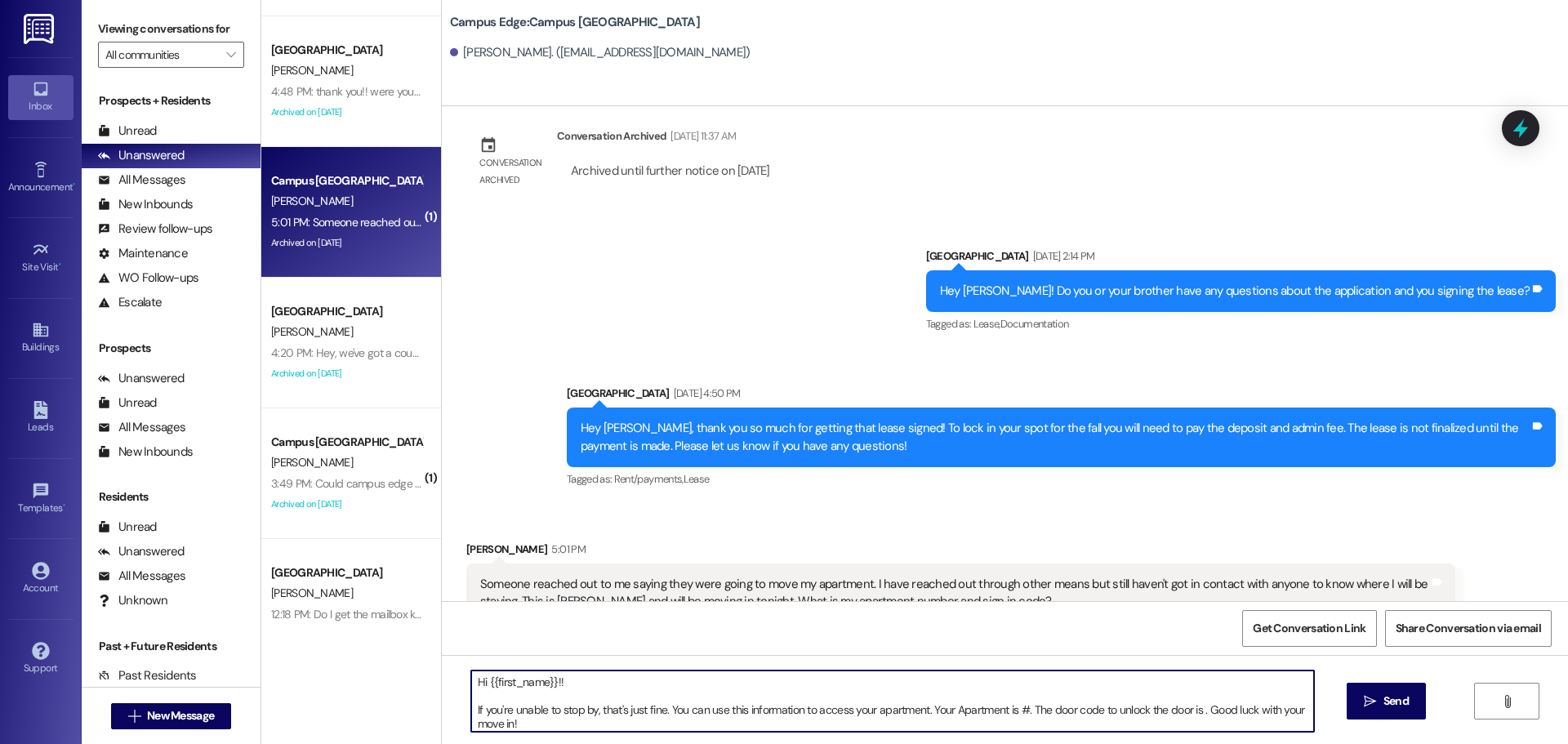
drag, startPoint x: 535, startPoint y: 718, endPoint x: 517, endPoint y: 710, distance: 19.7
click at [517, 710] on textarea "Hi {{first_name}}!! If you're unable to stop by, that's just fine. You can use …" at bounding box center [893, 701] width 843 height 61
drag, startPoint x: 919, startPoint y: 711, endPoint x: 449, endPoint y: 699, distance: 470.2
click at [462, 699] on div "Hi {{first_name}}!! If you're unable to stop by, that's just fine. You can use …" at bounding box center [884, 701] width 845 height 63
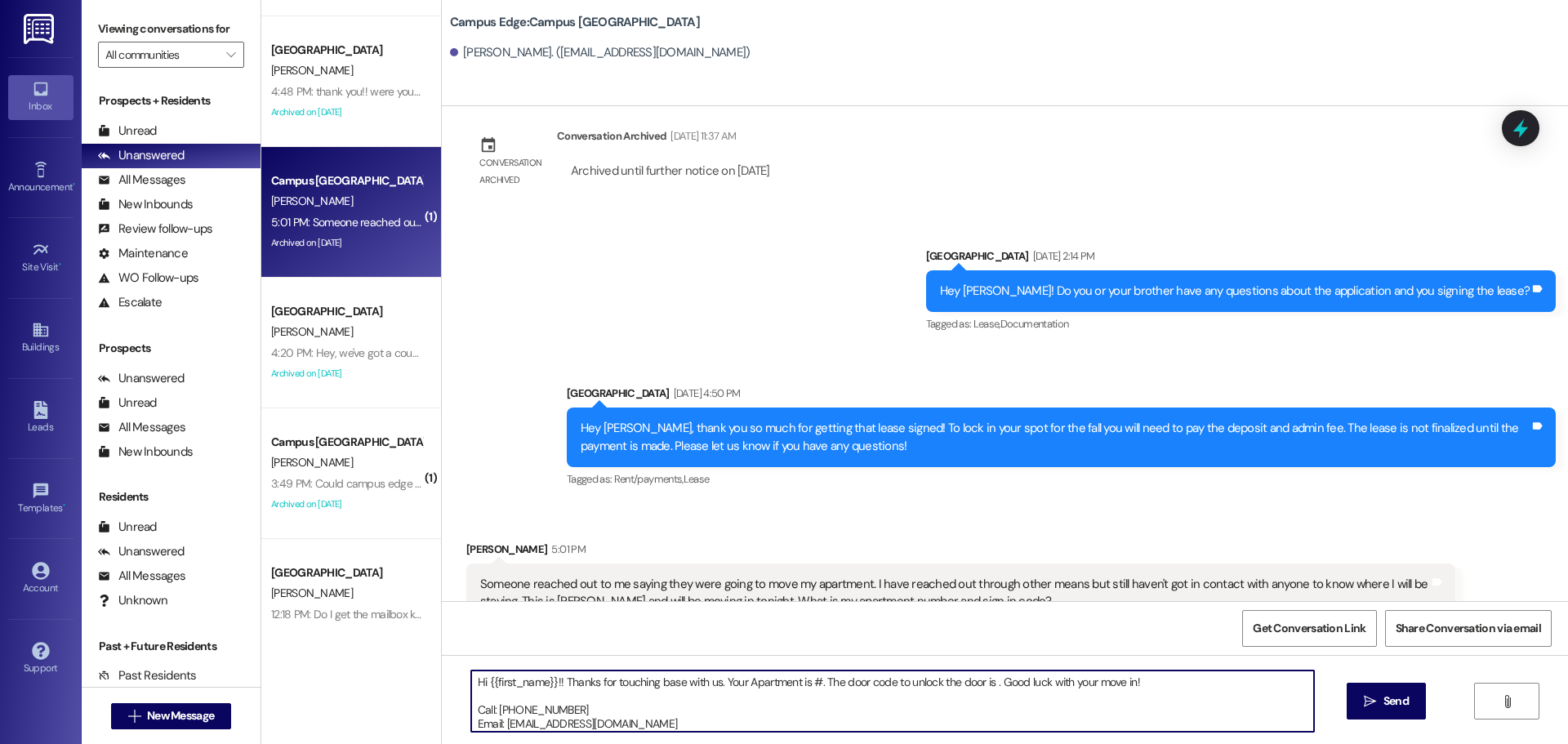
click at [813, 688] on textarea "Hi {{first_name}}!! Thanks for touching base with us. Your Apartment is #. The …" at bounding box center [893, 701] width 843 height 61
click at [805, 686] on textarea "Hi {{first_name}}!! Thanks for touching base with us. Your Apartment is #. The …" at bounding box center [893, 701] width 843 height 61
click at [806, 686] on textarea "Hi {{first_name}}!! Thanks for touching base with us. Your Apartment is #. The …" at bounding box center [893, 701] width 843 height 61
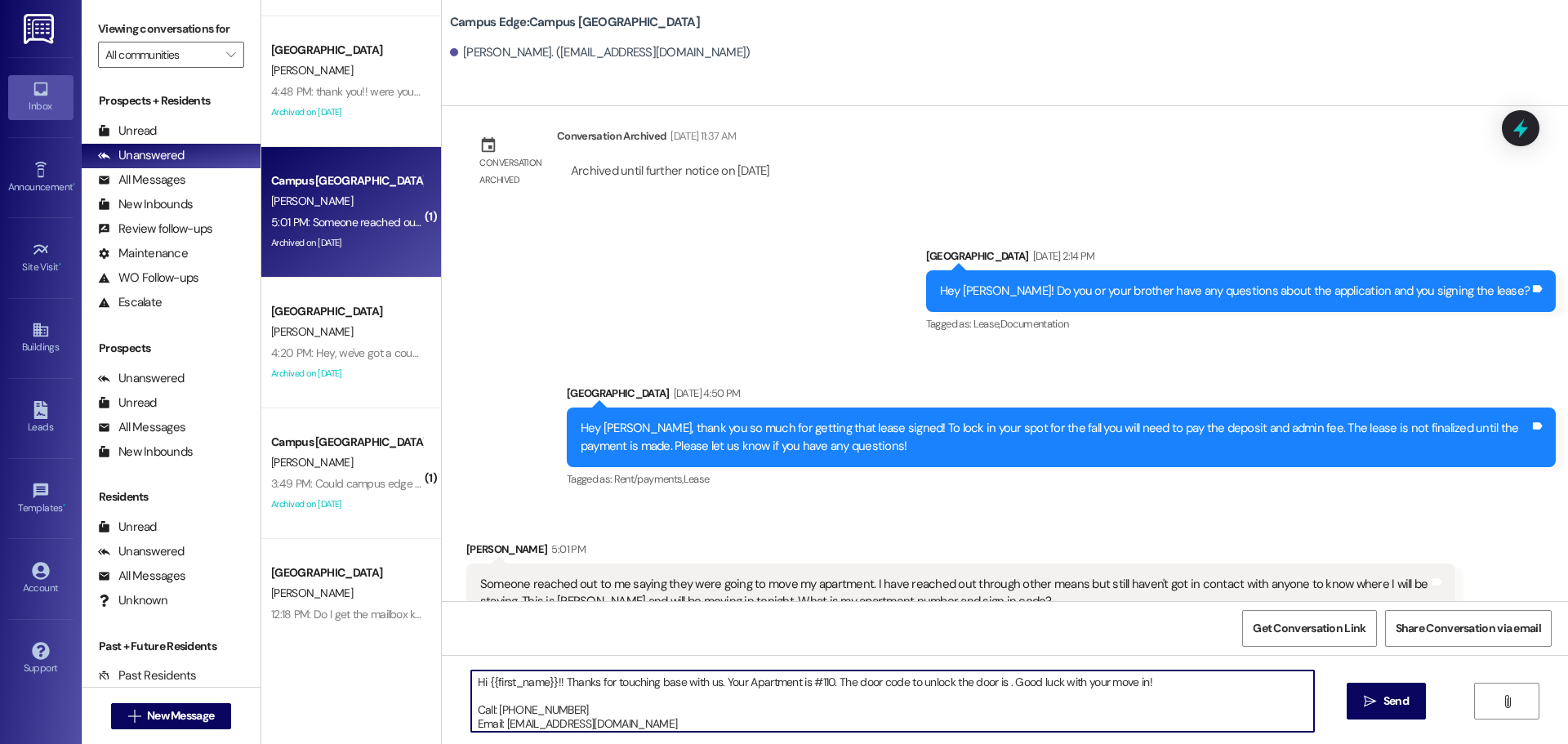
click at [788, 679] on textarea "Hi {{first_name}}!! Thanks for touching base with us. Your Apartment is #110. T…" at bounding box center [893, 701] width 843 height 61
click at [1062, 686] on textarea "Hi {{first_name}}!! Thanks for touching base with us. Your Apartment (and Jacob…" at bounding box center [893, 701] width 843 height 61
drag, startPoint x: 1065, startPoint y: 685, endPoint x: 1074, endPoint y: 678, distance: 11.4
click at [1065, 684] on textarea "Hi {{first_name}}!! Thanks for touching base with us. Your Apartment (and Jacob…" at bounding box center [893, 701] width 843 height 61
paste textarea "761590"
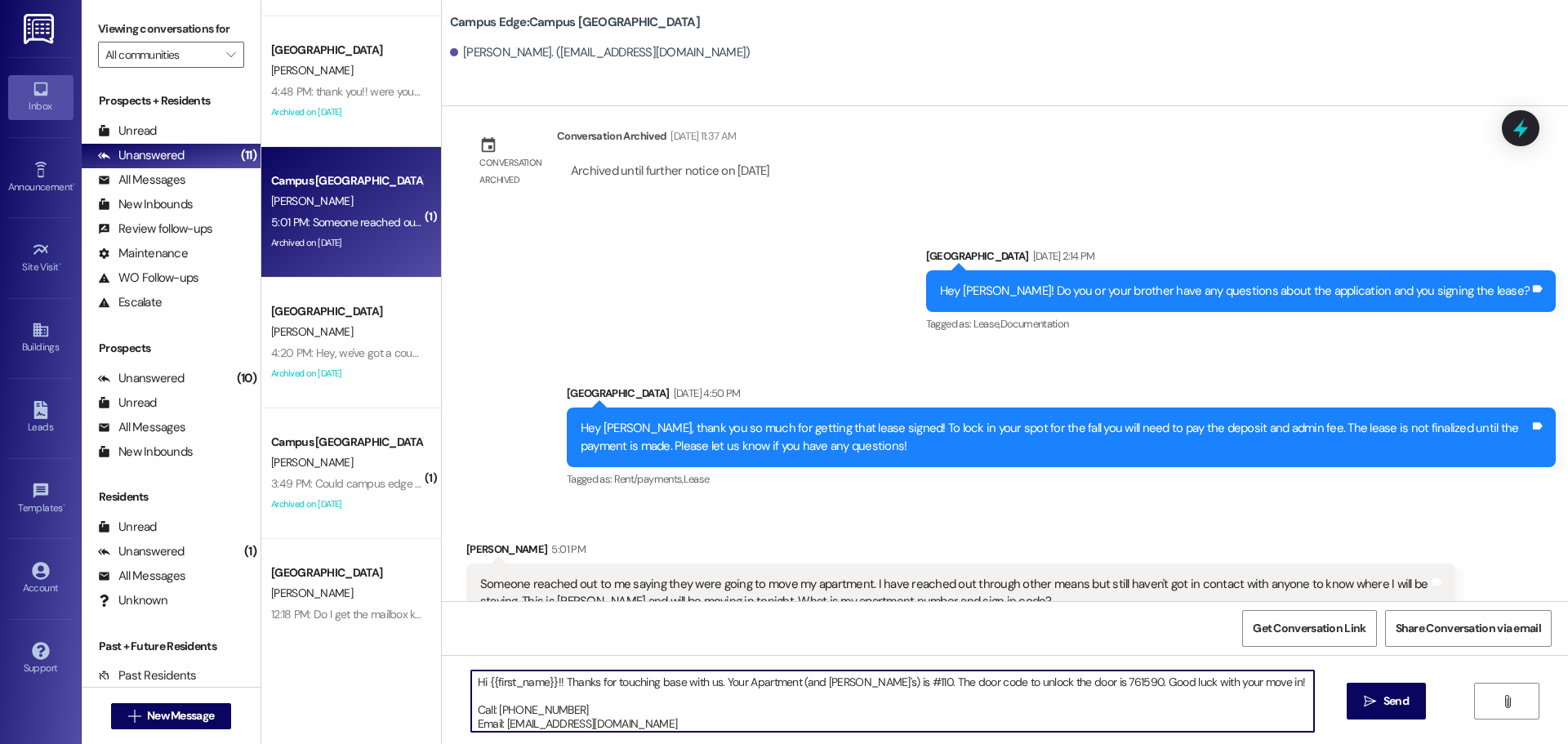
click at [1159, 701] on textarea "Hi {{first_name}}!! Thanks for touching base with us. Your Apartment (and Jacob…" at bounding box center [893, 701] width 843 height 61
type textarea "Hi {{first_name}}!! Thanks for touching base with us. Your Apartment (and Jacob…"
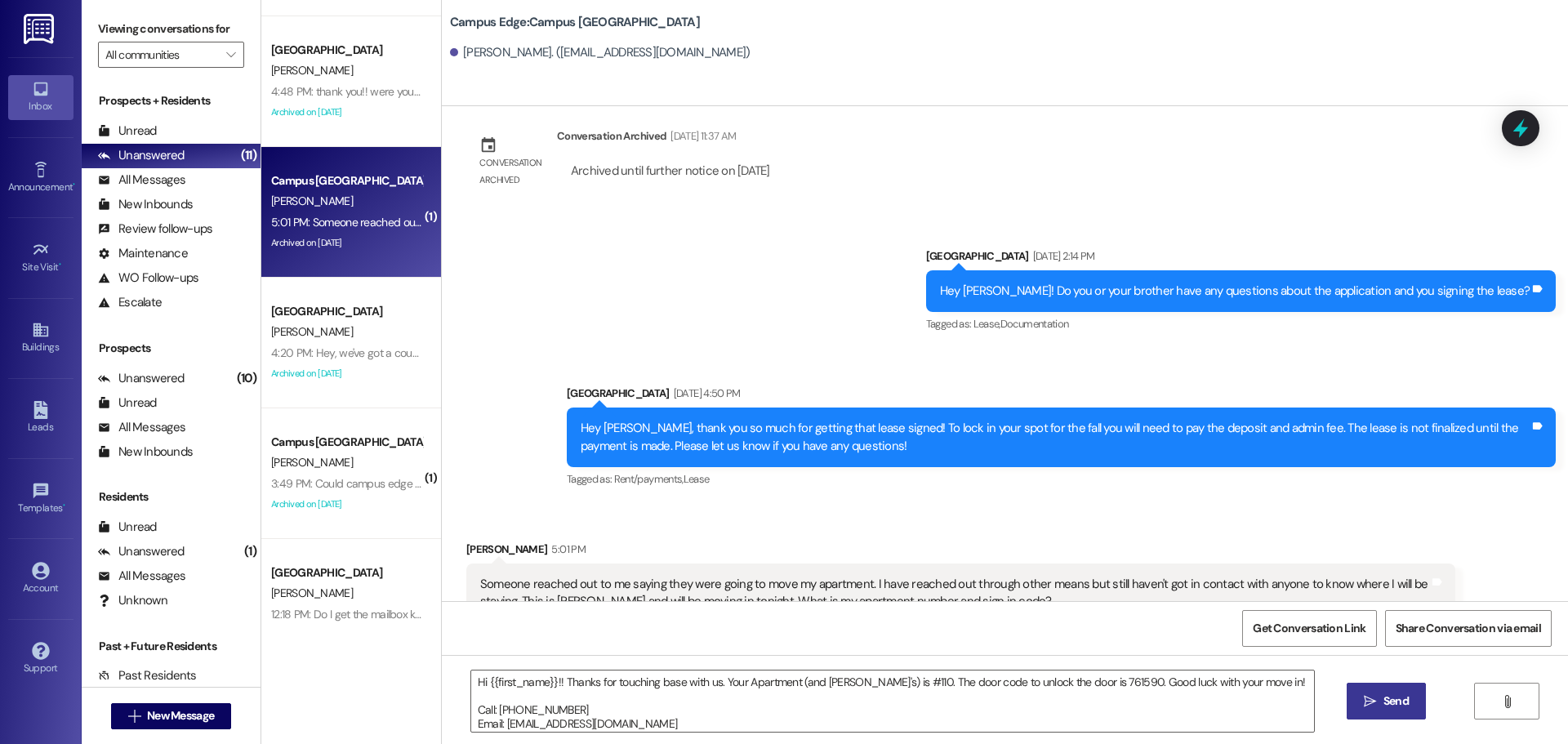
click at [1369, 695] on icon "" at bounding box center [1370, 702] width 12 height 13
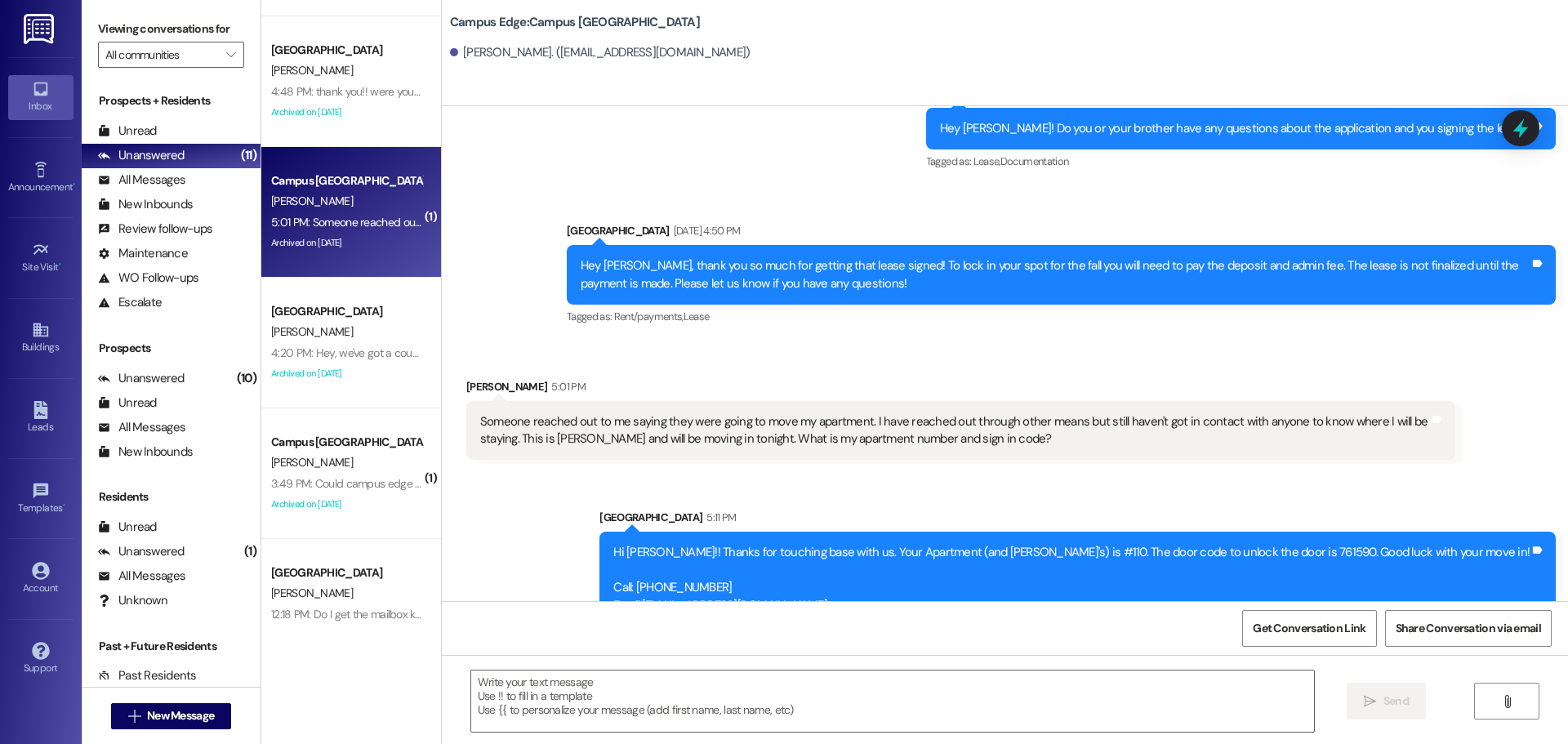
scroll to position [1853, 0]
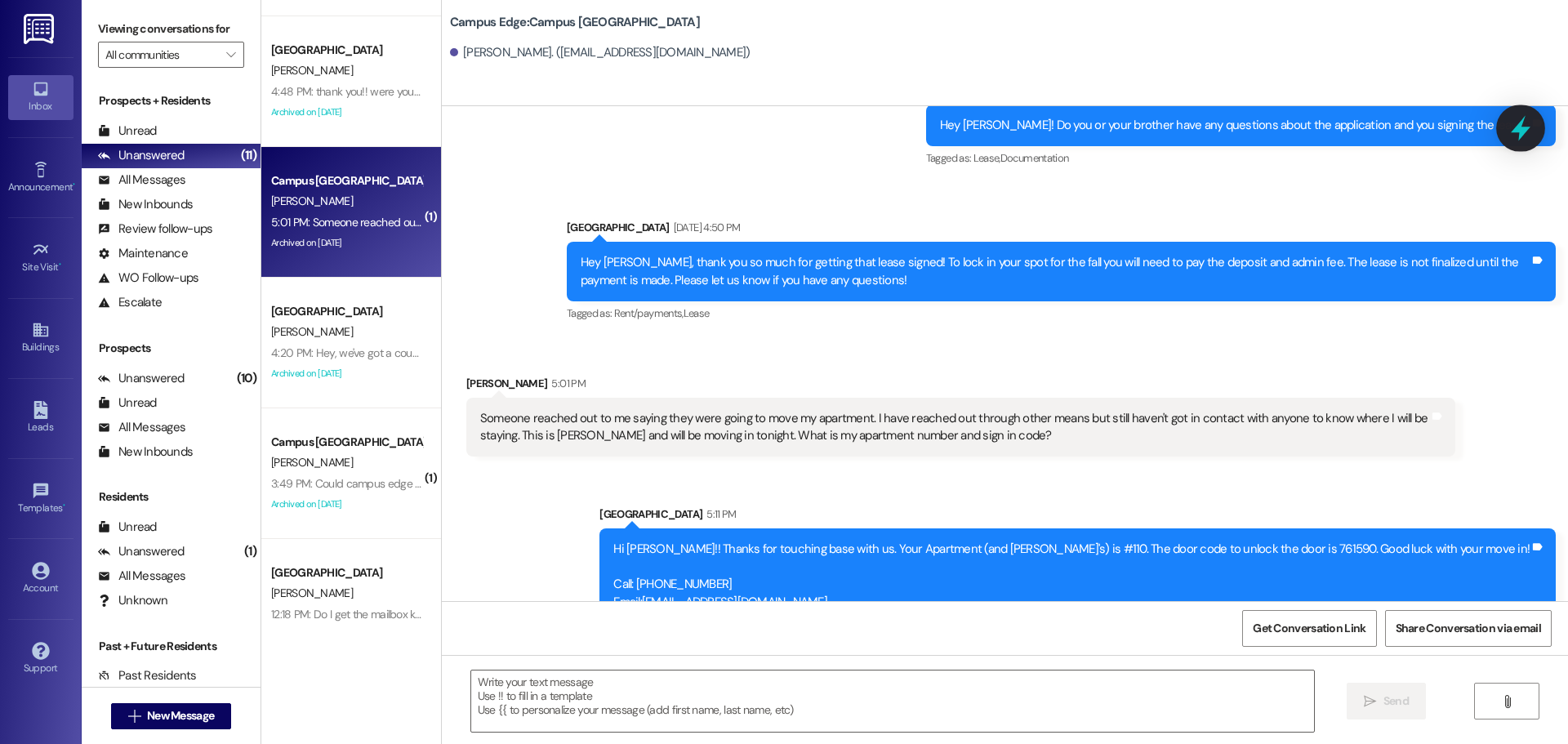
click at [1524, 114] on div at bounding box center [1521, 128] width 49 height 47
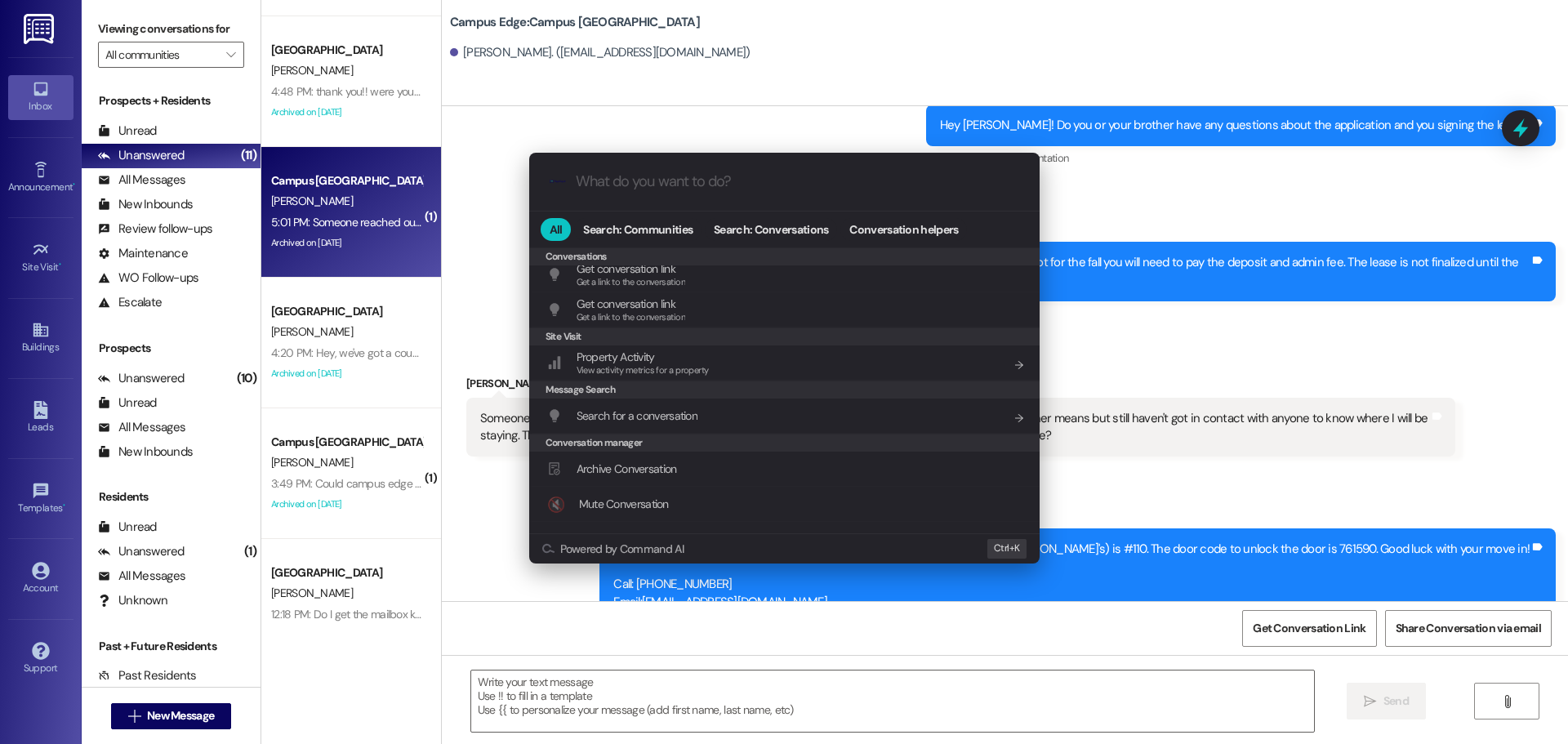
scroll to position [713, 0]
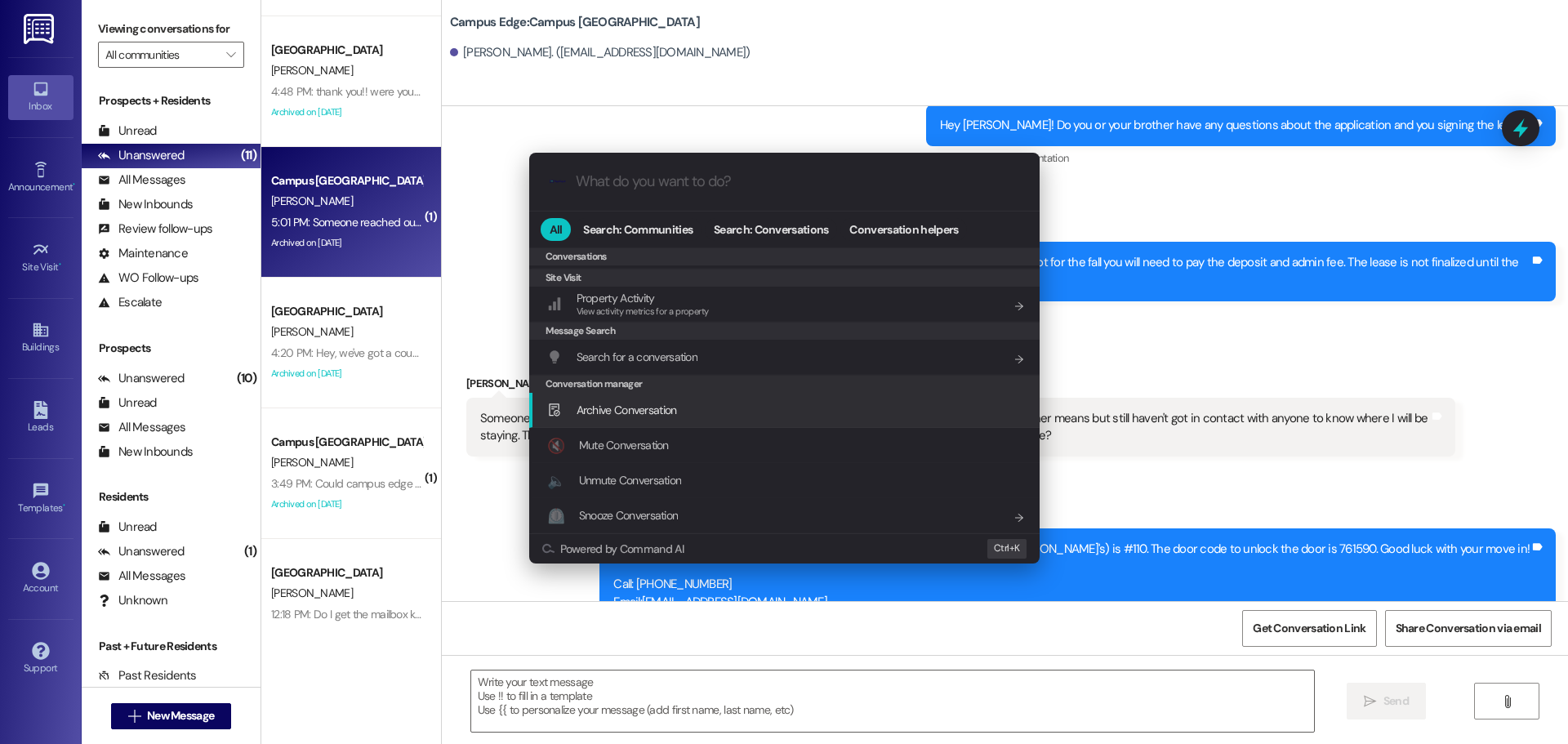
click at [753, 398] on div "Archive Conversation Add shortcut" at bounding box center [784, 411] width 511 height 35
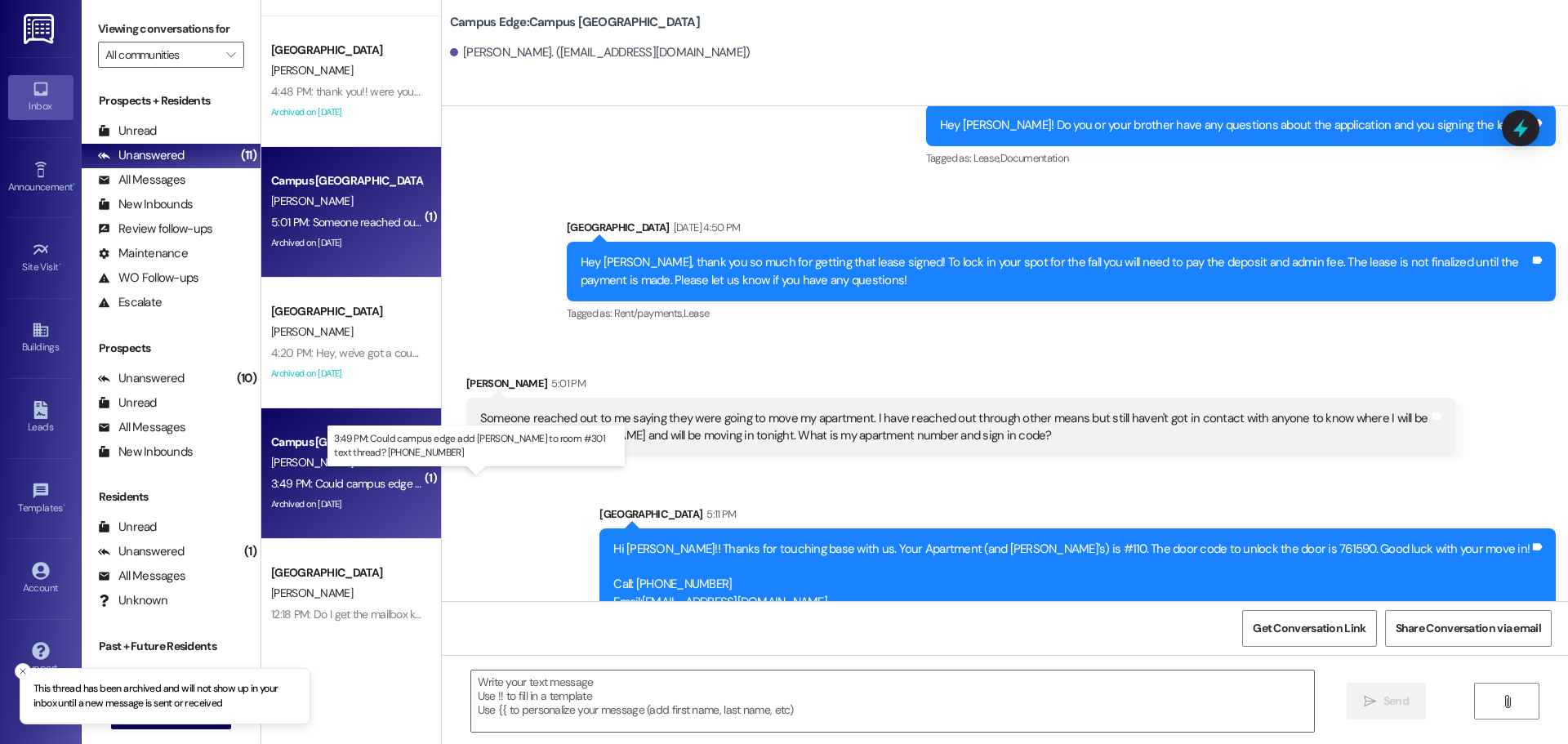
click at [271, 481] on div "3:49 PM: Could campus edge add Samson Sperry to room #301 text thread? 801-707-…" at bounding box center [505, 484] width 467 height 15
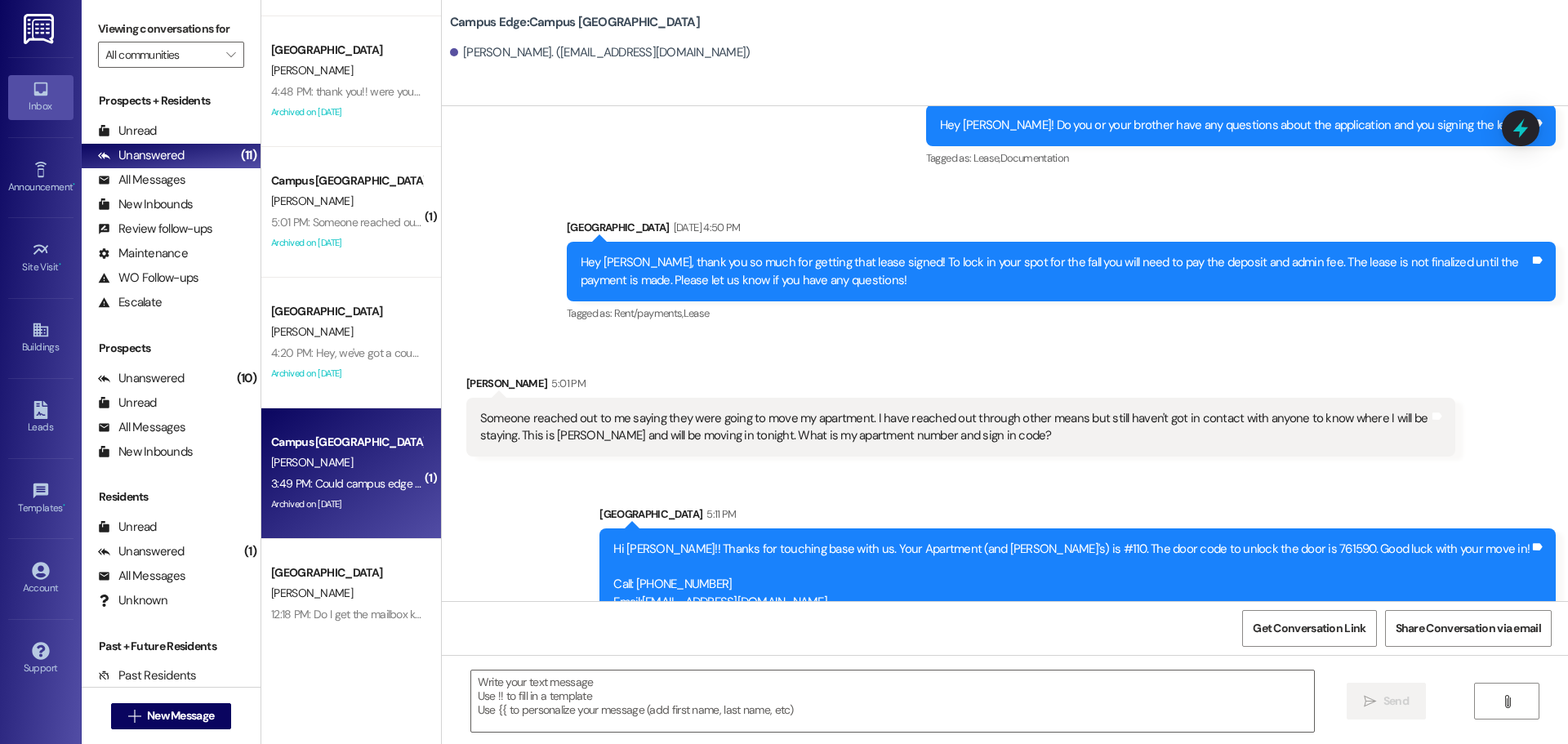
scroll to position [912, 0]
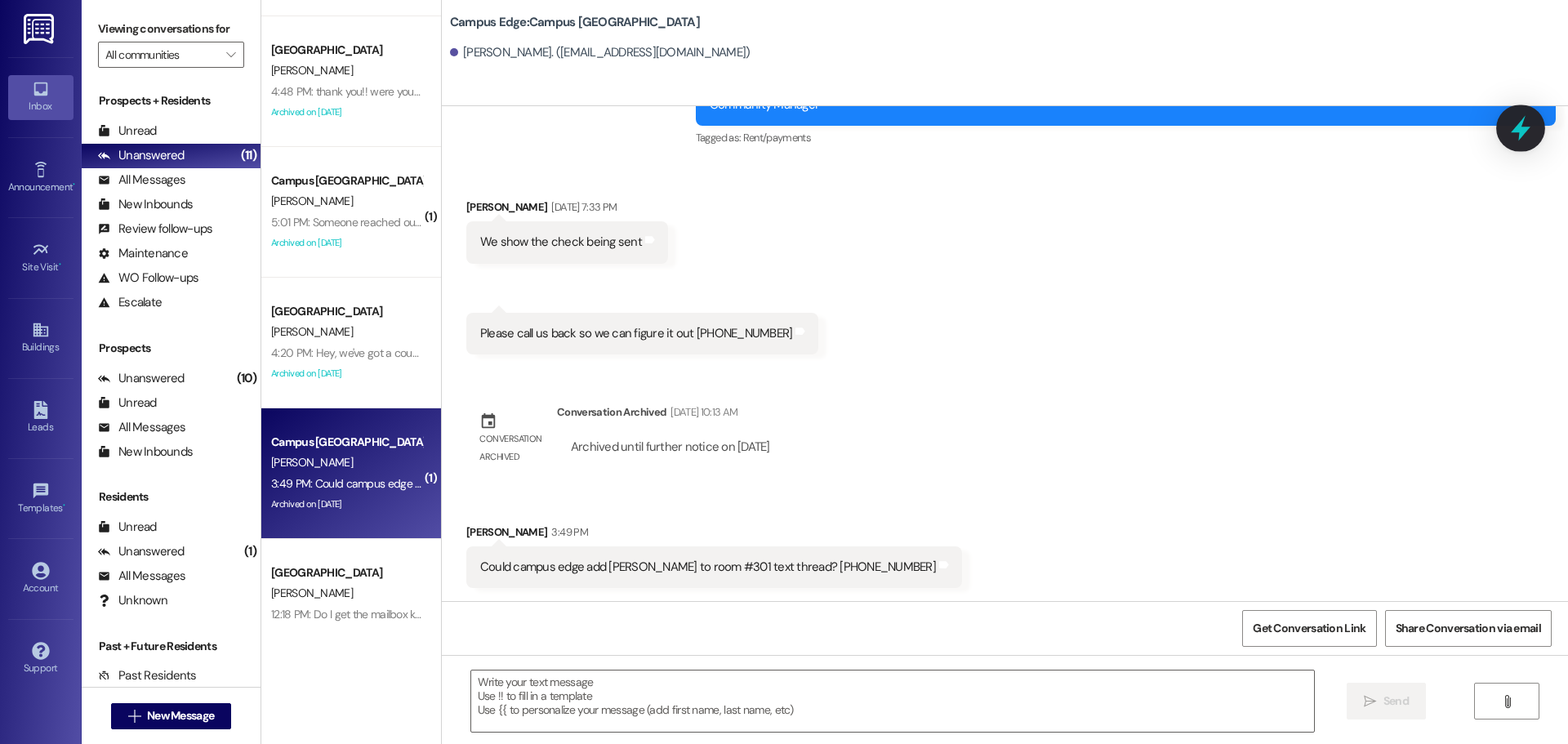
click at [1510, 139] on icon at bounding box center [1521, 128] width 28 height 28
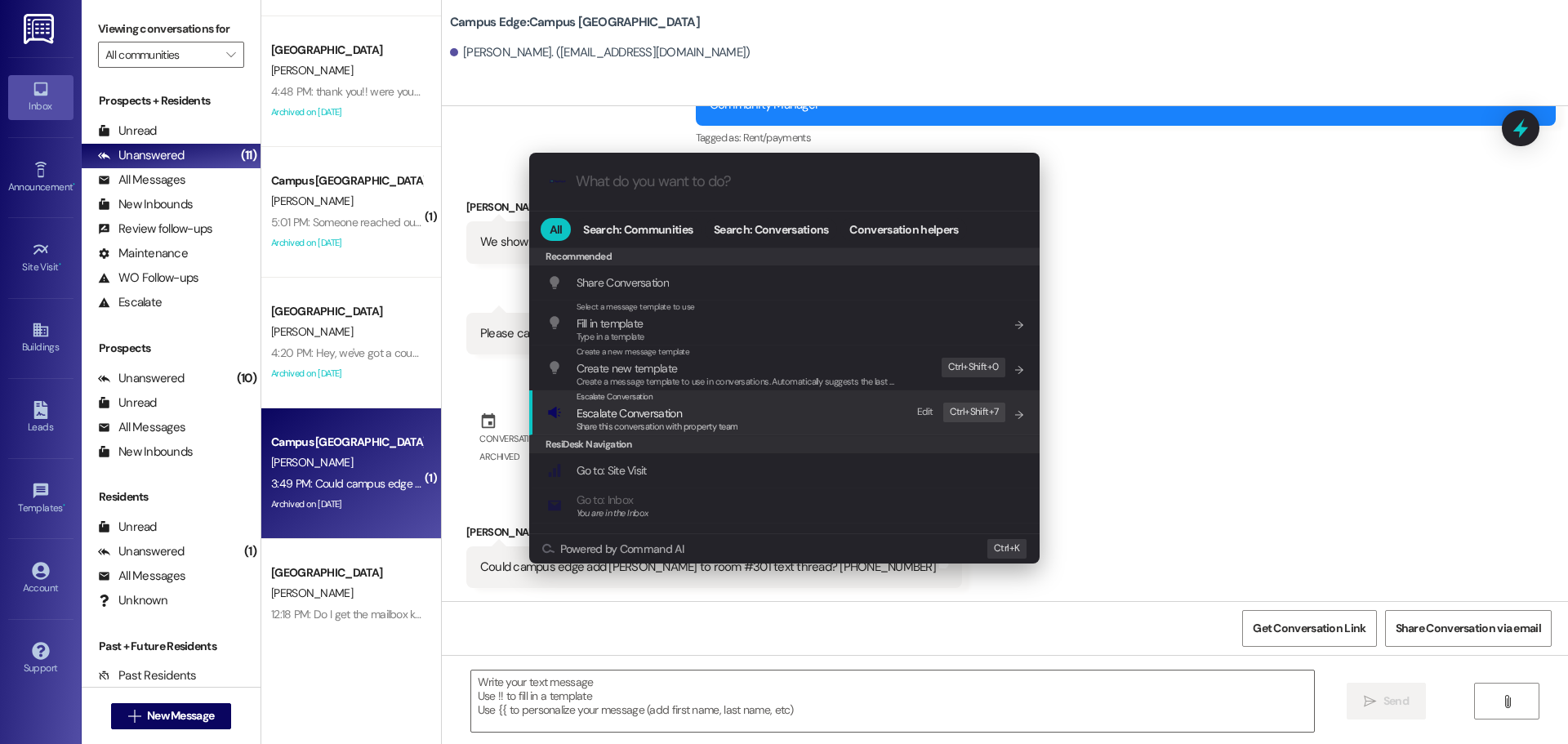
click at [473, 421] on div ".cls-1{fill:#0a055f;}.cls-2{fill:#0cc4c4;} resideskLogoBlueOrange All Search: C…" at bounding box center [784, 372] width 1568 height 744
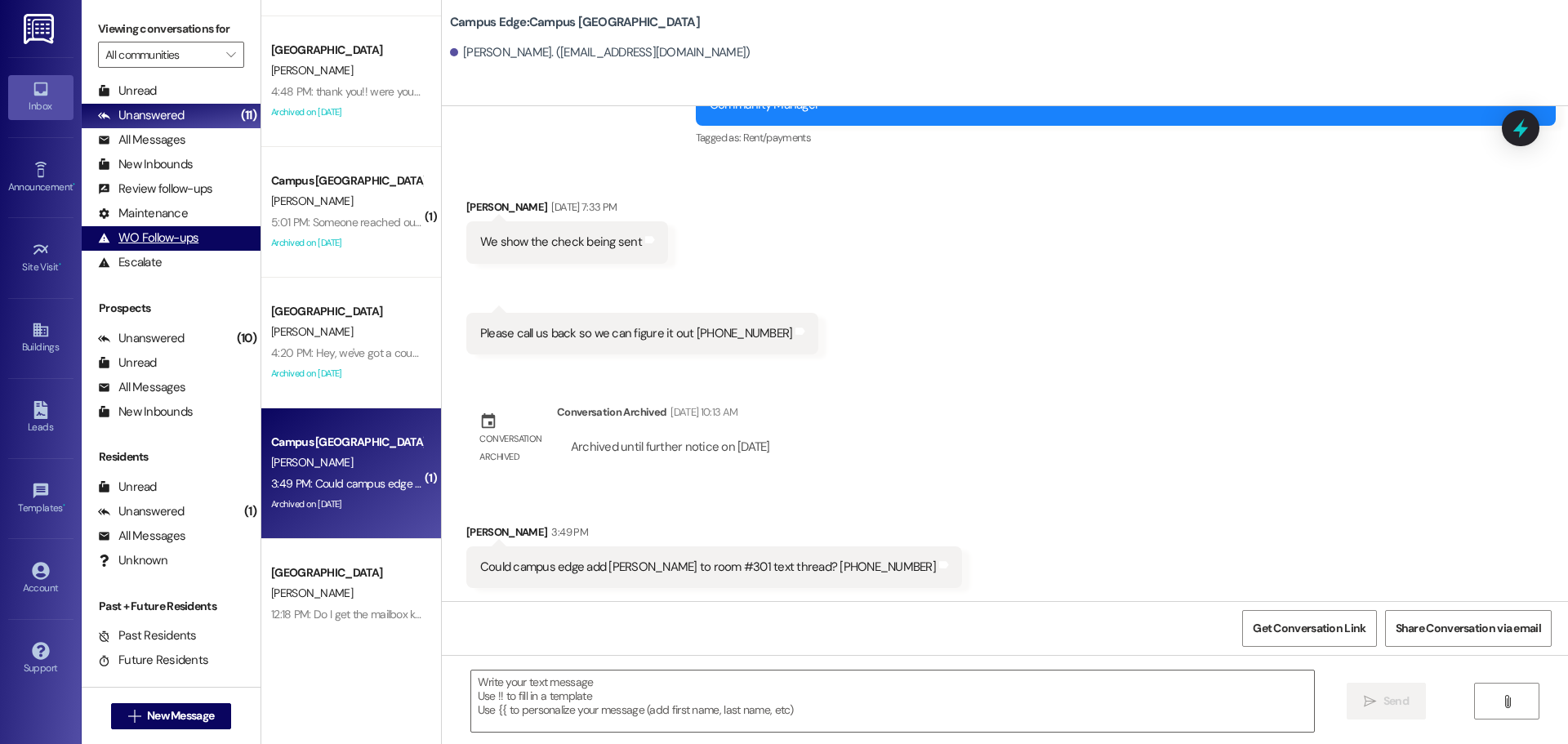
scroll to position [58, 0]
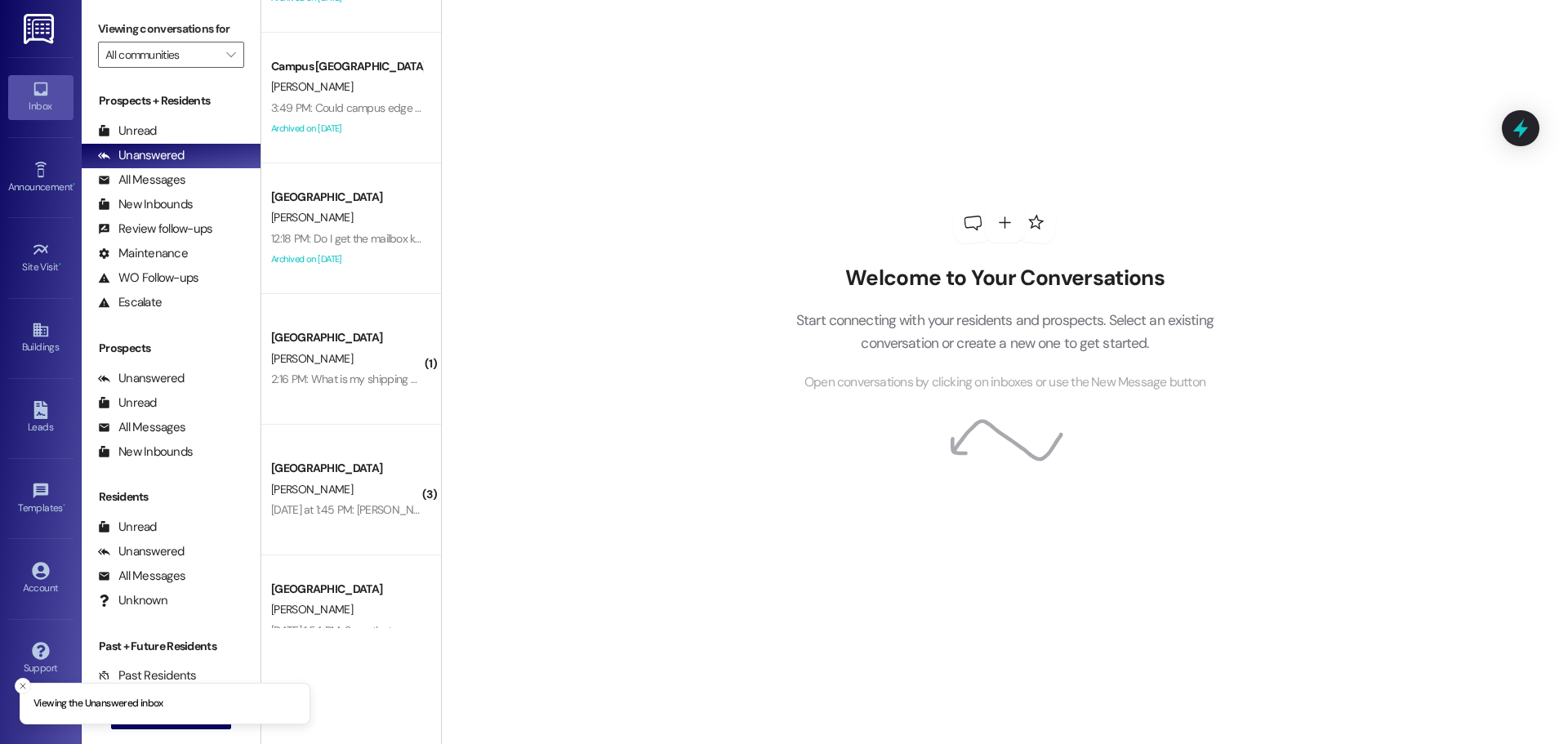
scroll to position [548, 0]
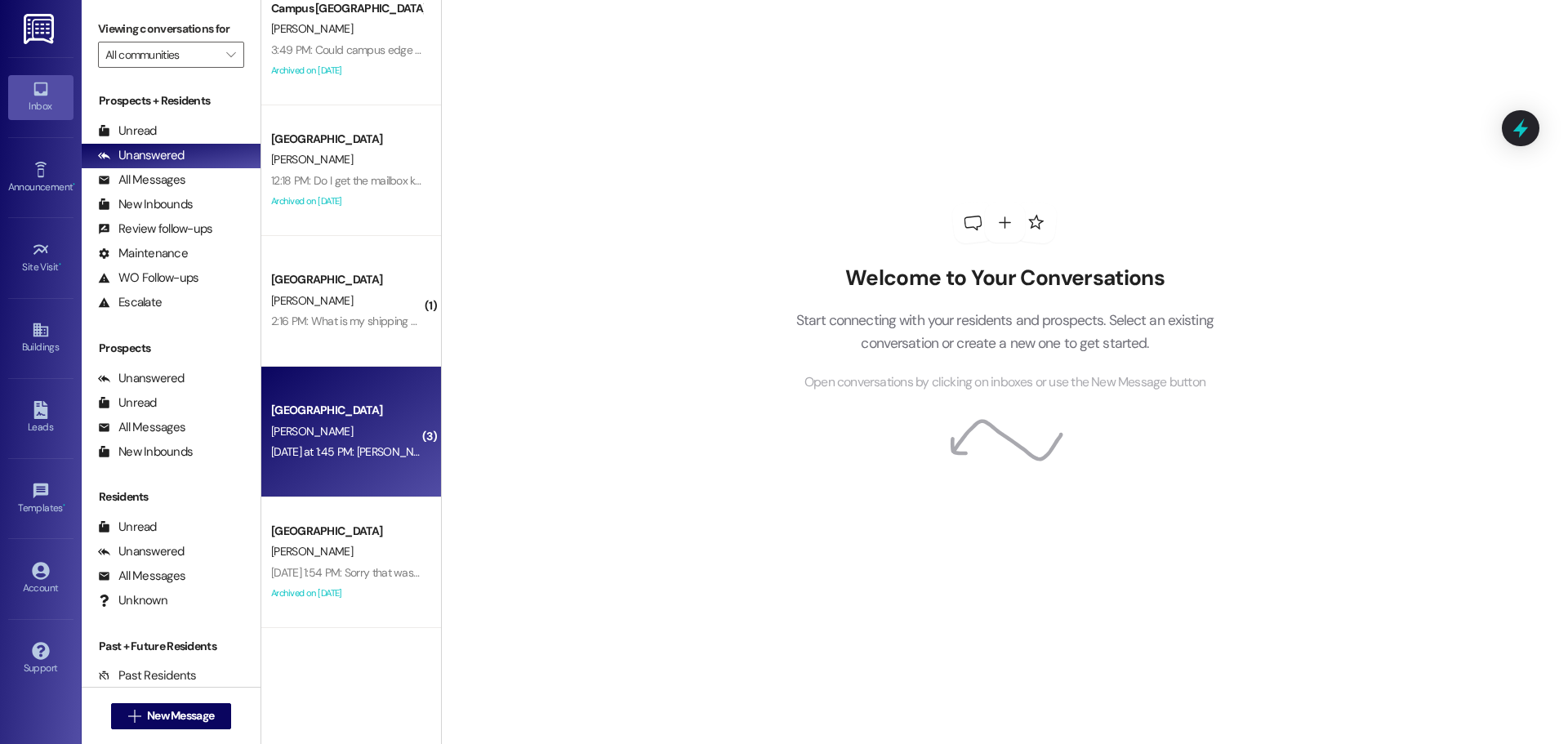
click at [308, 413] on div "[GEOGRAPHIC_DATA]" at bounding box center [347, 410] width 151 height 17
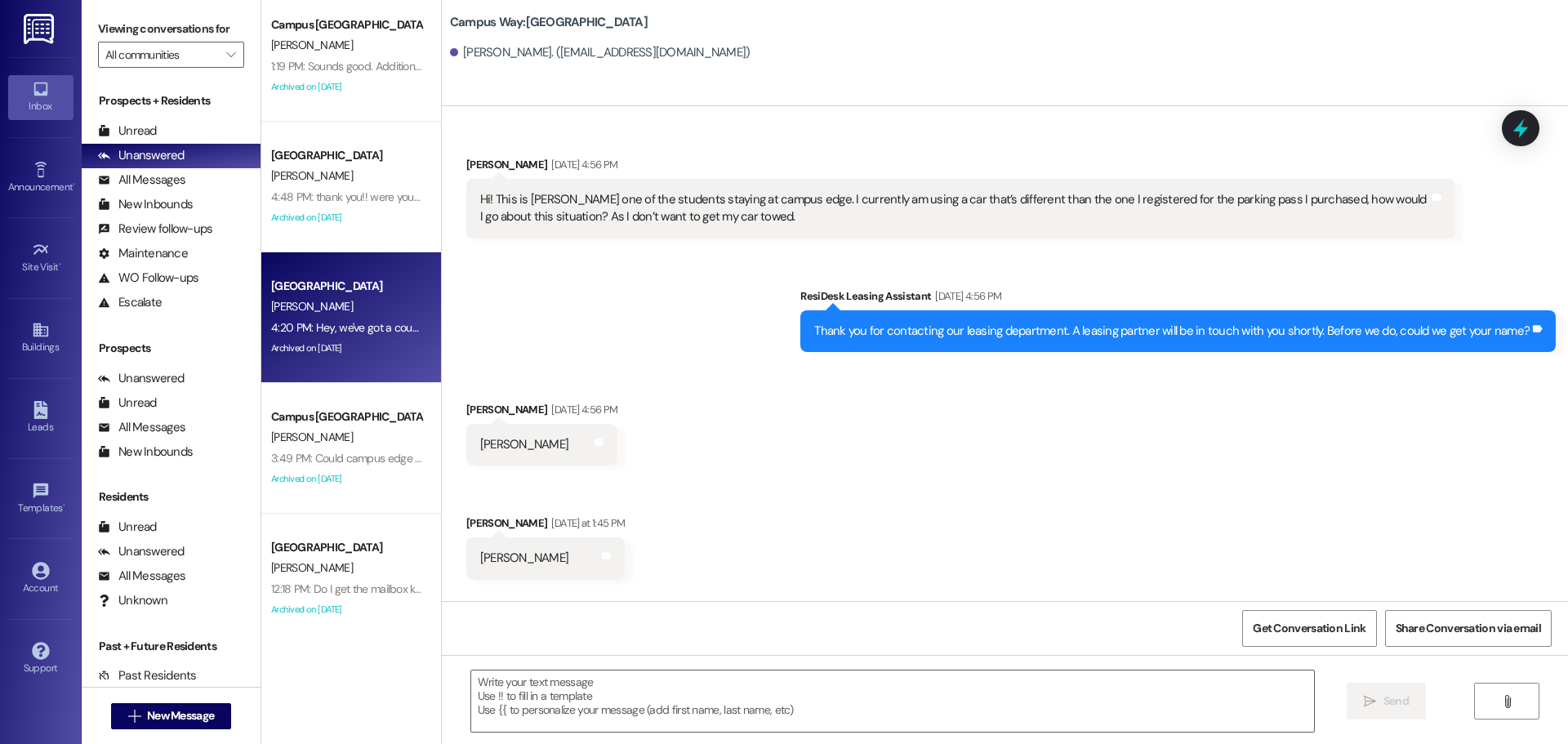
scroll to position [0, 0]
